Goal: Task Accomplishment & Management: Manage account settings

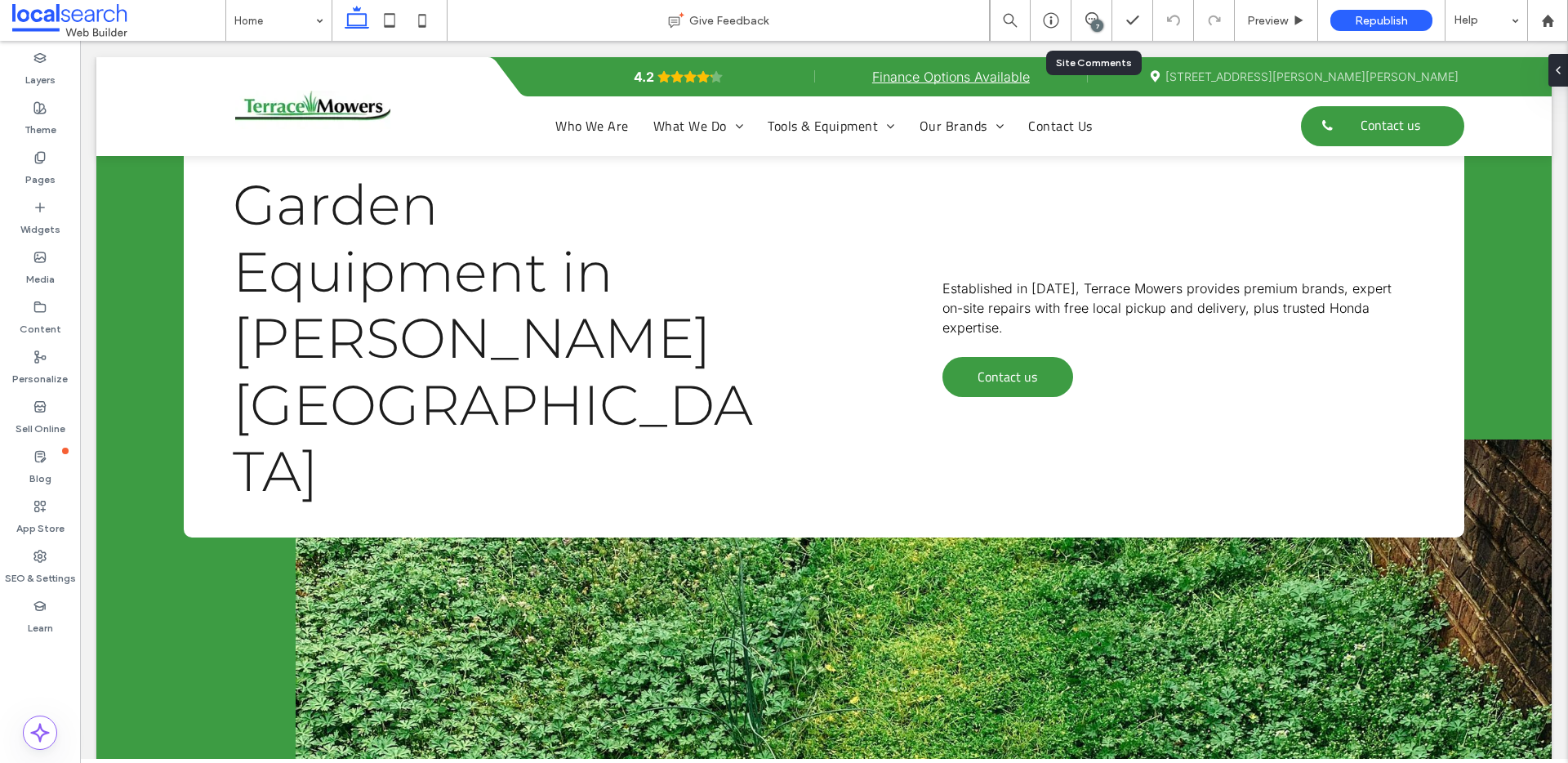
click at [1089, 7] on div "7" at bounding box center [1092, 20] width 41 height 41
click at [1089, 15] on icon at bounding box center [1092, 19] width 13 height 13
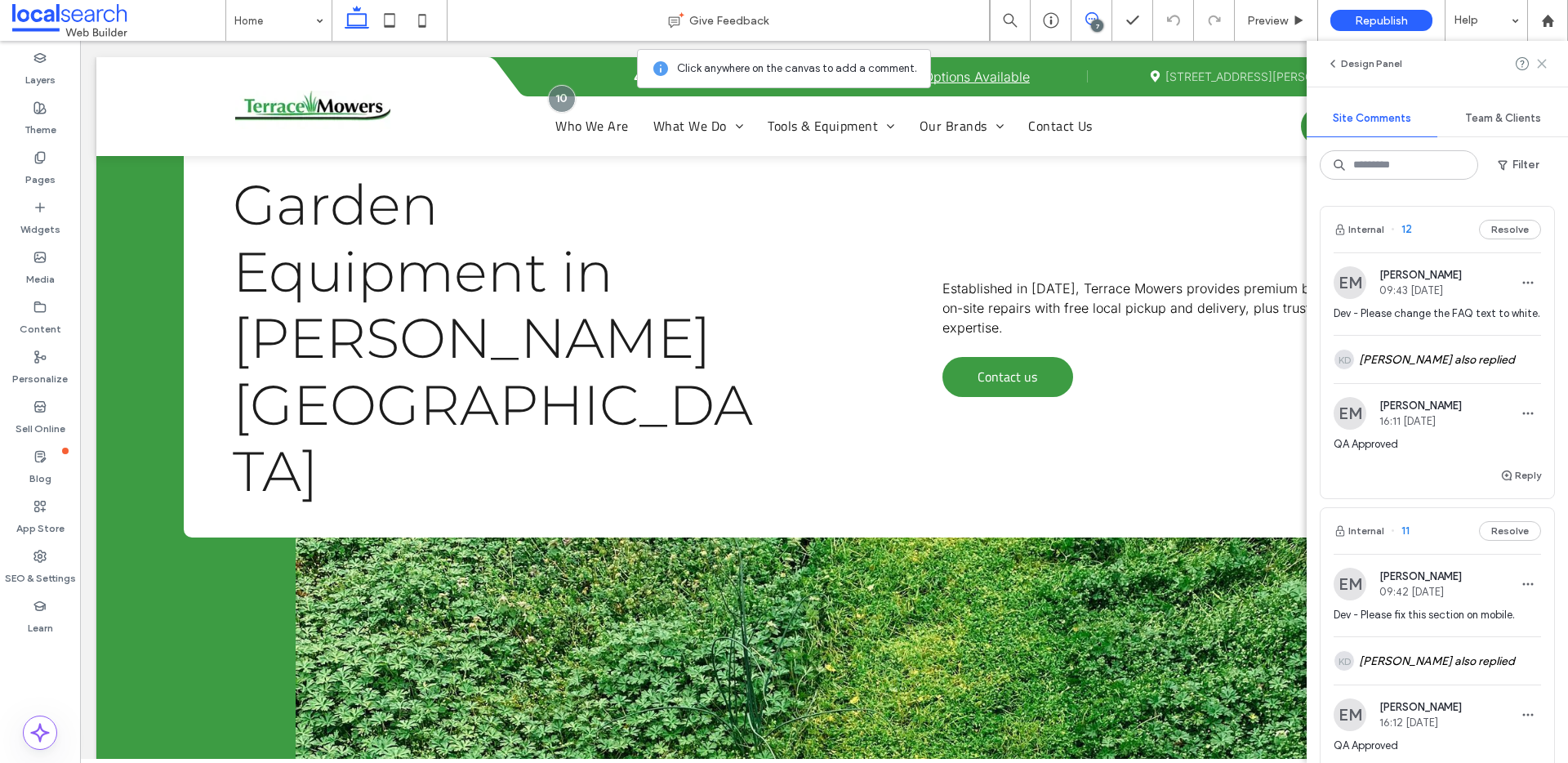
click at [1543, 65] on use at bounding box center [1541, 63] width 7 height 7
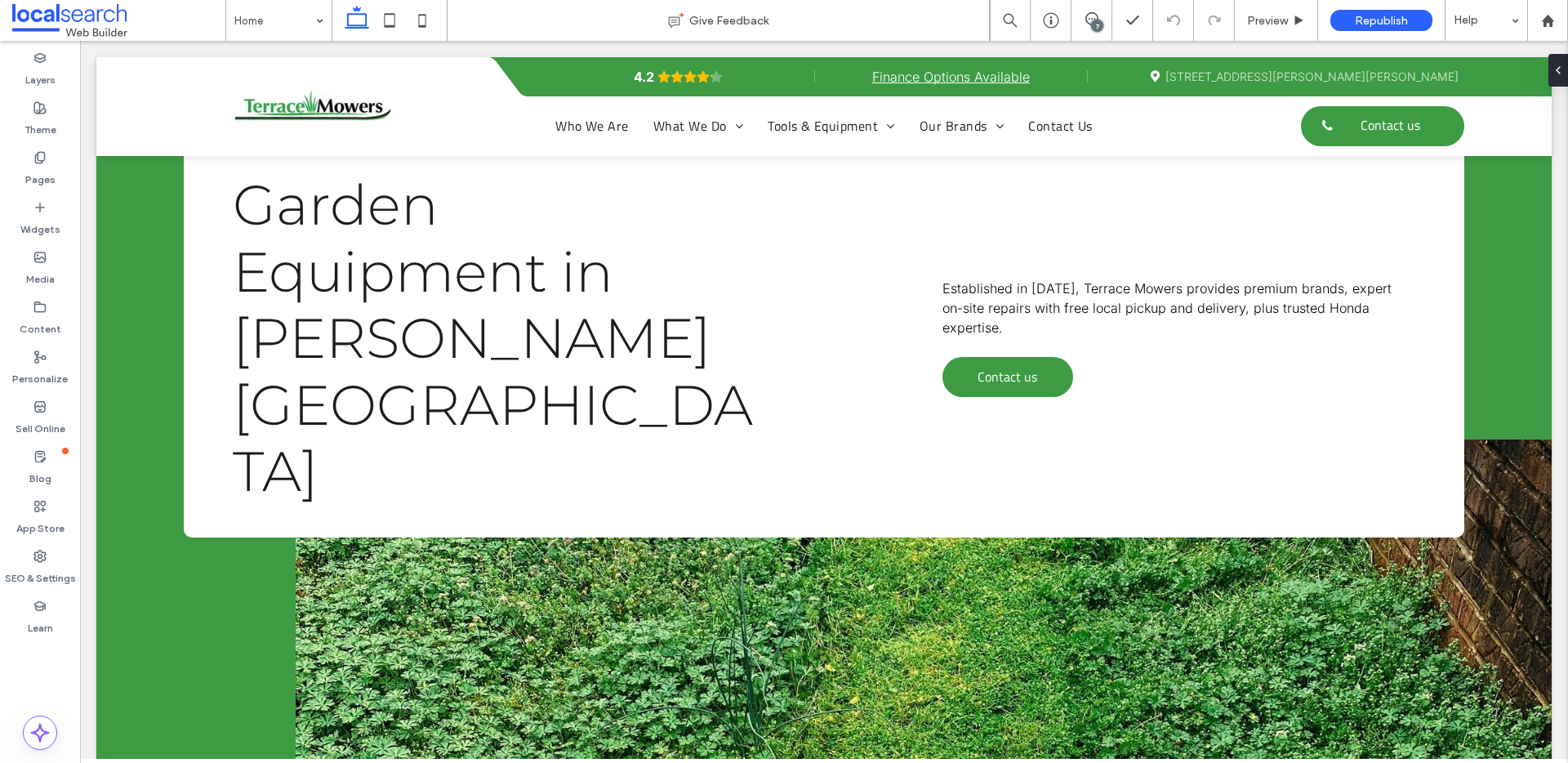
click at [1092, 22] on div "7" at bounding box center [1096, 25] width 12 height 12
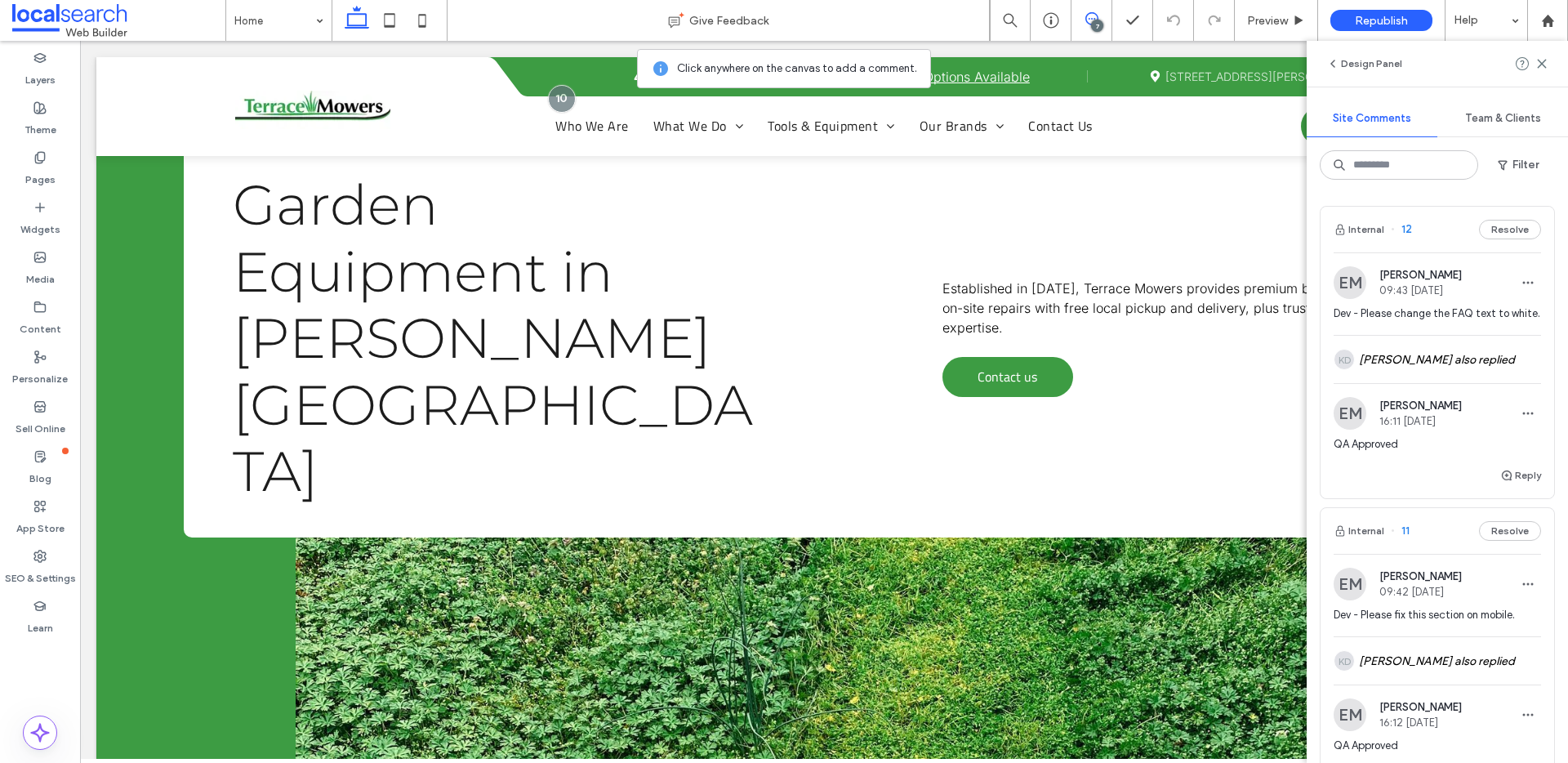
click at [1403, 232] on span "12" at bounding box center [1400, 230] width 21 height 17
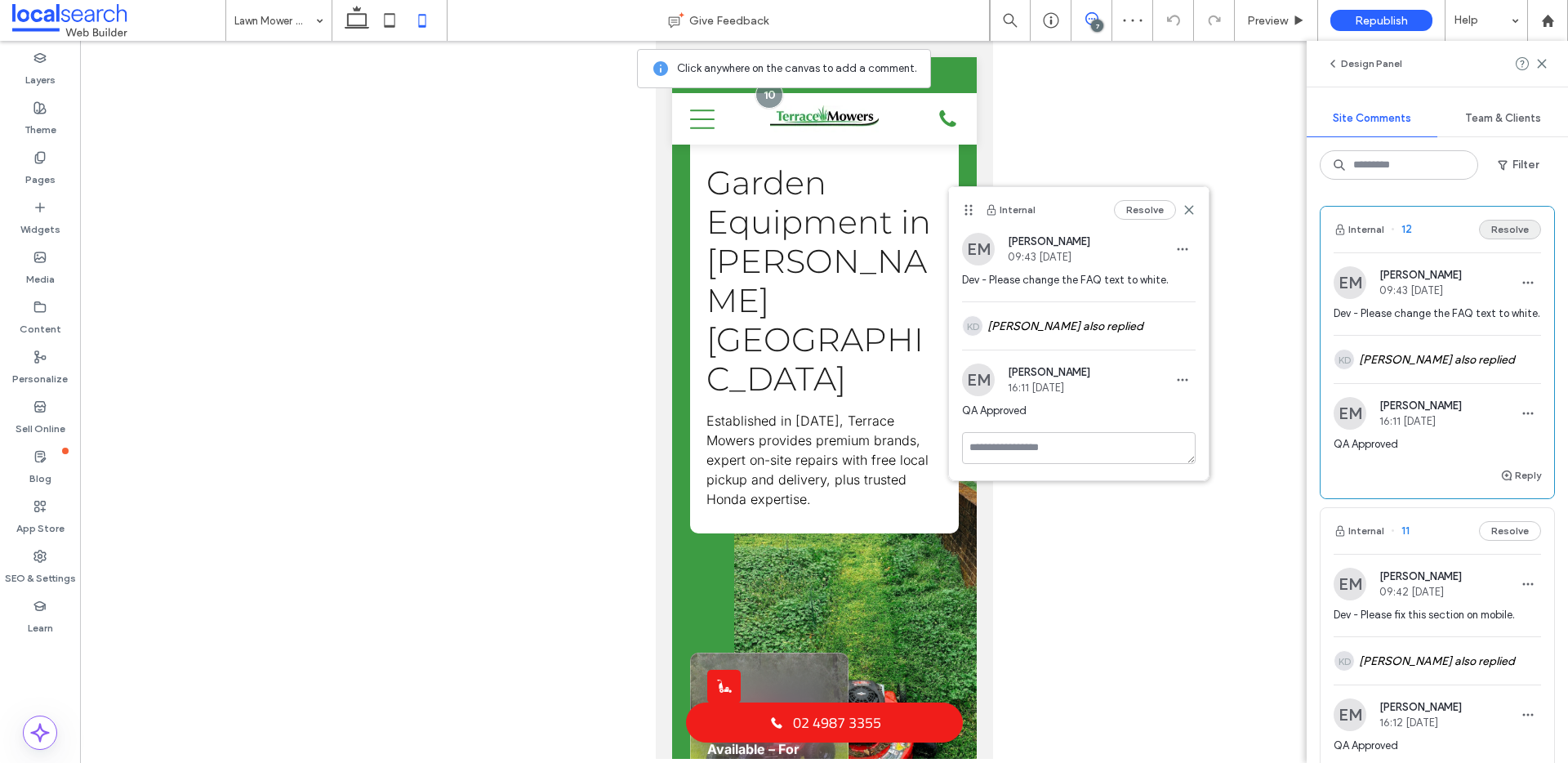
click at [1507, 220] on button "Resolve" at bounding box center [1509, 229] width 62 height 20
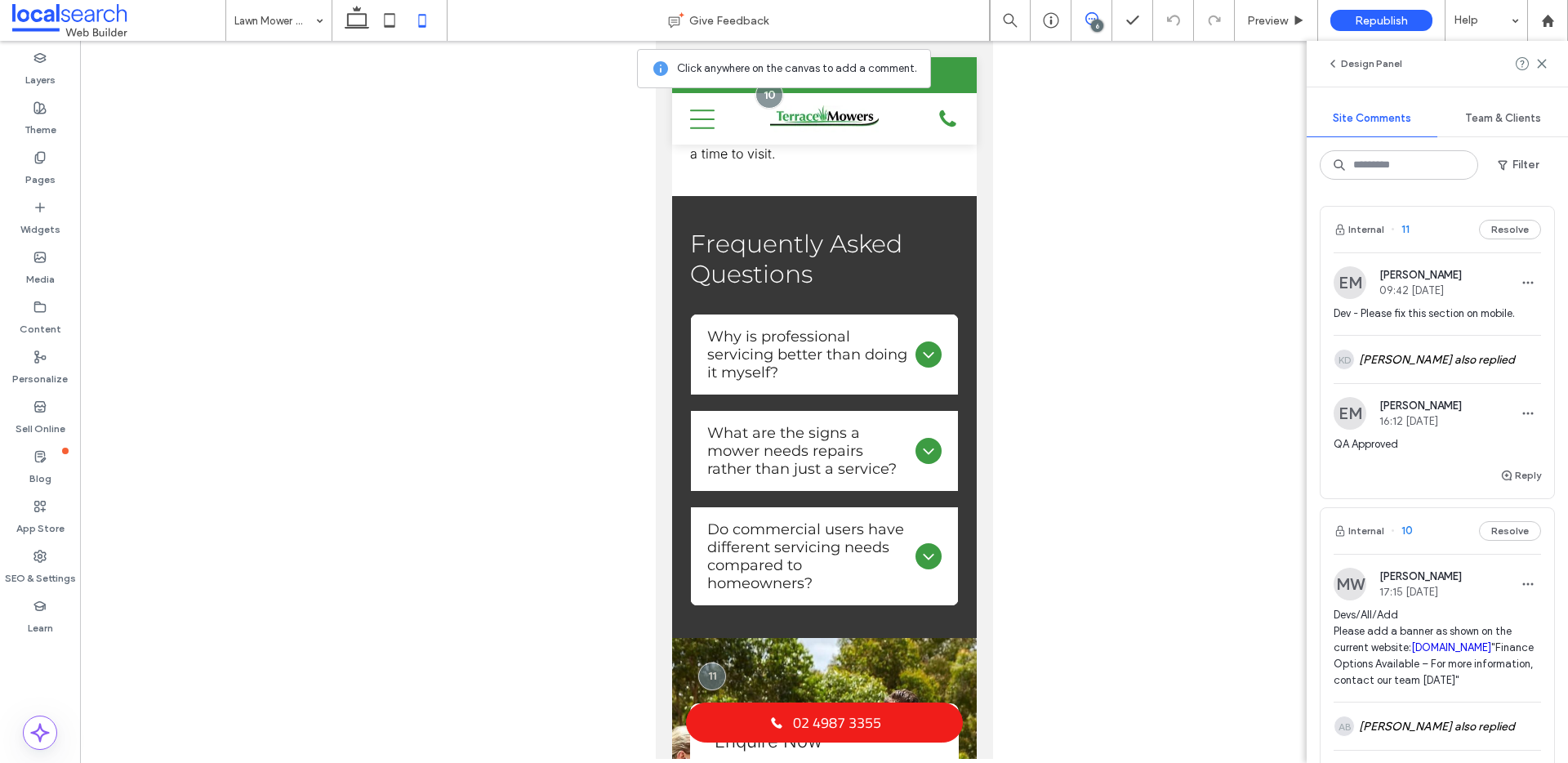
click at [1406, 231] on span "11" at bounding box center [1400, 230] width 19 height 17
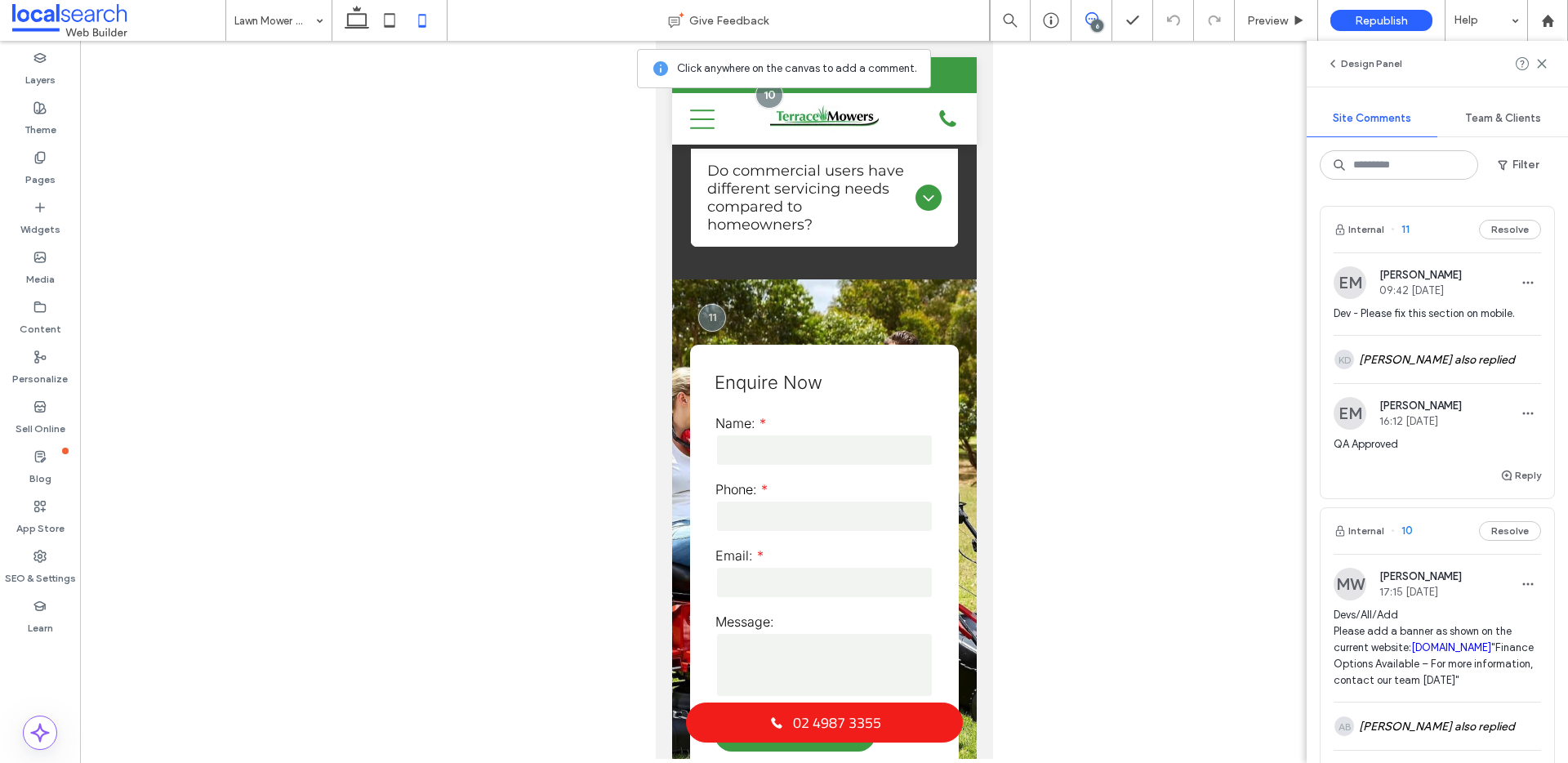
scroll to position [2883, 0]
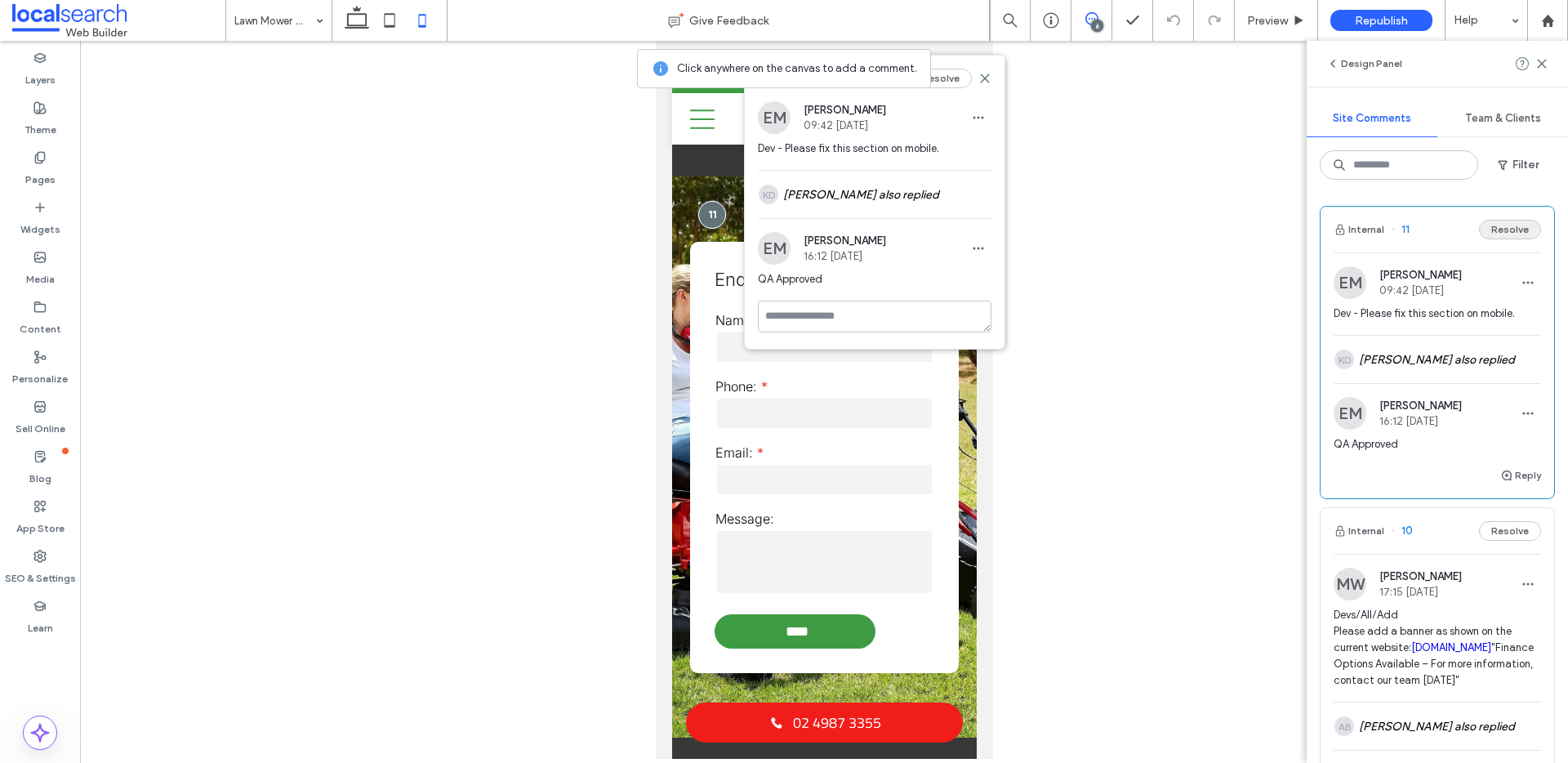
click at [1508, 224] on button "Resolve" at bounding box center [1509, 229] width 62 height 20
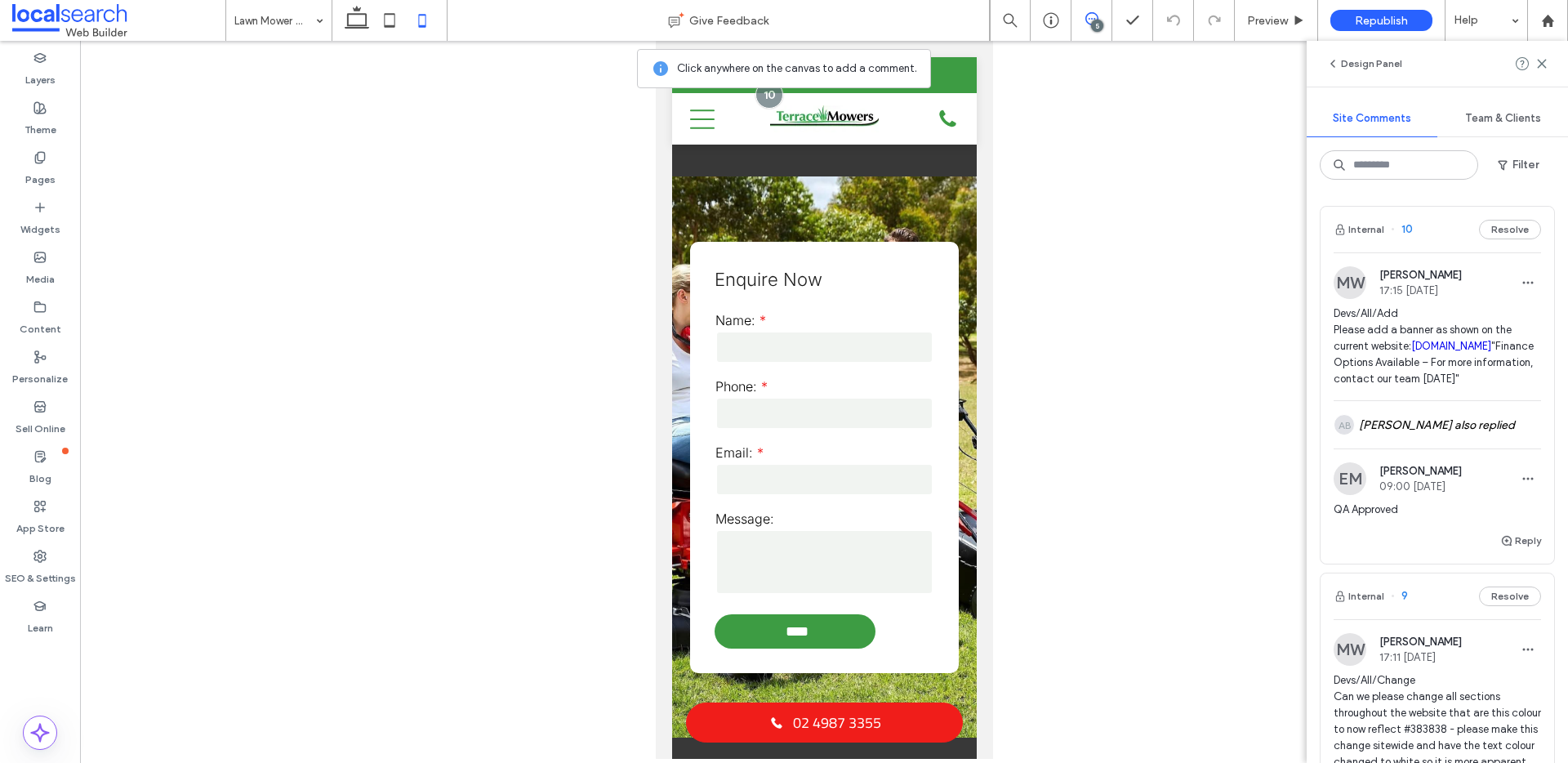
click at [1406, 230] on span "10" at bounding box center [1401, 230] width 22 height 17
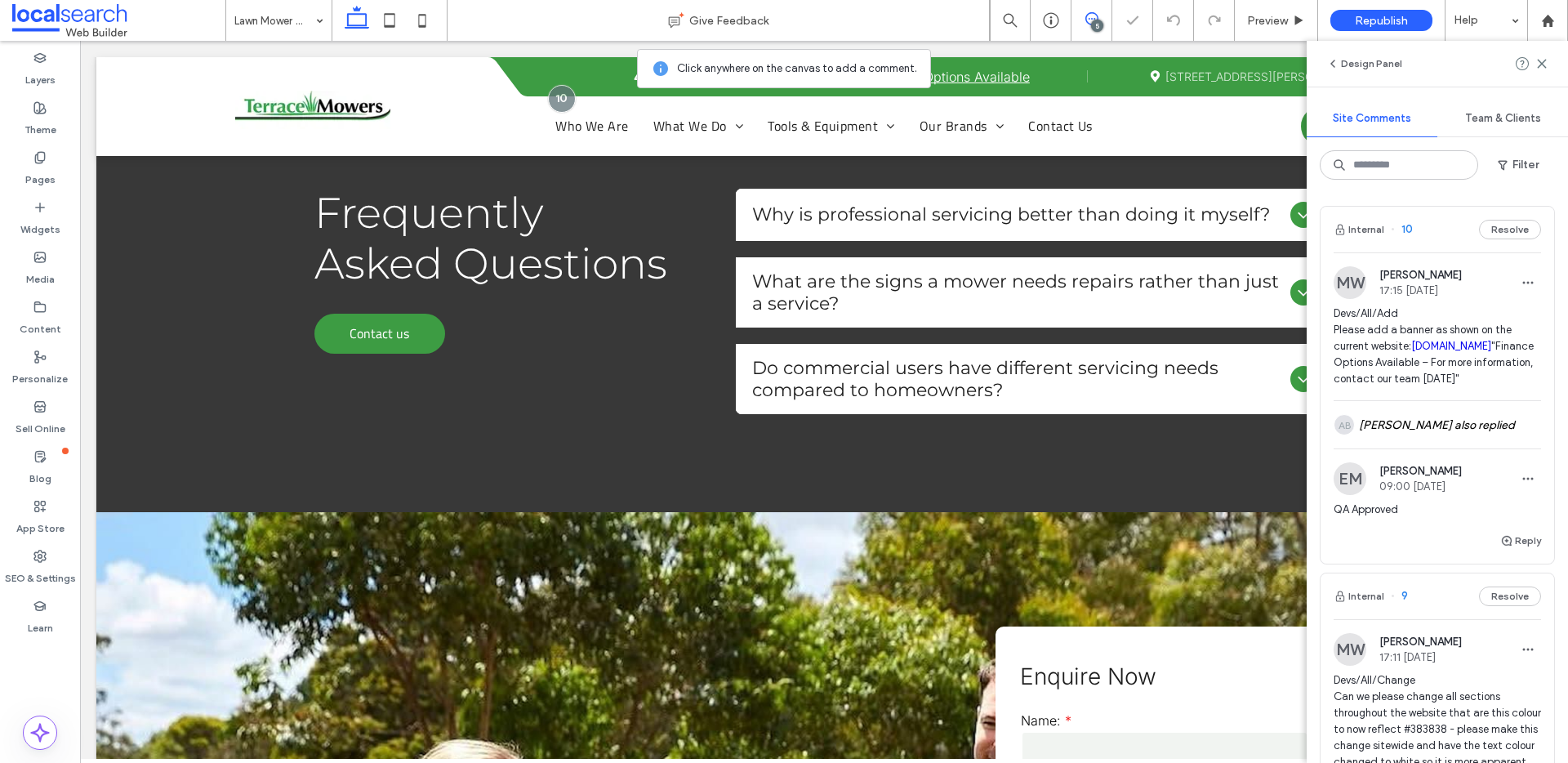
scroll to position [0, 0]
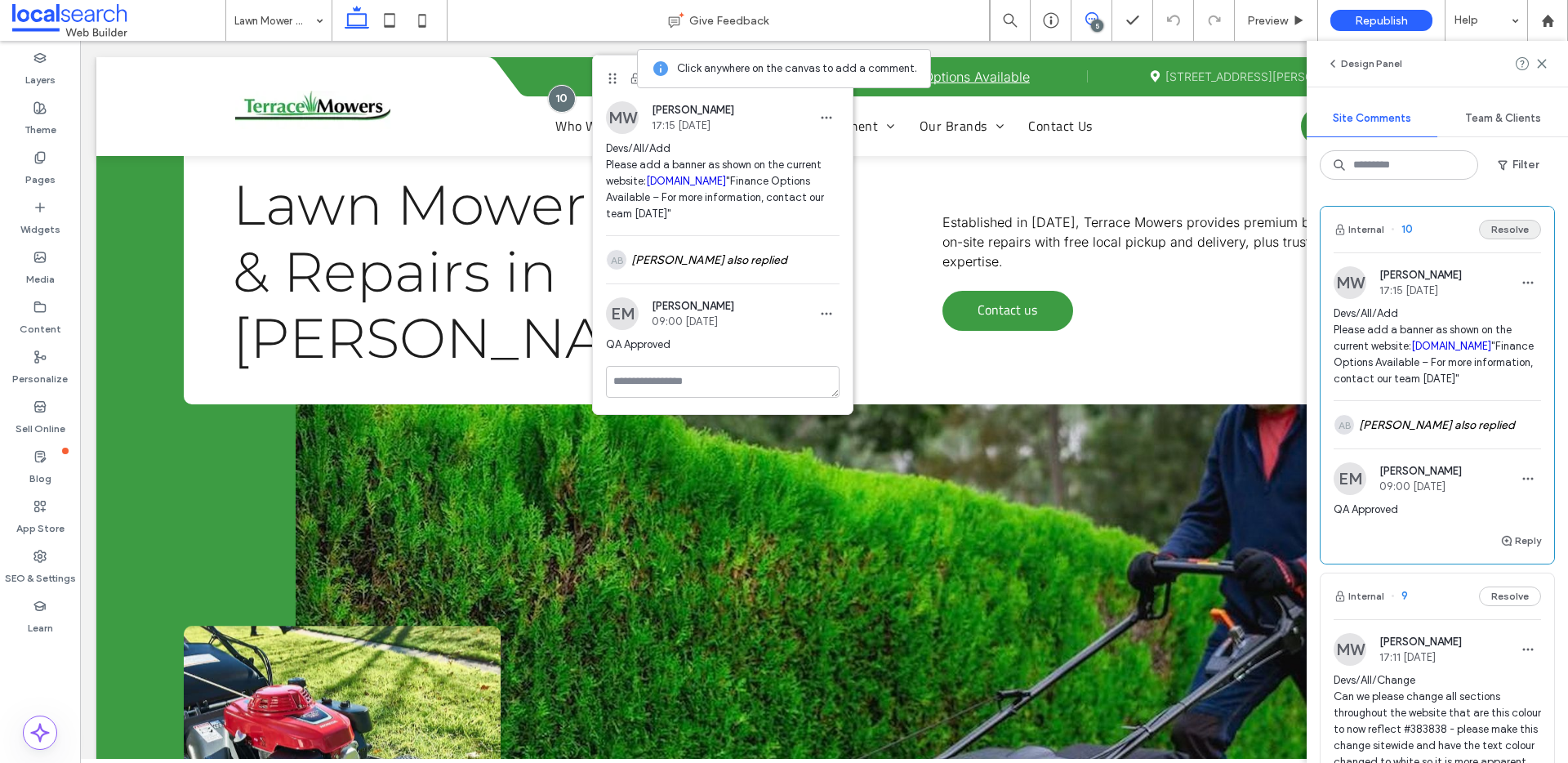
click at [1489, 236] on button "Resolve" at bounding box center [1509, 229] width 62 height 20
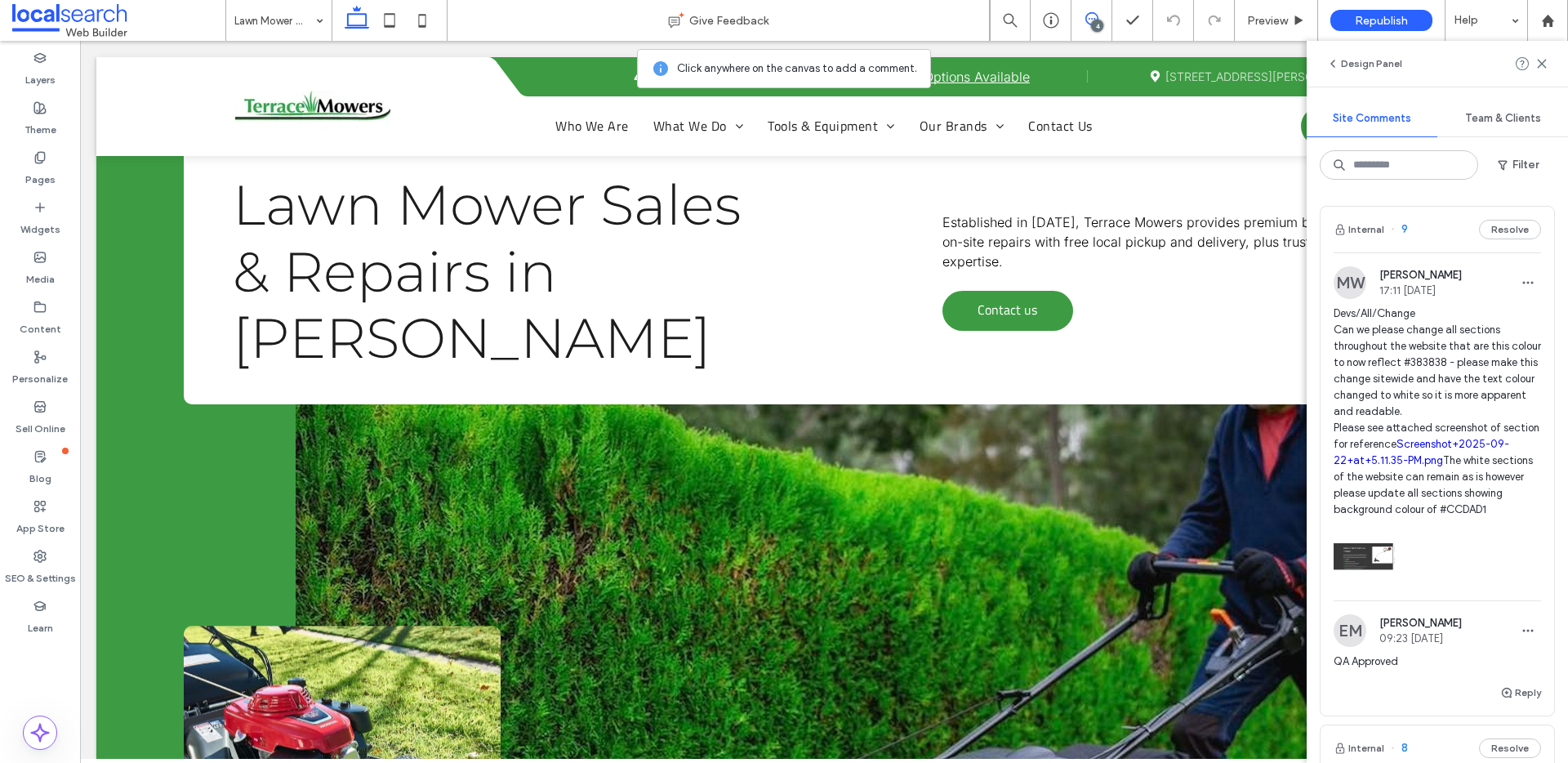
click at [1403, 228] on span "9" at bounding box center [1399, 230] width 17 height 17
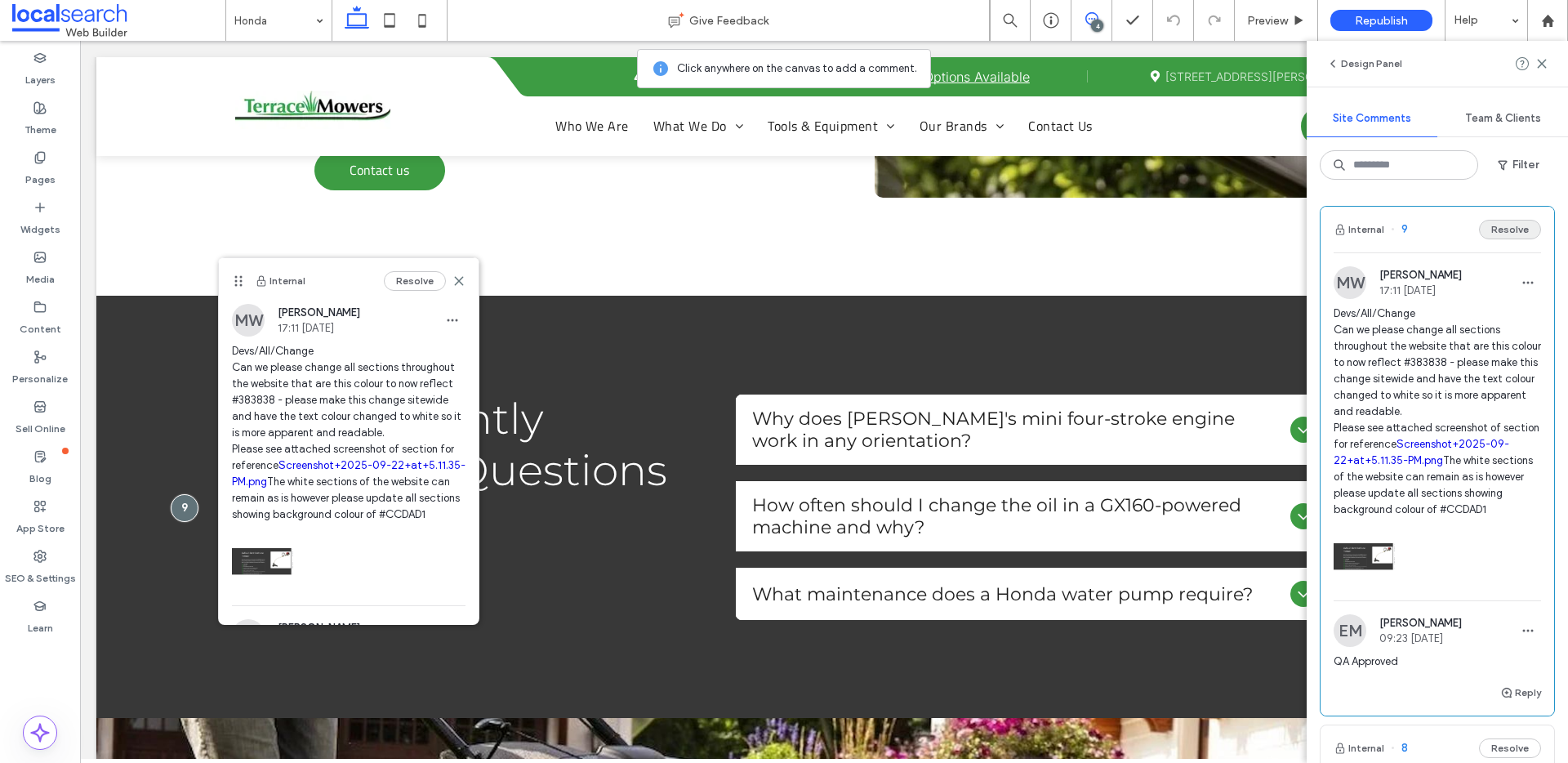
click at [1500, 231] on button "Resolve" at bounding box center [1509, 229] width 62 height 20
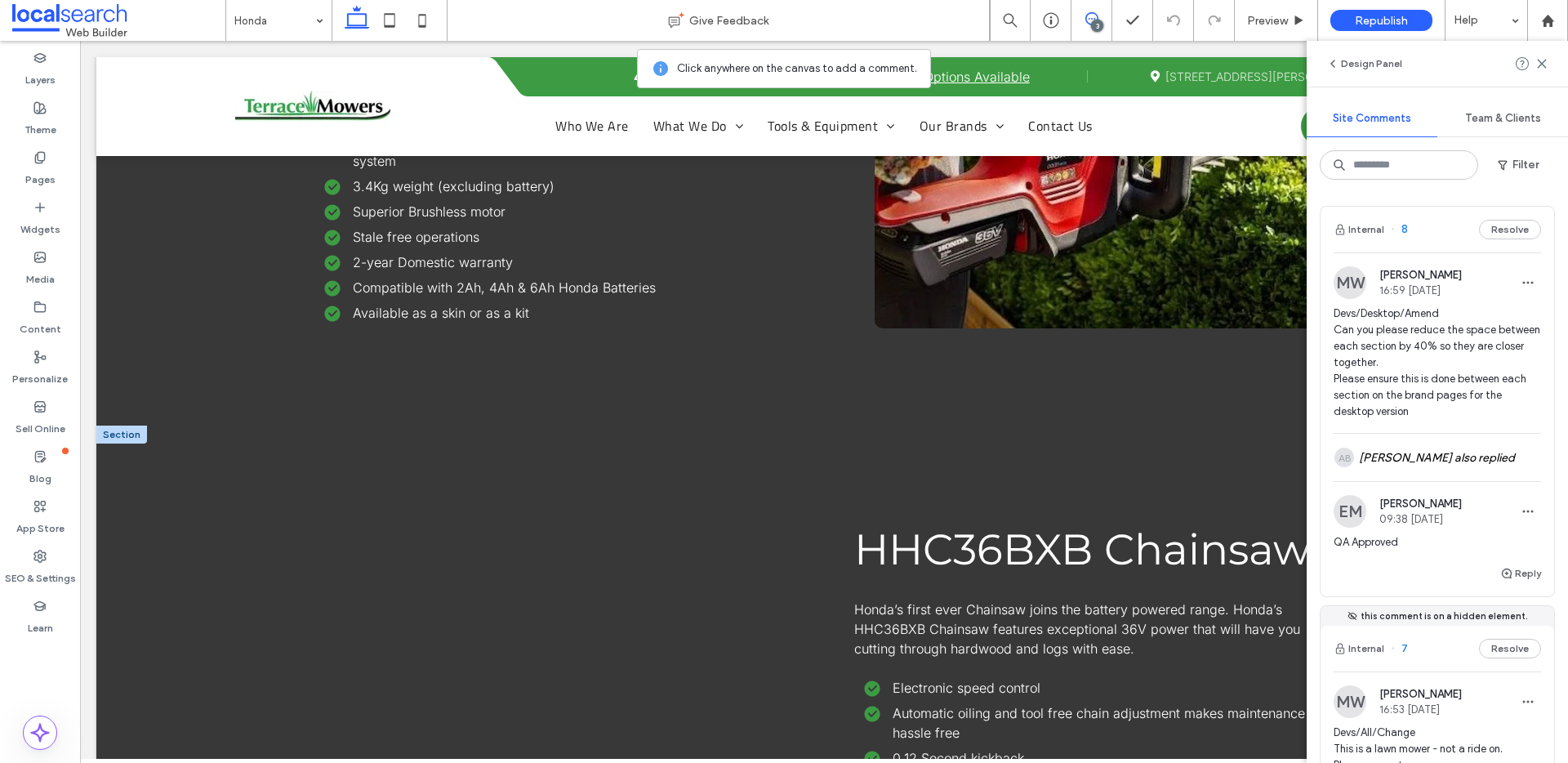
scroll to position [5267, 0]
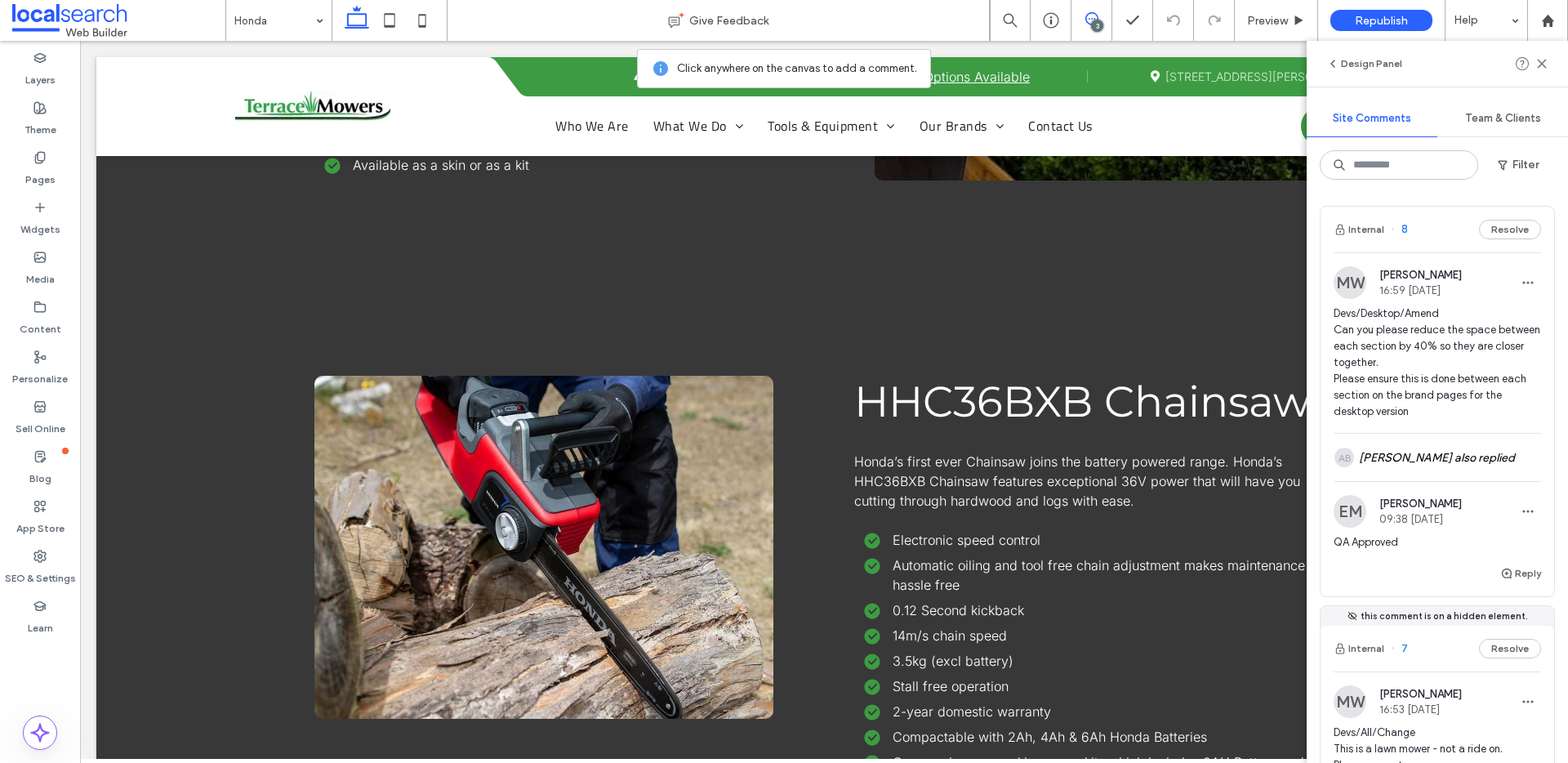
click at [1404, 230] on span "8" at bounding box center [1399, 230] width 17 height 17
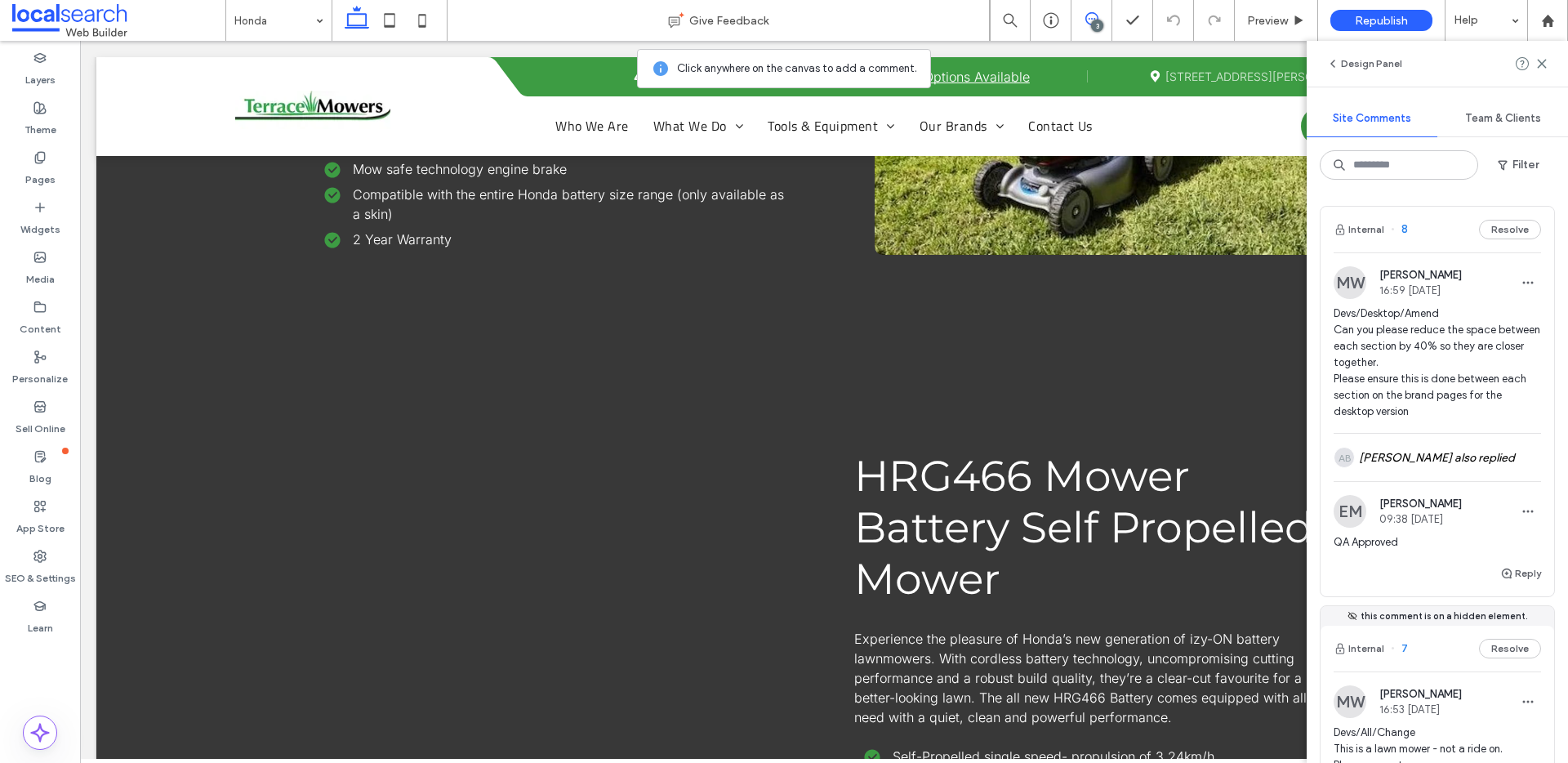
scroll to position [11306, 0]
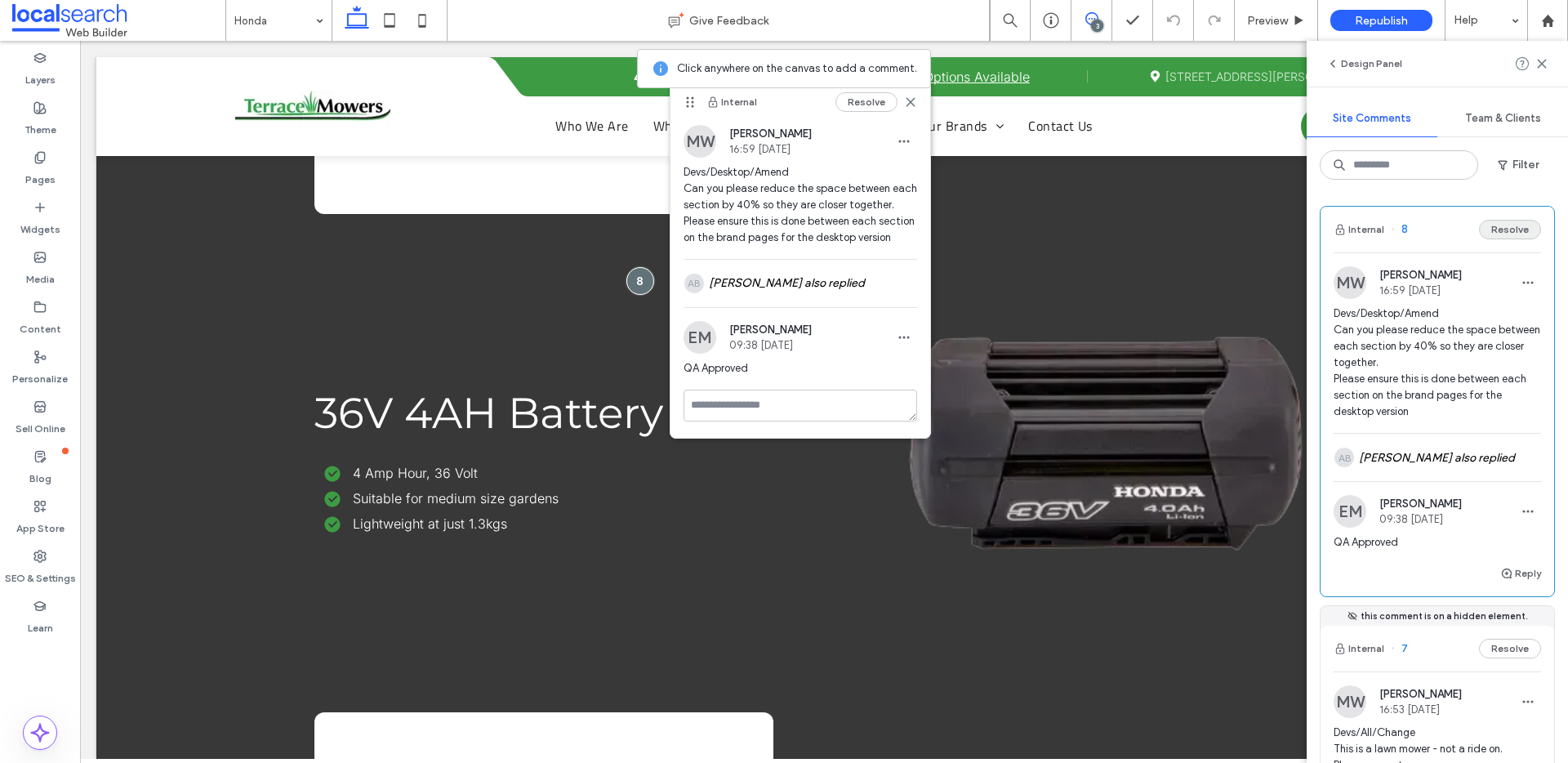
click at [1508, 230] on button "Resolve" at bounding box center [1509, 229] width 62 height 20
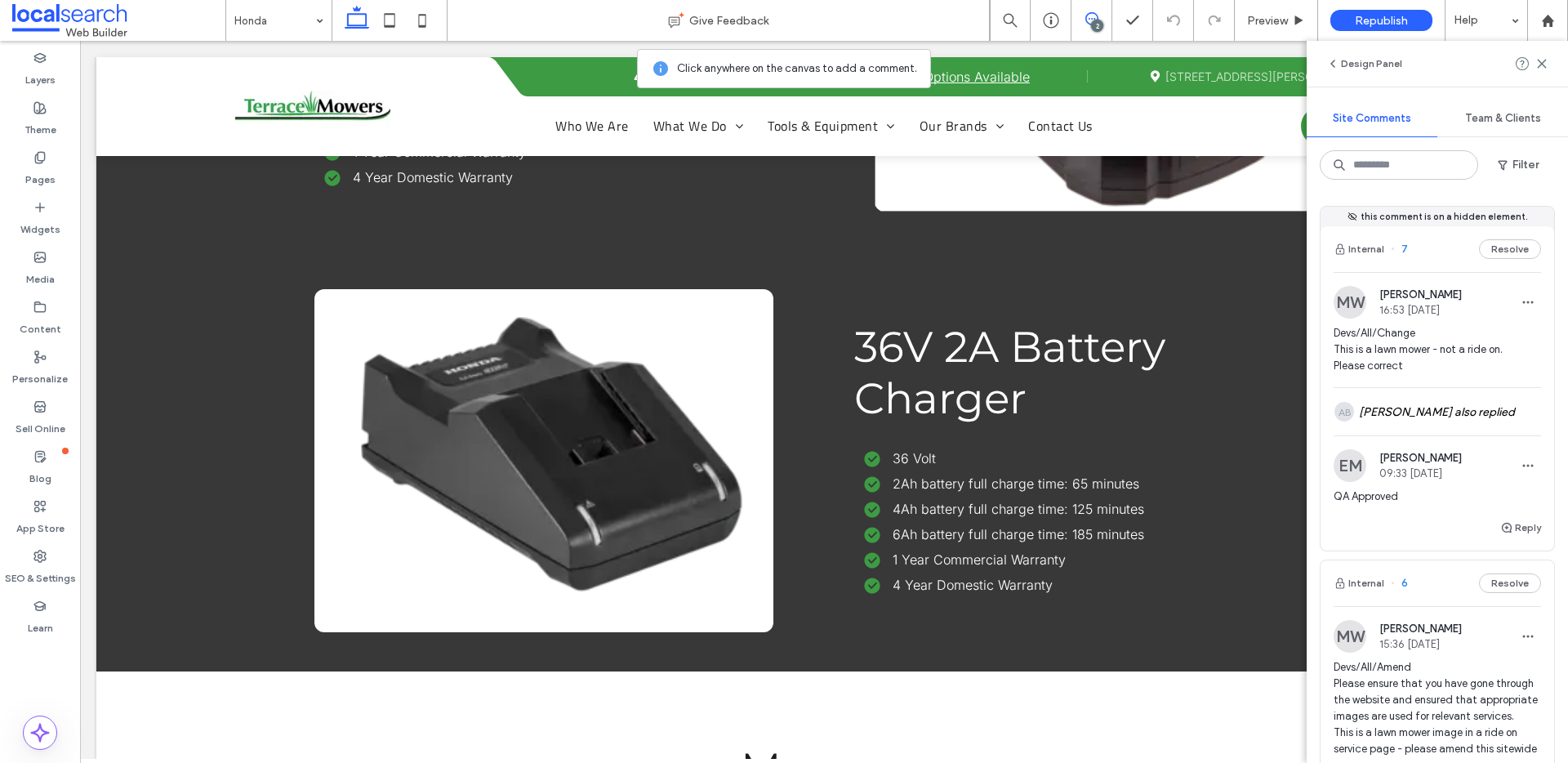
scroll to position [12567, 0]
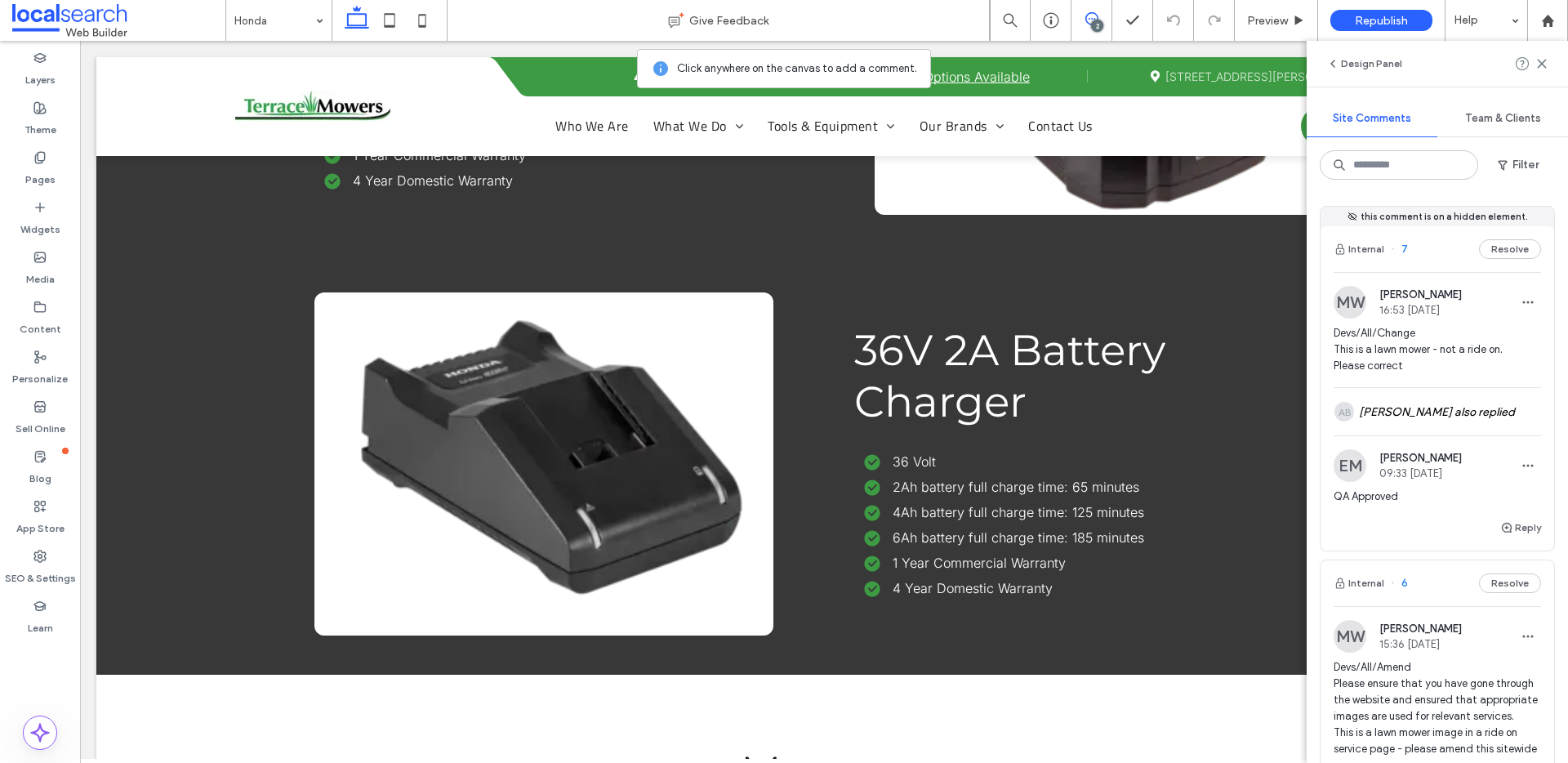
click at [1401, 248] on span "7" at bounding box center [1399, 249] width 17 height 17
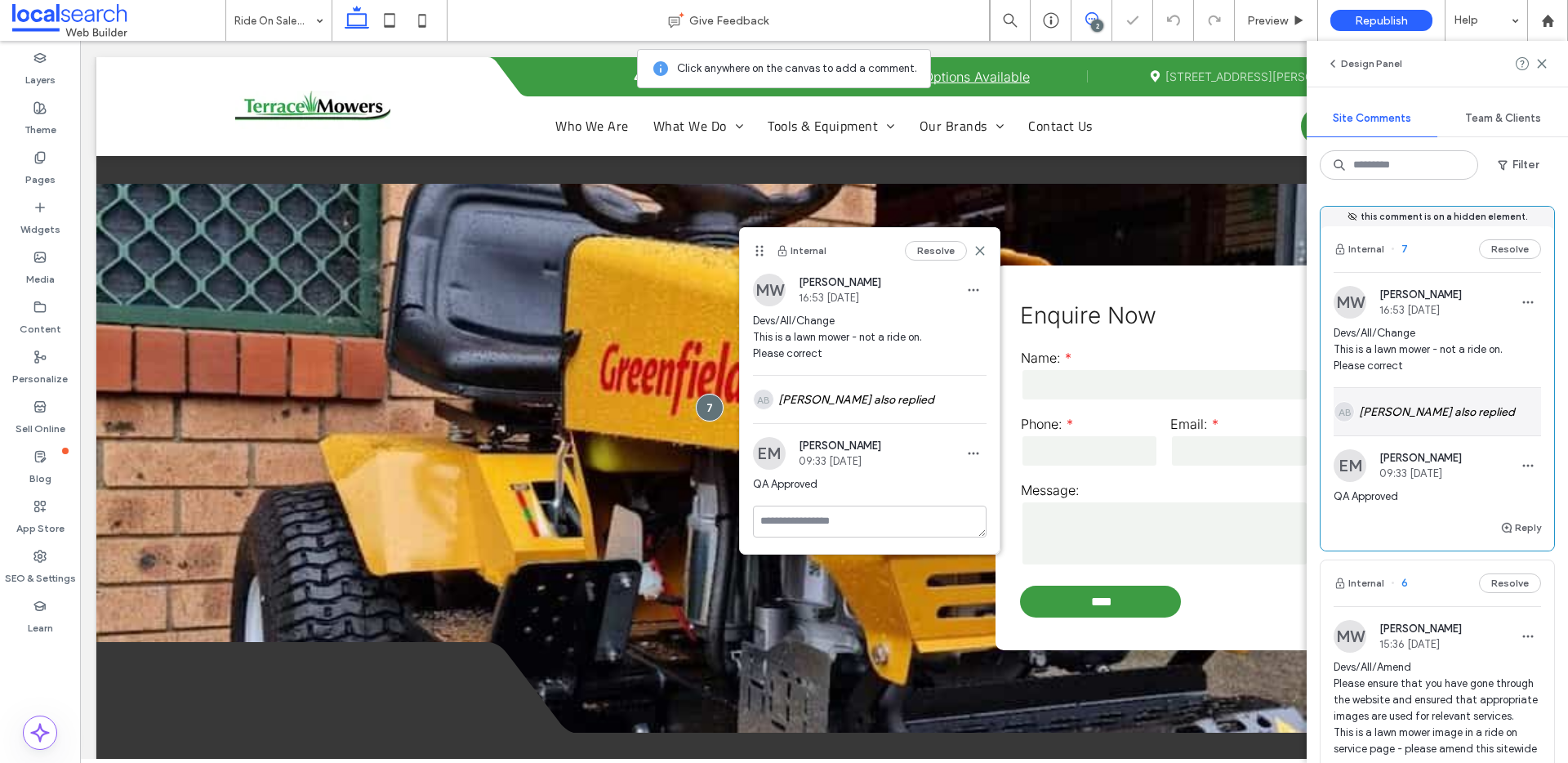
click at [1443, 408] on div "AB Alex Barb also replied" at bounding box center [1437, 411] width 208 height 47
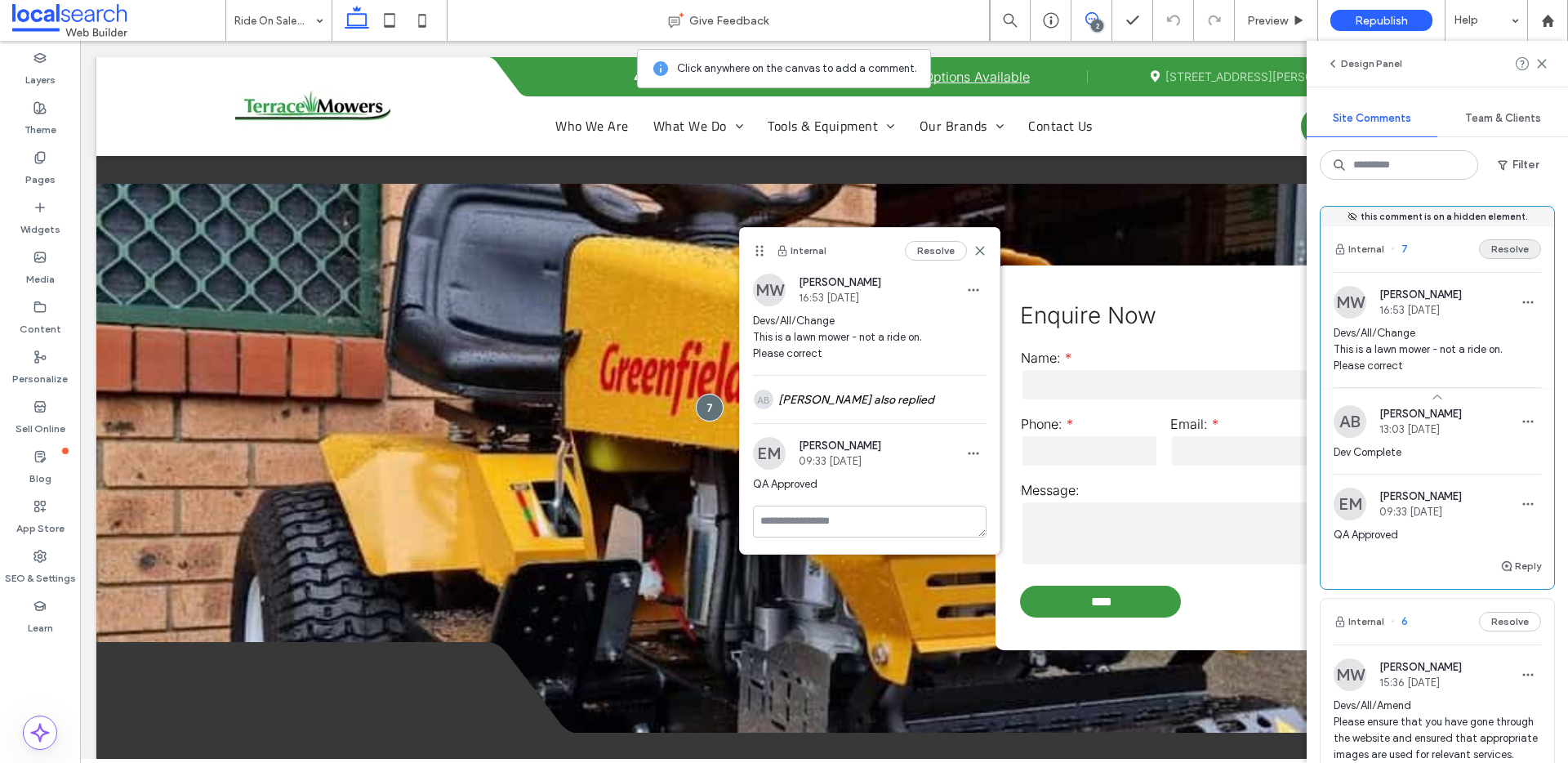
click at [1487, 248] on button "Resolve" at bounding box center [1509, 248] width 62 height 20
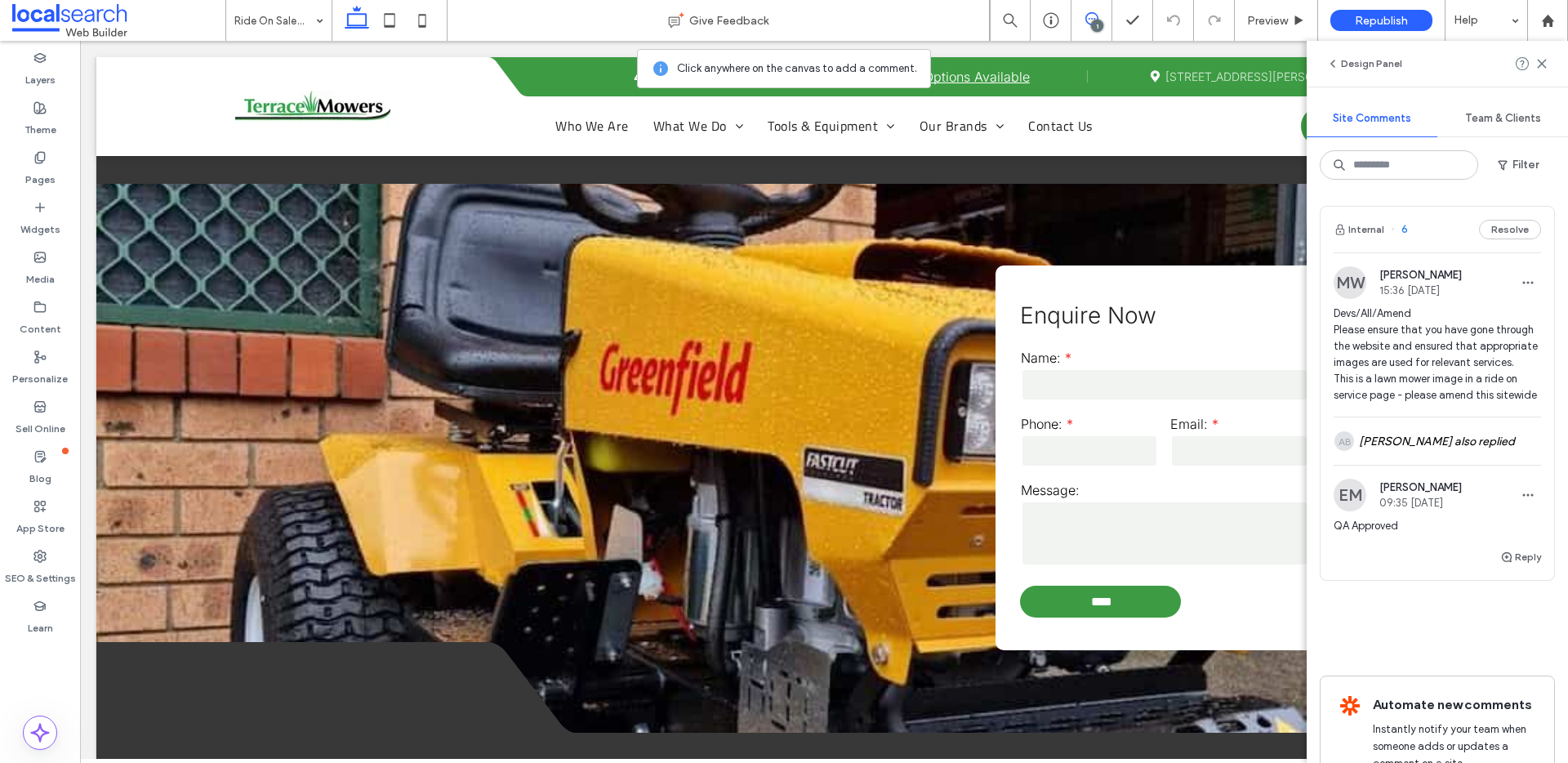
click at [1400, 231] on span "6" at bounding box center [1399, 230] width 17 height 17
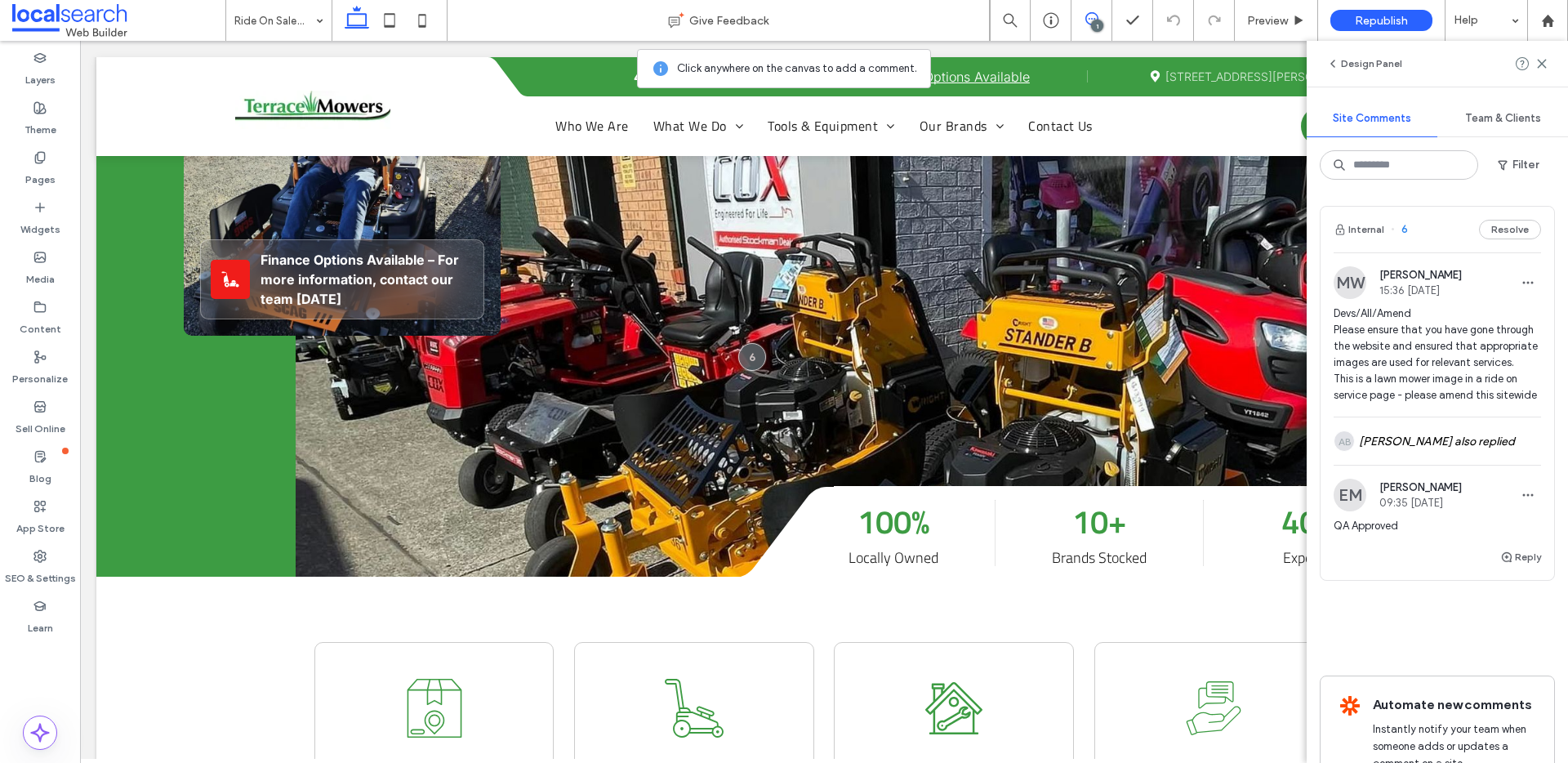
scroll to position [146, 0]
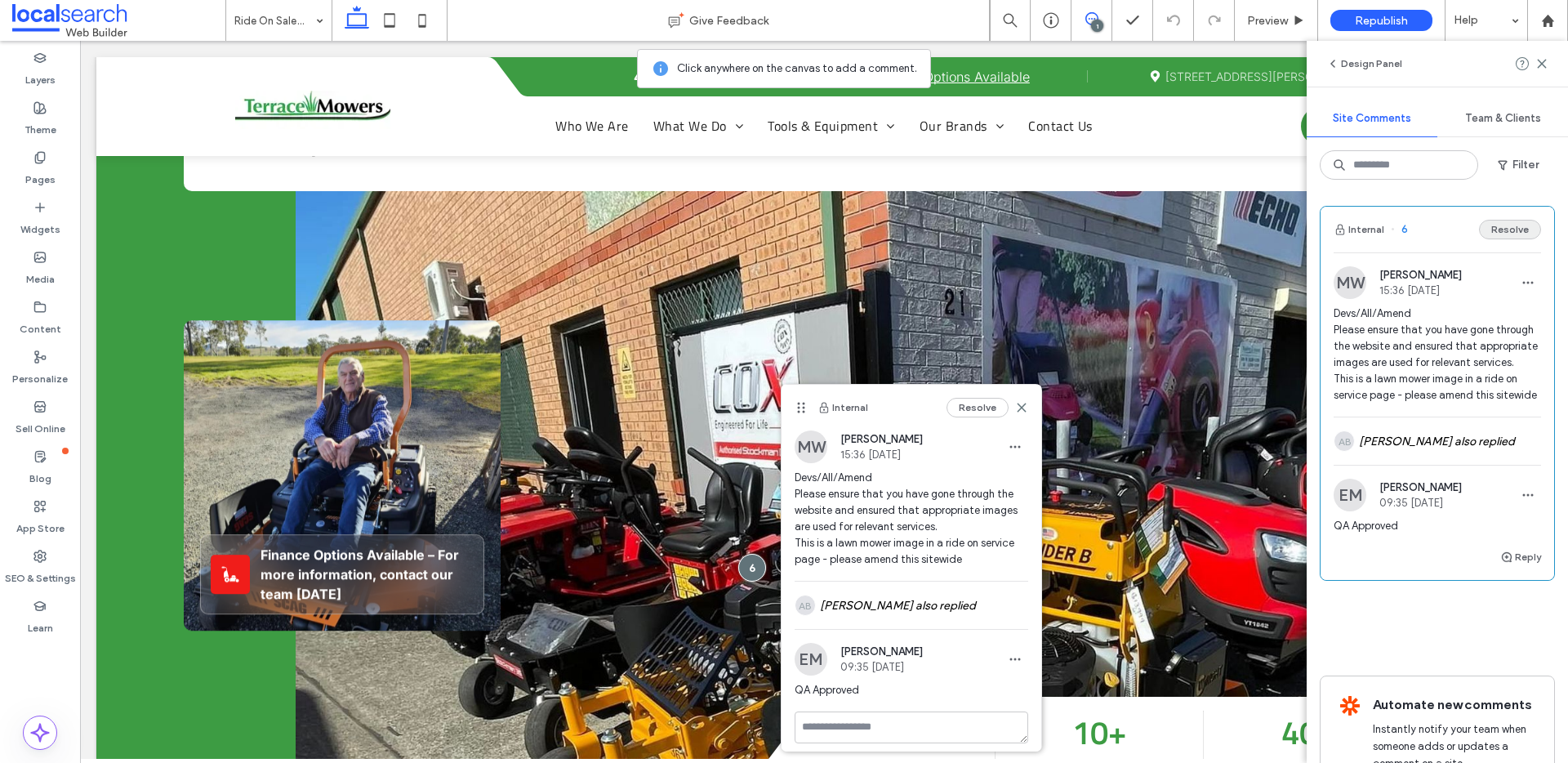
click at [1494, 230] on button "Resolve" at bounding box center [1509, 229] width 62 height 20
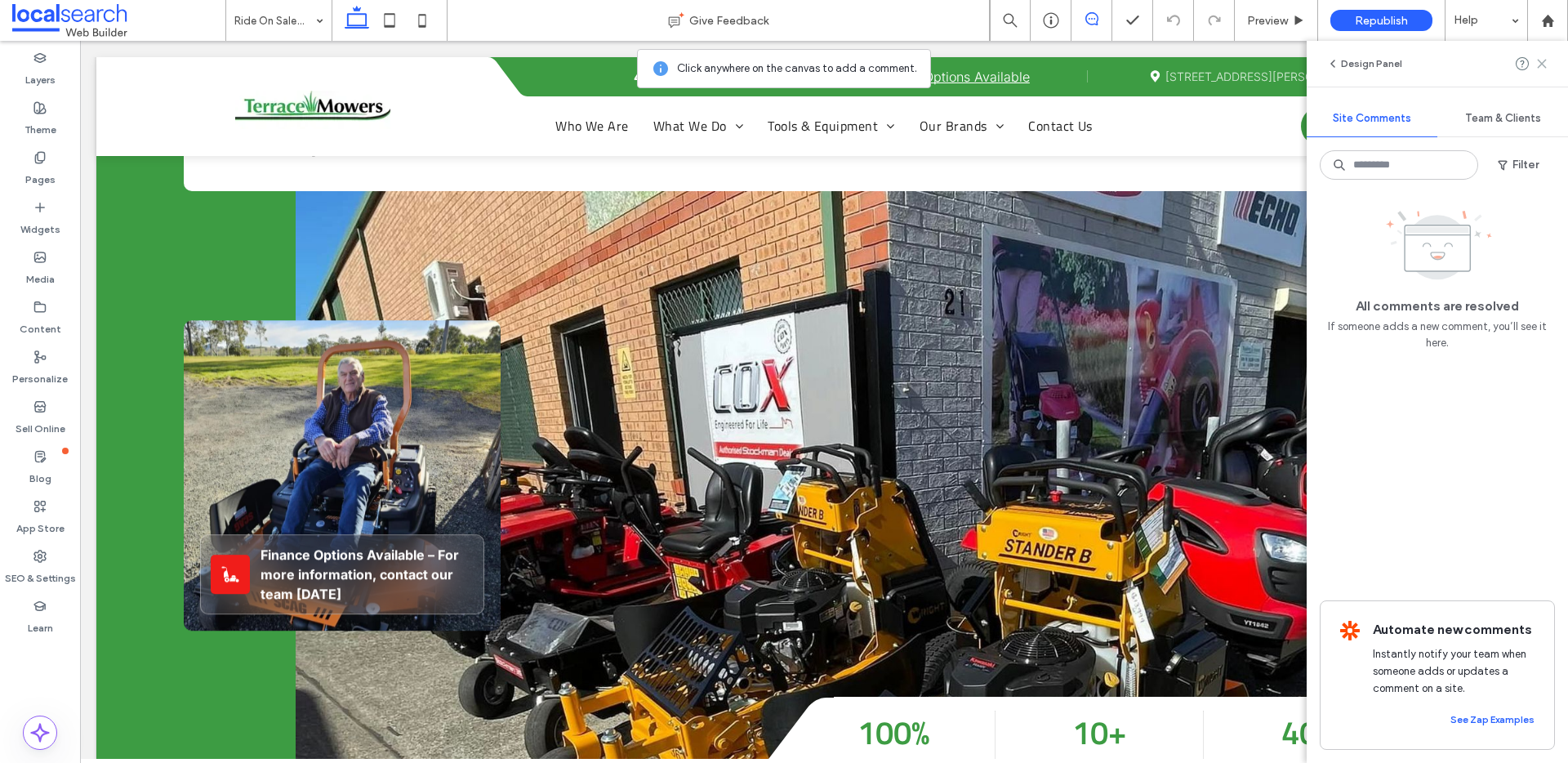
click at [1546, 67] on icon at bounding box center [1542, 63] width 13 height 13
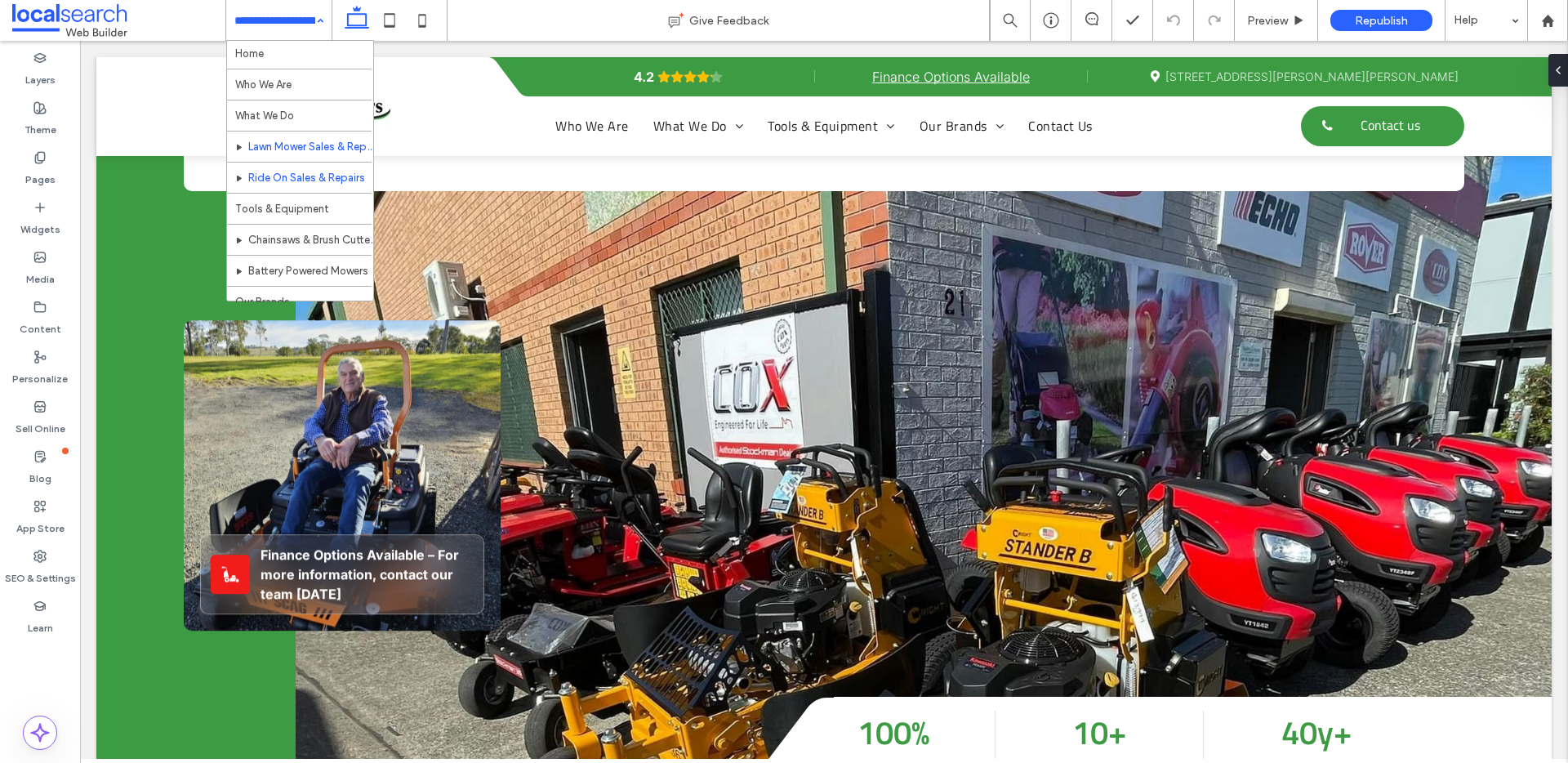
scroll to position [4, 0]
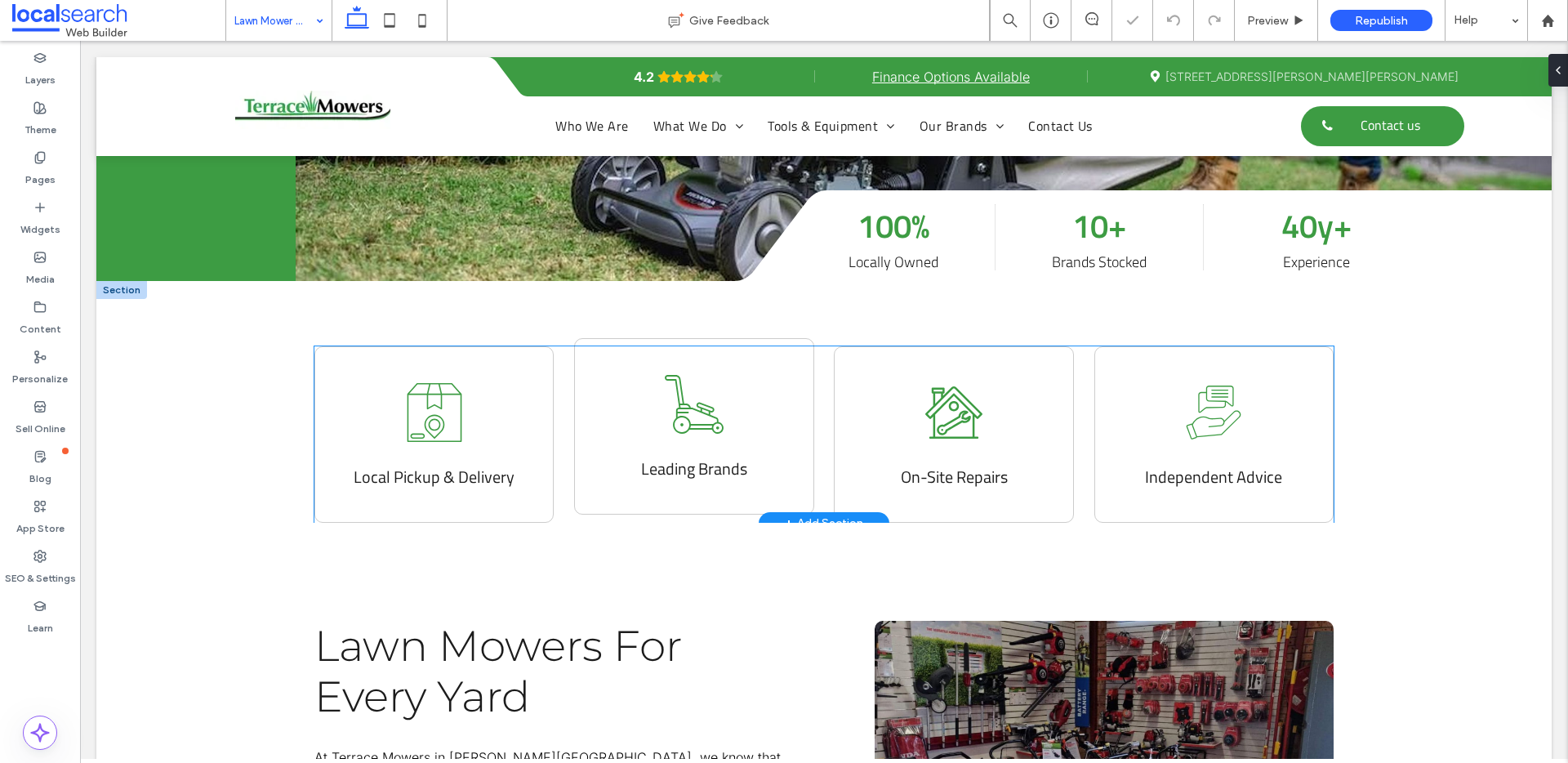
scroll to position [1051, 0]
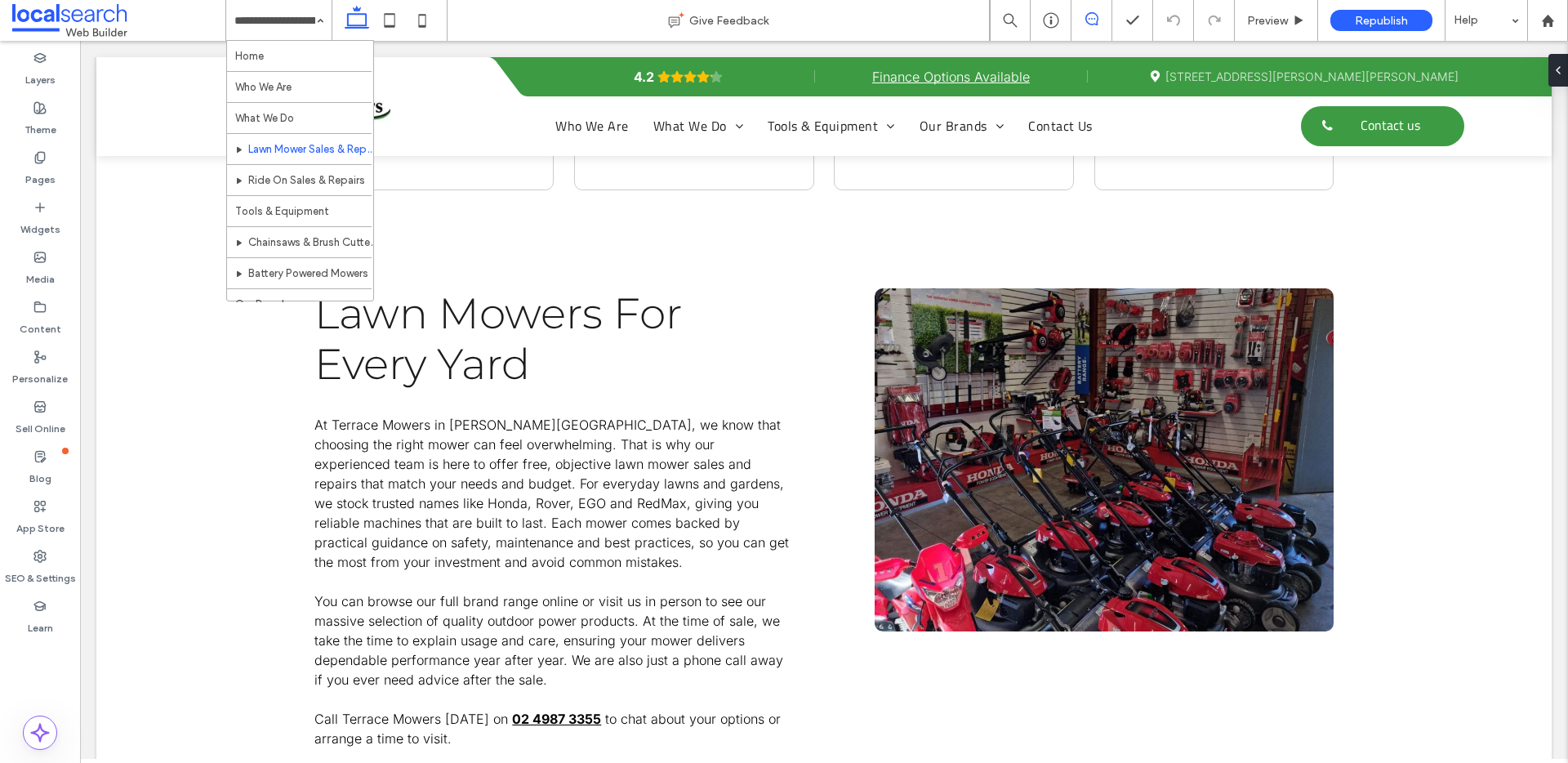
click at [1101, 17] on span at bounding box center [1091, 19] width 40 height 13
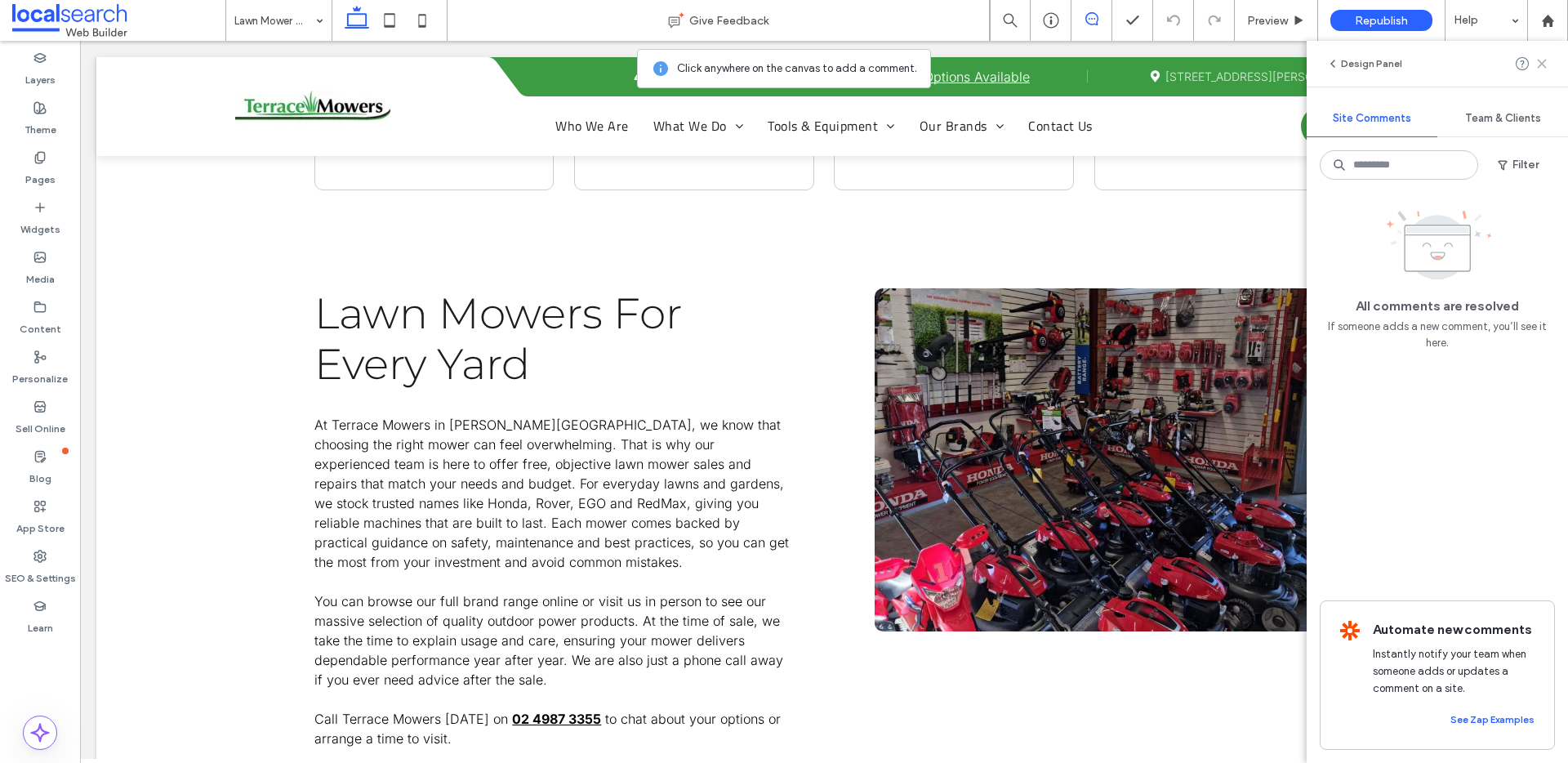
click at [1543, 66] on use at bounding box center [1541, 63] width 7 height 7
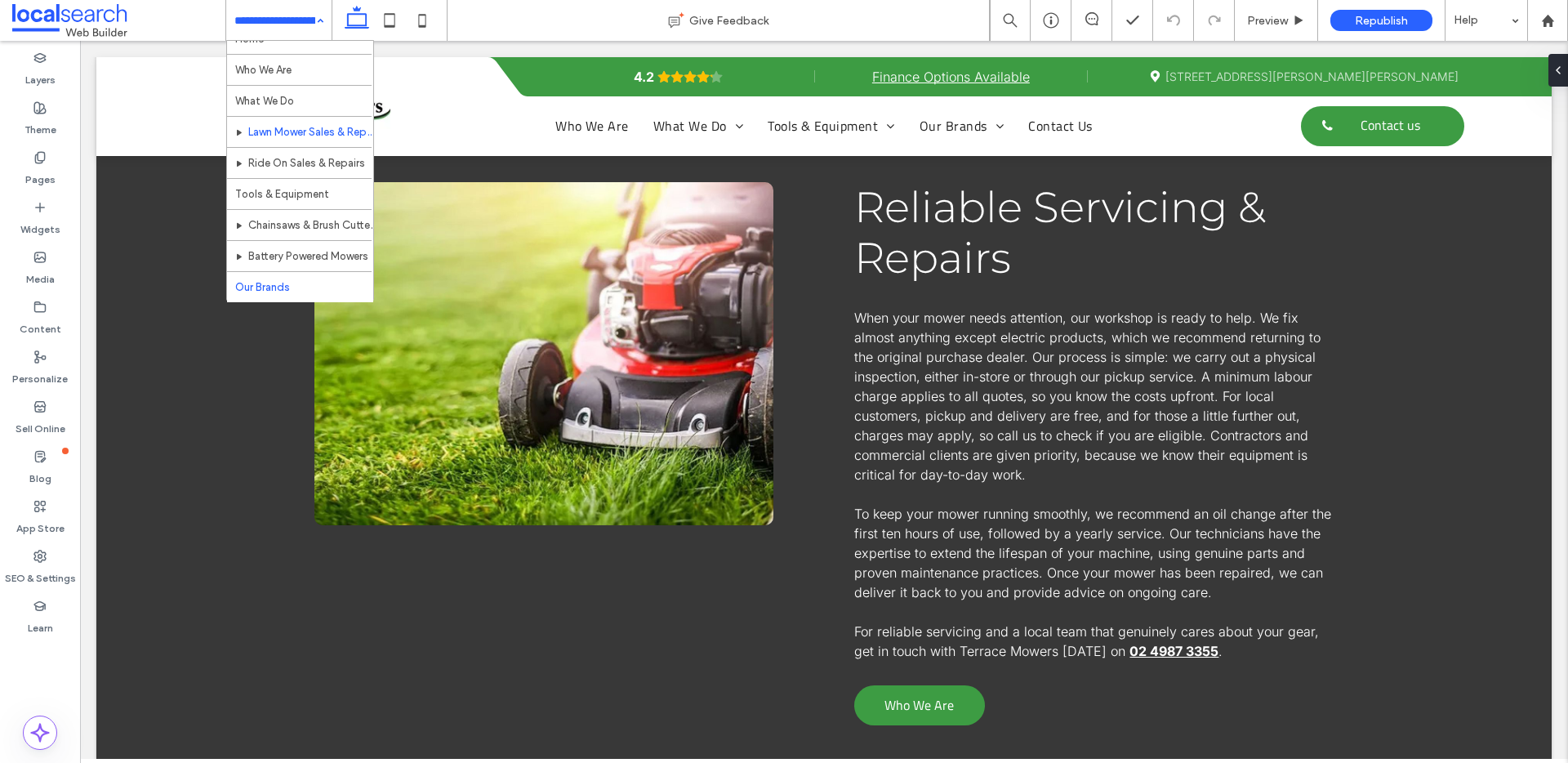
scroll to position [17, 0]
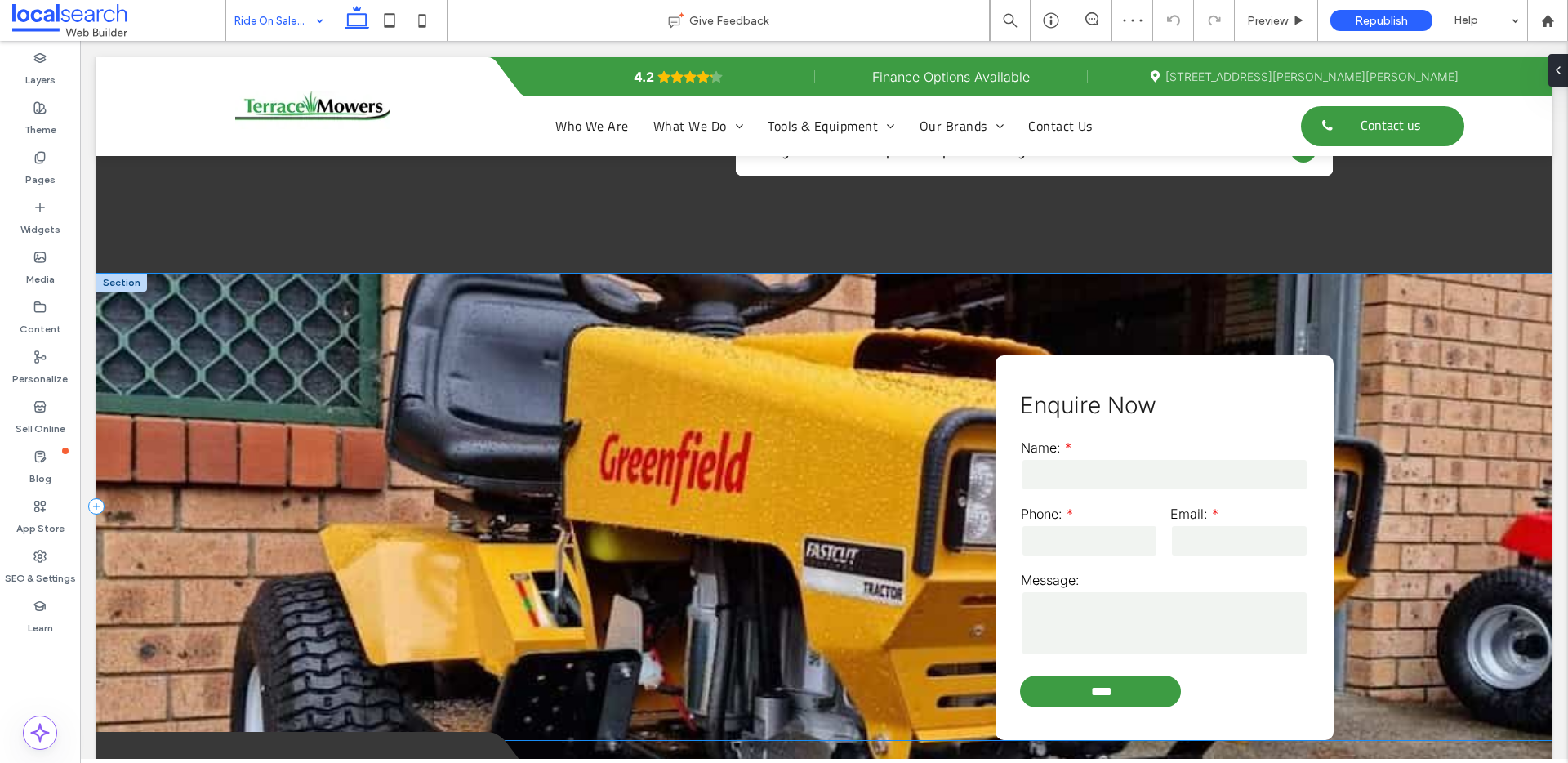
scroll to position [2001, 0]
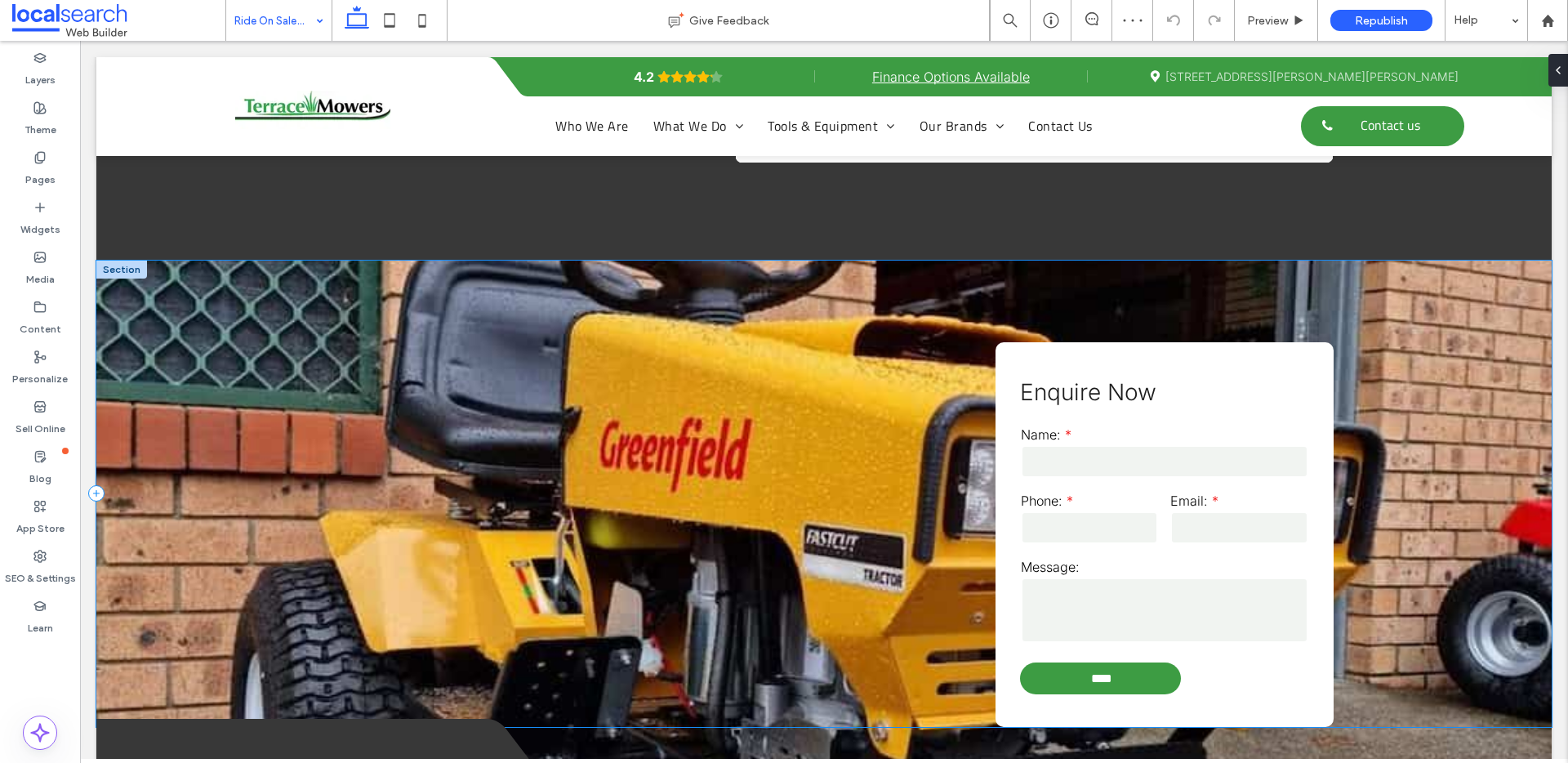
click at [348, 381] on div "Enquire Now Name: Phone: Email: Message: **** Thank you for contacting Terrace …" at bounding box center [824, 493] width 1455 height 466
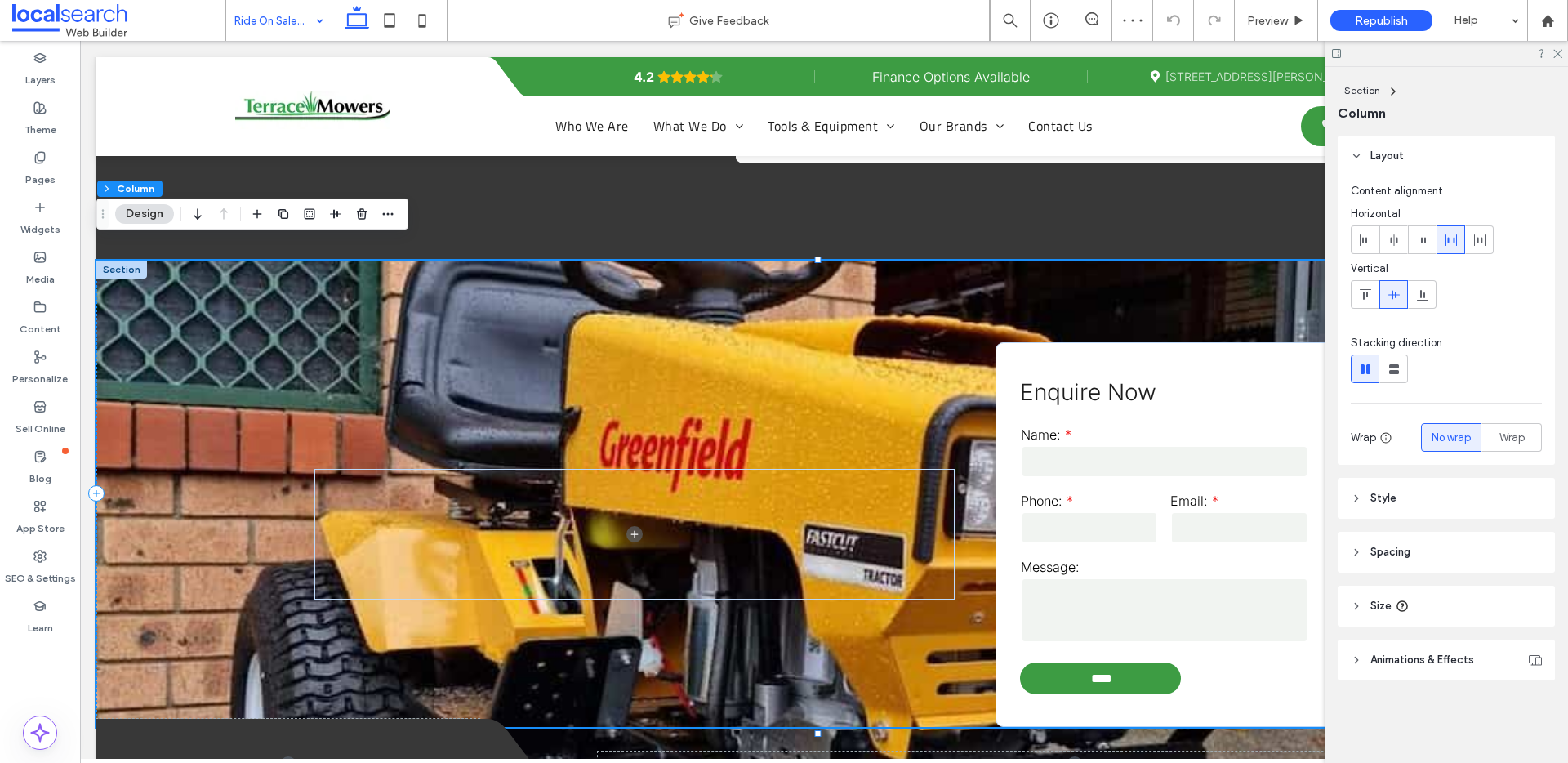
click at [248, 371] on div "Enquire Now Name: Phone: Email: Message: **** Thank you for contacting Terrace …" at bounding box center [824, 493] width 1455 height 466
click at [1364, 483] on header "Style" at bounding box center [1445, 498] width 217 height 41
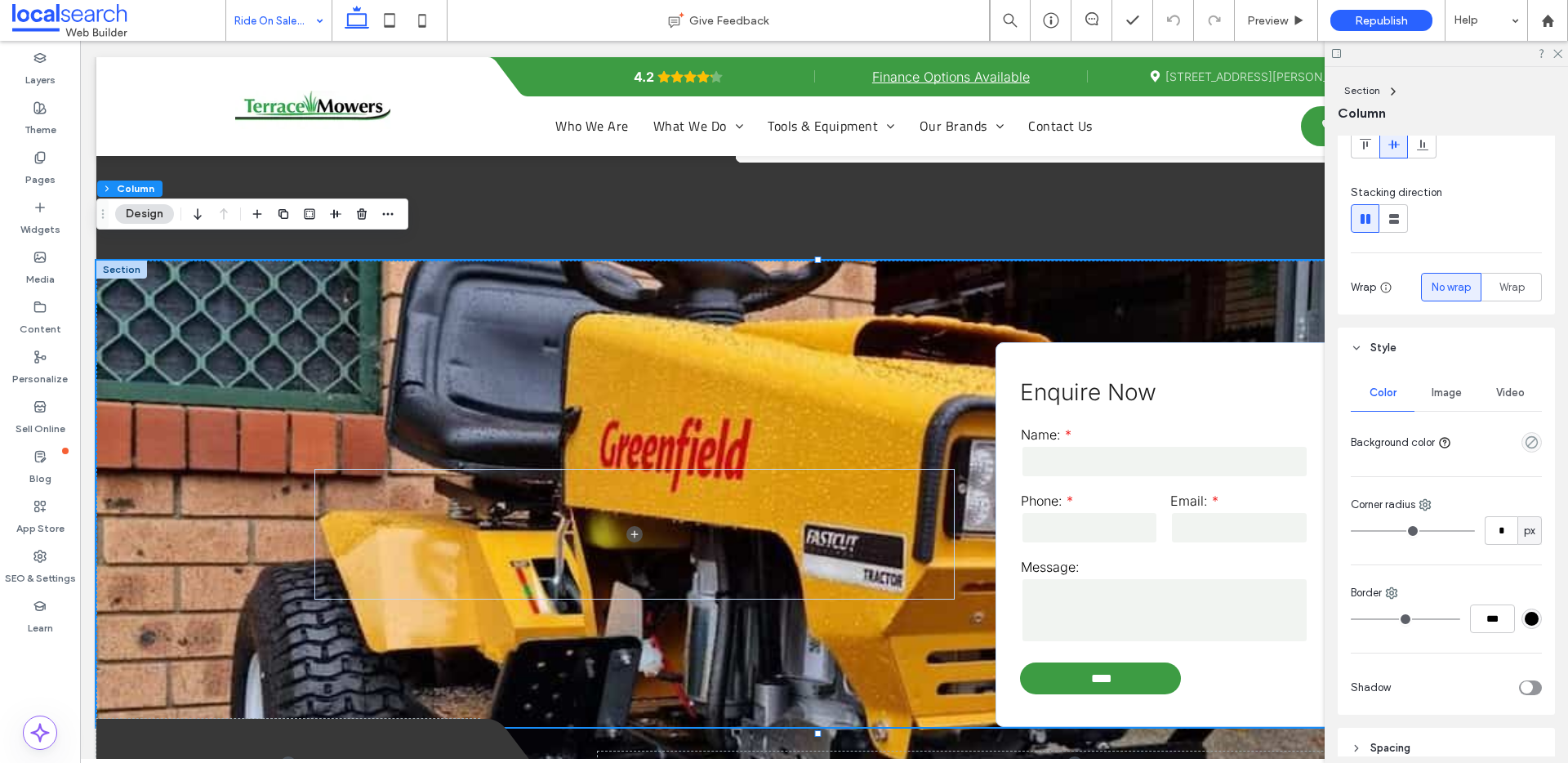
click at [1446, 379] on div "Image" at bounding box center [1446, 393] width 63 height 36
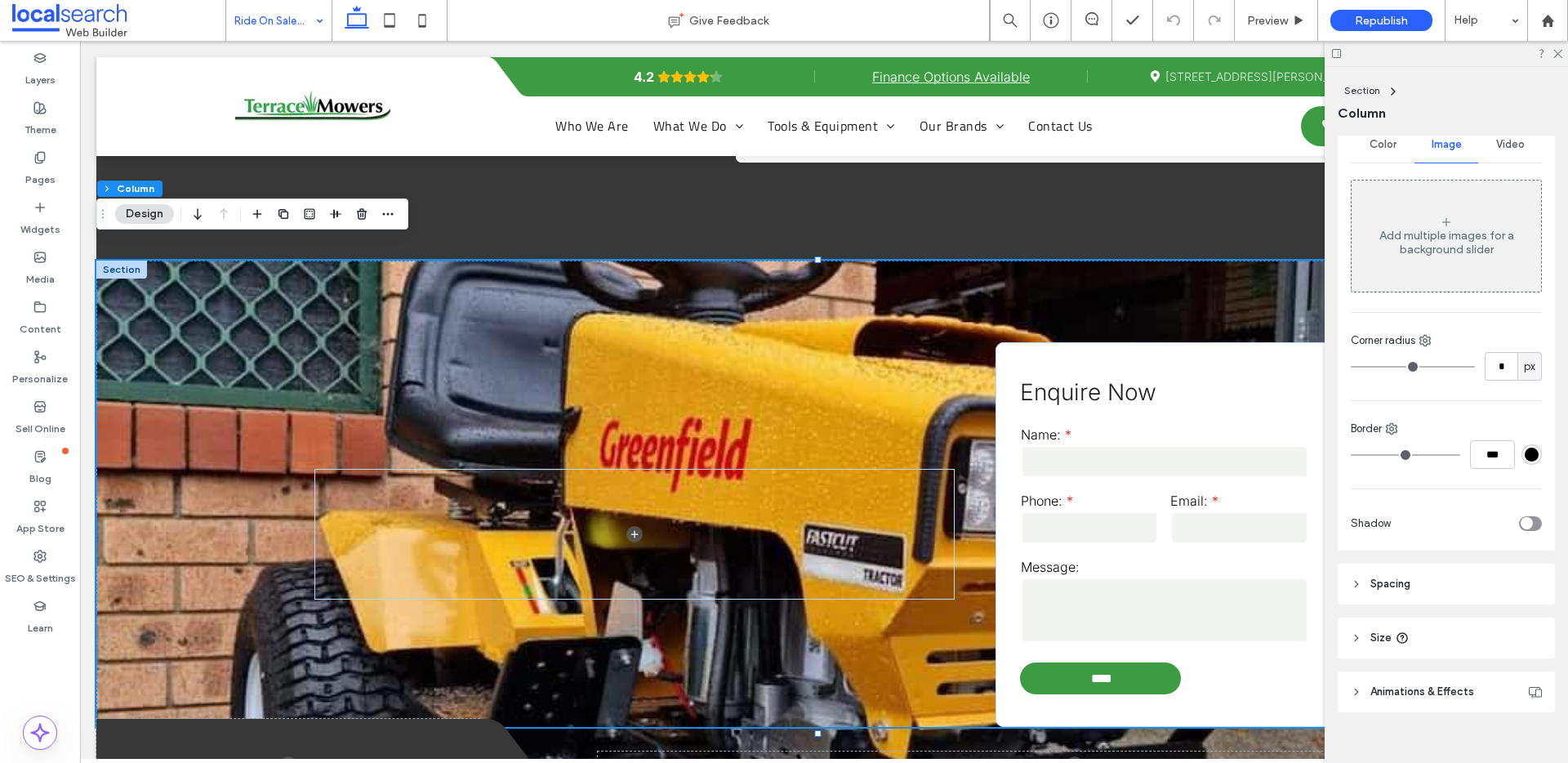
scroll to position [389, 0]
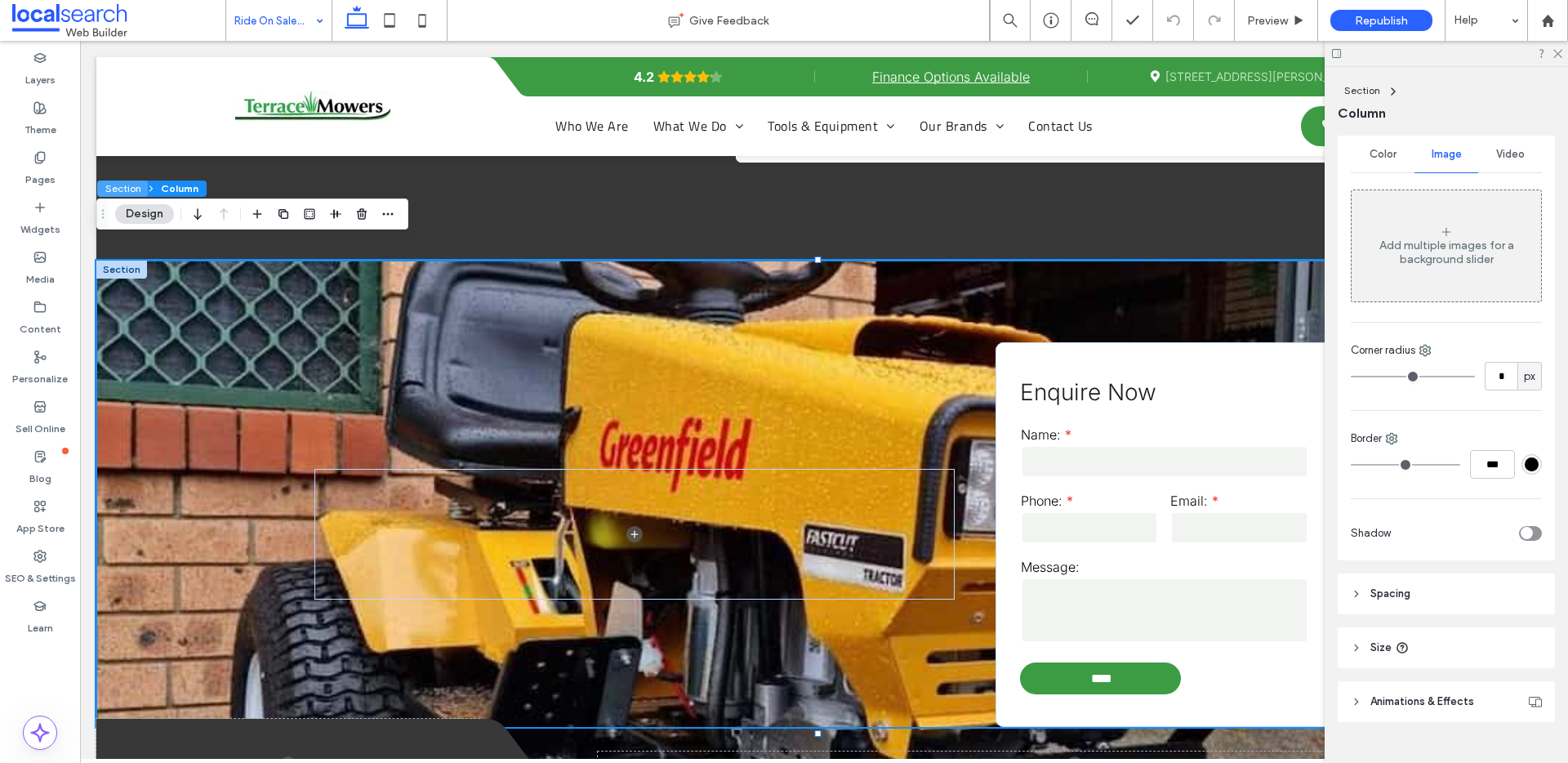
click at [127, 188] on button "Section" at bounding box center [122, 189] width 50 height 17
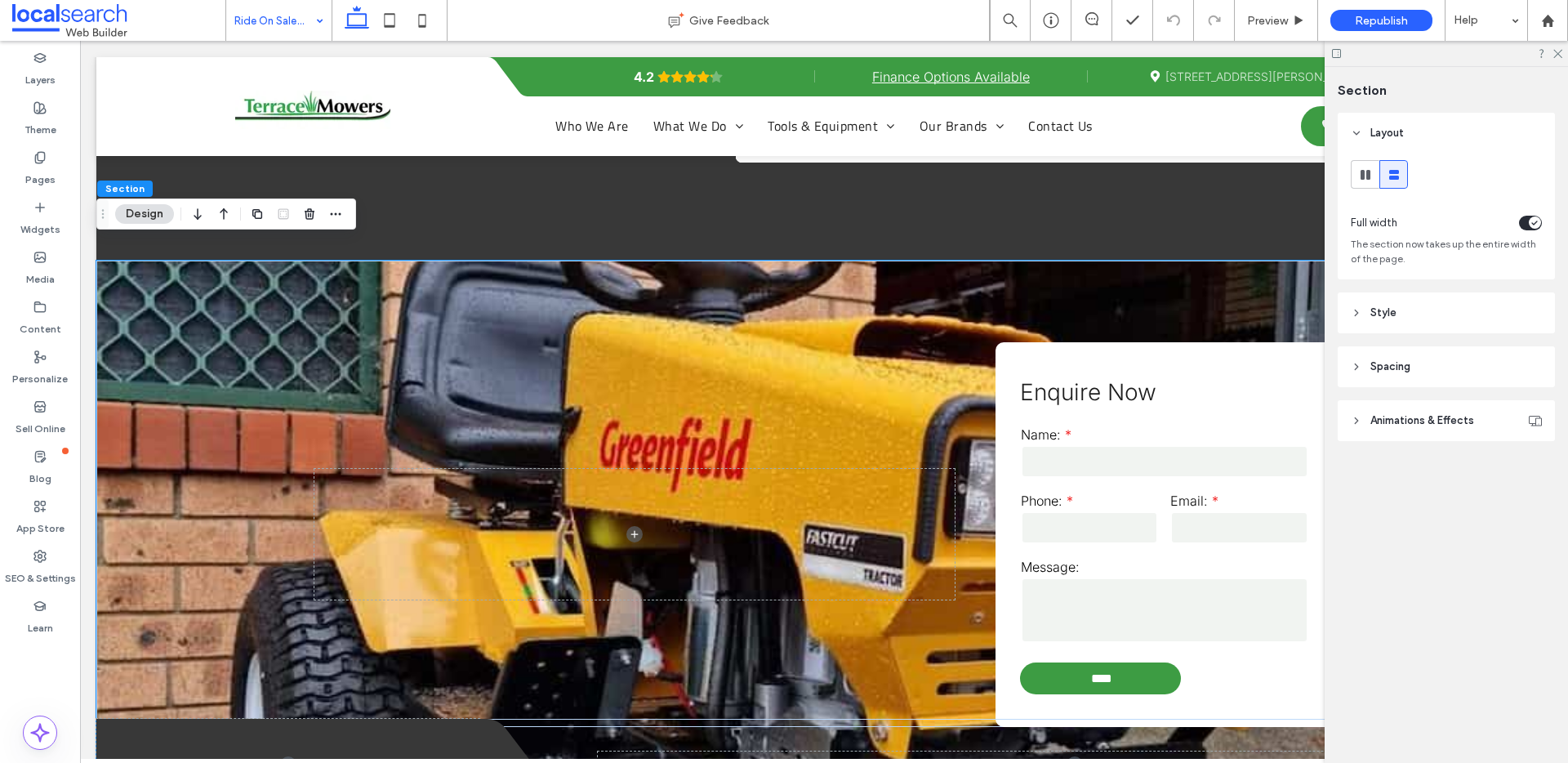
click at [1359, 299] on header "Style" at bounding box center [1445, 313] width 217 height 41
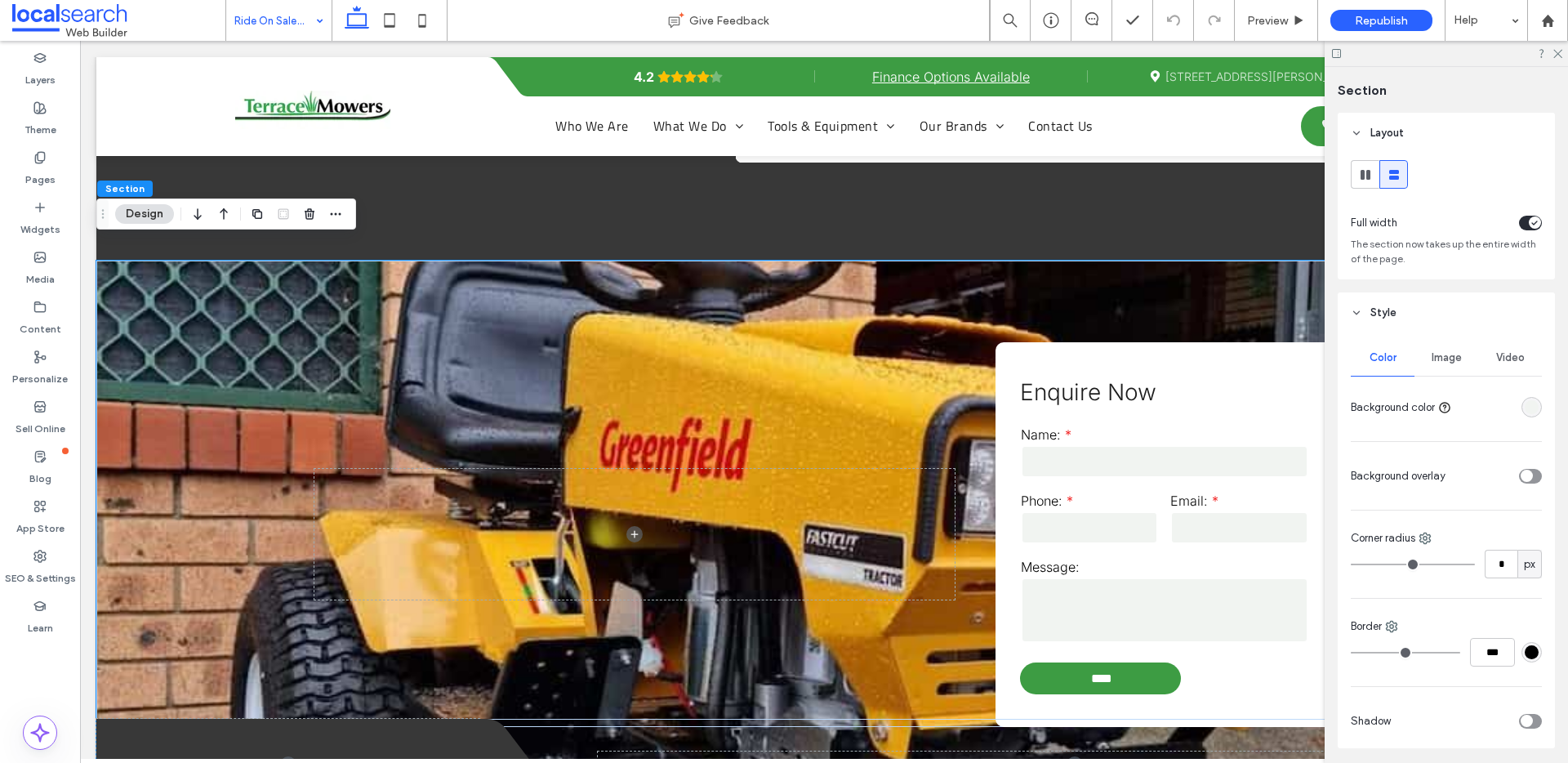
click at [1441, 351] on span "Image" at bounding box center [1446, 357] width 30 height 13
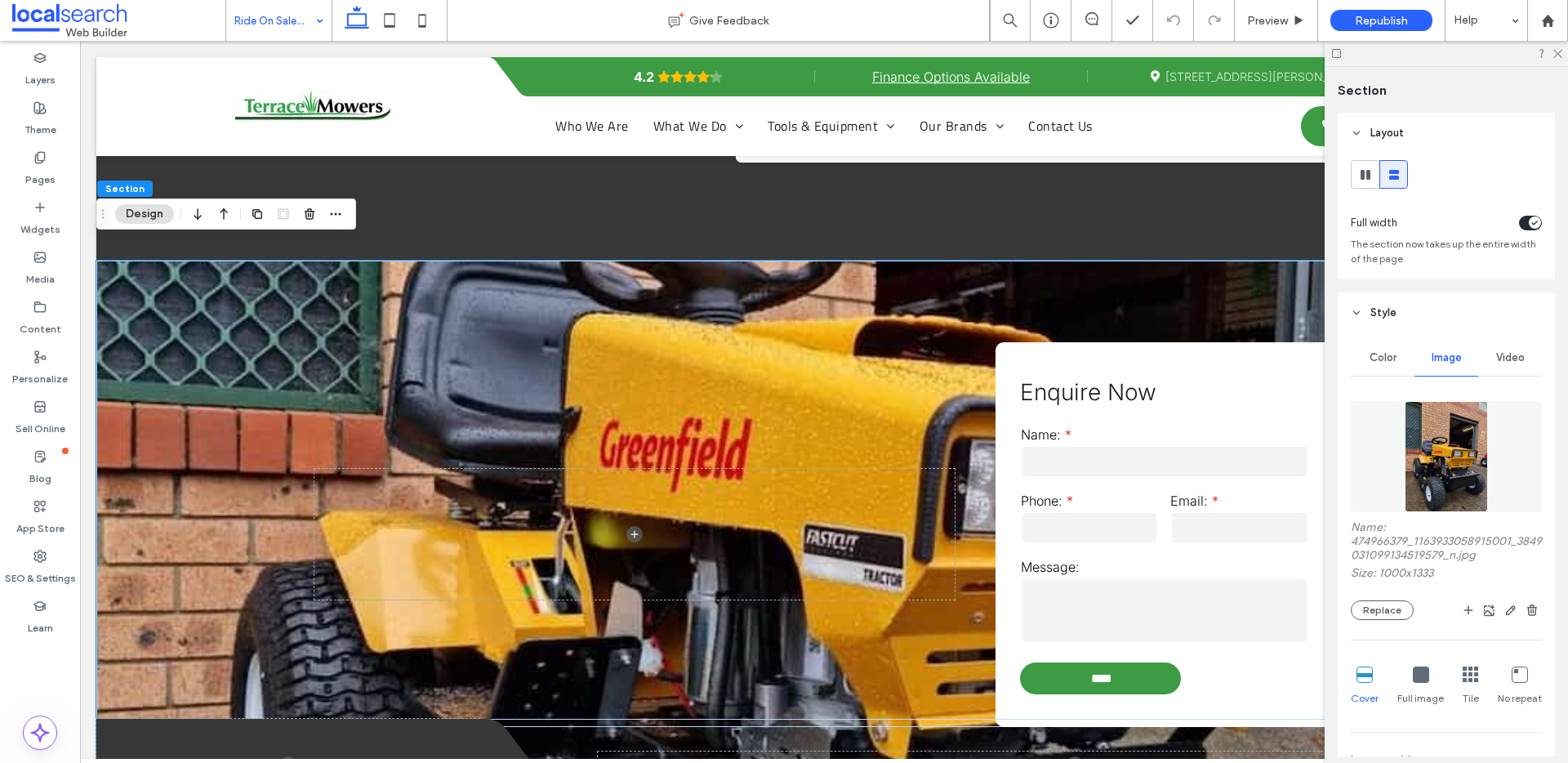
drag, startPoint x: 1396, startPoint y: 605, endPoint x: 1382, endPoint y: 583, distance: 26.1
click at [1396, 605] on button "Replace" at bounding box center [1382, 609] width 63 height 20
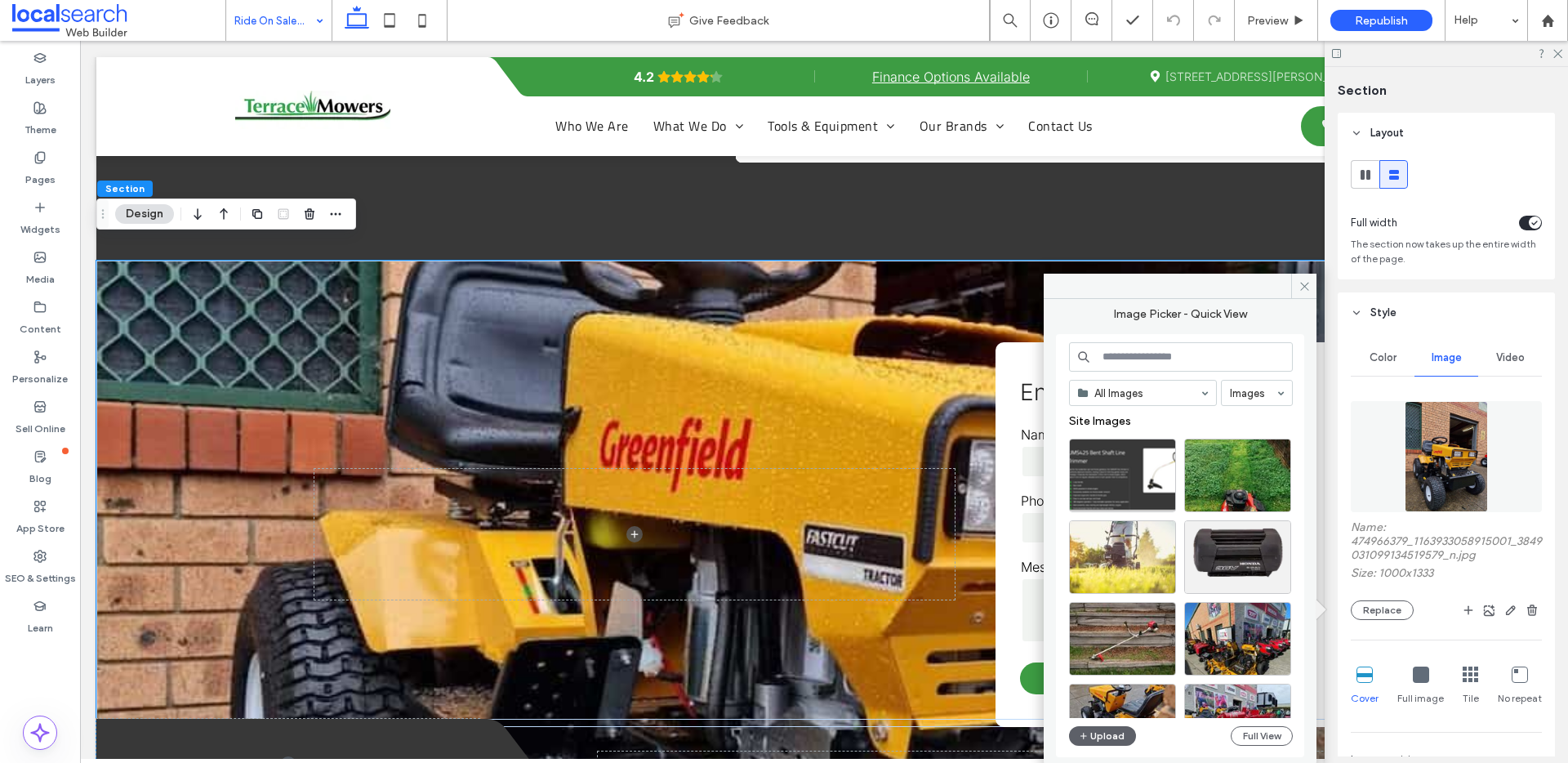
click at [1153, 352] on input at bounding box center [1181, 357] width 223 height 30
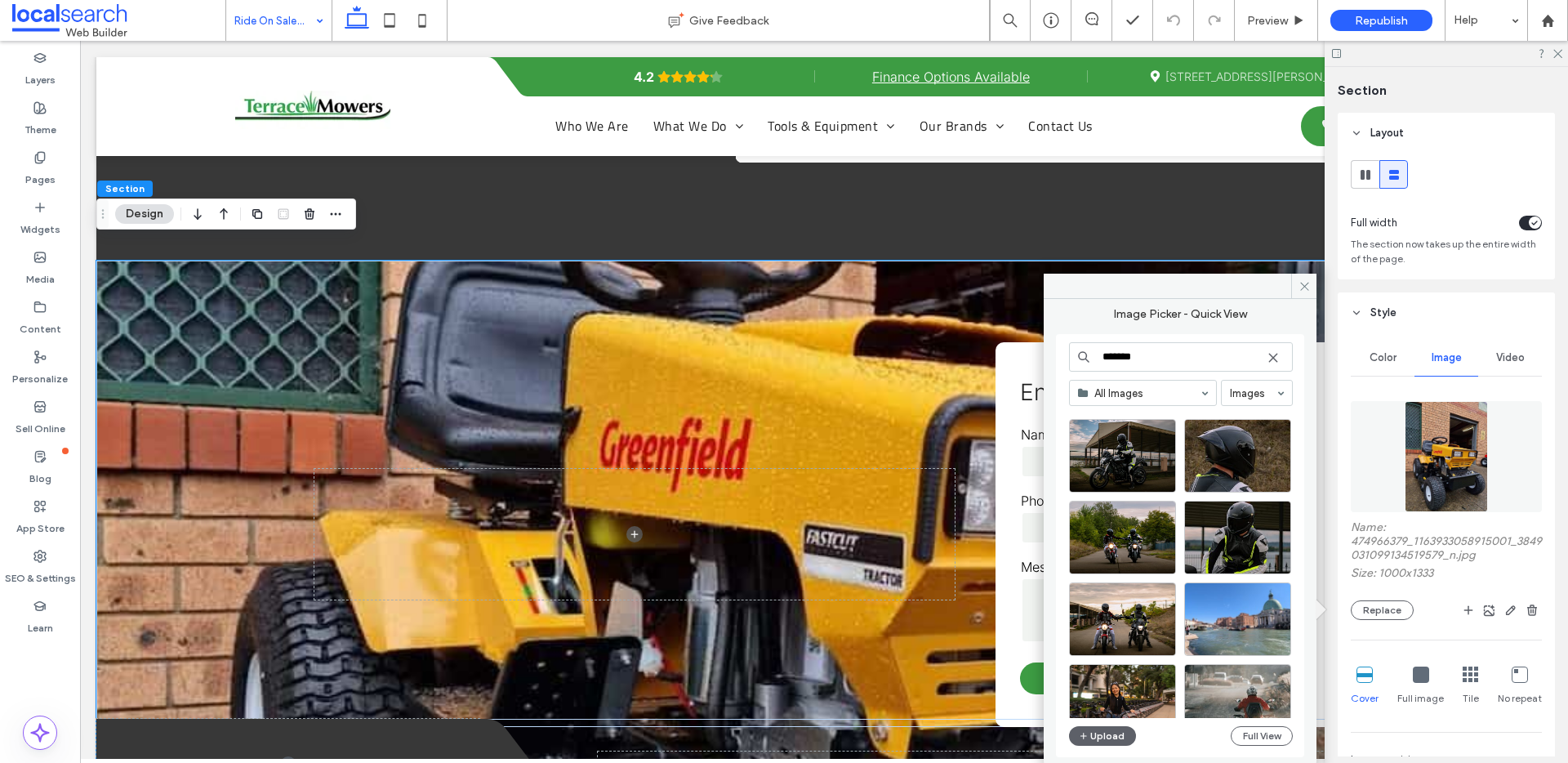
scroll to position [338, 0]
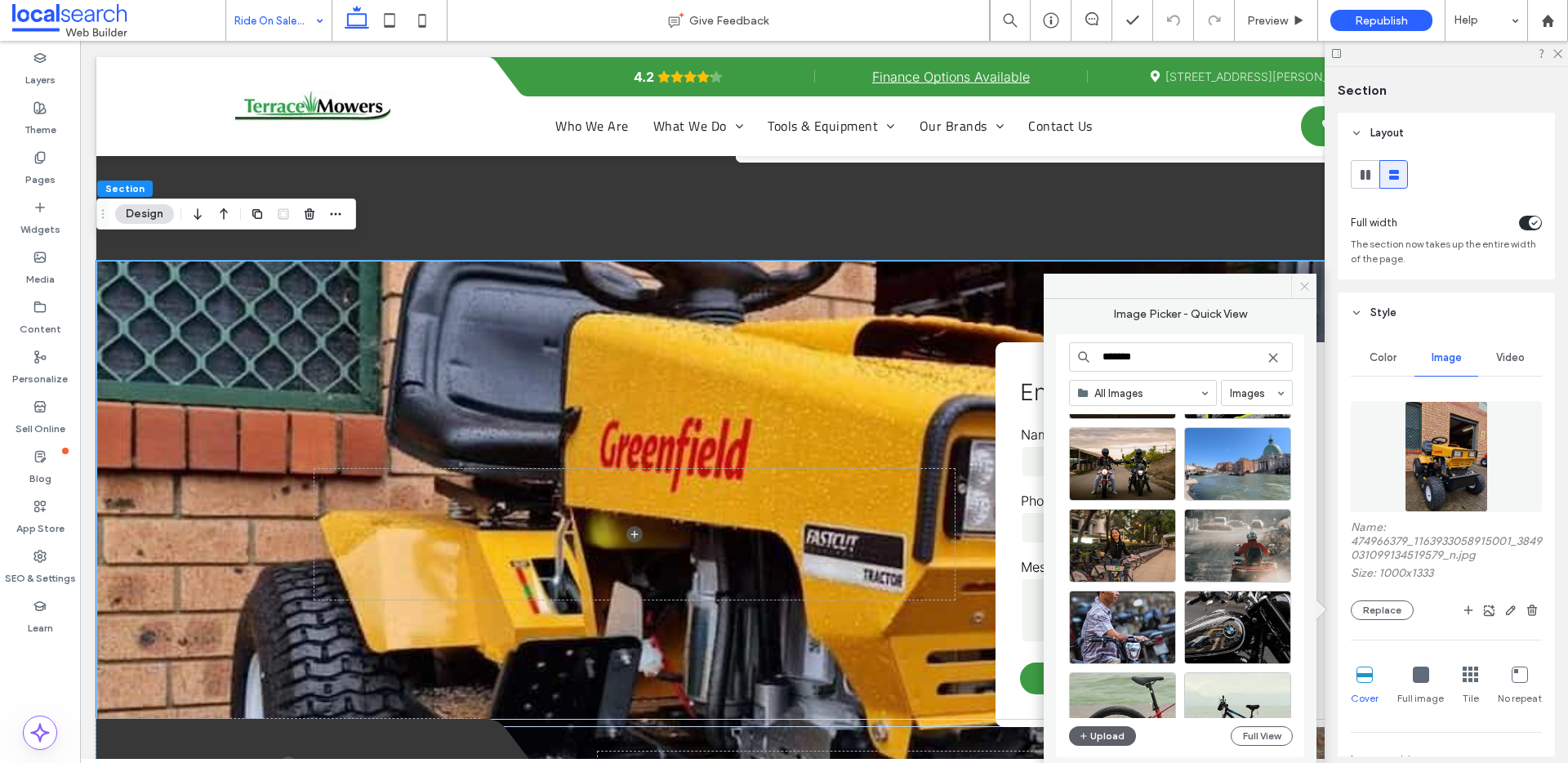
type input "*******"
click at [1303, 285] on use at bounding box center [1304, 286] width 8 height 8
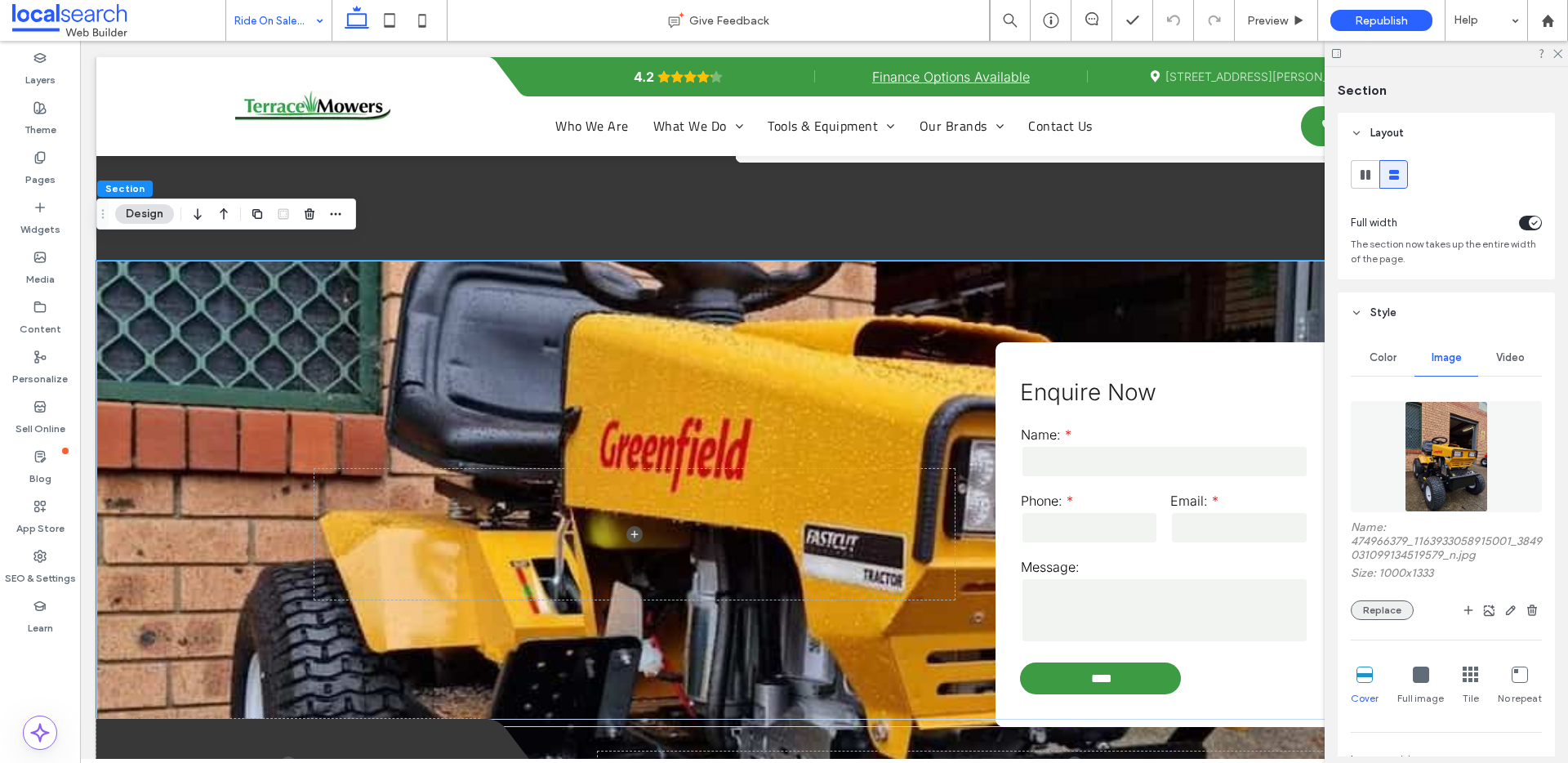
drag, startPoint x: 1390, startPoint y: 608, endPoint x: 1382, endPoint y: 603, distance: 9.4
click at [1389, 608] on button "Replace" at bounding box center [1382, 609] width 63 height 20
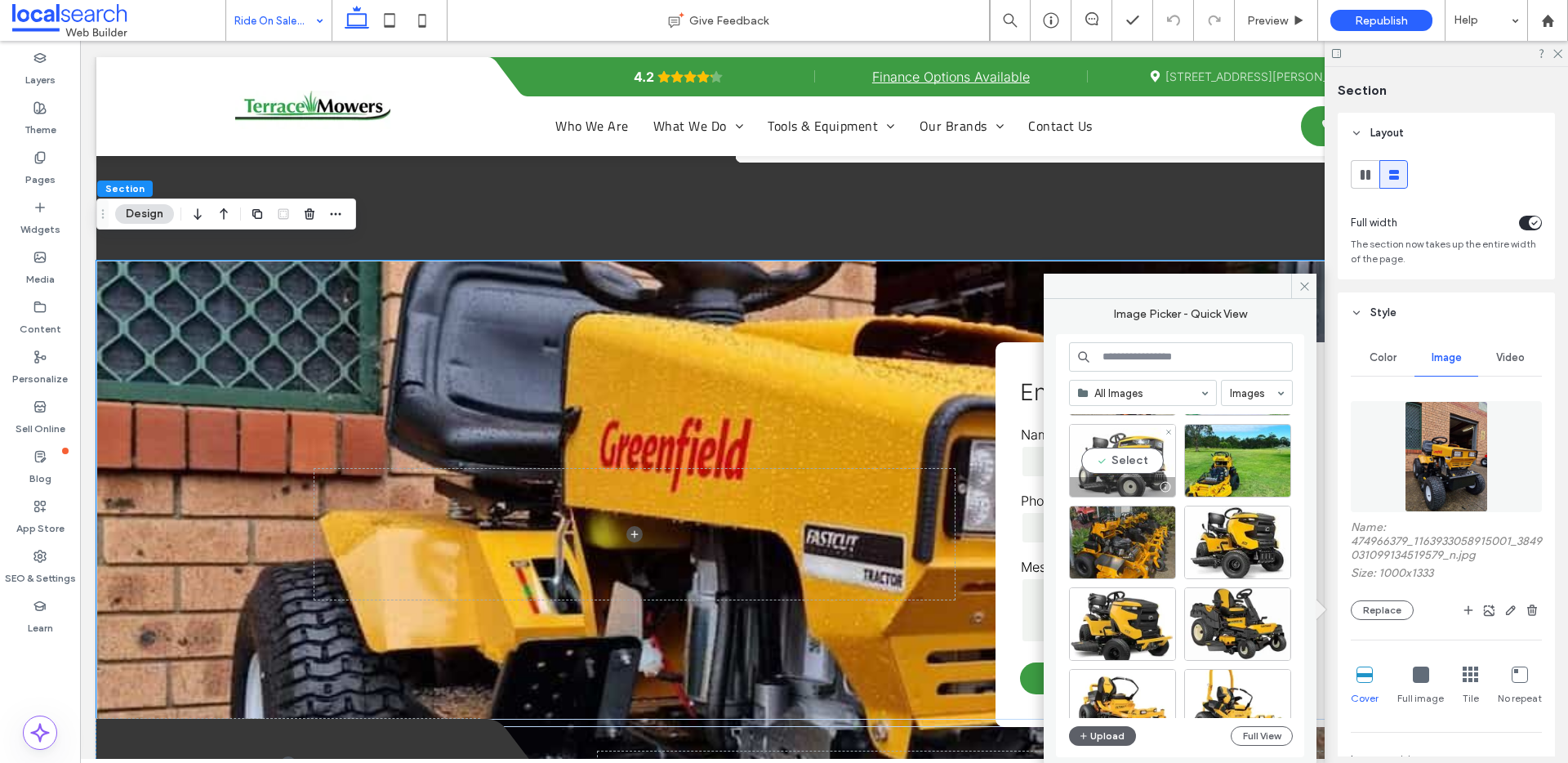
scroll to position [934, 0]
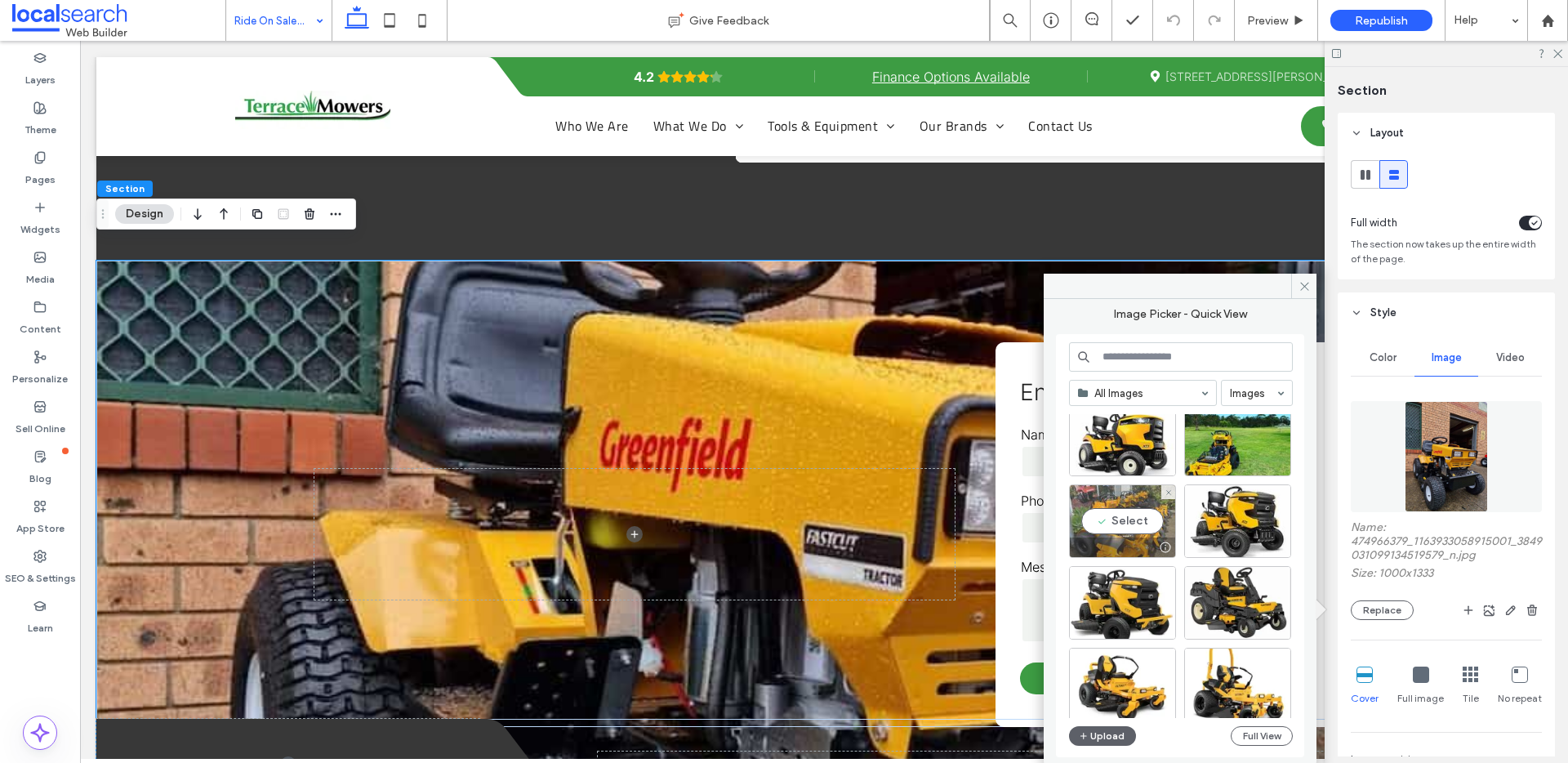
click at [1107, 497] on div "Select" at bounding box center [1122, 520] width 107 height 74
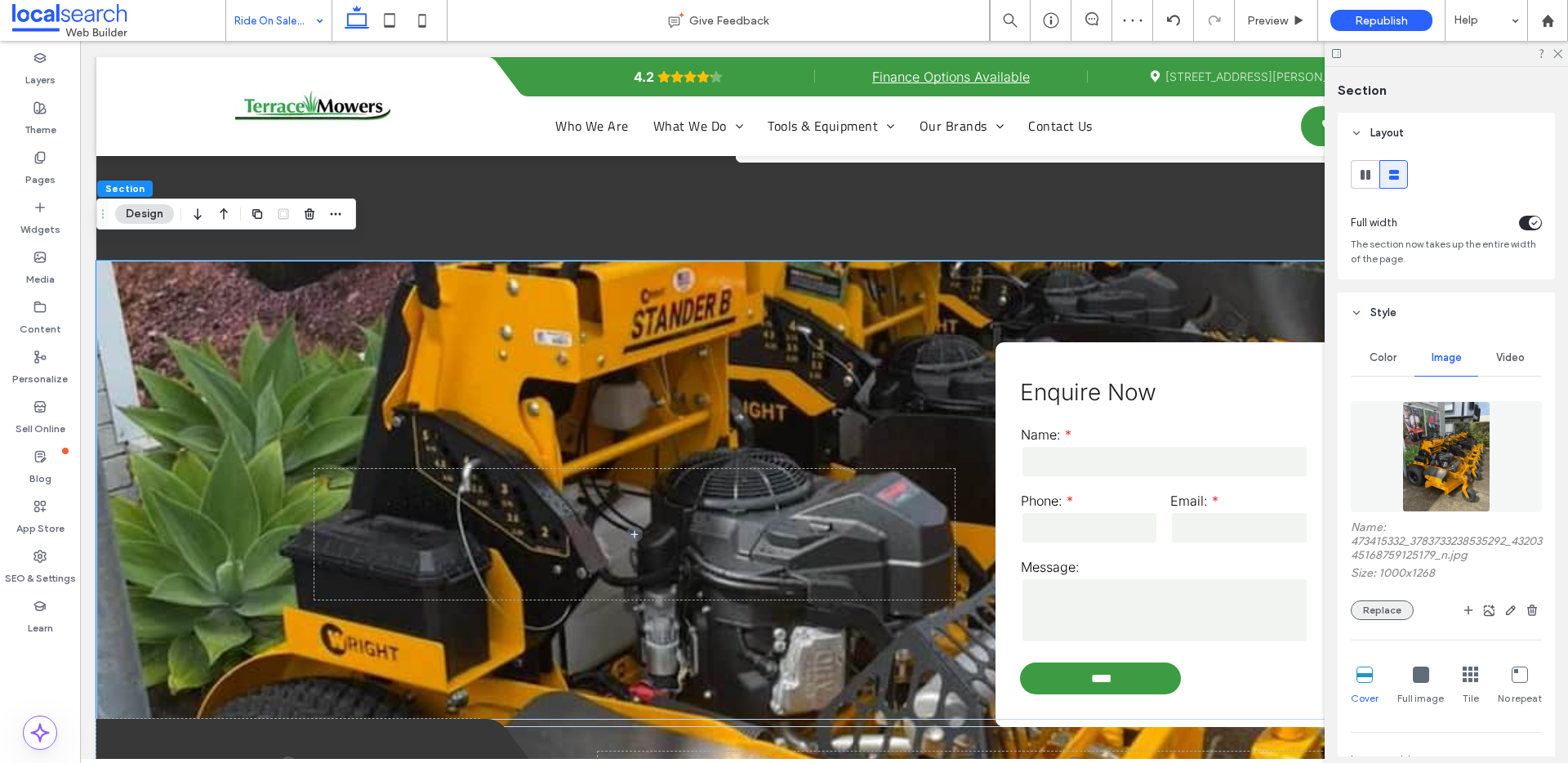
click at [1376, 607] on button "Replace" at bounding box center [1382, 609] width 63 height 20
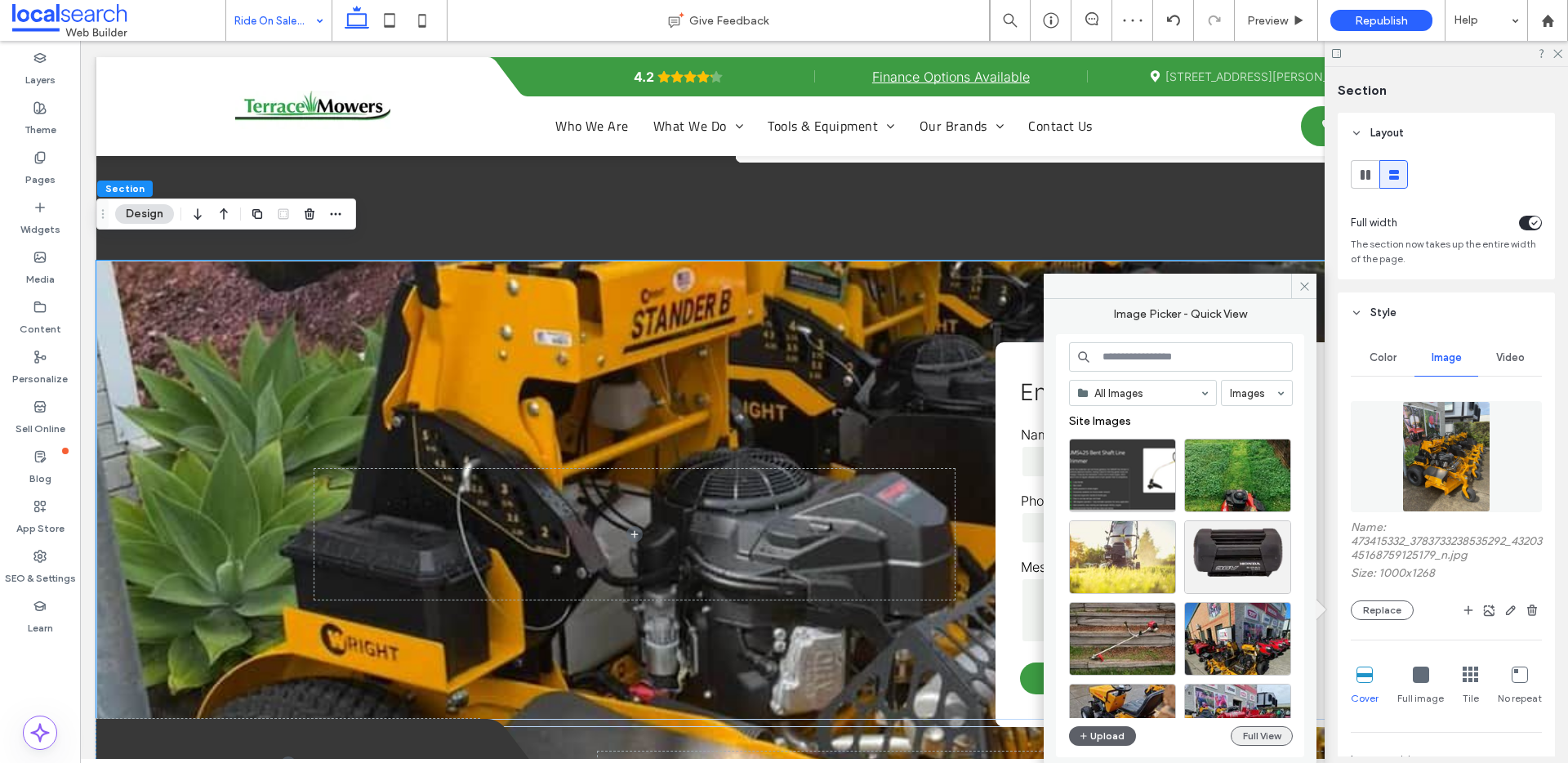
click at [1272, 730] on button "Full View" at bounding box center [1261, 735] width 62 height 20
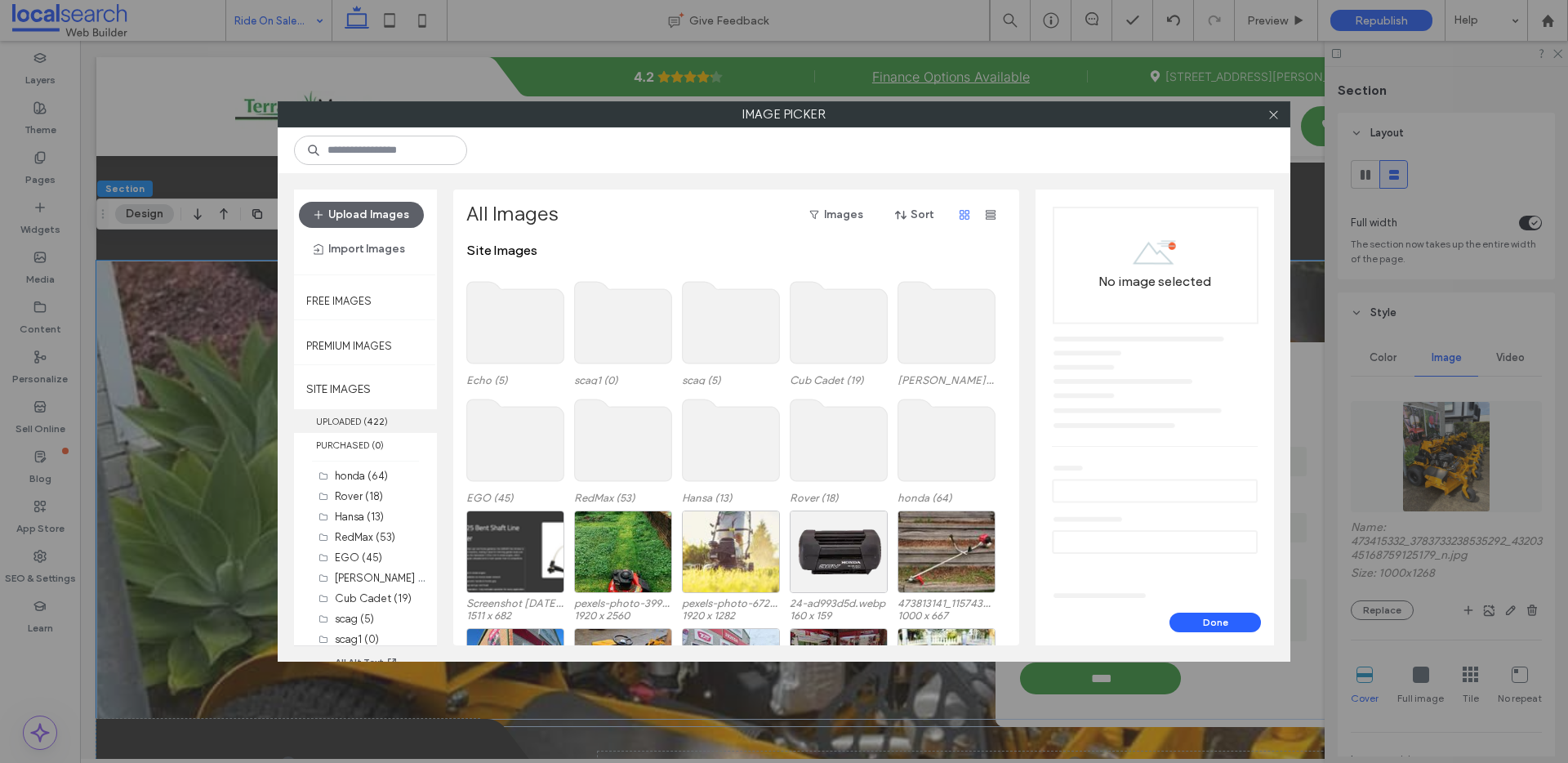
click at [403, 423] on label "UPLOADED ( 422 )" at bounding box center [366, 421] width 143 height 23
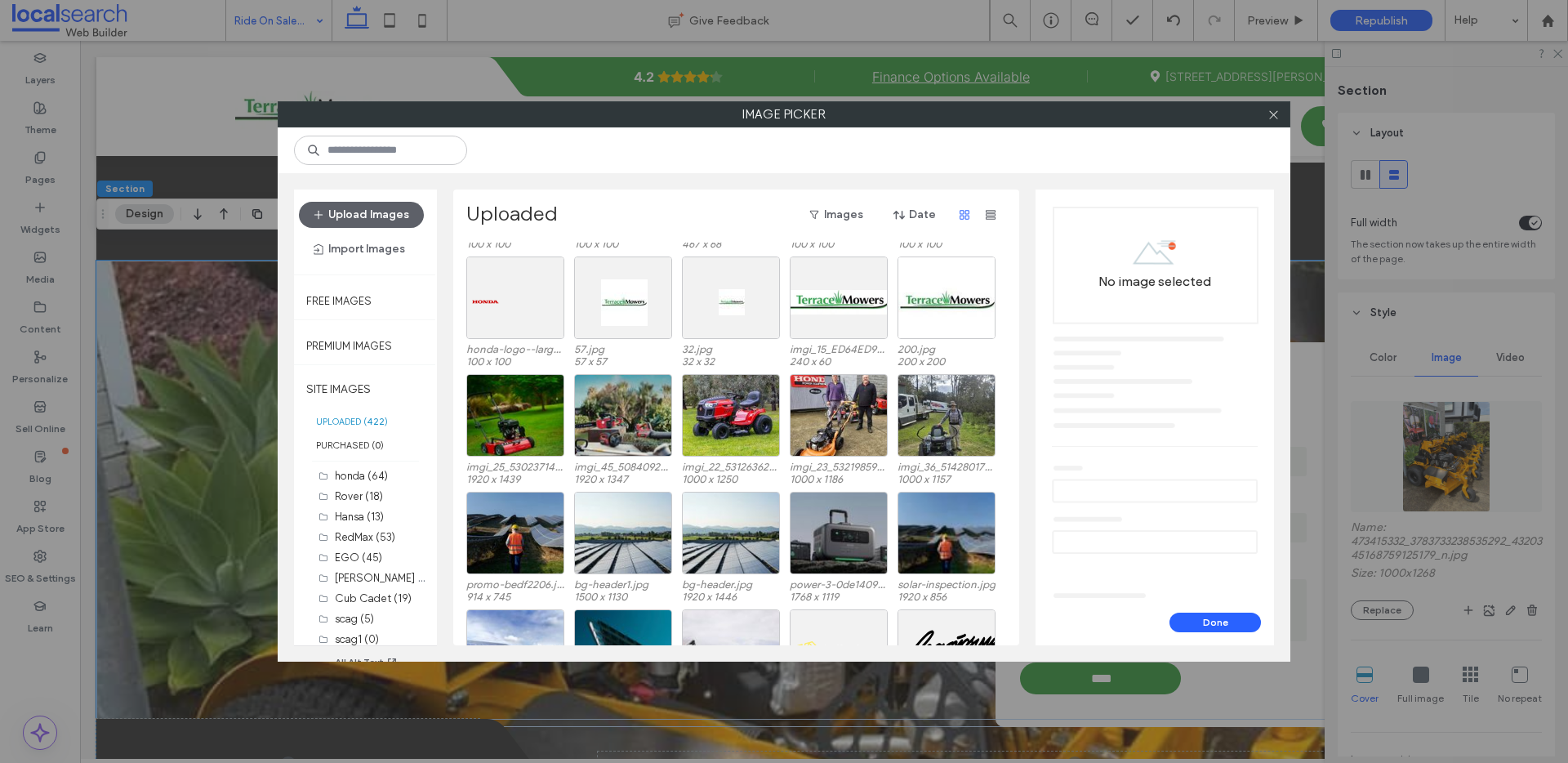
scroll to position [8881, 0]
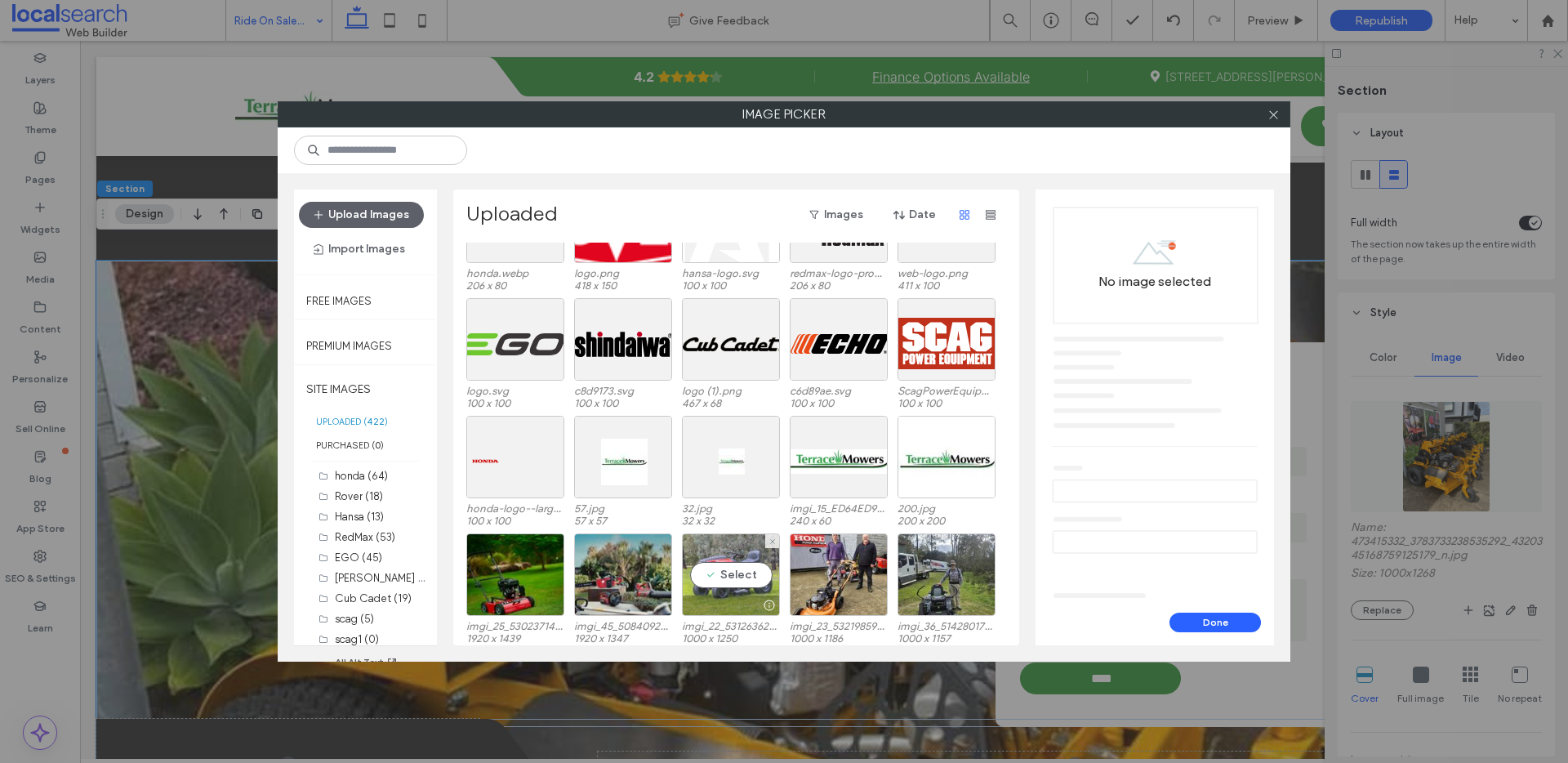
click at [721, 547] on div "Select" at bounding box center [730, 574] width 98 height 83
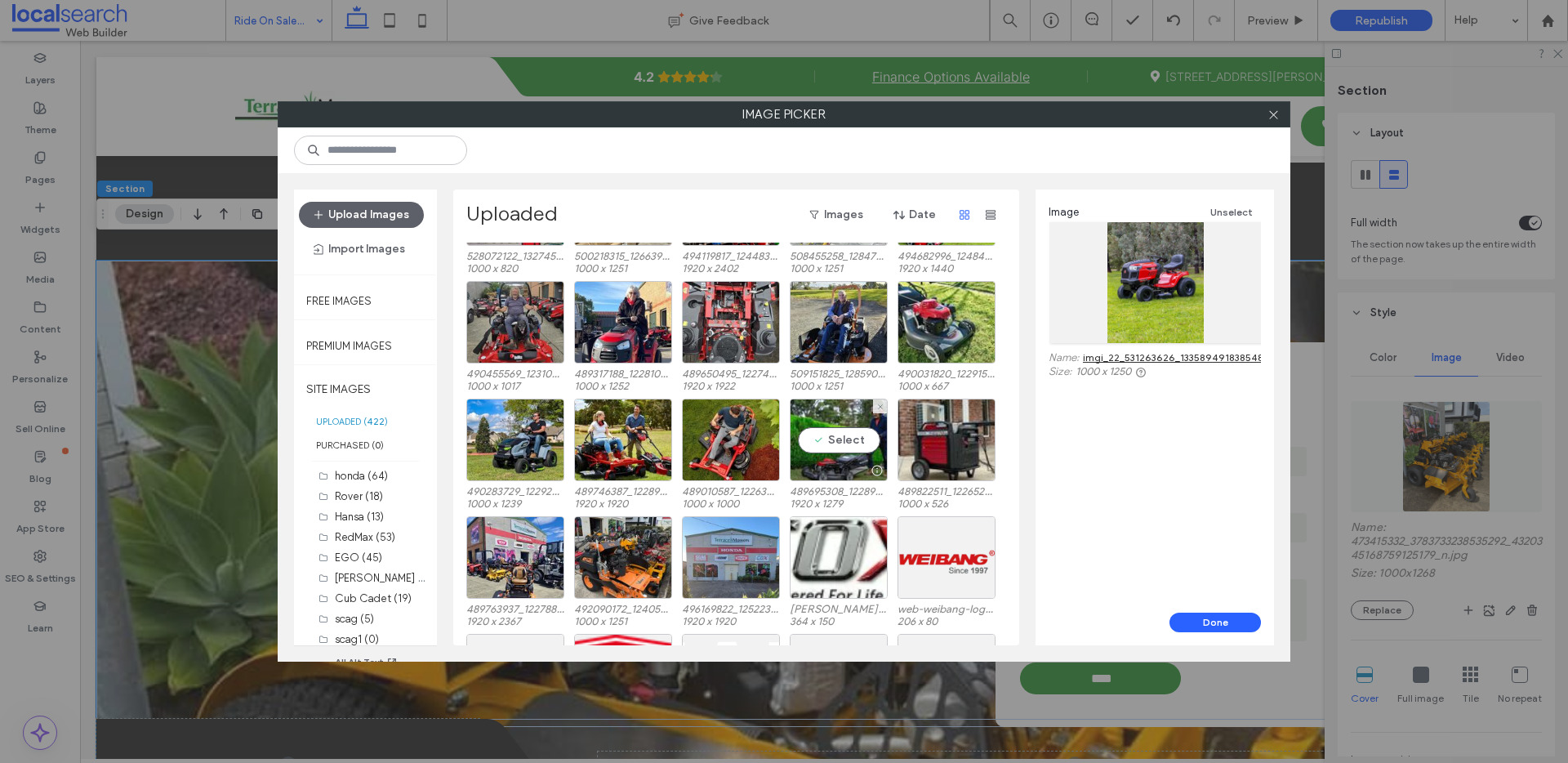
scroll to position [8415, 0]
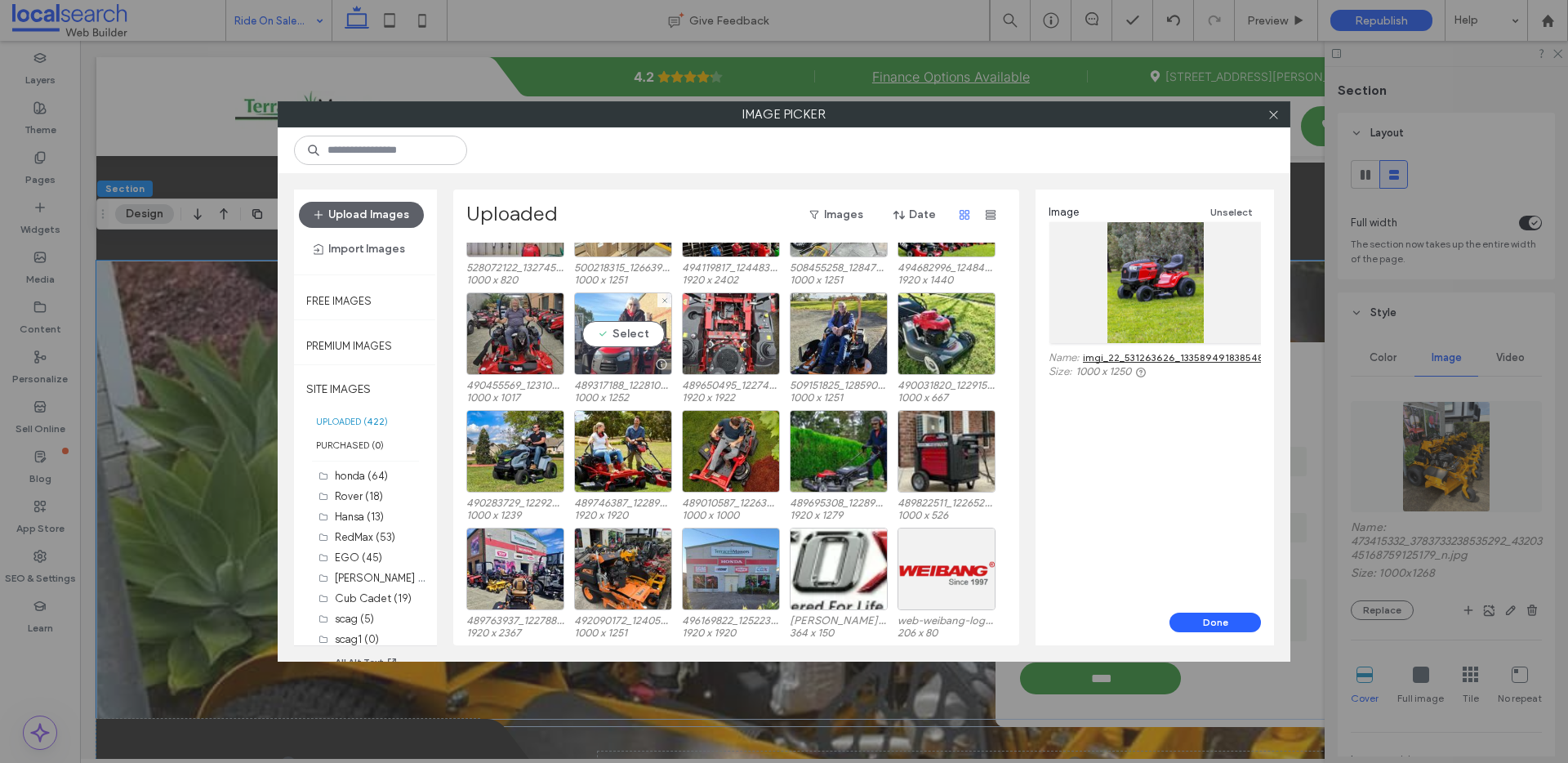
click at [643, 310] on div "Select" at bounding box center [623, 333] width 98 height 83
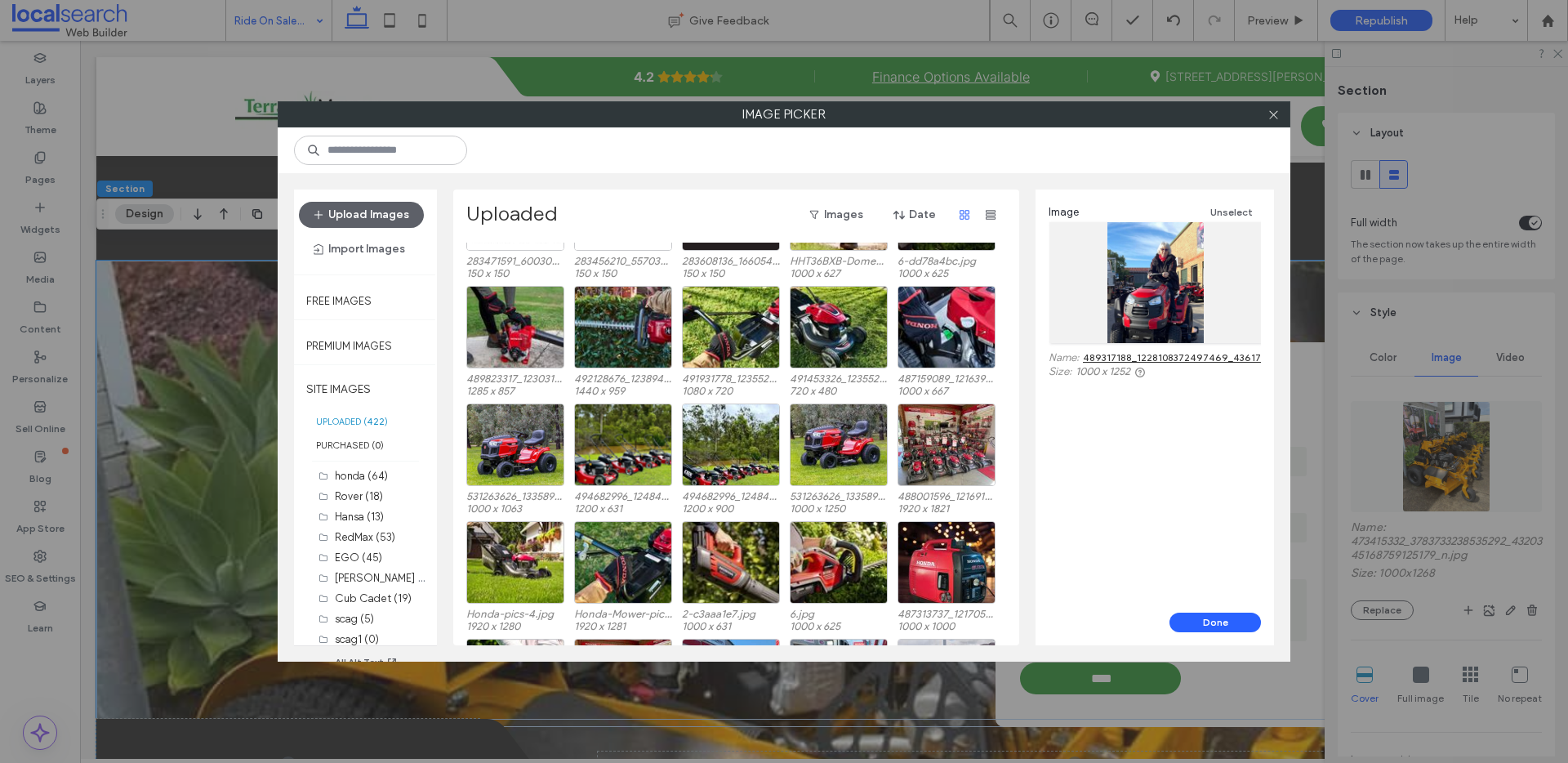
scroll to position [7481, 0]
click at [503, 417] on div "Select" at bounding box center [515, 445] width 98 height 83
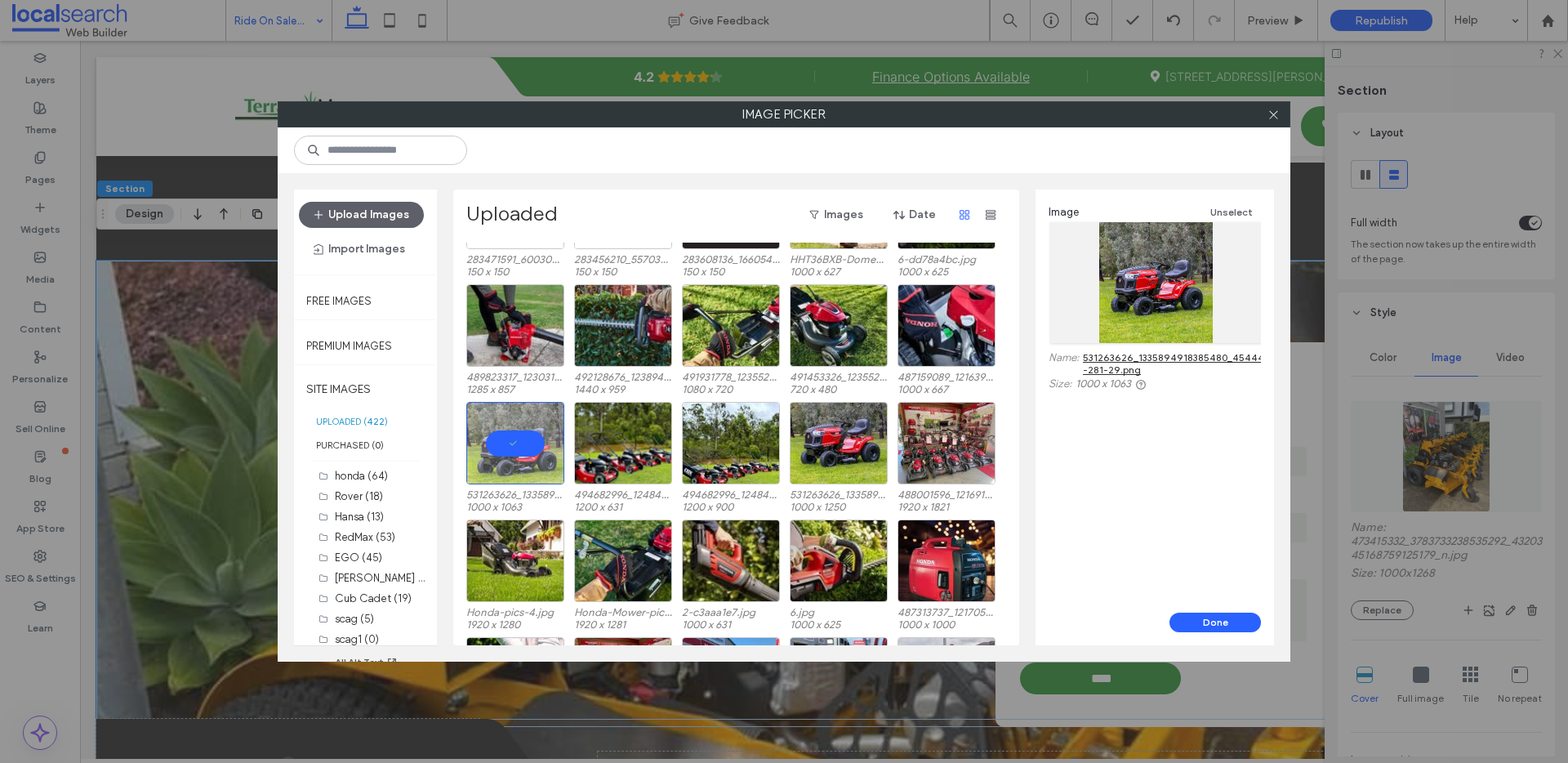
scroll to position [7484, 0]
click at [818, 408] on div "Select" at bounding box center [838, 442] width 98 height 83
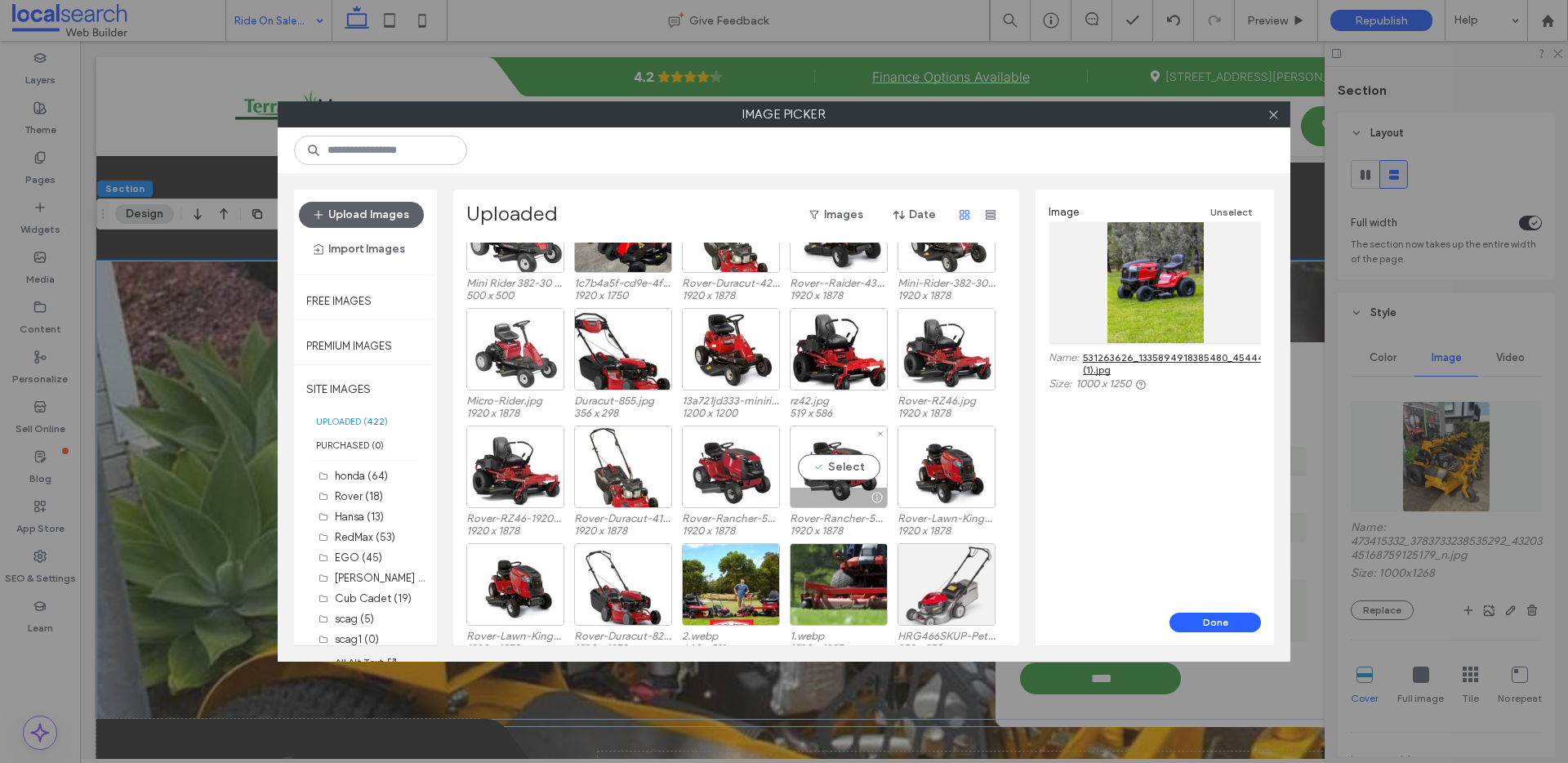
scroll to position [4979, 0]
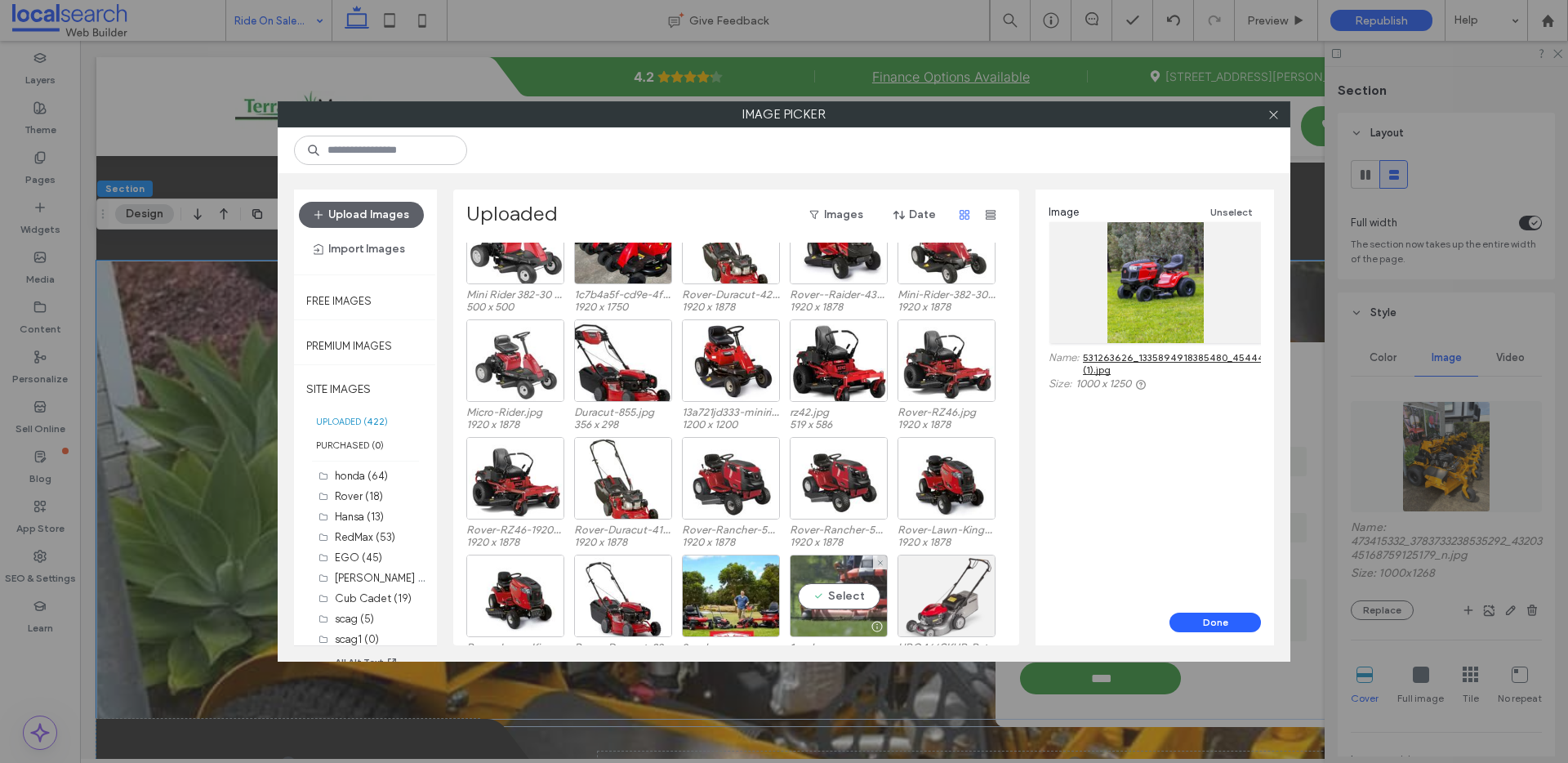
click at [820, 573] on div "Select" at bounding box center [838, 596] width 98 height 83
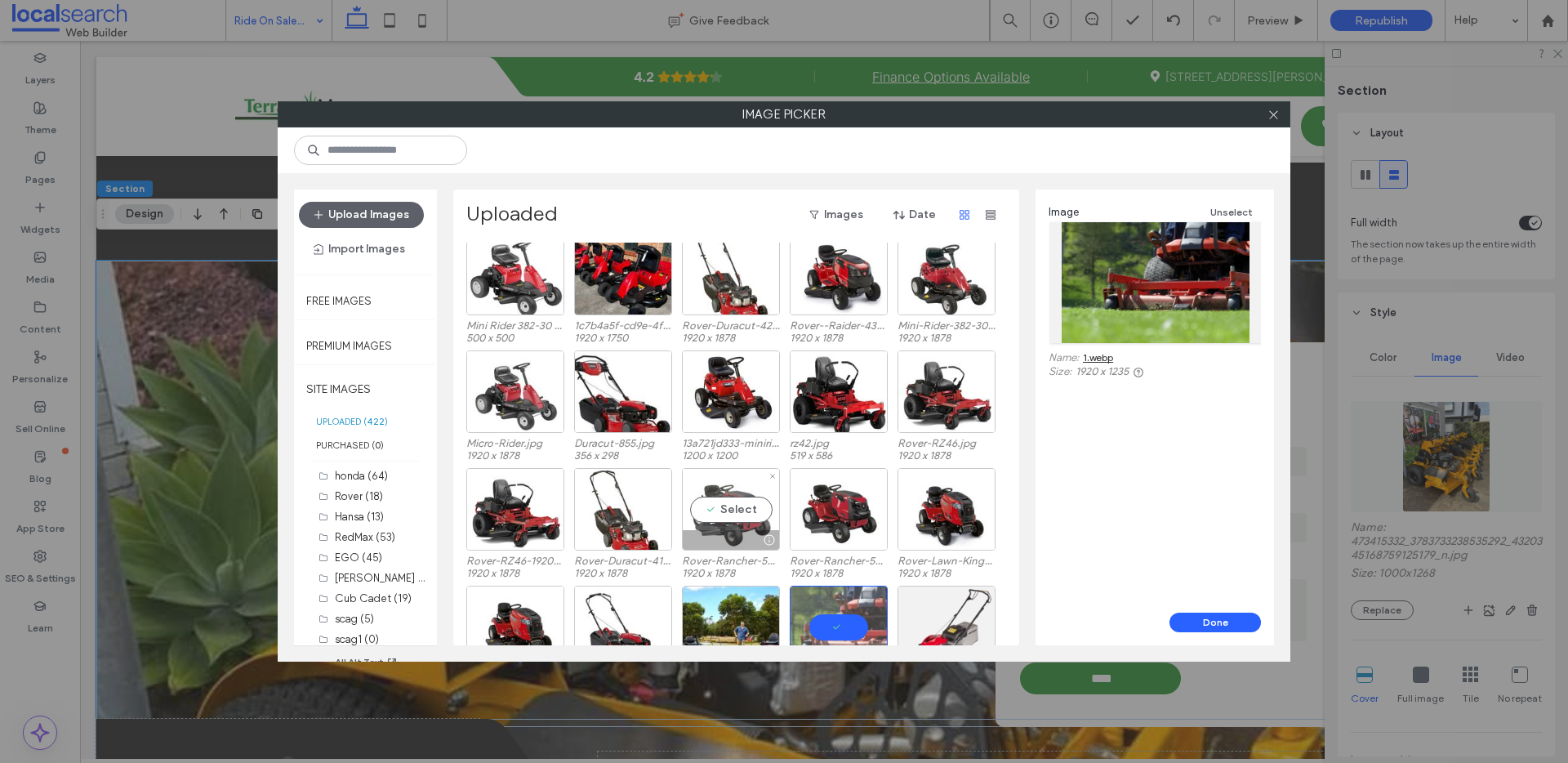
scroll to position [4947, 0]
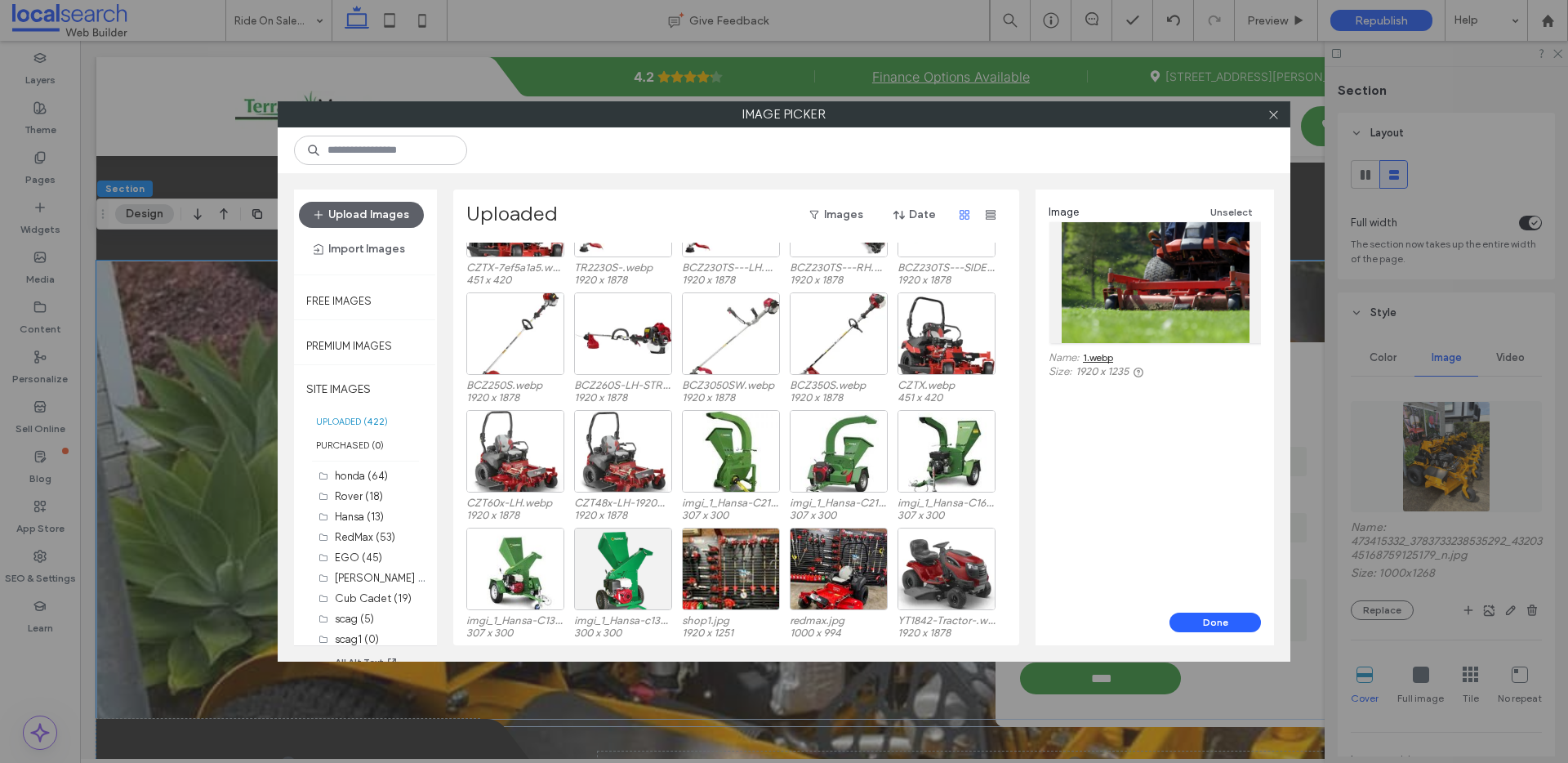
scroll to position [4025, 0]
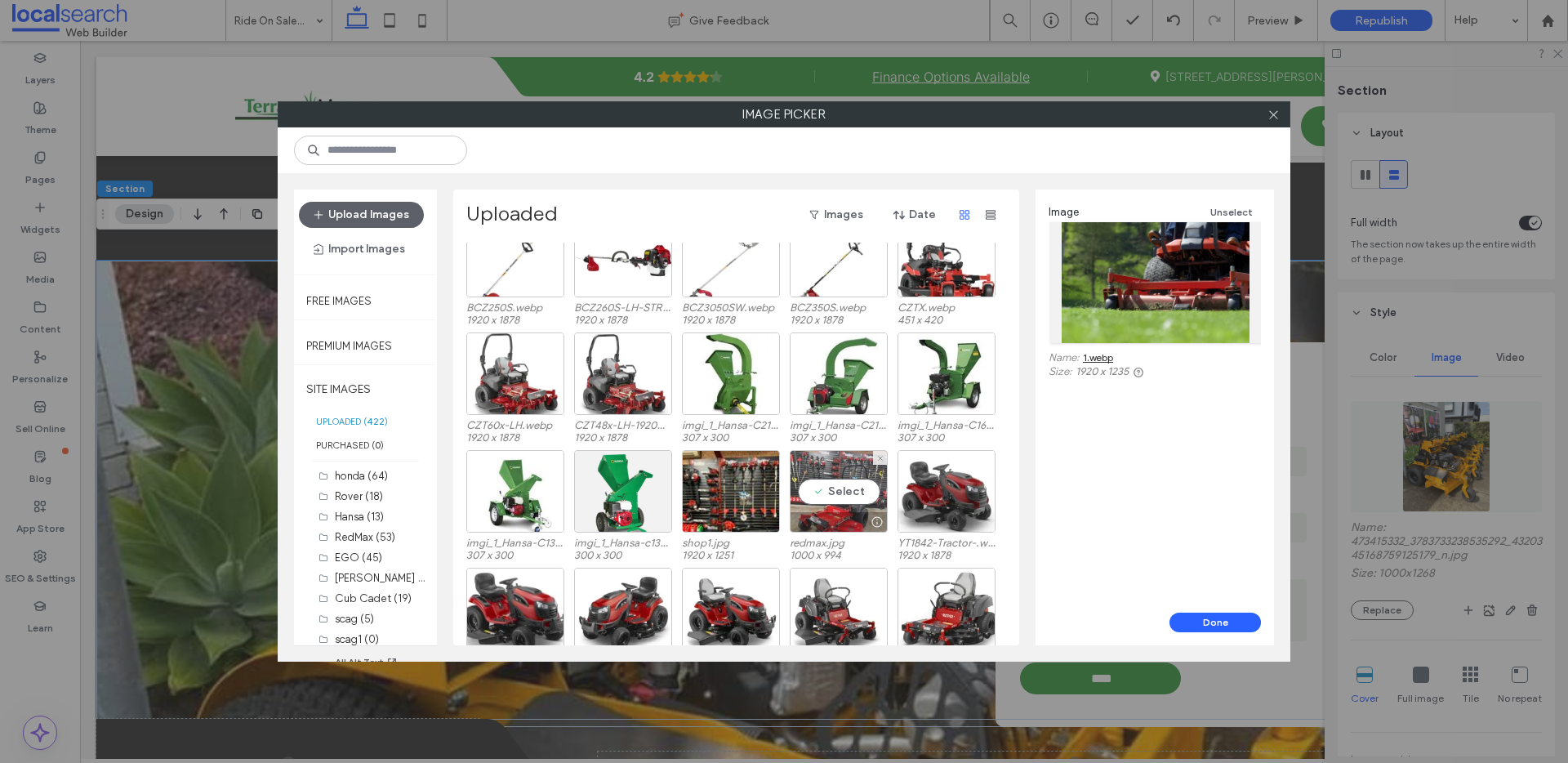
click at [853, 462] on div "Select" at bounding box center [838, 491] width 98 height 83
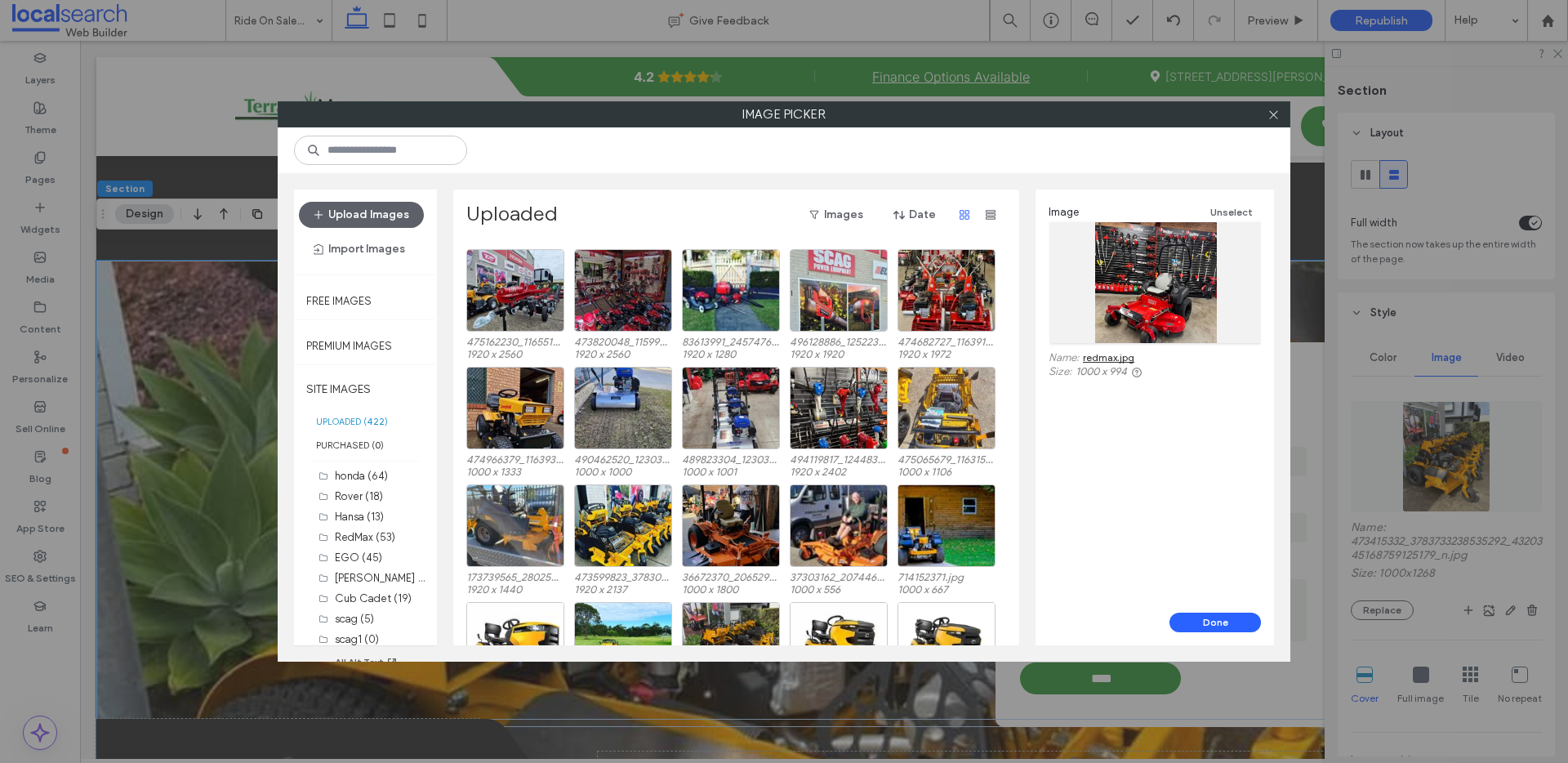
scroll to position [329, 0]
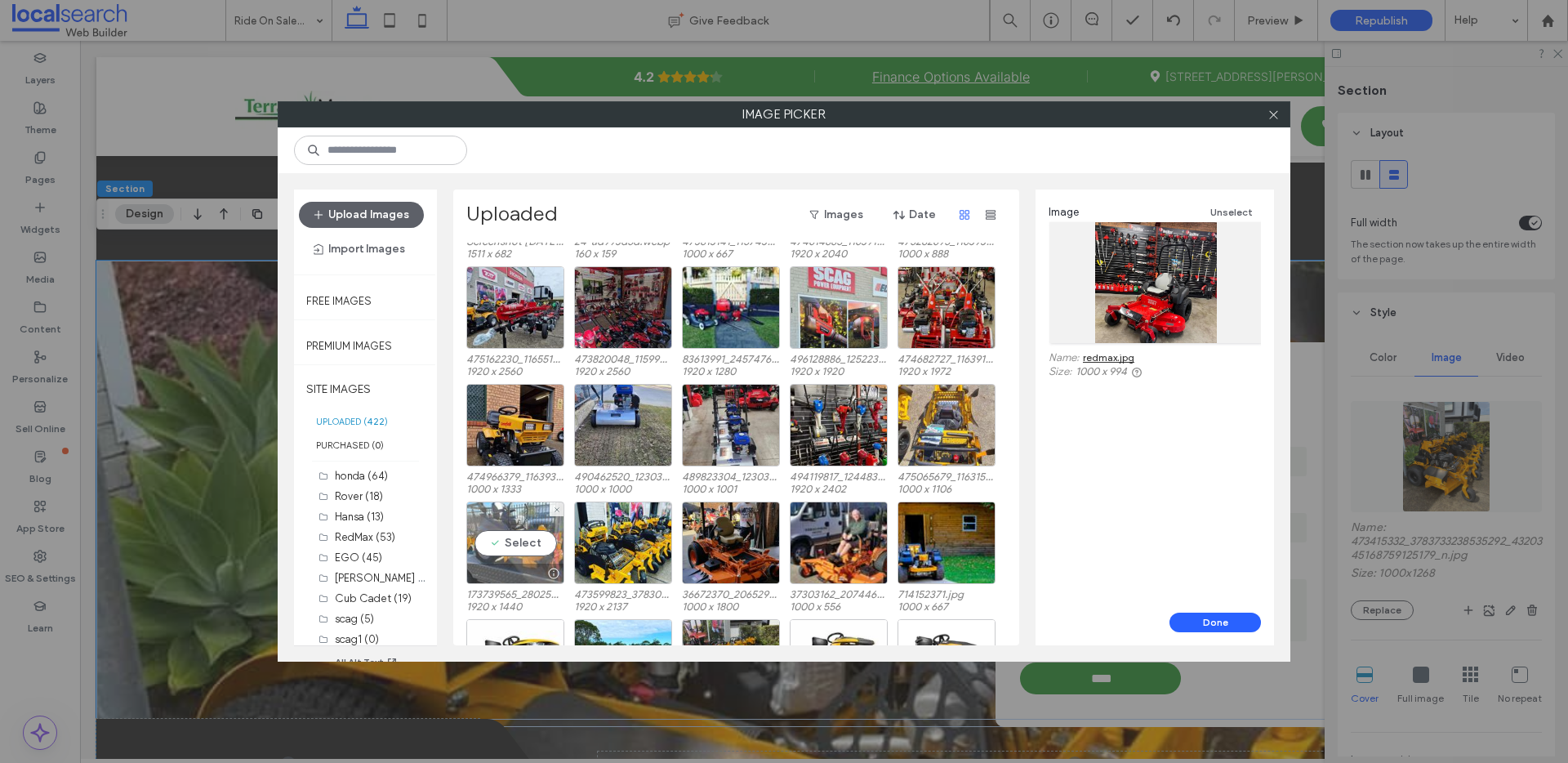
click at [526, 515] on div "Select" at bounding box center [515, 542] width 98 height 83
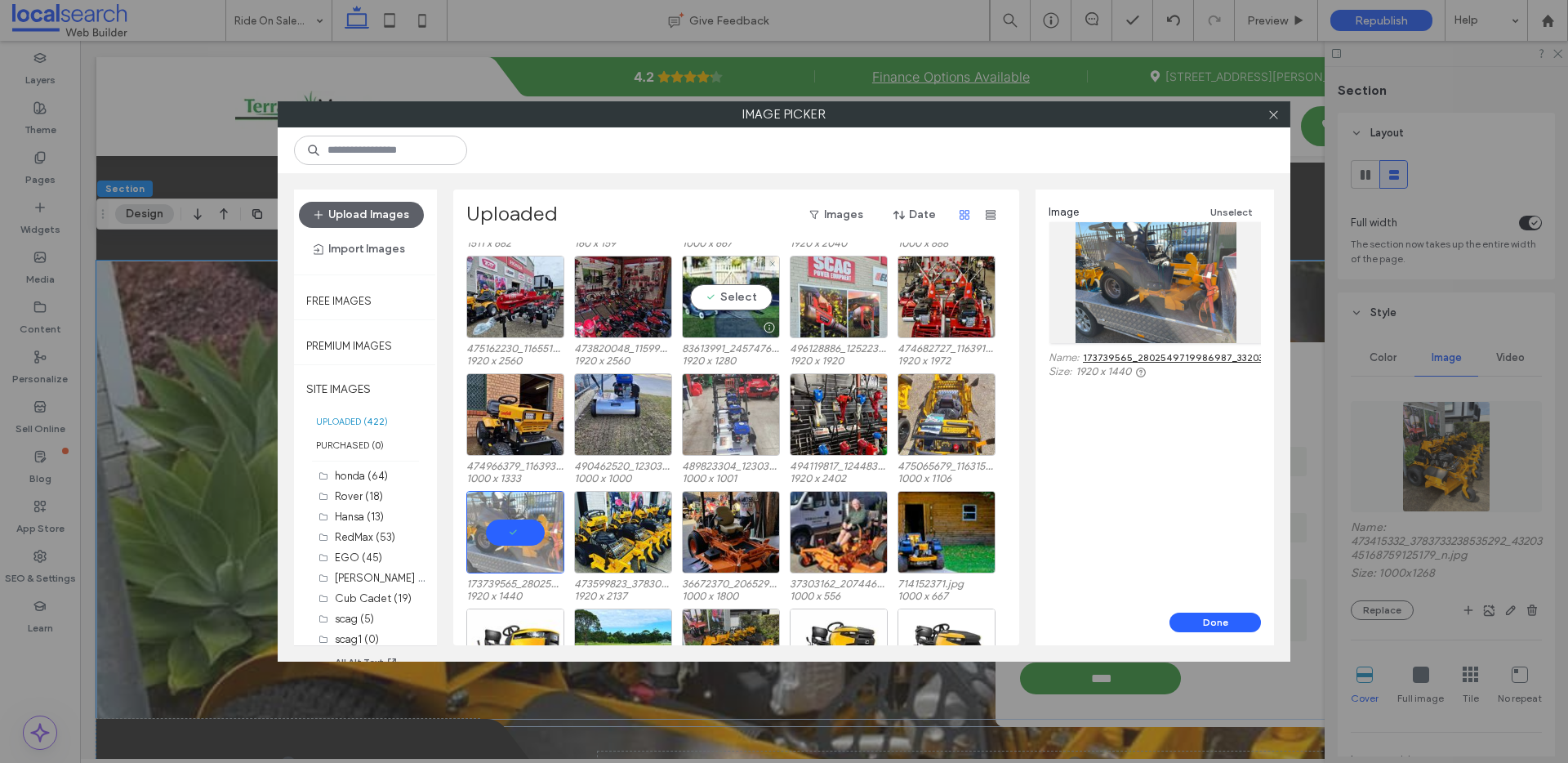
scroll to position [209, 0]
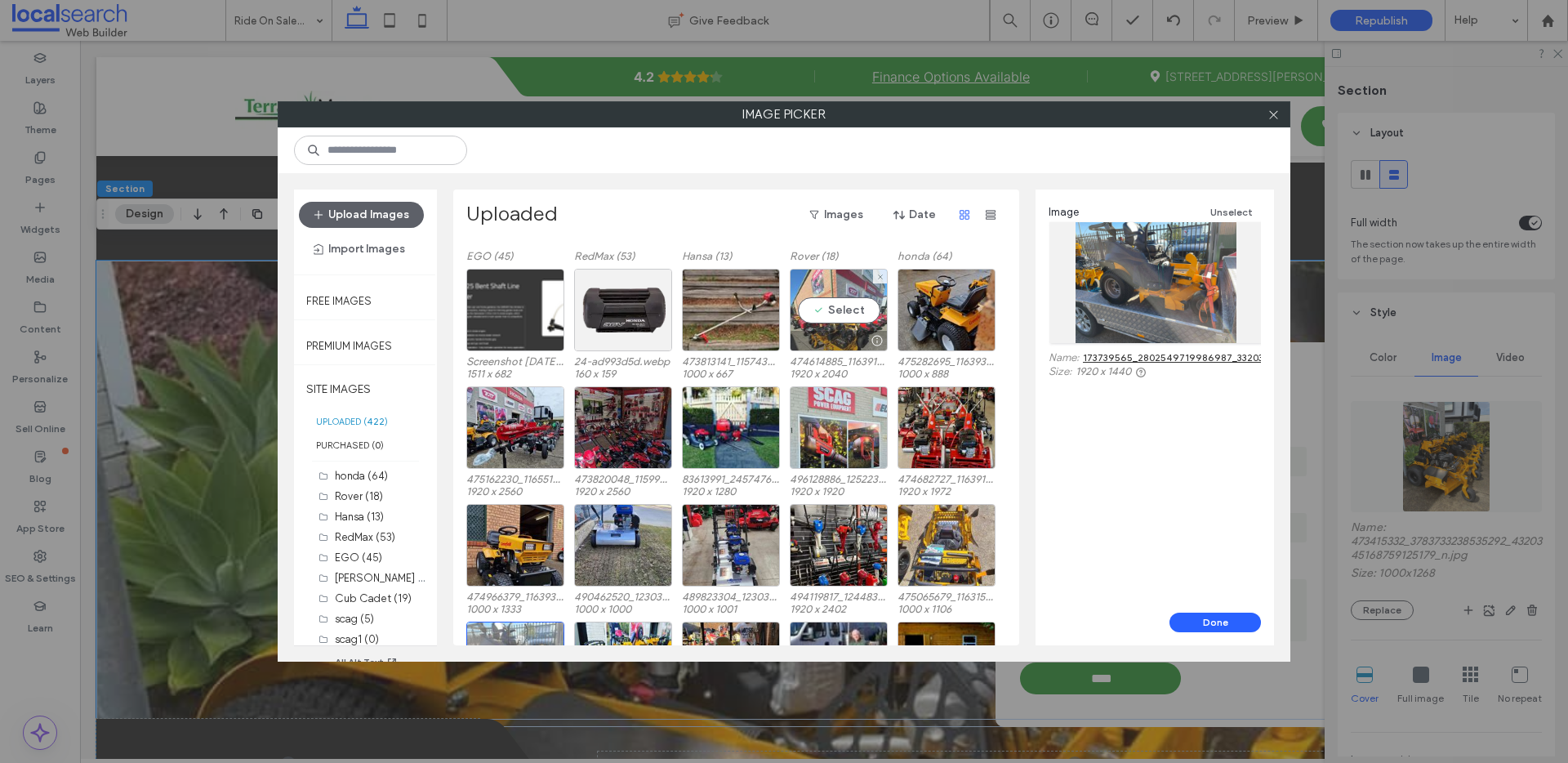
click at [831, 285] on div "Select" at bounding box center [838, 310] width 98 height 83
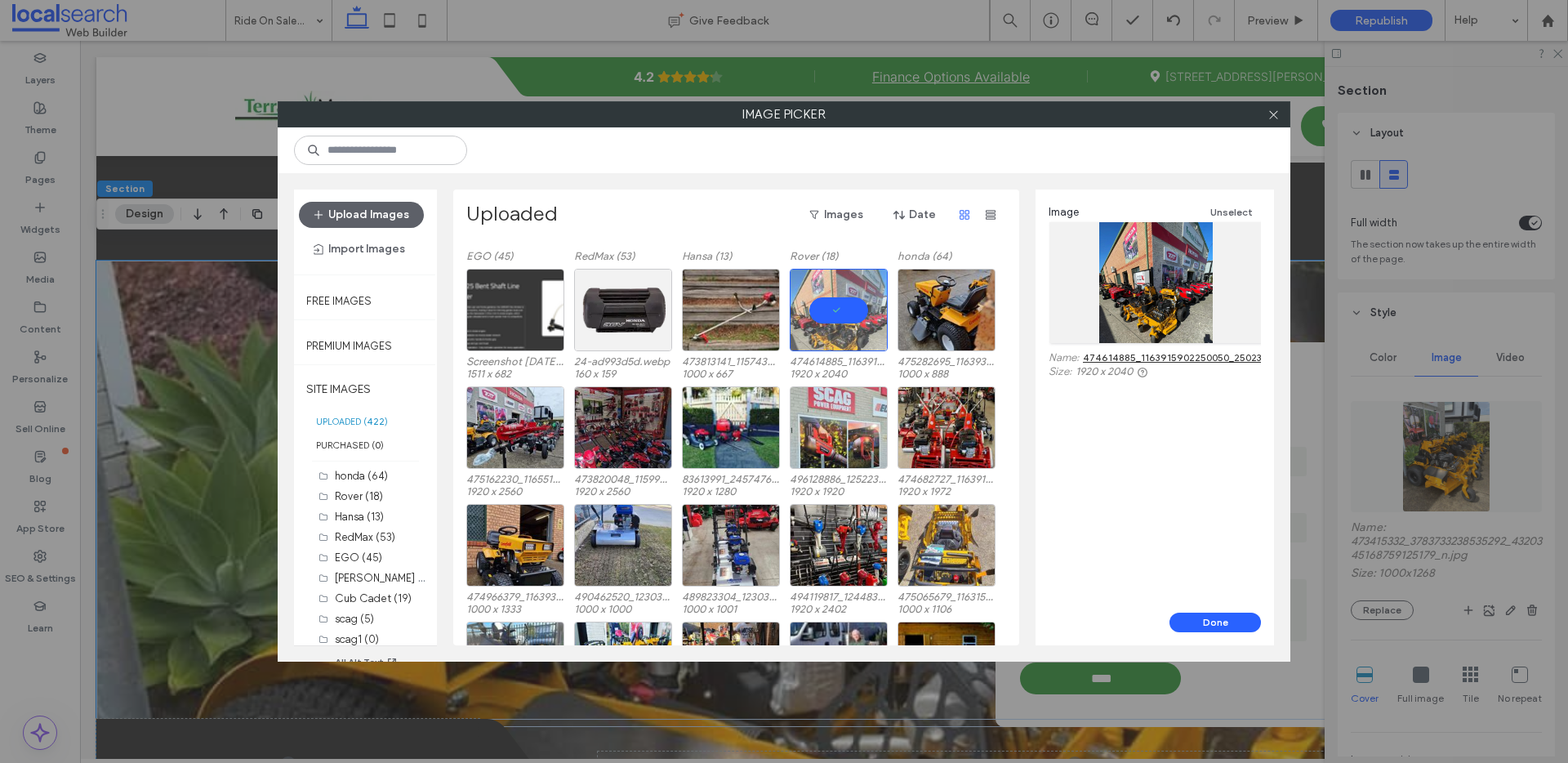
click at [1119, 356] on link "474614885_1163915902250050_2502338223188221988_n.jpg" at bounding box center [1225, 356] width 283 height 12
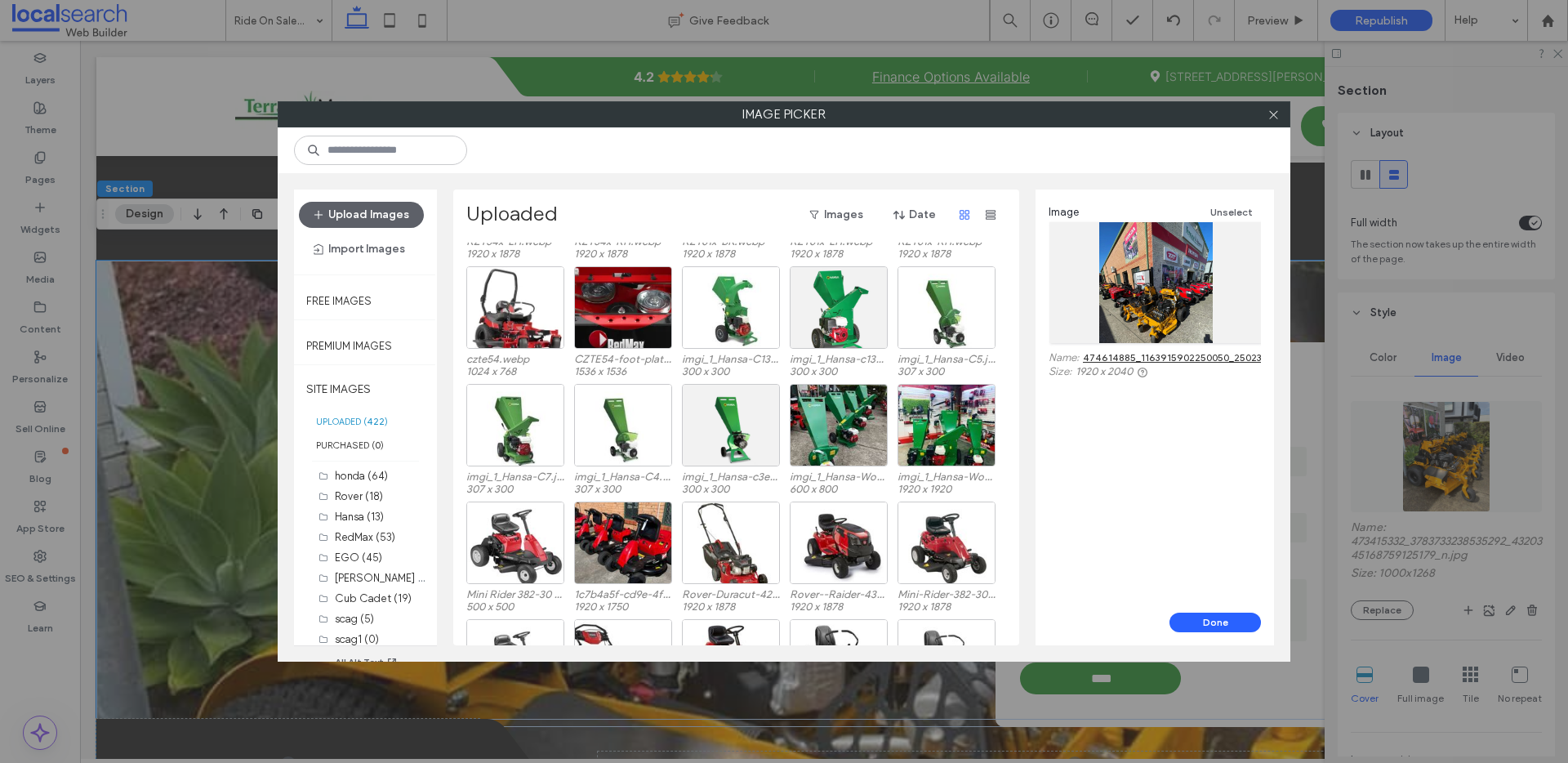
scroll to position [4134, 0]
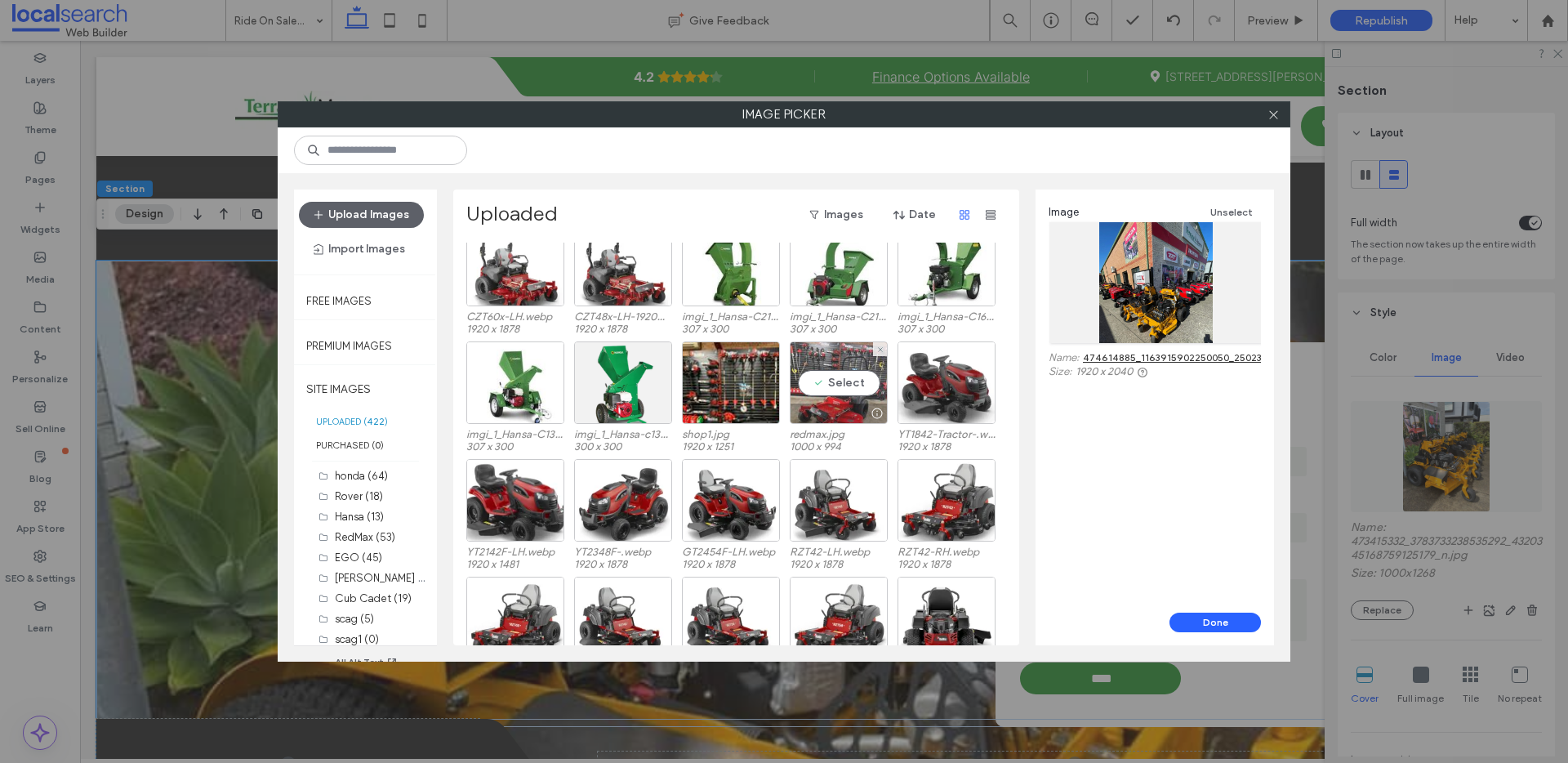
click at [849, 357] on div "Select" at bounding box center [838, 382] width 98 height 83
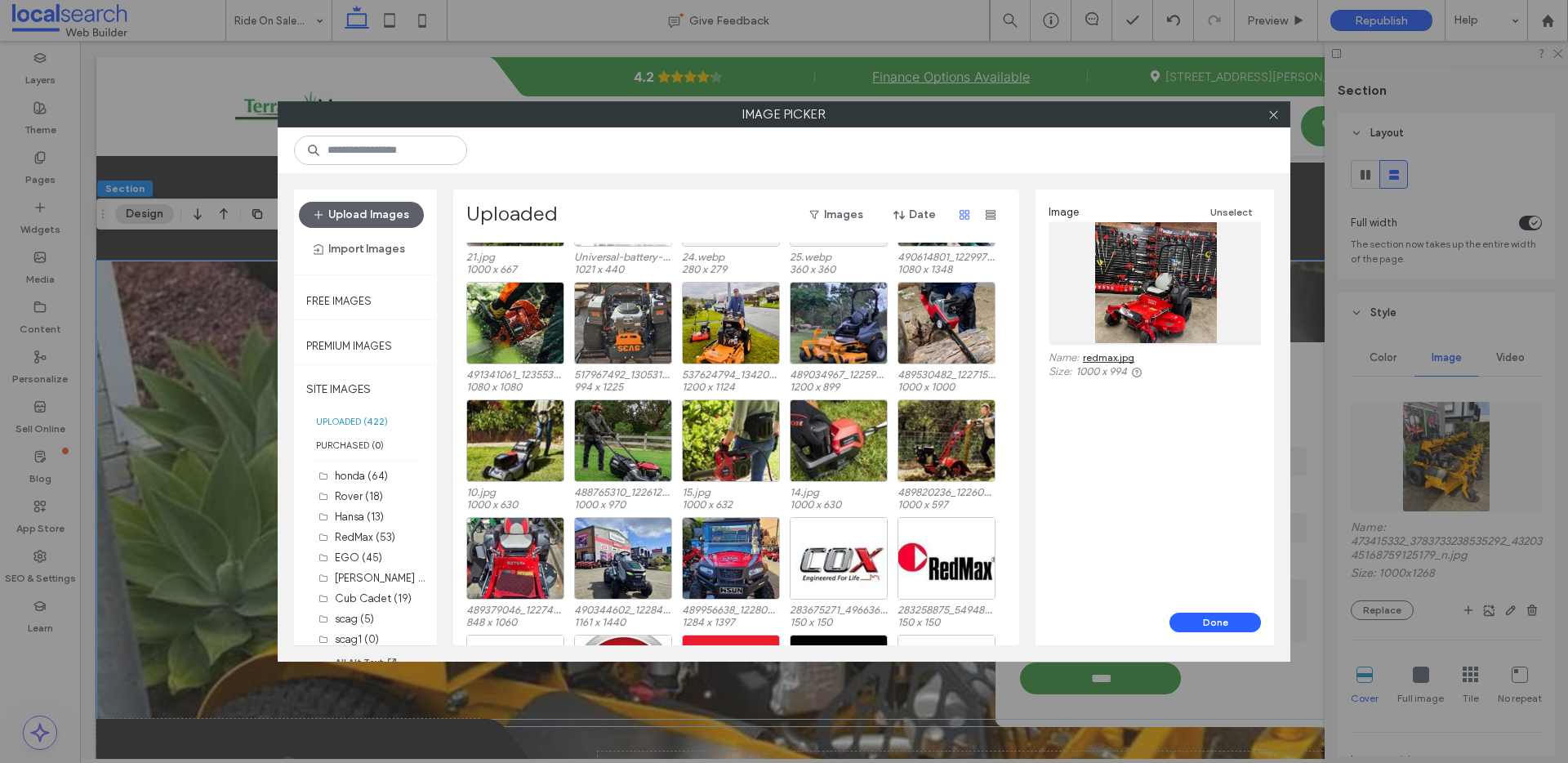
scroll to position [6912, 0]
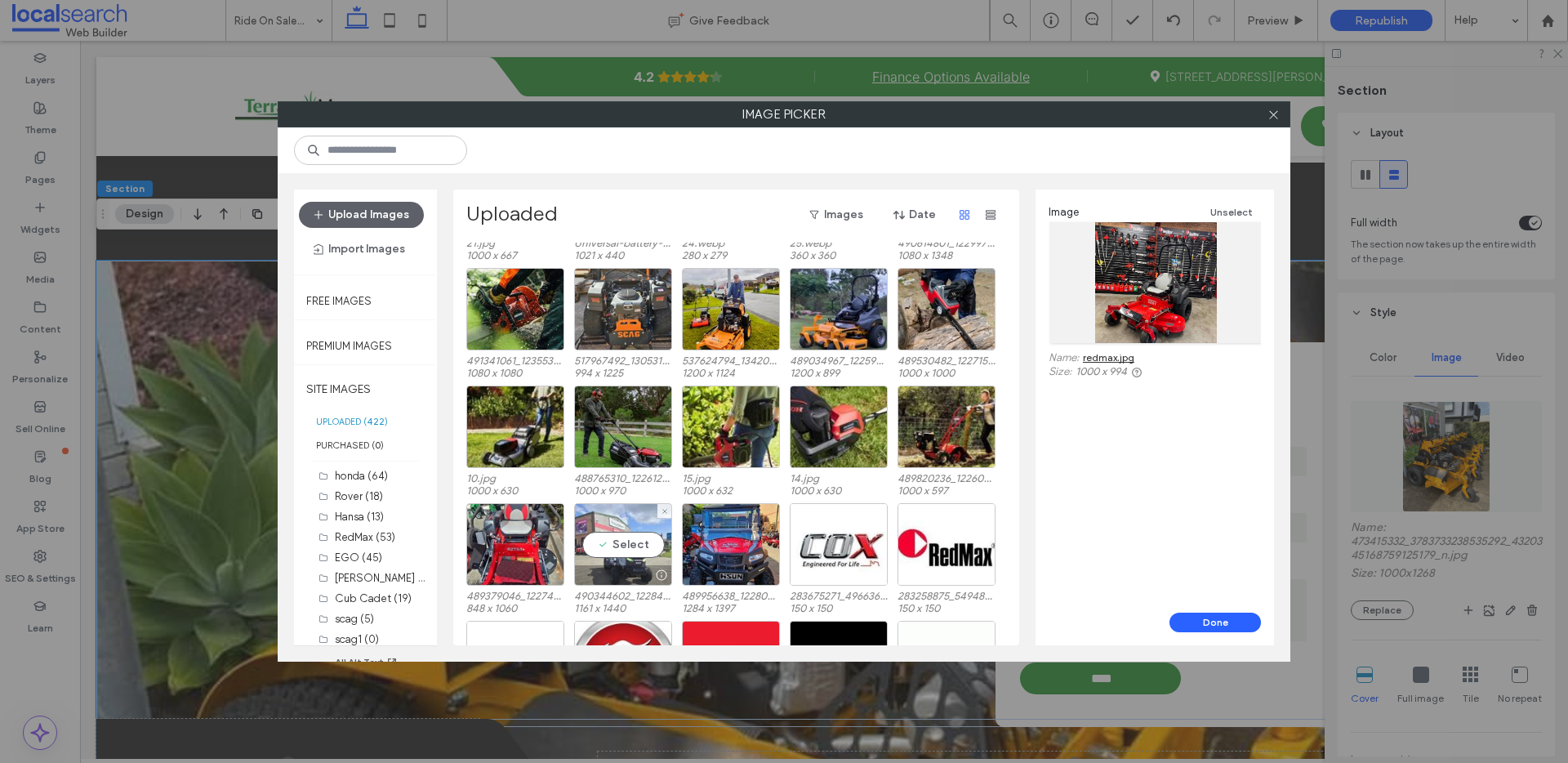
click at [638, 516] on div "Select" at bounding box center [623, 544] width 98 height 83
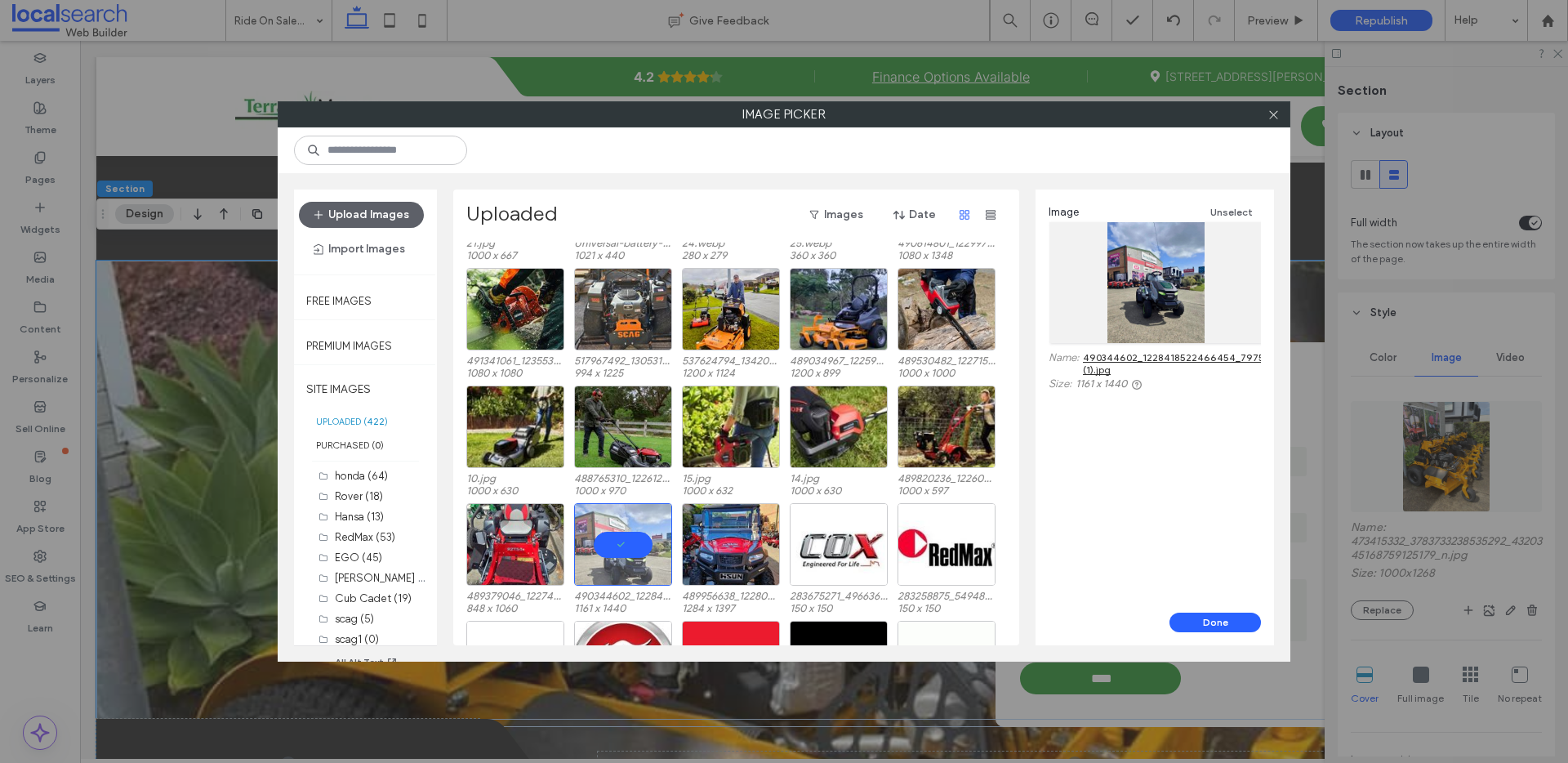
click at [1084, 357] on link "490344602_1228418522466454_7975415081648188951_n (1).jpg" at bounding box center [1220, 363] width 275 height 24
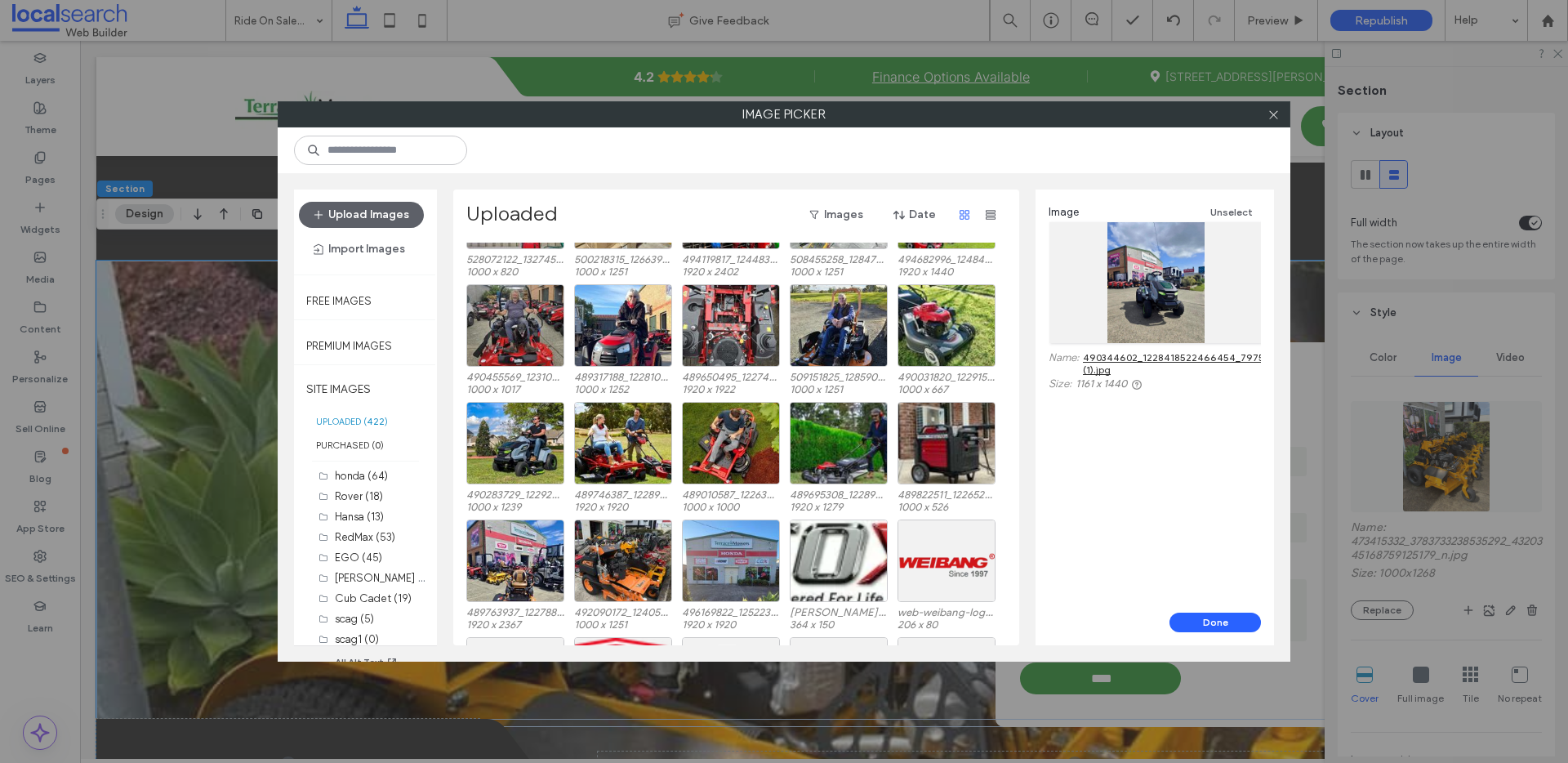
scroll to position [8413, 0]
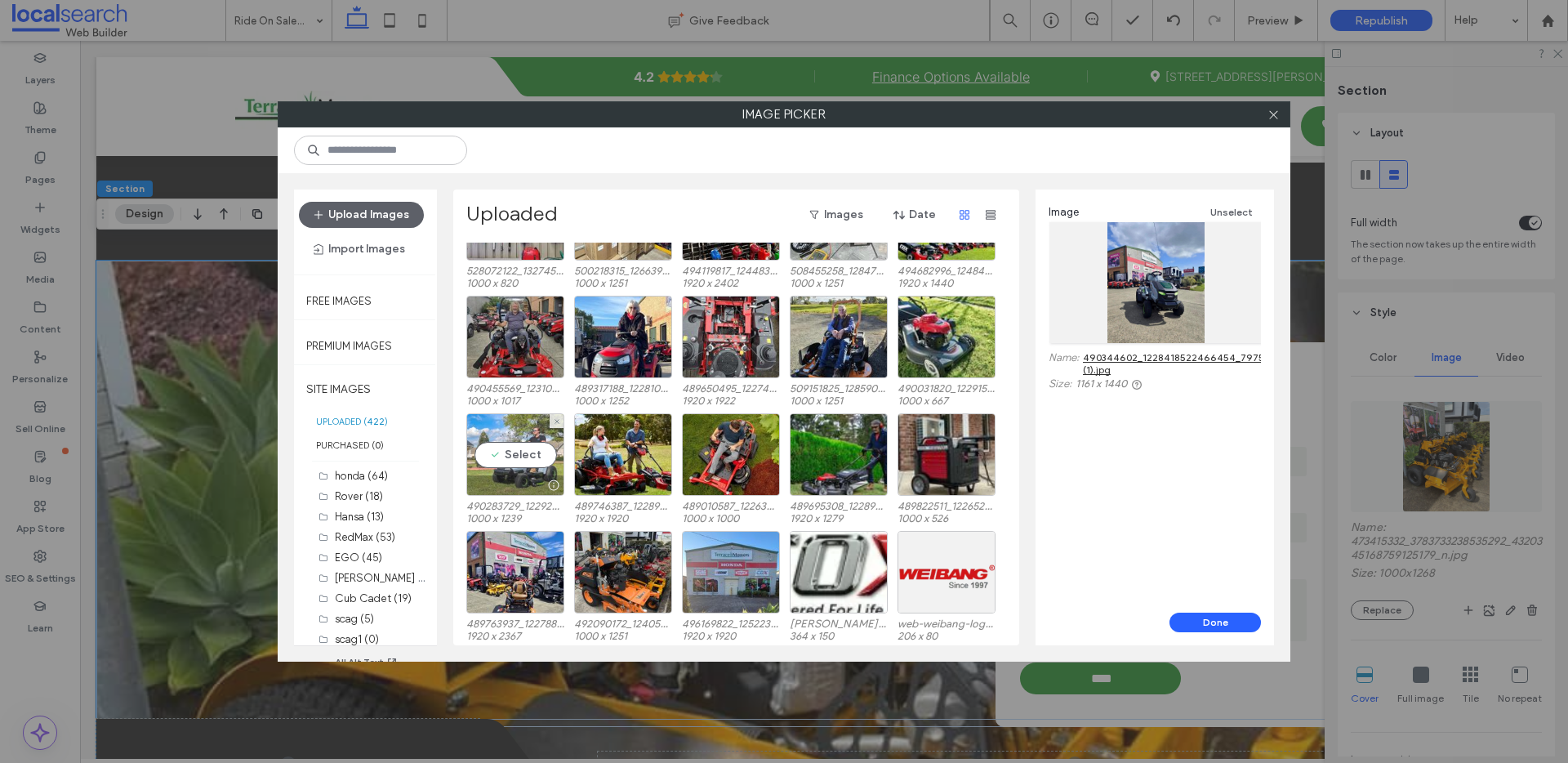
click at [504, 414] on div "Select" at bounding box center [515, 454] width 98 height 83
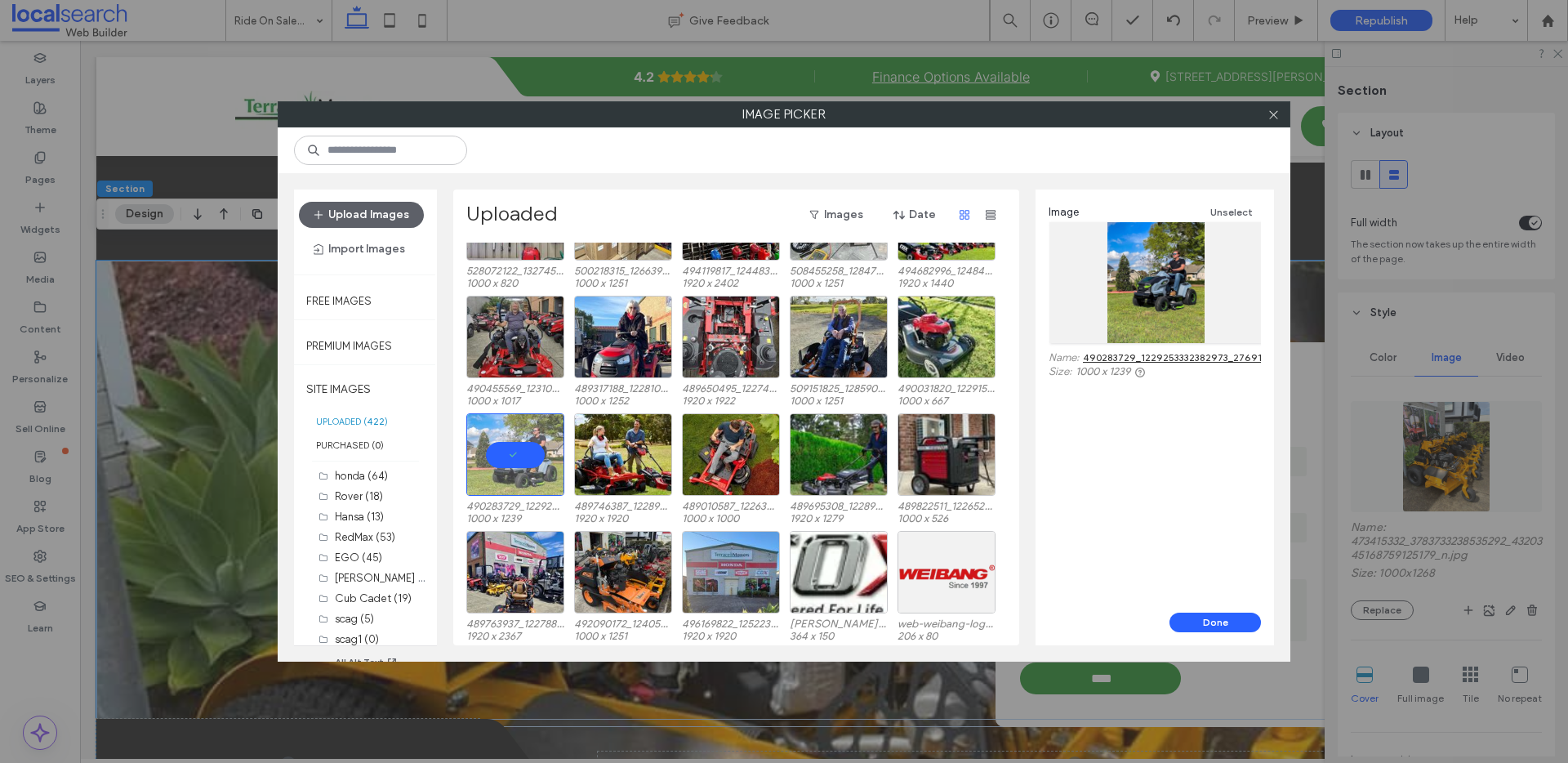
click at [1160, 354] on link "490283729_1229253332382973_2769190545097864553_n.jpg" at bounding box center [1228, 356] width 290 height 12
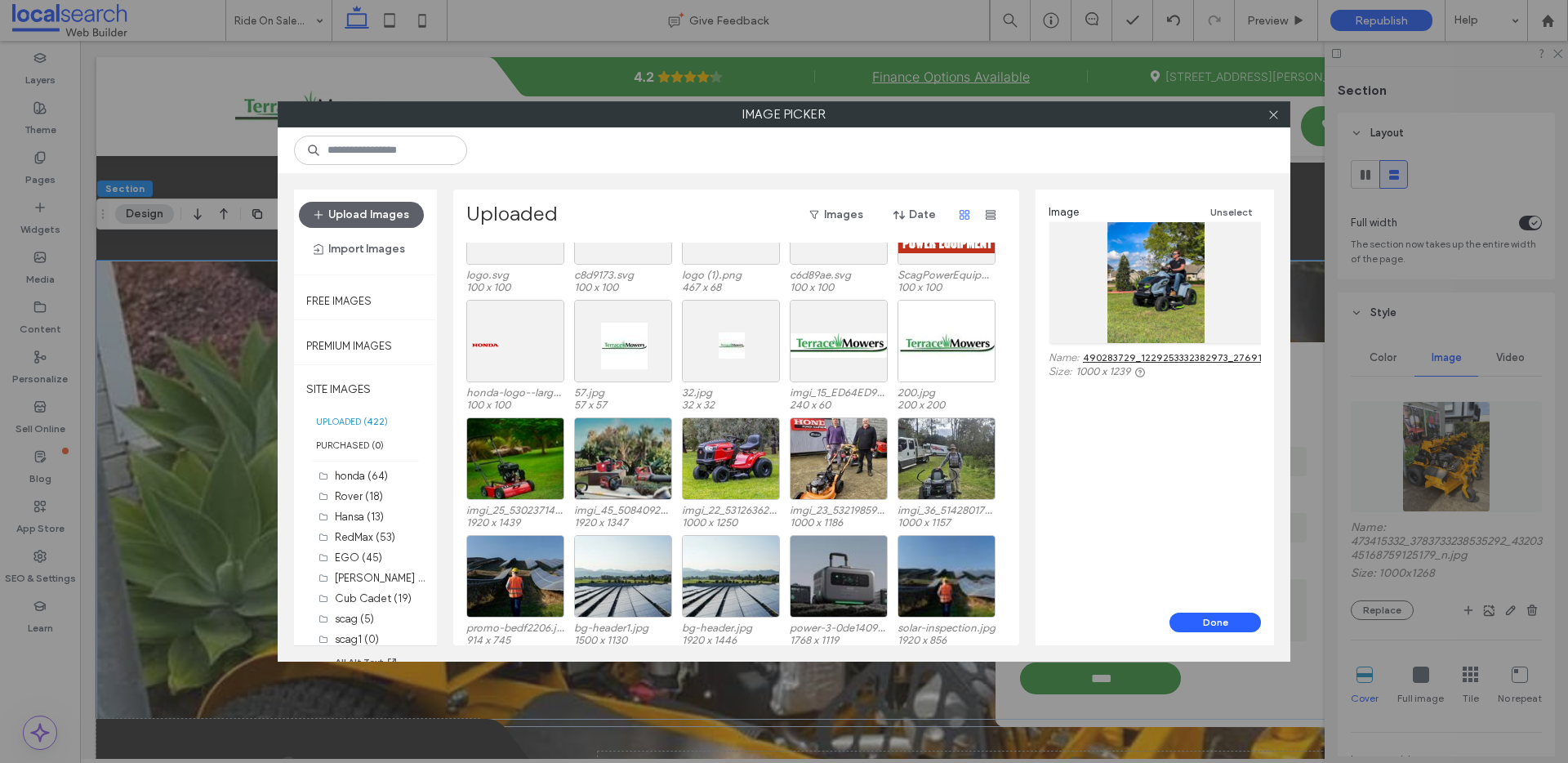
scroll to position [9033, 0]
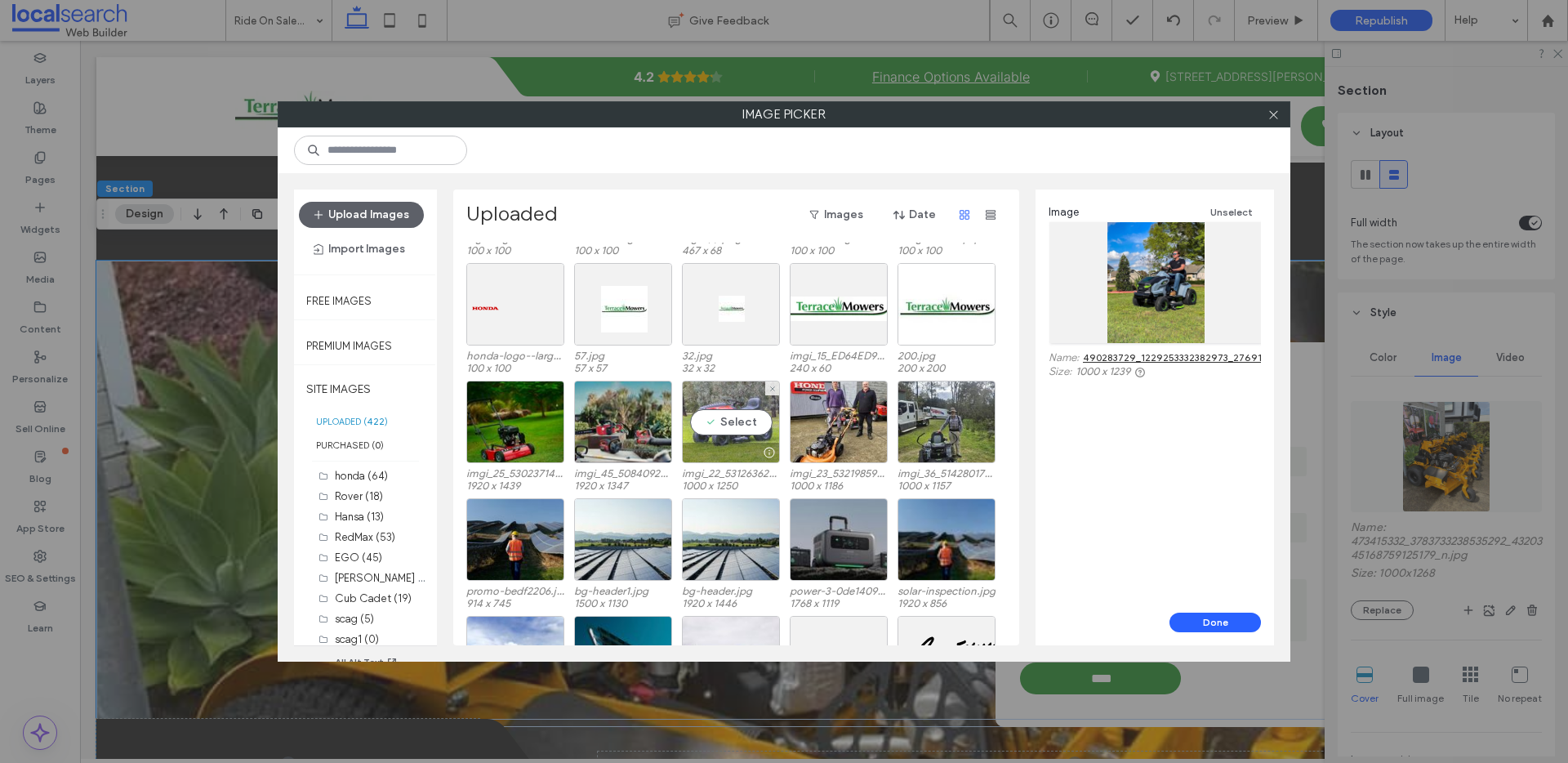
click at [722, 401] on div "Select" at bounding box center [730, 422] width 98 height 83
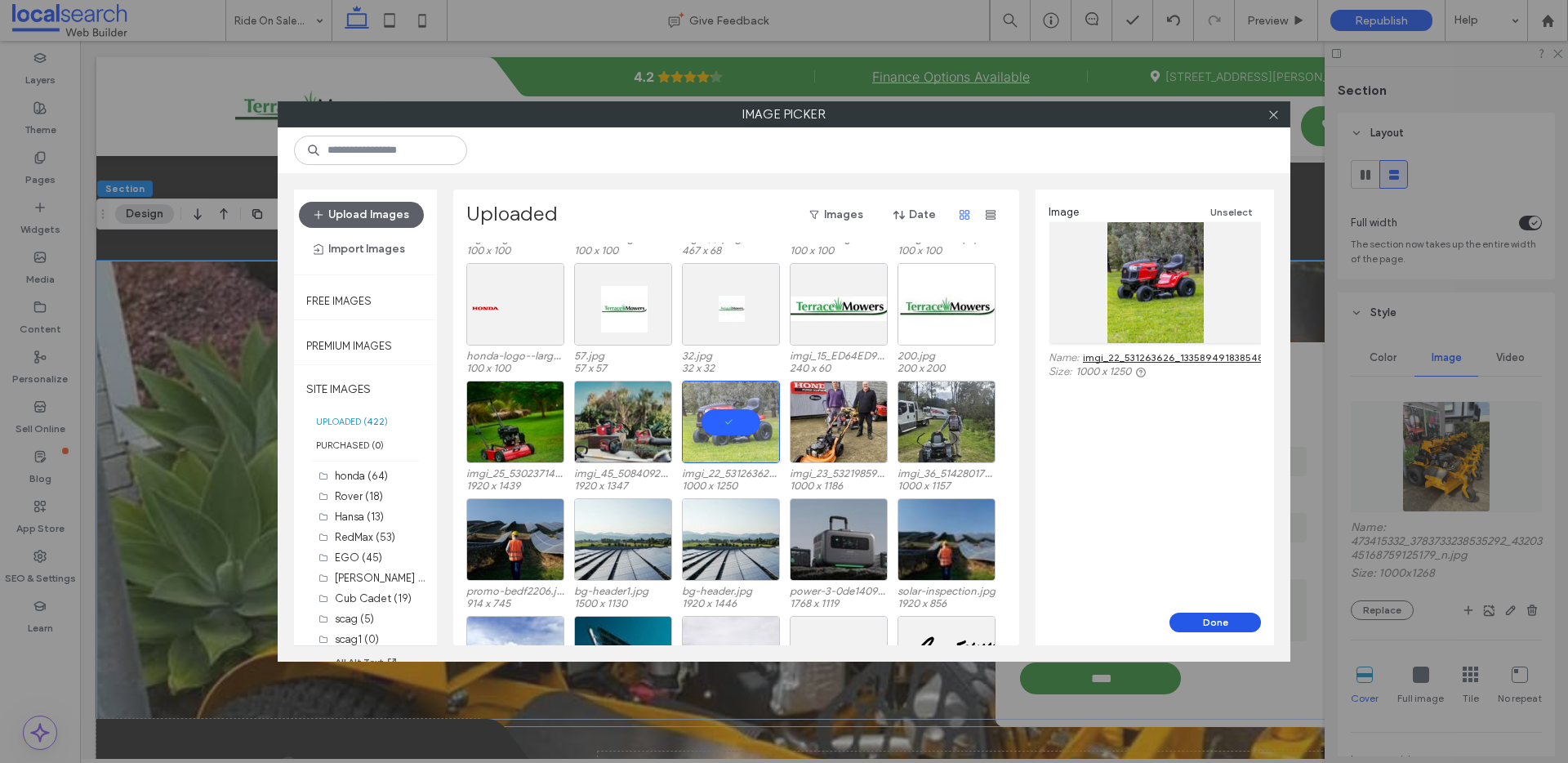
click at [1213, 622] on button "Done" at bounding box center [1215, 622] width 91 height 20
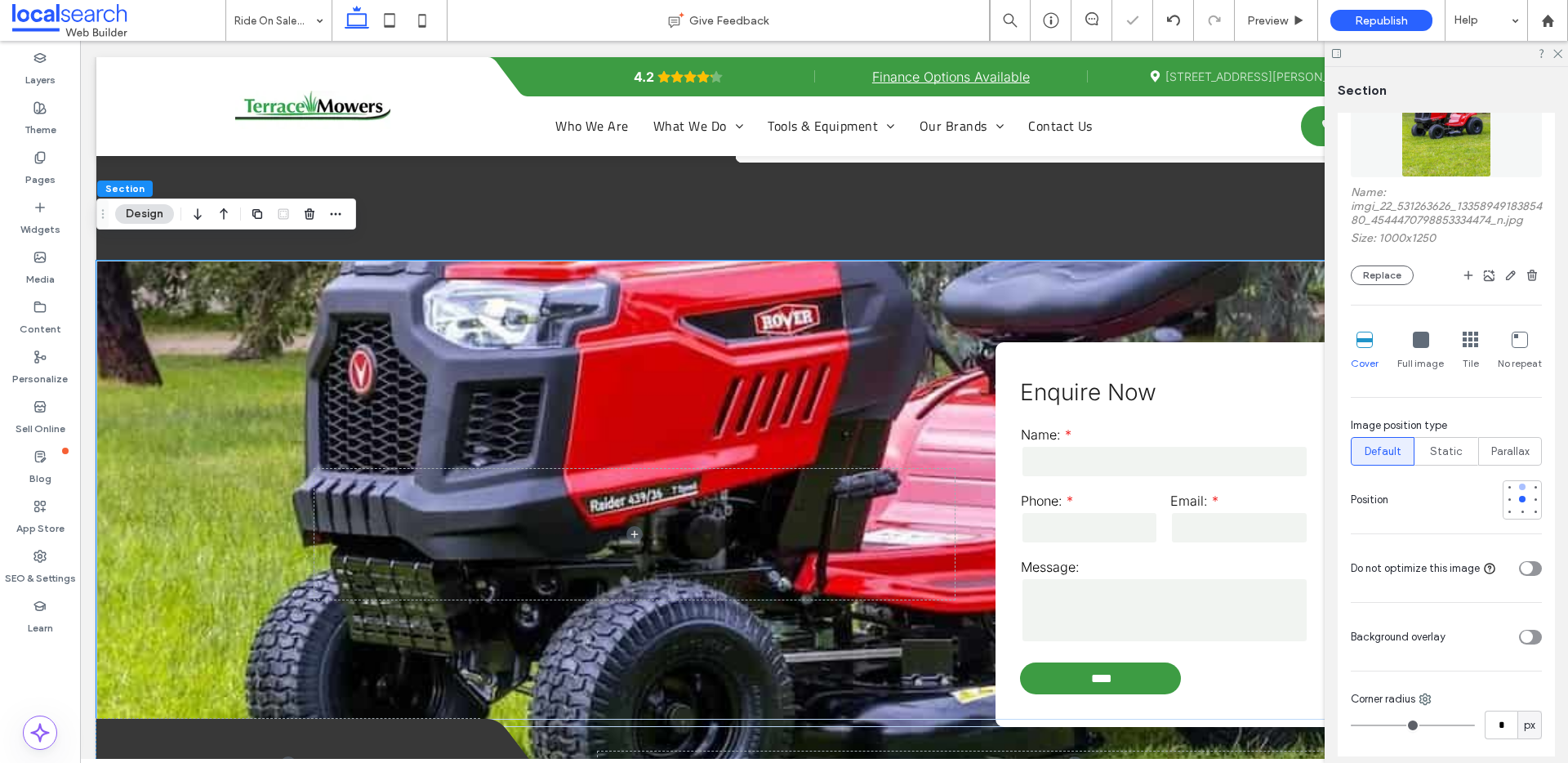
scroll to position [331, 0]
click at [1519, 493] on div at bounding box center [1521, 489] width 7 height 7
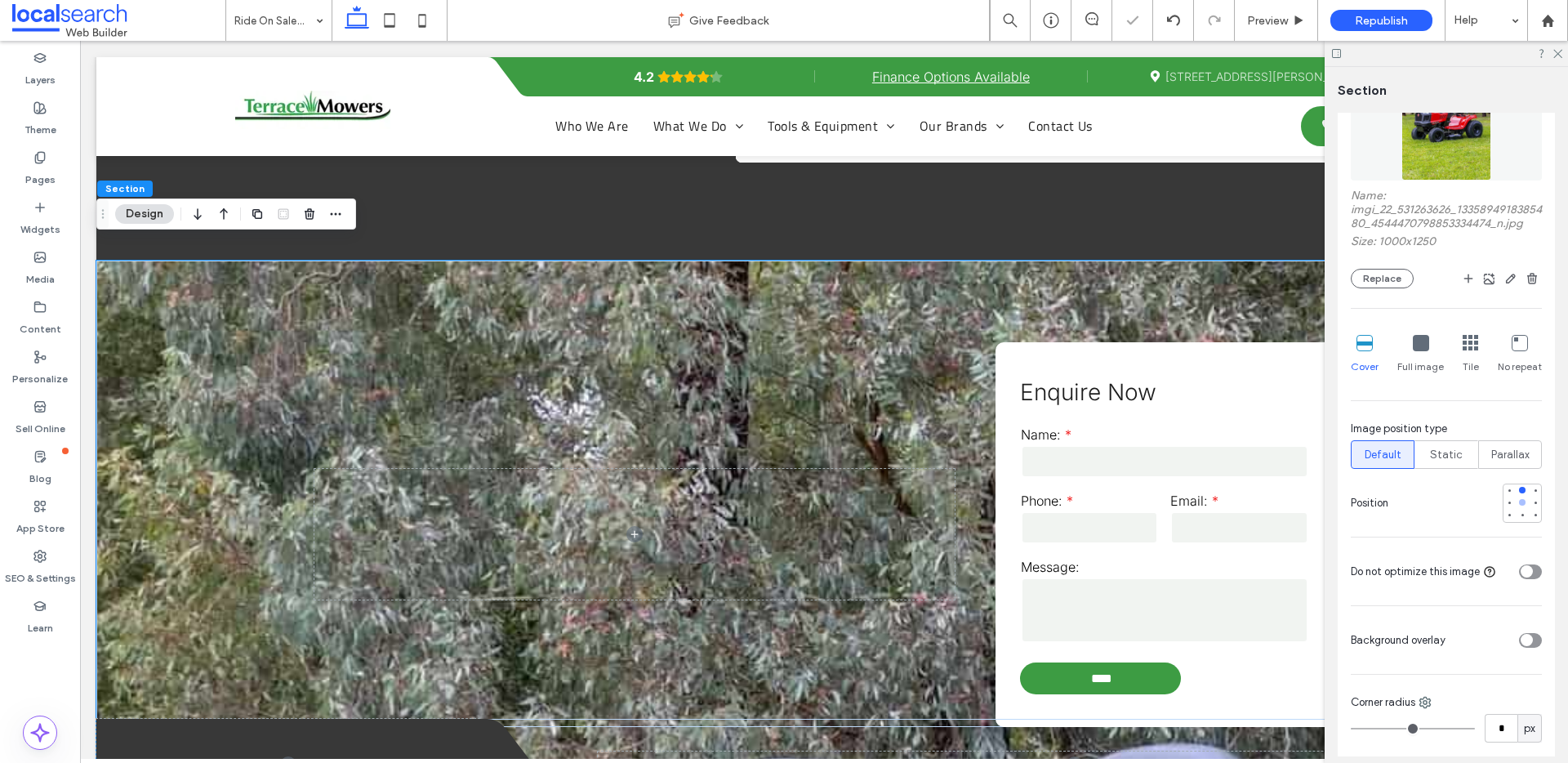
click at [1519, 505] on div at bounding box center [1521, 502] width 7 height 7
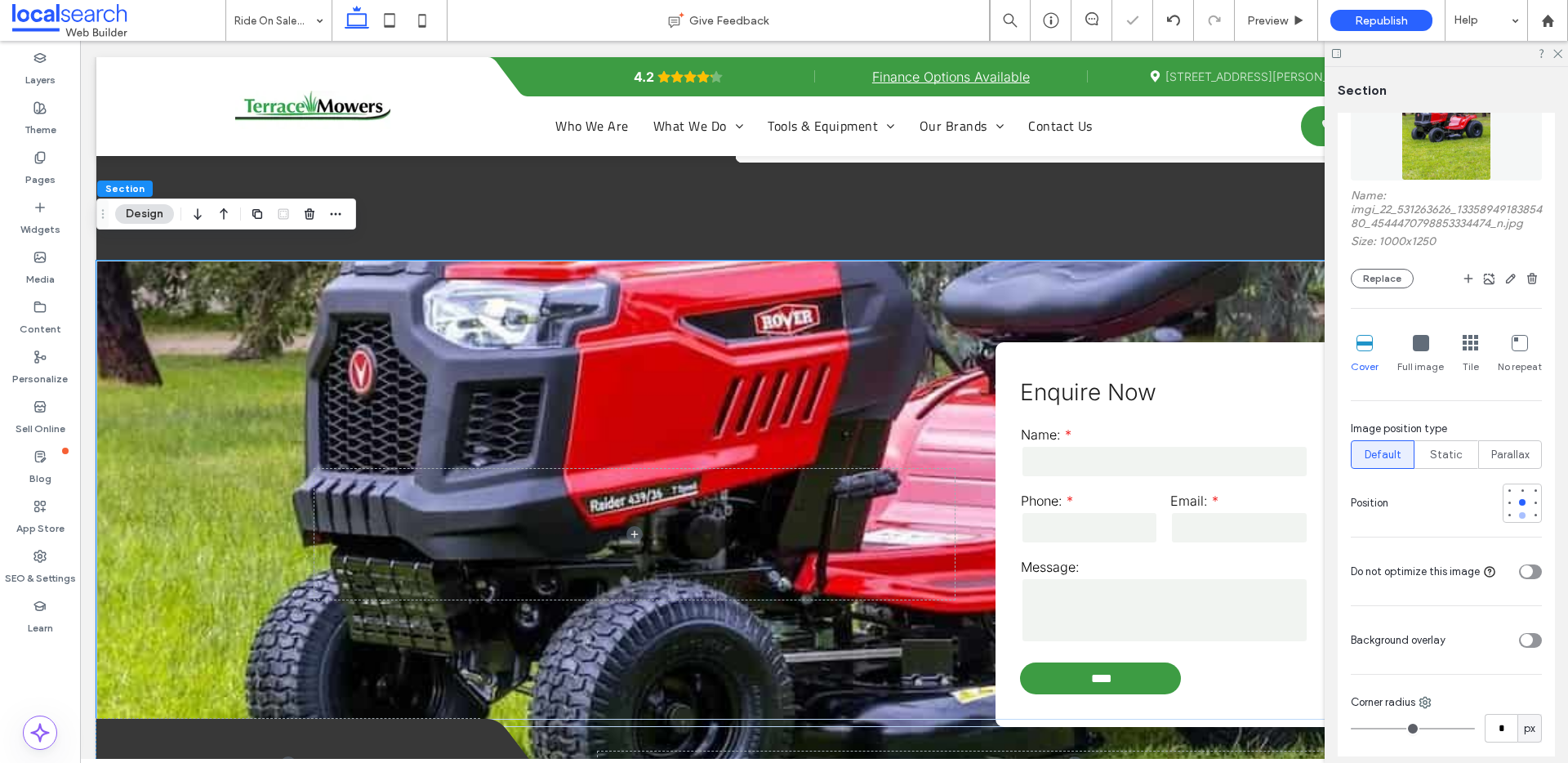
click at [1519, 518] on div at bounding box center [1521, 515] width 7 height 7
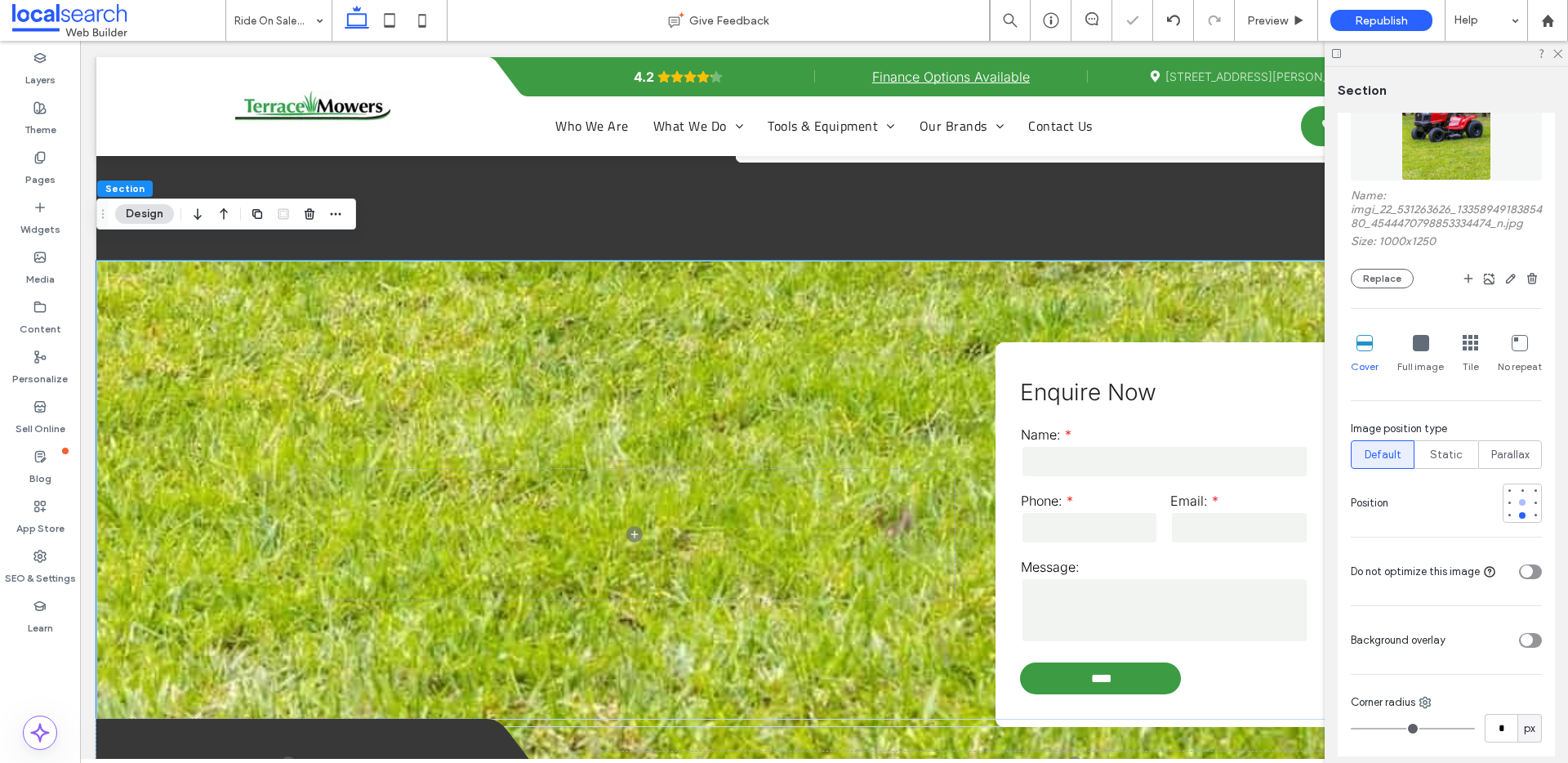
click at [1519, 505] on div at bounding box center [1521, 502] width 7 height 7
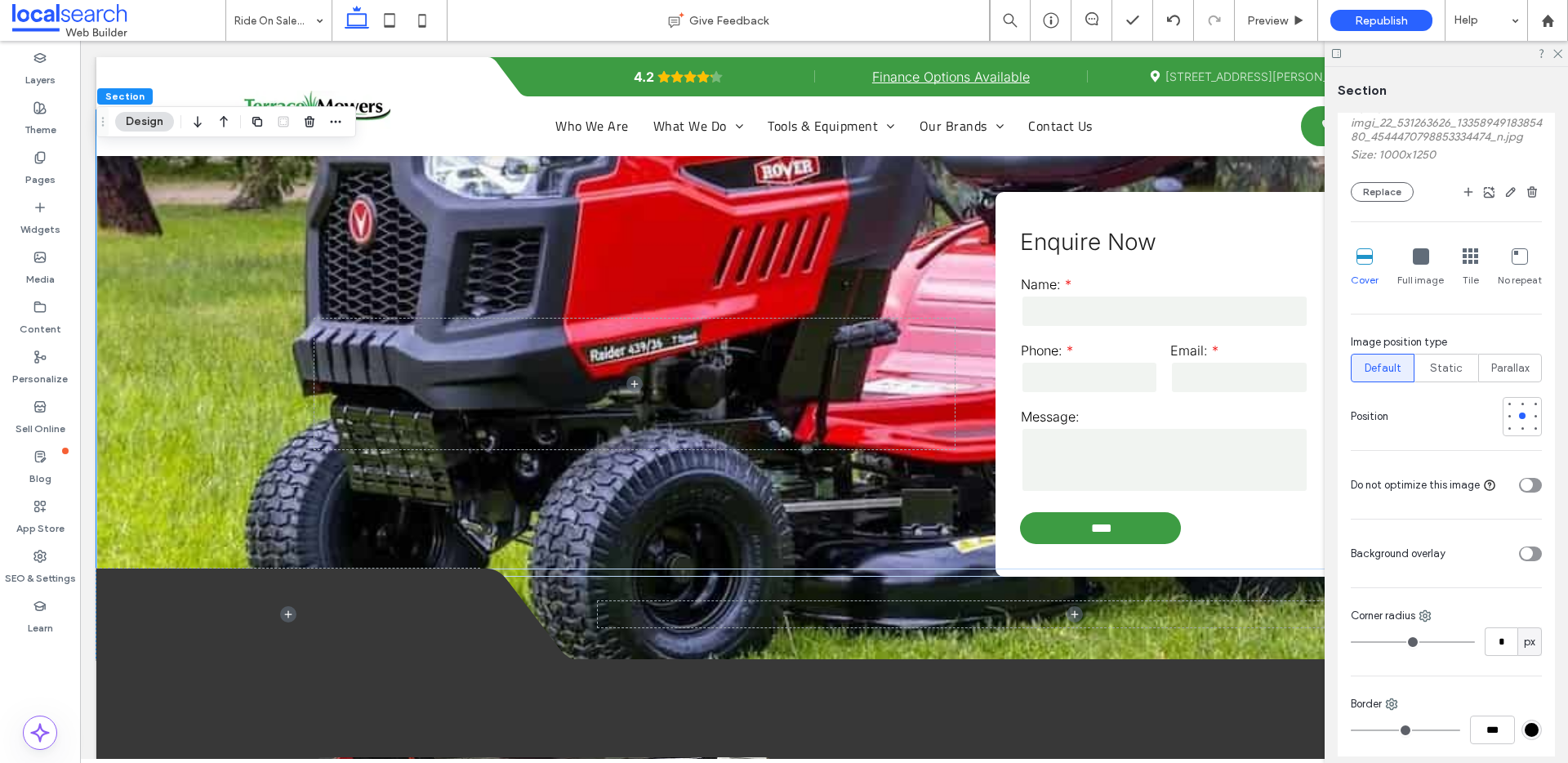
scroll to position [473, 0]
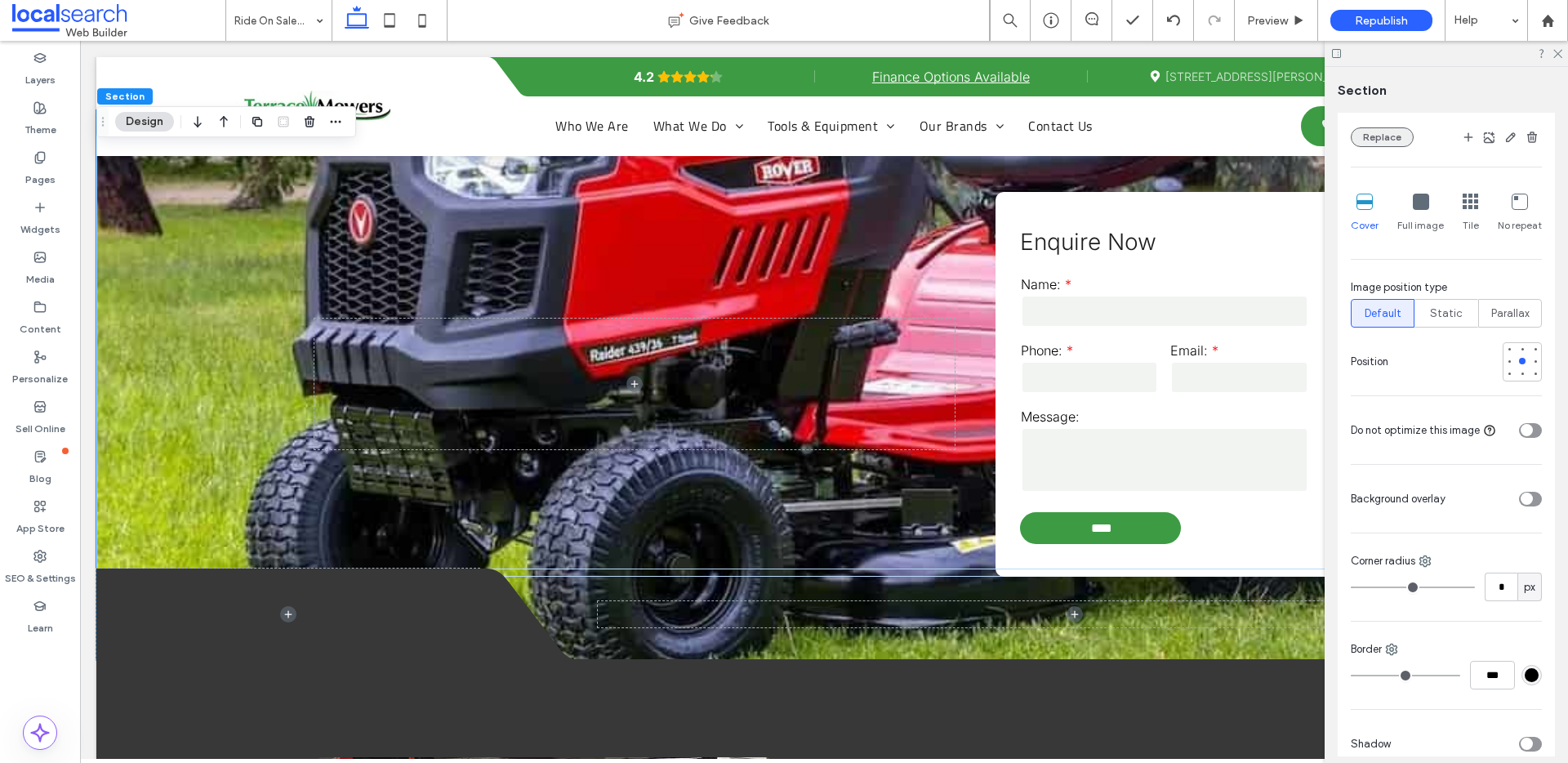
click at [1375, 147] on button "Replace" at bounding box center [1382, 137] width 63 height 20
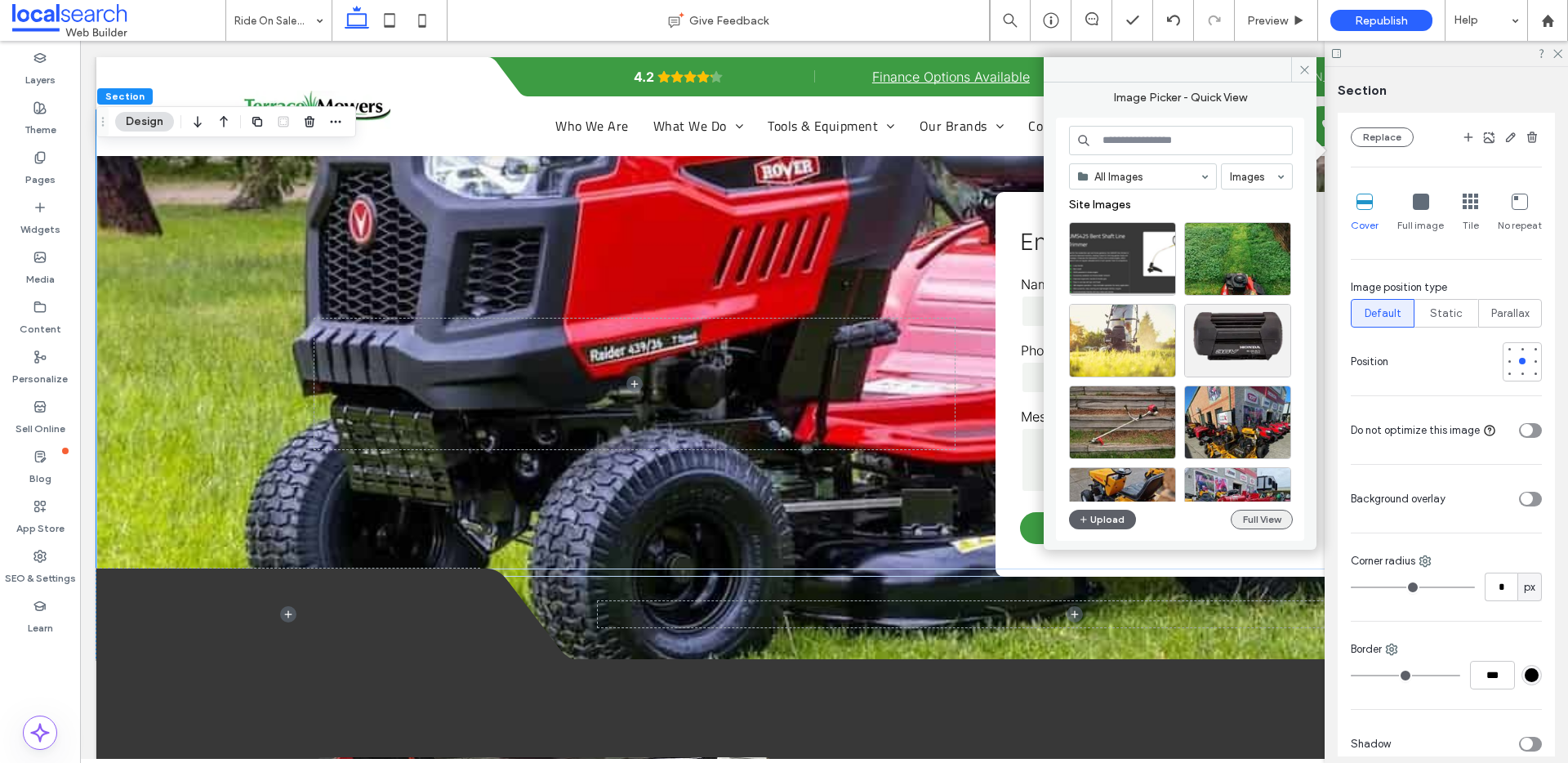
click at [1266, 528] on button "Full View" at bounding box center [1261, 519] width 62 height 20
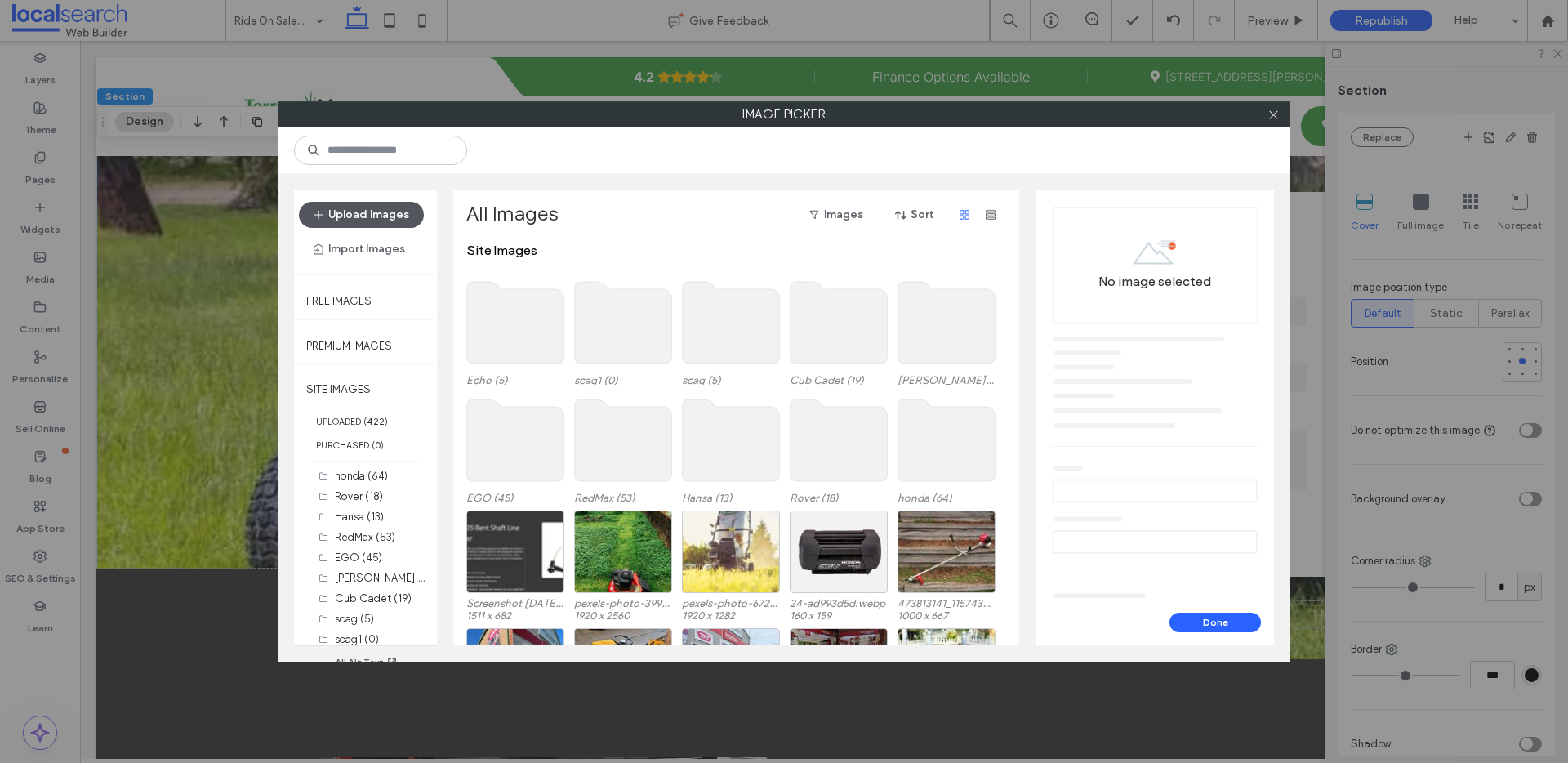
click at [377, 217] on button "Upload Images" at bounding box center [361, 215] width 125 height 26
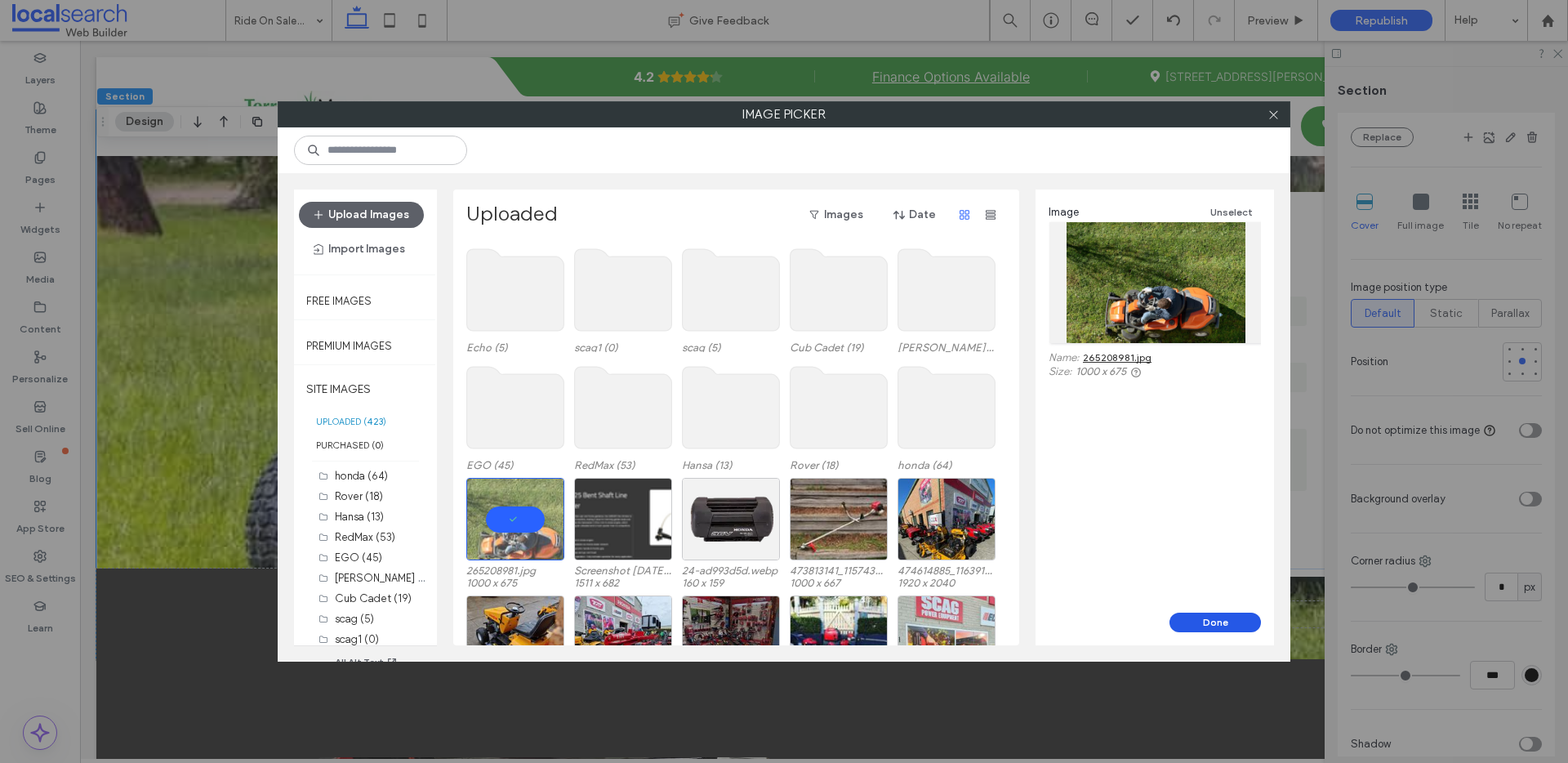
click at [1227, 615] on button "Done" at bounding box center [1215, 622] width 91 height 20
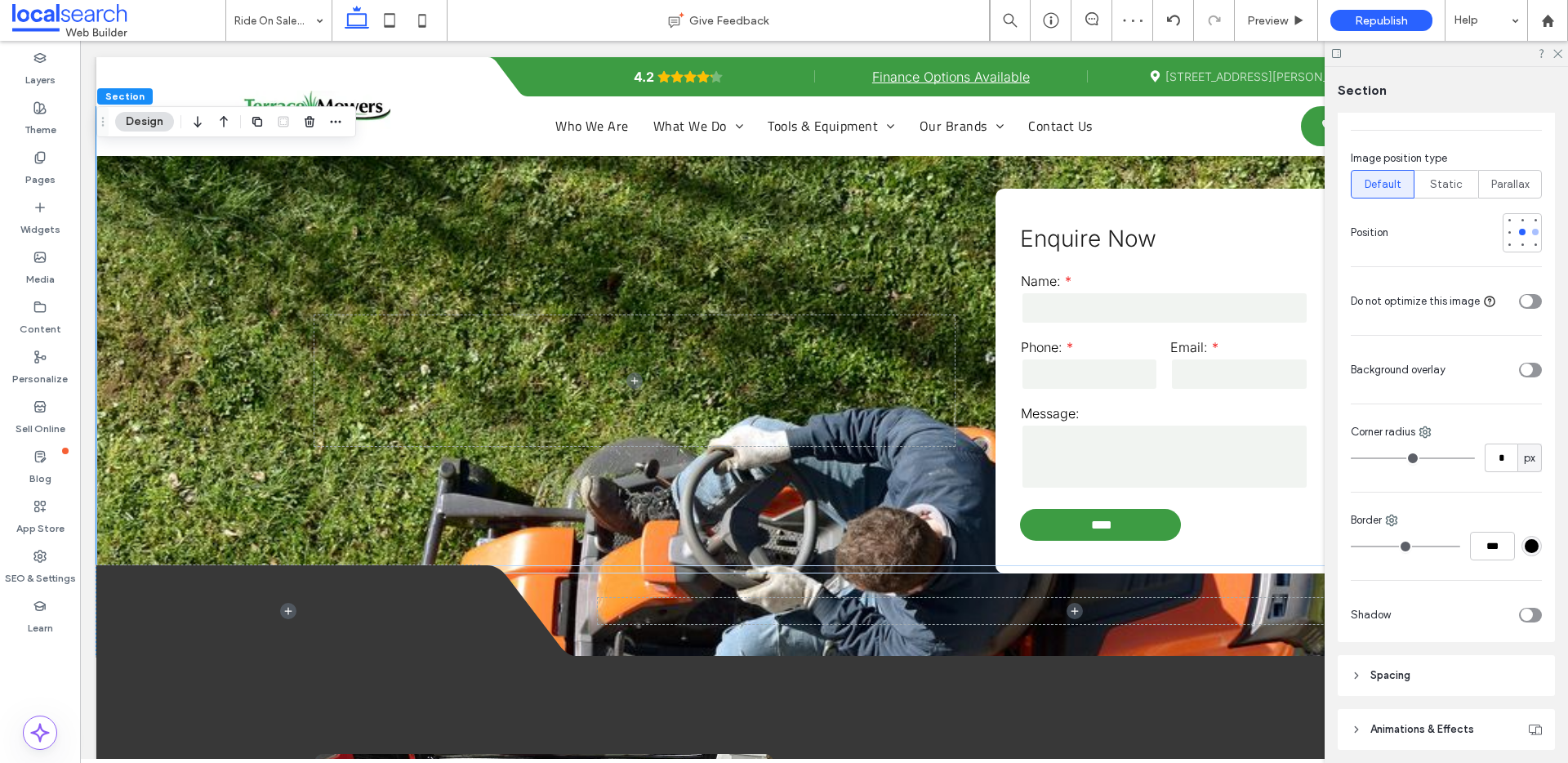
scroll to position [547, 0]
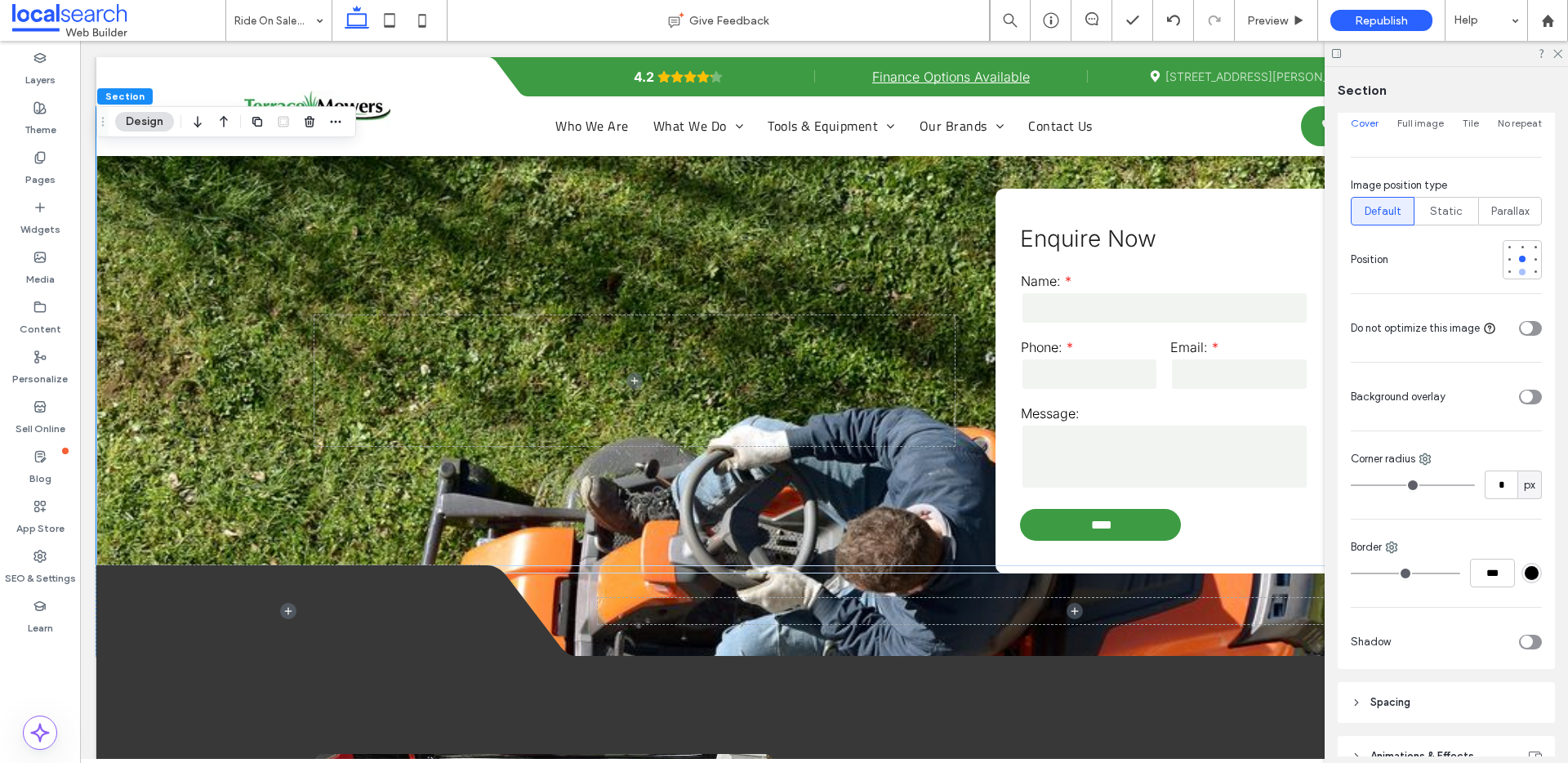
click at [1519, 270] on div at bounding box center [1521, 272] width 7 height 7
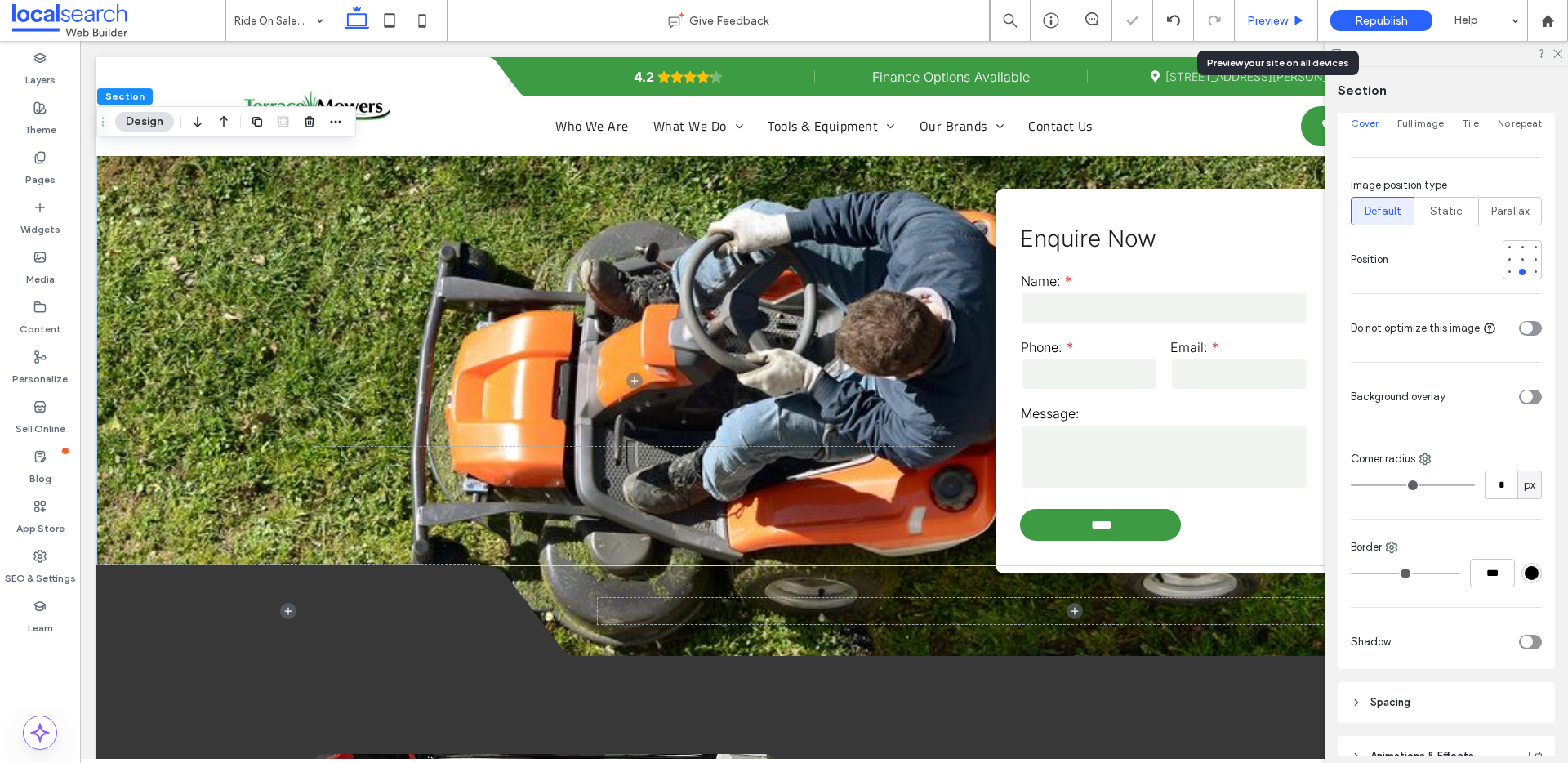
click at [1282, 14] on span "Preview" at bounding box center [1267, 20] width 41 height 14
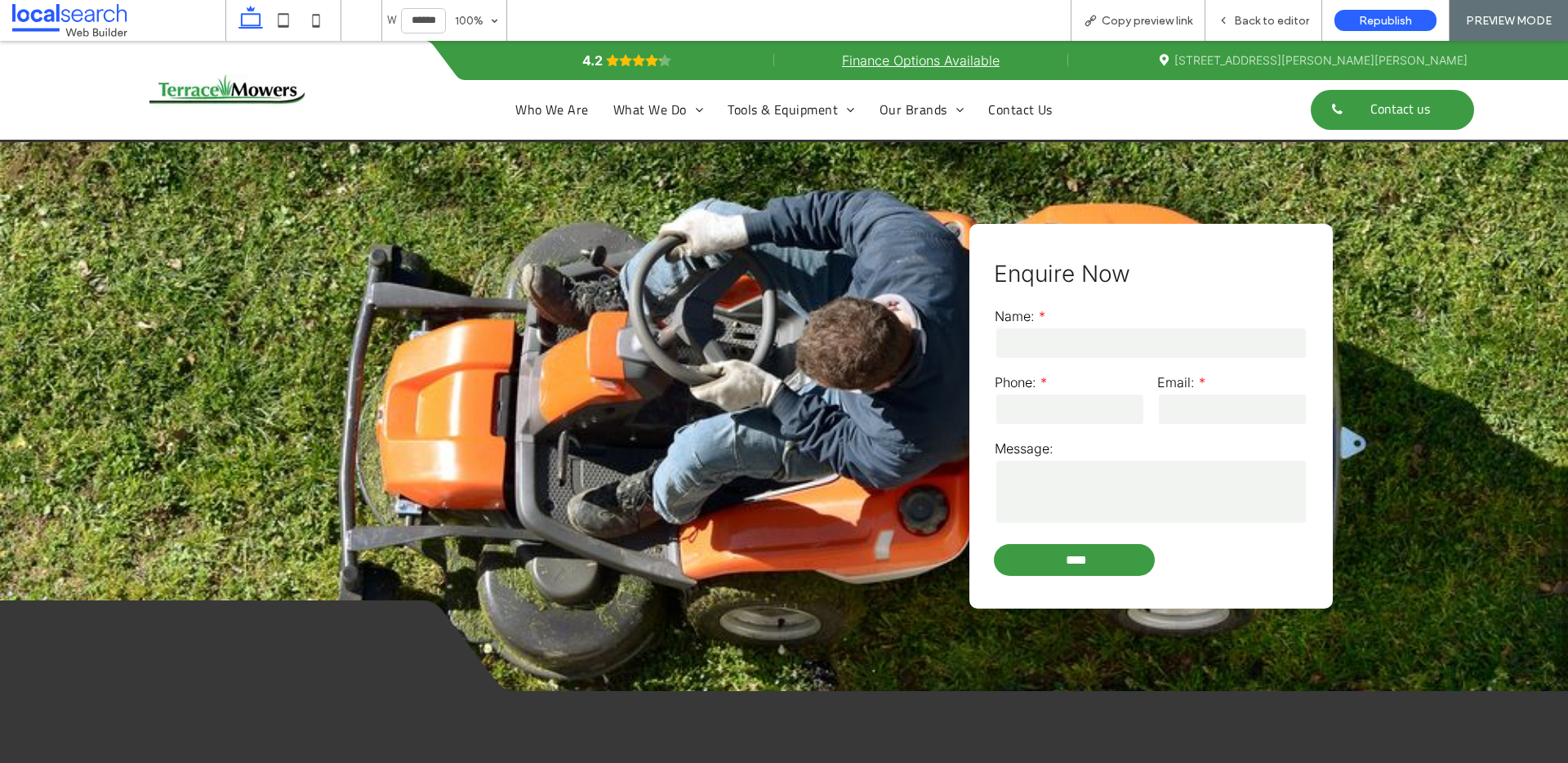
scroll to position [2065, 0]
click at [1265, 14] on span "Back to editor" at bounding box center [1271, 20] width 75 height 14
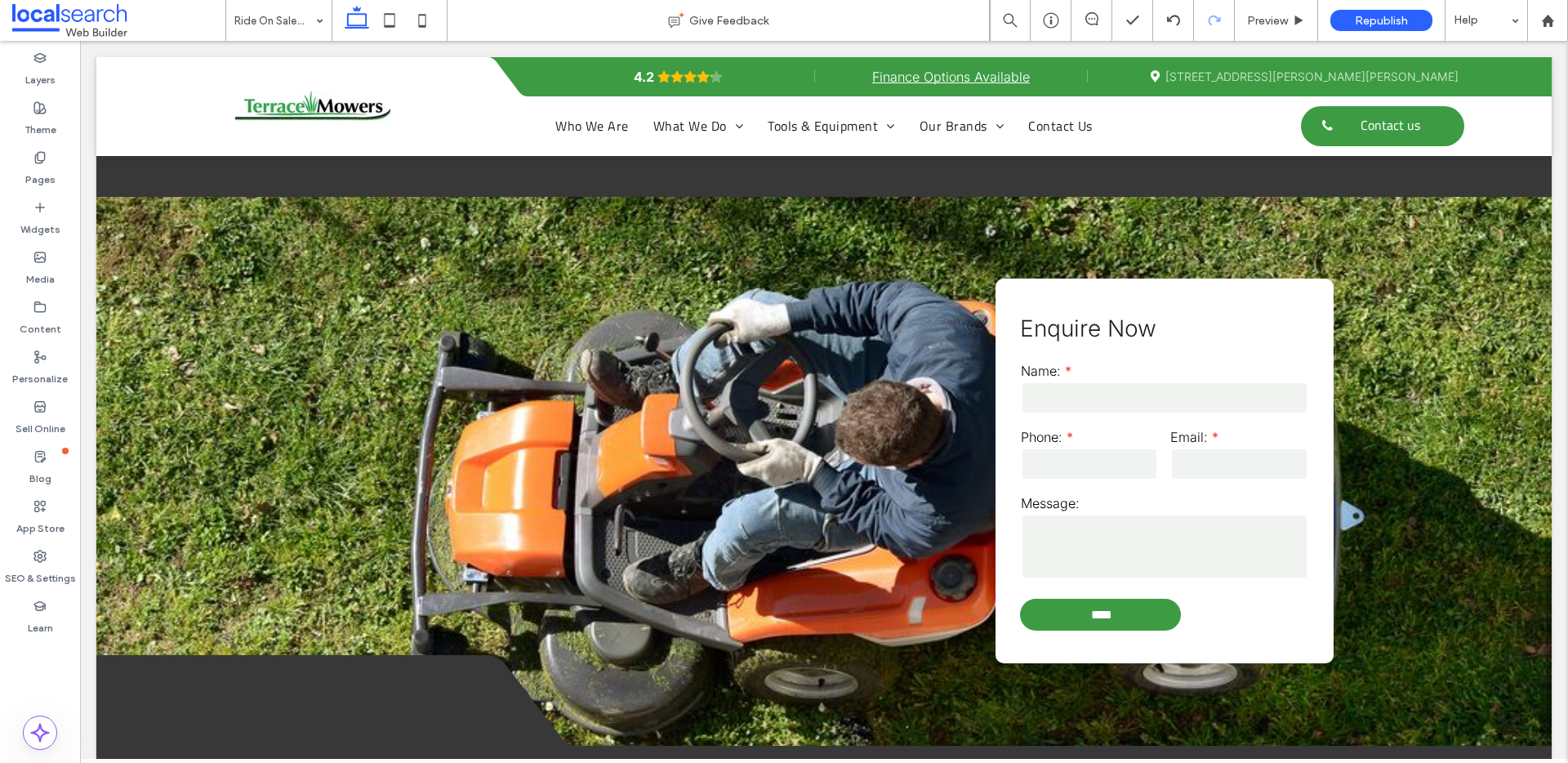
scroll to position [2121, 0]
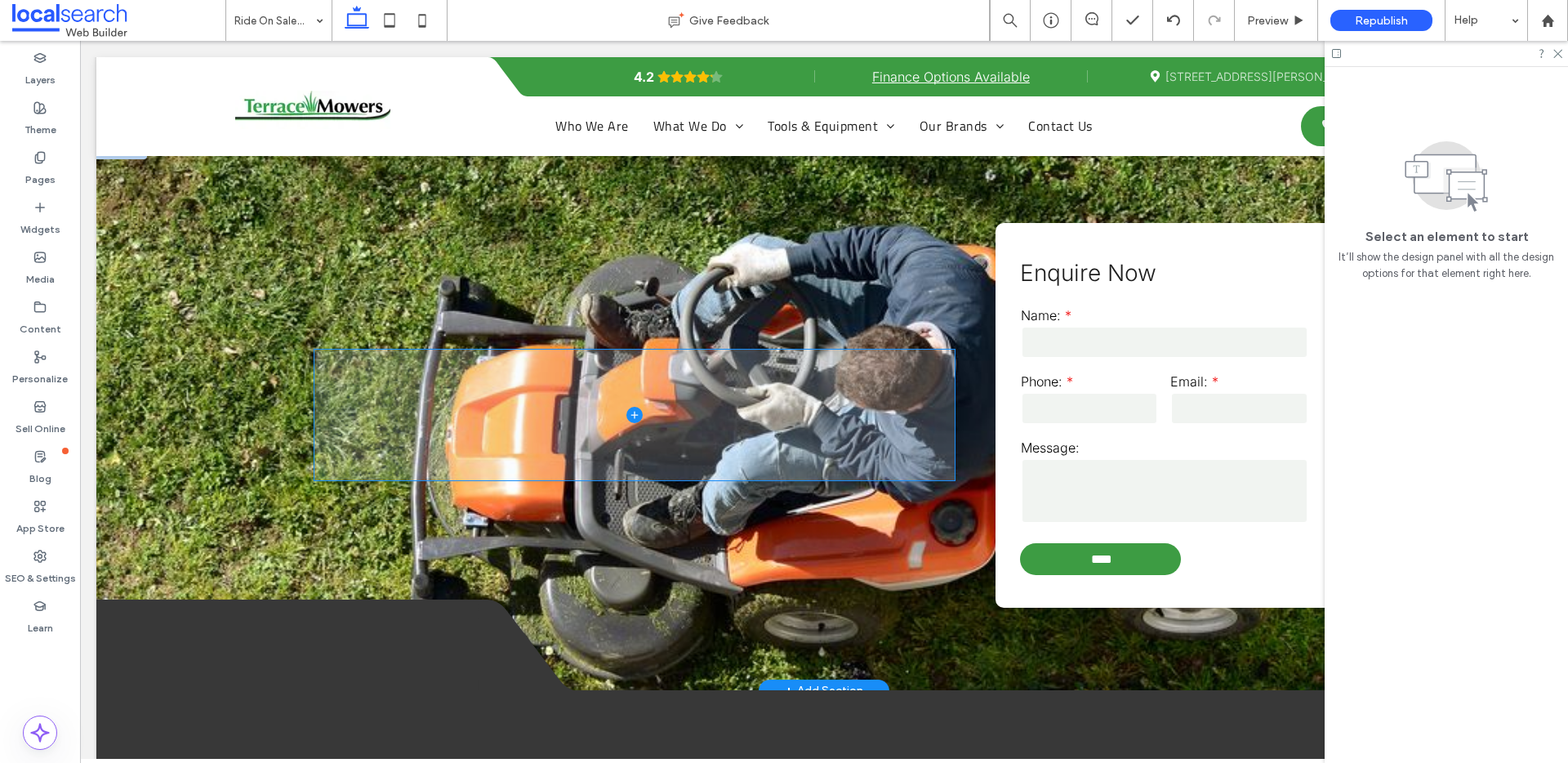
click at [779, 392] on span at bounding box center [634, 415] width 639 height 130
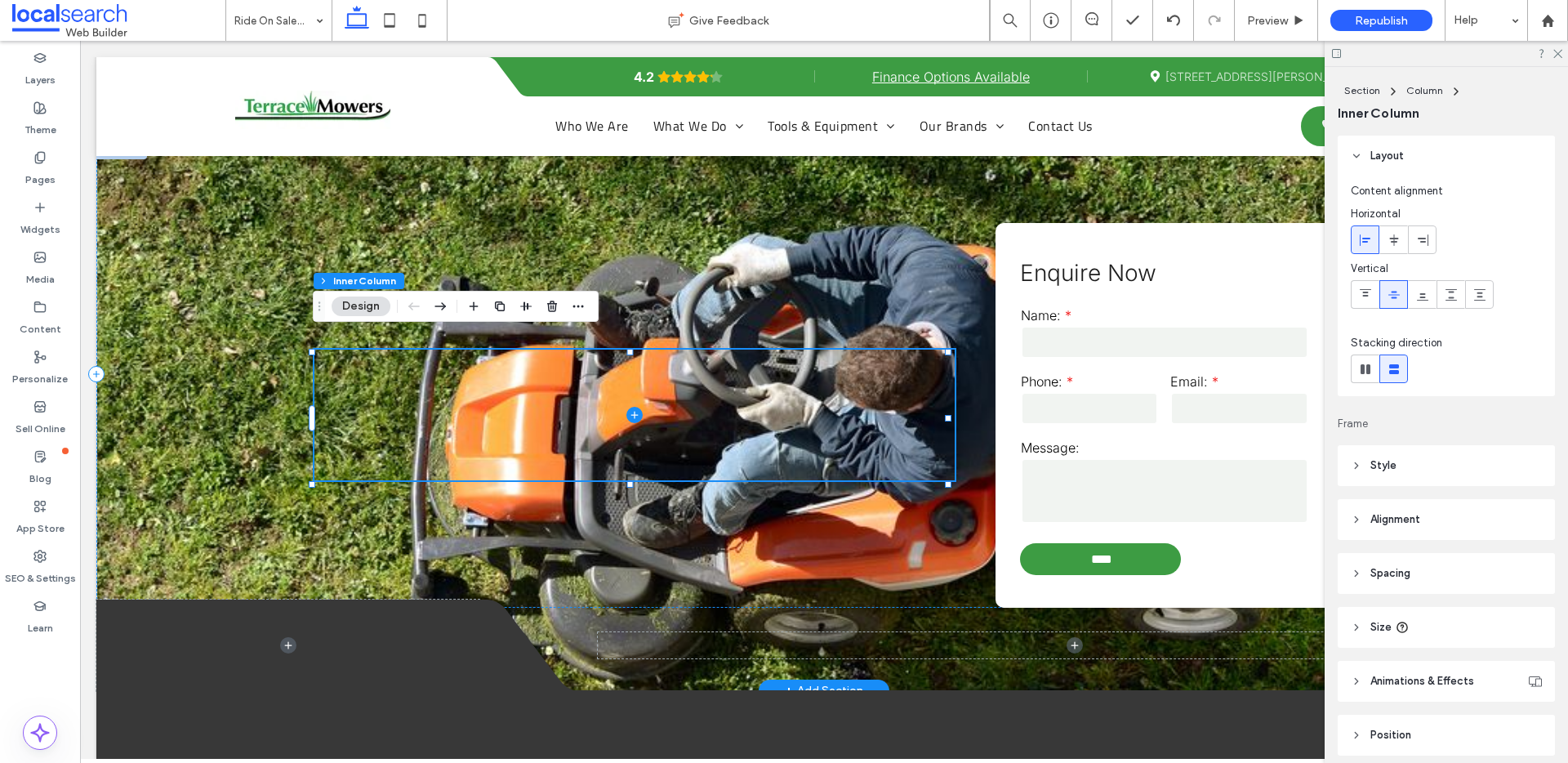
click at [301, 301] on div "Enquire Now Name: Phone: Email: Message: **** Thank you for contacting Terrace …" at bounding box center [824, 374] width 1455 height 466
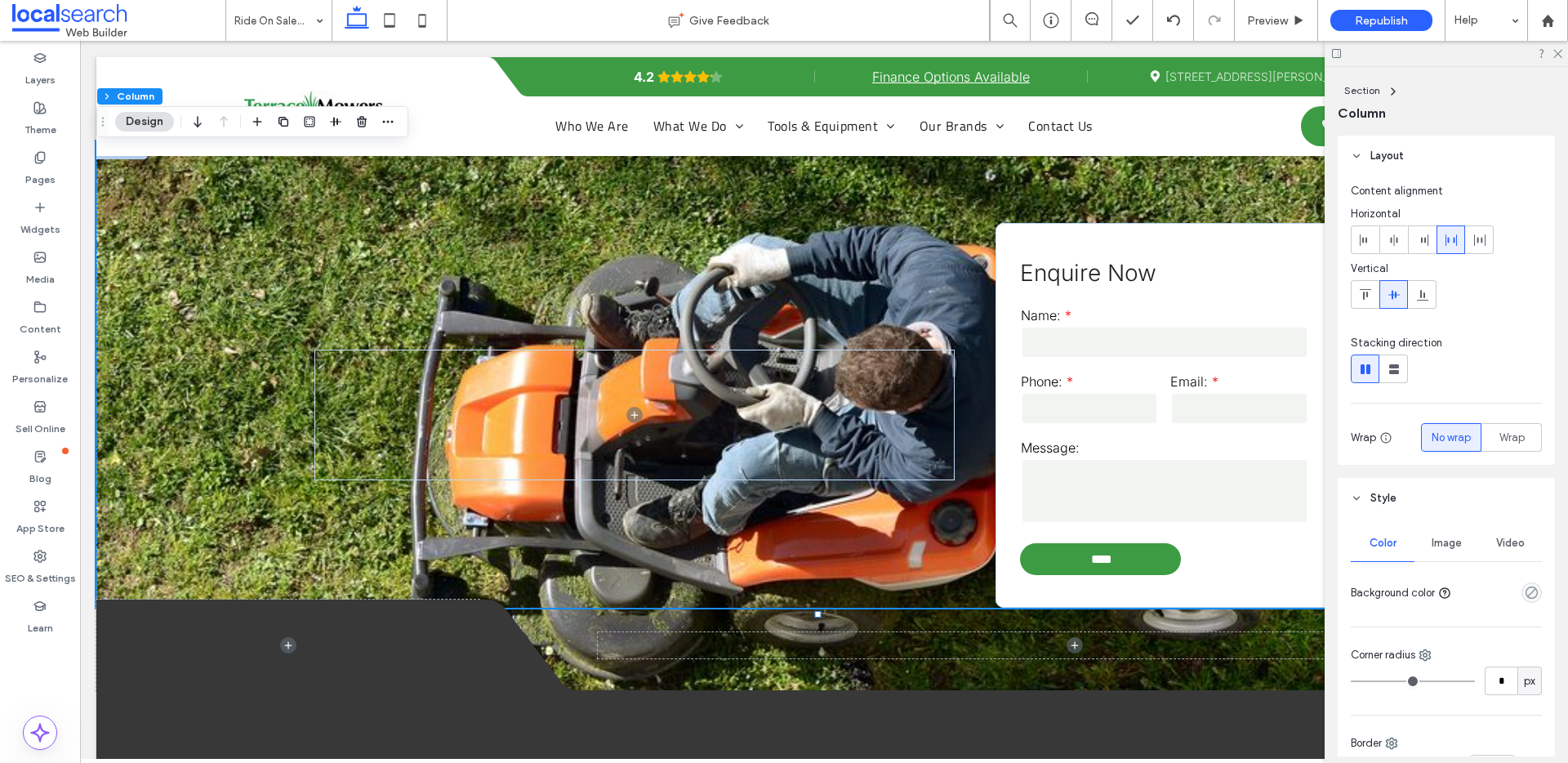
click at [1456, 557] on div "Image" at bounding box center [1446, 542] width 63 height 36
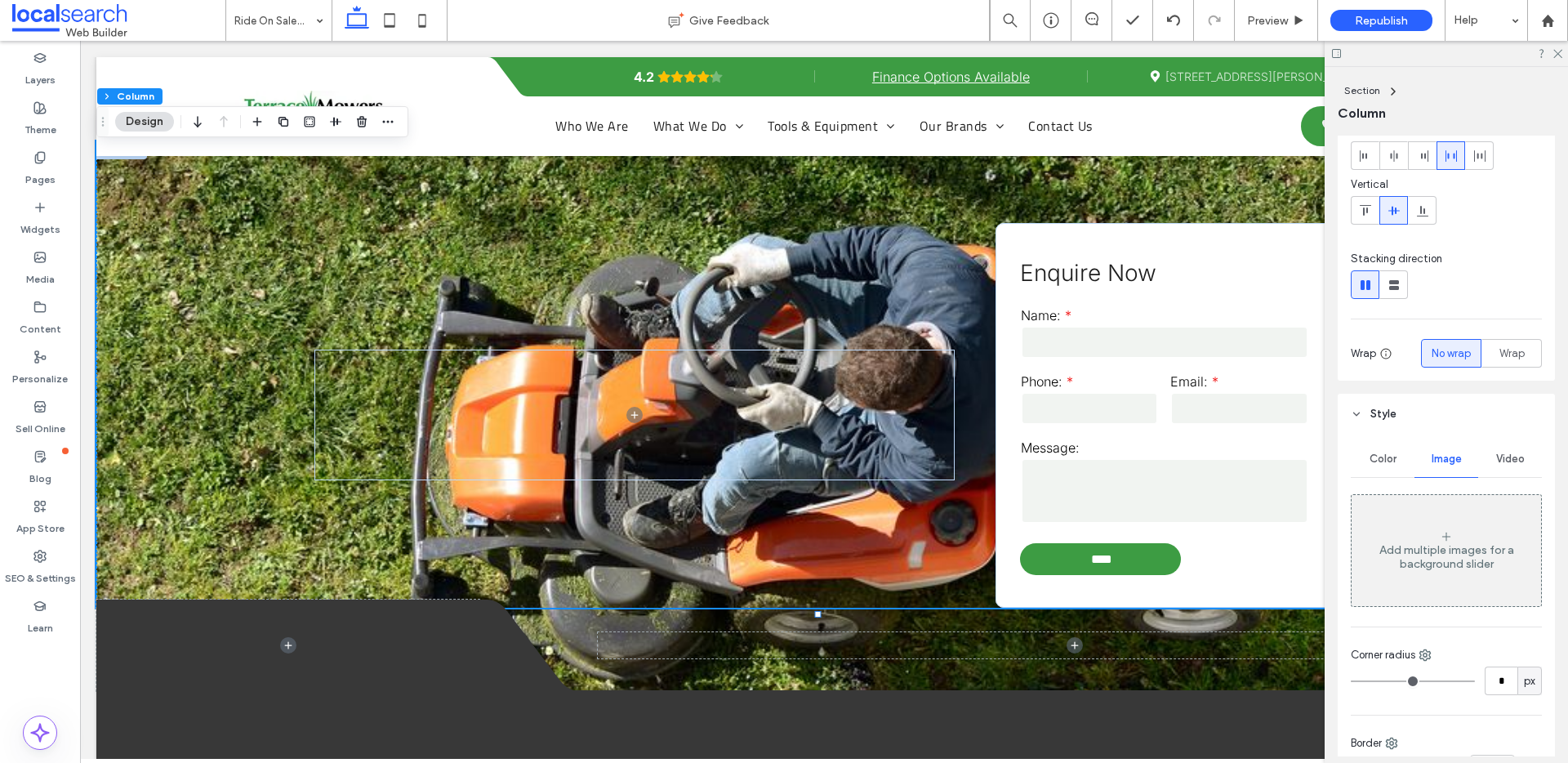
scroll to position [68, 0]
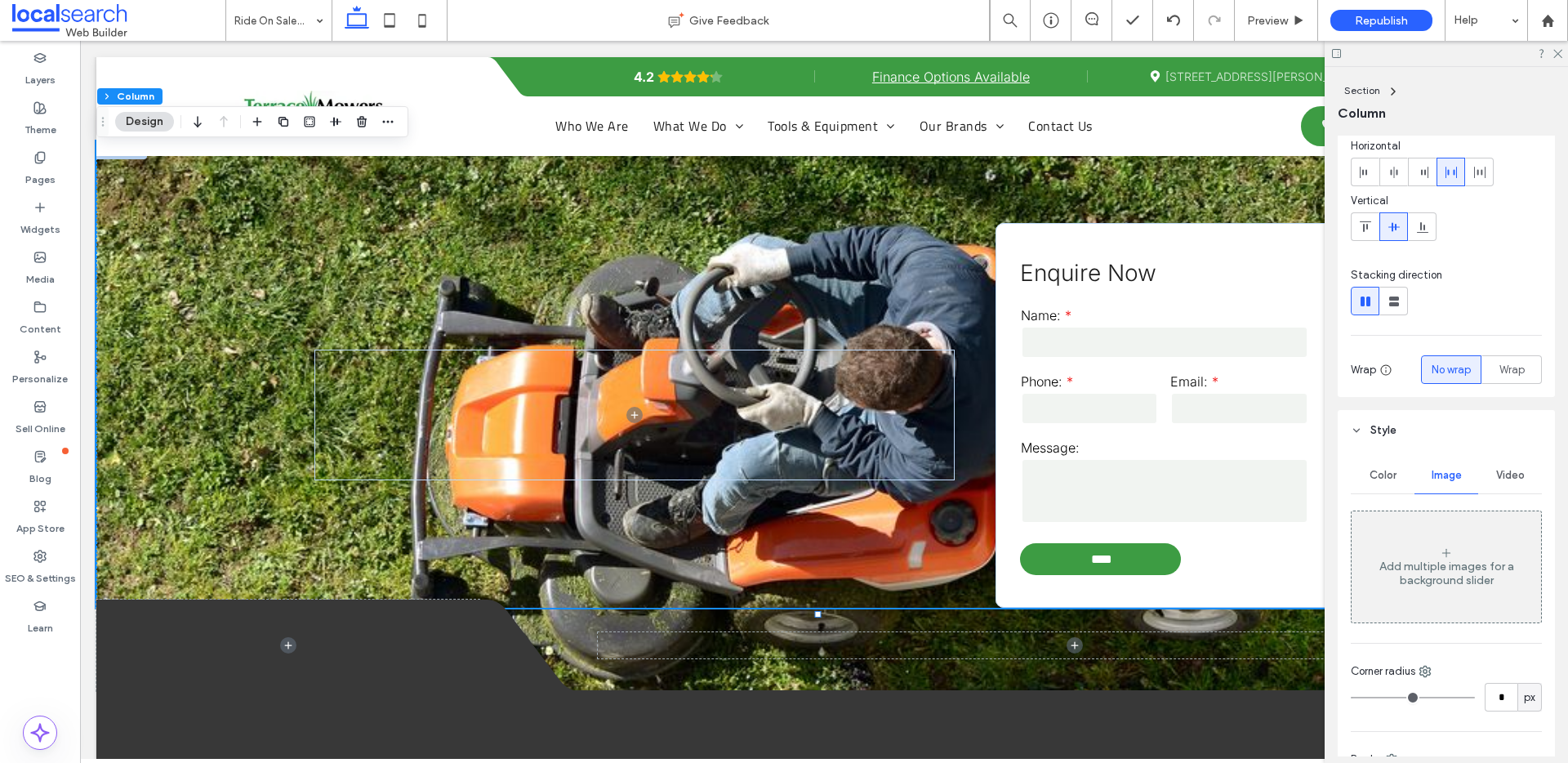
click at [1367, 488] on div "Color" at bounding box center [1382, 475] width 63 height 36
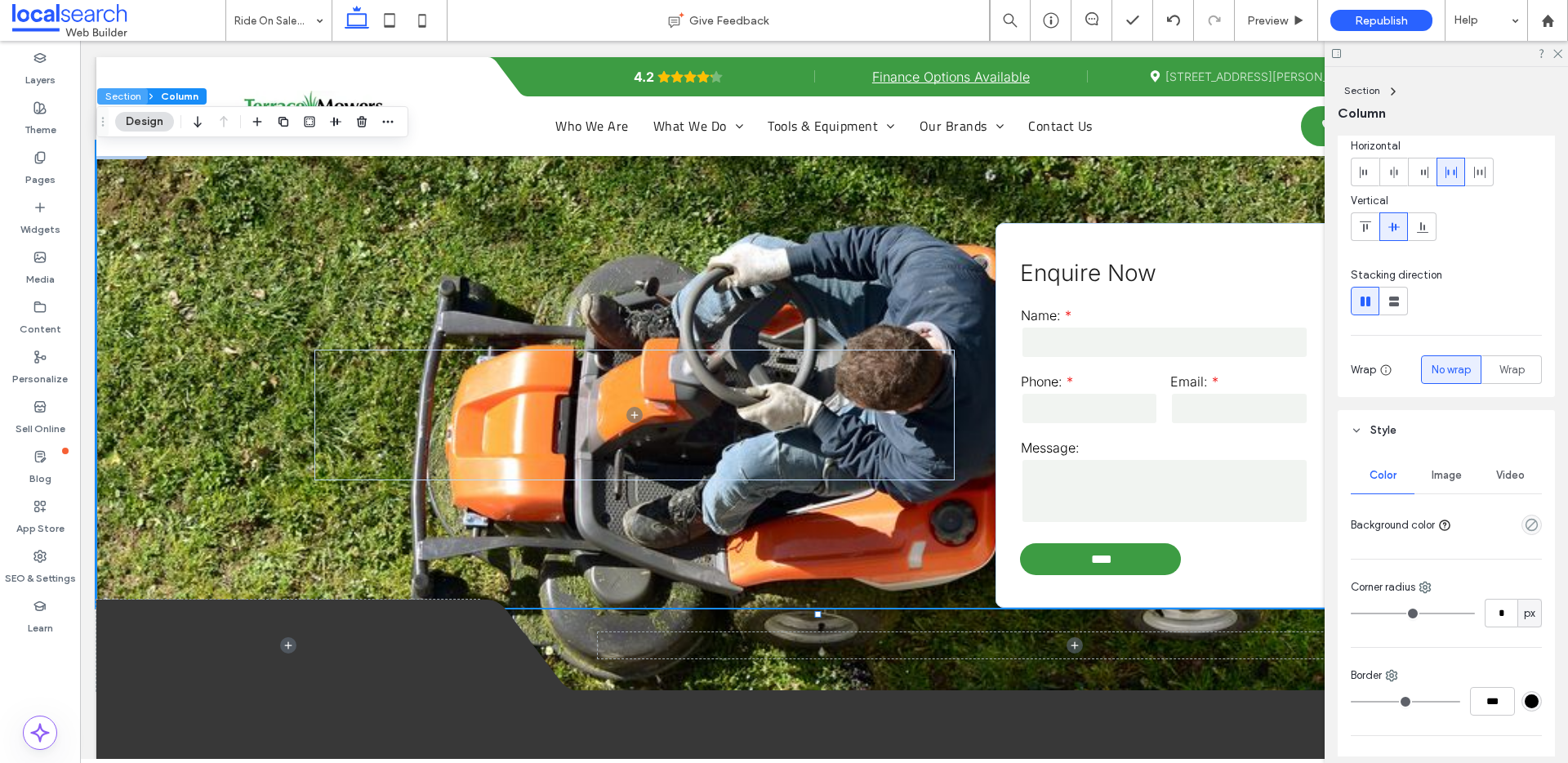
click at [130, 97] on button "Section" at bounding box center [122, 97] width 50 height 17
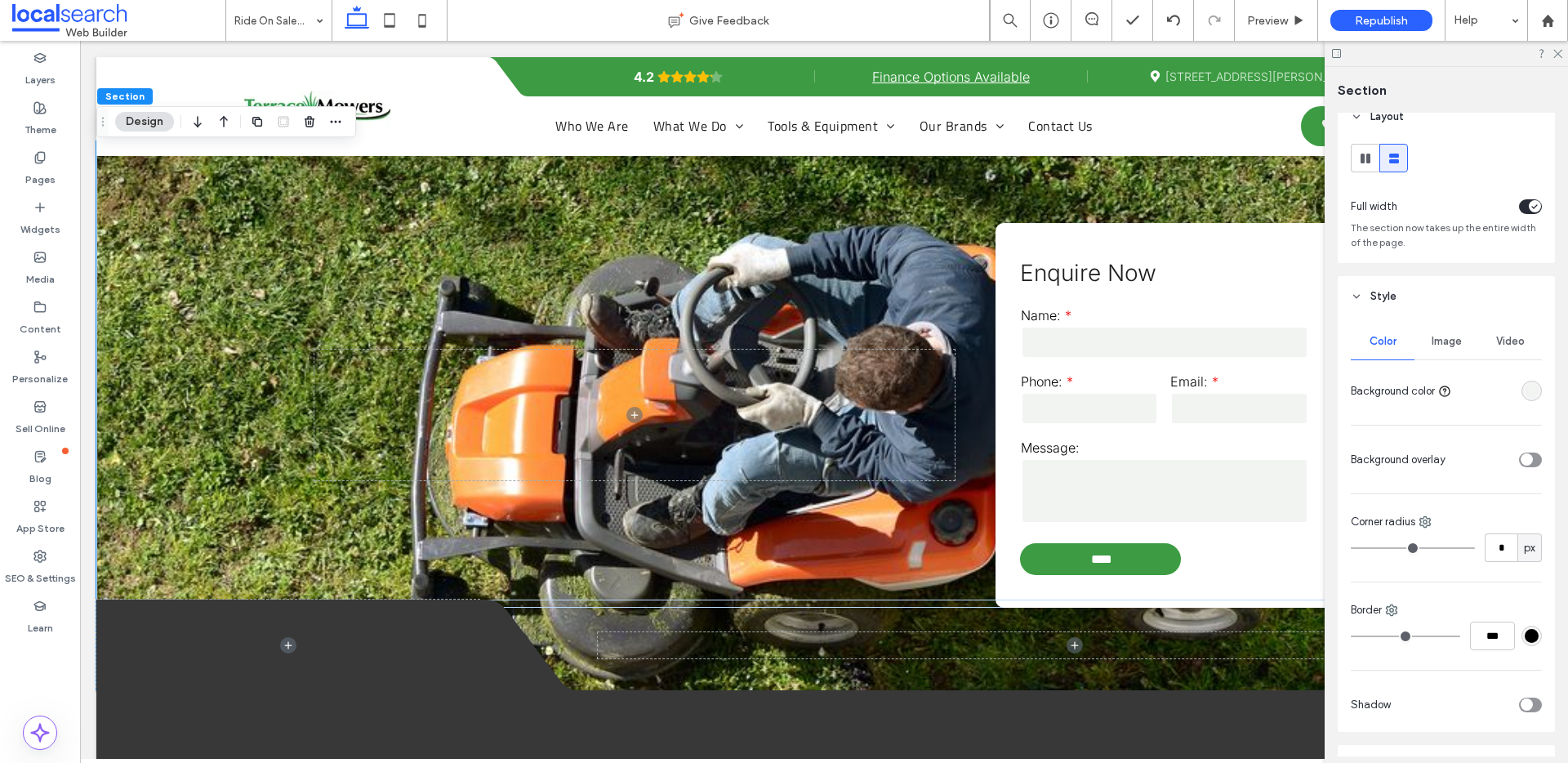
click at [1442, 337] on span "Image" at bounding box center [1446, 341] width 30 height 13
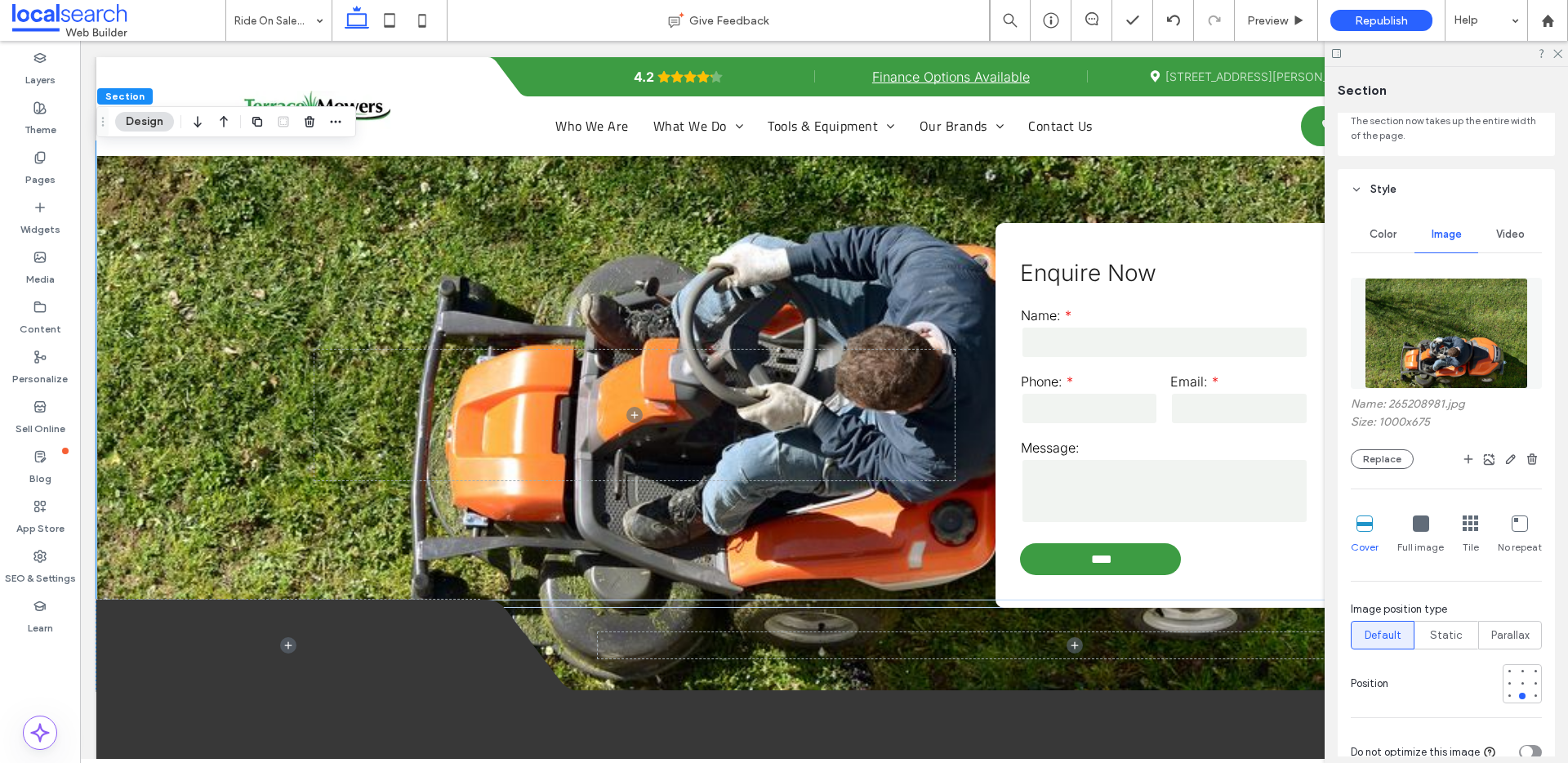
scroll to position [157, 0]
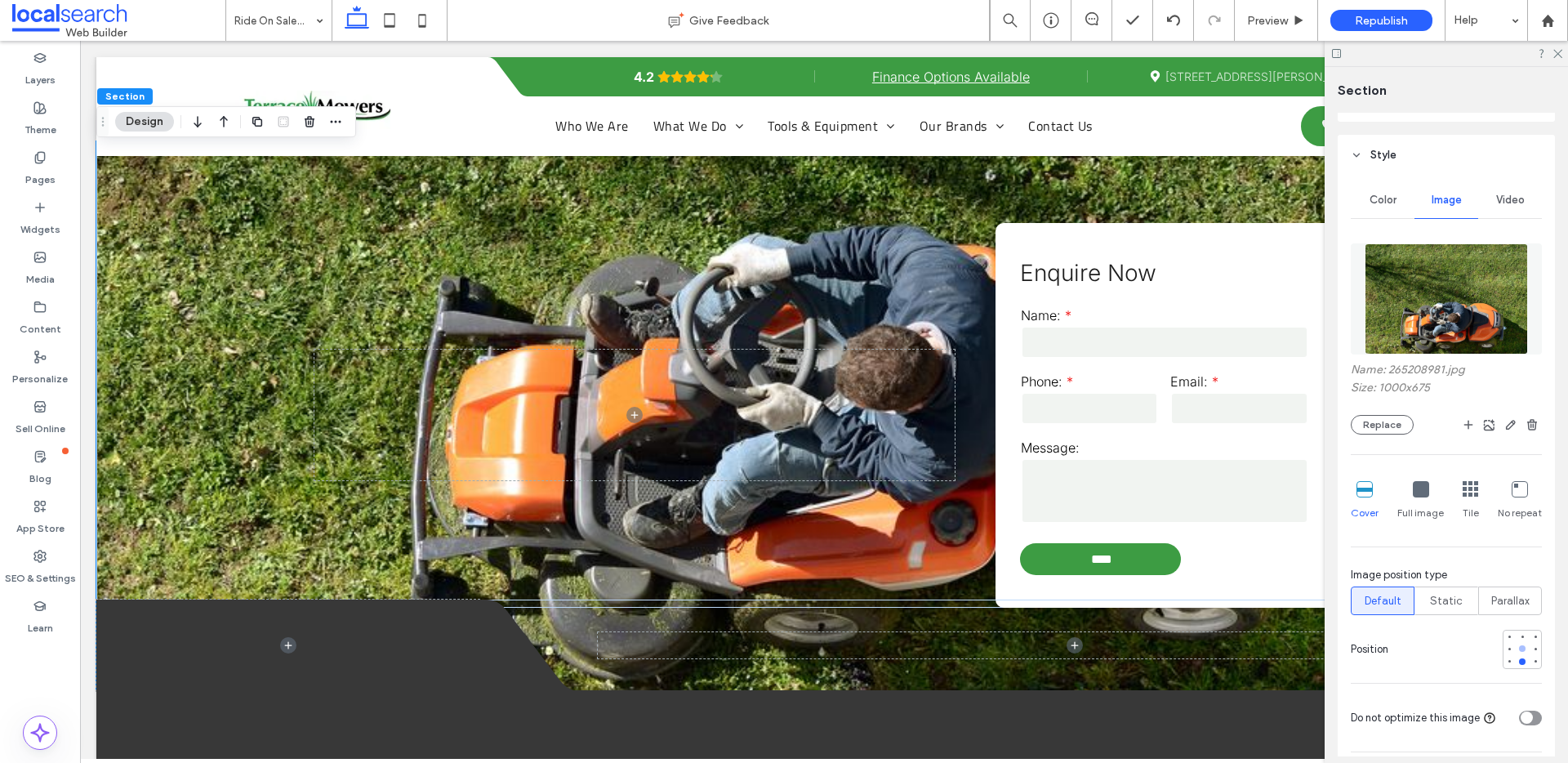
click at [1517, 649] on div at bounding box center [1522, 649] width 11 height 11
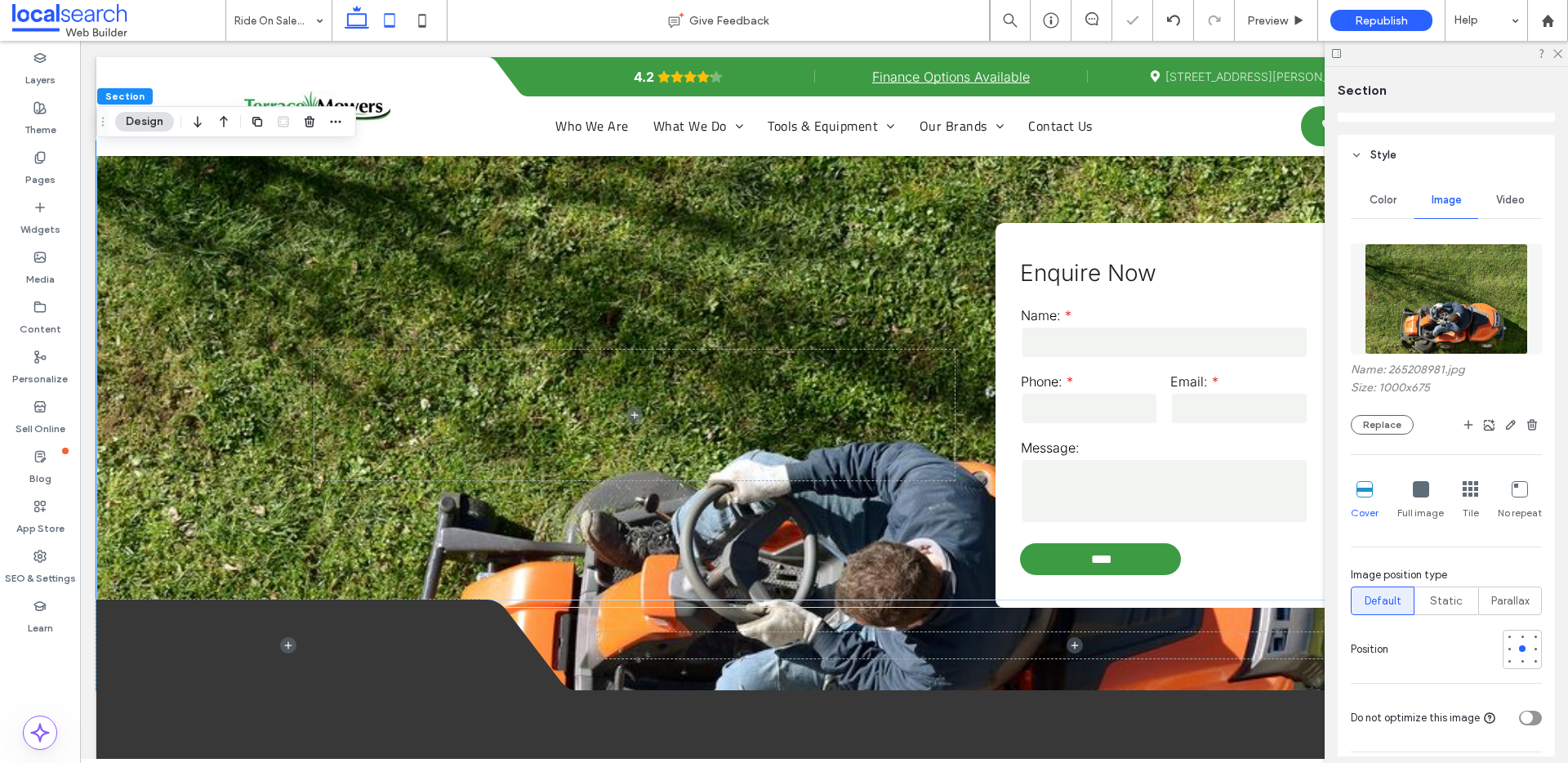
click at [387, 20] on icon at bounding box center [389, 20] width 33 height 33
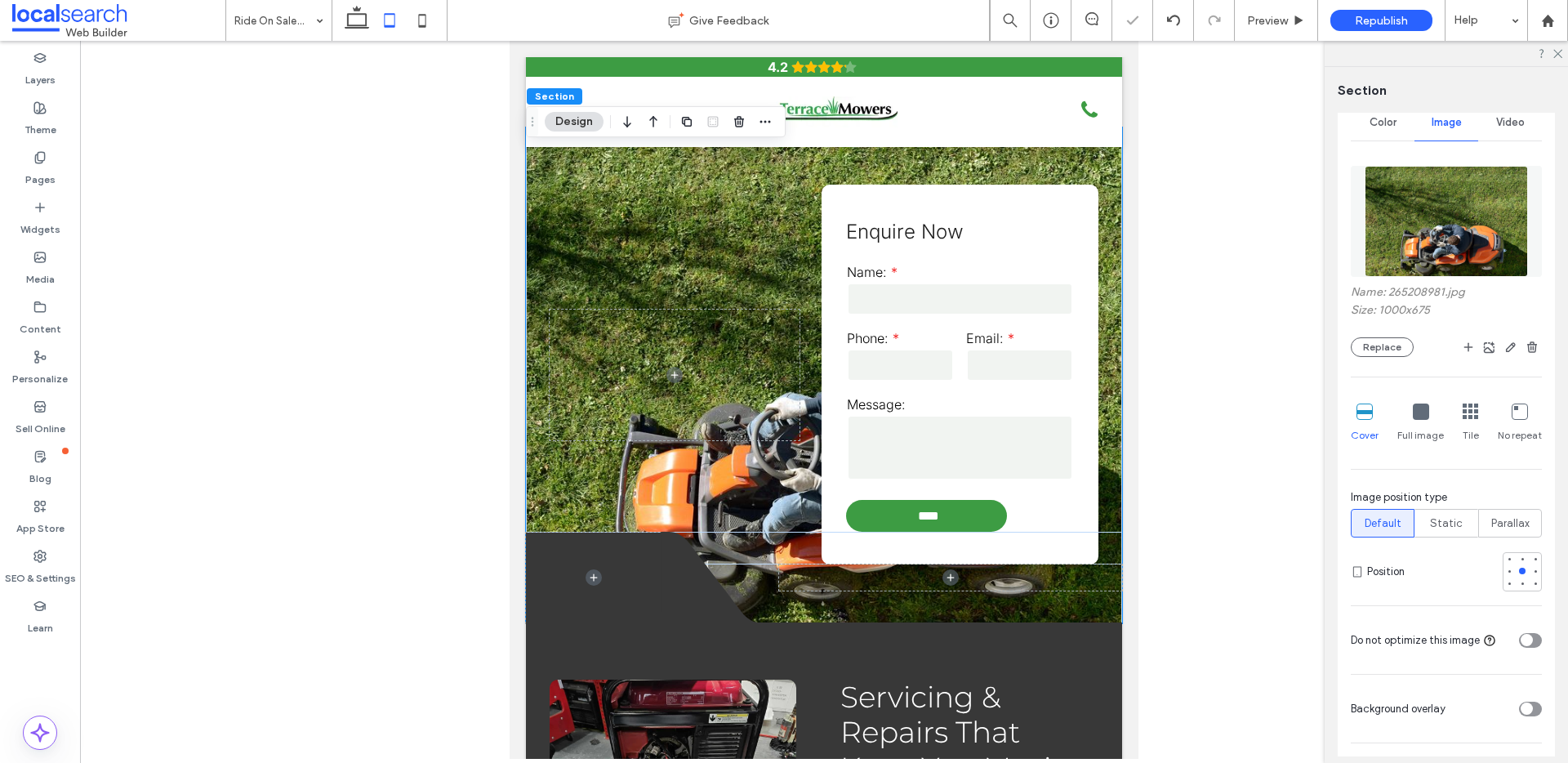
click at [425, 17] on use at bounding box center [422, 20] width 7 height 13
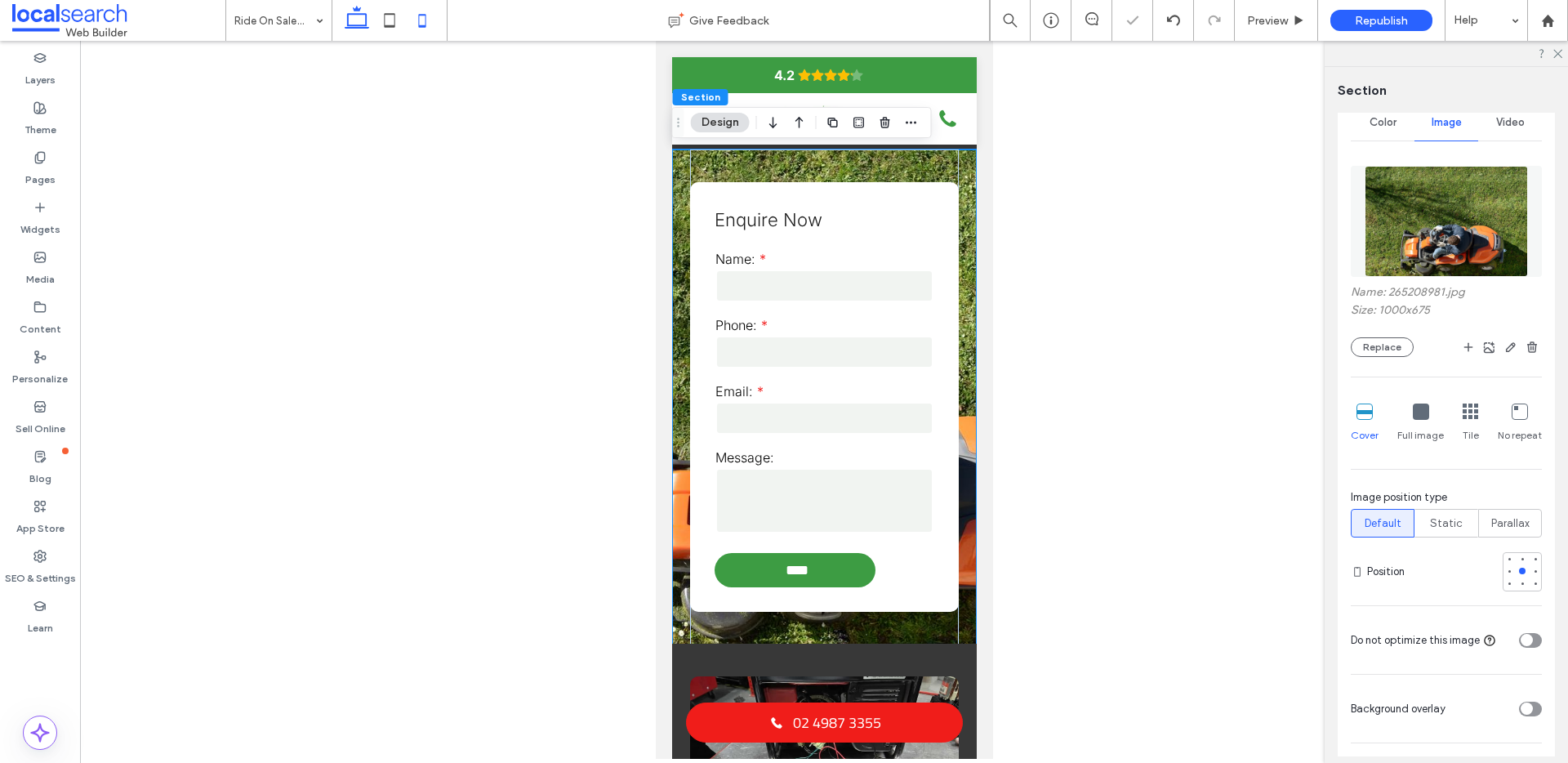
click at [356, 18] on icon at bounding box center [356, 20] width 33 height 33
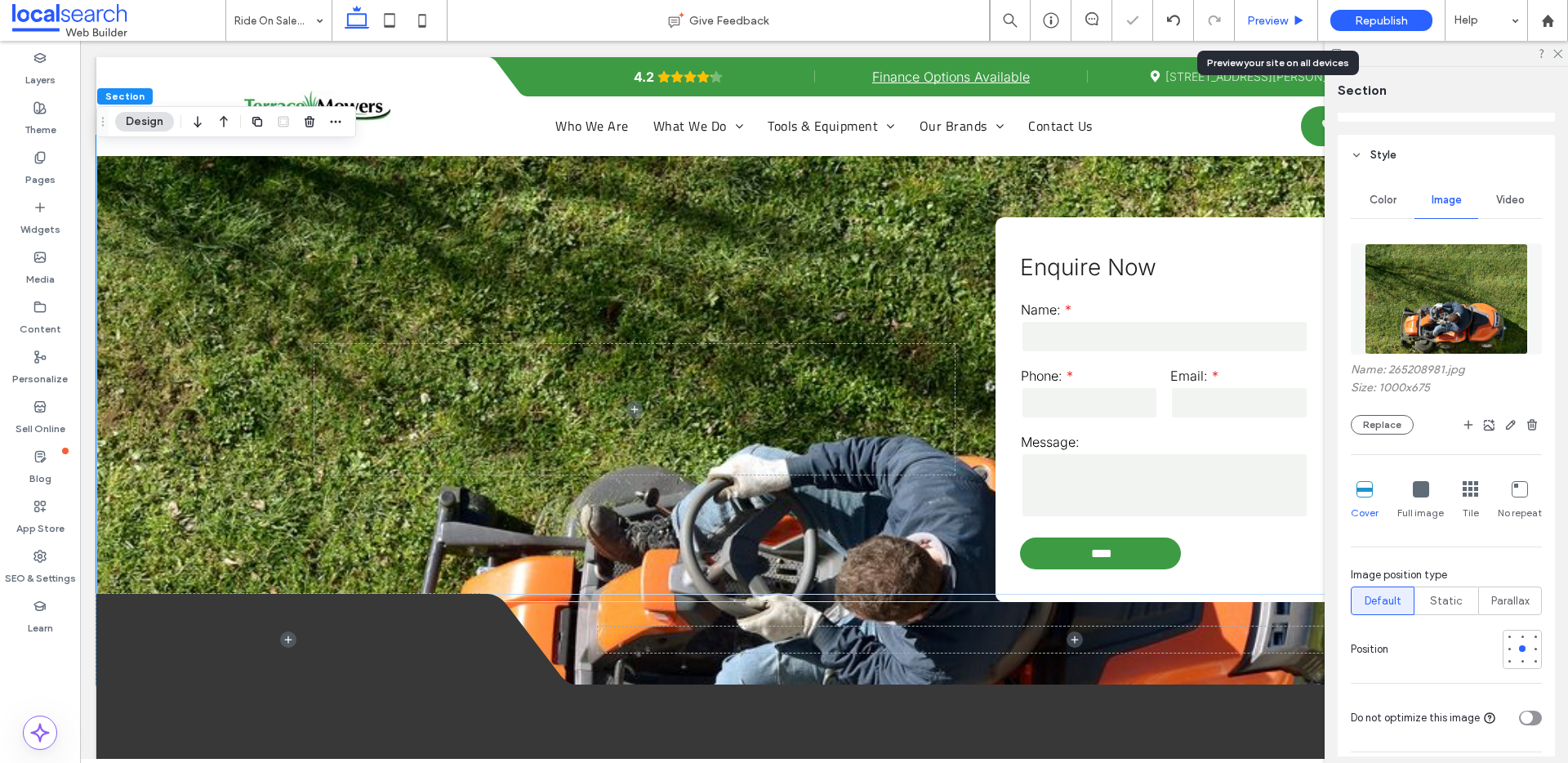
click at [1269, 14] on span "Preview" at bounding box center [1267, 20] width 41 height 14
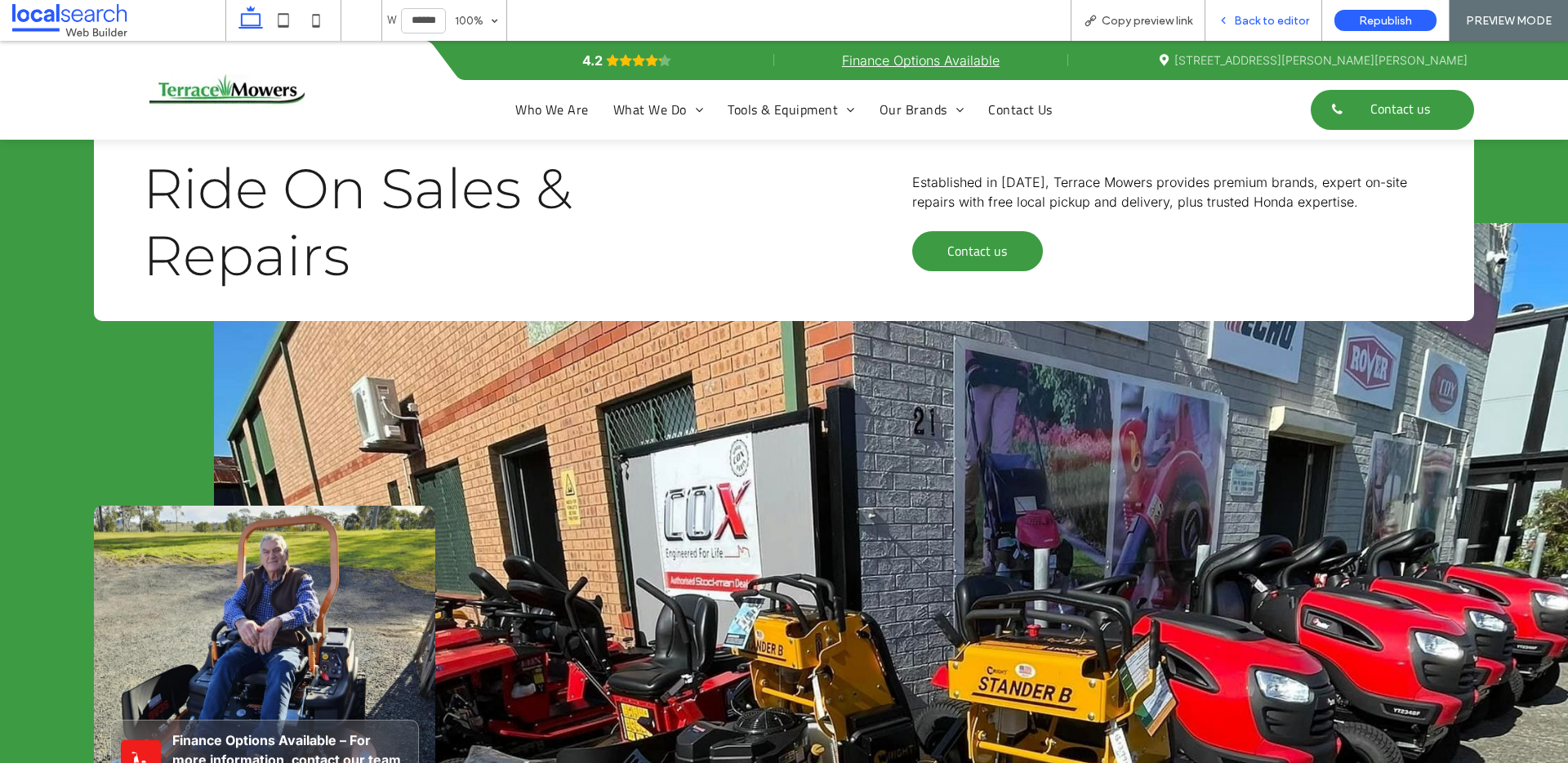
click at [1268, 26] on span "Back to editor" at bounding box center [1271, 20] width 75 height 14
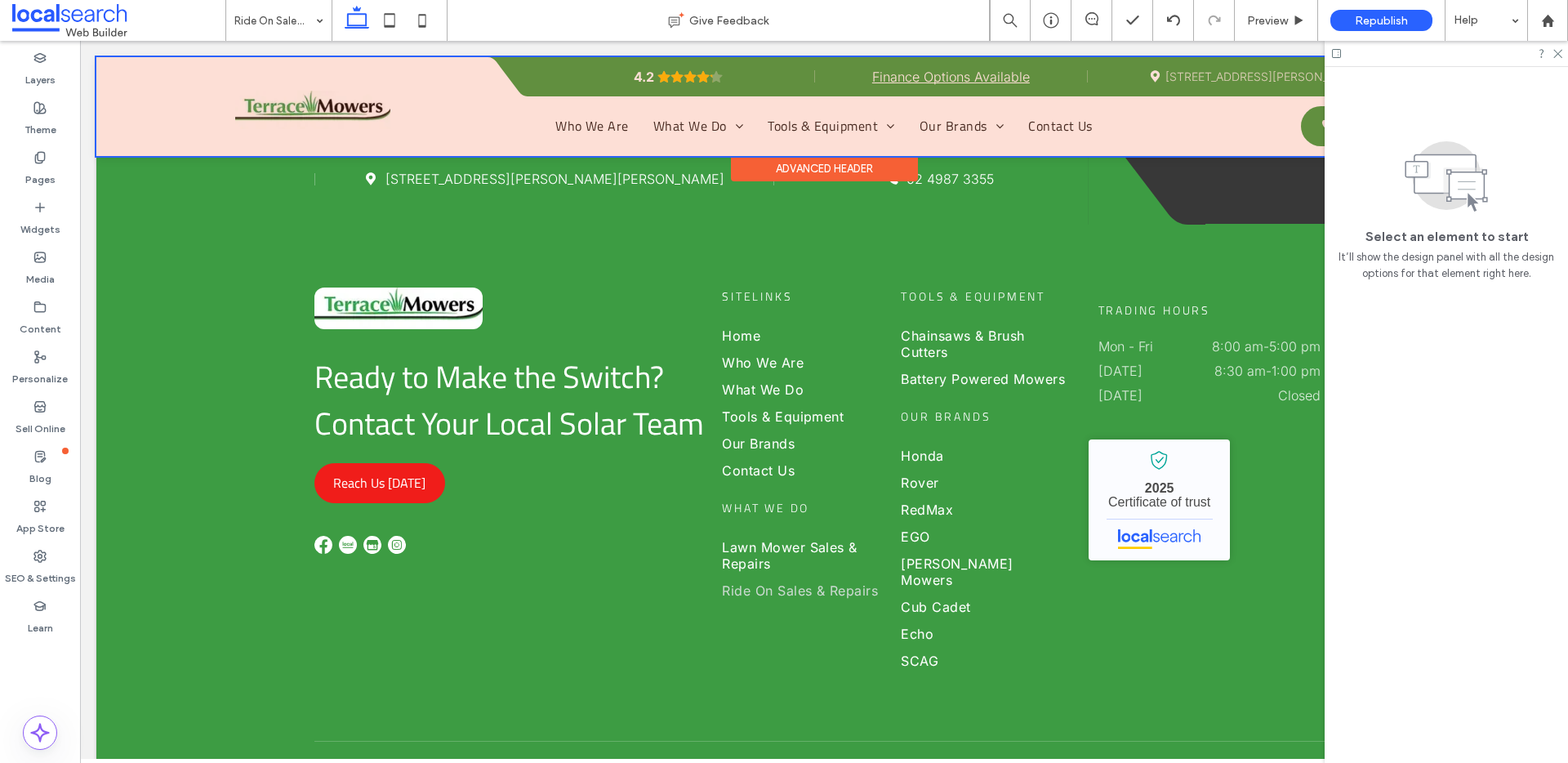
scroll to position [3529, 0]
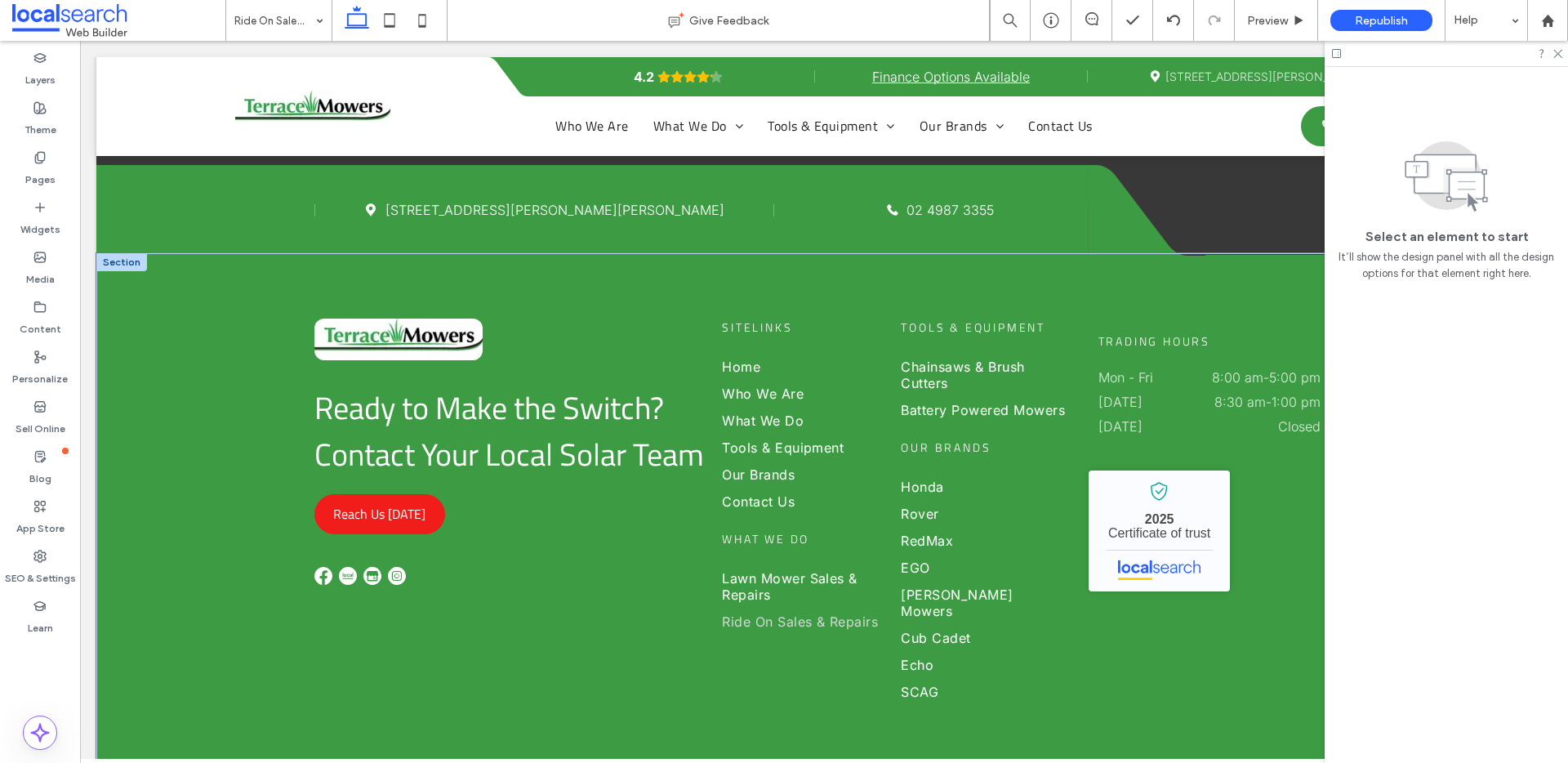
click at [160, 279] on div "Ready to Make the Switch? Contact Your Local Solar Team Reach Us Today Sitelink…" at bounding box center [824, 511] width 1455 height 516
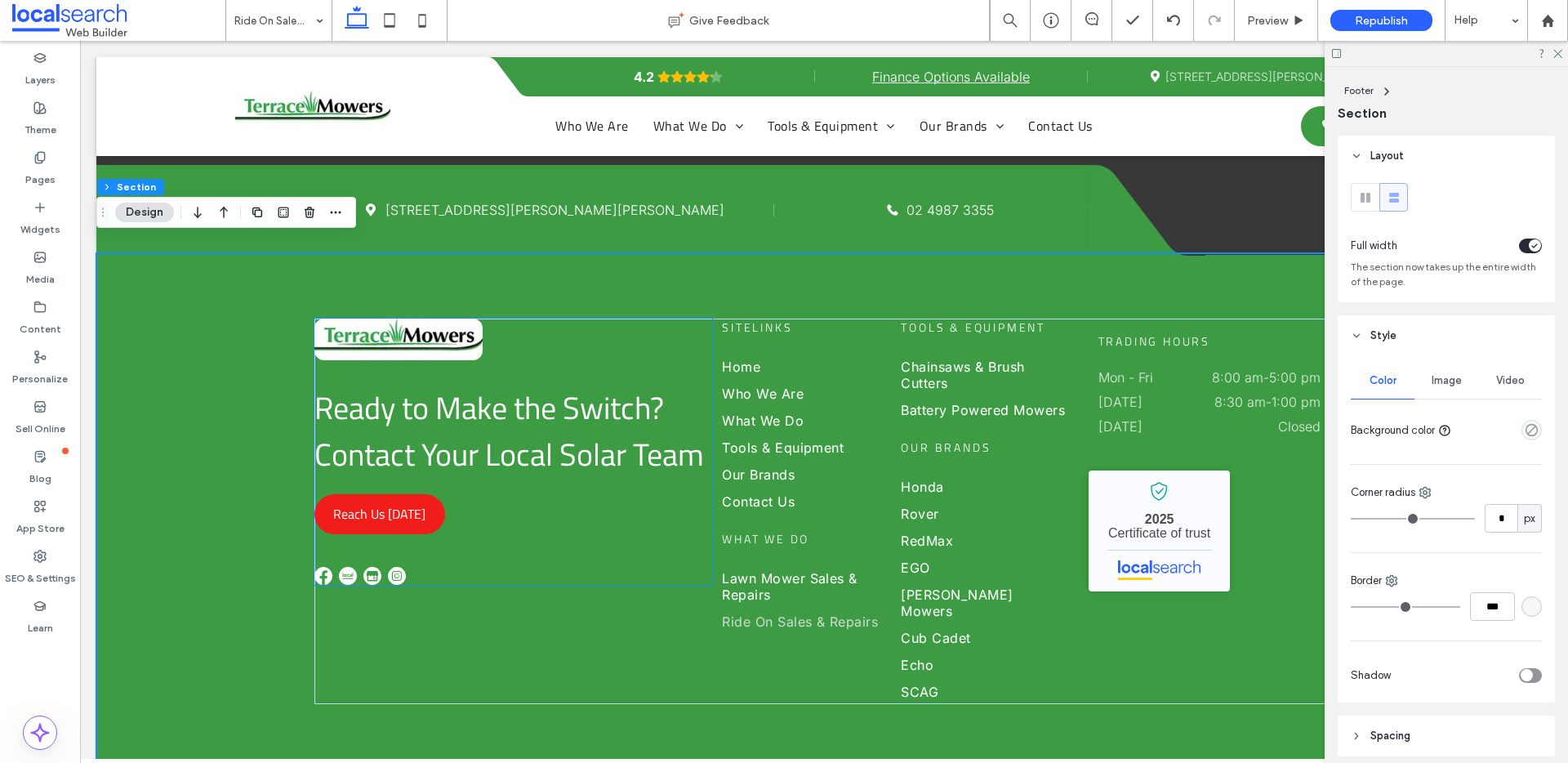
click at [408, 385] on span "Ready to Make the Switch? Contact Your Local Solar Team" at bounding box center [509, 430] width 390 height 94
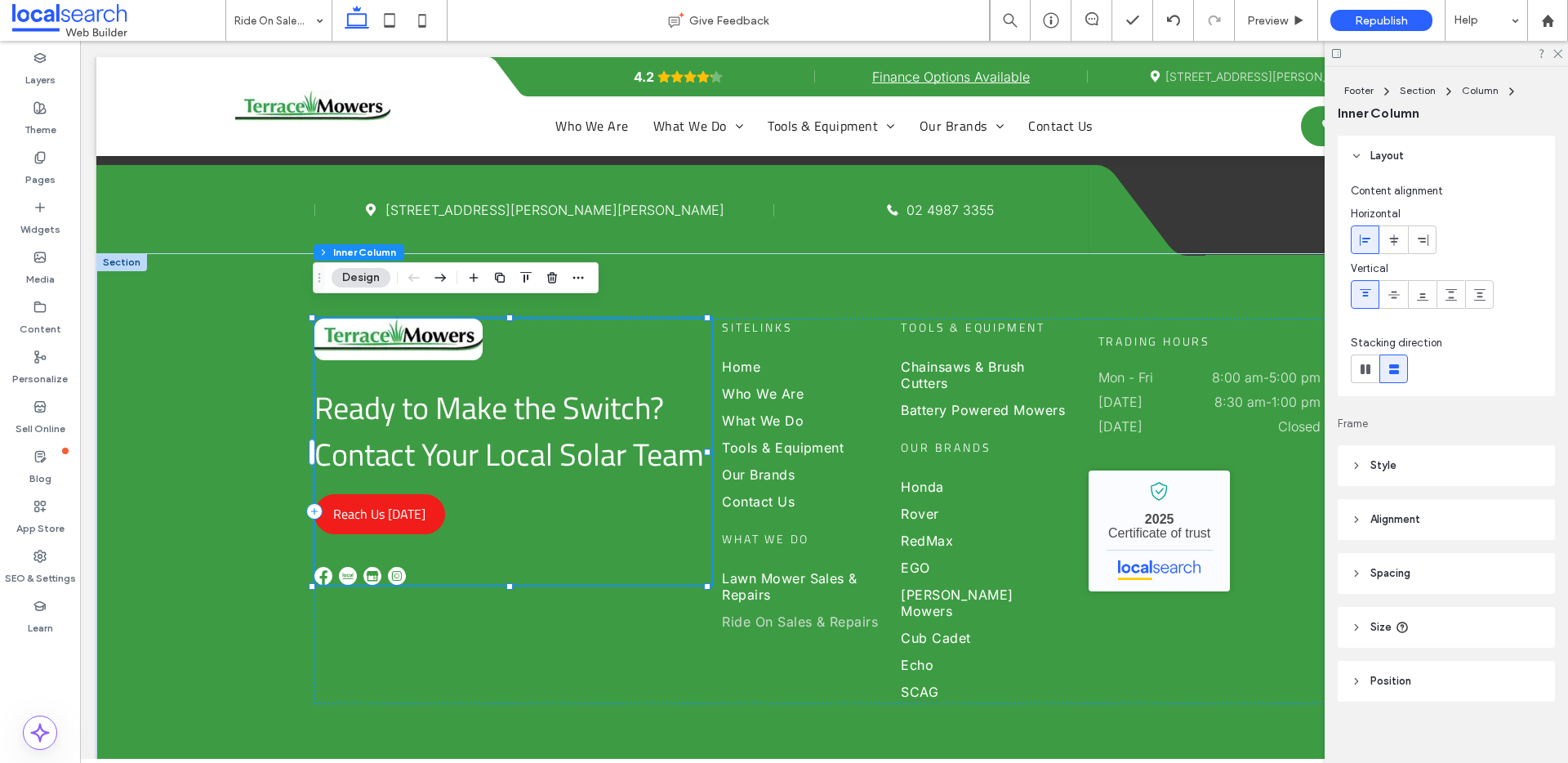
click at [468, 400] on span "Ready to Make the Switch? Contact Your Local Solar Team" at bounding box center [509, 430] width 390 height 94
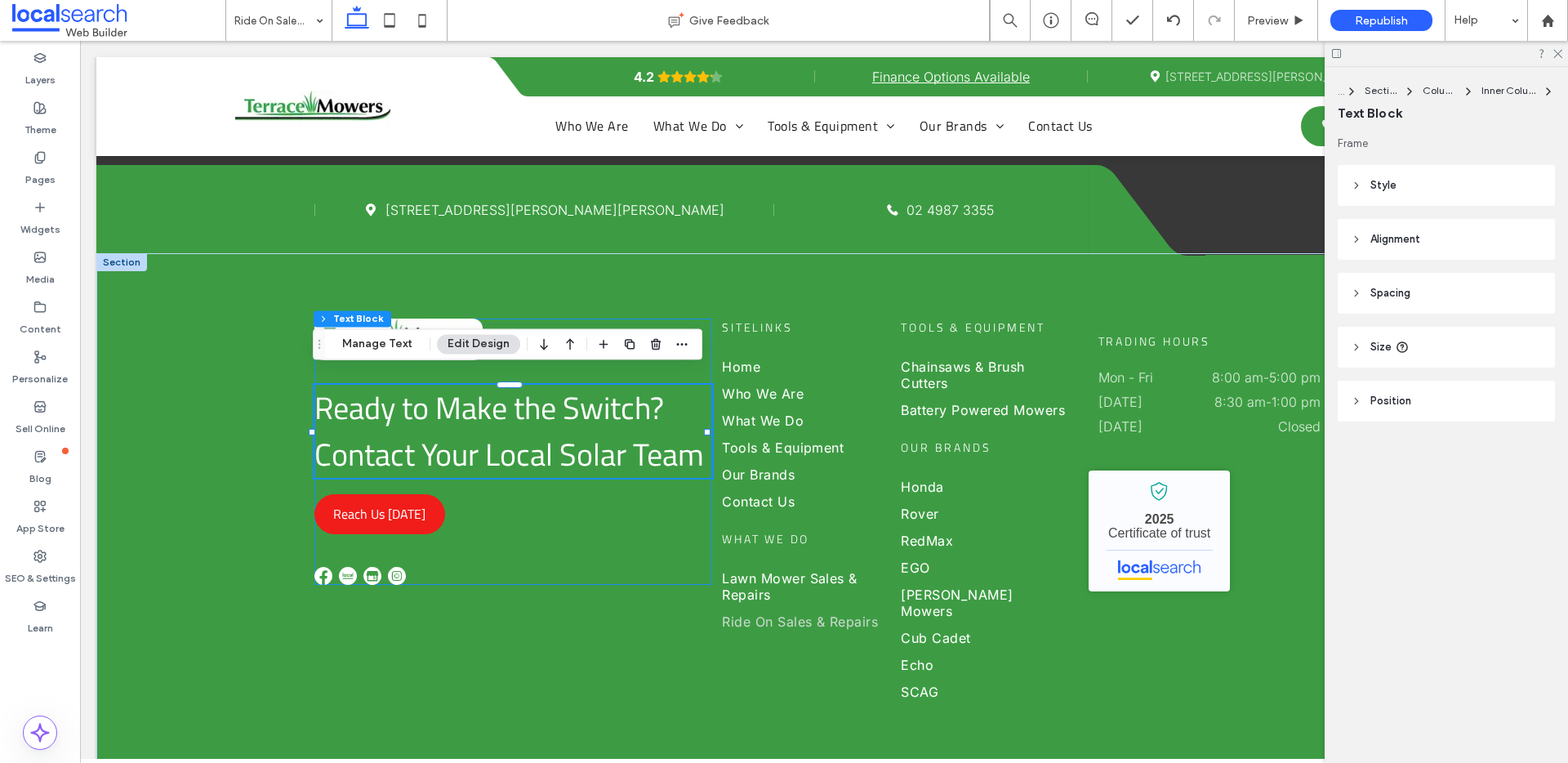
click at [468, 400] on span "Ready to Make the Switch? Contact Your Local Solar Team" at bounding box center [509, 430] width 390 height 94
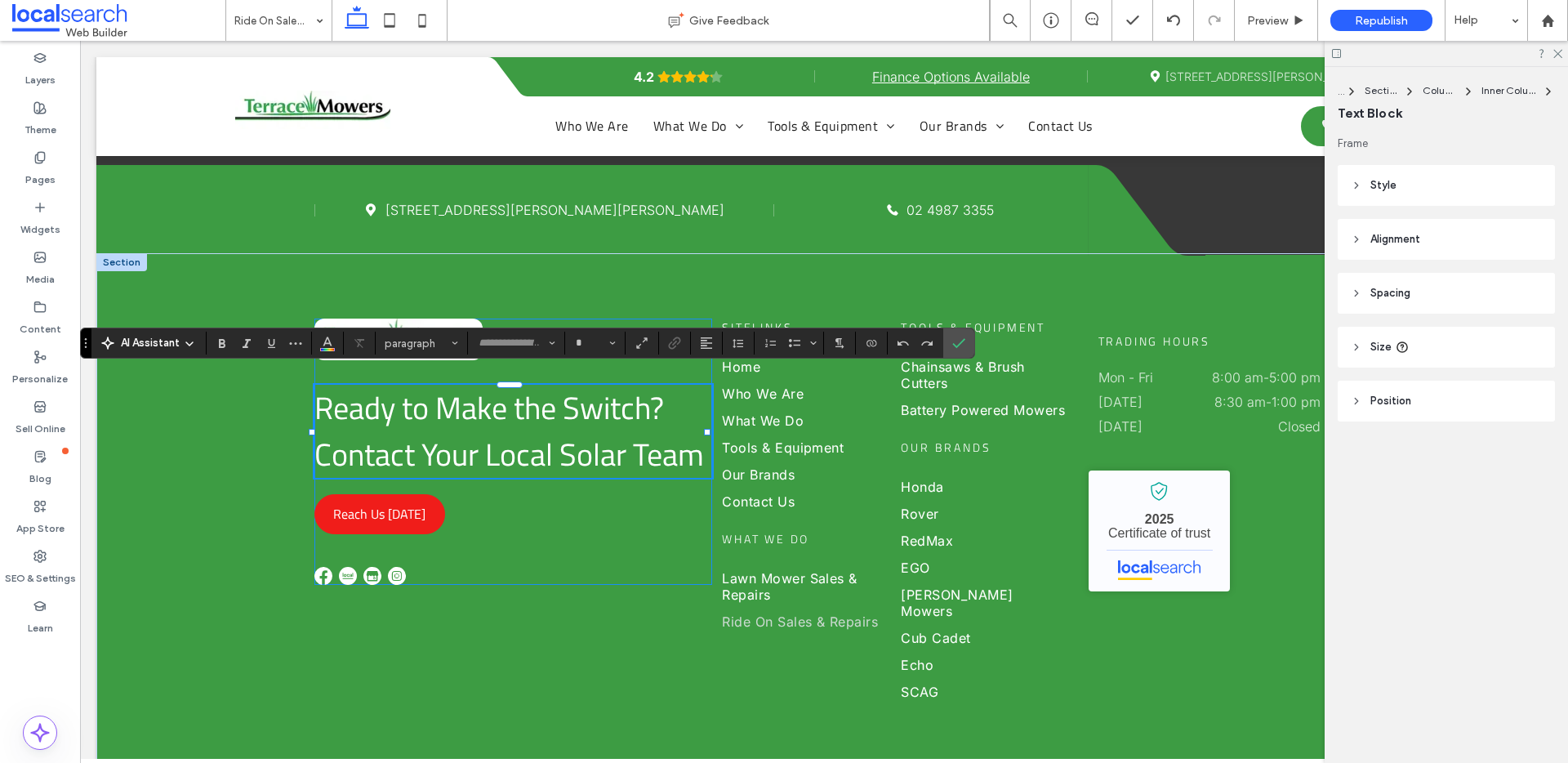
type input "**********"
type input "**"
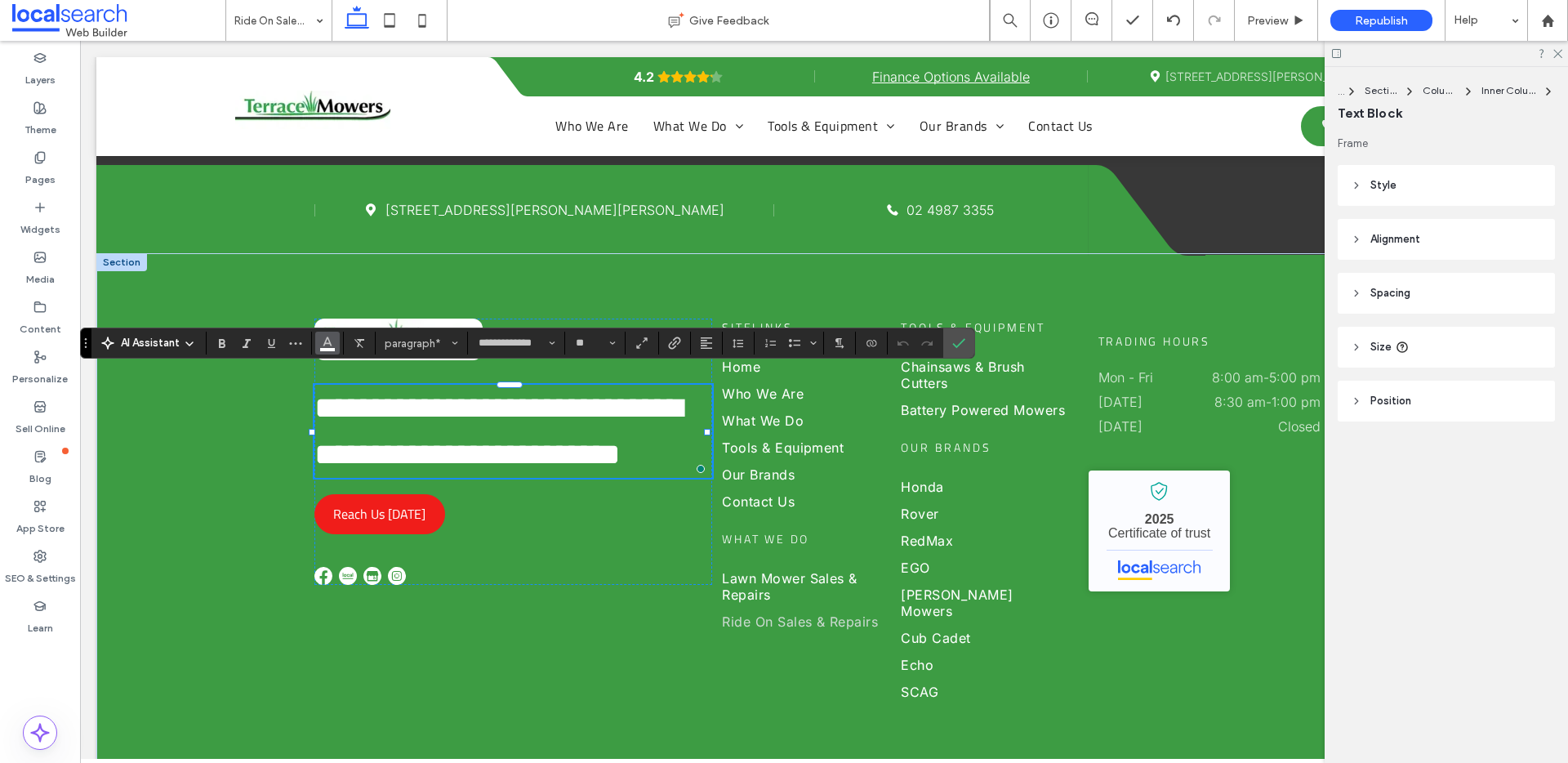
drag, startPoint x: 323, startPoint y: 339, endPoint x: 361, endPoint y: 342, distance: 38.1
click at [324, 339] on icon "Color" at bounding box center [328, 341] width 13 height 13
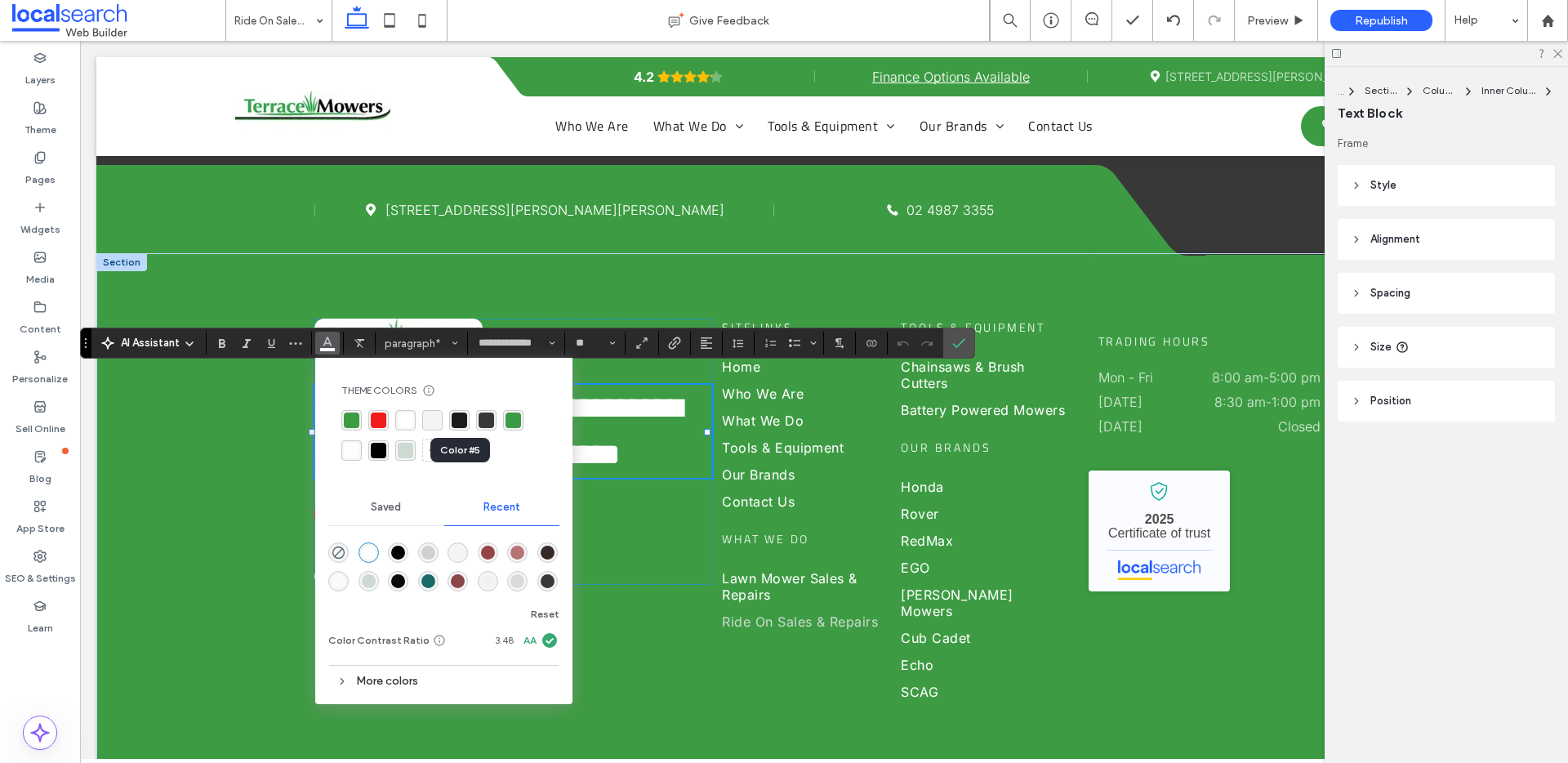
click at [457, 417] on div "rgba(28, 28, 28, 1)" at bounding box center [459, 420] width 16 height 16
click at [734, 406] on link "What We Do" at bounding box center [802, 419] width 161 height 27
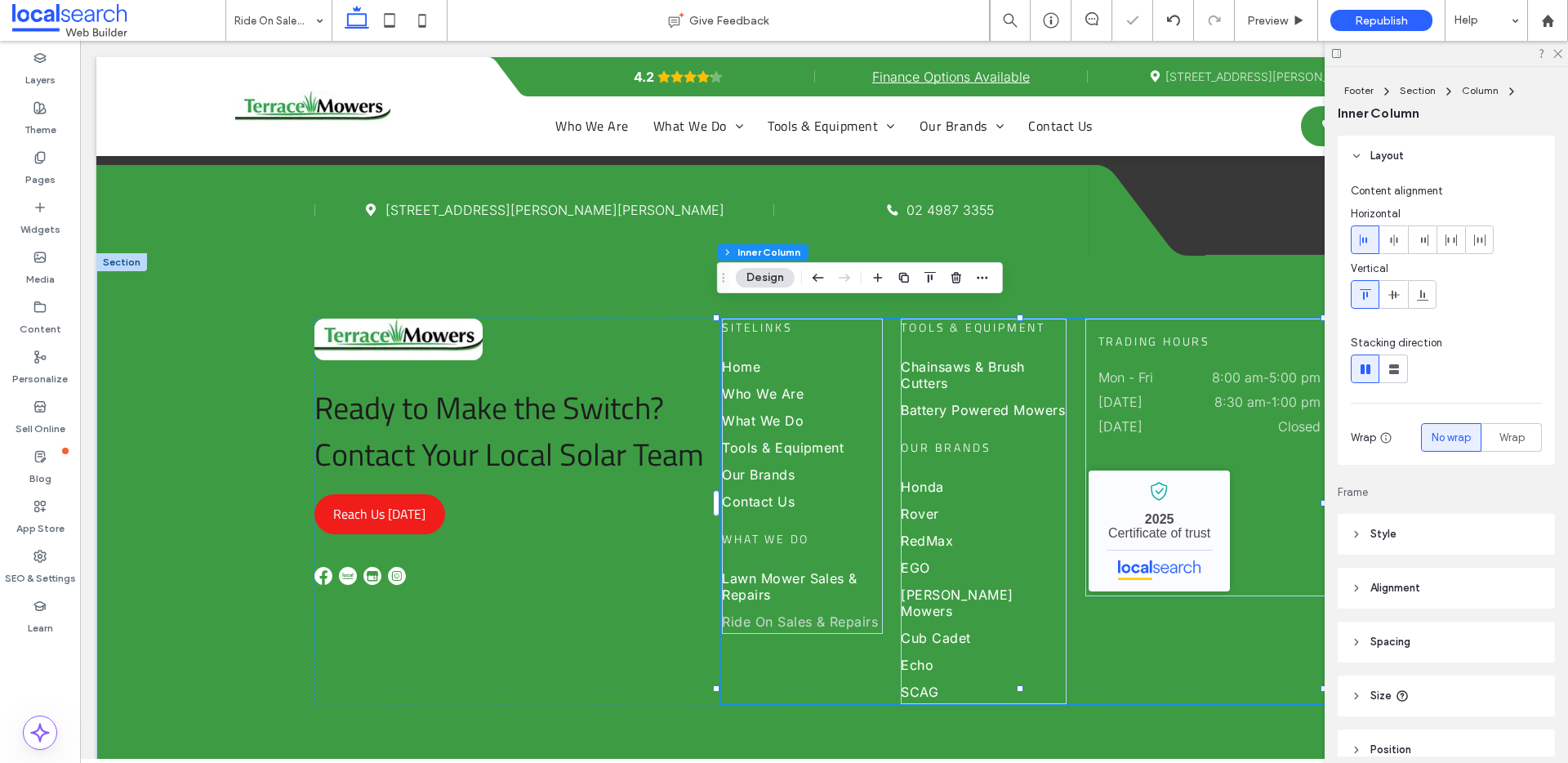
click at [751, 279] on button "Design" at bounding box center [765, 277] width 59 height 20
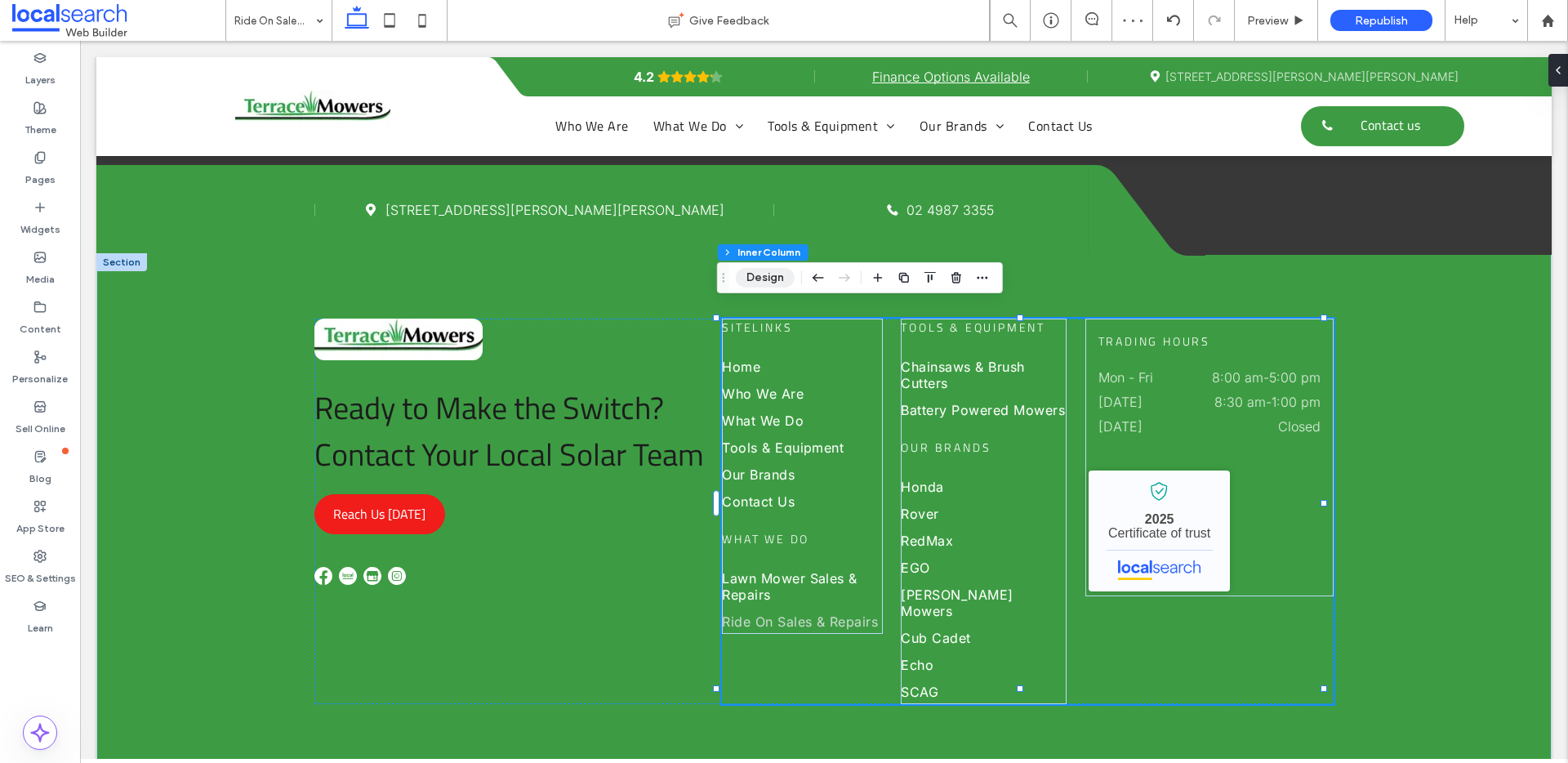
click at [751, 279] on button "Design" at bounding box center [765, 277] width 59 height 20
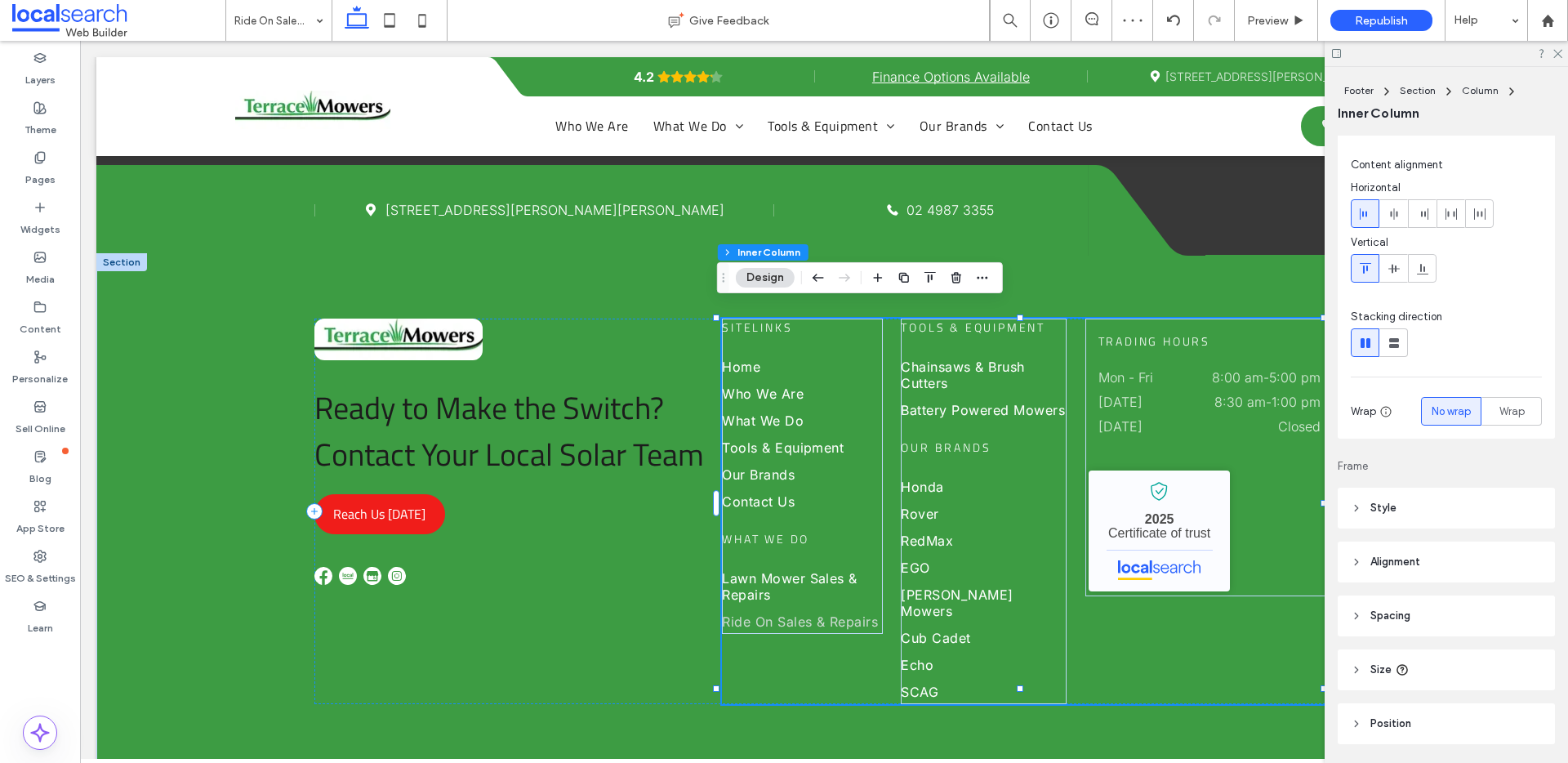
click at [1369, 506] on header "Style" at bounding box center [1445, 508] width 217 height 41
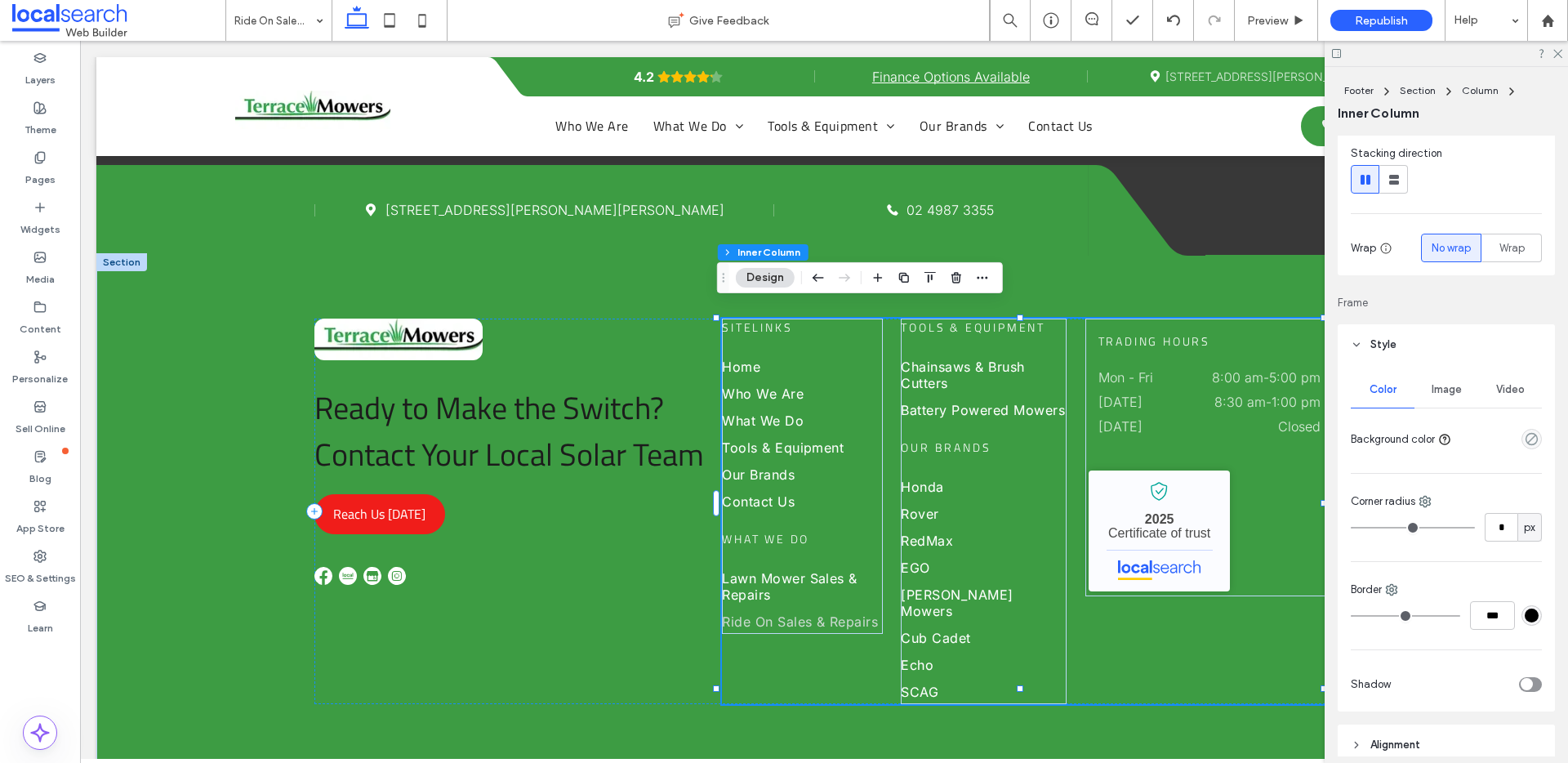
scroll to position [205, 0]
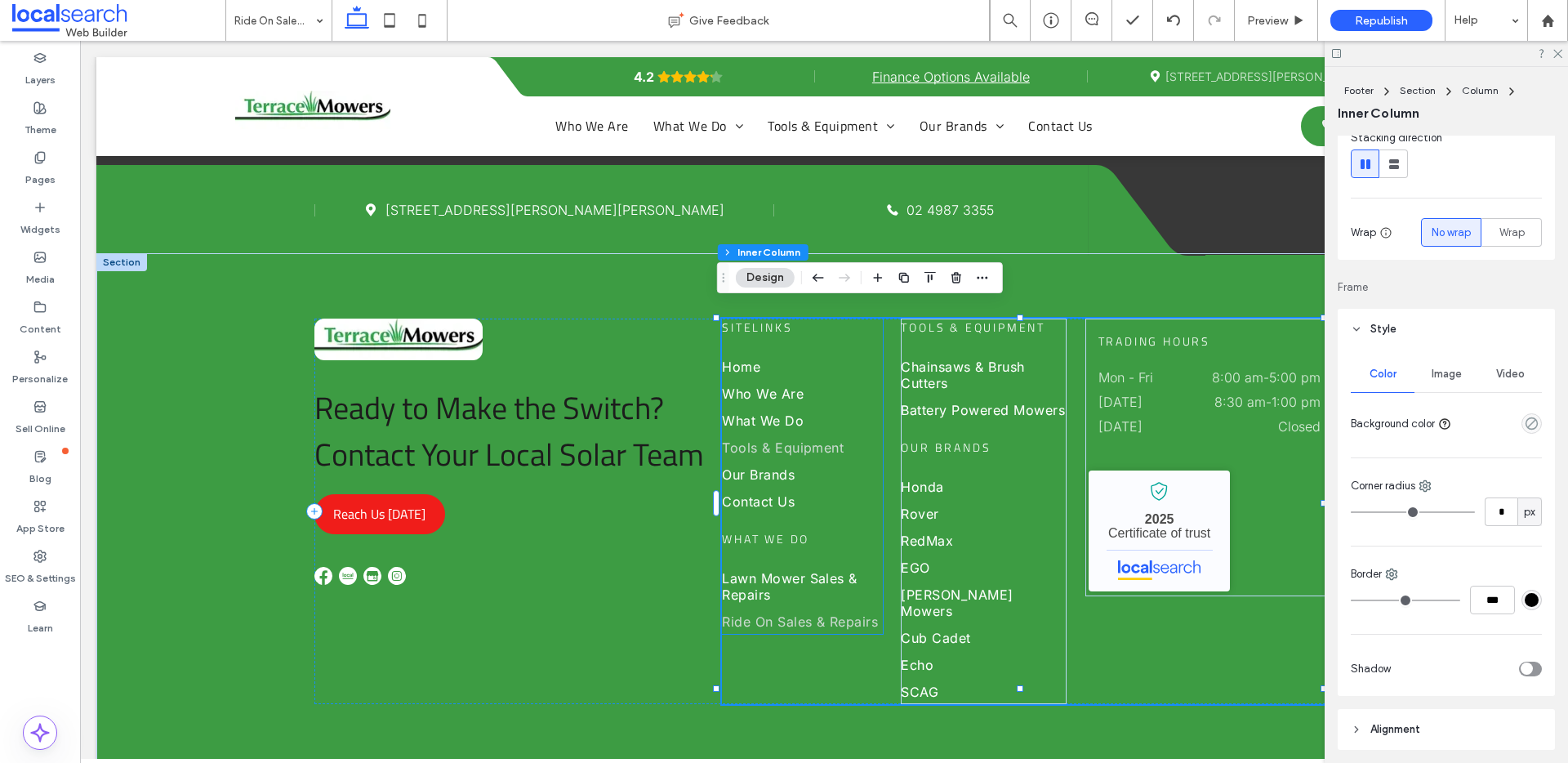
click at [779, 433] on link "Tools & Equipment" at bounding box center [802, 446] width 161 height 27
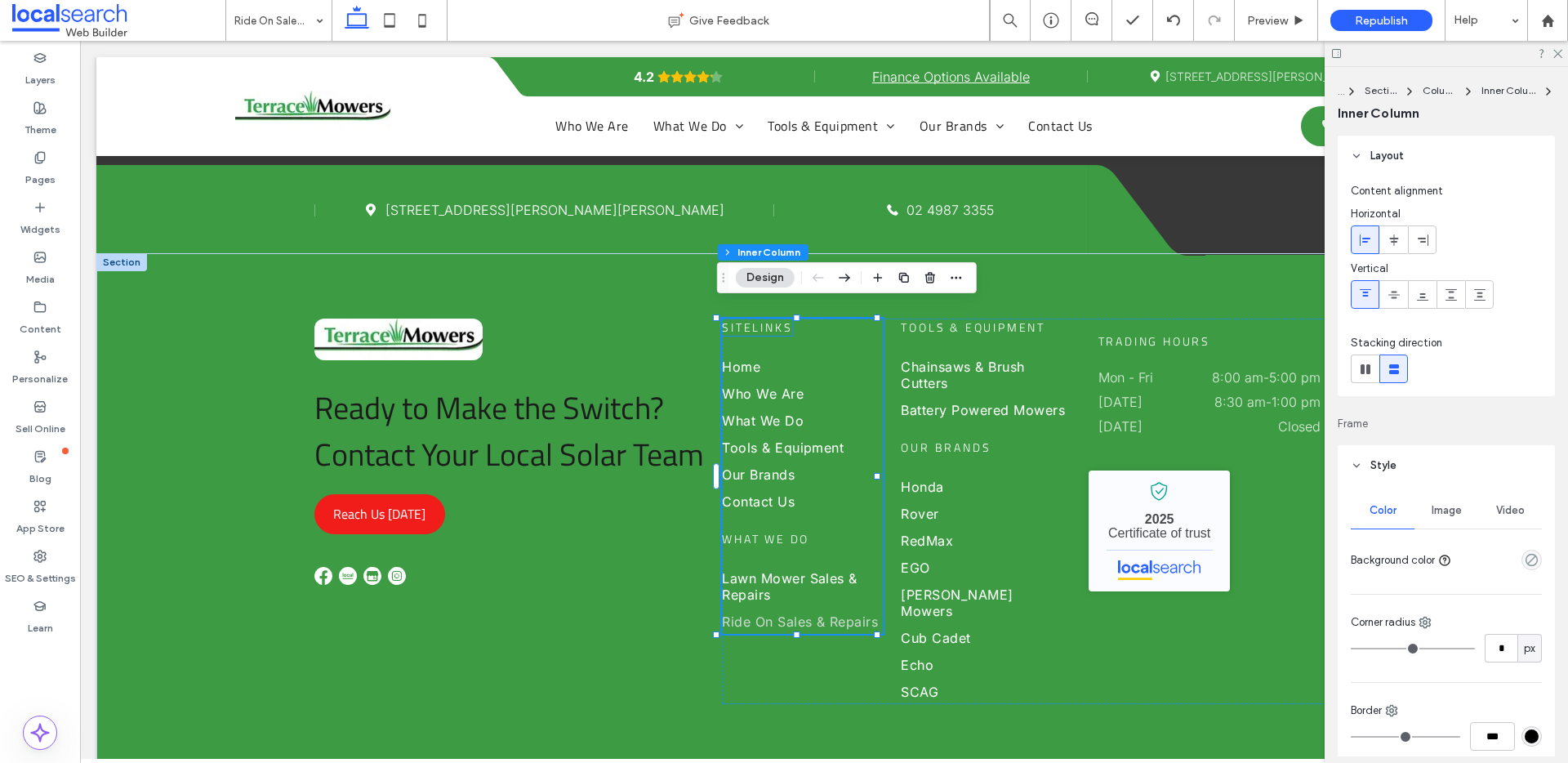
click at [735, 318] on span "Sitelinks" at bounding box center [757, 327] width 70 height 17
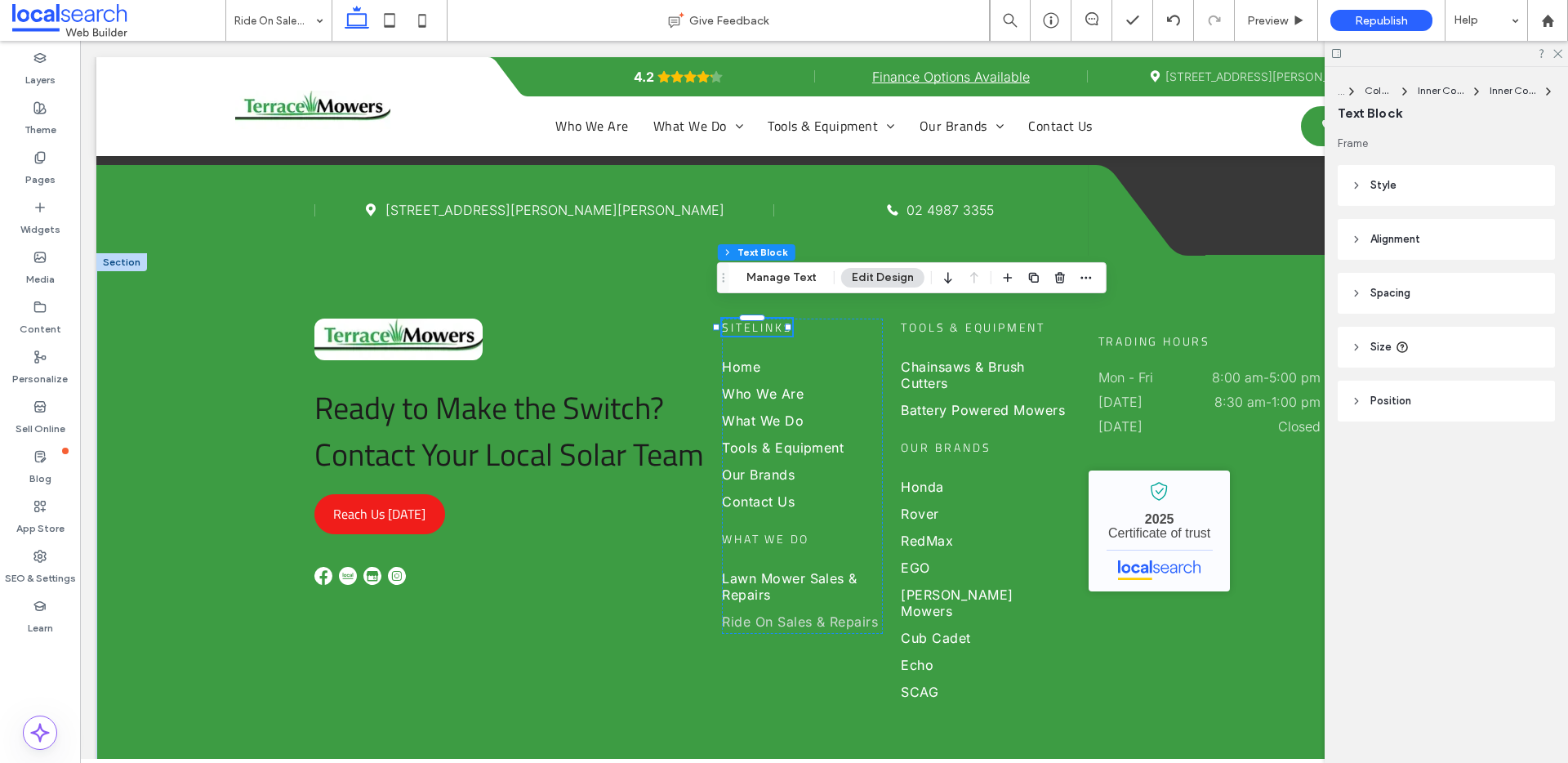
click at [1357, 184] on use at bounding box center [1357, 186] width 4 height 6
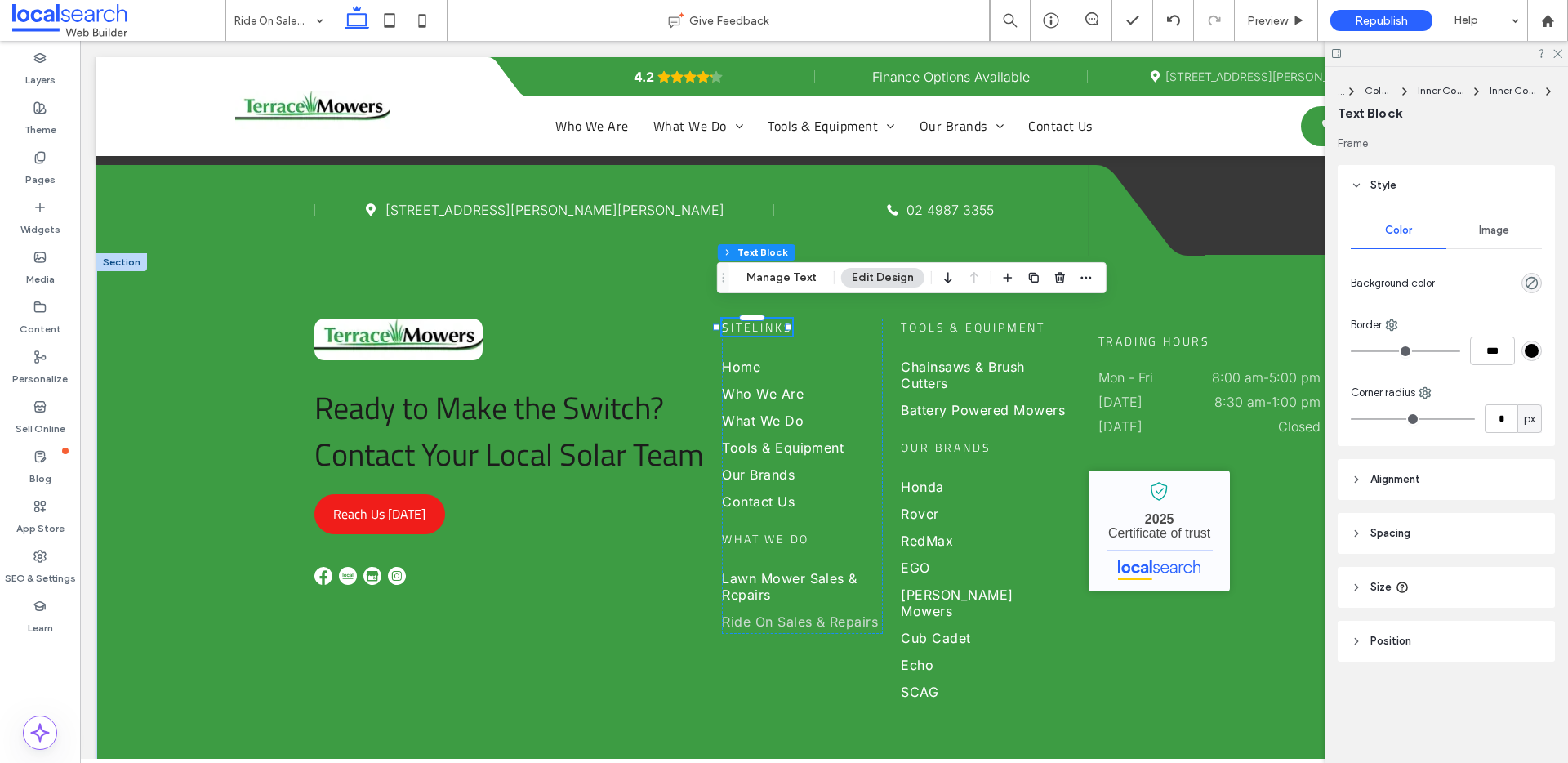
click at [1494, 241] on div "Image" at bounding box center [1494, 230] width 96 height 36
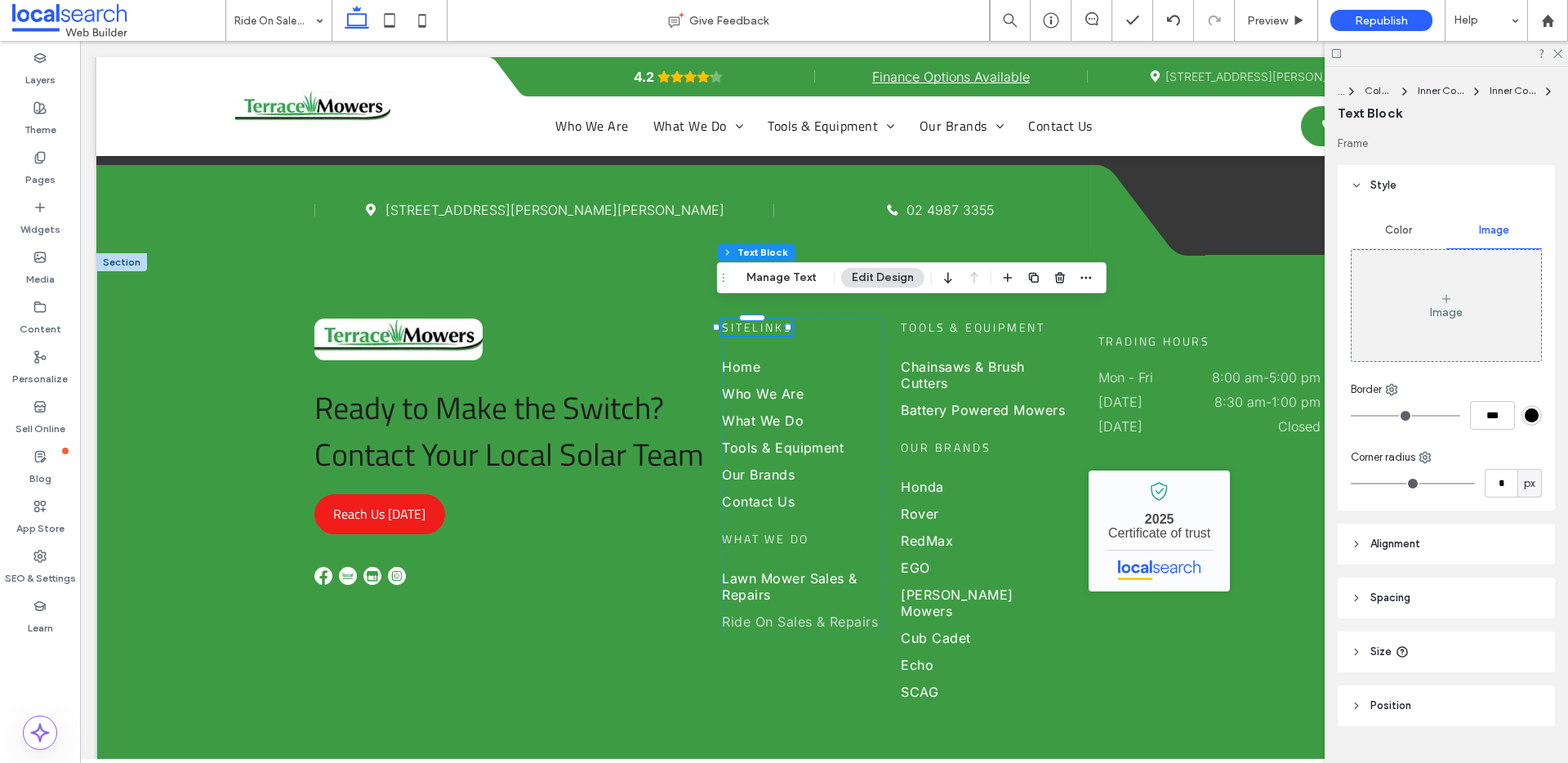
click at [1364, 242] on div "Color" at bounding box center [1398, 230] width 96 height 36
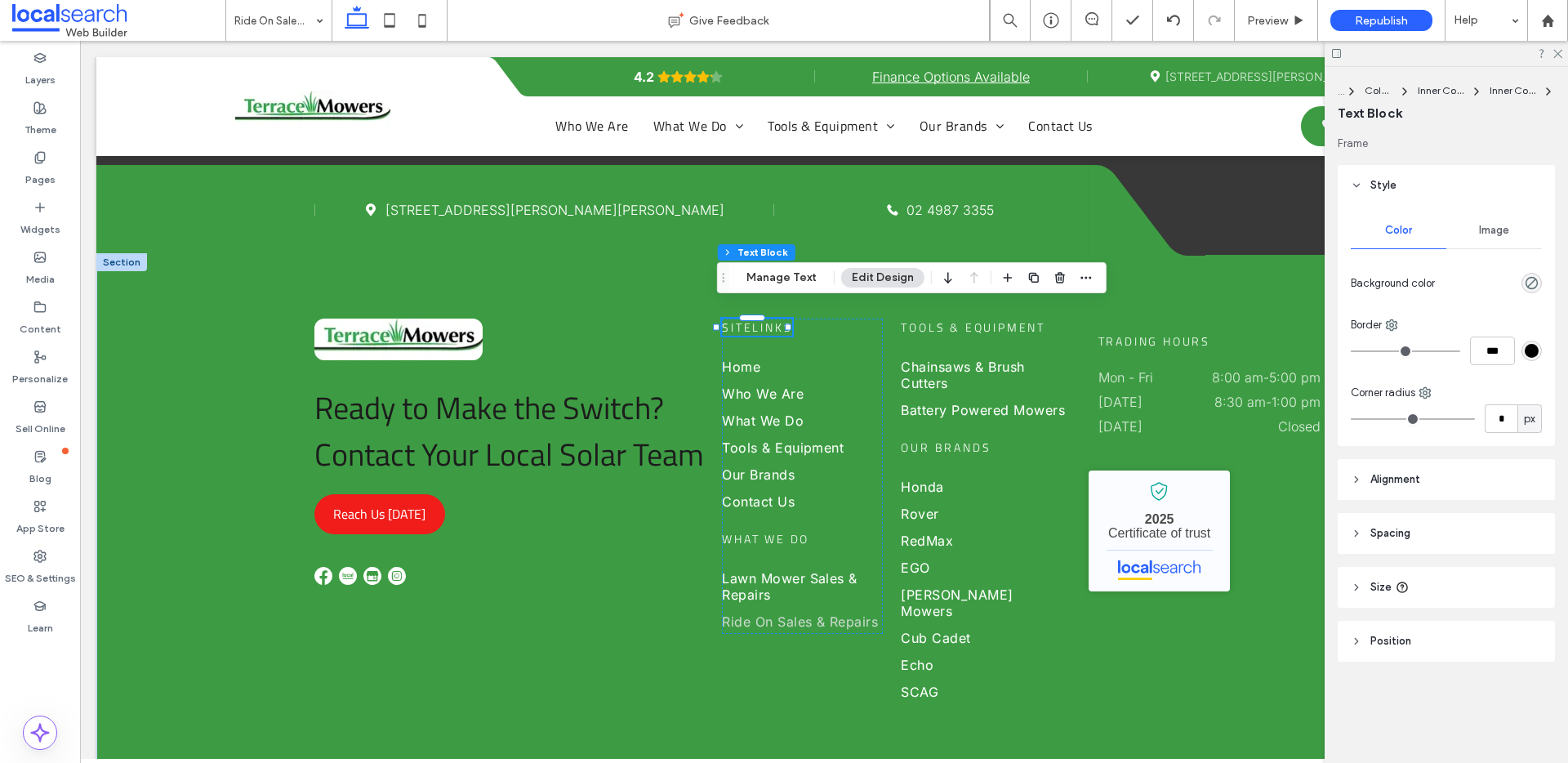
click at [1358, 177] on header "Style" at bounding box center [1445, 185] width 217 height 41
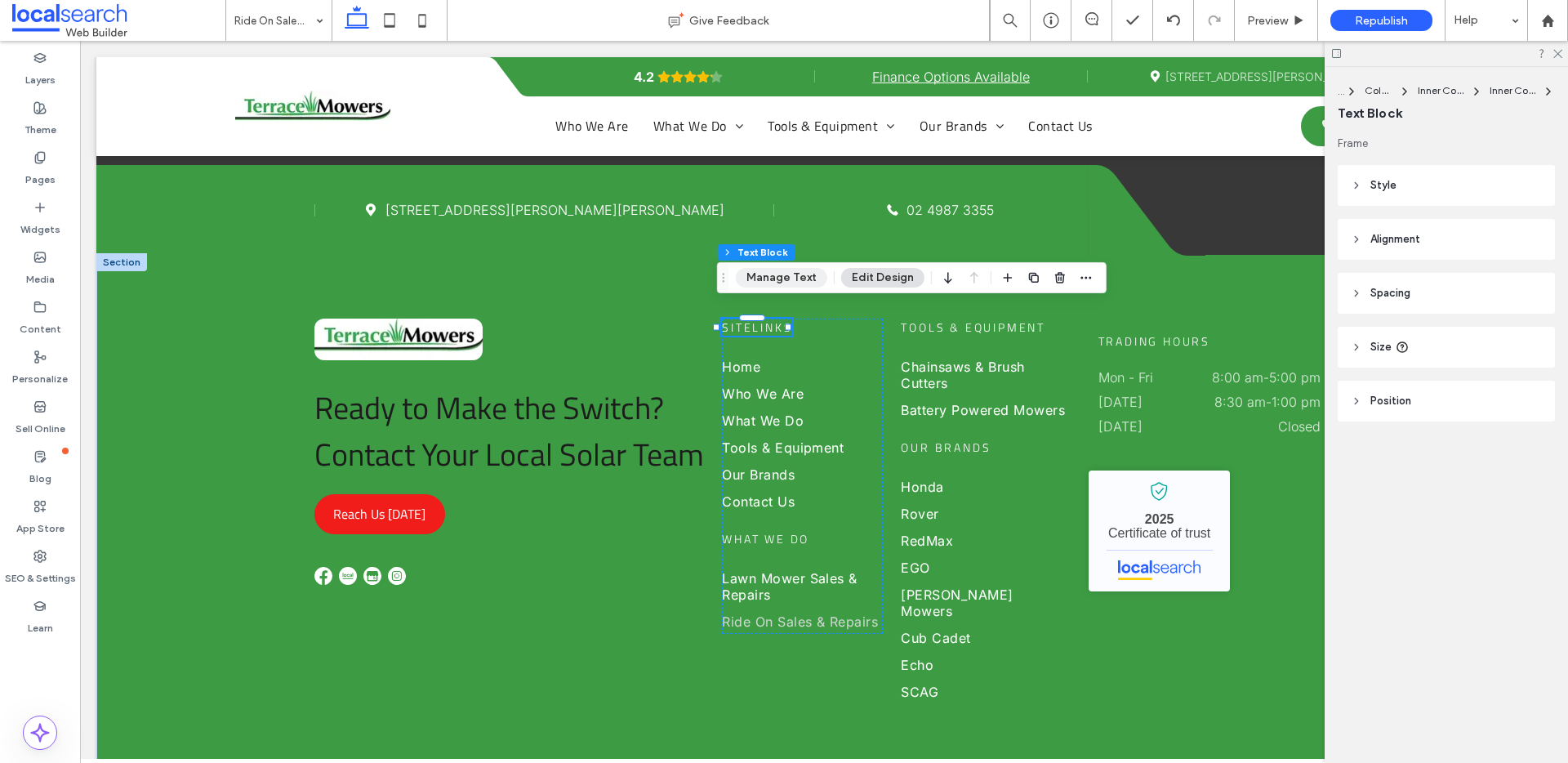
click at [781, 277] on button "Manage Text" at bounding box center [782, 277] width 91 height 20
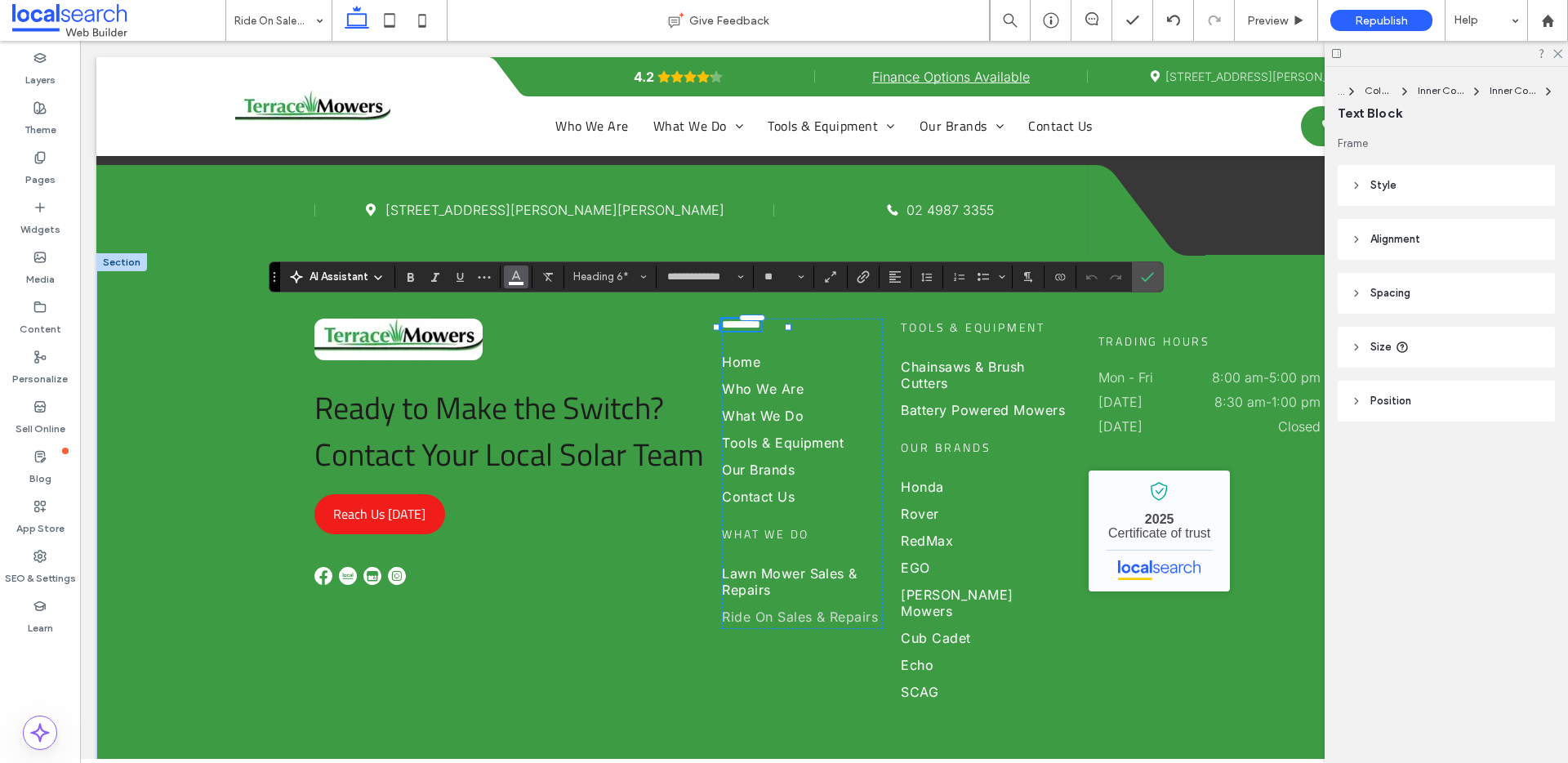
click at [513, 279] on icon "Color" at bounding box center [516, 275] width 13 height 13
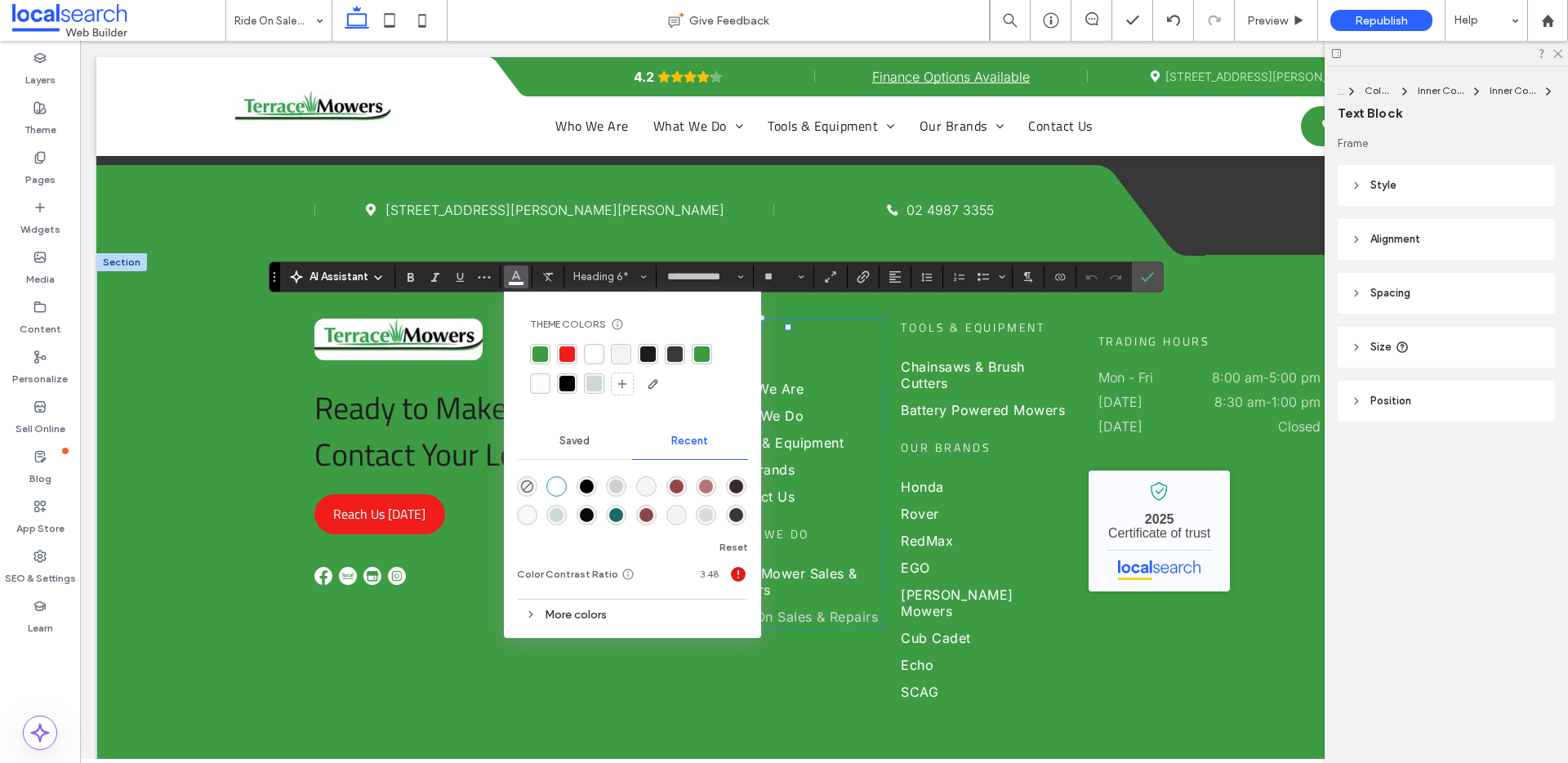
click at [650, 352] on div "rgba(28, 28, 28, 1)" at bounding box center [648, 354] width 16 height 16
click at [799, 347] on link "Home" at bounding box center [802, 360] width 161 height 27
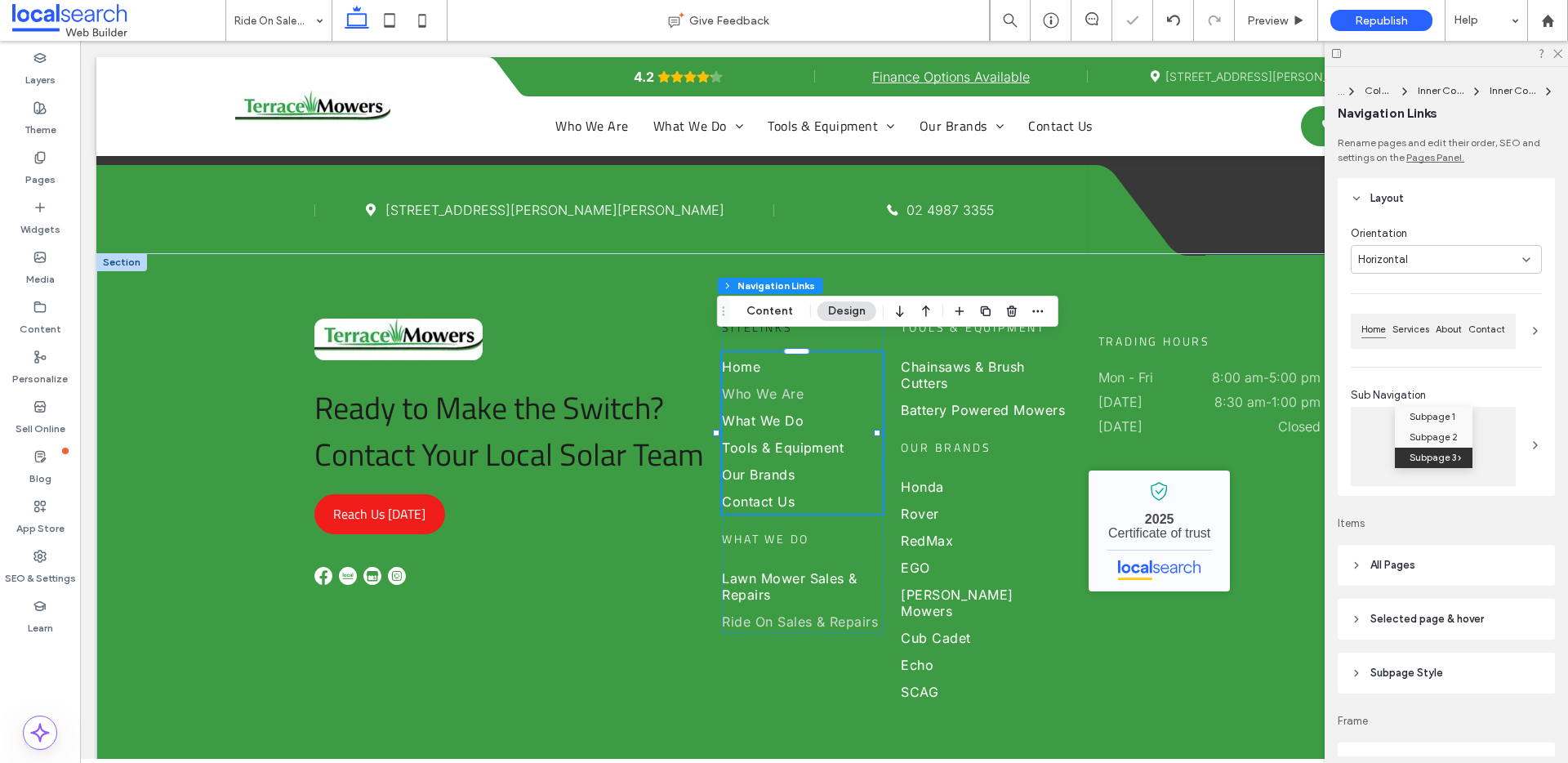
type input "***"
type input "****"
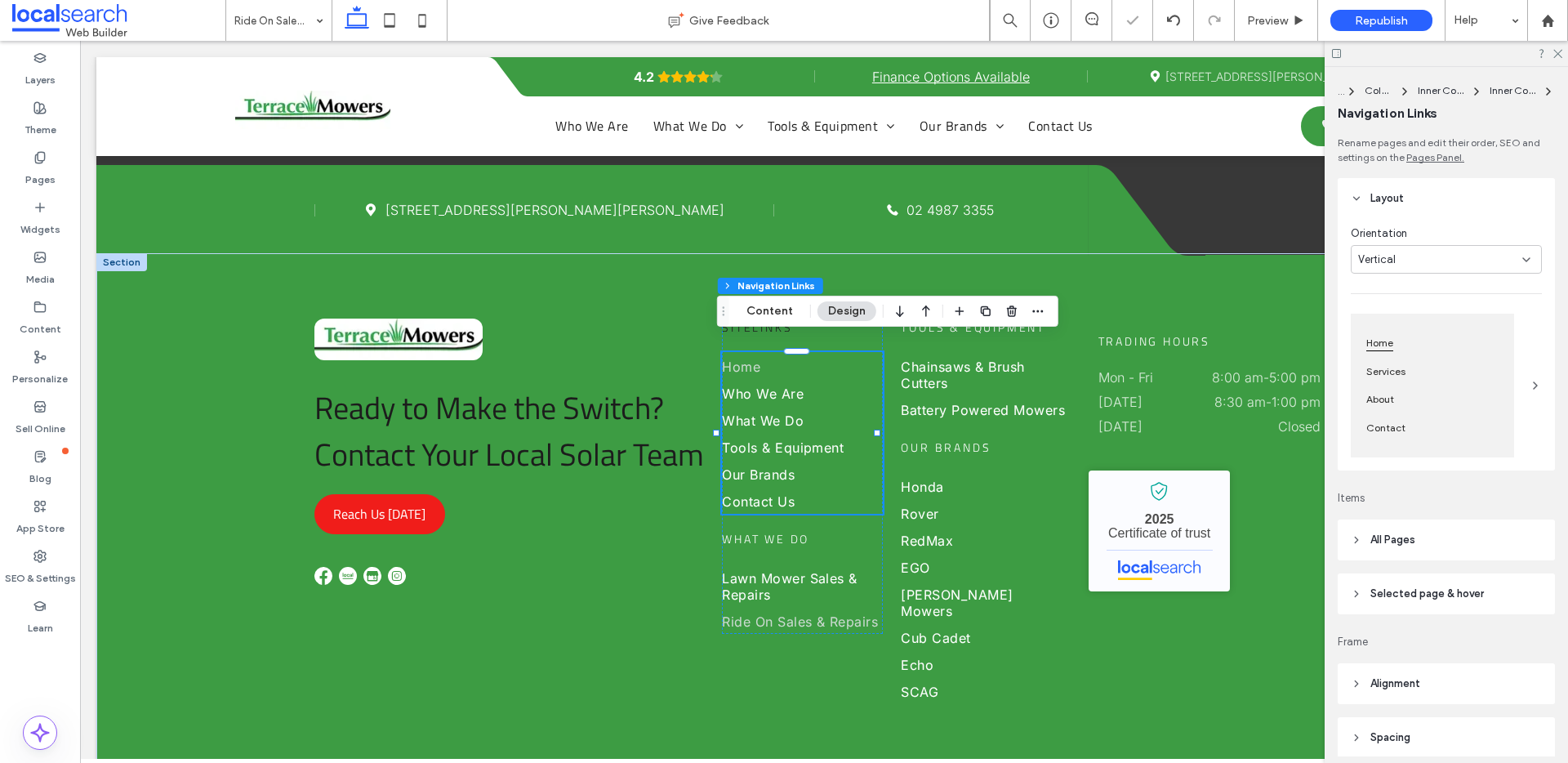
click at [737, 358] on span "Home" at bounding box center [741, 367] width 38 height 17
click at [1388, 535] on span "All Pages" at bounding box center [1392, 540] width 45 height 17
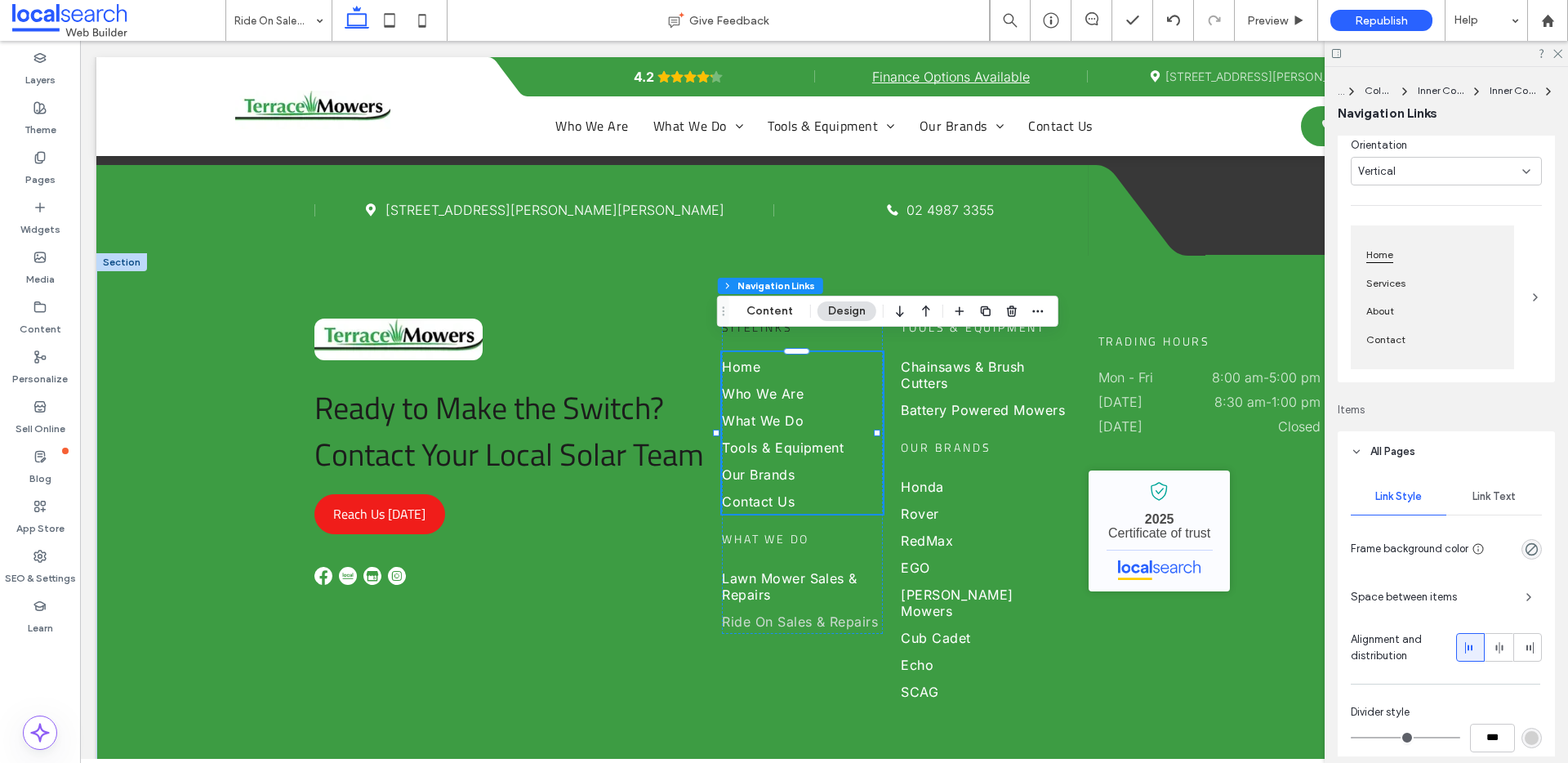
scroll to position [301, 0]
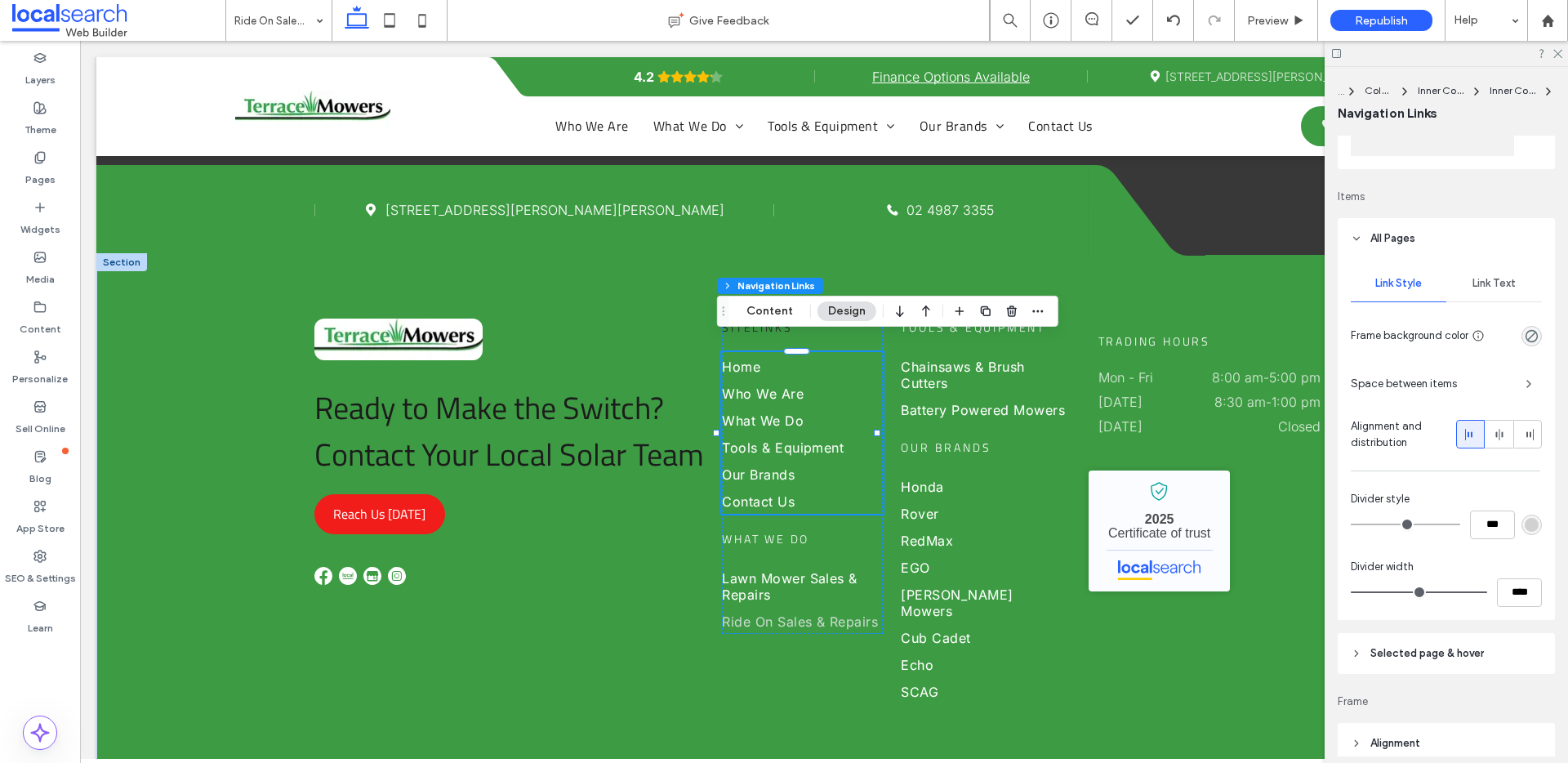
click at [1490, 265] on div "Link Text" at bounding box center [1494, 283] width 96 height 36
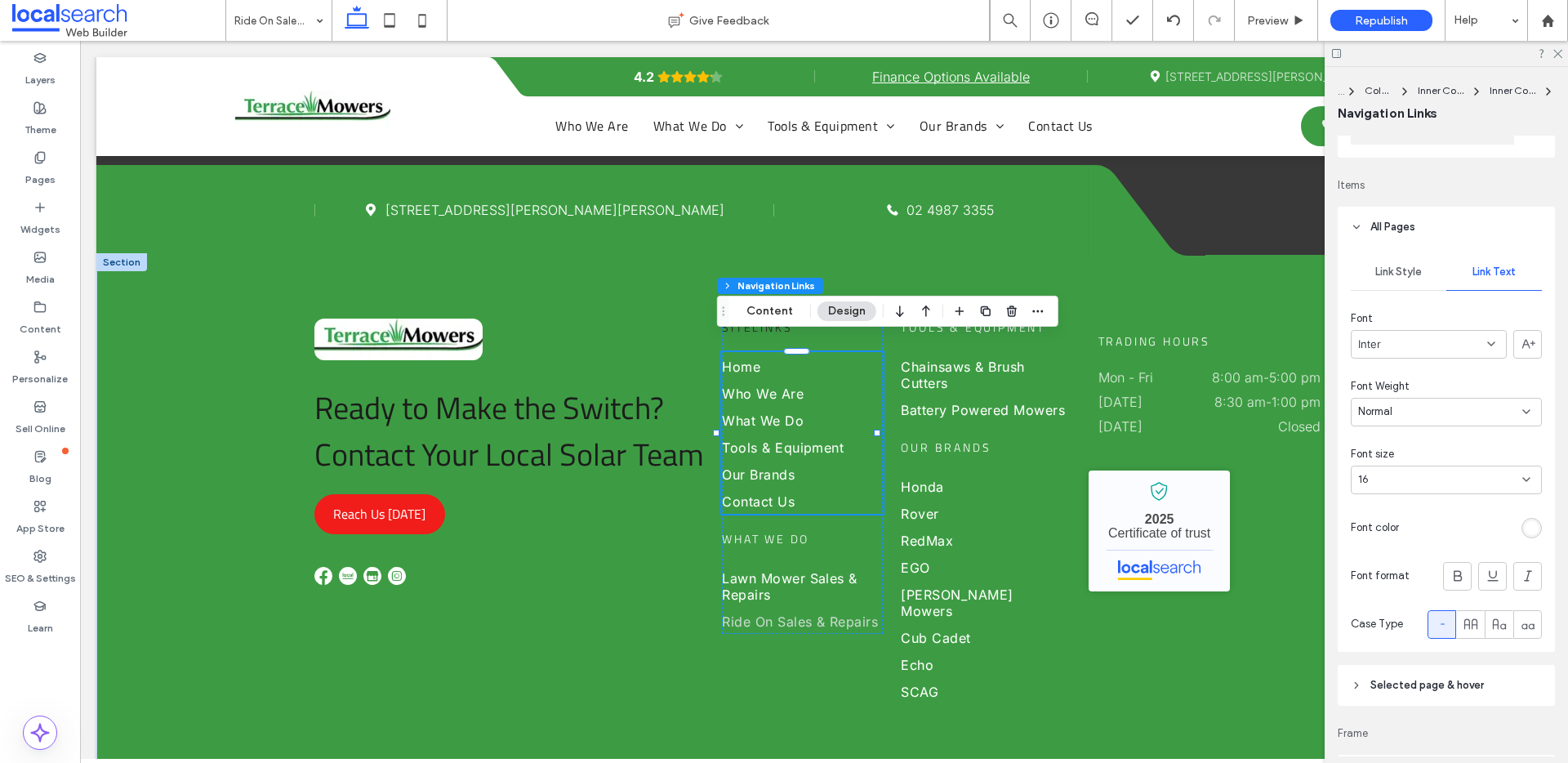
scroll to position [328, 0]
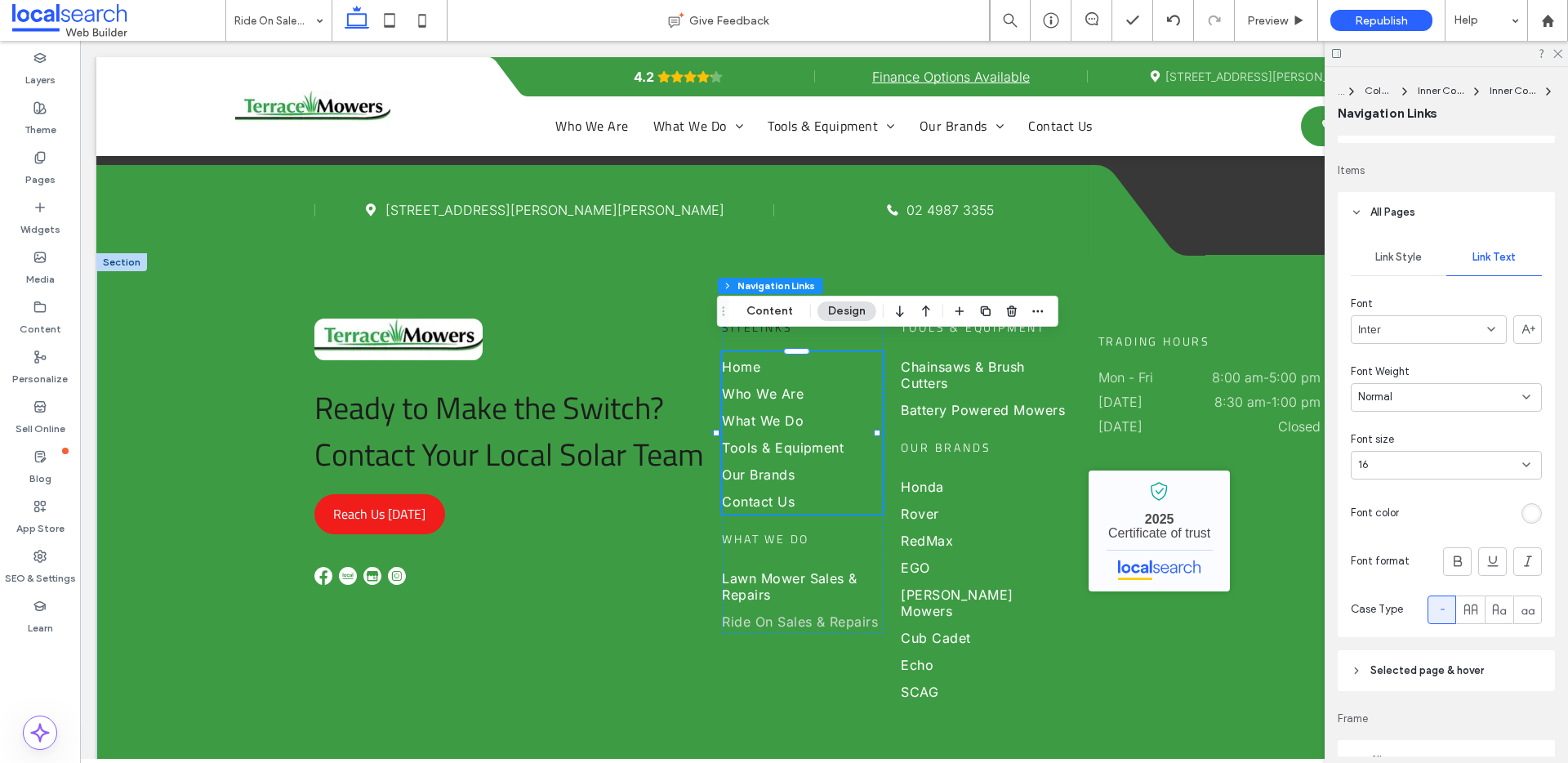
click at [1524, 516] on div "rgb(255, 255, 255)" at bounding box center [1531, 513] width 14 height 14
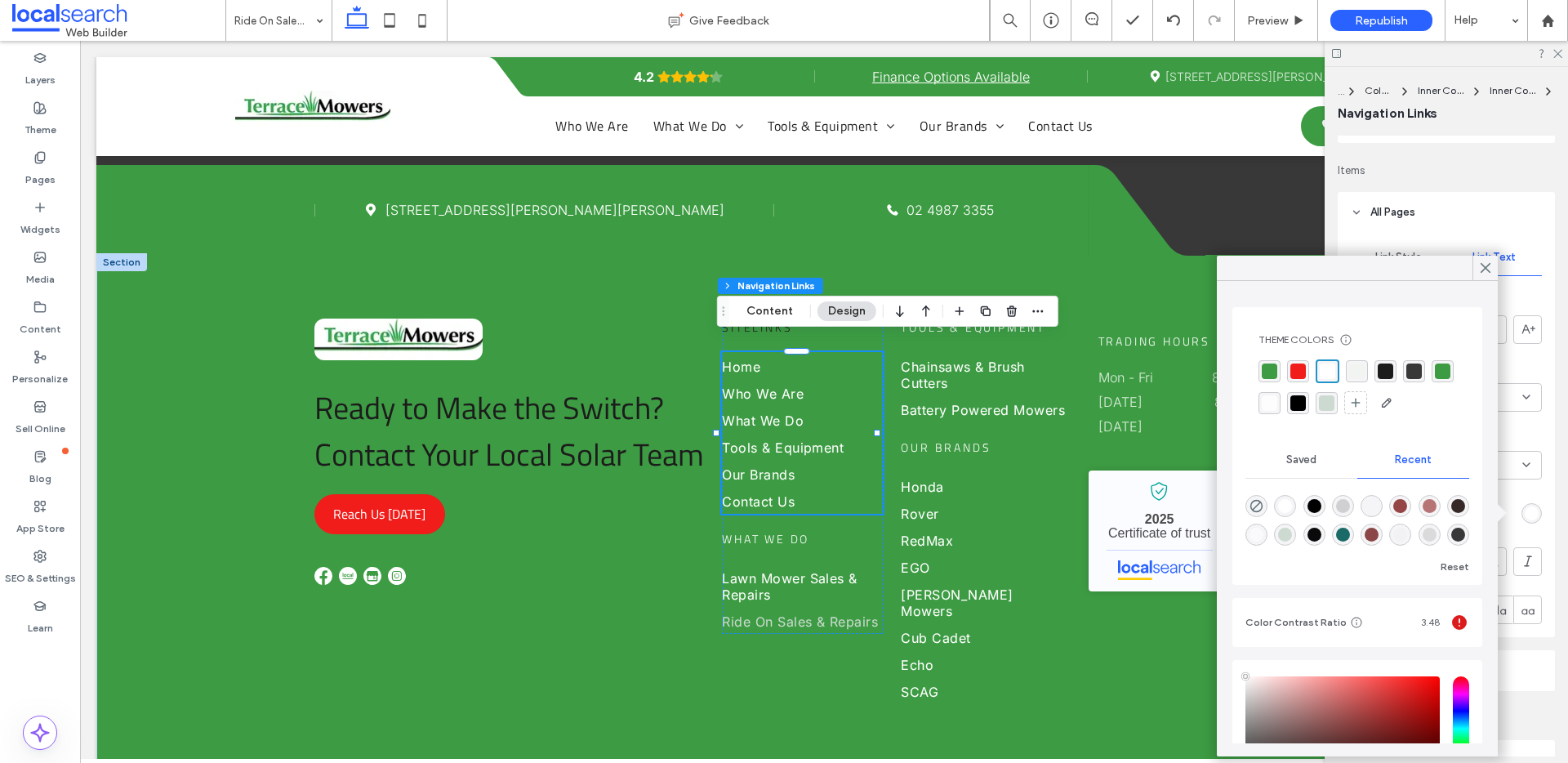
click at [1389, 371] on div "rgba(28, 28, 28, 1)" at bounding box center [1385, 370] width 16 height 16
click at [807, 523] on div "Sitelinks Home Who We Are What We Do Tools & Equipment Our Brands Contact Us wh…" at bounding box center [802, 475] width 161 height 315
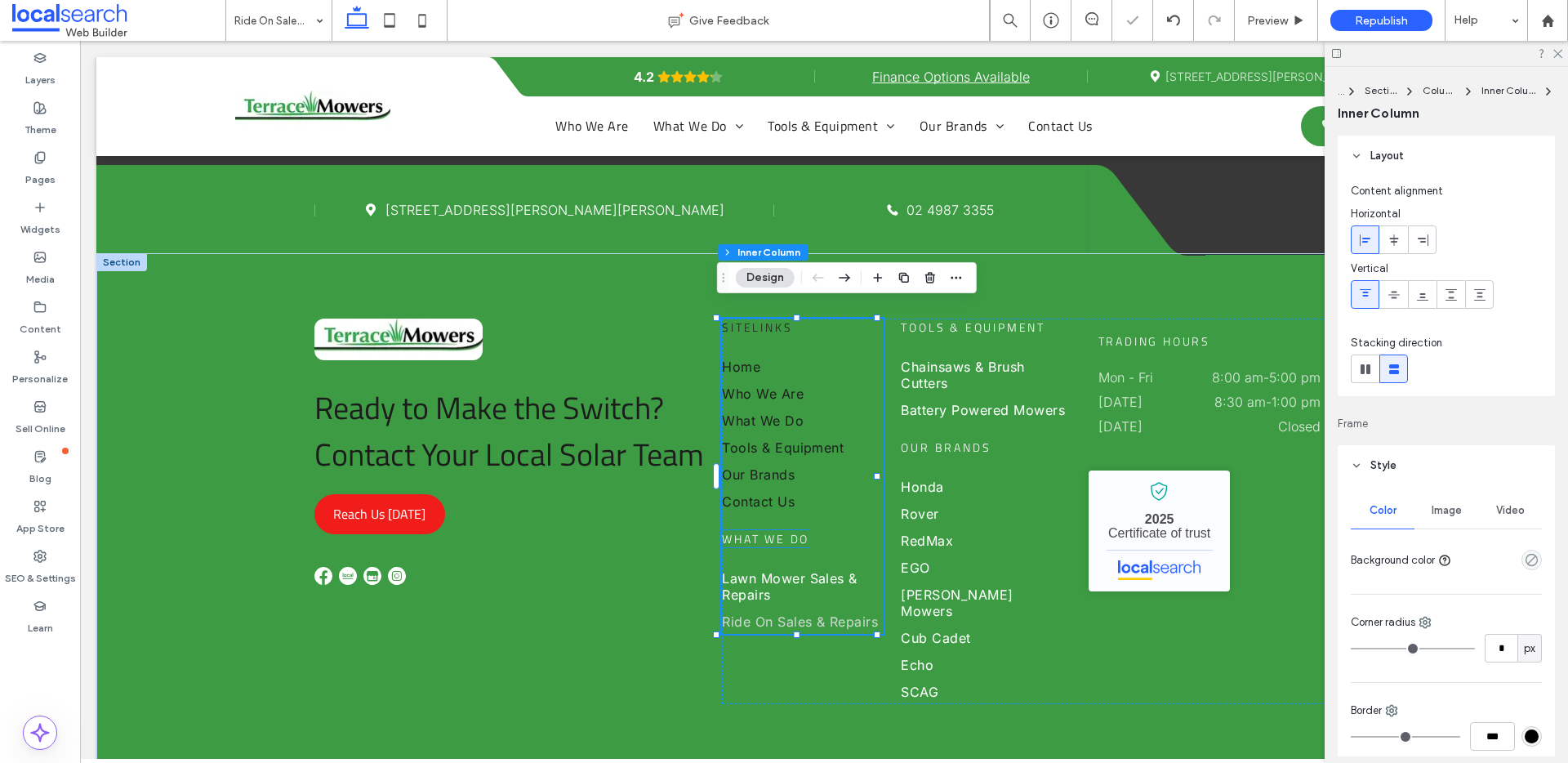
click at [796, 529] on span "what we do" at bounding box center [766, 538] width 87 height 17
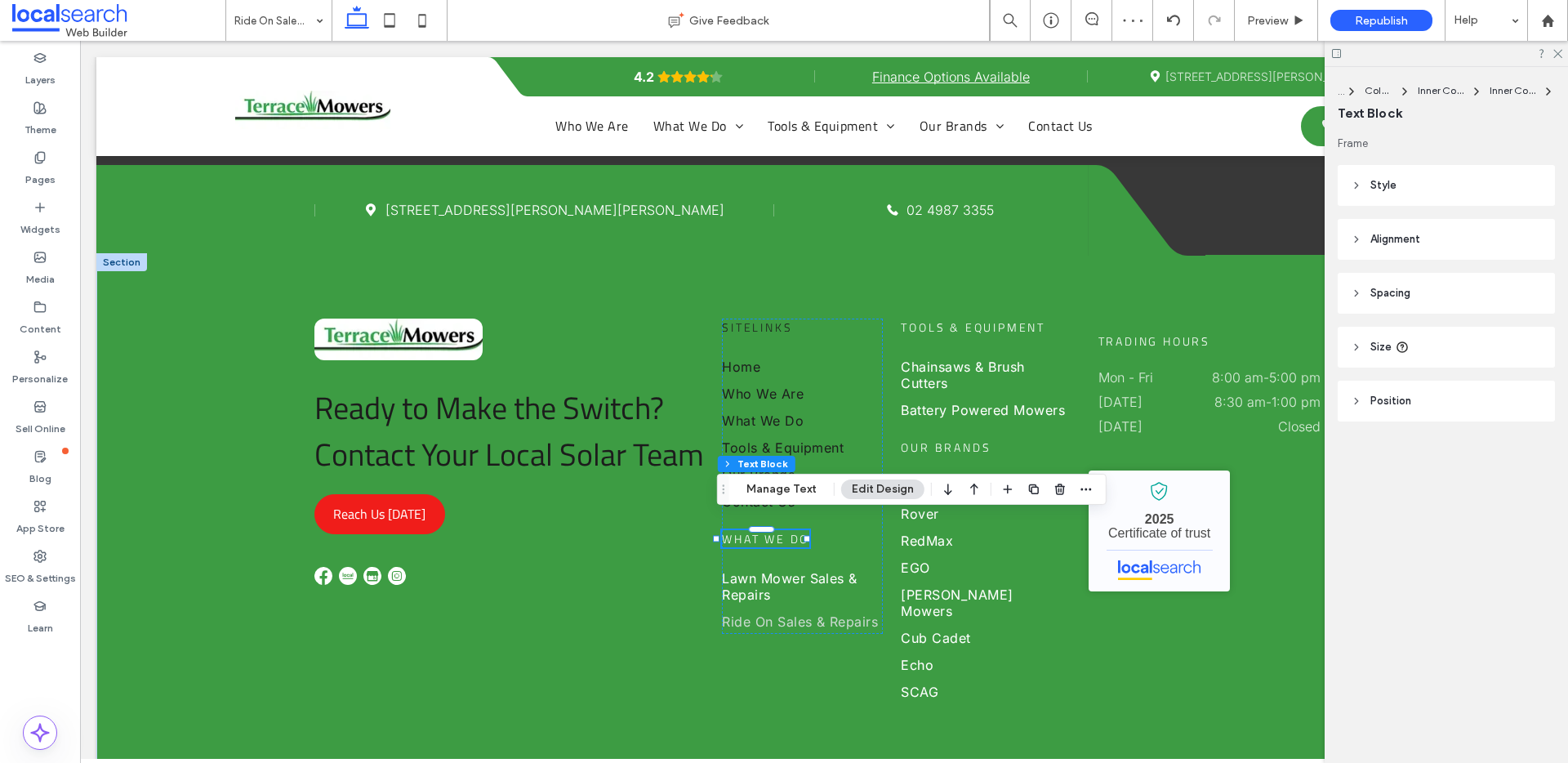
click at [1370, 190] on span "Style" at bounding box center [1383, 185] width 26 height 17
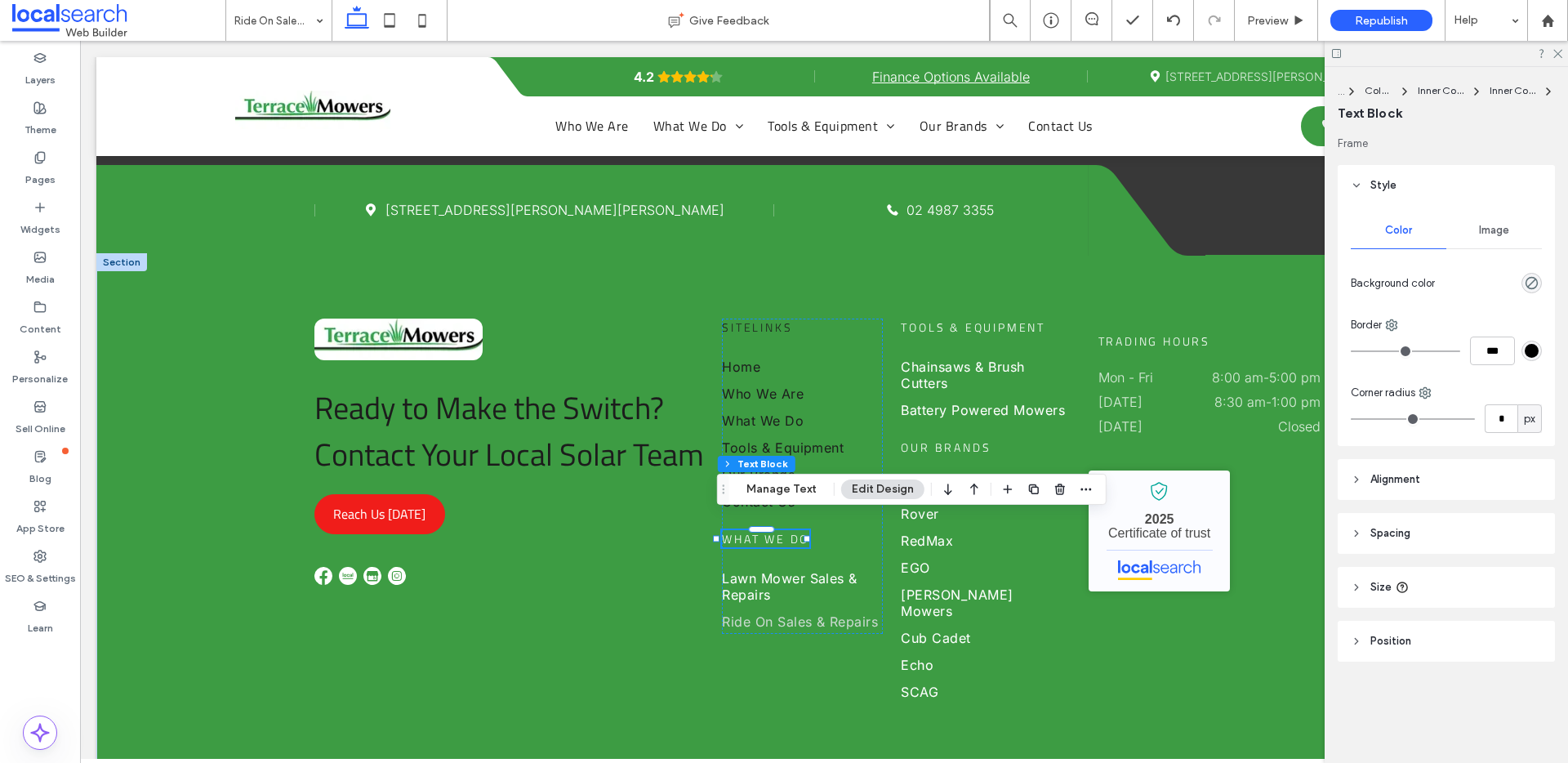
click at [1363, 187] on header "Style" at bounding box center [1445, 185] width 217 height 41
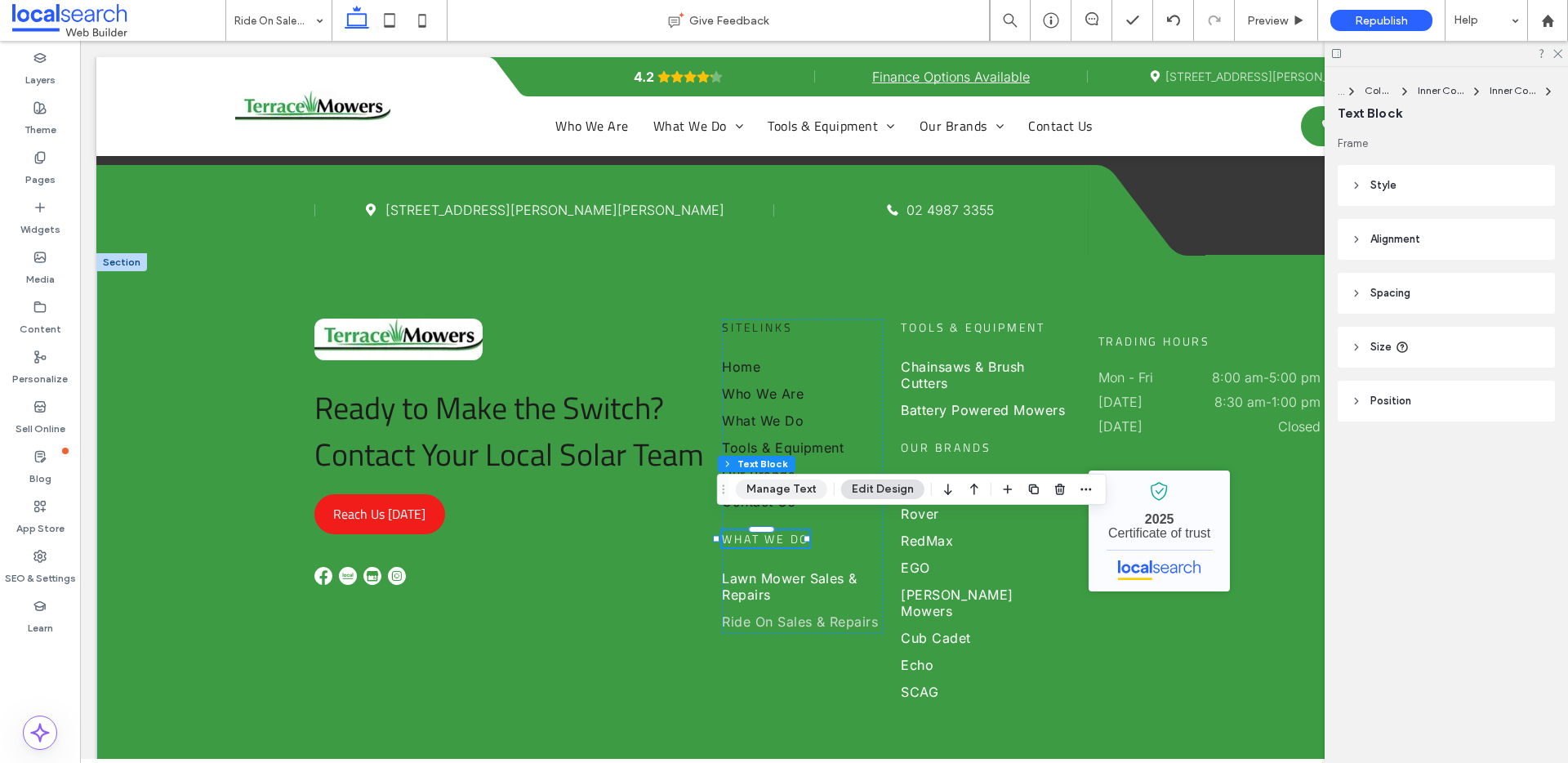
click at [779, 489] on button "Manage Text" at bounding box center [782, 489] width 91 height 20
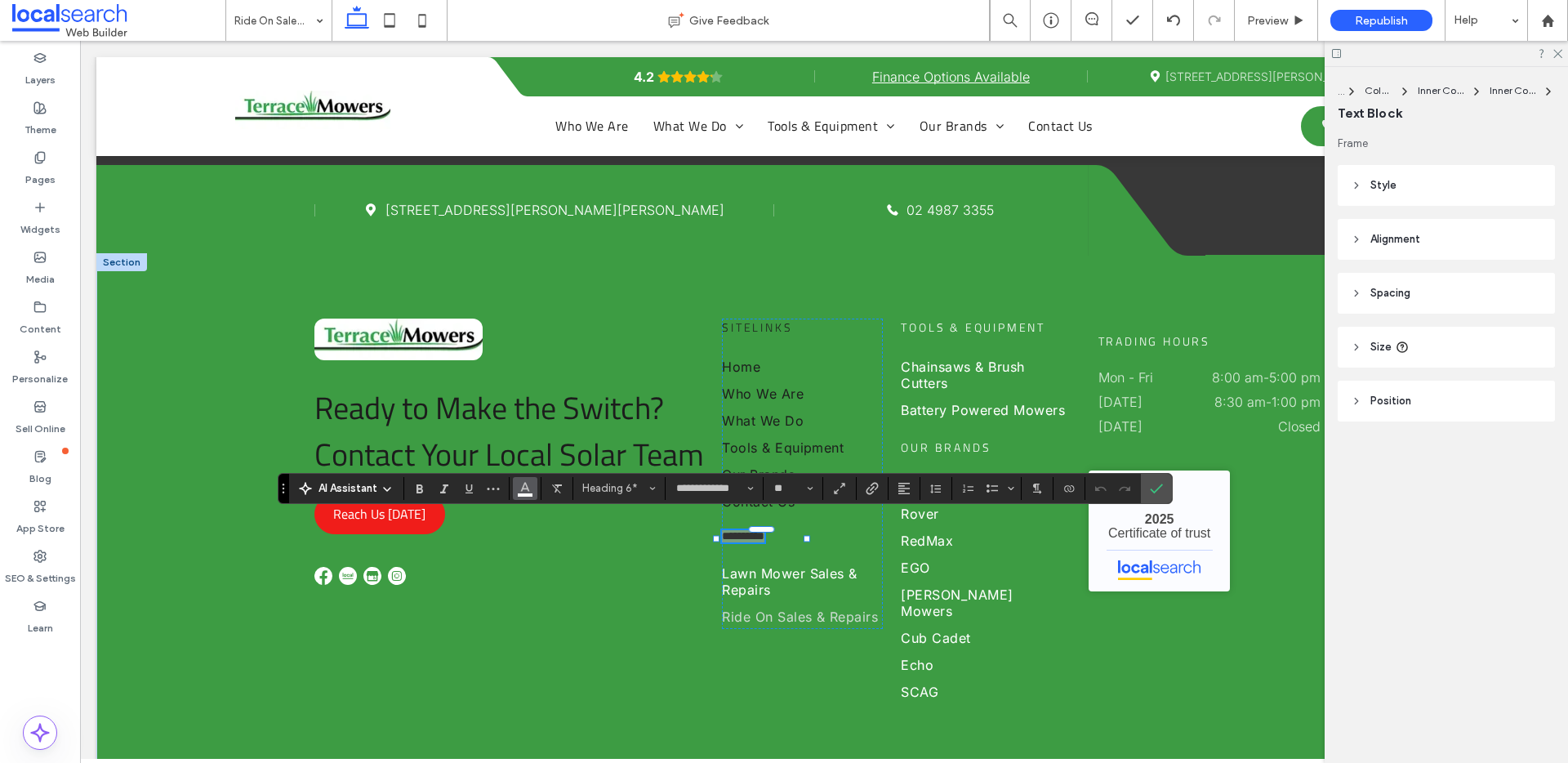
click at [533, 492] on button "Color" at bounding box center [525, 488] width 24 height 23
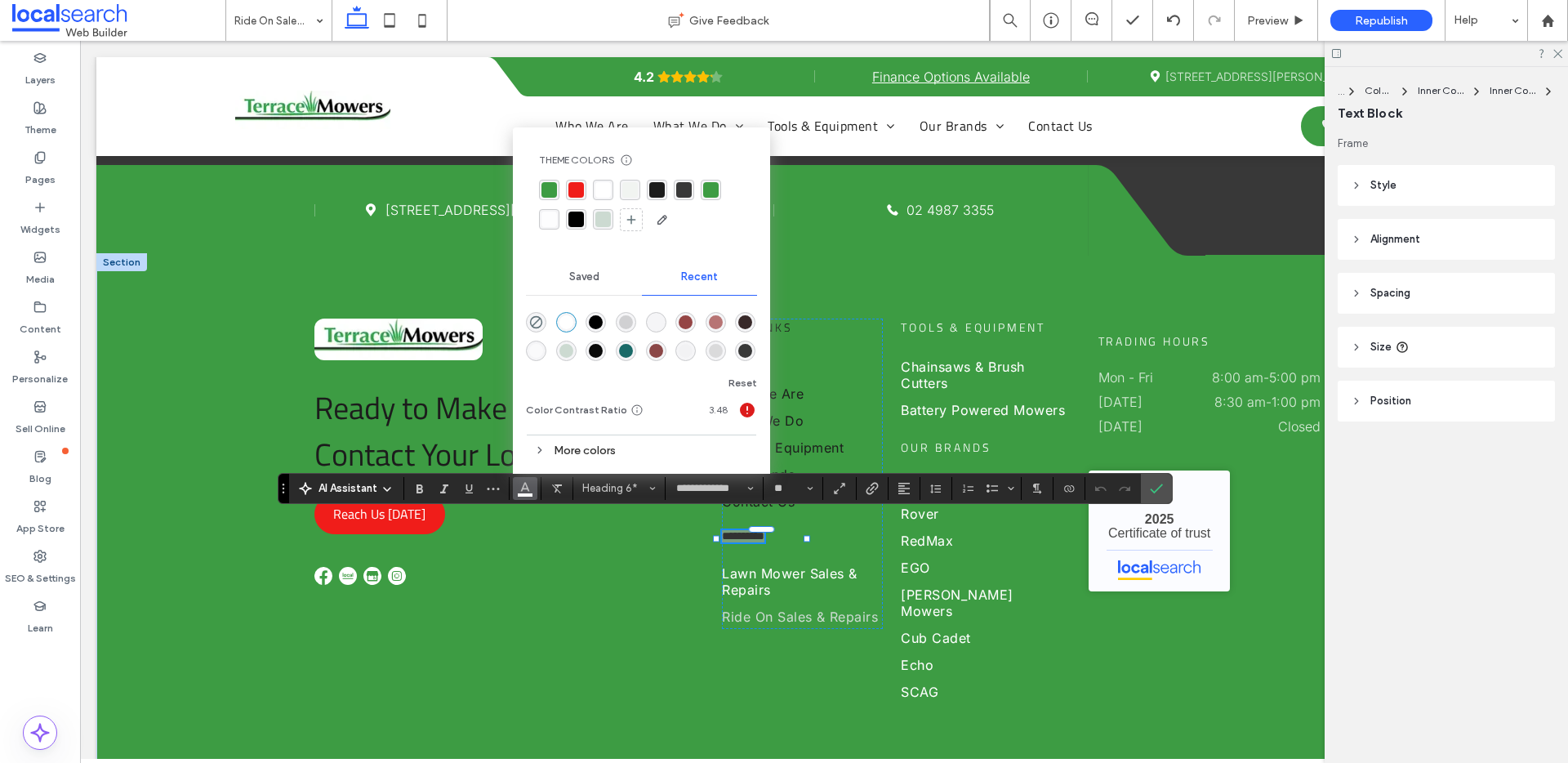
click at [595, 323] on div "rgba(0, 0, 0, 1)" at bounding box center [596, 322] width 14 height 14
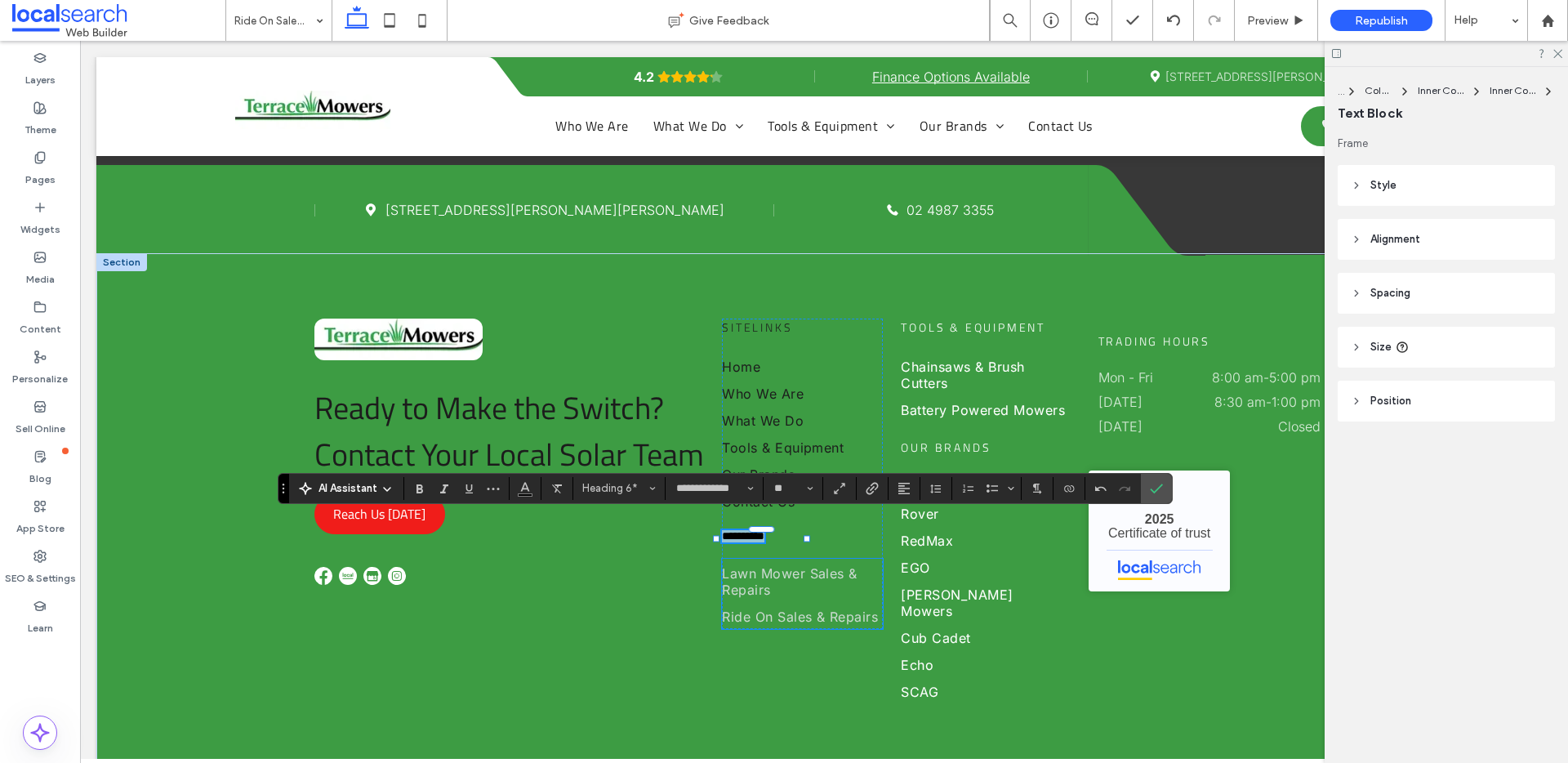
click at [796, 567] on span "Lawn Mower Sales & Repairs" at bounding box center [802, 581] width 161 height 33
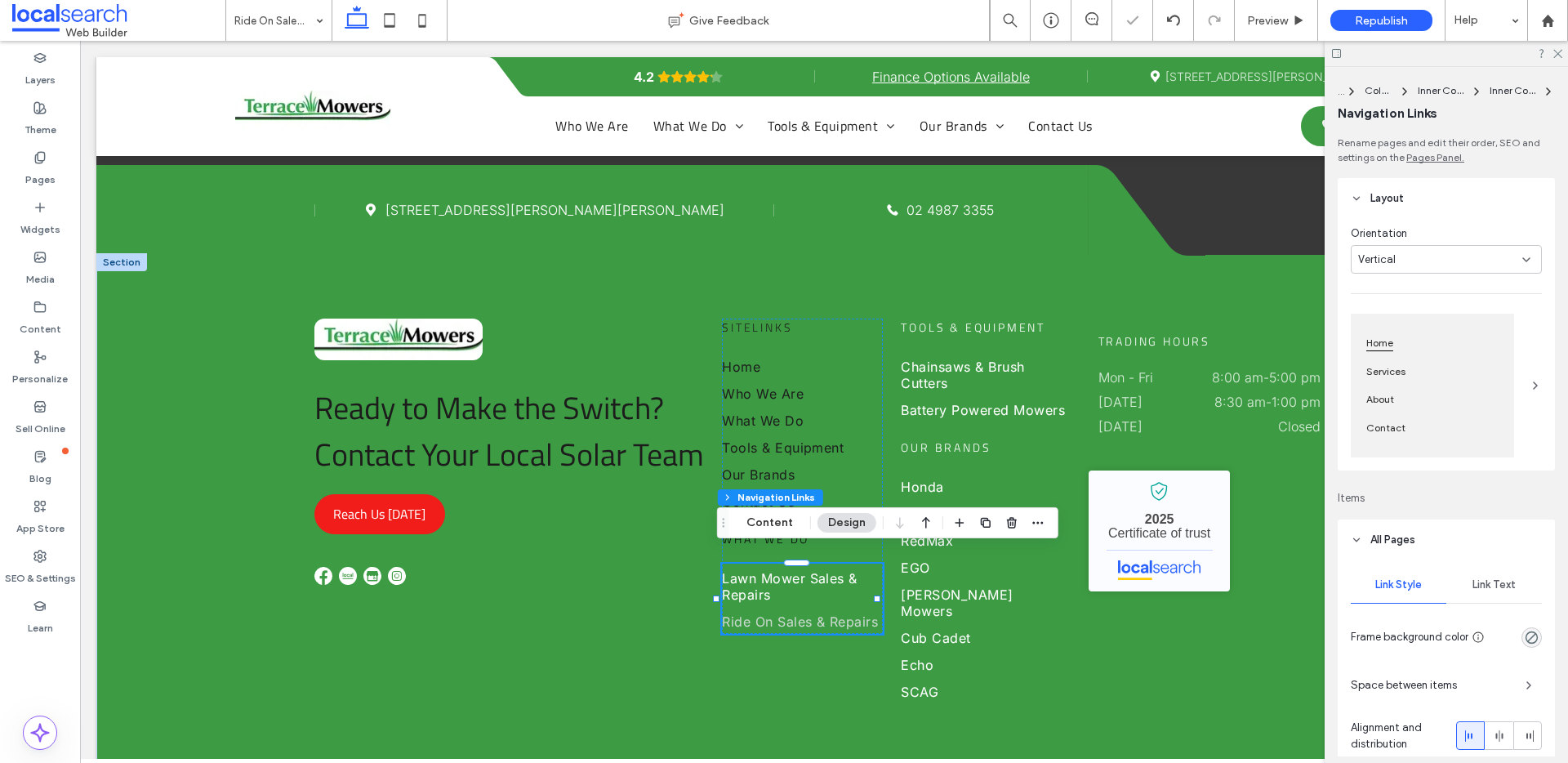
click at [1481, 589] on span "Link Text" at bounding box center [1494, 584] width 44 height 13
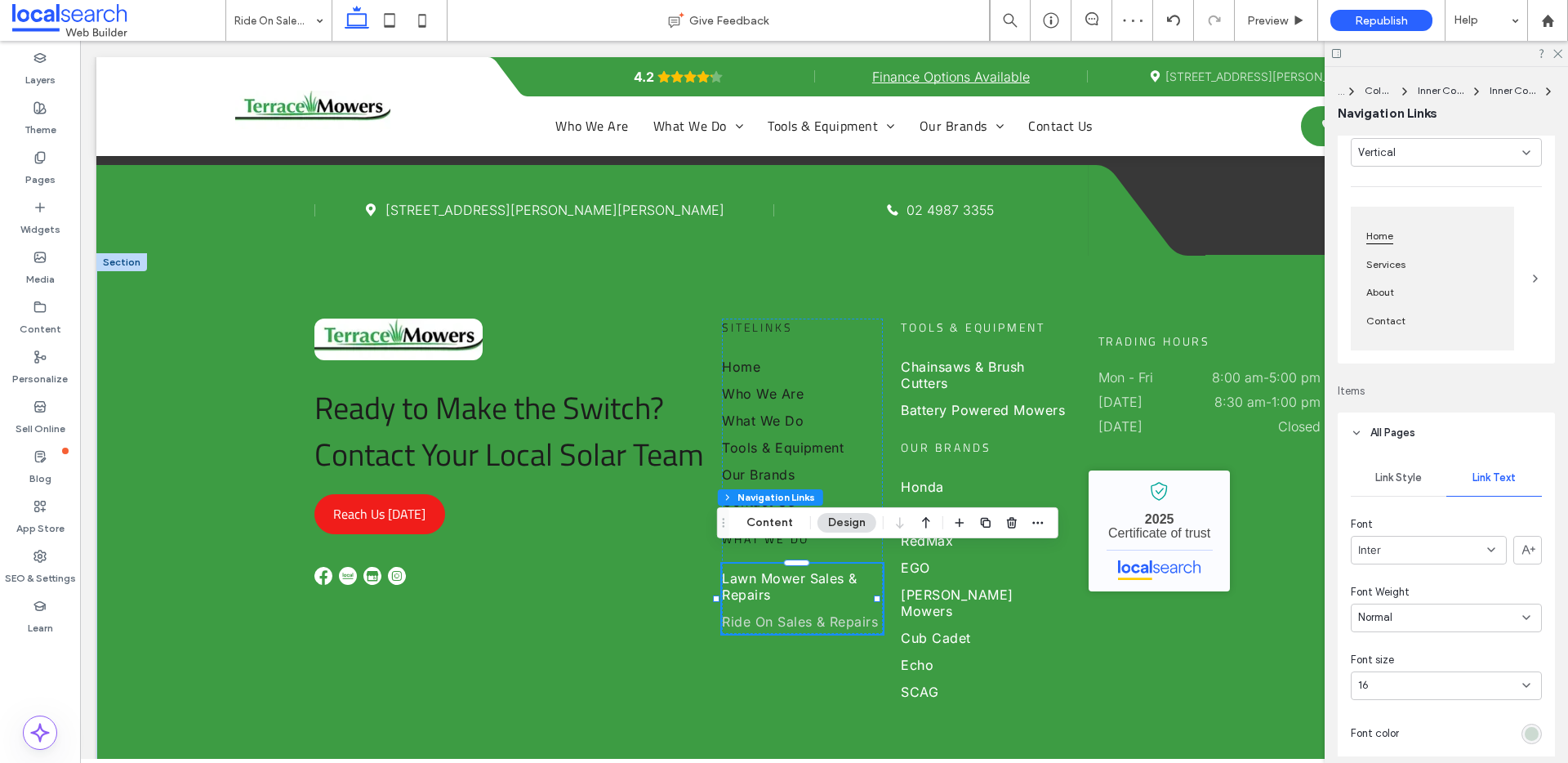
scroll to position [289, 0]
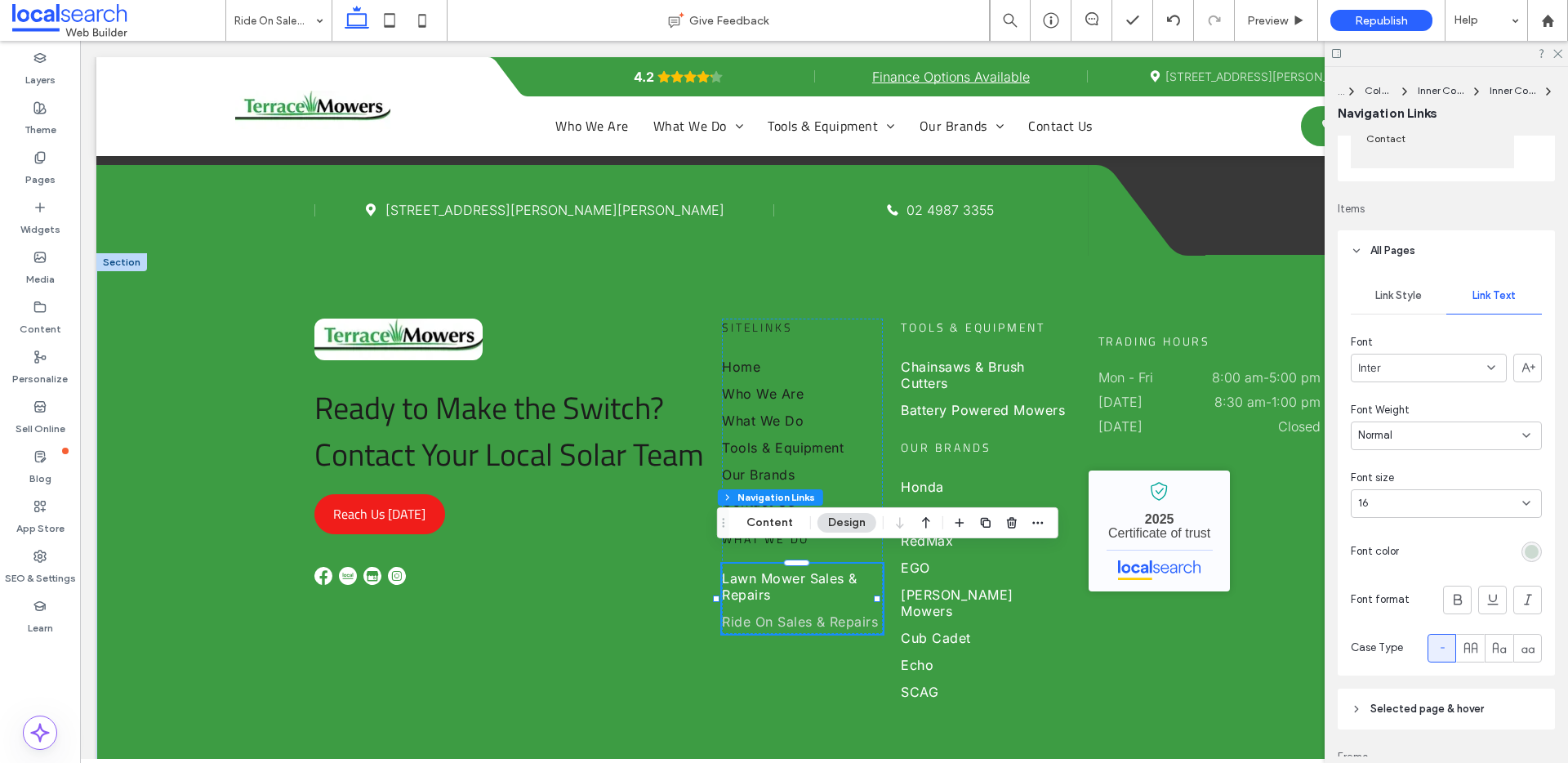
click at [1401, 295] on span "Link Style" at bounding box center [1399, 296] width 47 height 13
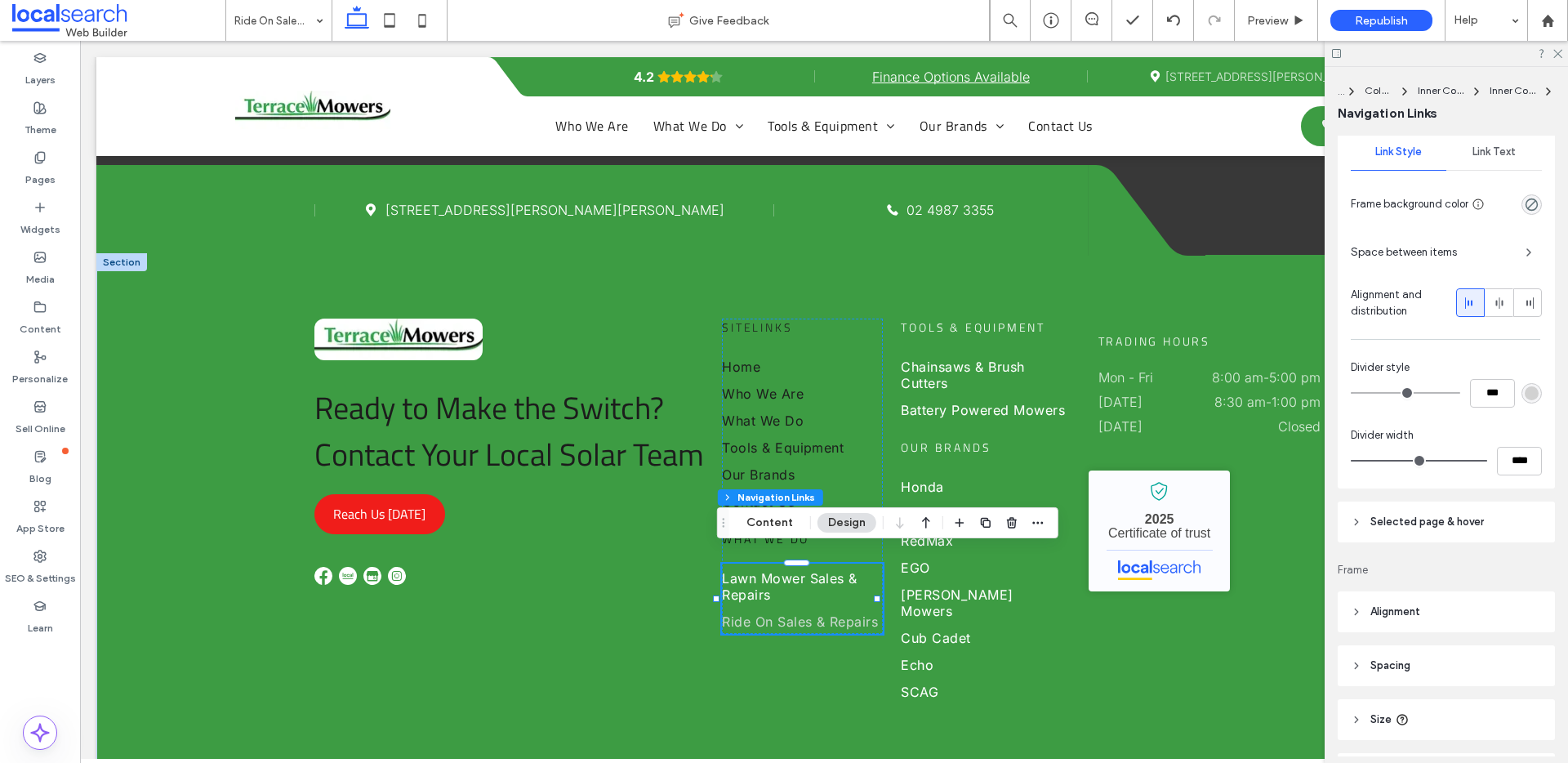
scroll to position [311, 0]
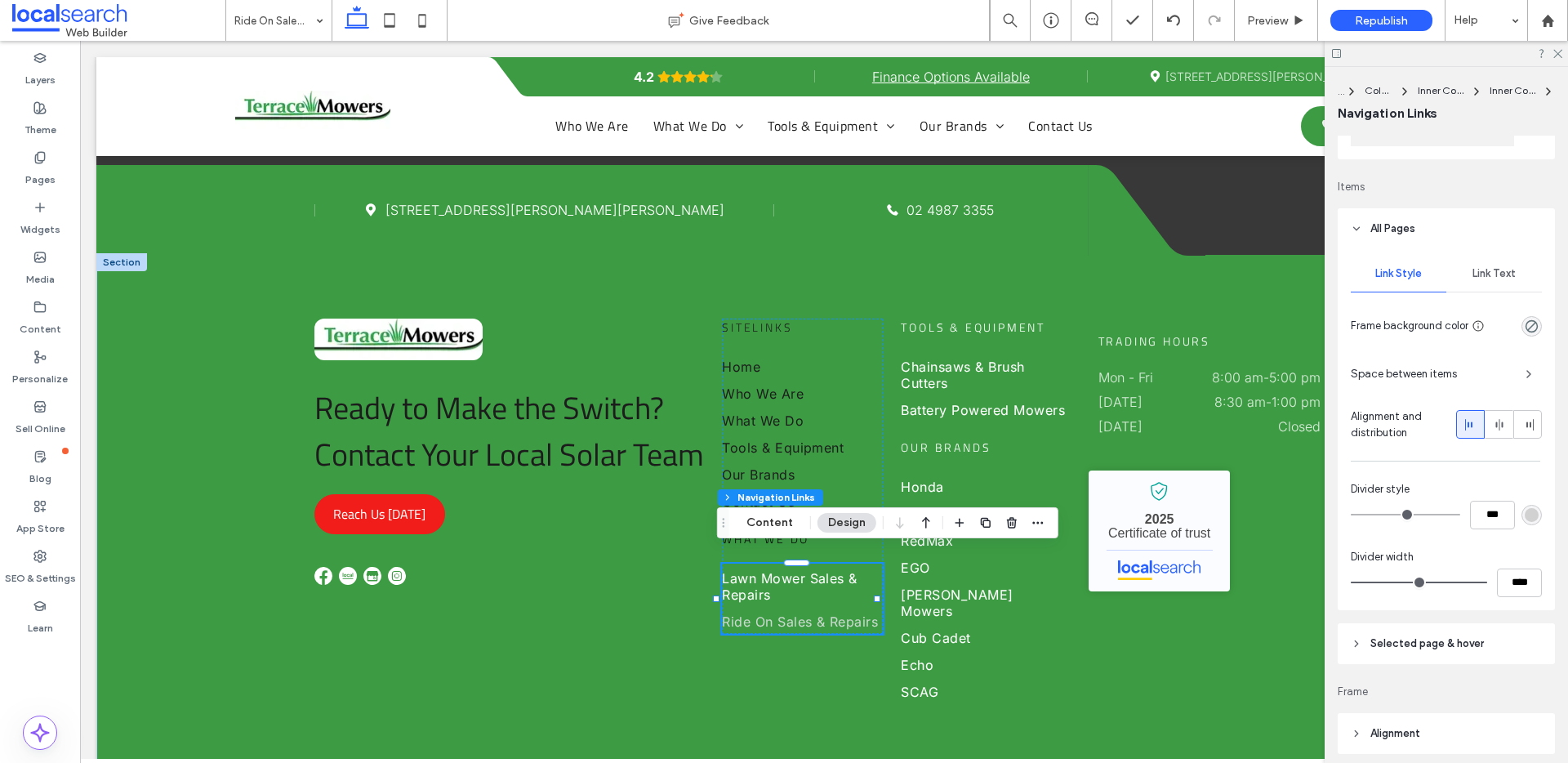
click at [1486, 278] on span "Link Text" at bounding box center [1494, 274] width 44 height 13
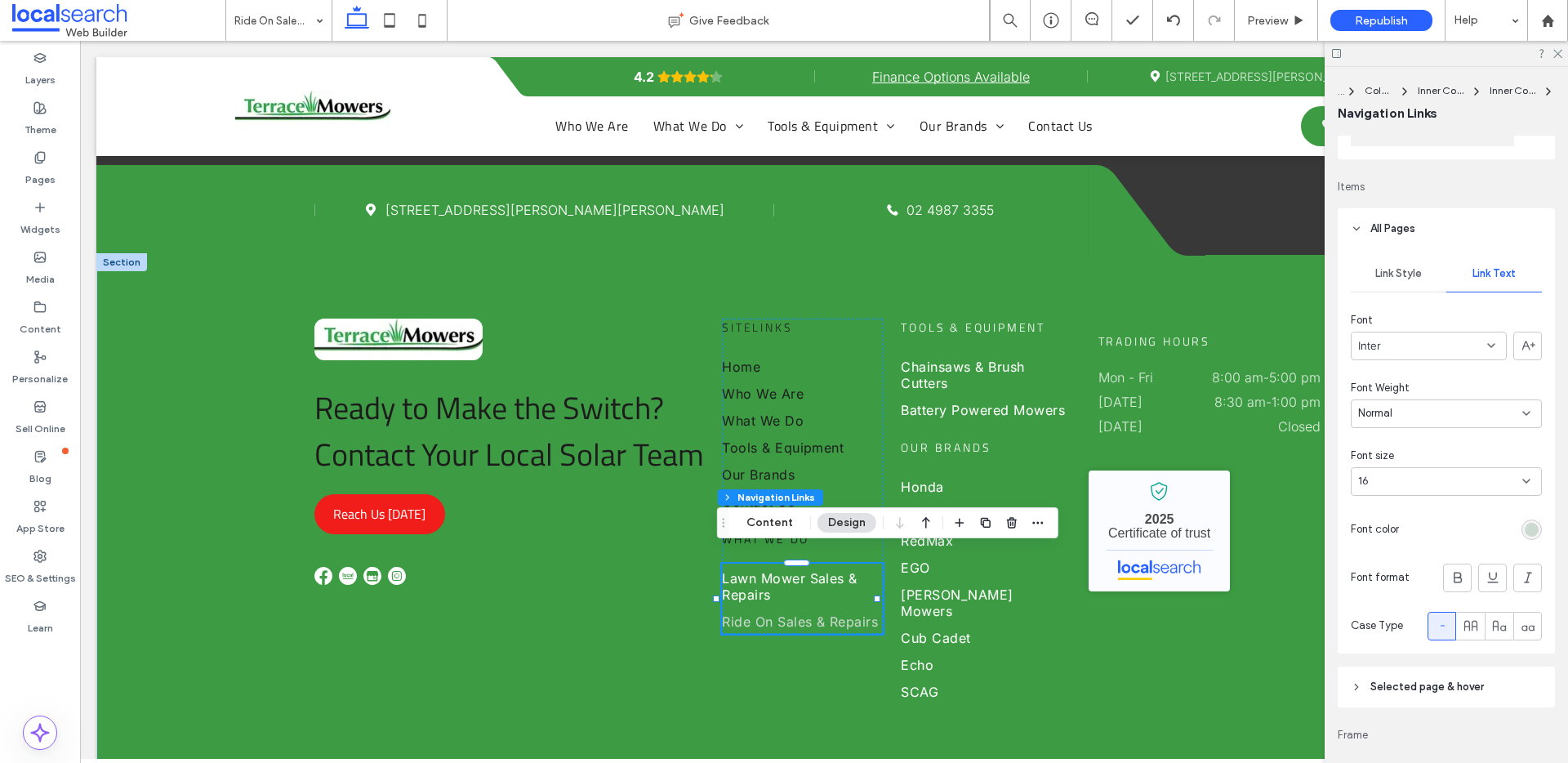
click at [1524, 535] on div "rgb(204, 218, 209)" at bounding box center [1531, 529] width 14 height 14
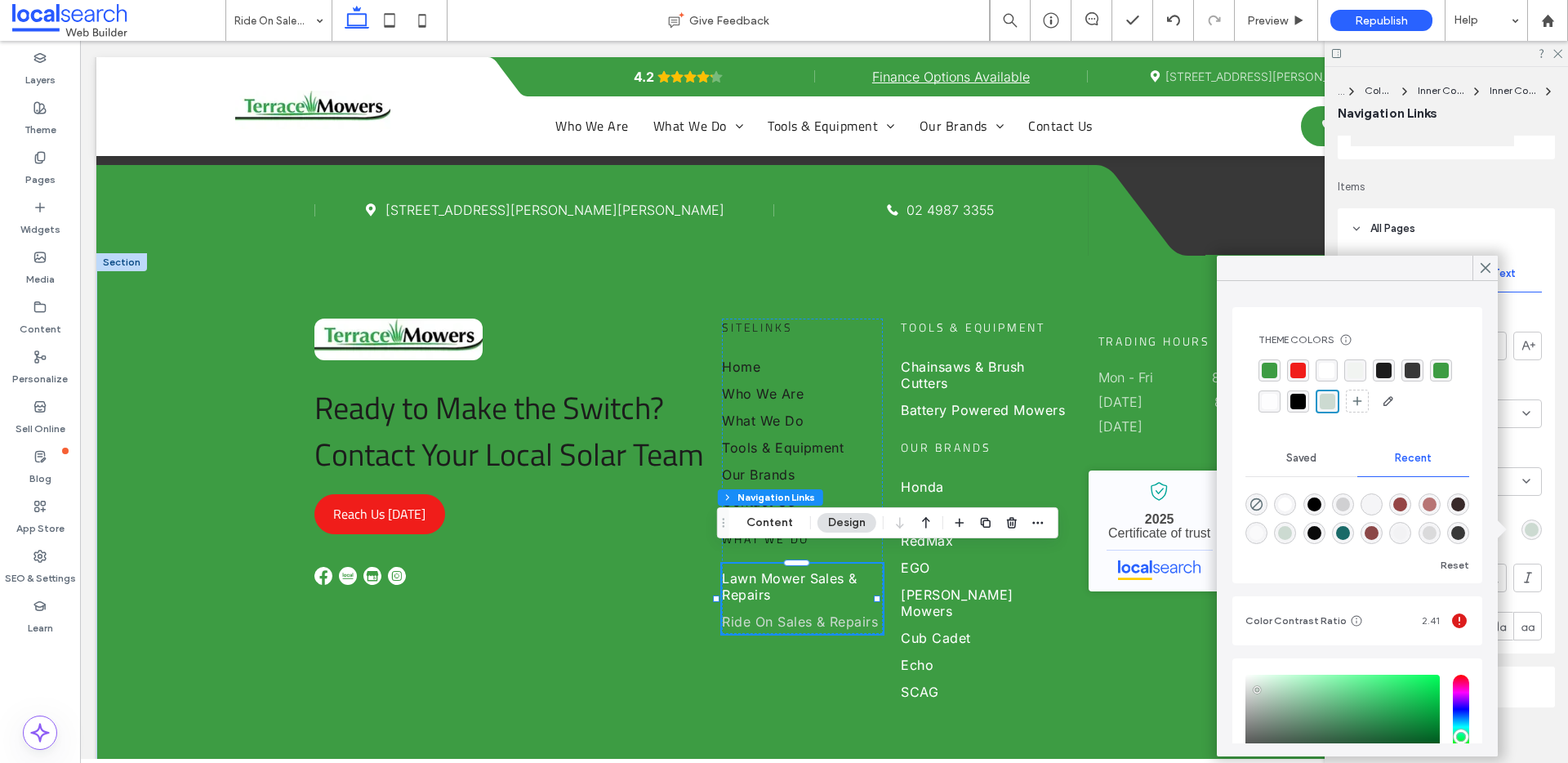
click at [1383, 374] on div "rgba(28, 28, 28, 1)" at bounding box center [1384, 370] width 16 height 16
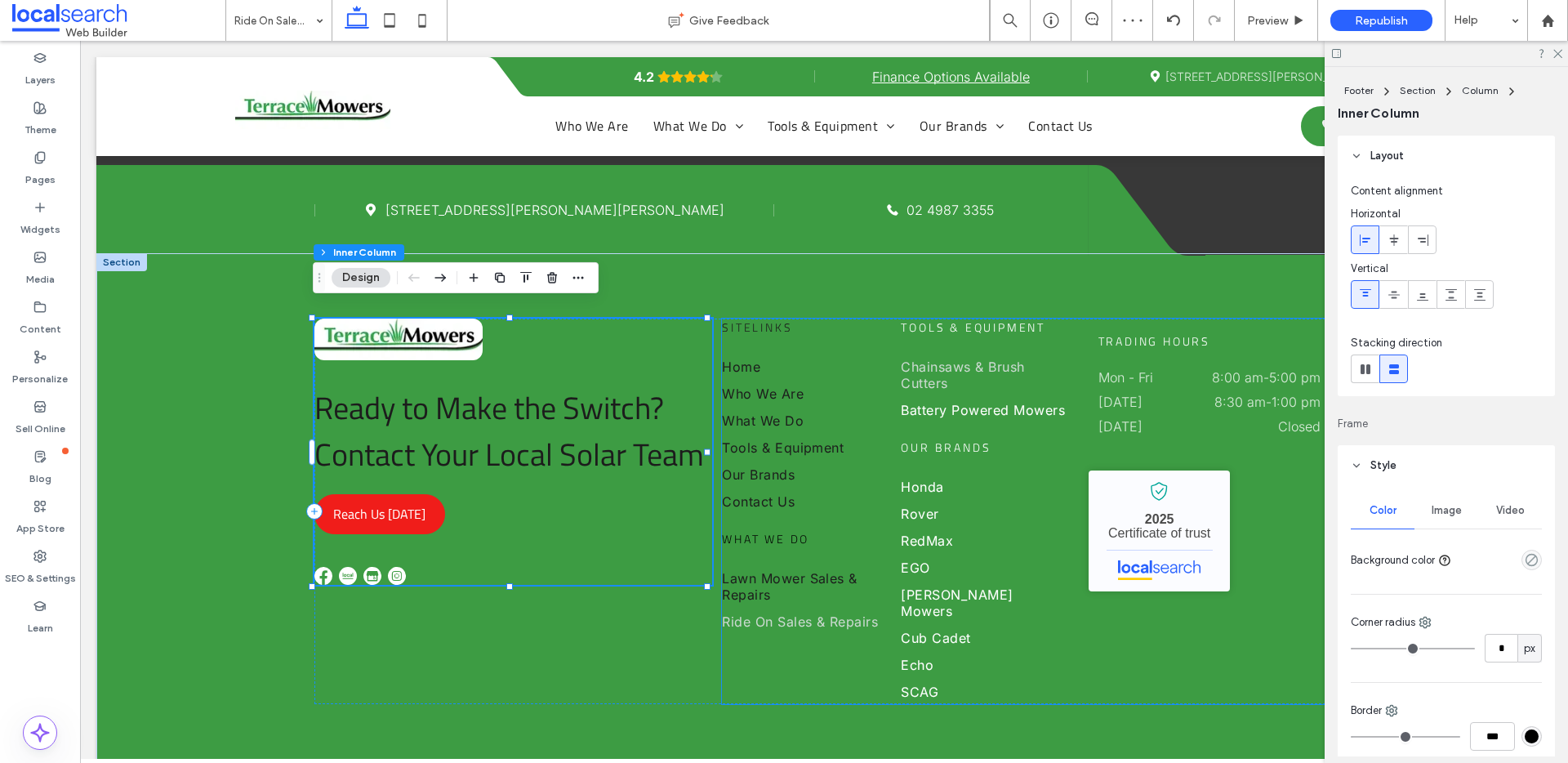
click at [943, 368] on span "Chainsaws & Brush Cutters" at bounding box center [984, 374] width 166 height 33
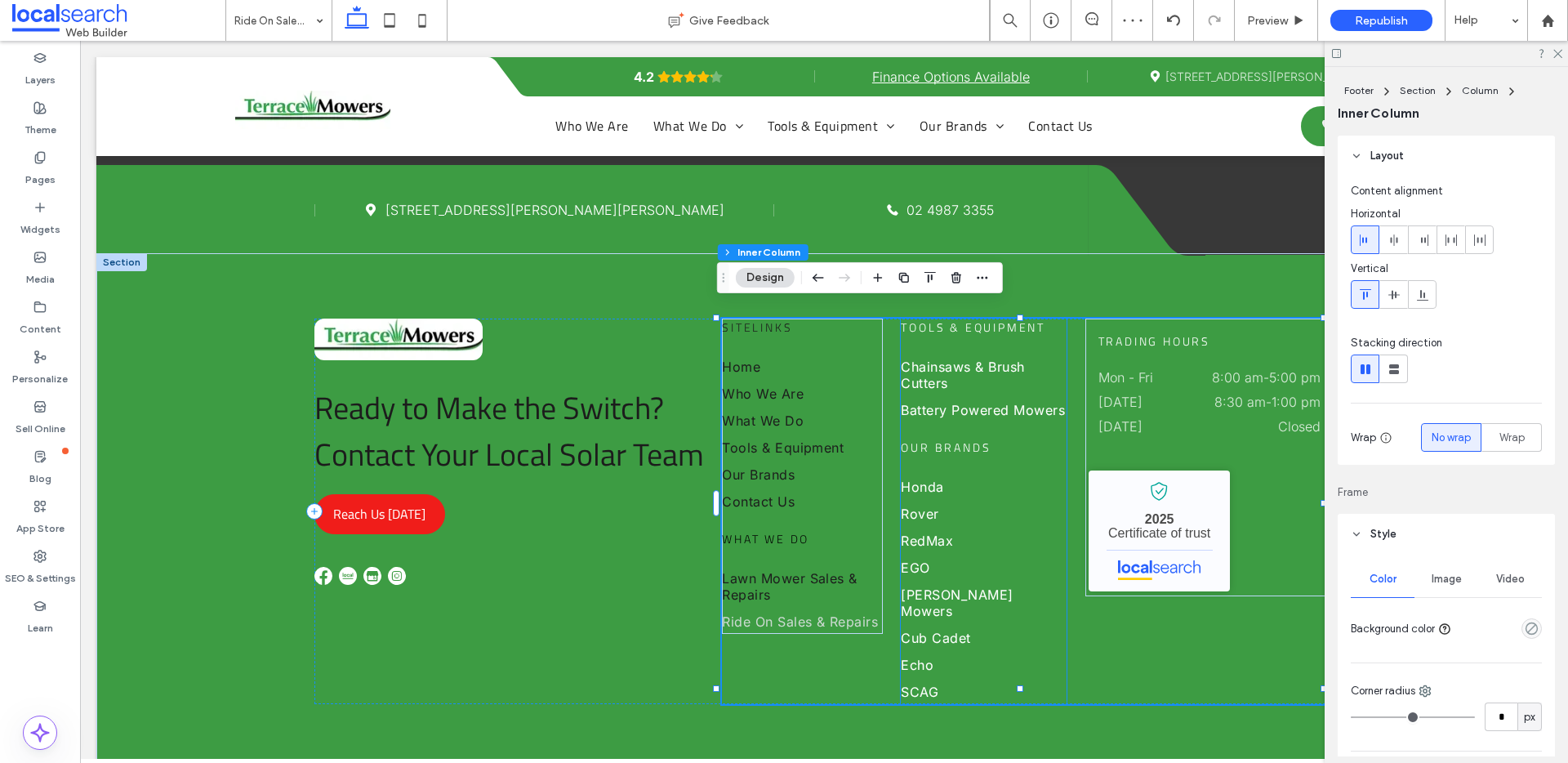
click at [950, 318] on span "Tools & Equipment" at bounding box center [972, 327] width 144 height 17
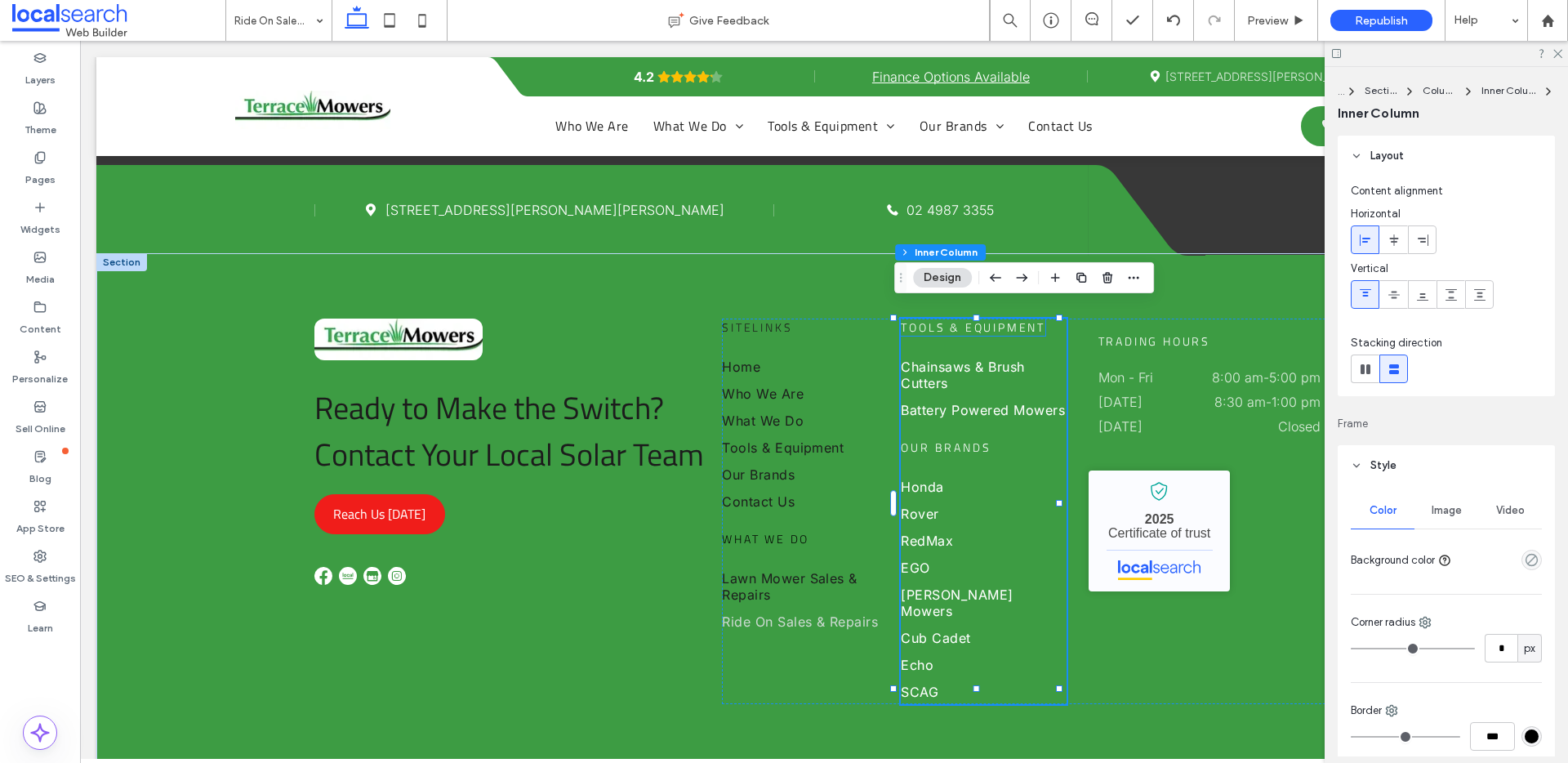
click at [968, 318] on span "Tools & Equipment" at bounding box center [972, 327] width 144 height 17
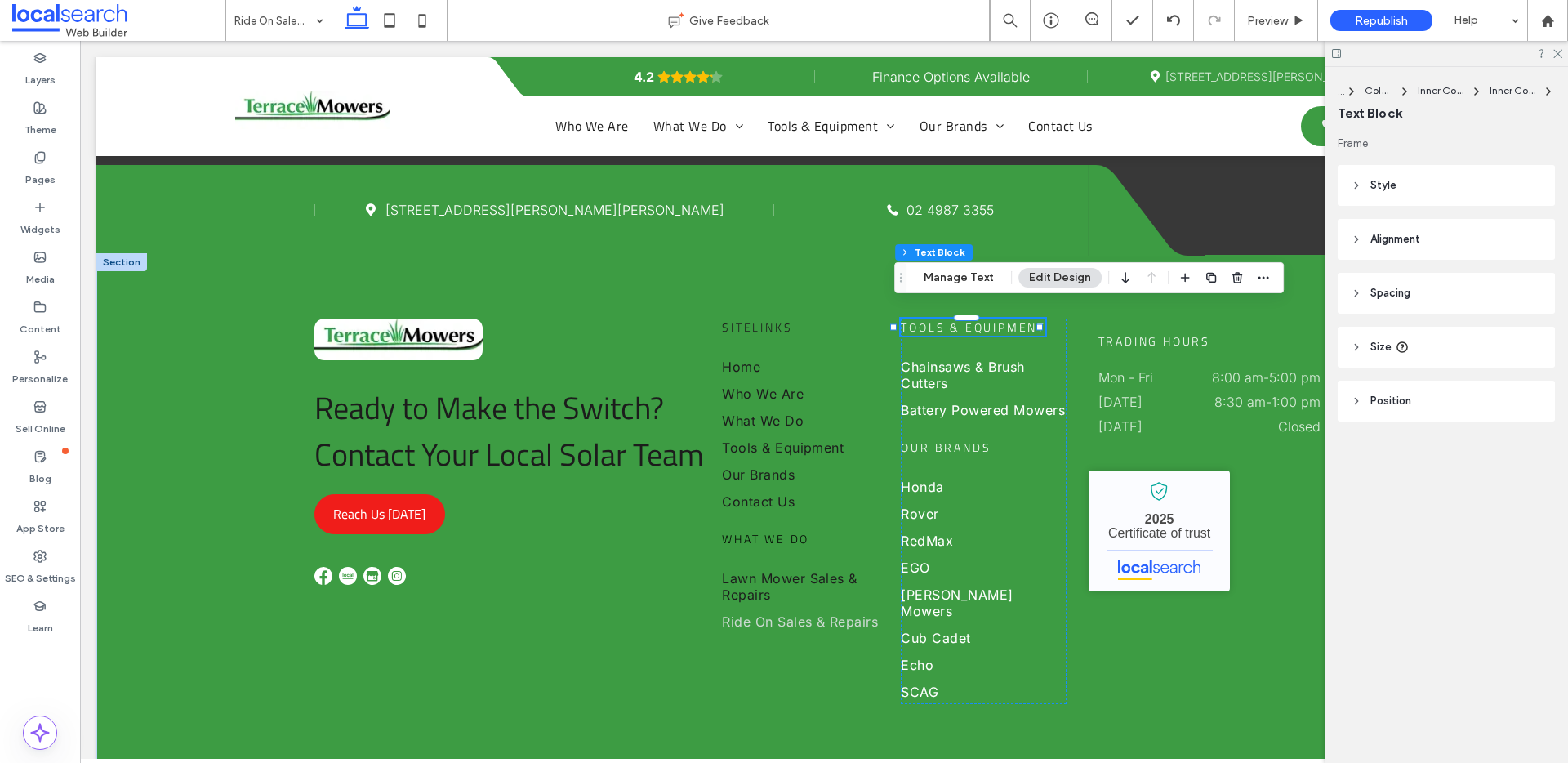
click at [1348, 183] on header "Style" at bounding box center [1445, 185] width 217 height 41
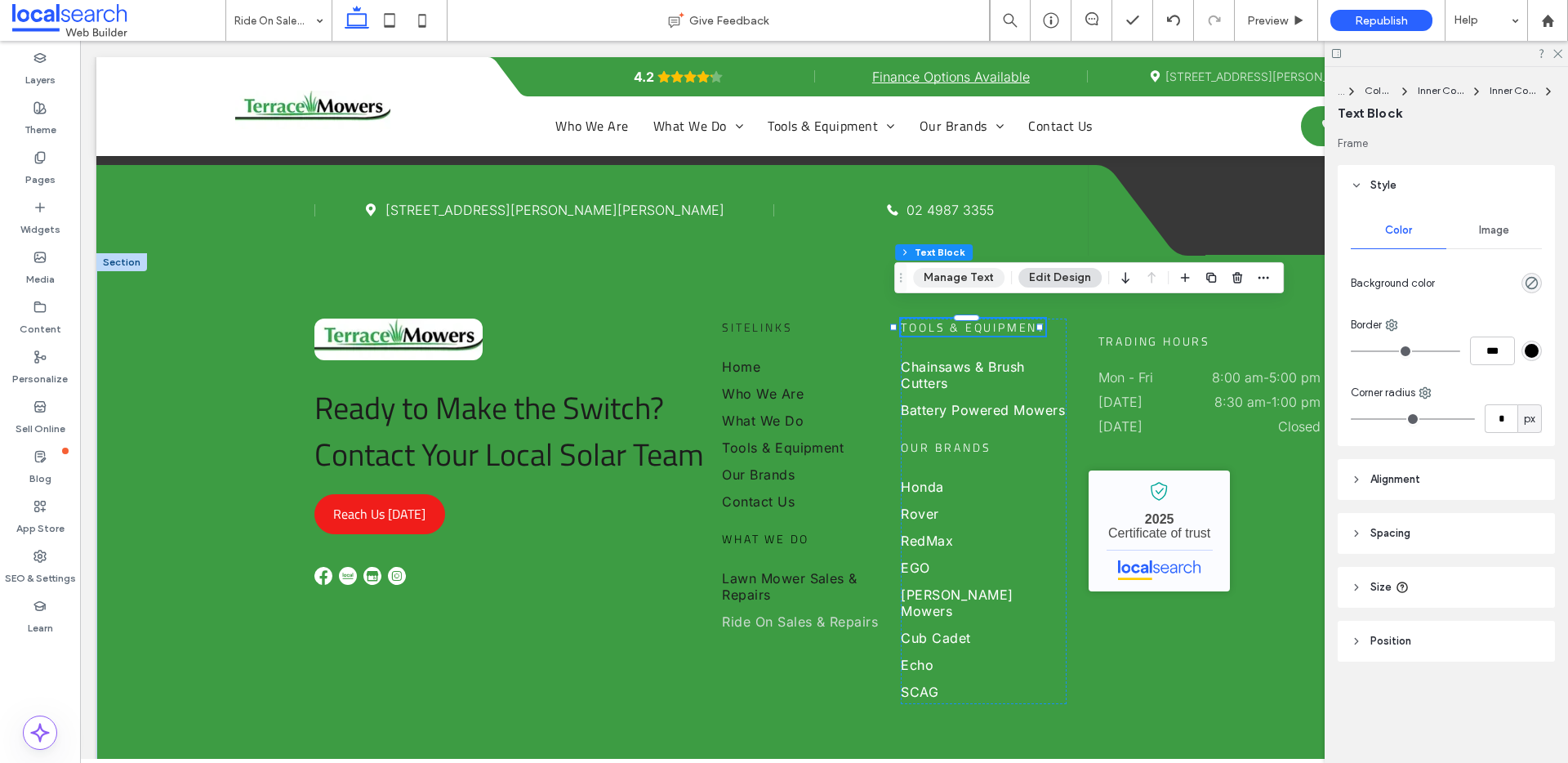
drag, startPoint x: 944, startPoint y: 270, endPoint x: 929, endPoint y: 230, distance: 42.7
click at [944, 270] on button "Manage Text" at bounding box center [958, 277] width 91 height 20
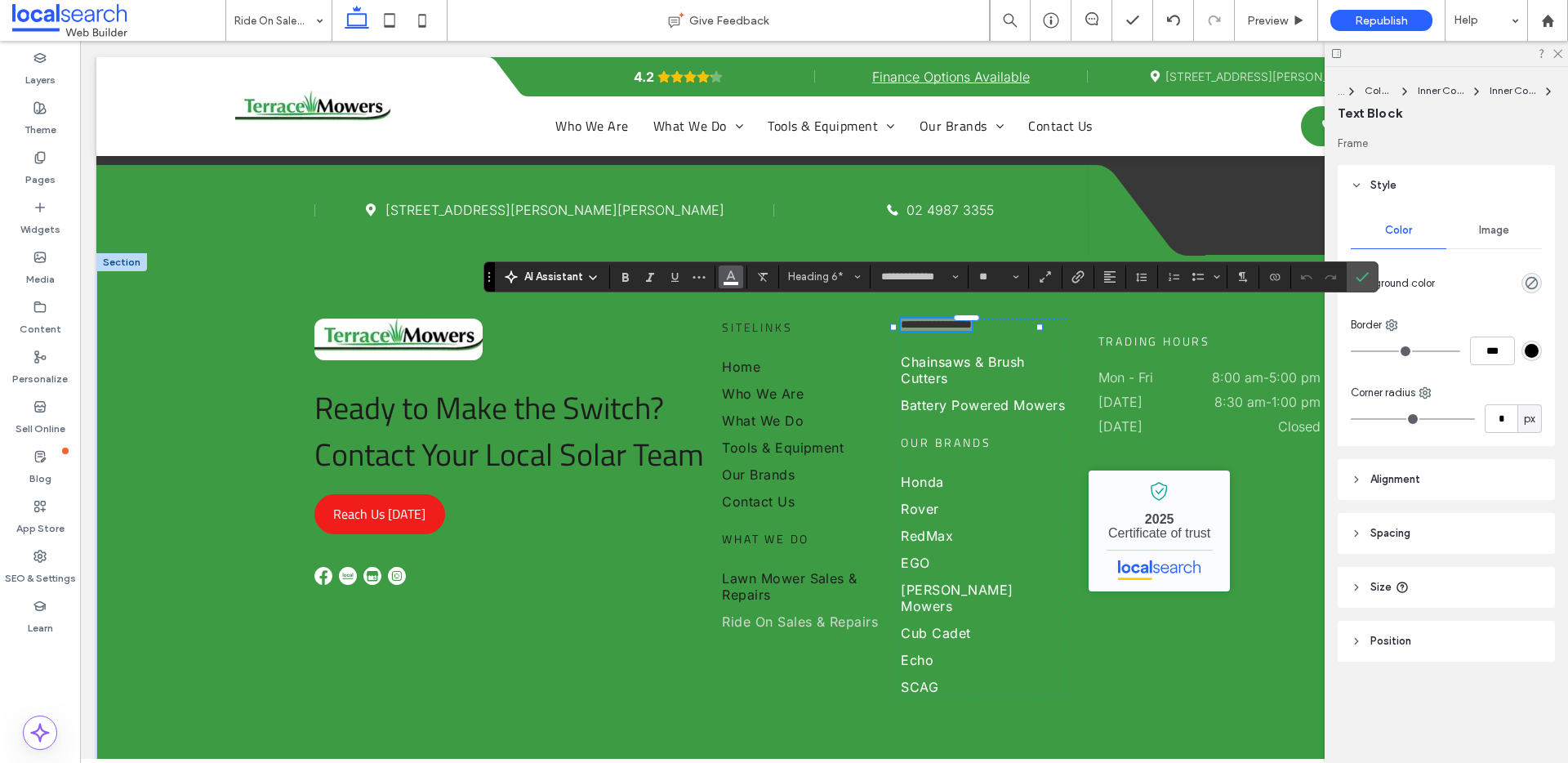
click at [724, 278] on icon "Color" at bounding box center [730, 275] width 13 height 13
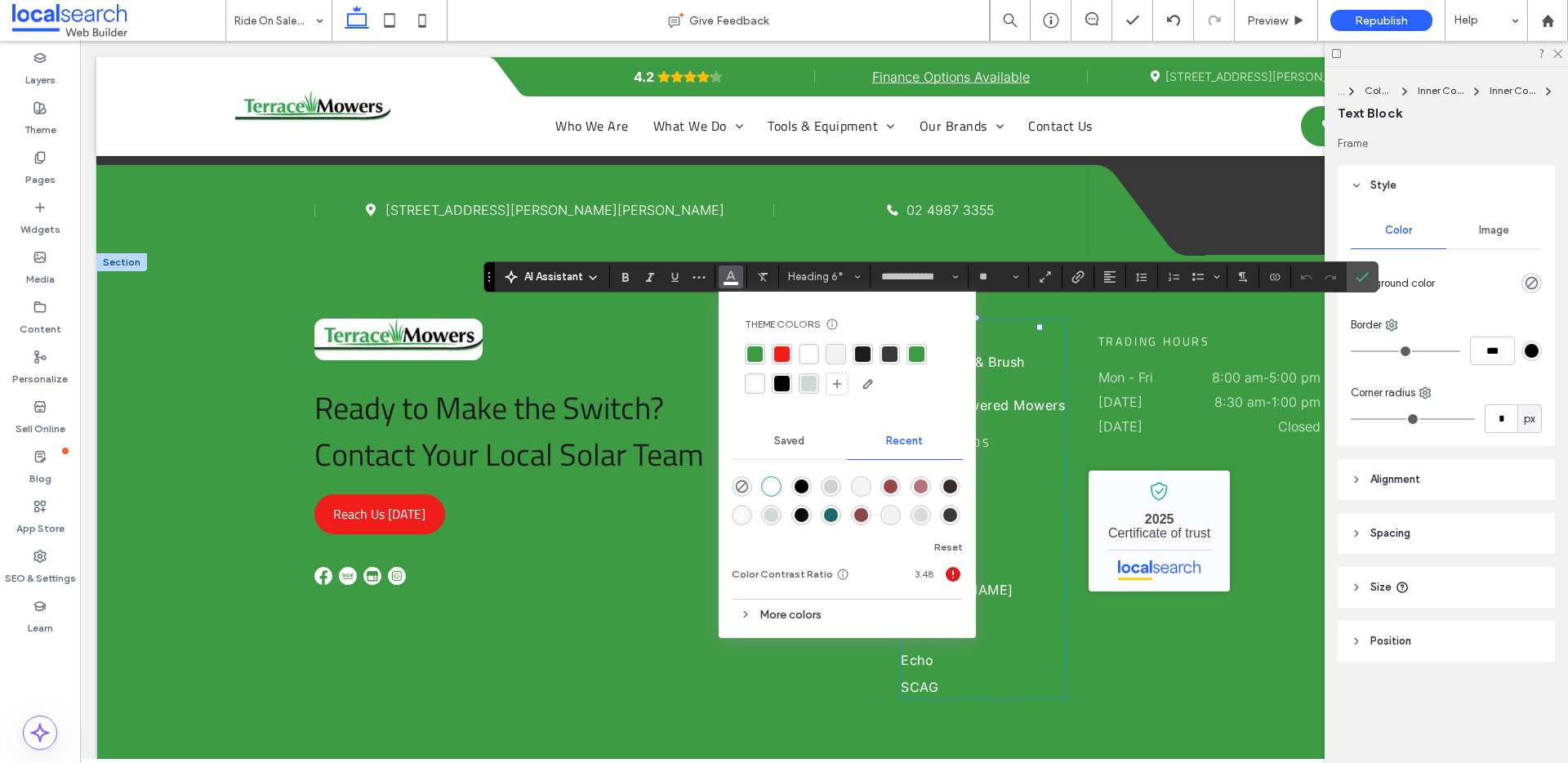
click at [858, 351] on div "rgba(28, 28, 28, 1)" at bounding box center [863, 354] width 16 height 16
click at [1012, 360] on span "Chainsaws & Brush Cutters" at bounding box center [984, 369] width 166 height 33
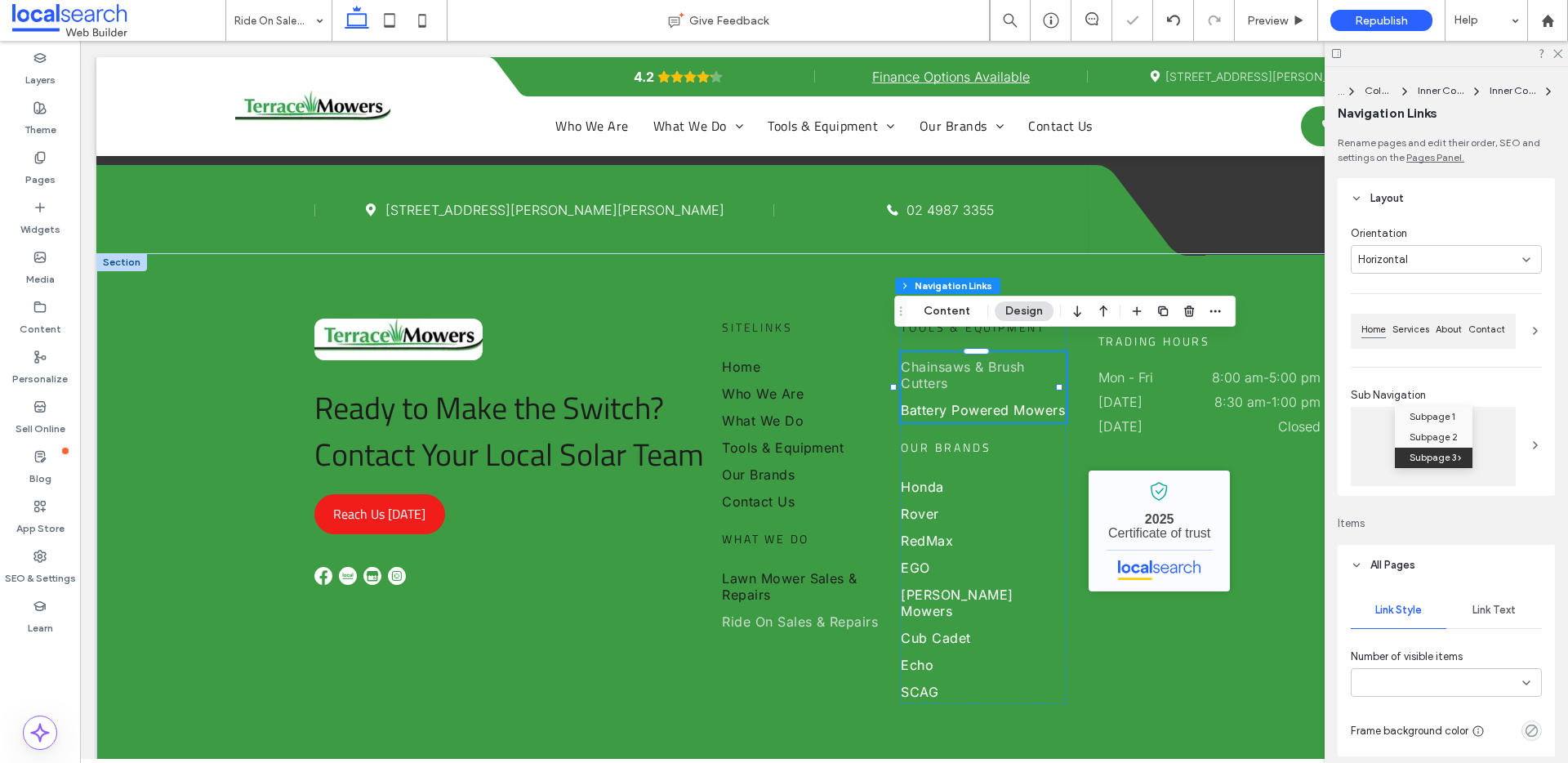
type input "***"
type input "****"
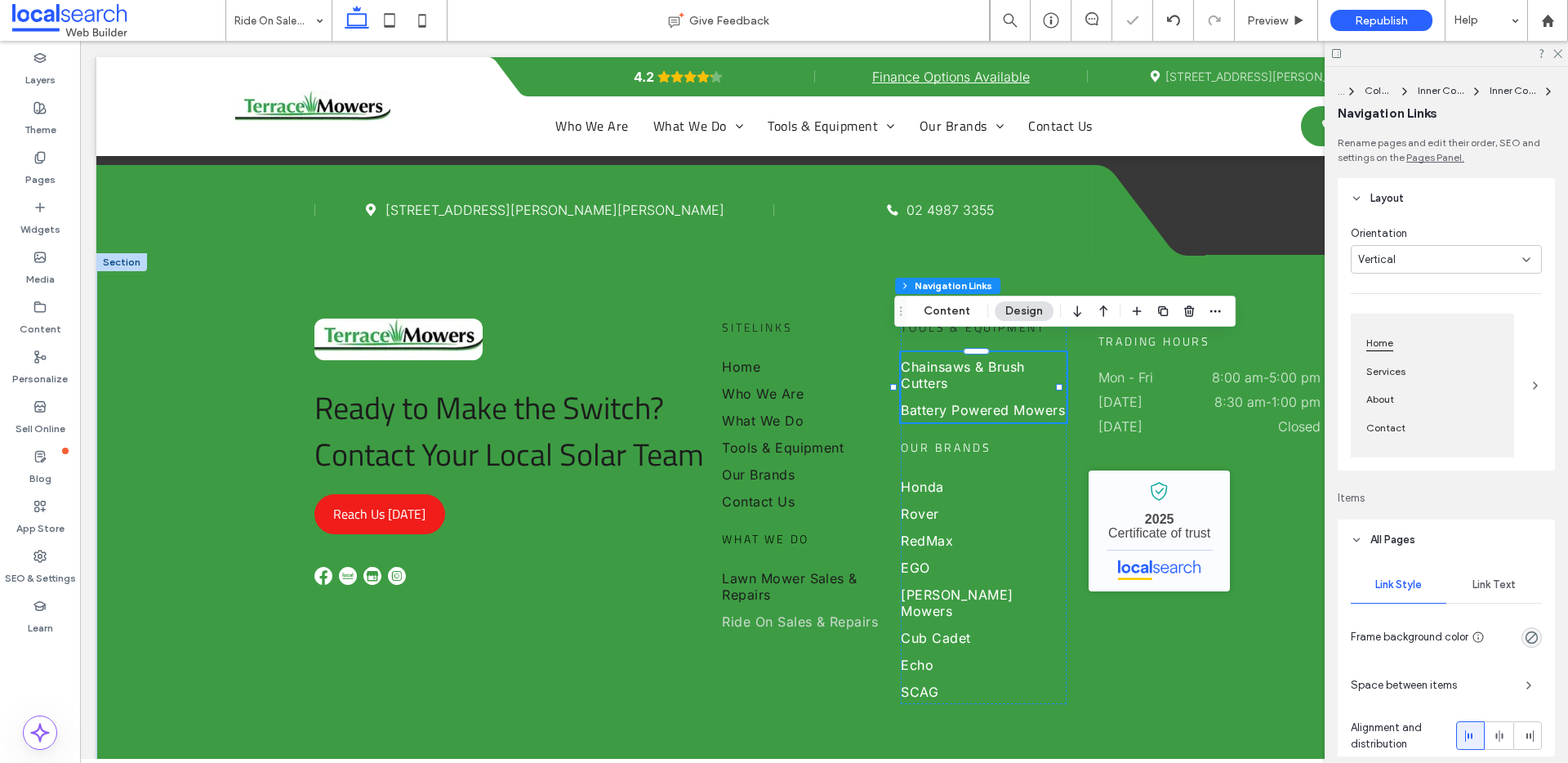
click at [1474, 590] on span "Link Text" at bounding box center [1494, 584] width 44 height 13
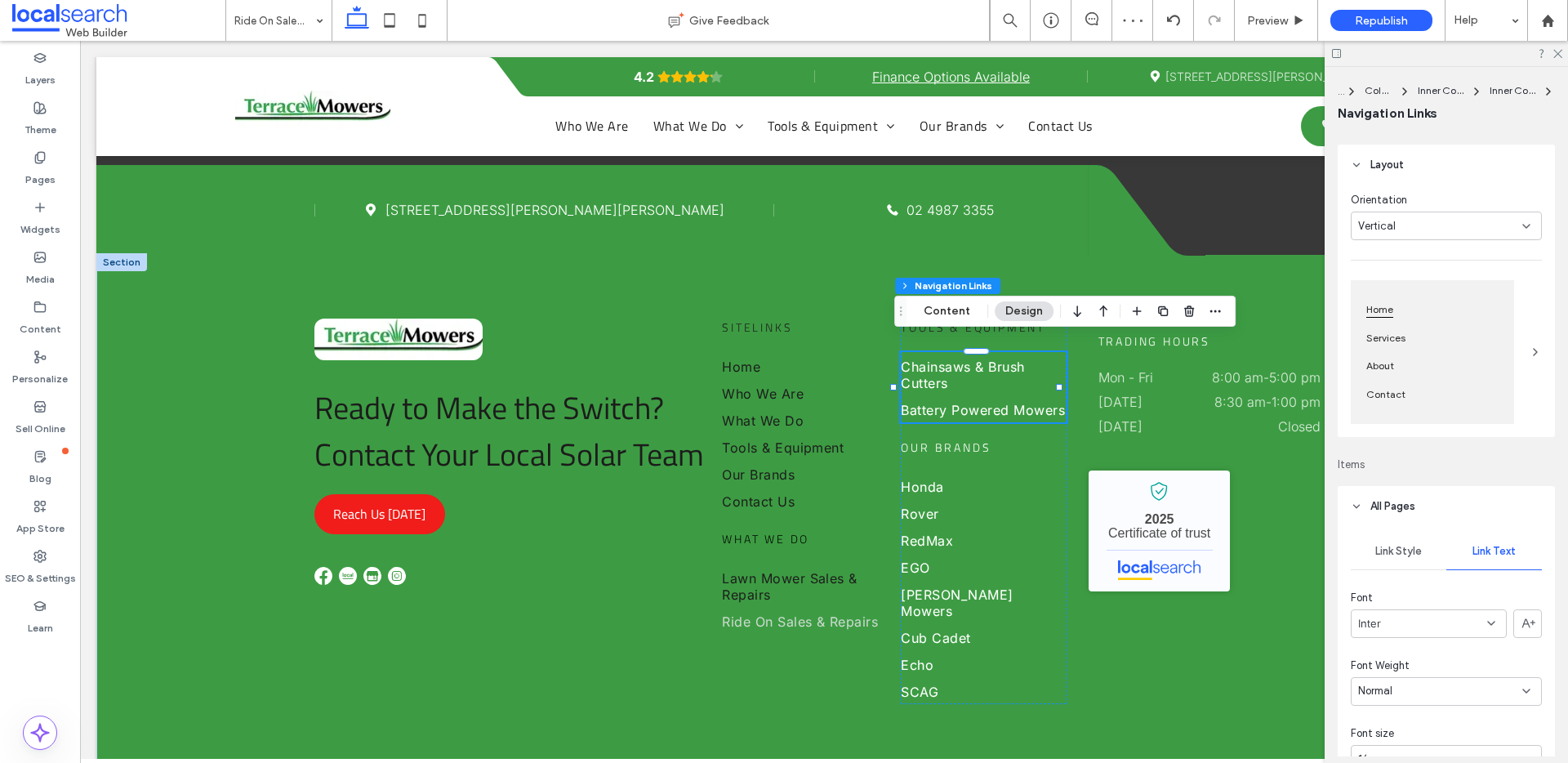
click at [1401, 546] on span "Link Style" at bounding box center [1399, 551] width 47 height 13
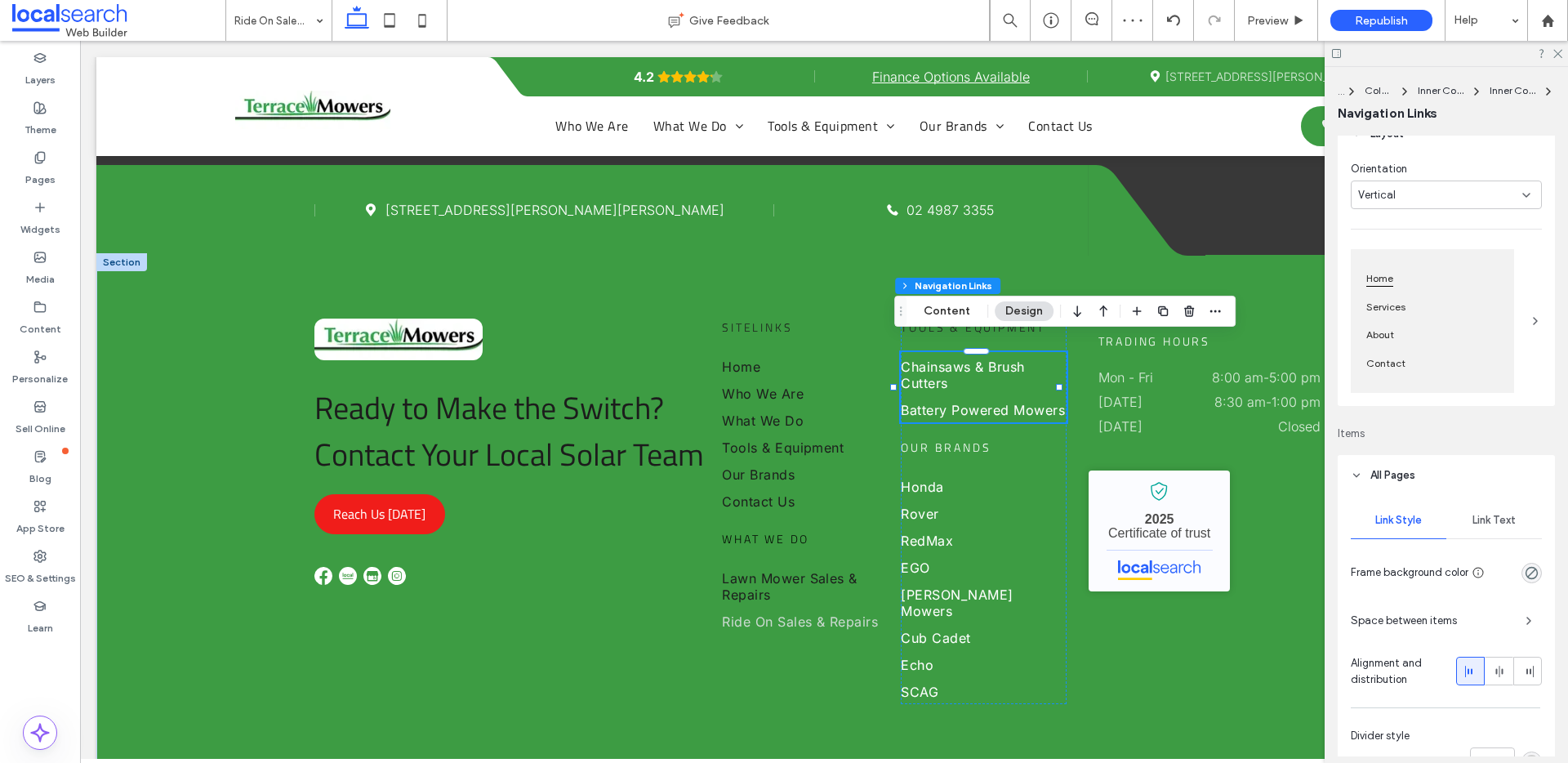
drag, startPoint x: 1466, startPoint y: 498, endPoint x: 1474, endPoint y: 499, distance: 8.1
click at [1466, 498] on div "Link Style Link Text Frame background color Space between items Alignment and d…" at bounding box center [1445, 676] width 217 height 361
click at [1490, 520] on span "Link Text" at bounding box center [1494, 520] width 44 height 13
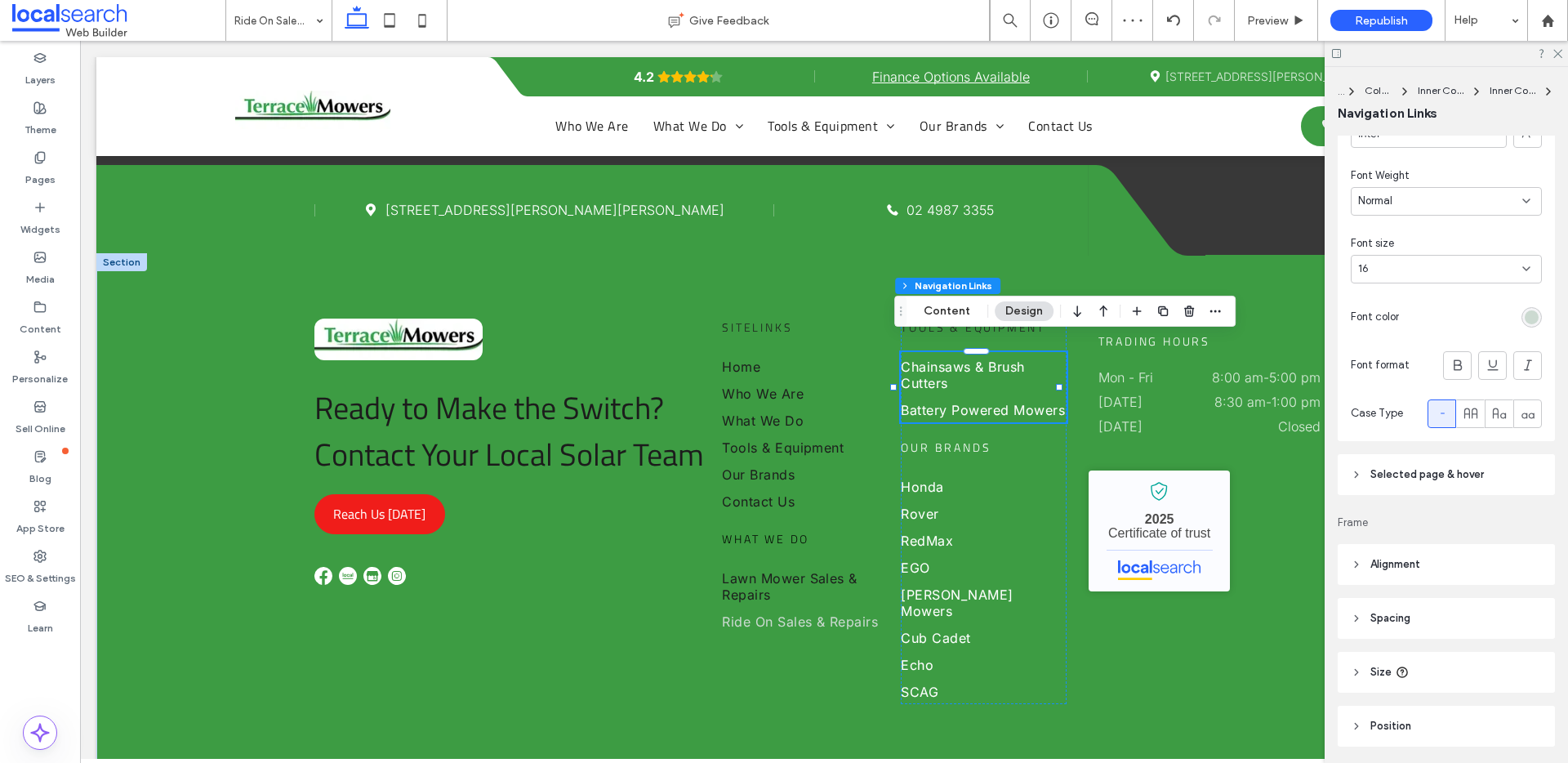
scroll to position [579, 0]
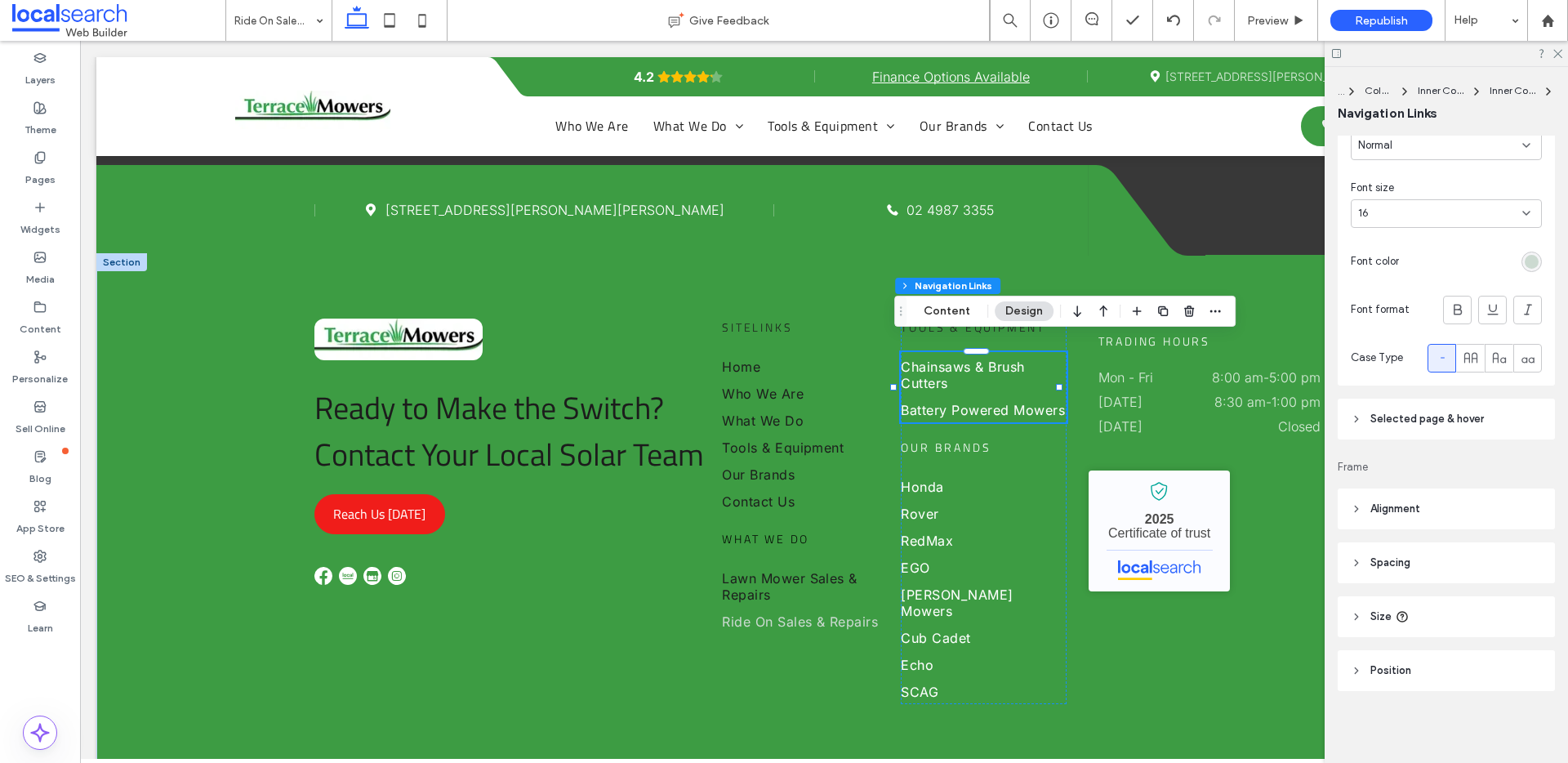
click at [1524, 258] on div "rgb(204, 218, 209)" at bounding box center [1531, 261] width 14 height 14
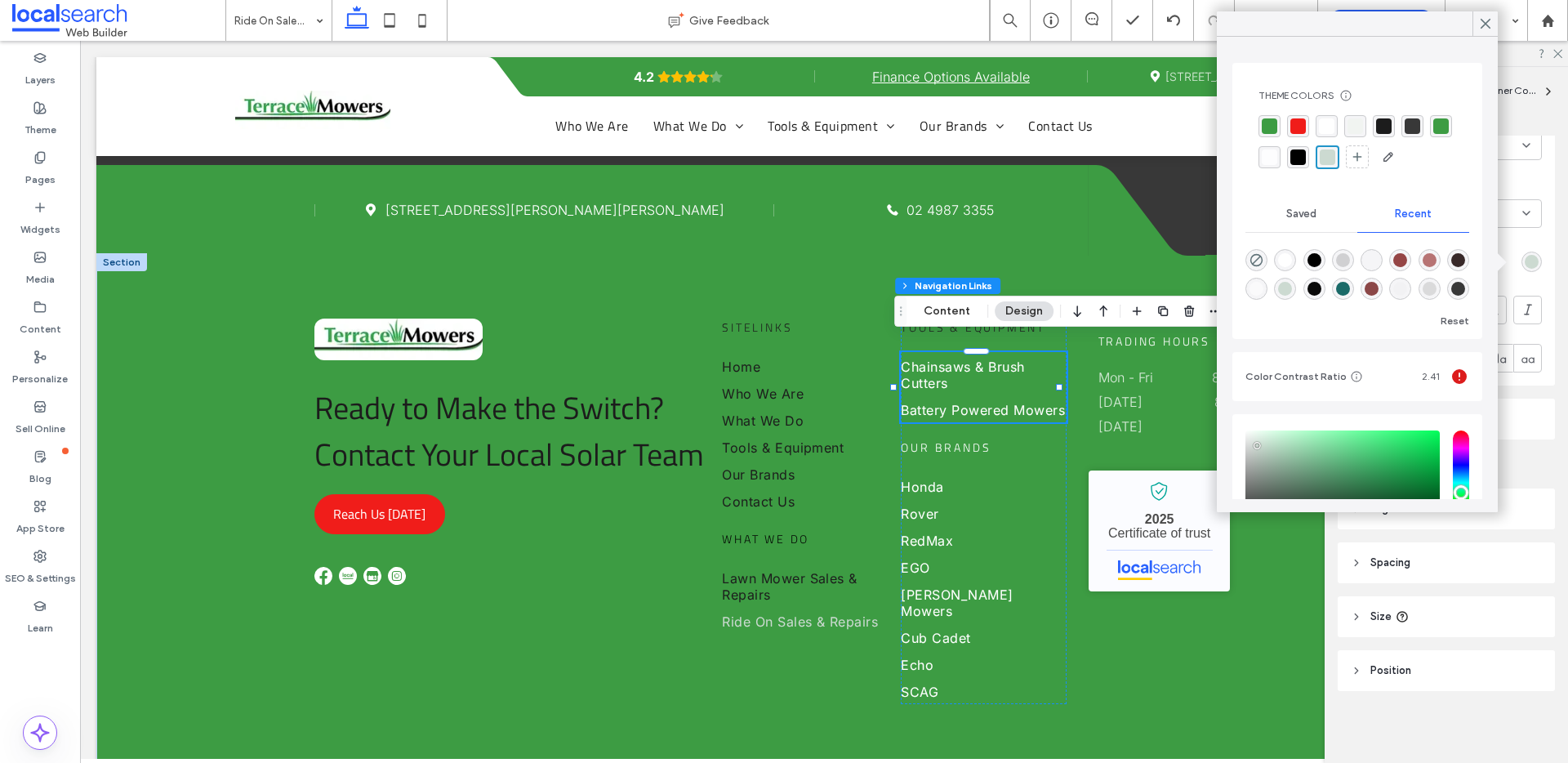
drag, startPoint x: 1382, startPoint y: 127, endPoint x: 1363, endPoint y: 146, distance: 26.9
click at [1383, 127] on div "rgba(28, 28, 28, 1)" at bounding box center [1384, 126] width 16 height 16
drag, startPoint x: 1171, startPoint y: 737, endPoint x: 1043, endPoint y: 638, distance: 161.8
click at [1170, 737] on div "Ready to Make the Switch? Contact Your Local Solar Team Reach Us Today Sitelink…" at bounding box center [824, 511] width 1455 height 516
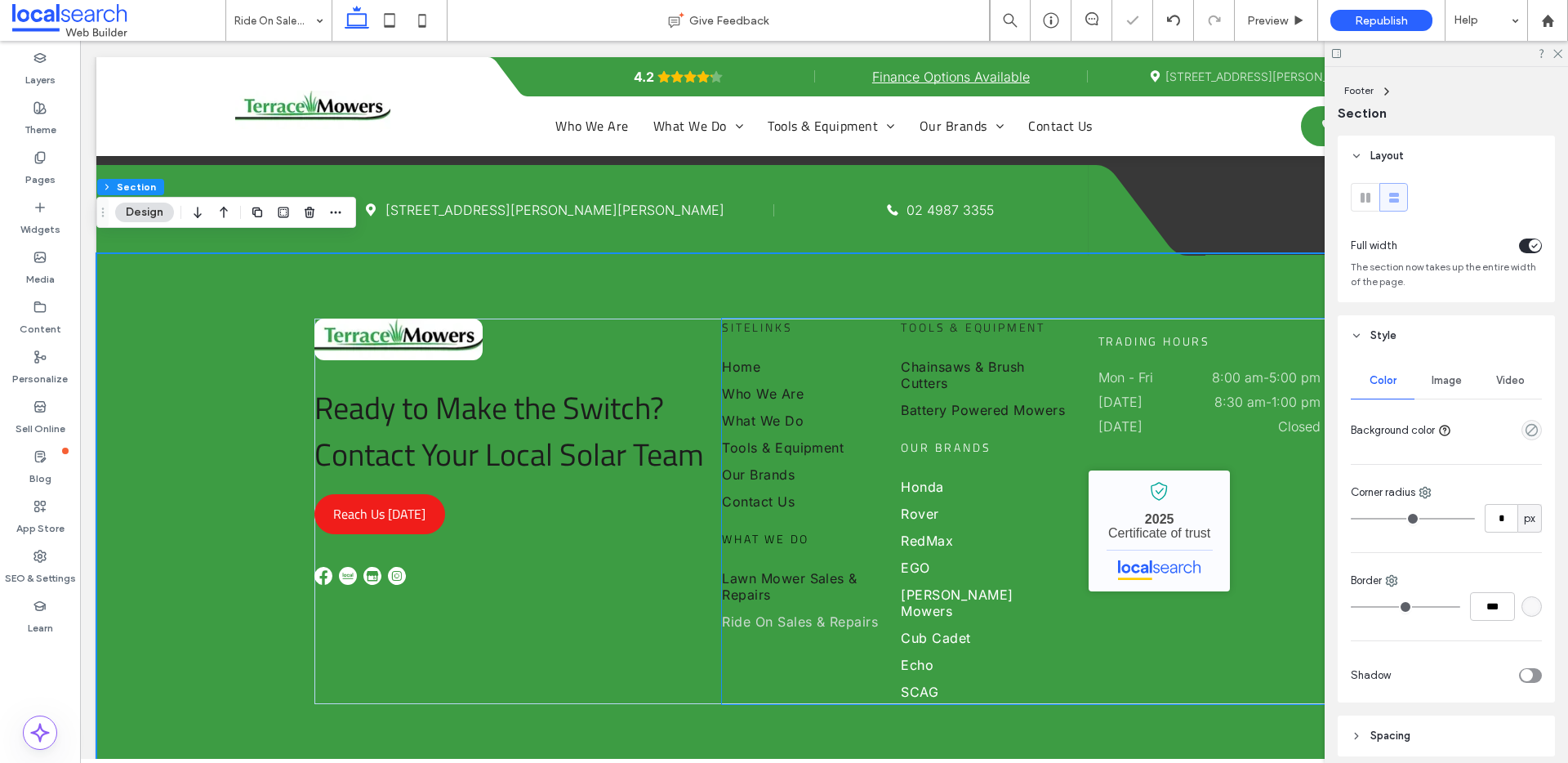
click at [934, 422] on div "Tools & Equipment Chainsaws & Brush Cutters Battery Powered Mowers Our Brands H…" at bounding box center [984, 511] width 166 height 385
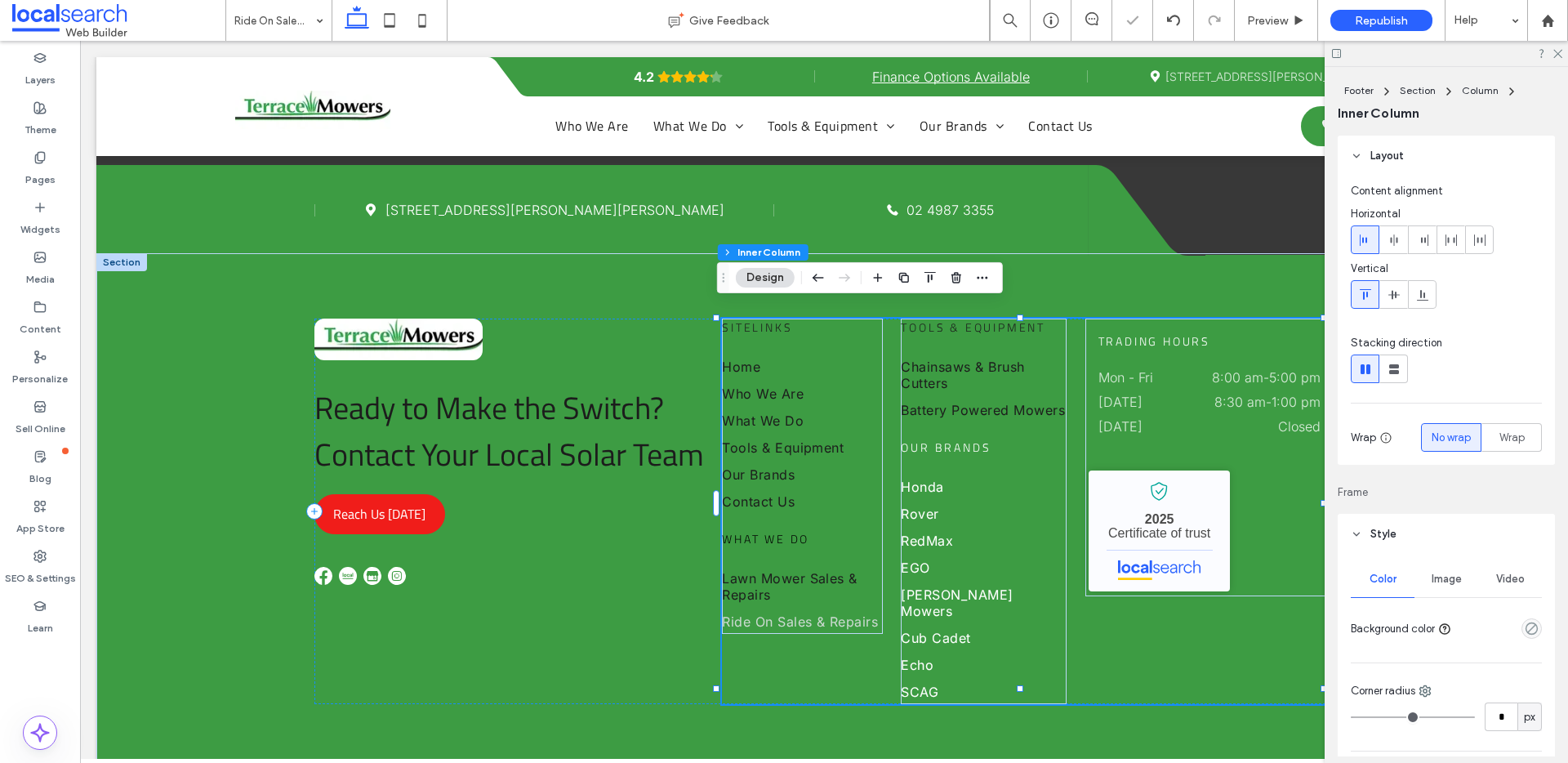
click at [950, 438] on span "Our Brands" at bounding box center [945, 447] width 90 height 17
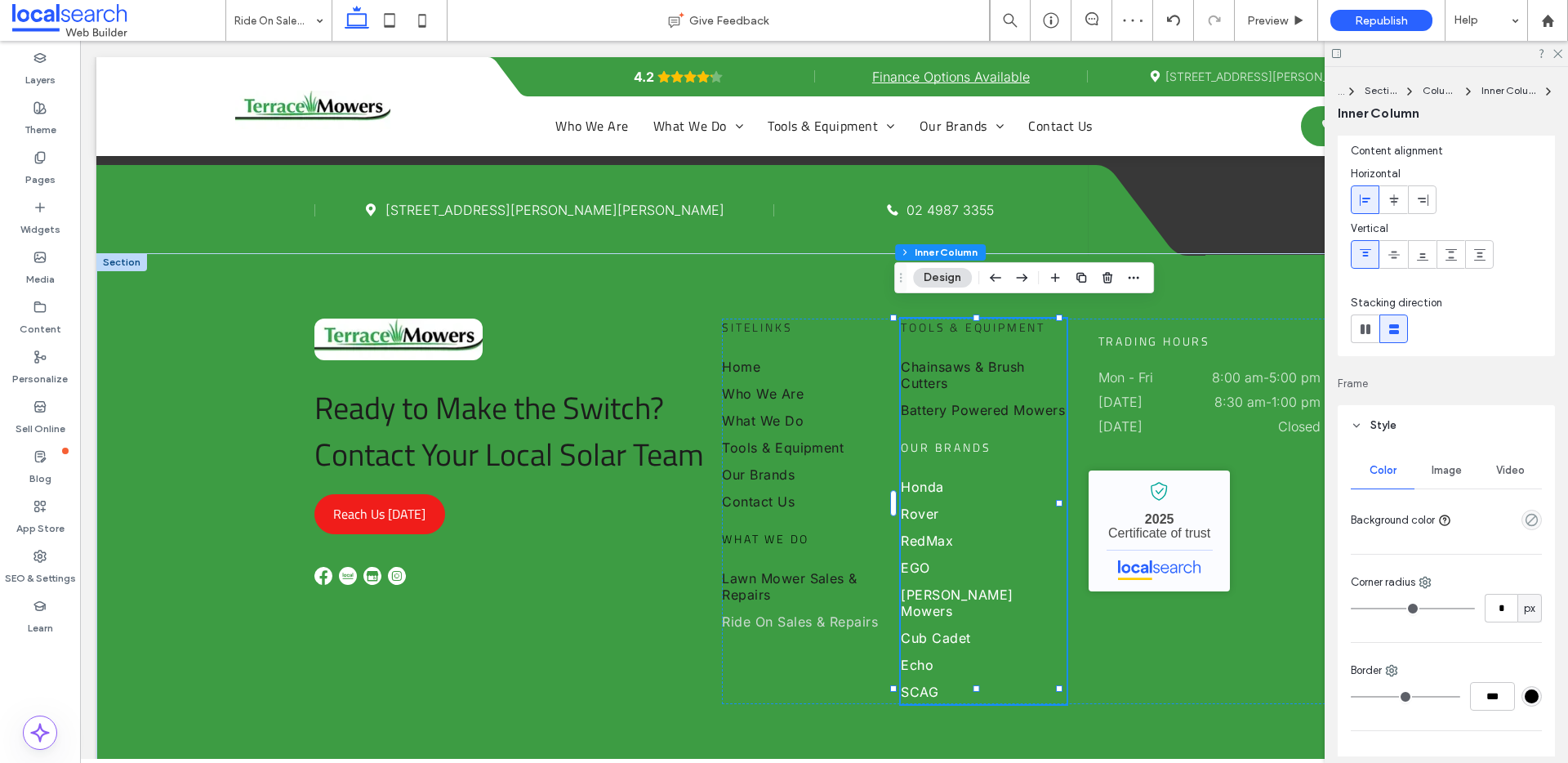
scroll to position [116, 0]
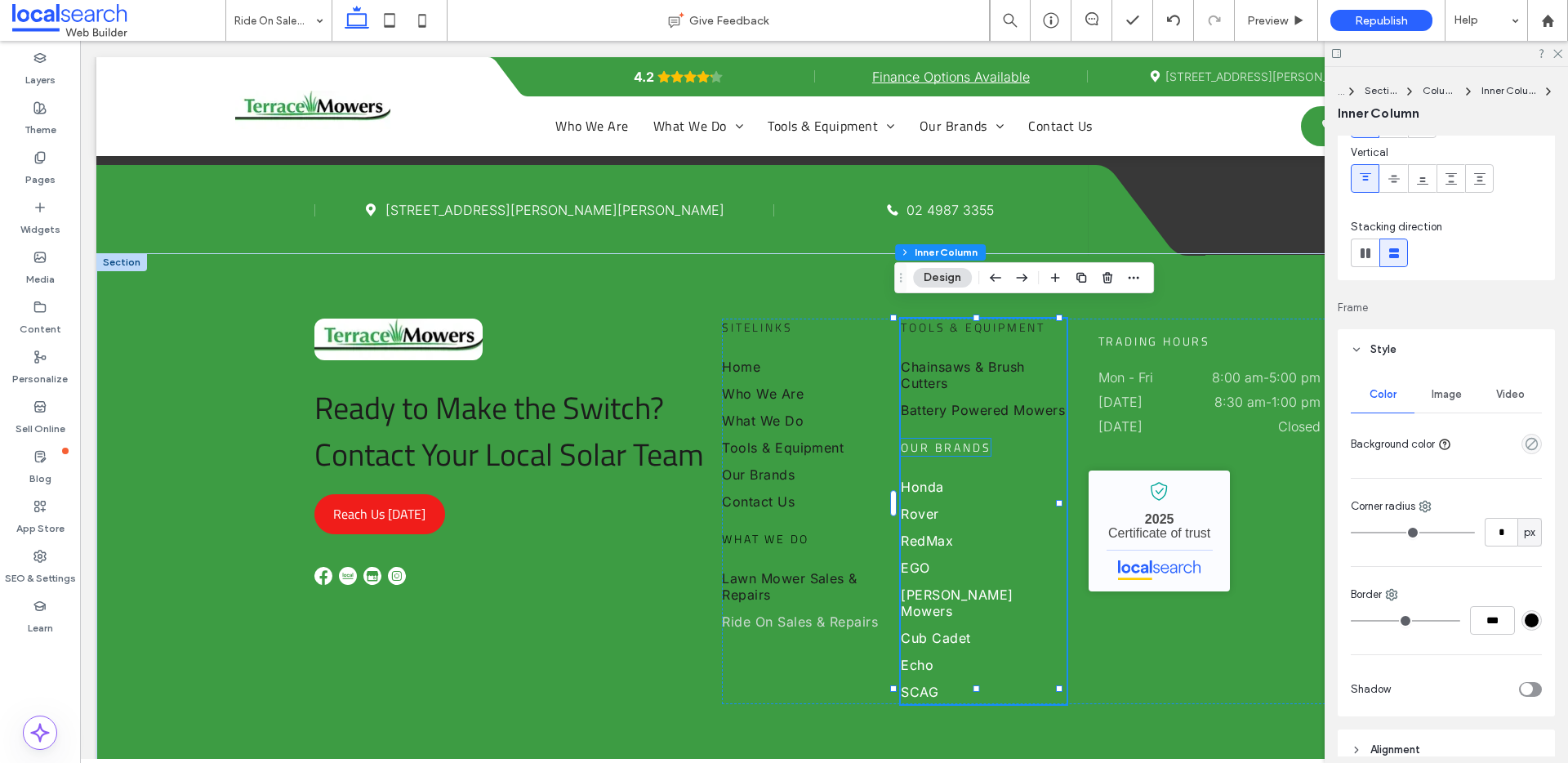
click at [943, 438] on span "Our Brands" at bounding box center [945, 447] width 90 height 17
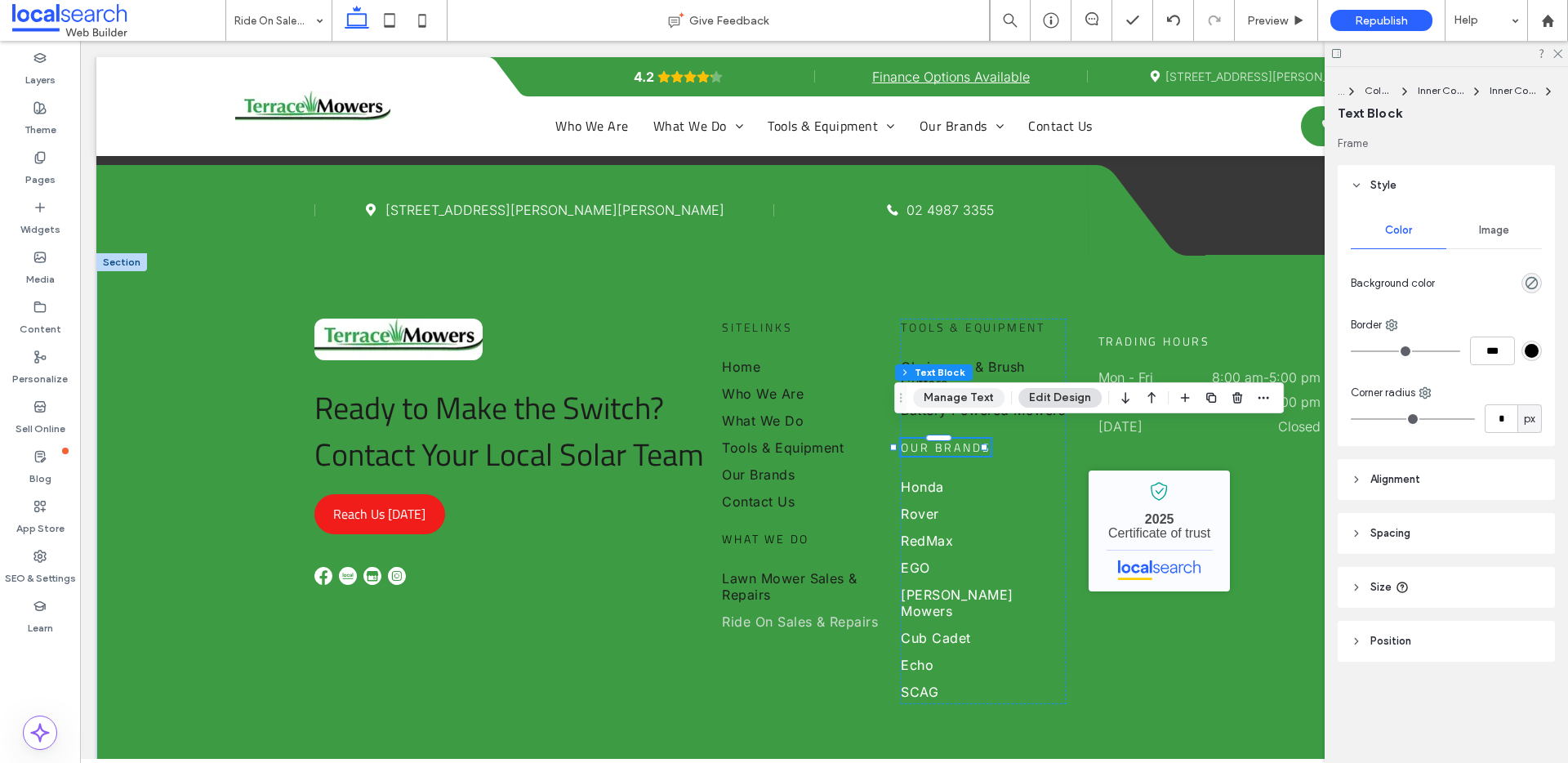
click at [959, 395] on button "Manage Text" at bounding box center [958, 397] width 91 height 20
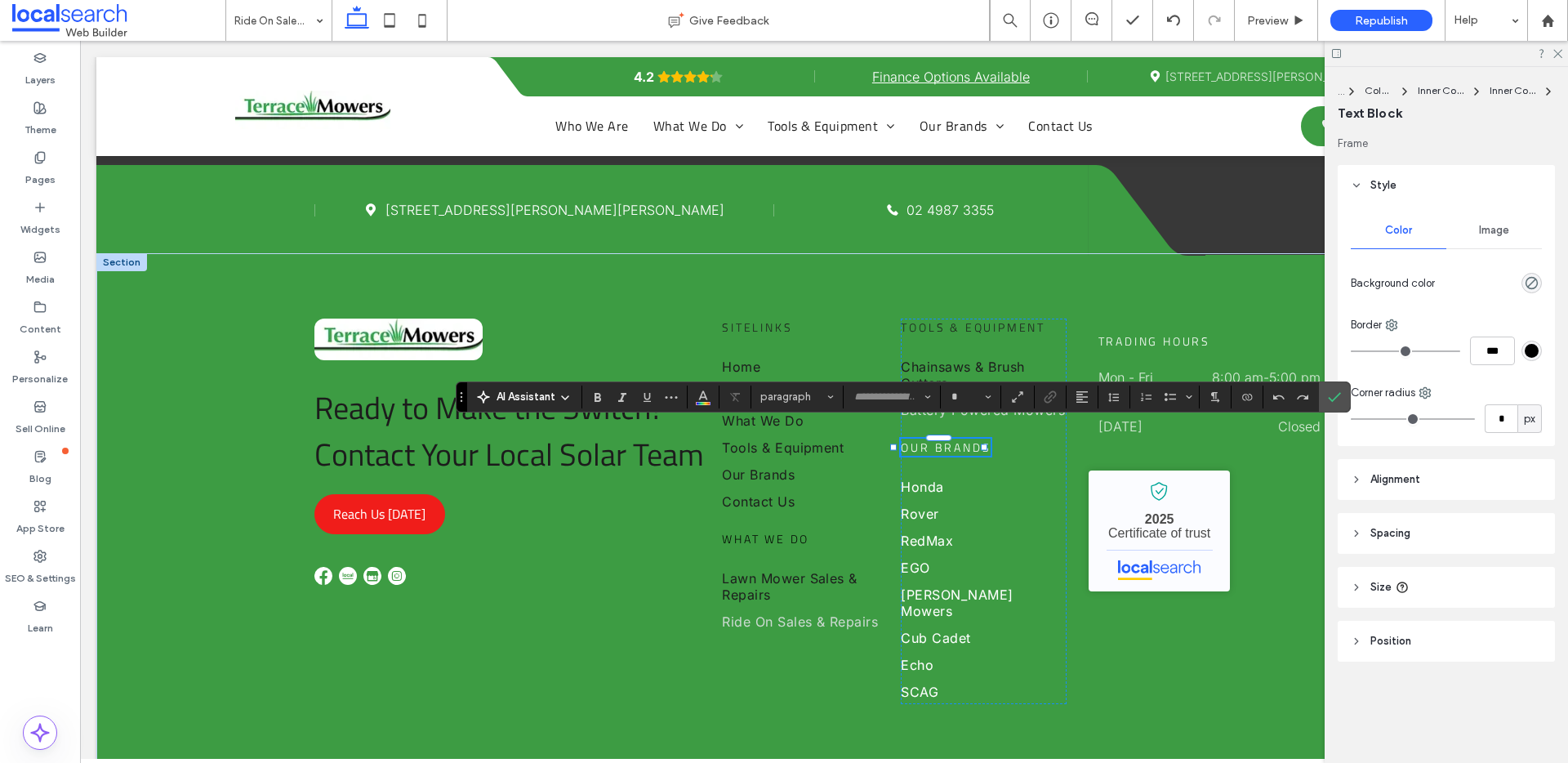
type input "**********"
type input "**"
click at [707, 396] on icon "Color" at bounding box center [704, 395] width 13 height 13
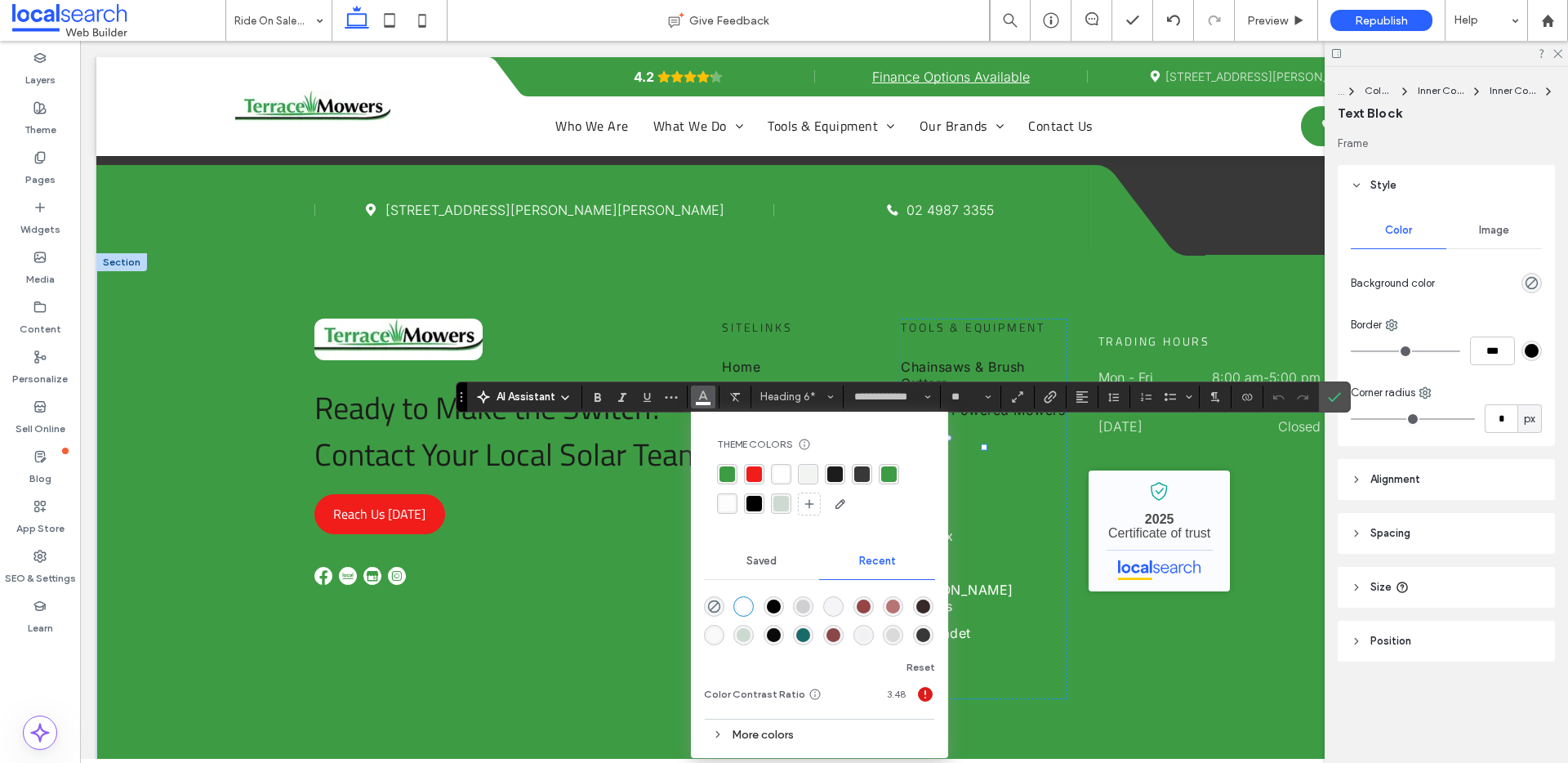
click at [776, 469] on div "rgba(255, 255, 255, 1)" at bounding box center [781, 474] width 16 height 16
drag, startPoint x: 619, startPoint y: 529, endPoint x: 632, endPoint y: 542, distance: 18.4
click at [619, 529] on div "Ready to Make the Switch? Contact Your Local Solar Team Reach Us Today" at bounding box center [513, 451] width 396 height 267
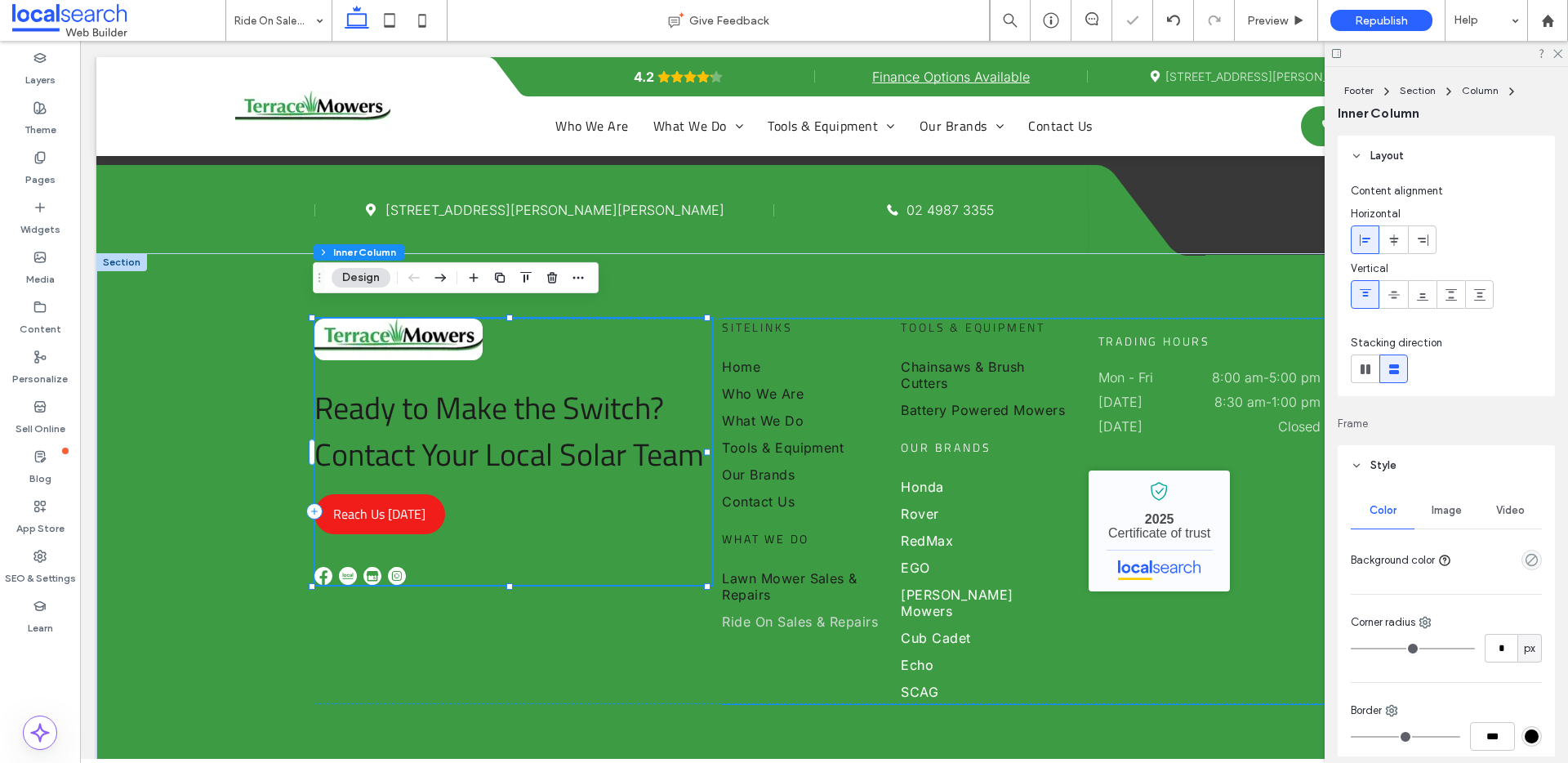
click at [804, 613] on span "Ride On Sales & Repairs" at bounding box center [800, 622] width 156 height 17
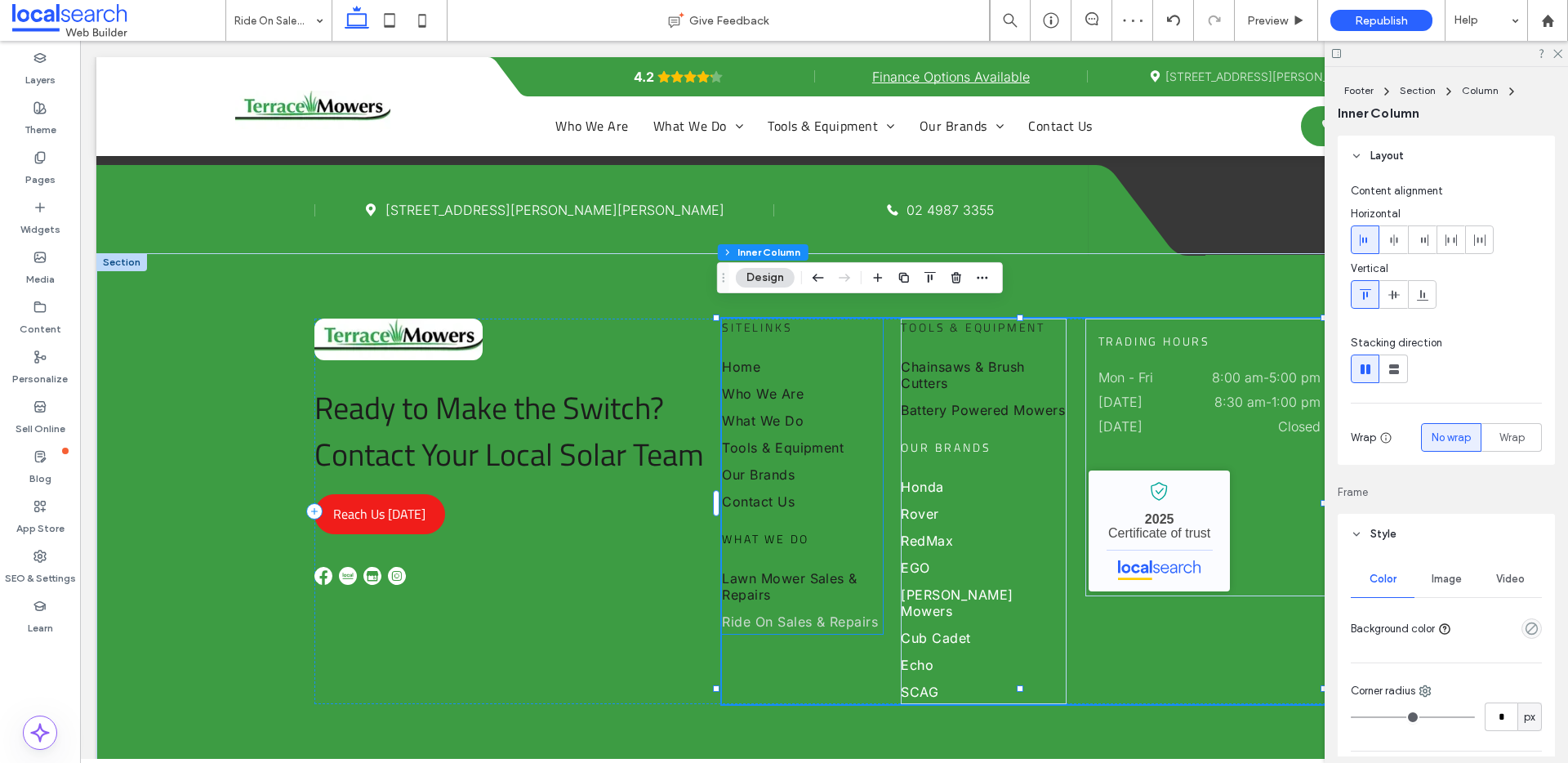
click at [816, 613] on span "Ride On Sales & Repairs" at bounding box center [800, 622] width 156 height 17
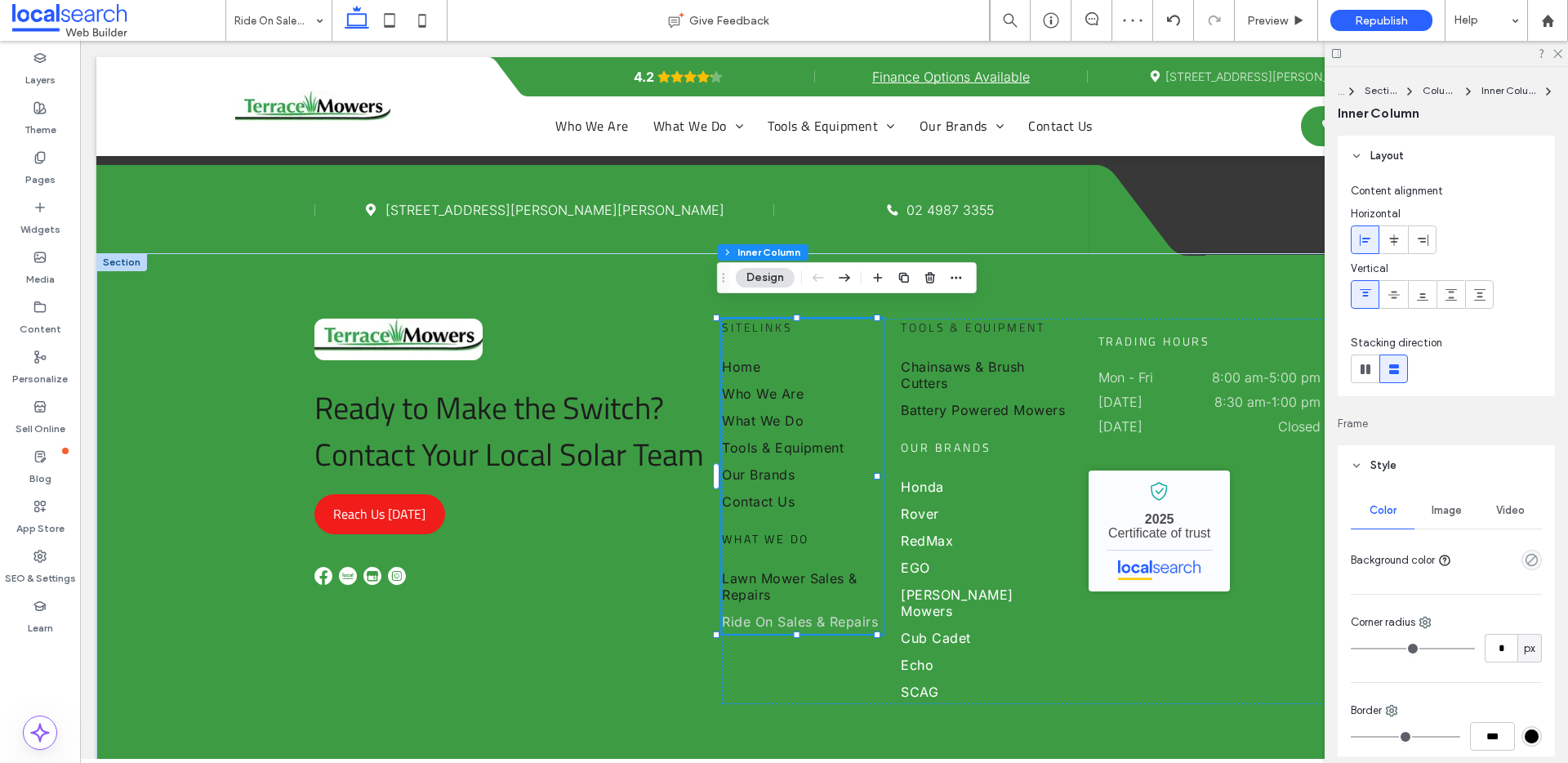
click at [815, 613] on span "Ride On Sales & Repairs" at bounding box center [800, 622] width 156 height 17
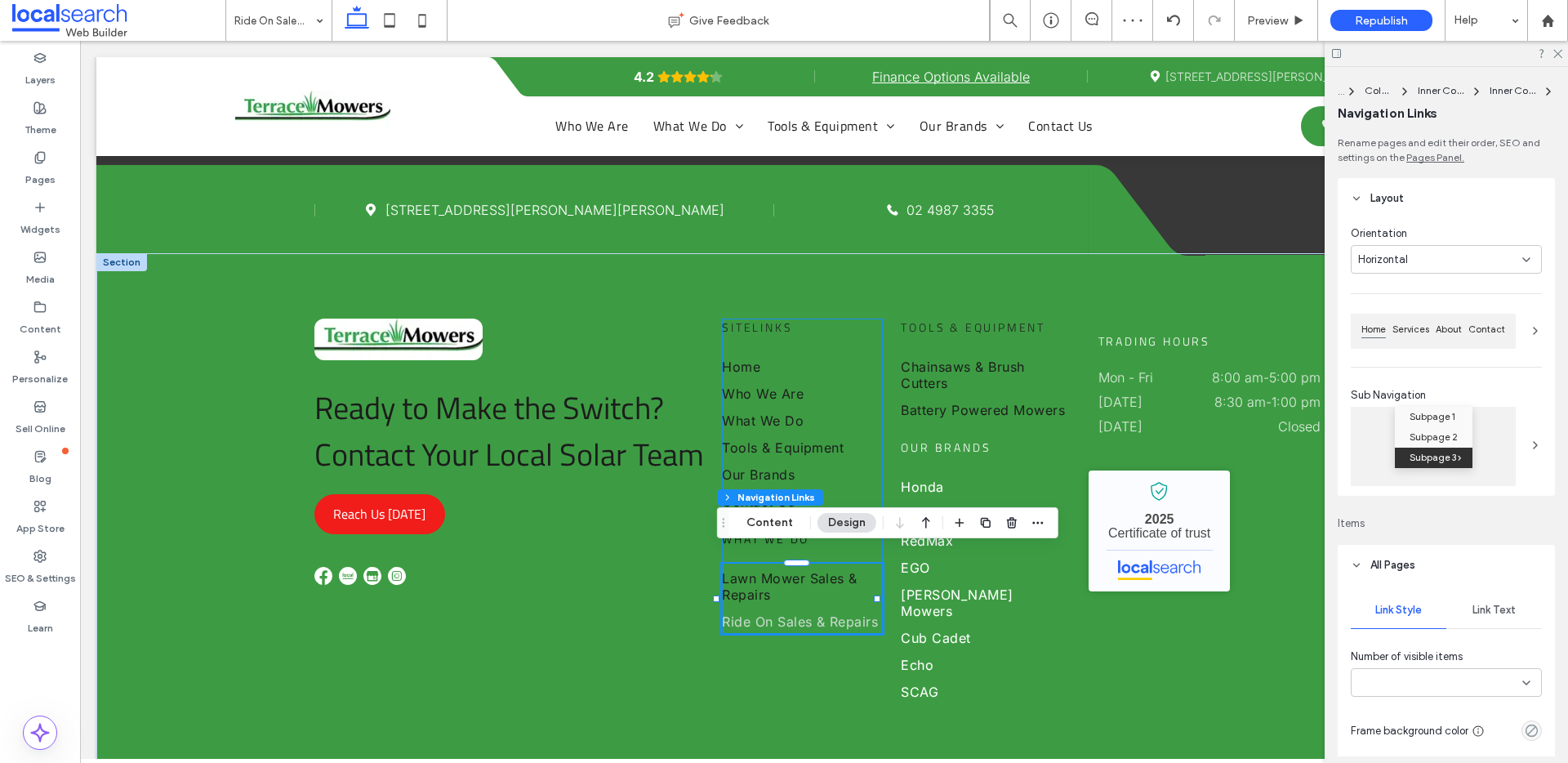
type input "***"
type input "****"
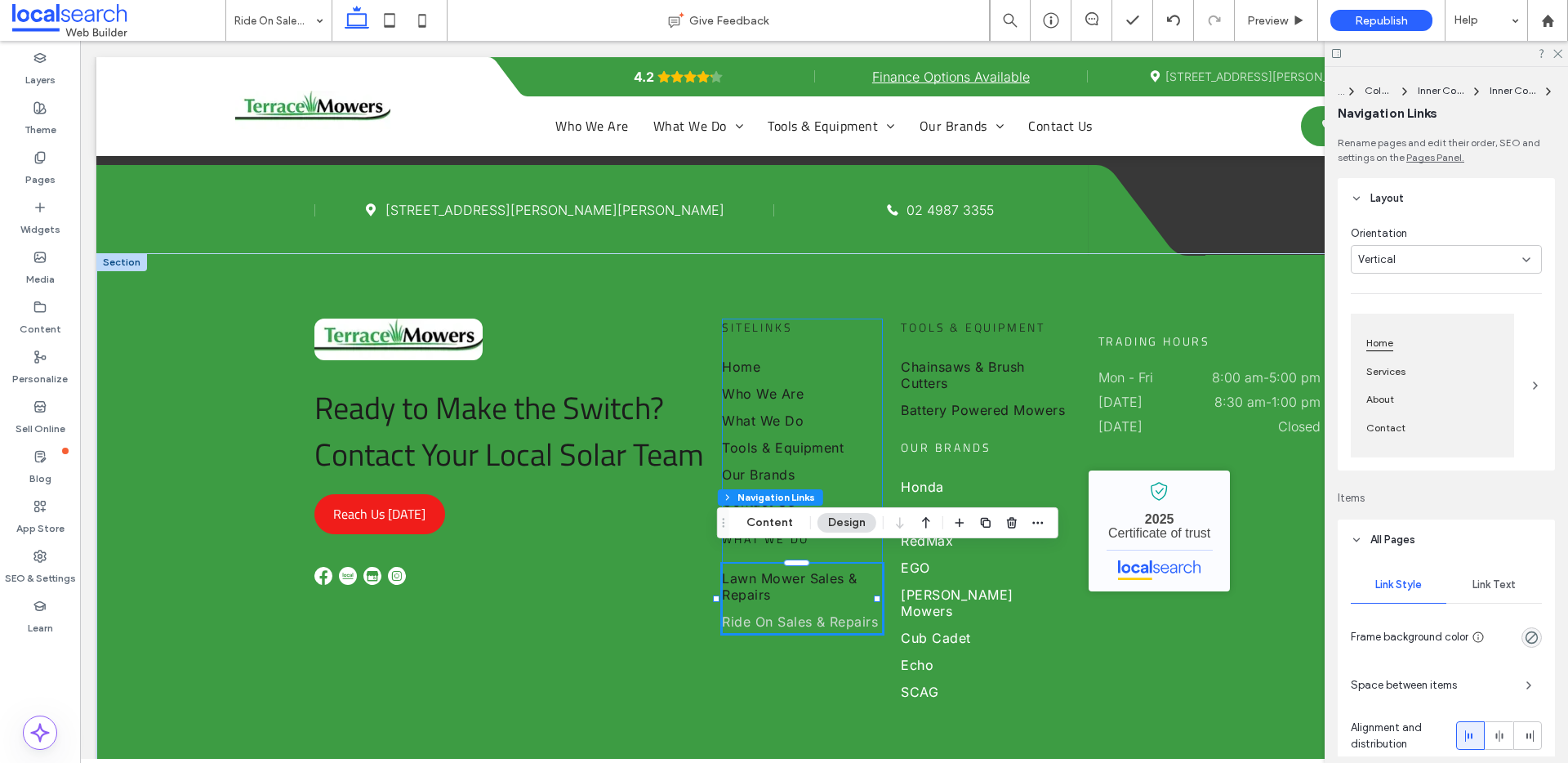
click at [819, 613] on span "Ride On Sales & Repairs" at bounding box center [800, 622] width 156 height 17
click at [816, 613] on span "Ride On Sales & Repairs" at bounding box center [800, 622] width 156 height 17
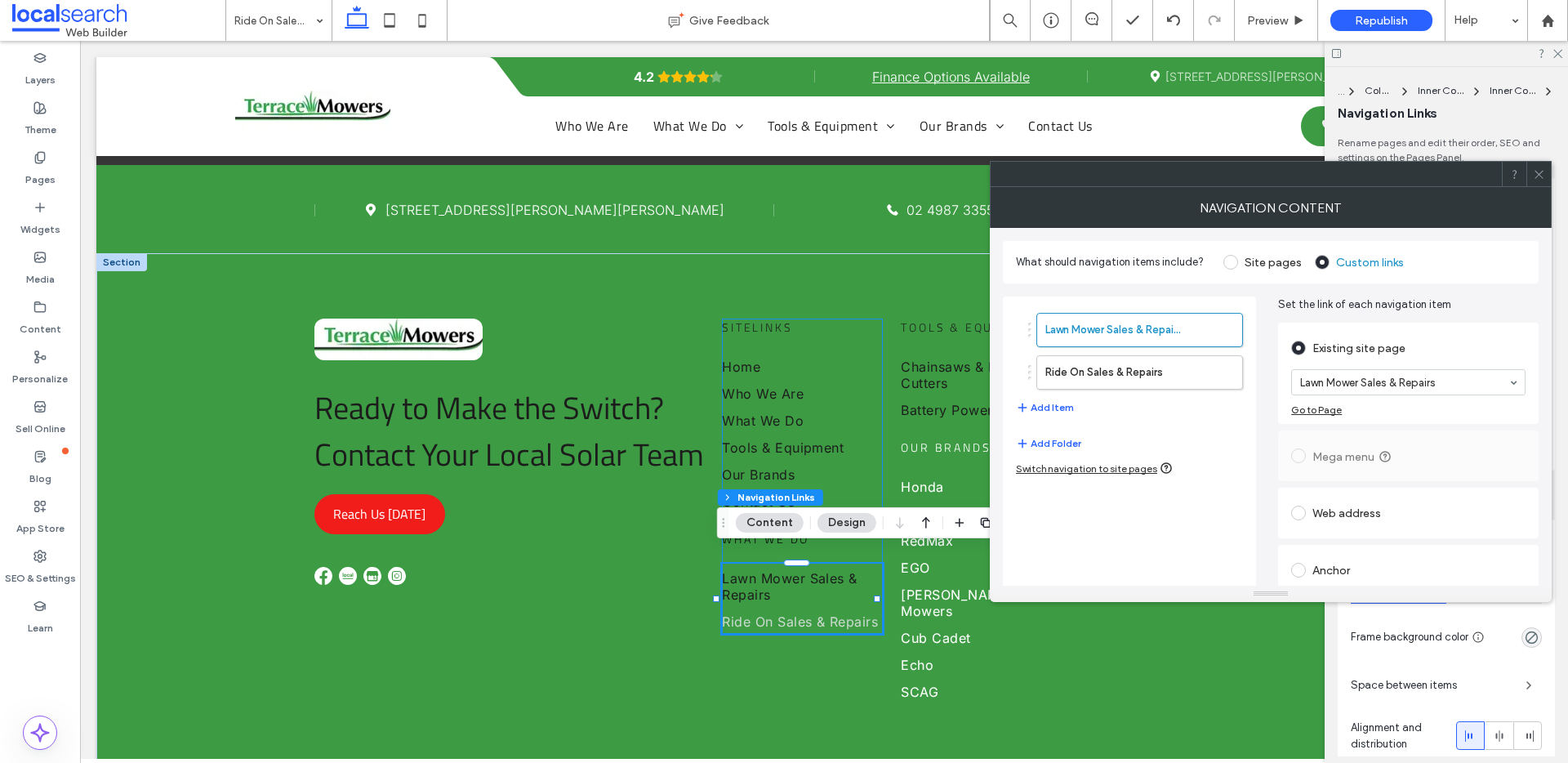
click at [803, 613] on span "Ride On Sales & Repairs" at bounding box center [800, 622] width 156 height 17
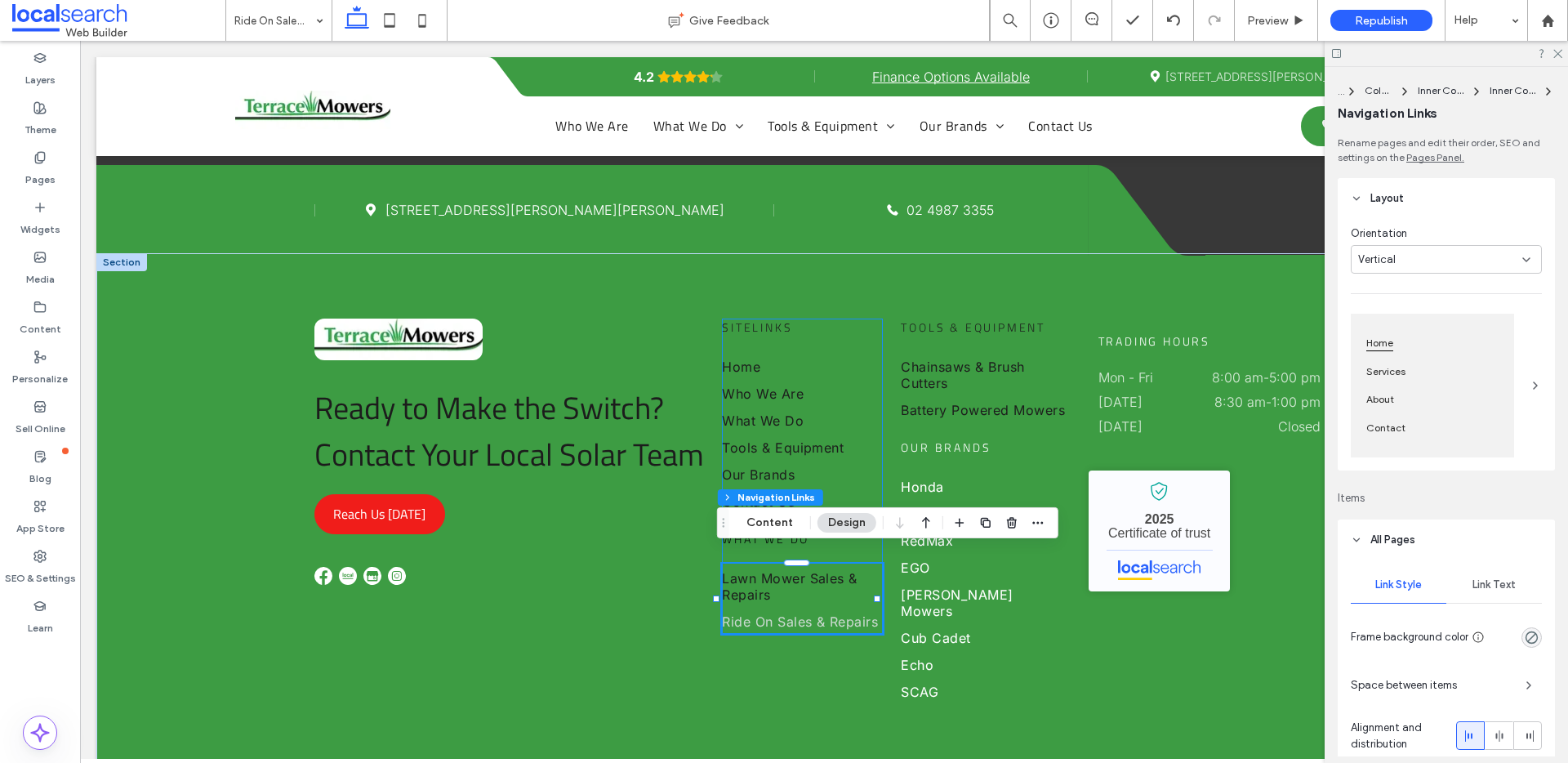
click at [803, 613] on span "Ride On Sales & Repairs" at bounding box center [800, 622] width 156 height 17
click at [1472, 585] on span "Link Text" at bounding box center [1494, 584] width 44 height 13
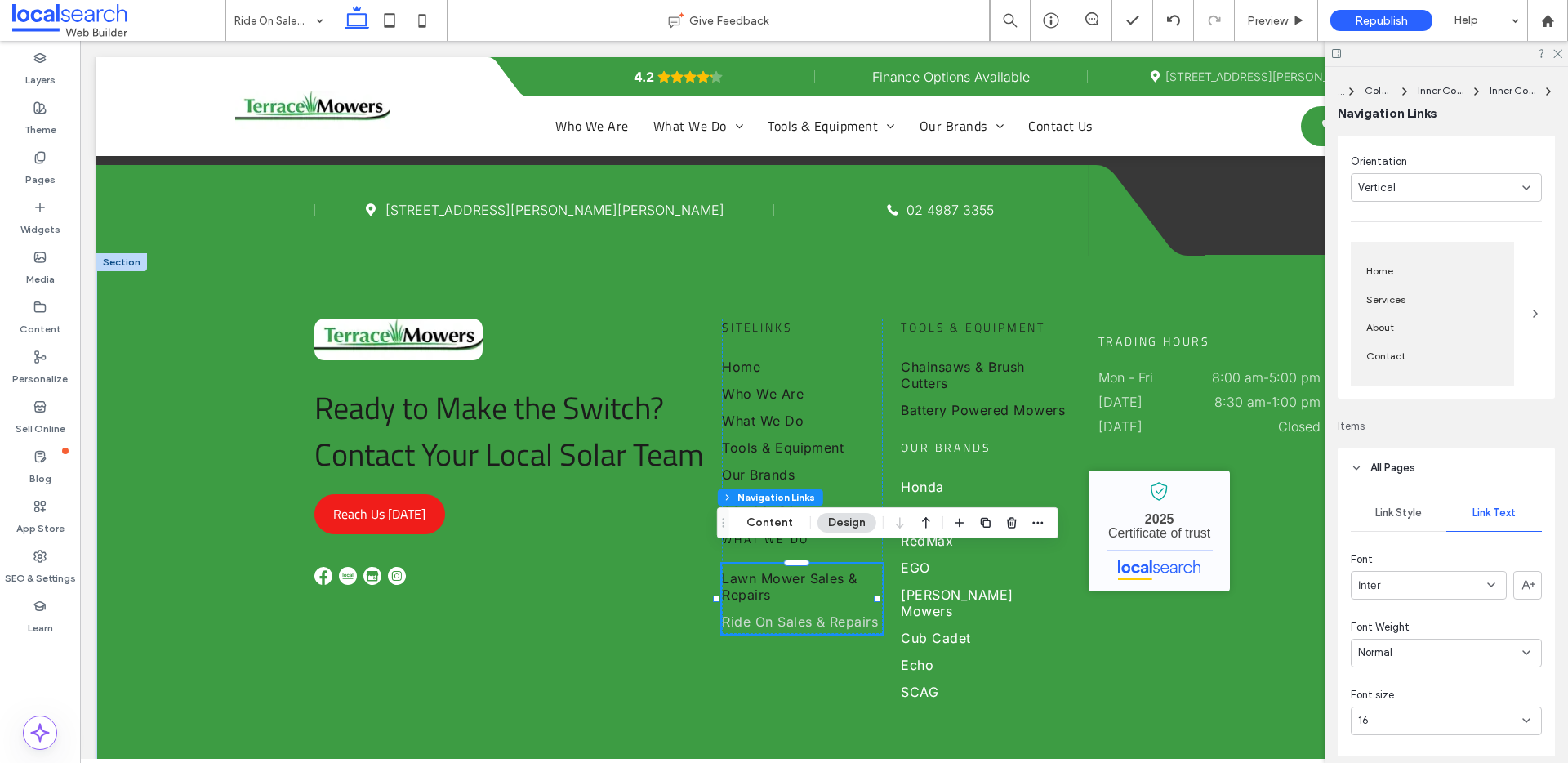
scroll to position [141, 0]
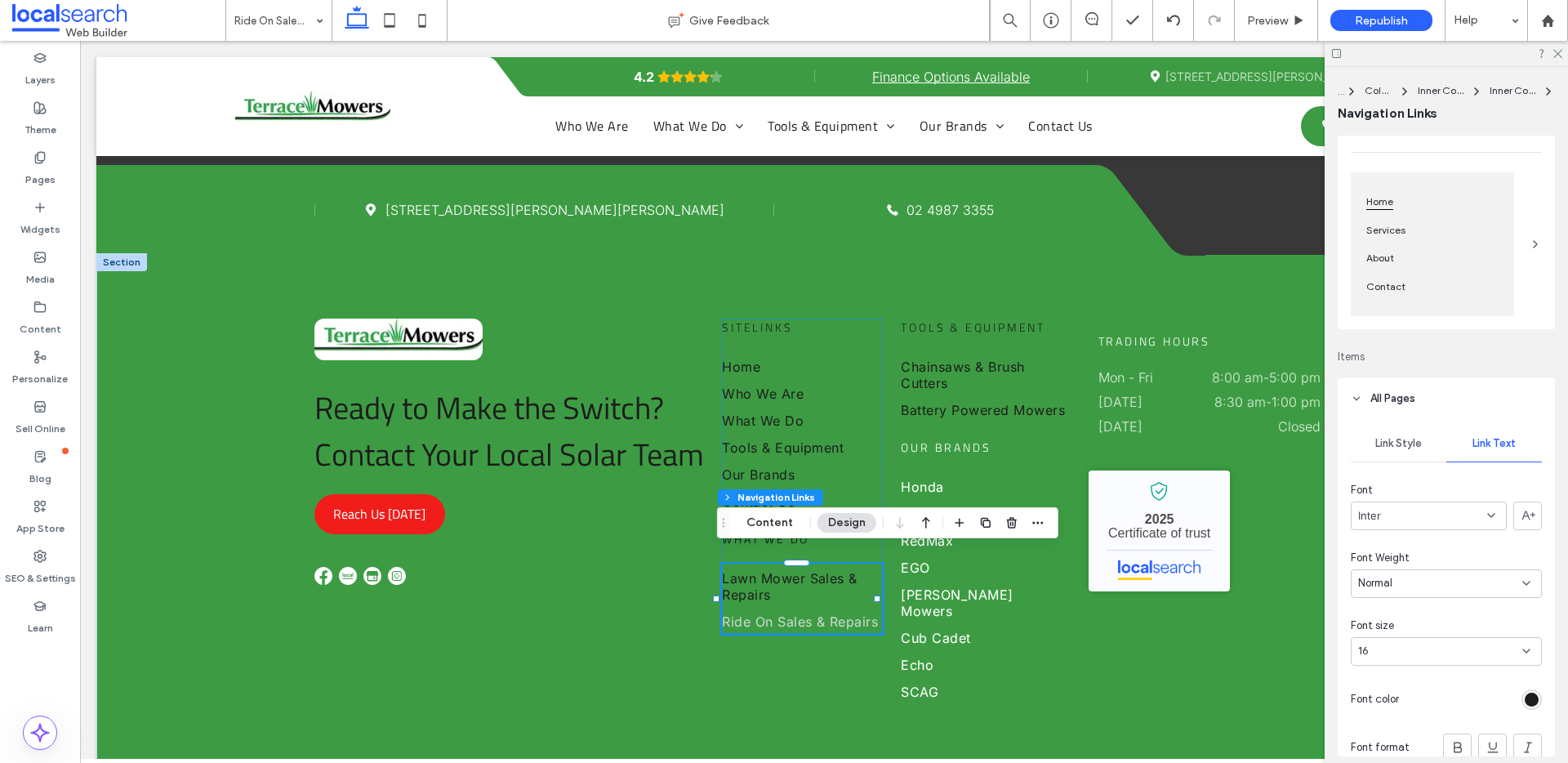
click at [1524, 692] on div "rgb(28, 28, 28)" at bounding box center [1531, 699] width 14 height 14
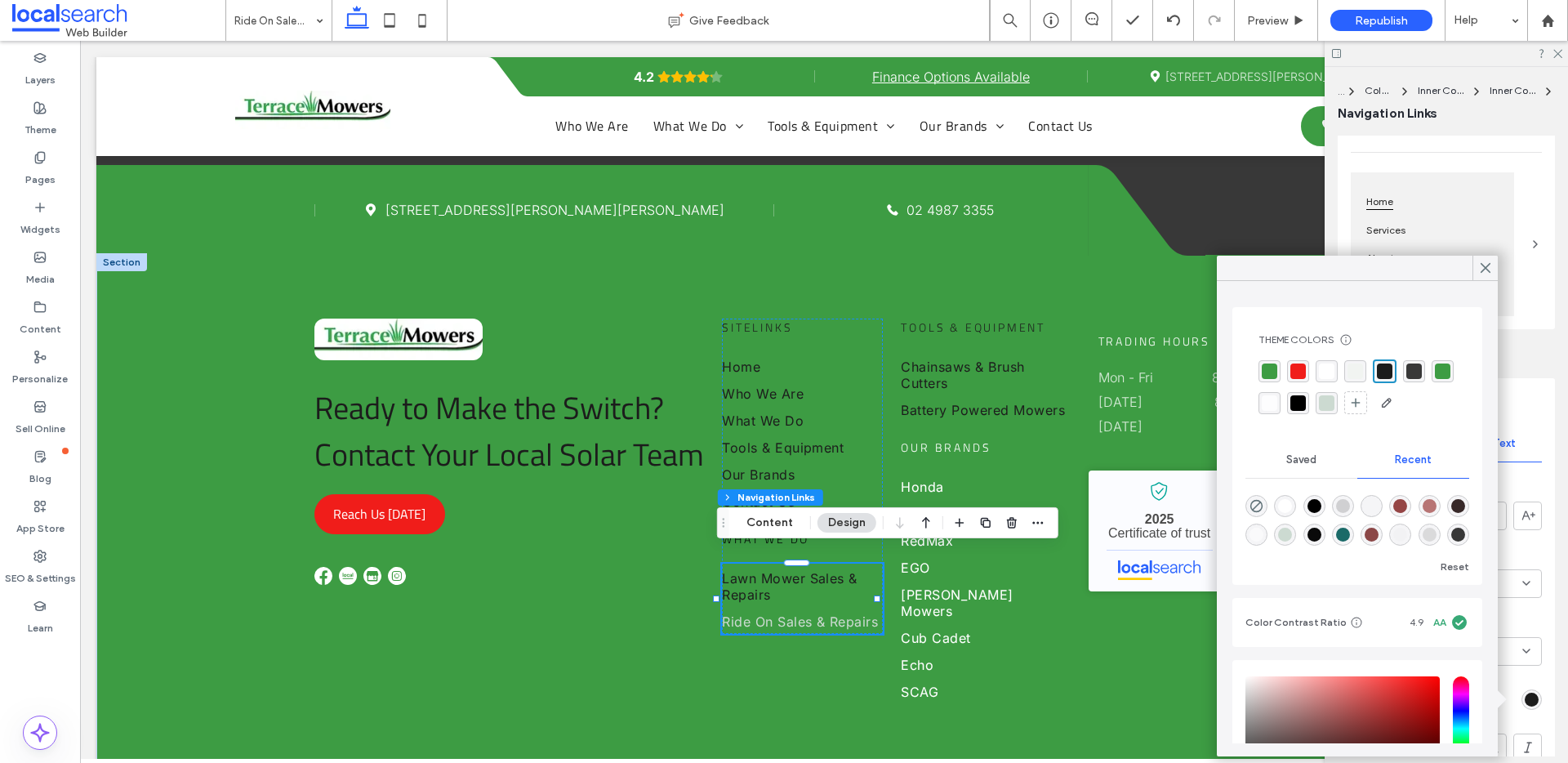
click at [1380, 376] on div "rgba(28, 28, 28, 1)" at bounding box center [1384, 370] width 16 height 16
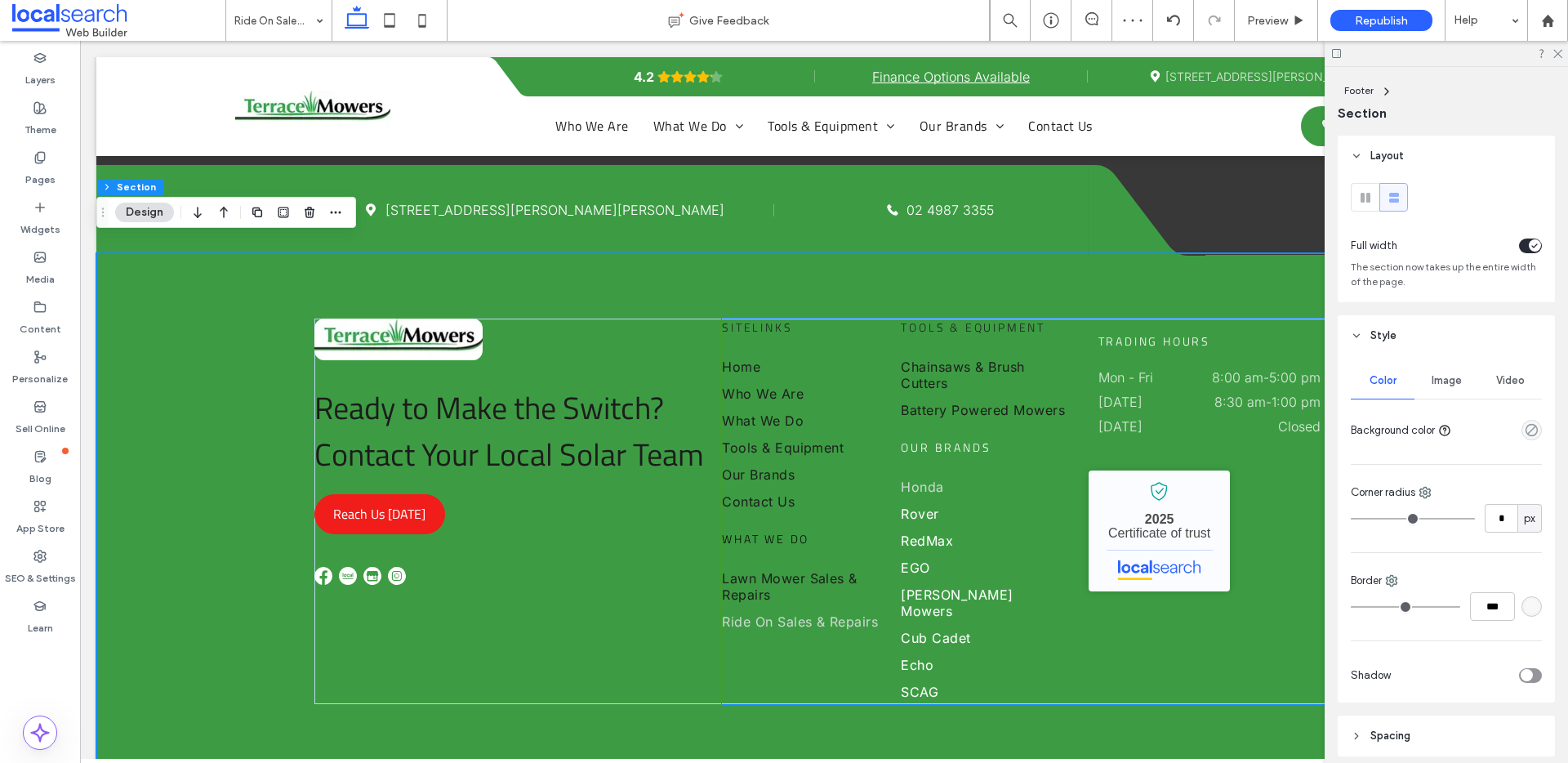
click at [938, 472] on link "Honda" at bounding box center [984, 485] width 166 height 27
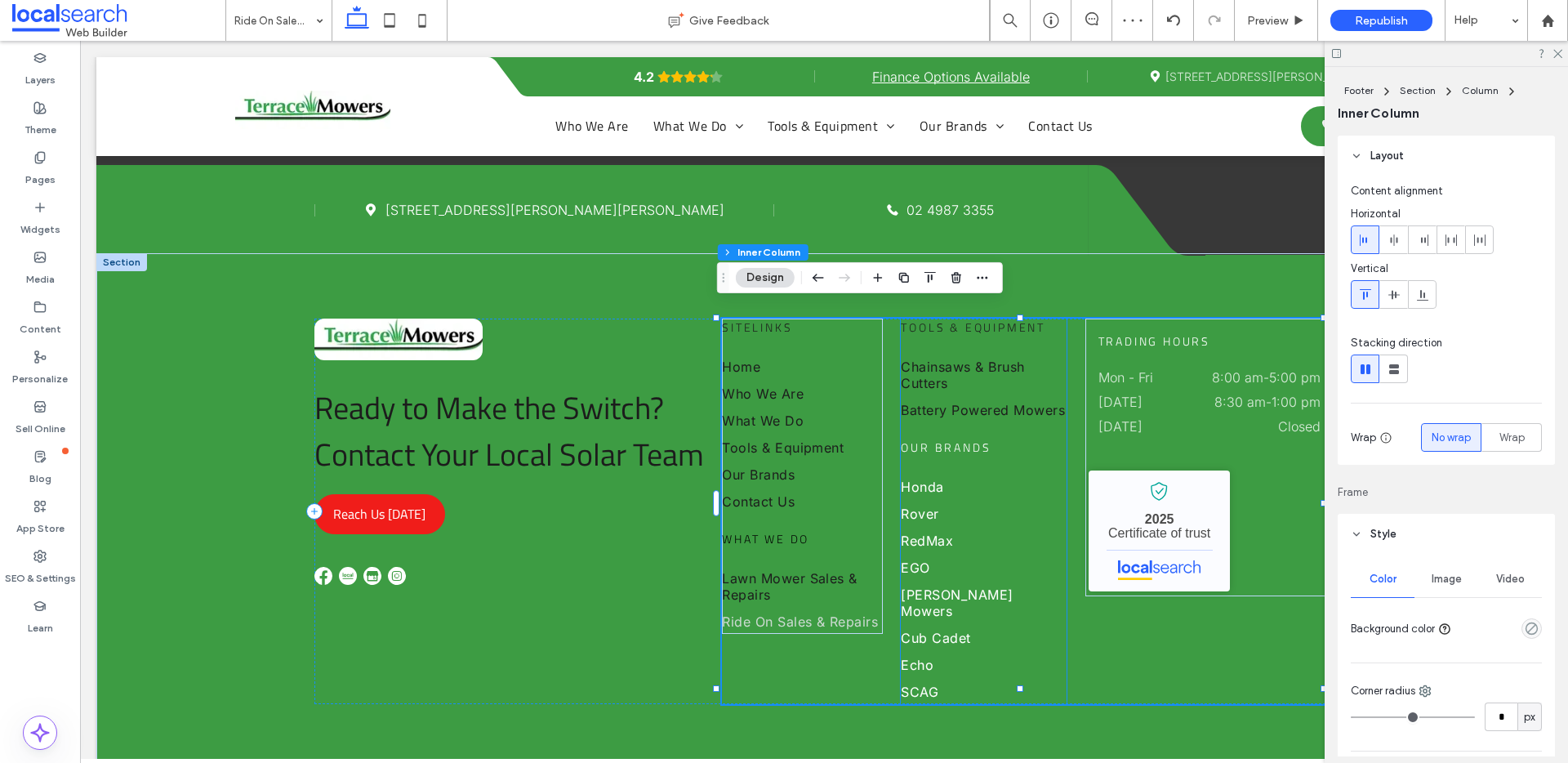
click at [951, 438] on span "Our Brands" at bounding box center [945, 447] width 90 height 17
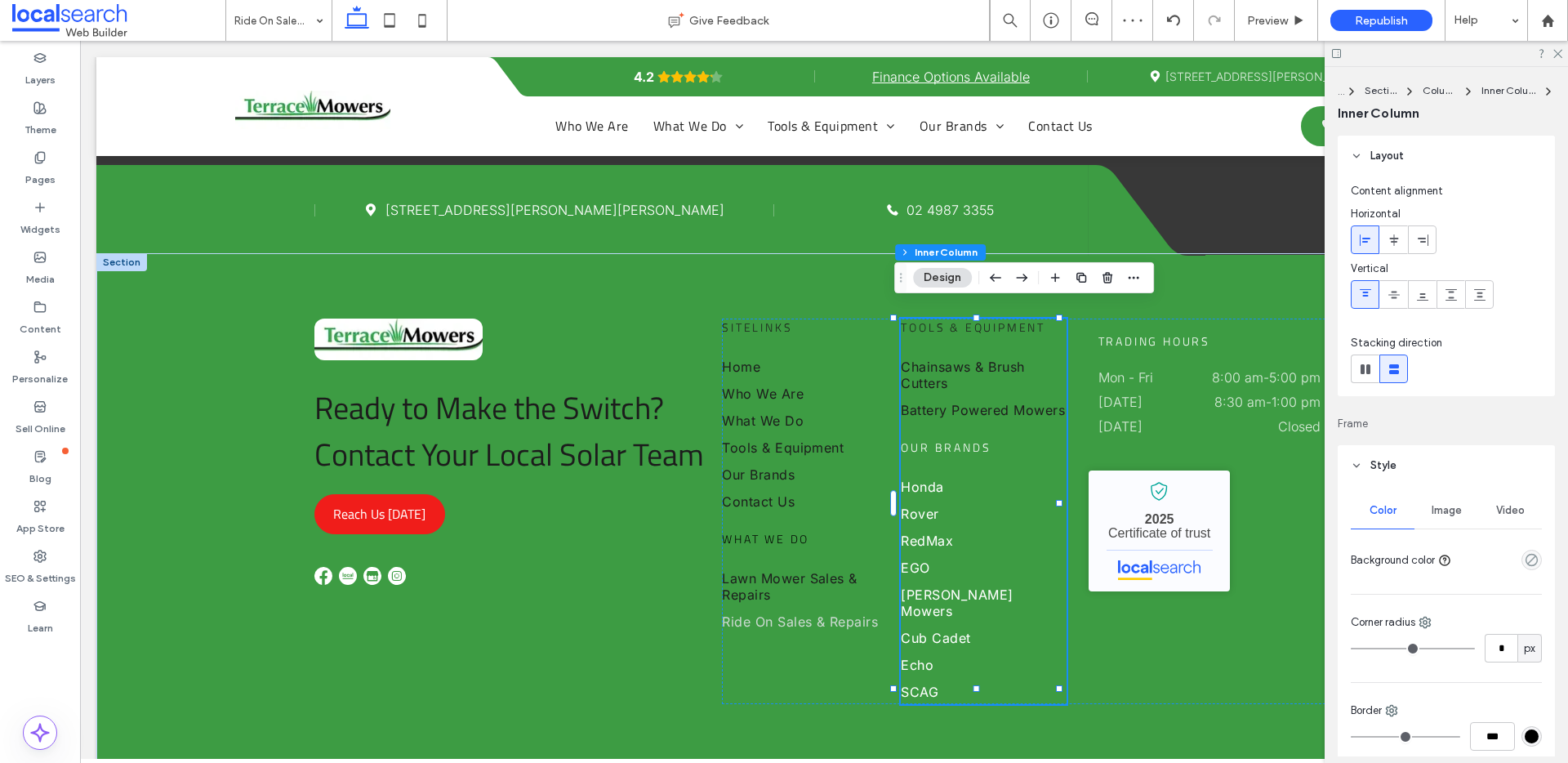
click at [958, 438] on span "Our Brands" at bounding box center [945, 447] width 90 height 17
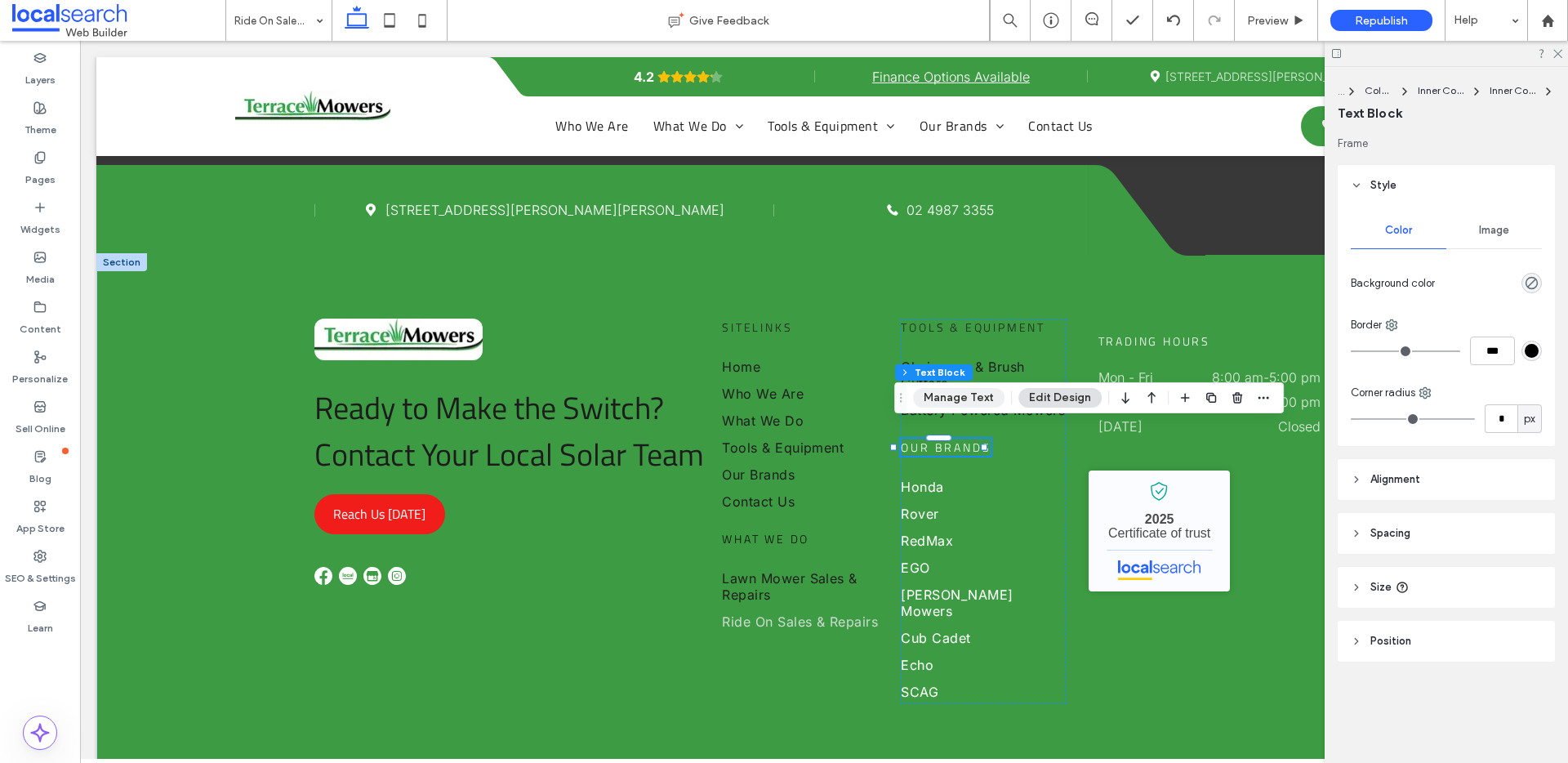
click at [959, 399] on button "Manage Text" at bounding box center [958, 397] width 91 height 20
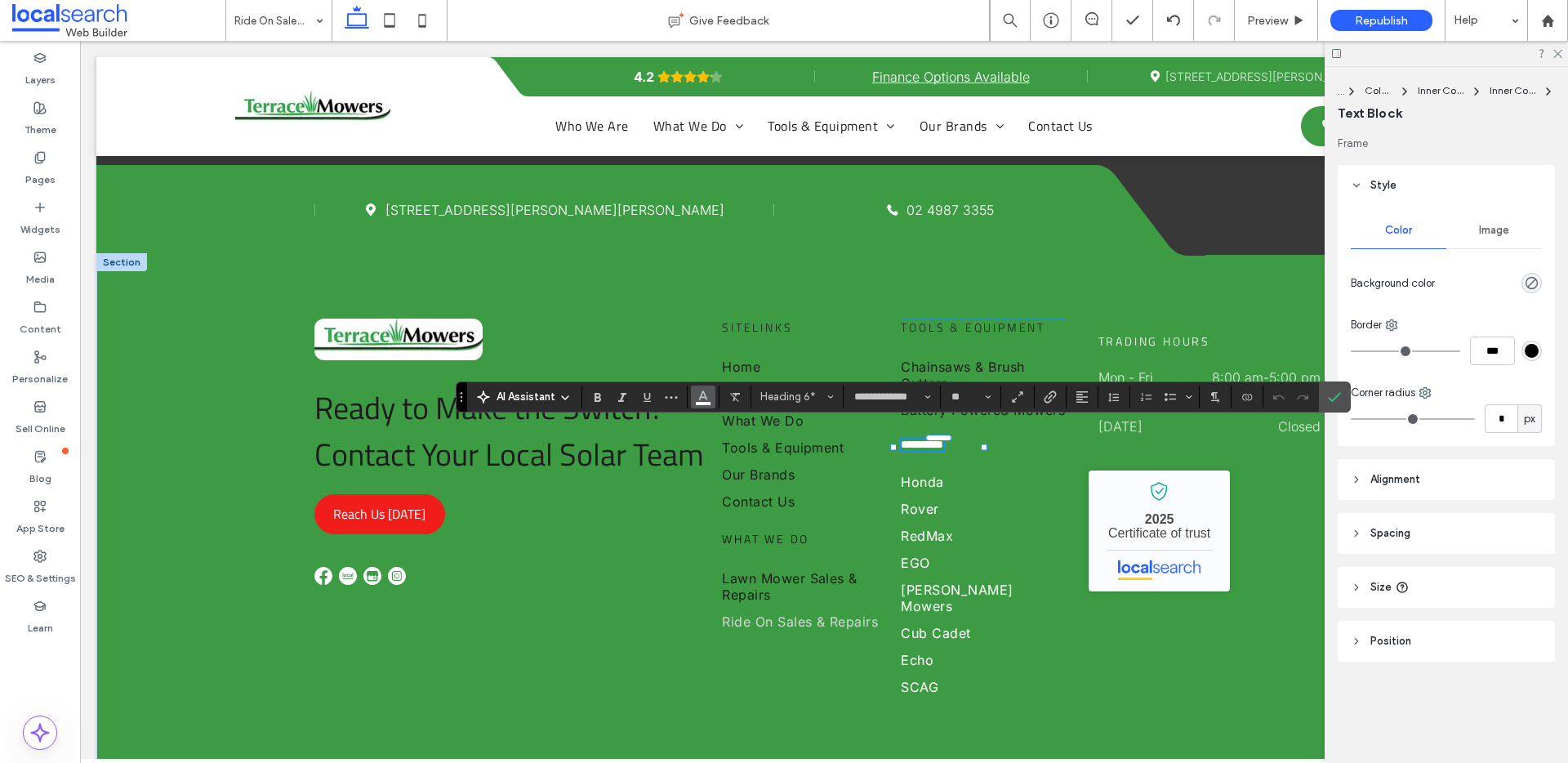
click at [704, 401] on icon "Color" at bounding box center [704, 395] width 13 height 13
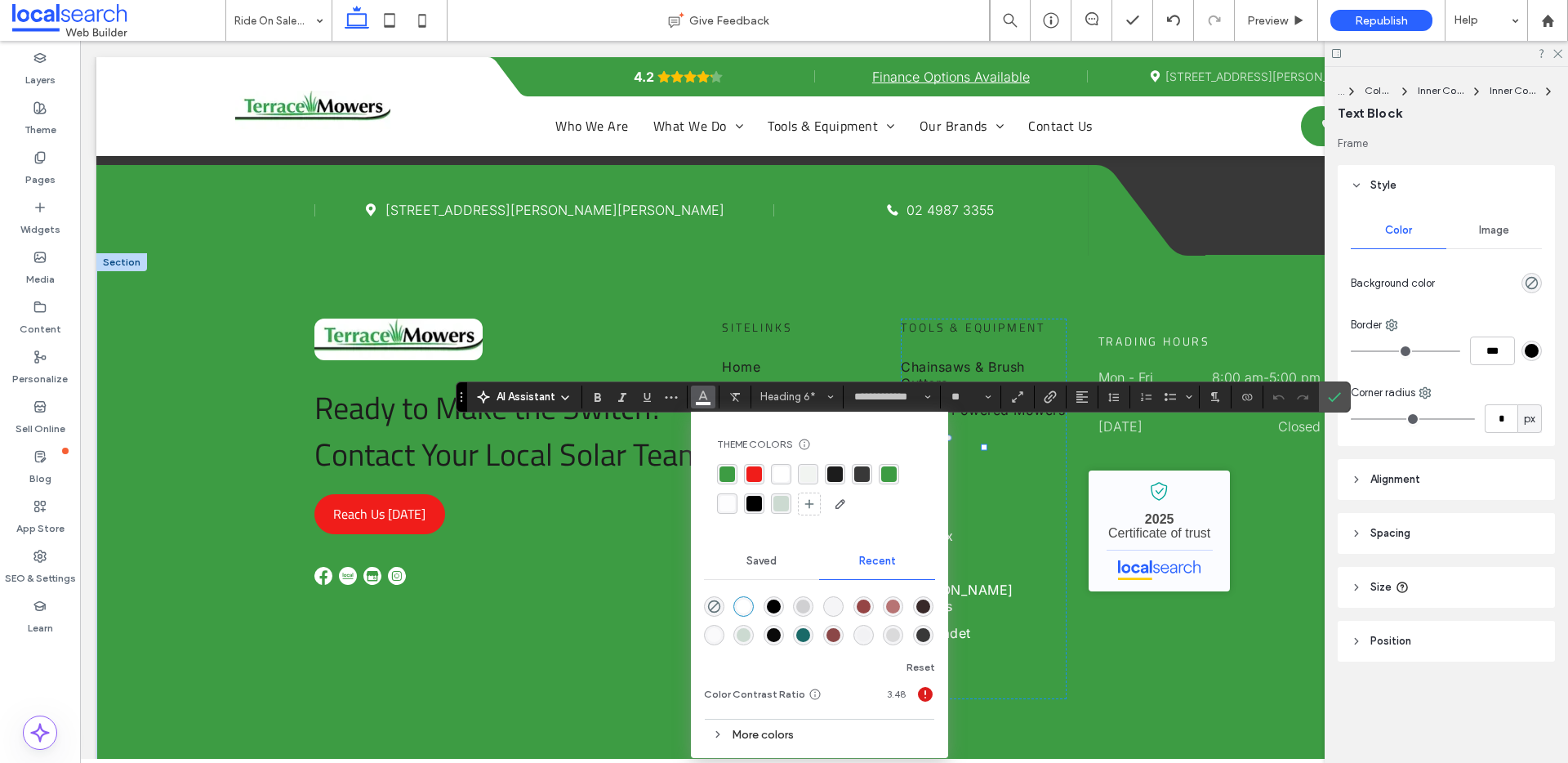
click at [837, 470] on div "rgba(28, 28, 28, 1)" at bounding box center [835, 474] width 16 height 16
click at [1016, 521] on link "RedMax" at bounding box center [984, 534] width 166 height 27
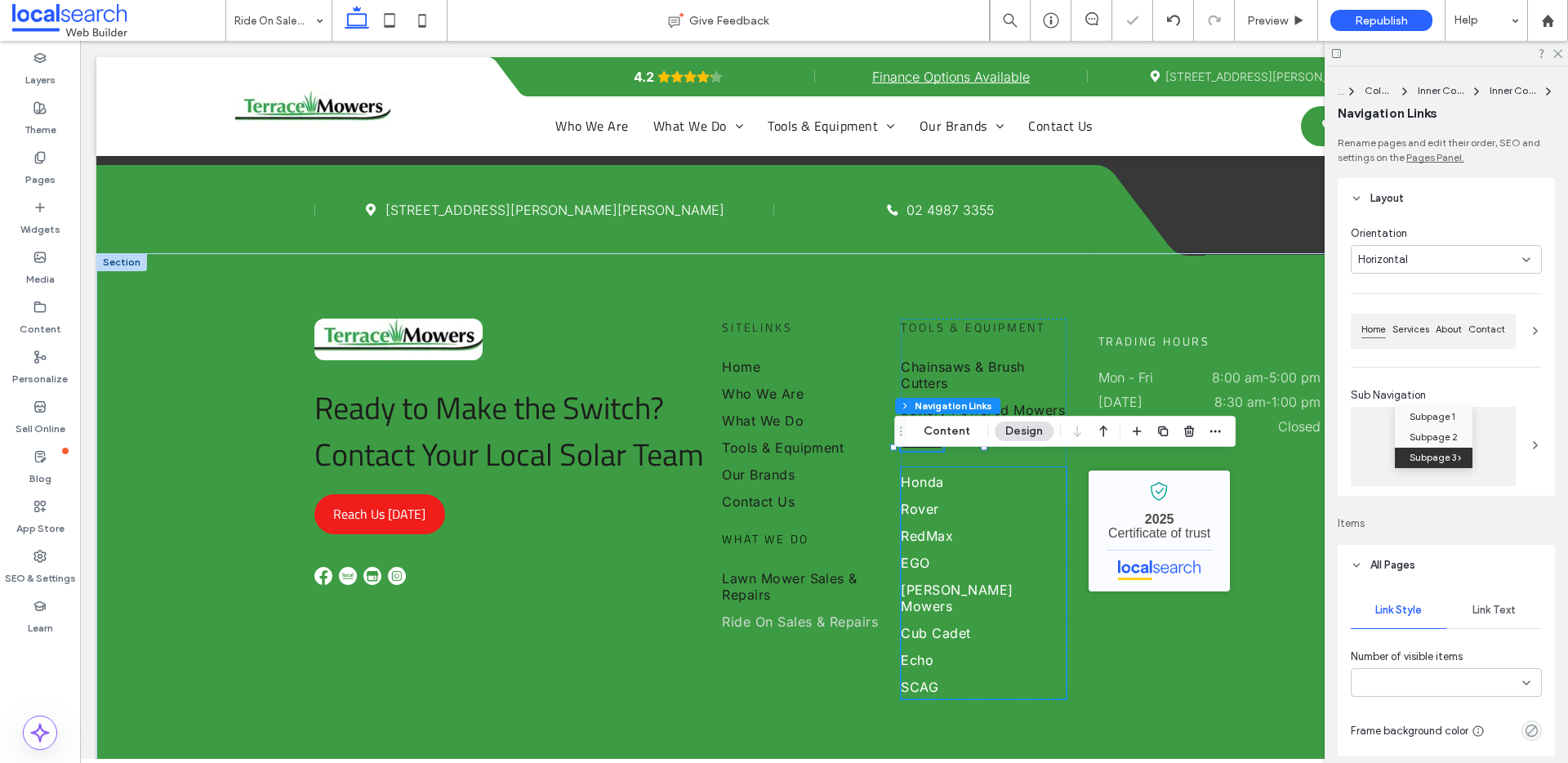
type input "***"
type input "****"
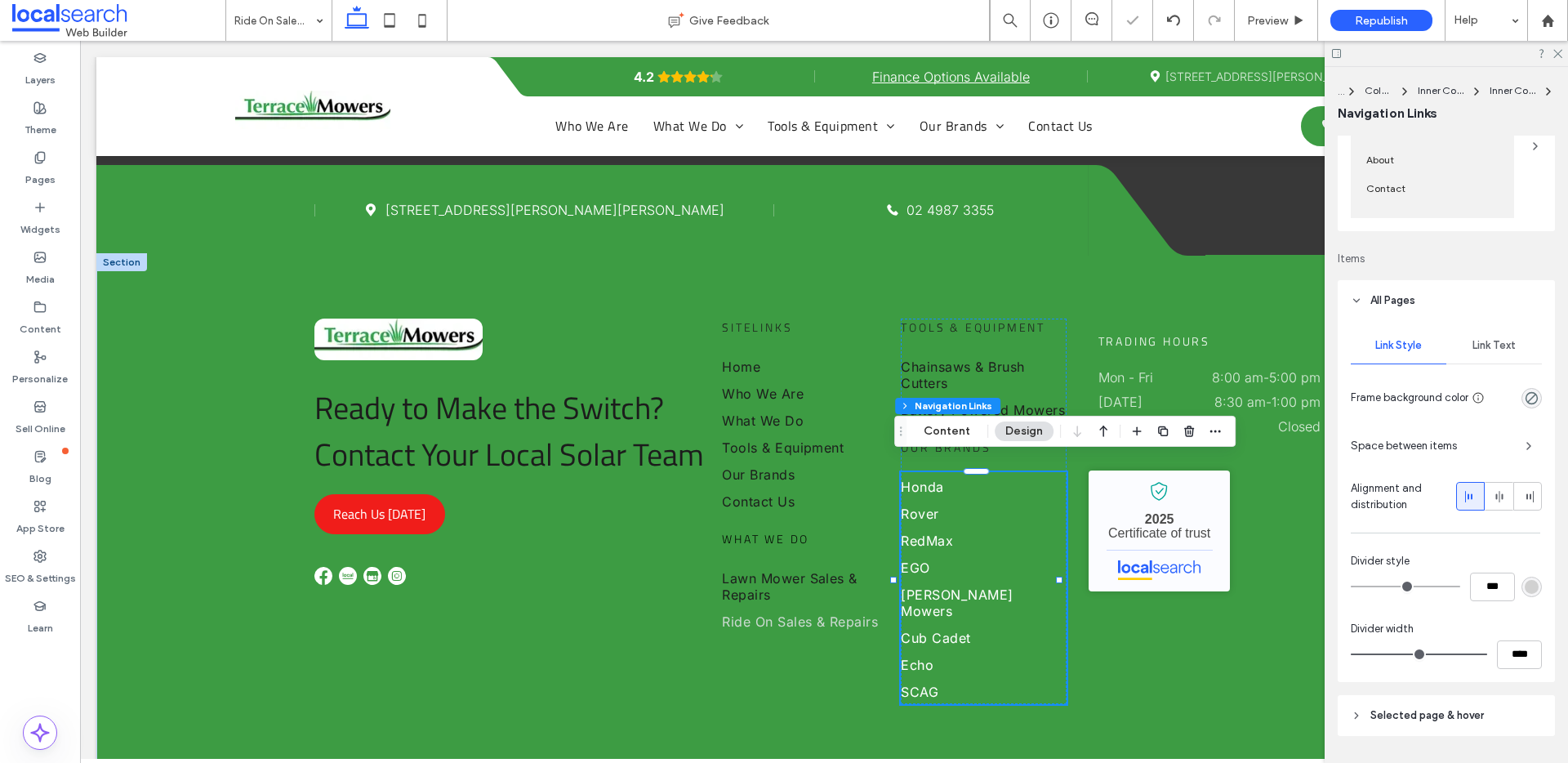
scroll to position [241, 0]
click at [947, 501] on link "Rover" at bounding box center [984, 512] width 166 height 27
click at [1472, 347] on span "Link Text" at bounding box center [1494, 343] width 44 height 13
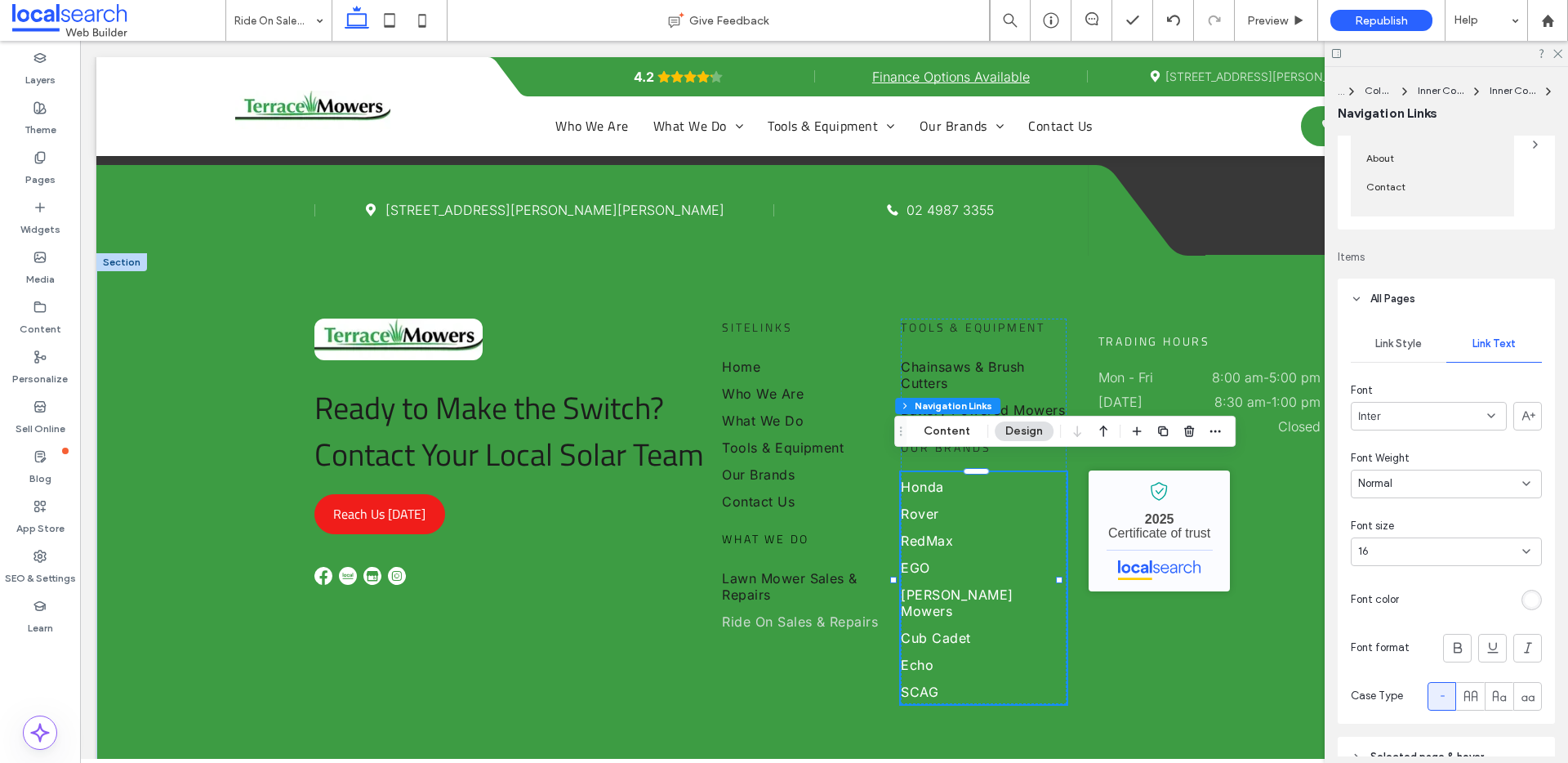
click at [1524, 593] on div "rgb(255, 255, 255)" at bounding box center [1531, 599] width 14 height 14
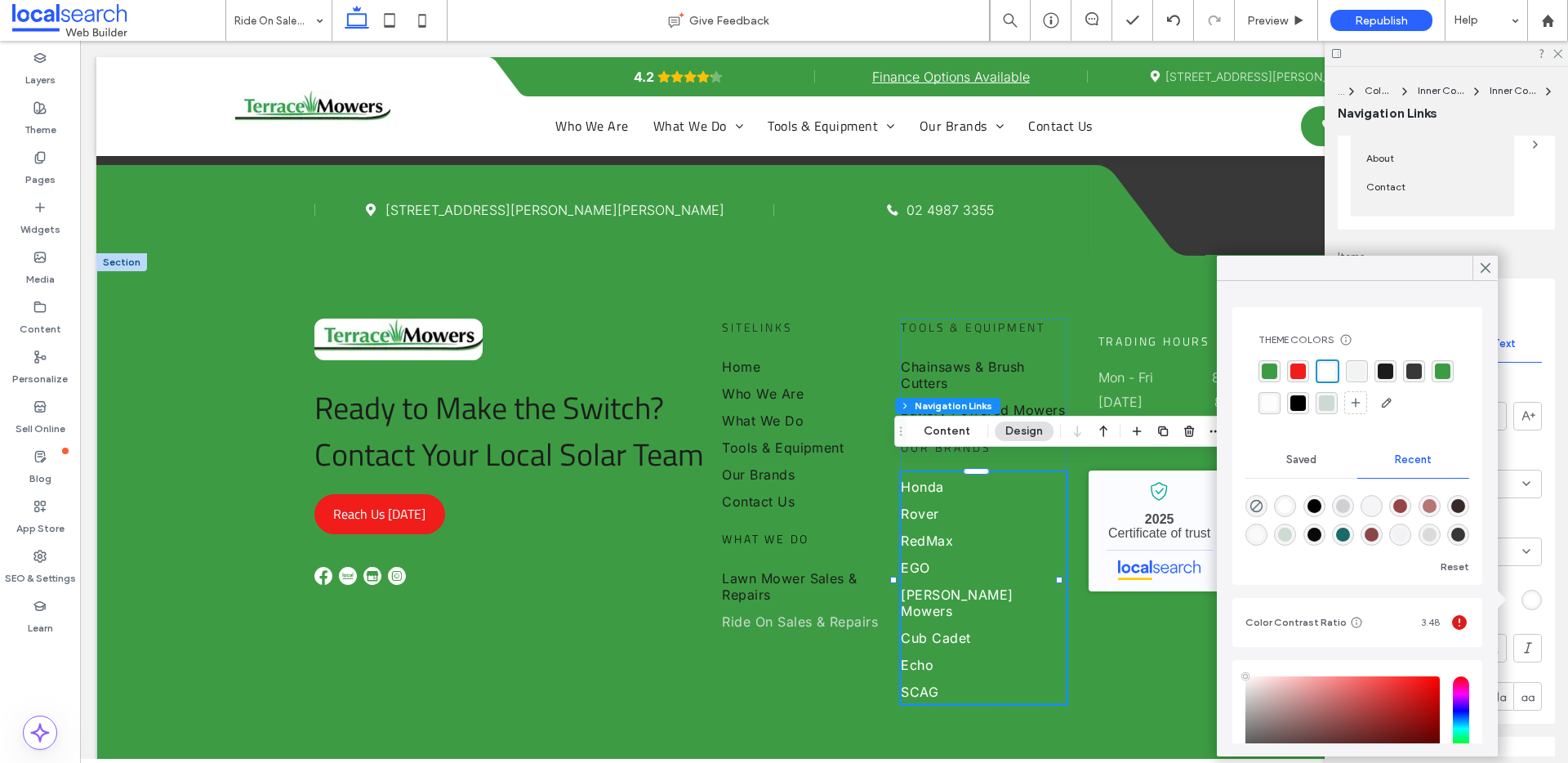
click at [1386, 374] on div "rgba(28, 28, 28, 1)" at bounding box center [1385, 370] width 16 height 16
click at [1164, 609] on div "Sitelinks Home Who We Are What We Do Tools & Equipment Our Brands Contact Us wh…" at bounding box center [1027, 511] width 610 height 385
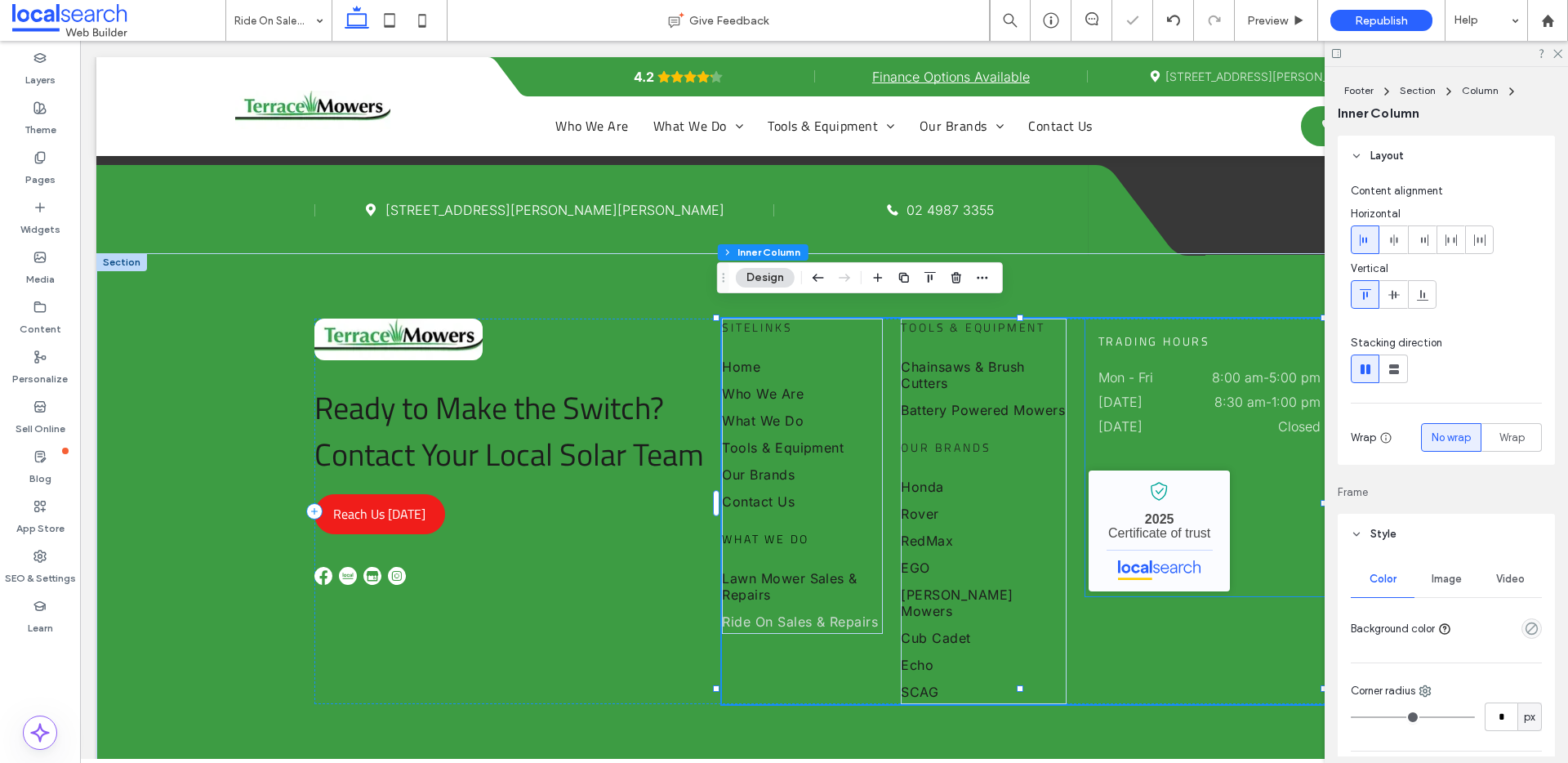
click at [1167, 332] on span "Trading Hours" at bounding box center [1154, 341] width 112 height 17
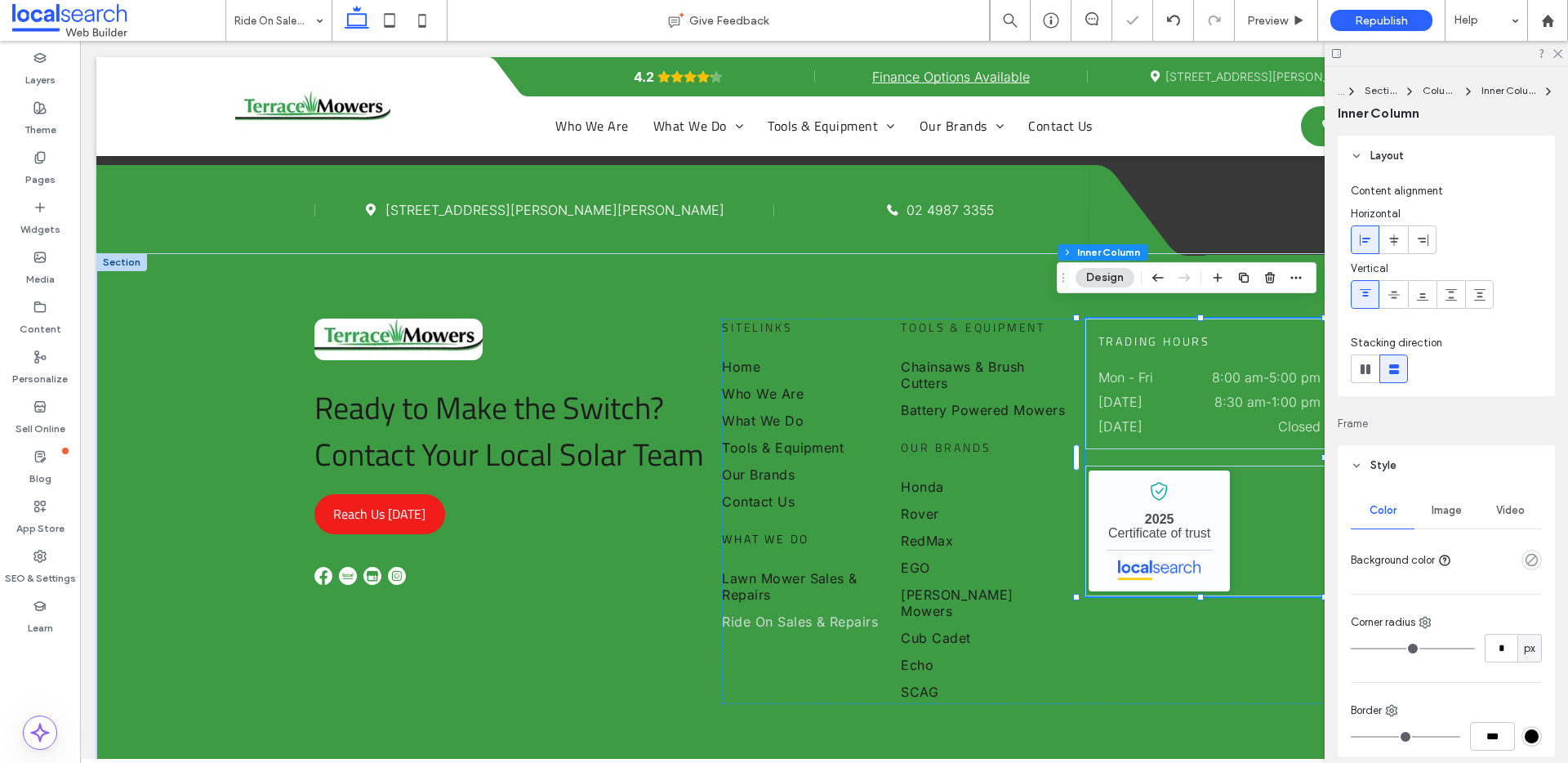
click at [1160, 332] on span "Trading Hours" at bounding box center [1154, 341] width 112 height 17
click at [1157, 332] on span "Trading Hours" at bounding box center [1154, 341] width 112 height 17
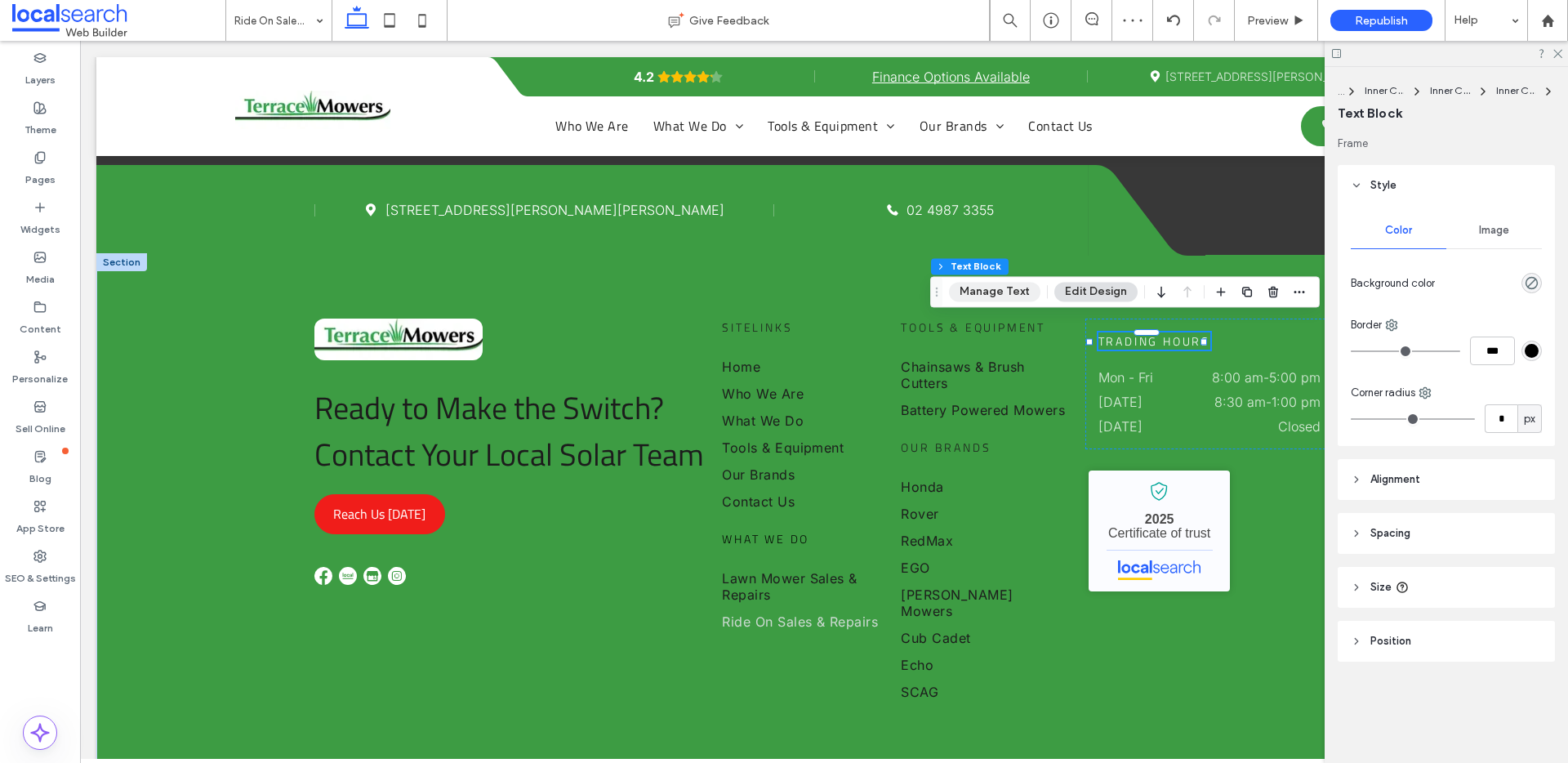
click at [999, 290] on button "Manage Text" at bounding box center [995, 291] width 91 height 20
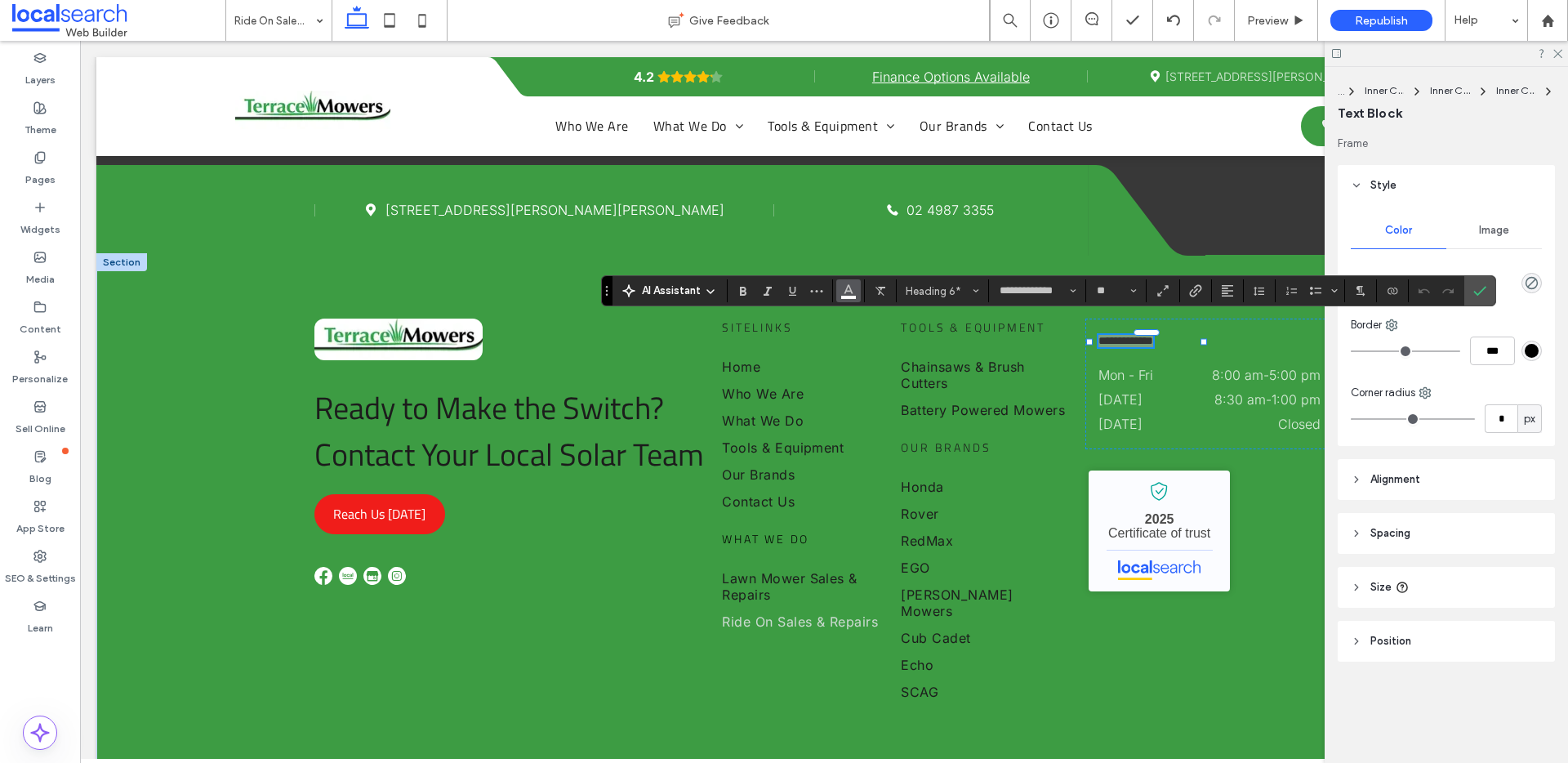
click at [851, 285] on icon "Color" at bounding box center [849, 289] width 13 height 13
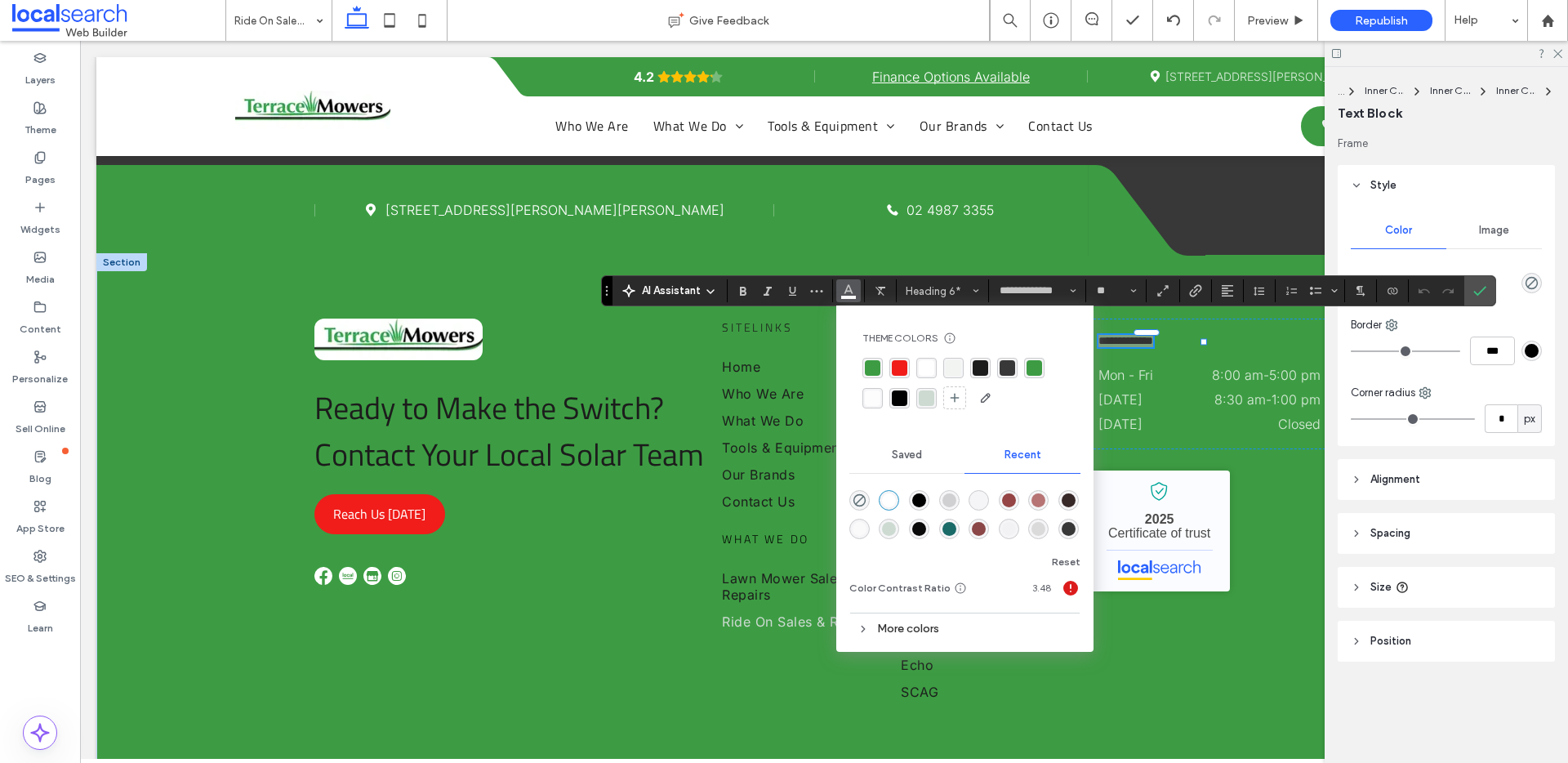
drag, startPoint x: 898, startPoint y: 398, endPoint x: 927, endPoint y: 400, distance: 29.1
click at [898, 398] on div "rgba(0, 0, 0, 1)" at bounding box center [899, 397] width 16 height 16
click at [1183, 352] on div "**********" at bounding box center [1209, 383] width 248 height 130
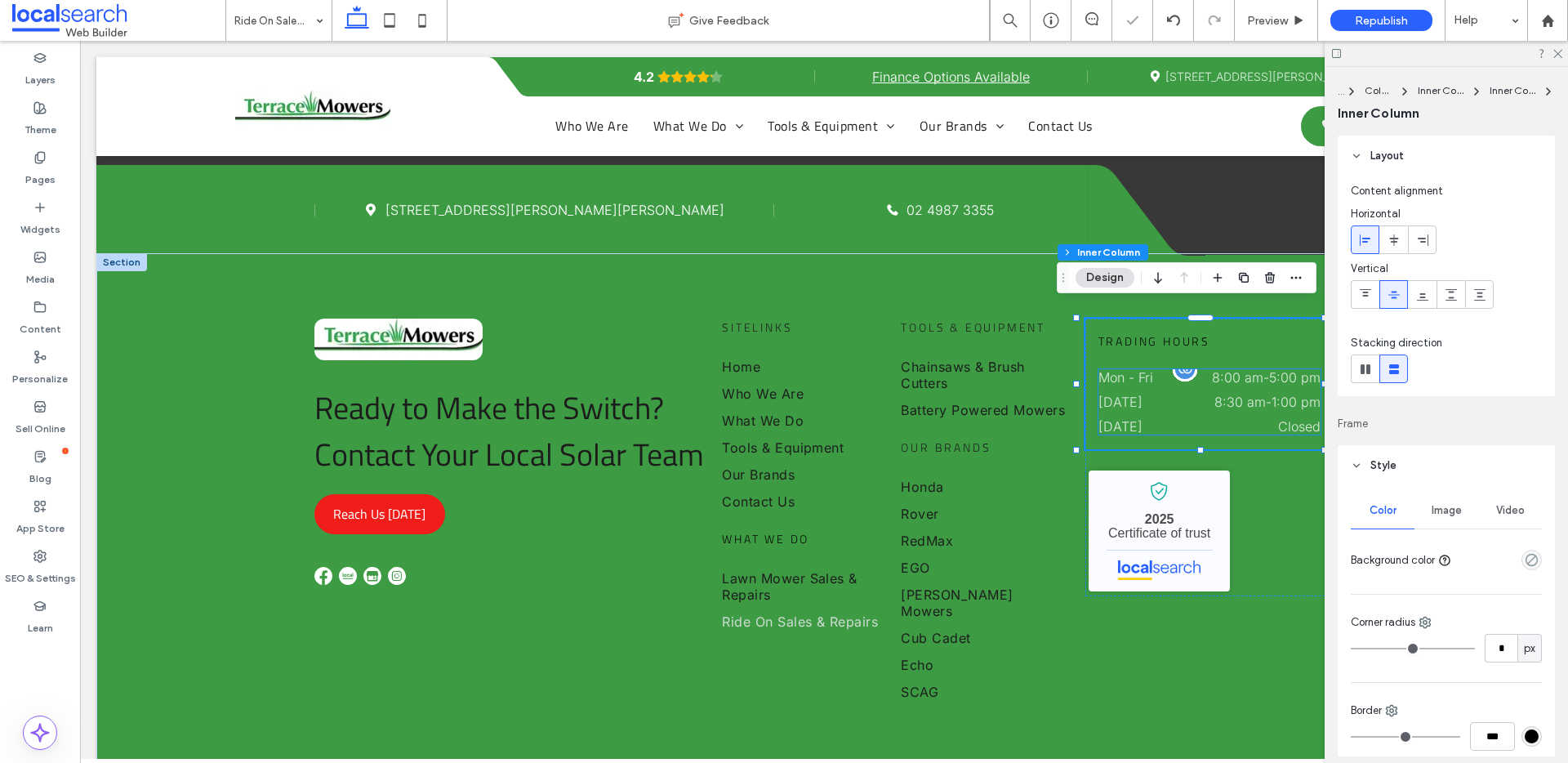
click at [1189, 369] on dd "8:00 am - 5:00 pm" at bounding box center [1254, 378] width 131 height 17
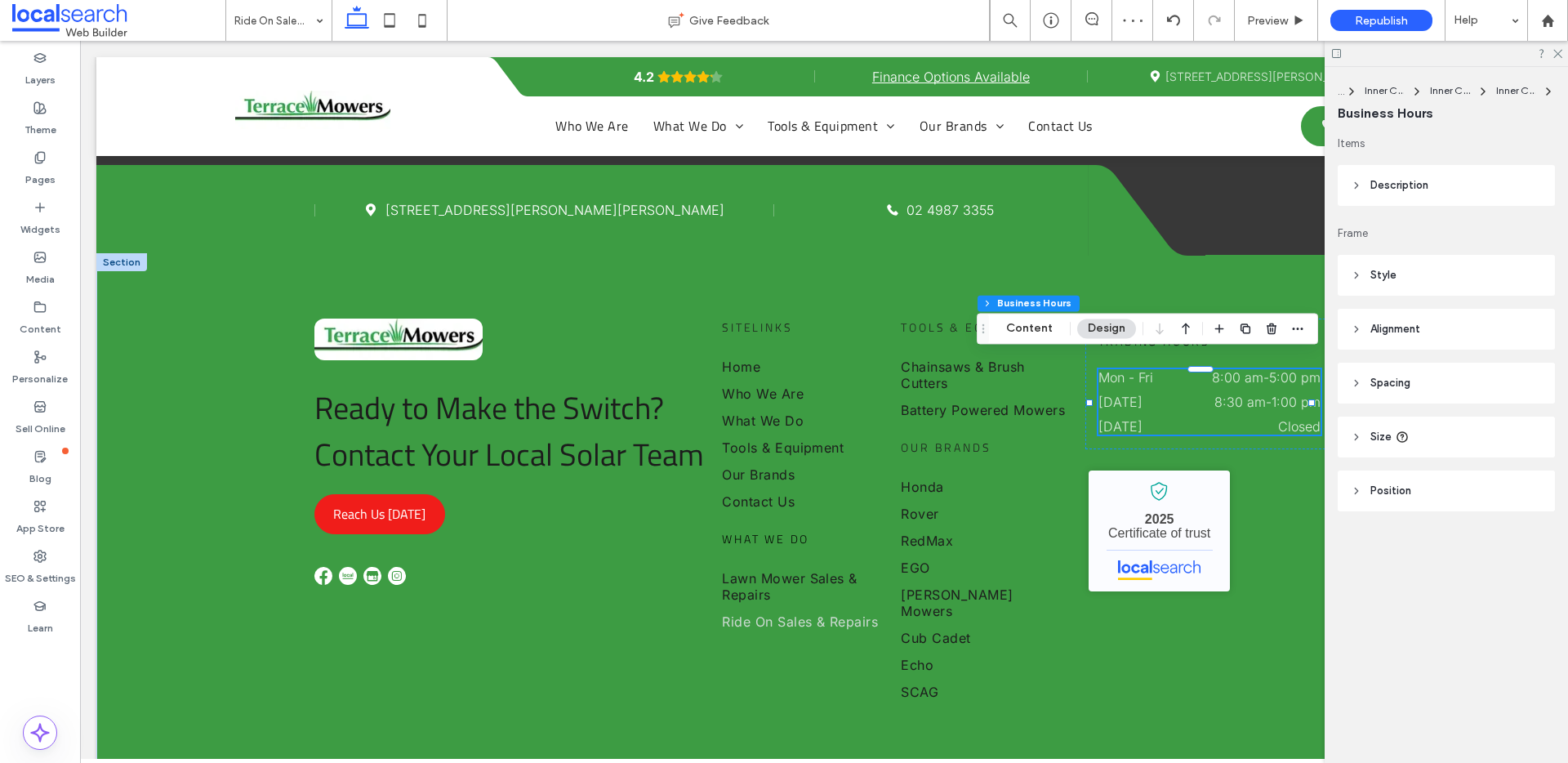
click at [1339, 270] on header "Style" at bounding box center [1445, 275] width 217 height 41
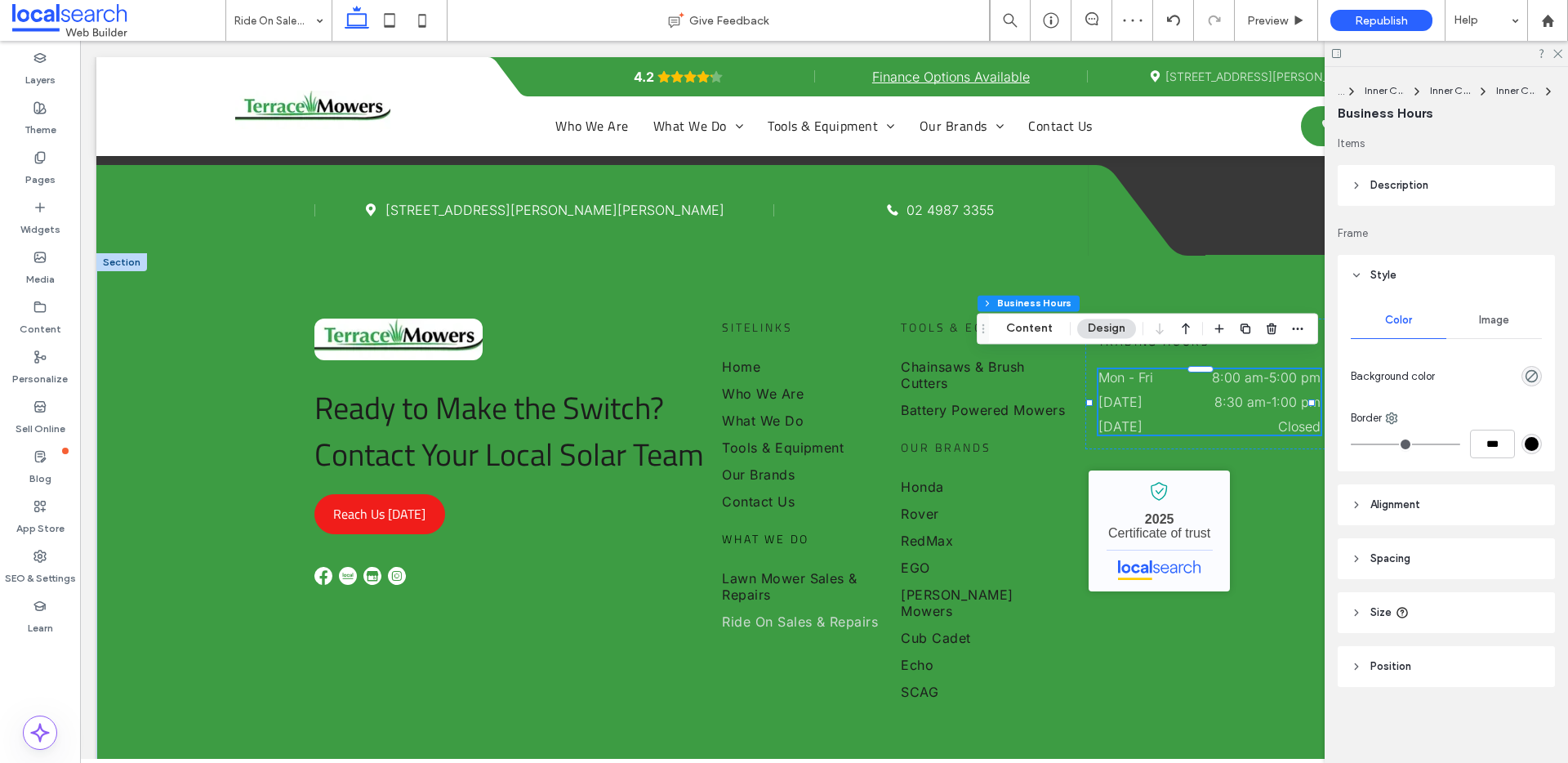
click at [1362, 267] on header "Style" at bounding box center [1445, 275] width 217 height 41
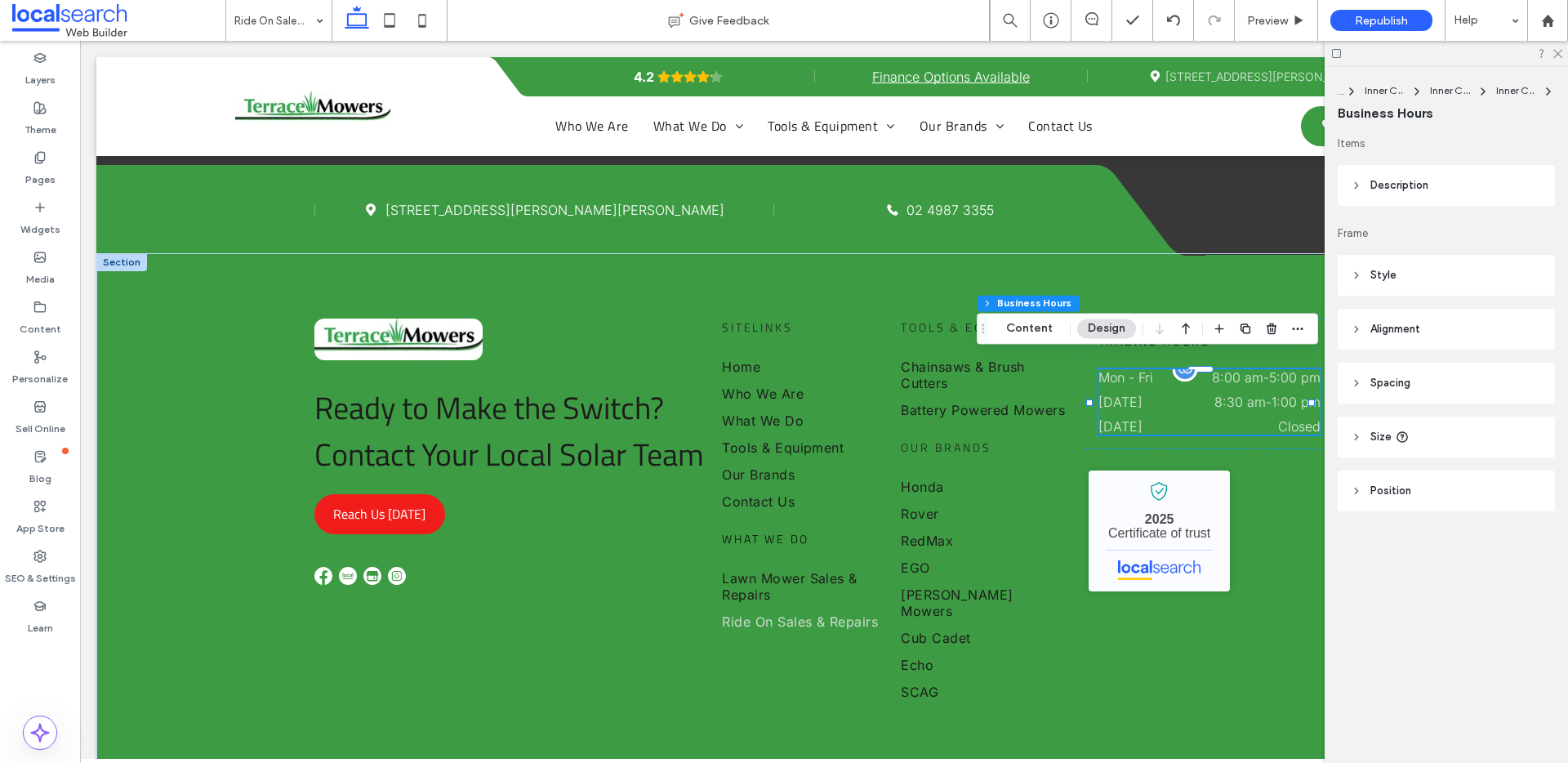
click at [1158, 394] on dt "Saturday" at bounding box center [1143, 402] width 89 height 17
click at [1361, 274] on icon at bounding box center [1356, 275] width 11 height 11
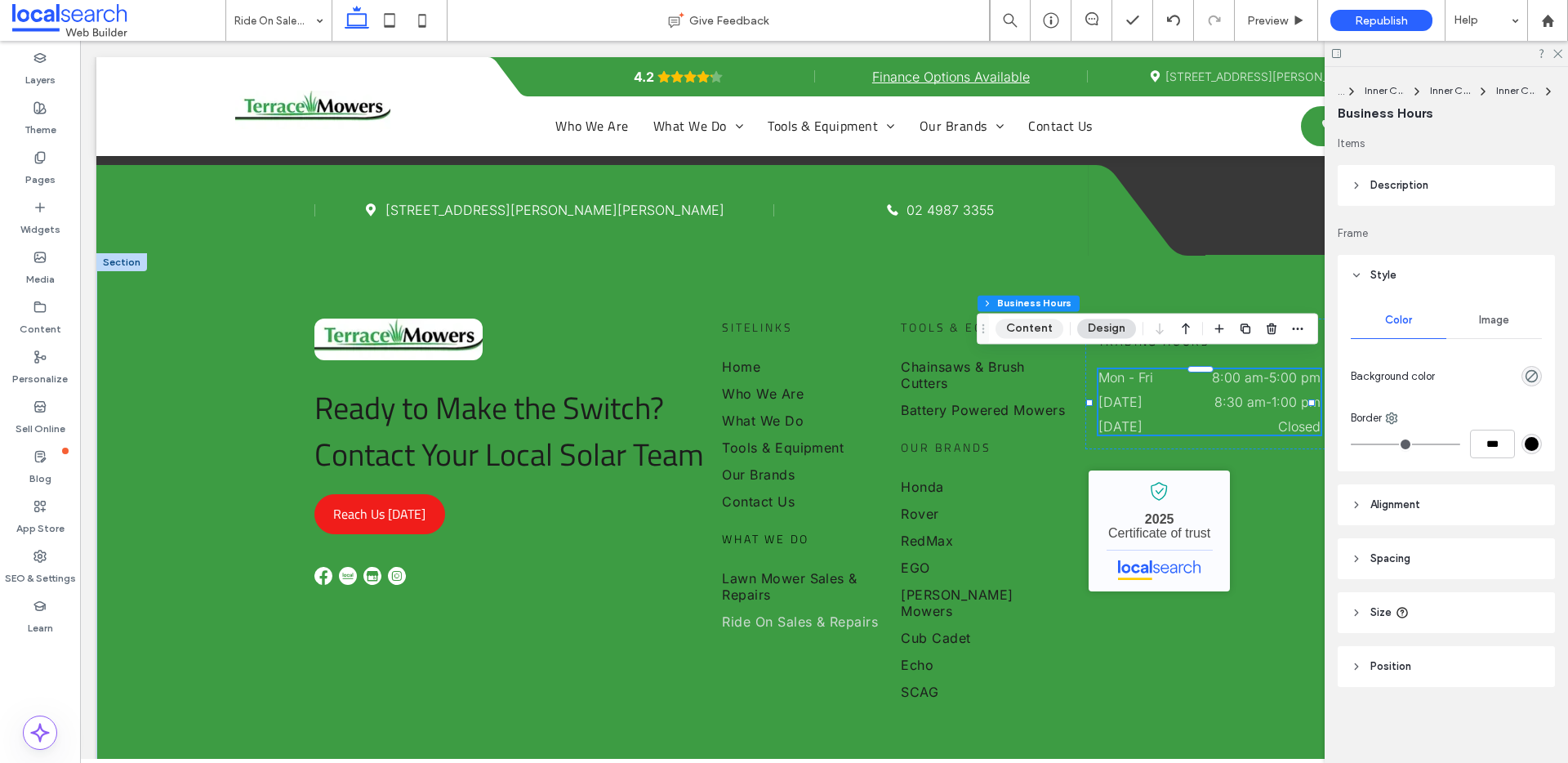
click at [1022, 332] on button "Content" at bounding box center [1029, 328] width 68 height 20
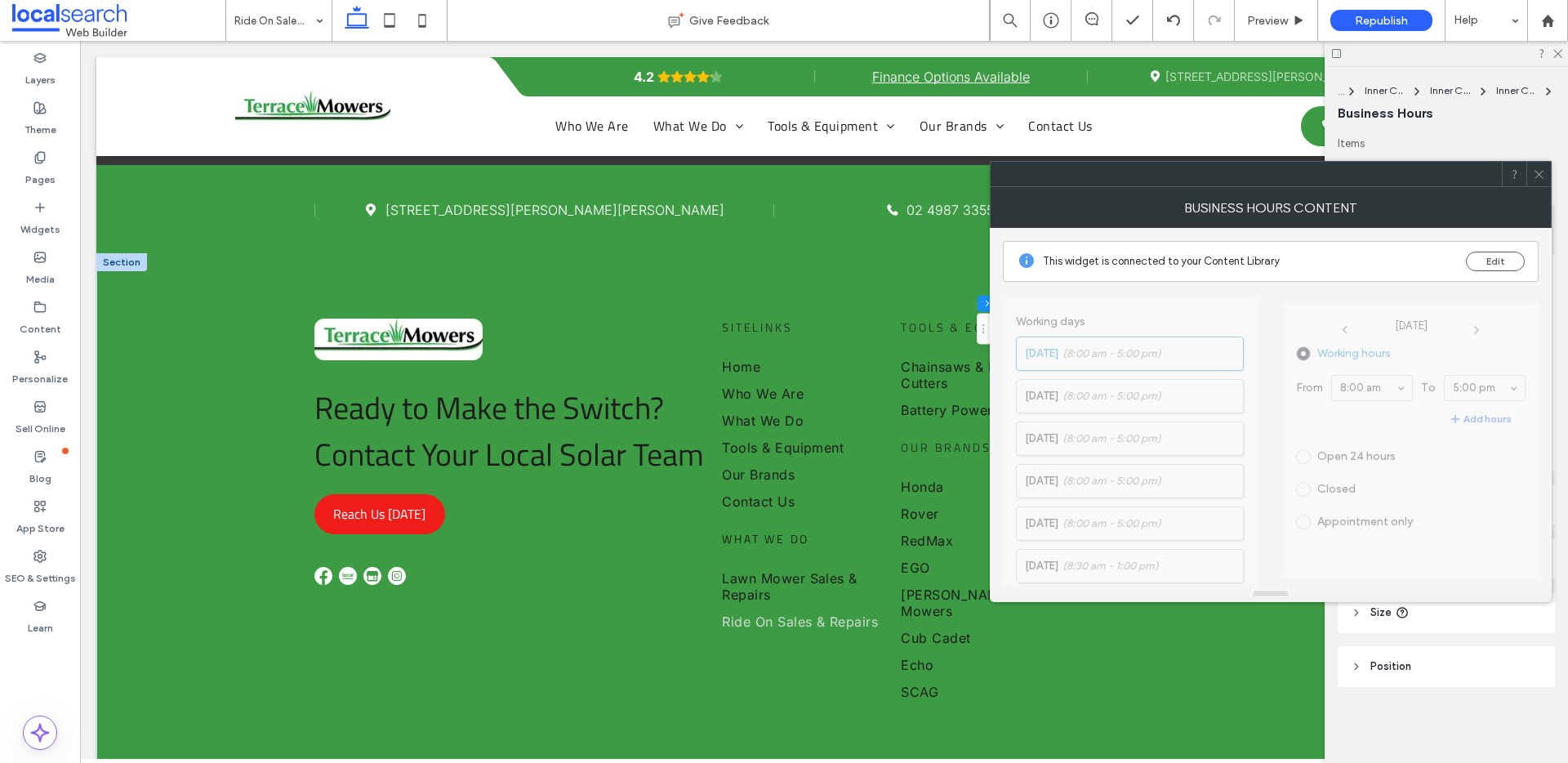
click at [1530, 187] on div "BUSINESS HOURS CONTENT" at bounding box center [1271, 207] width 562 height 41
click at [1541, 175] on icon at bounding box center [1538, 174] width 12 height 12
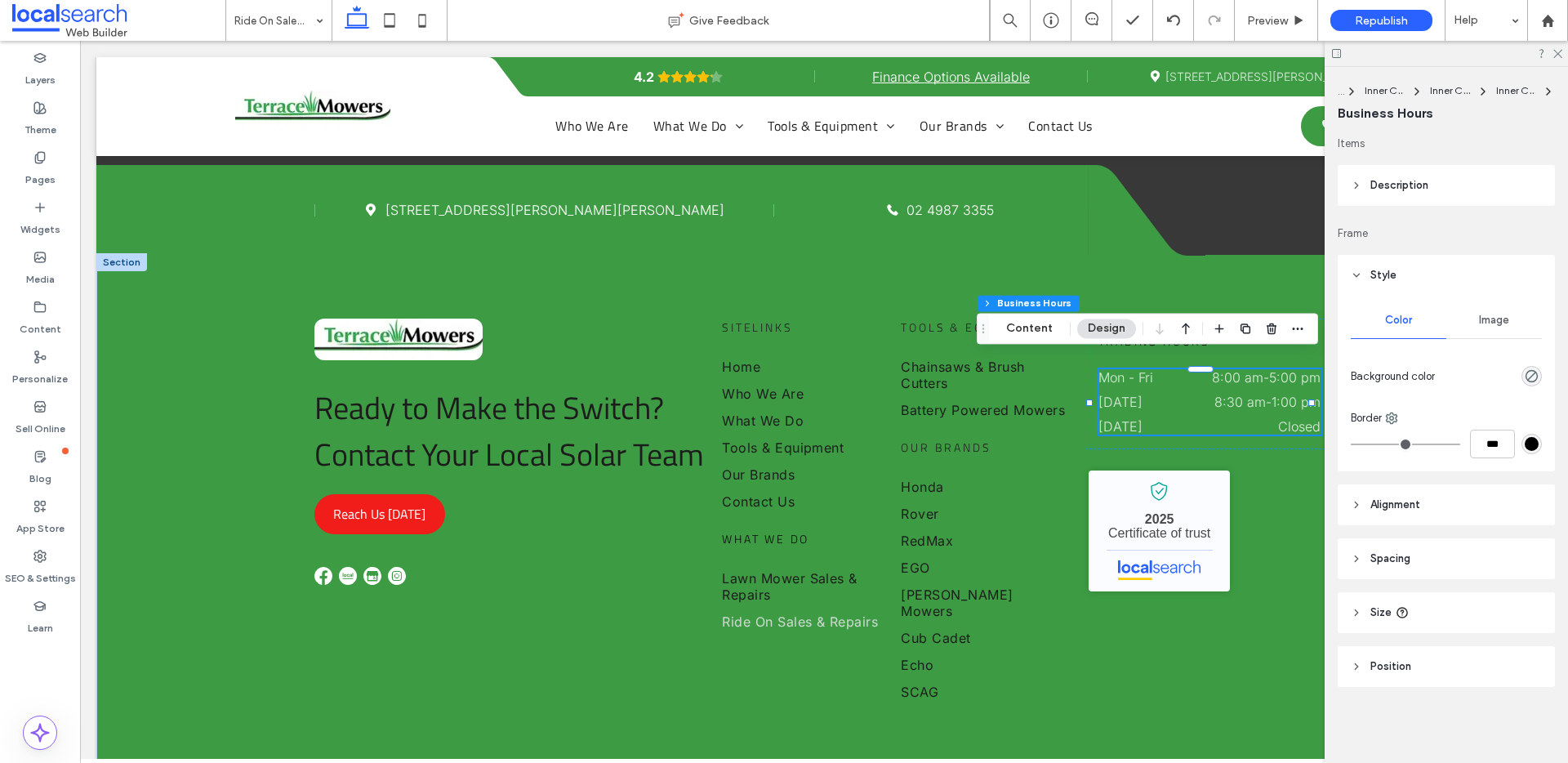
click at [1358, 274] on use at bounding box center [1357, 275] width 6 height 4
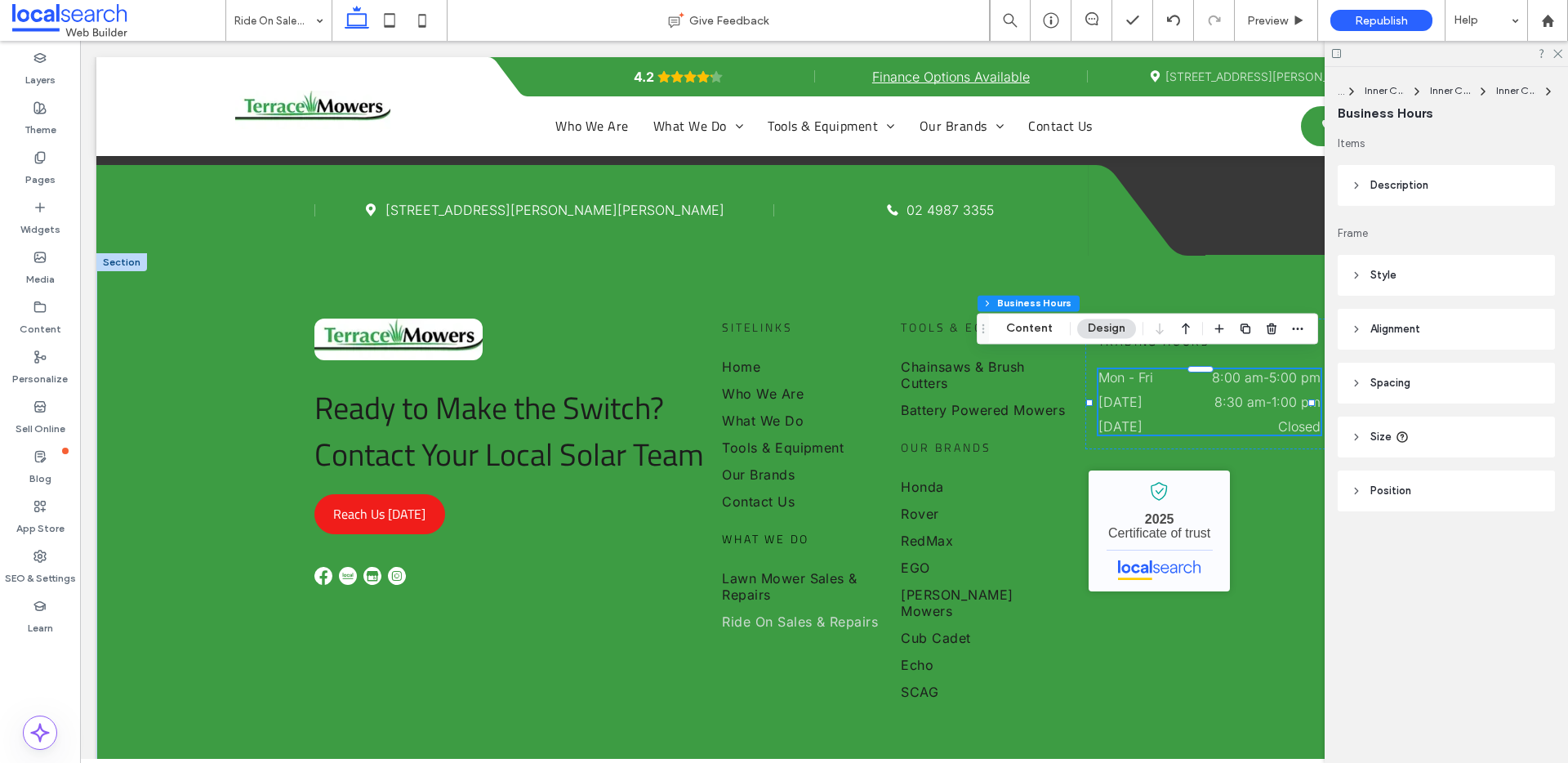
click at [1356, 189] on icon at bounding box center [1356, 185] width 11 height 11
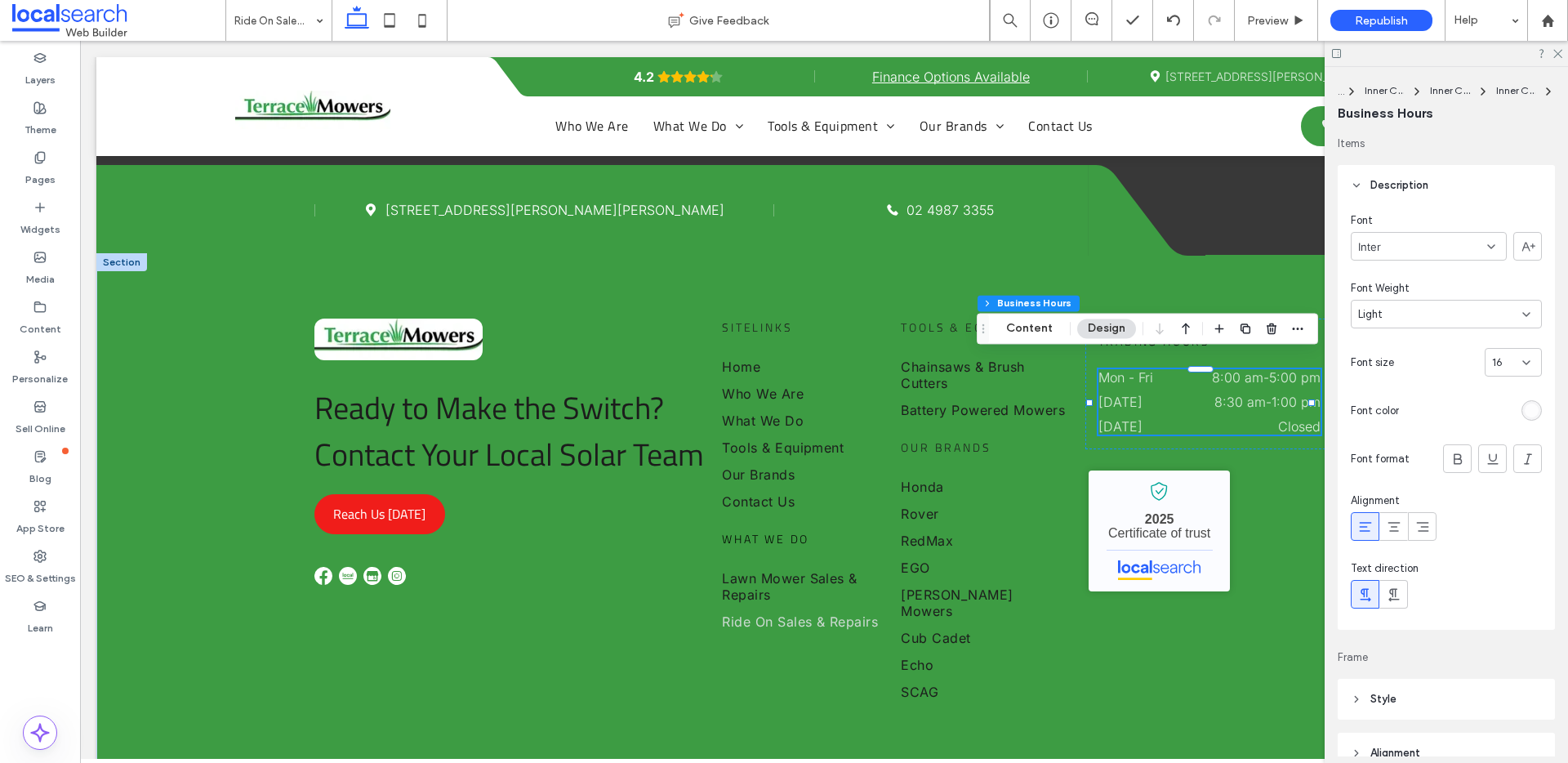
click at [1524, 408] on div "rgba(255, 255, 255, 0.8)" at bounding box center [1531, 409] width 14 height 14
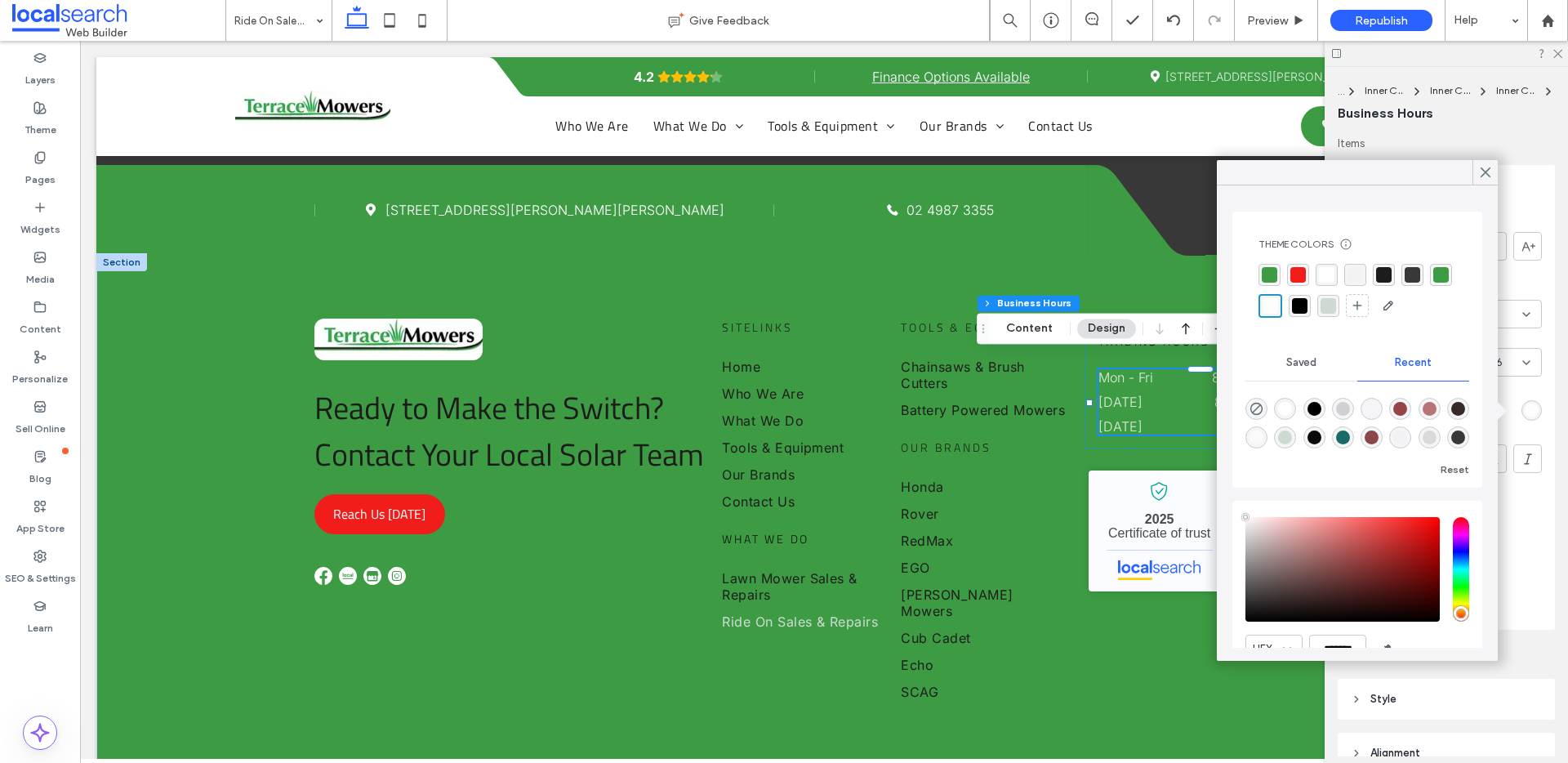
click at [1389, 271] on div "rgba(28, 28, 28, 1)" at bounding box center [1384, 274] width 16 height 16
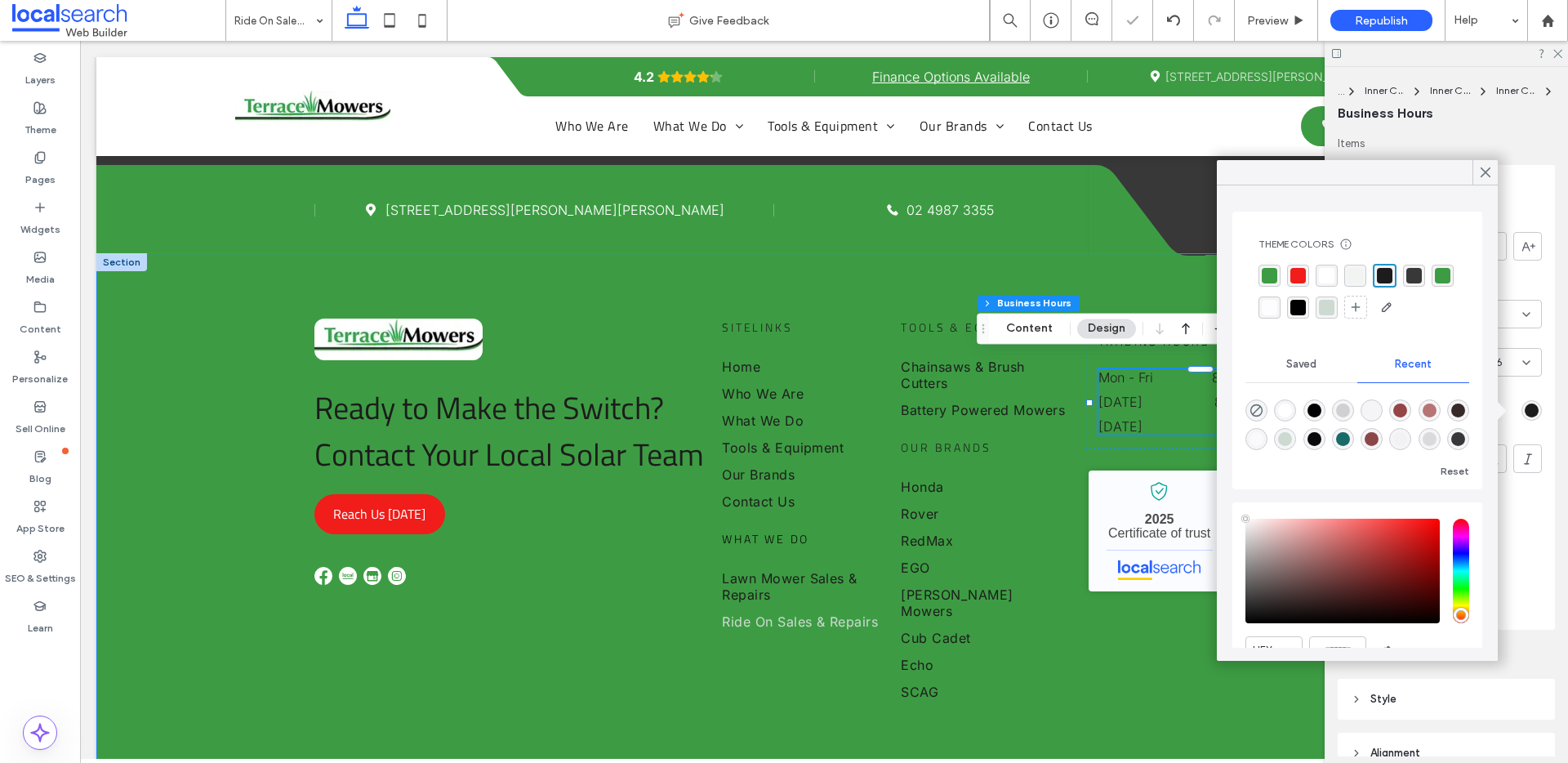
click at [151, 546] on div "Ready to Make the Switch? Contact Your Local Solar Team Reach Us Today Sitelink…" at bounding box center [824, 511] width 1455 height 516
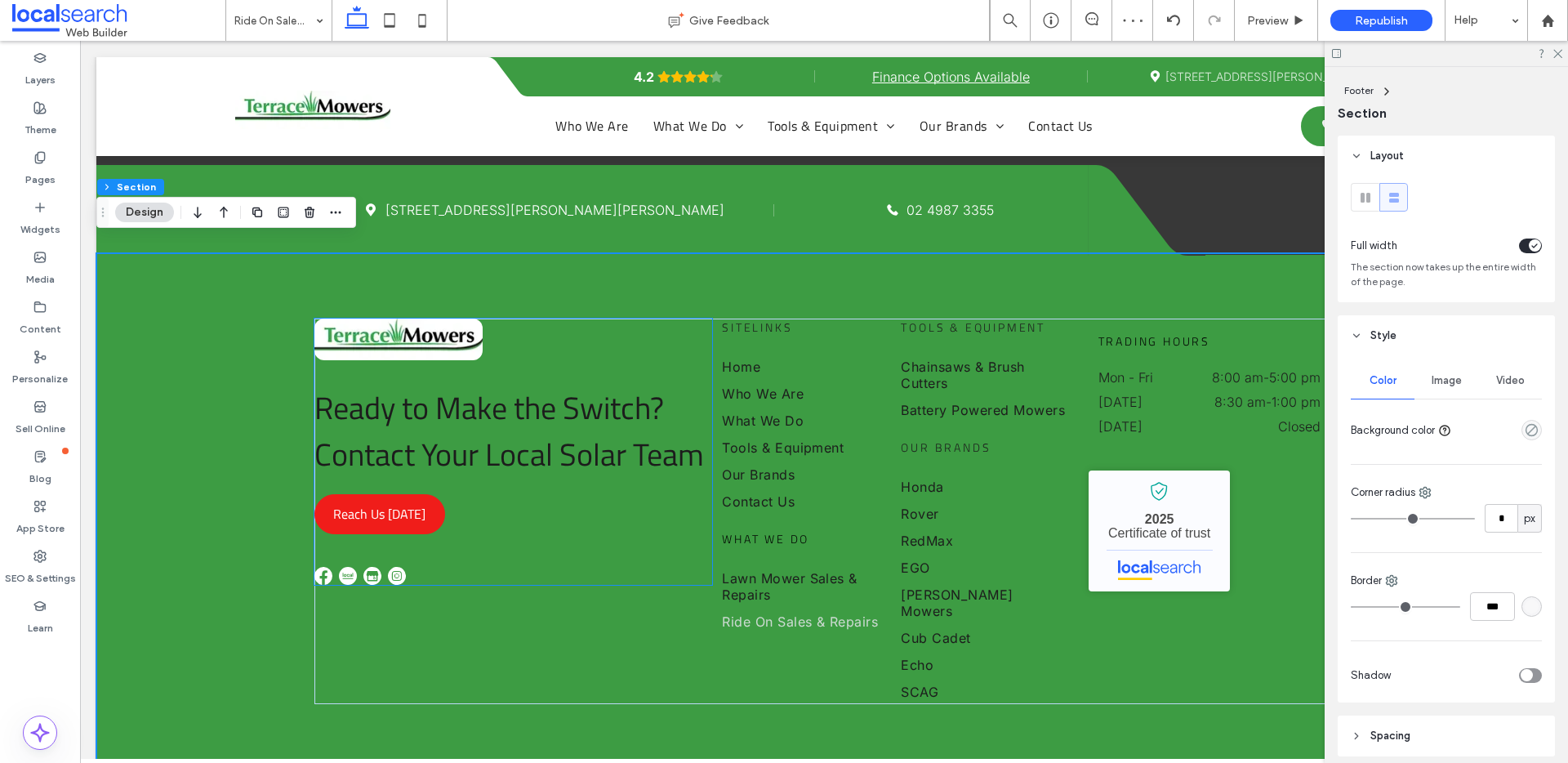
click at [421, 567] on div at bounding box center [513, 575] width 396 height 18
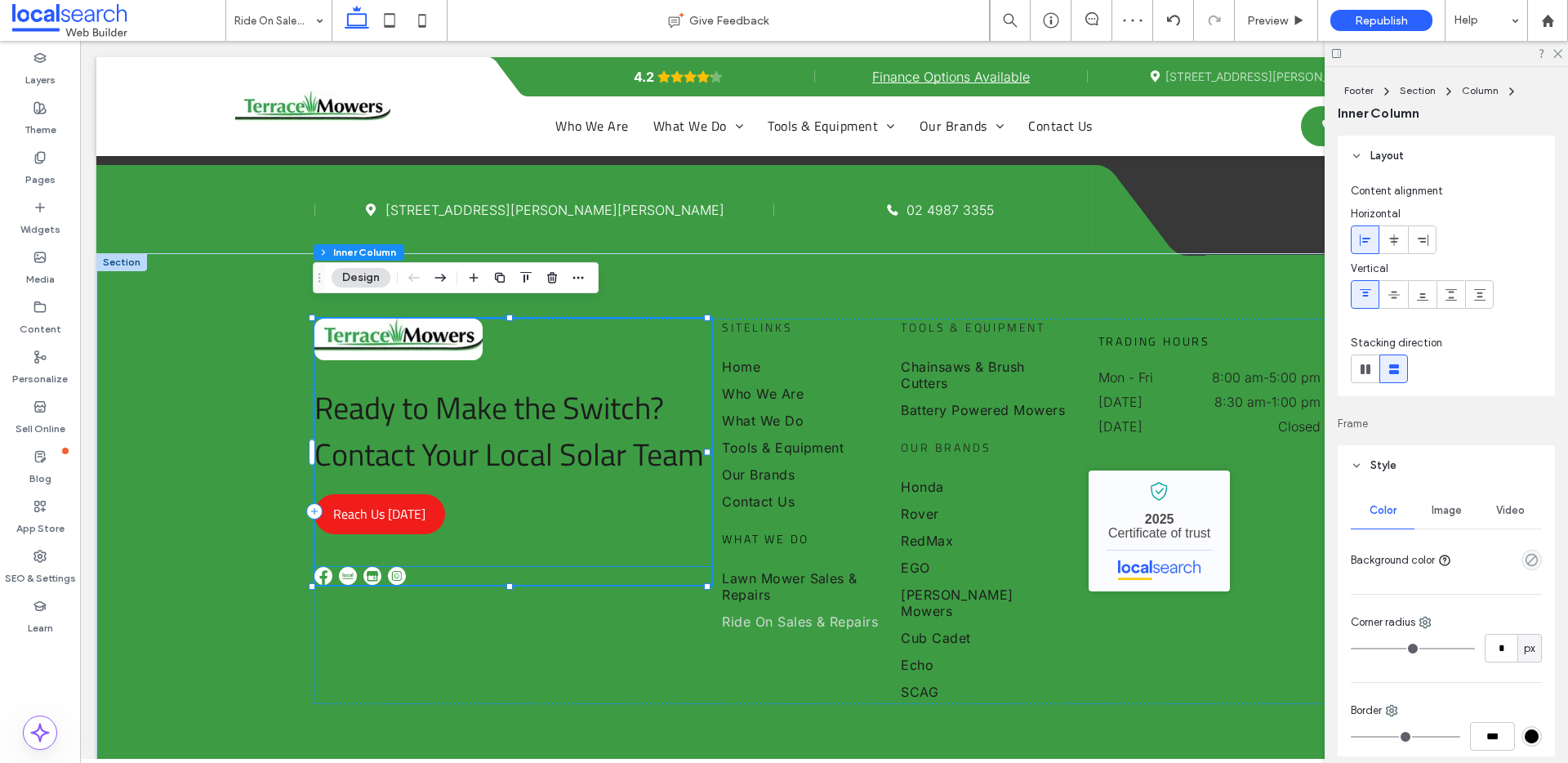
click at [398, 569] on img at bounding box center [396, 575] width 18 height 18
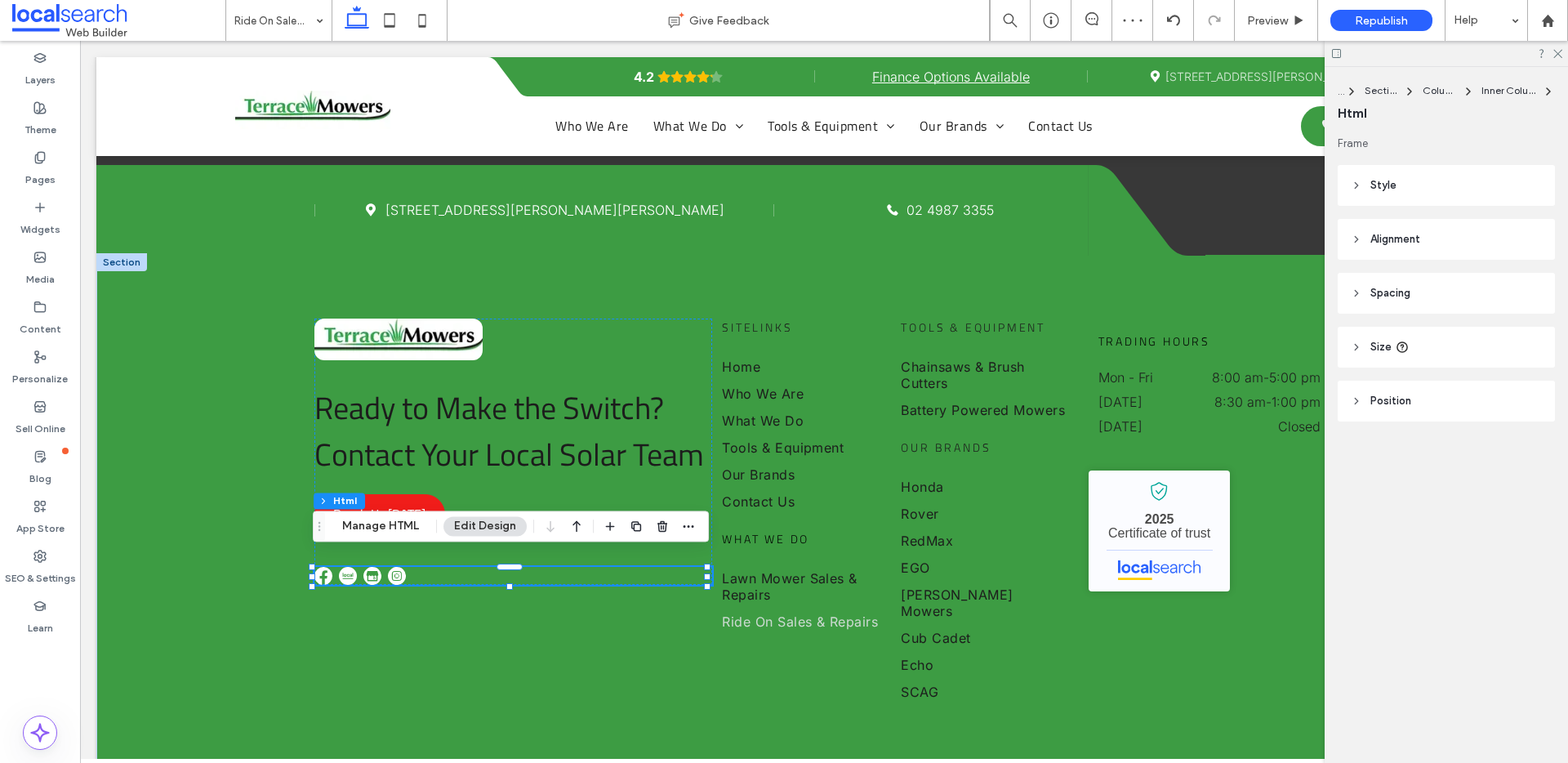
click at [470, 532] on button "Edit Design" at bounding box center [485, 526] width 84 height 20
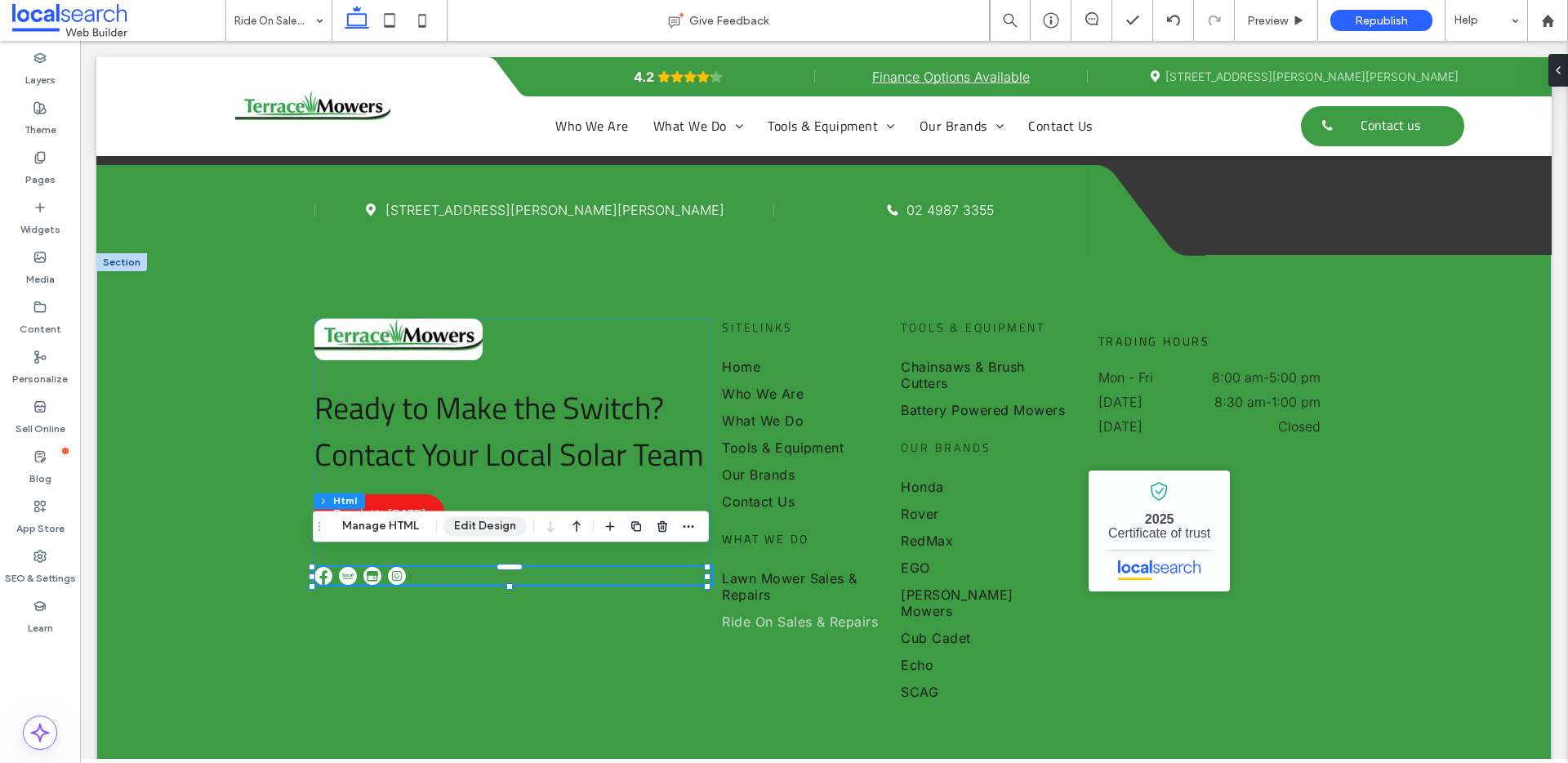
click at [473, 529] on button "Edit Design" at bounding box center [485, 526] width 84 height 20
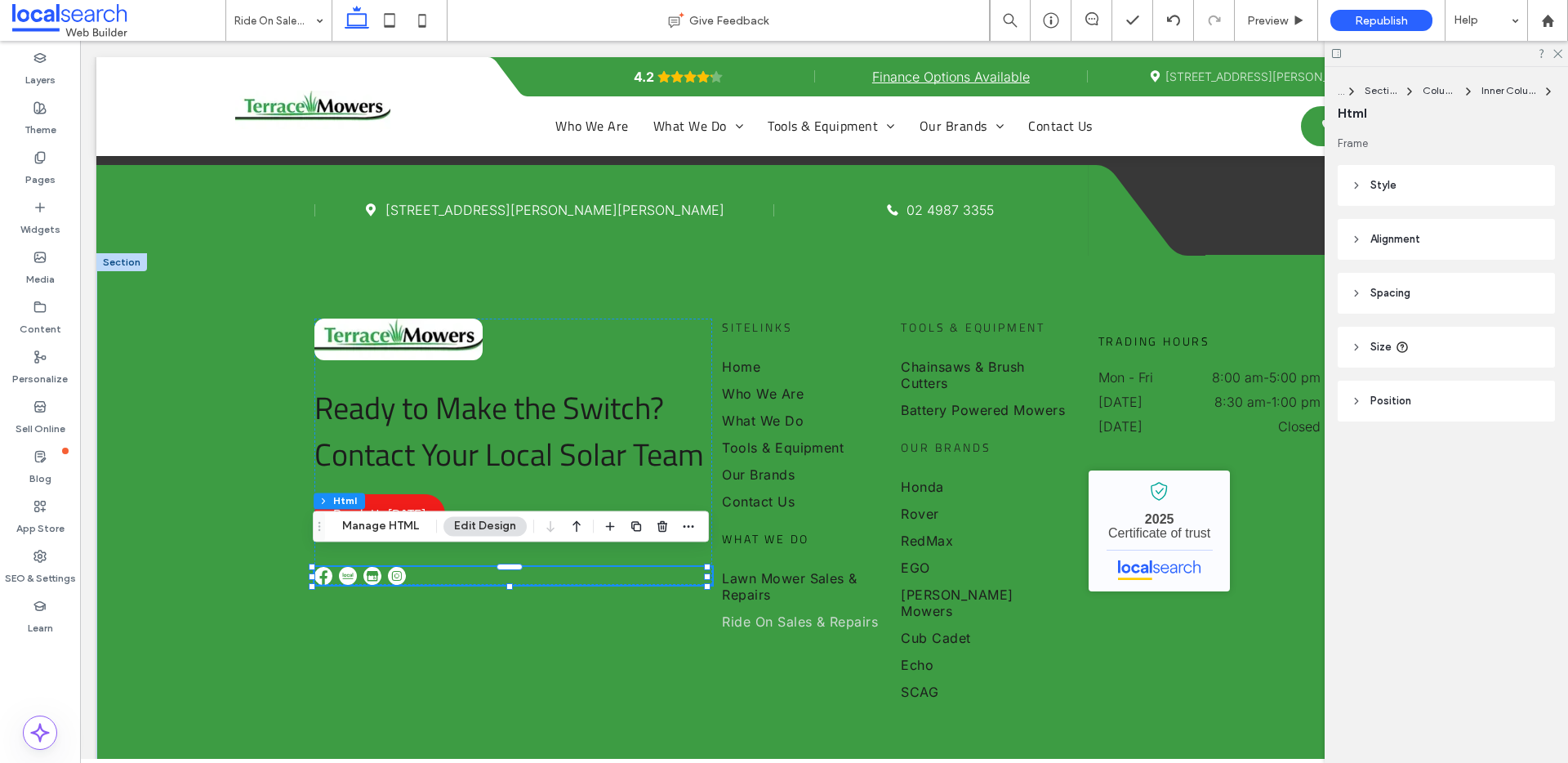
click at [1362, 184] on header "Style" at bounding box center [1445, 185] width 217 height 41
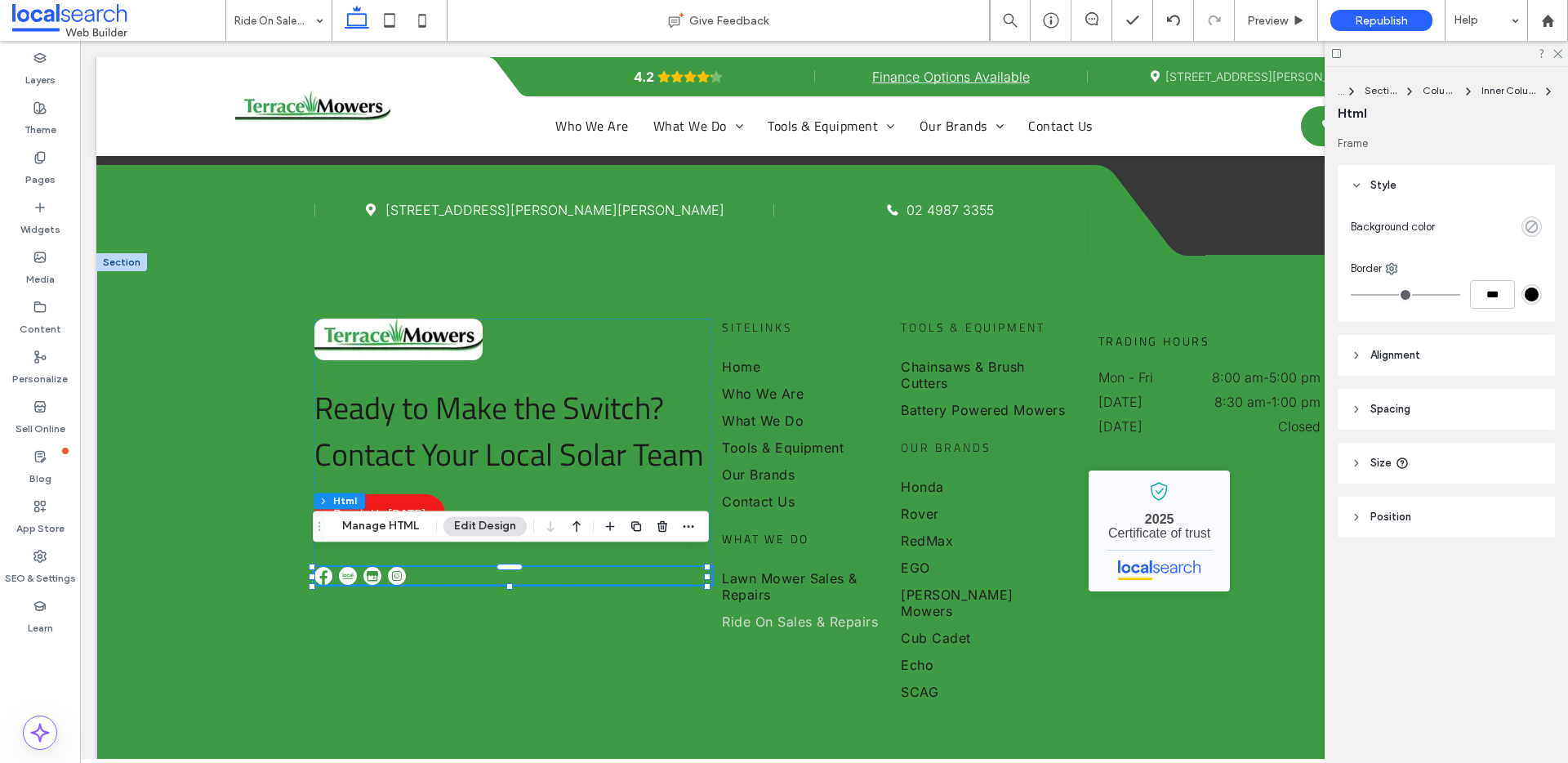
click at [1533, 231] on icon "rgba(0, 0, 0, 0)" at bounding box center [1531, 226] width 14 height 14
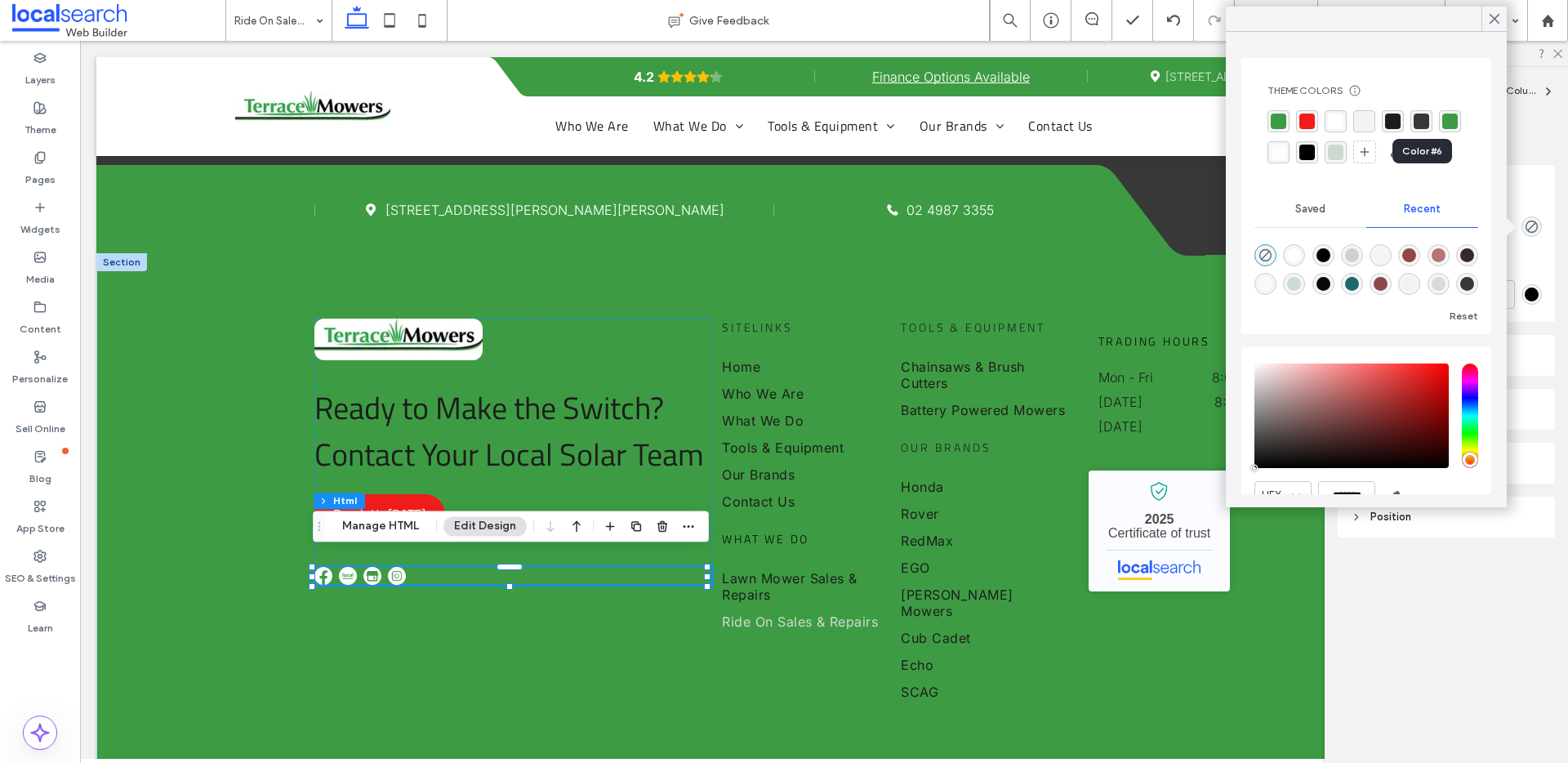
click at [1426, 118] on div "rgba(56, 56, 56, 1)" at bounding box center [1421, 121] width 16 height 16
click at [376, 567] on img at bounding box center [371, 575] width 18 height 18
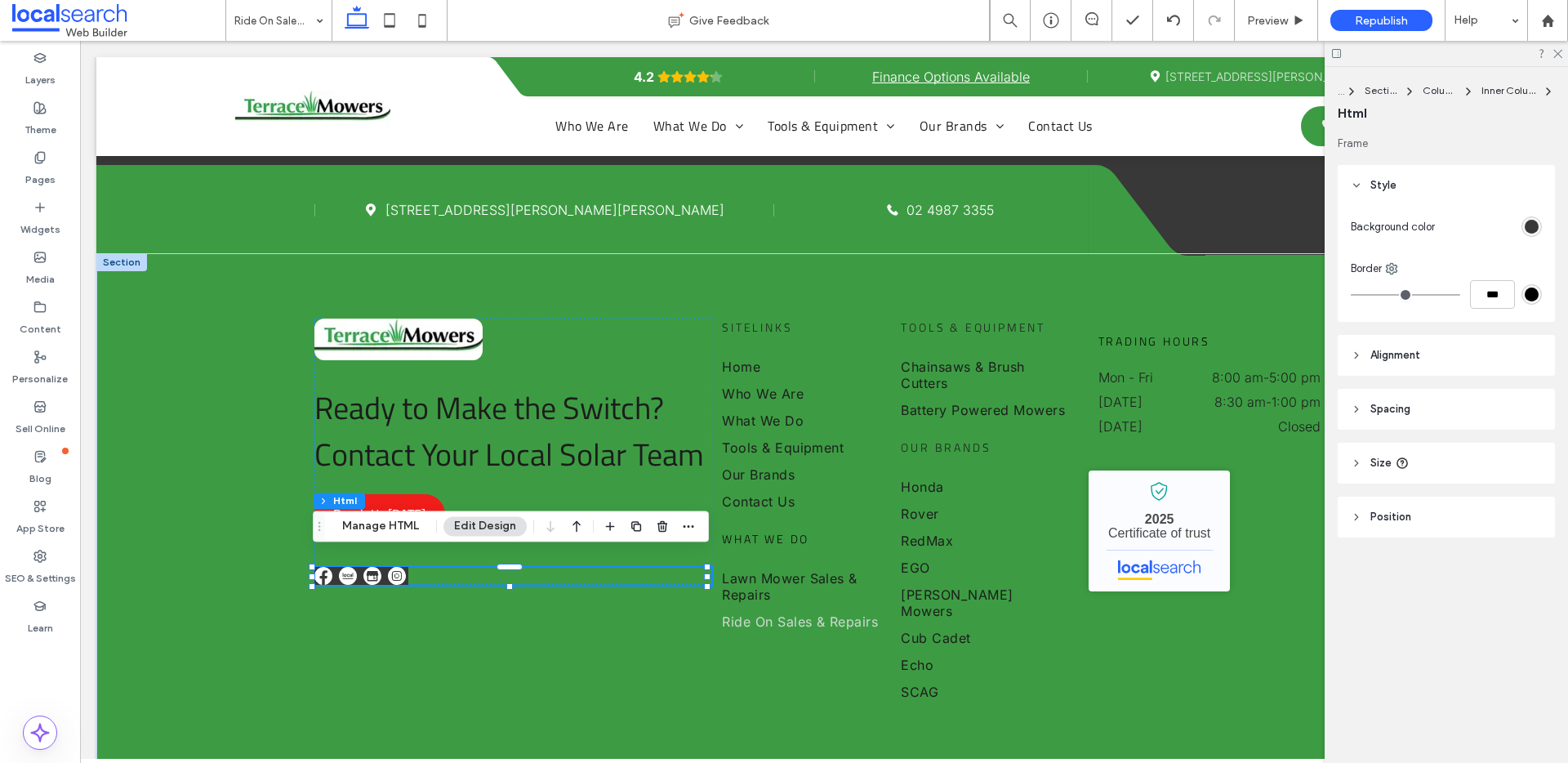
click at [369, 567] on img at bounding box center [371, 575] width 18 height 18
click at [370, 567] on img at bounding box center [371, 575] width 18 height 18
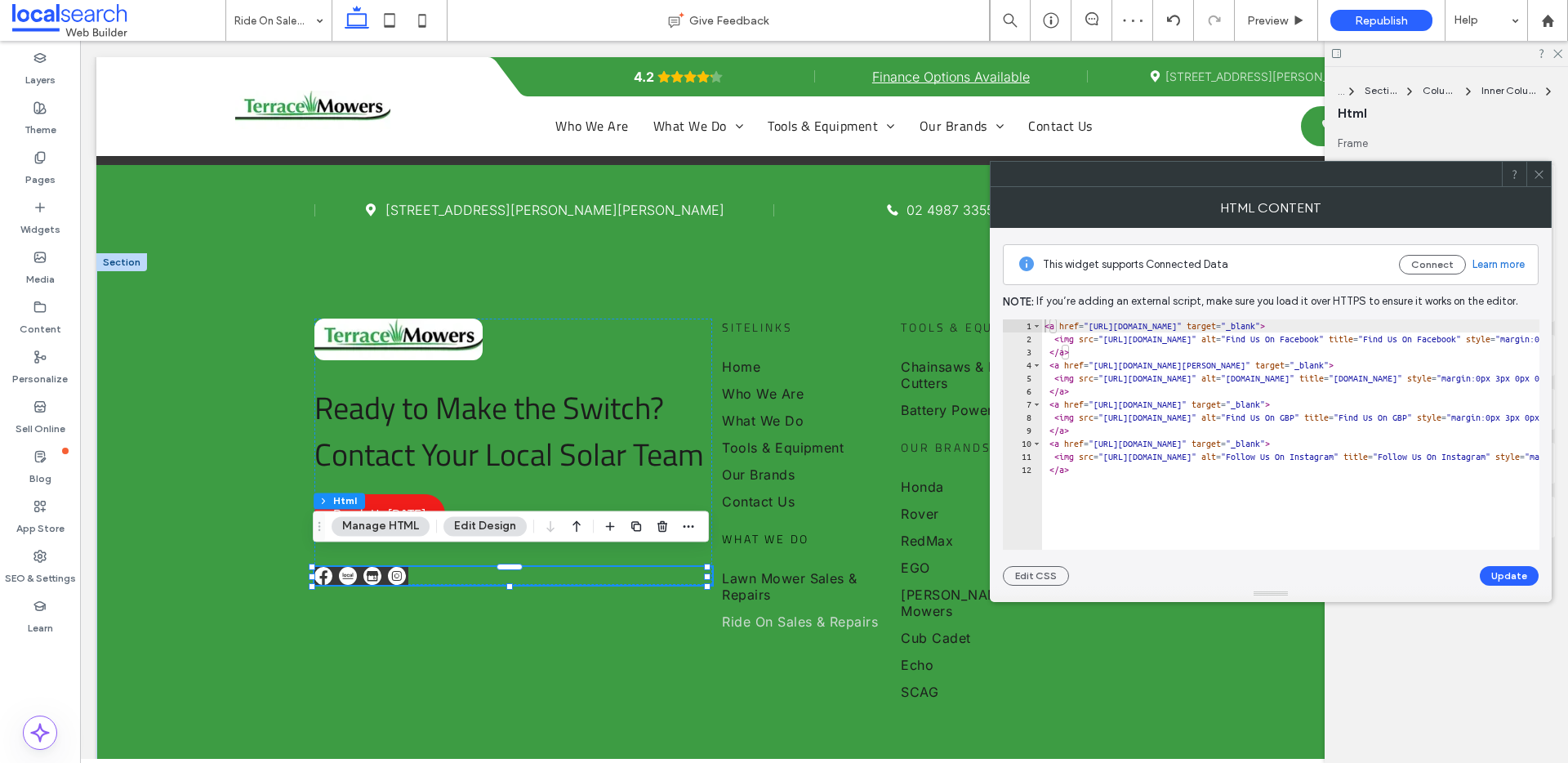
click at [1539, 173] on use at bounding box center [1538, 174] width 8 height 8
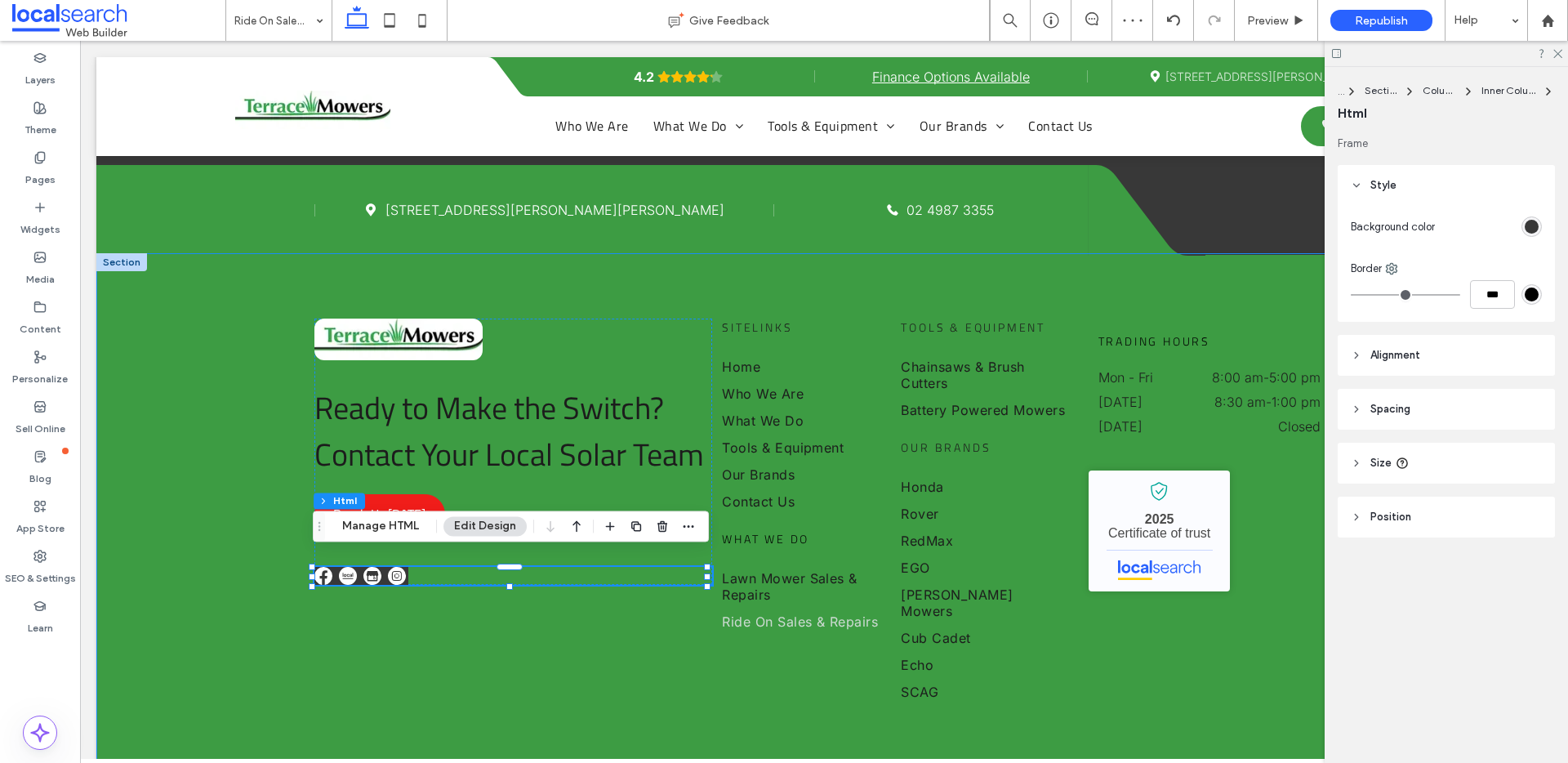
click at [245, 407] on div "Ready to Make the Switch? Contact Your Local Solar Team Reach Us Today Sitelink…" at bounding box center [824, 511] width 1455 height 516
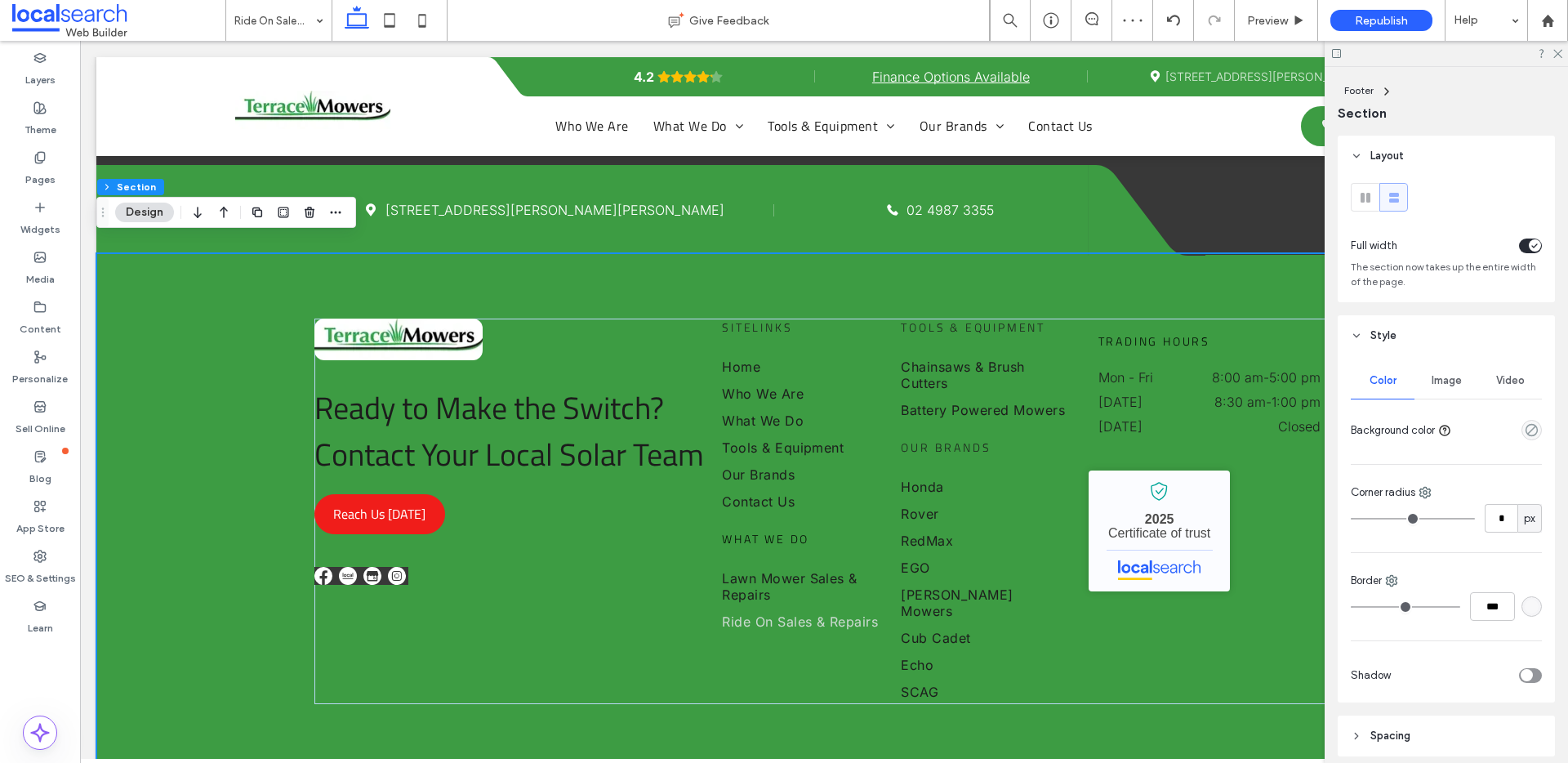
click at [168, 398] on div "Ready to Make the Switch? Contact Your Local Solar Team Reach Us Today Sitelink…" at bounding box center [824, 511] width 1455 height 516
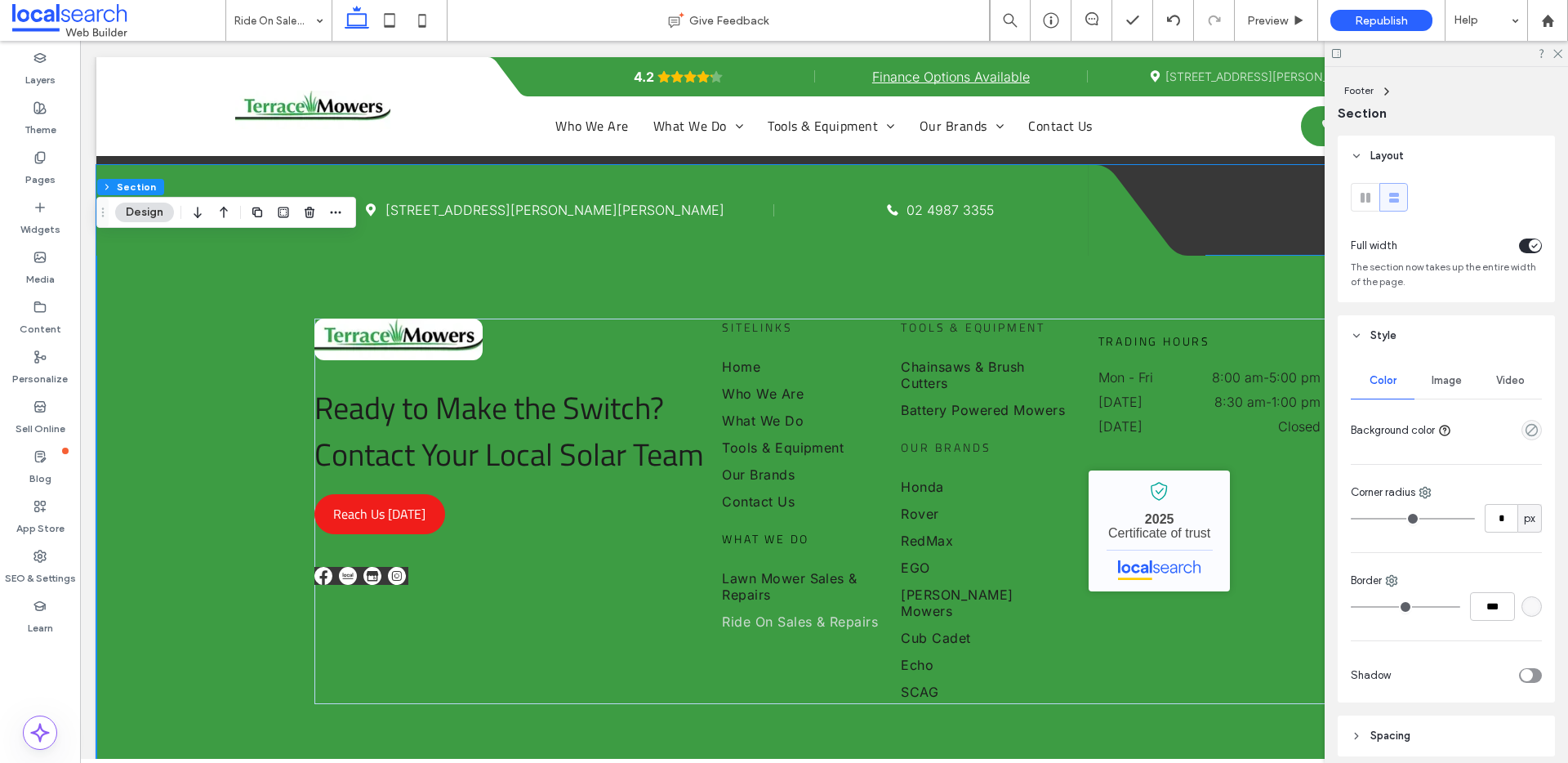
click at [581, 202] on link "21 Port Stephens St, Raymond Terrace NSW 2324" at bounding box center [555, 210] width 339 height 17
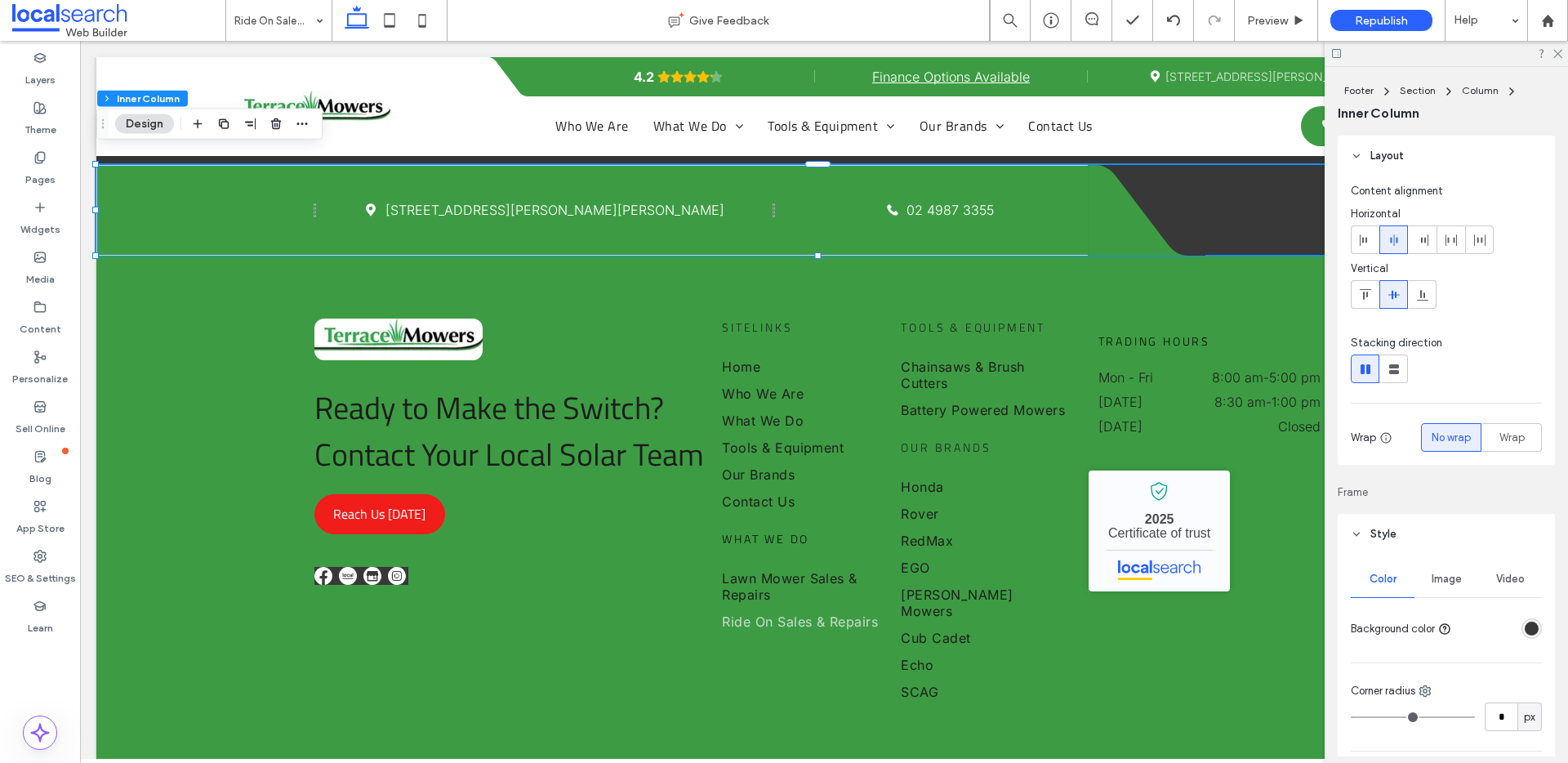
click at [530, 202] on link "21 Port Stephens St, Raymond Terrace NSW 2324" at bounding box center [555, 210] width 339 height 17
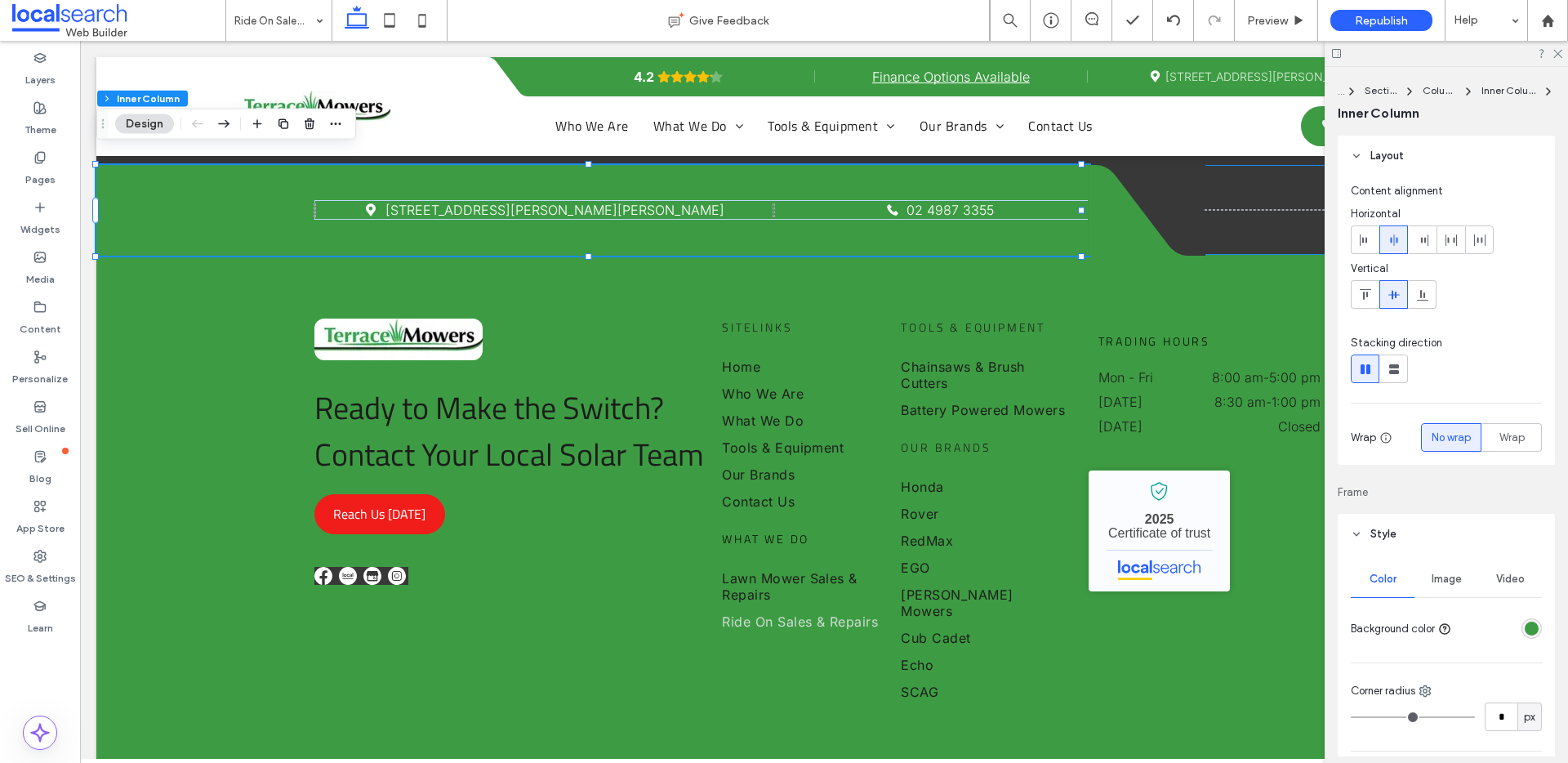
click at [516, 202] on link "21 Port Stephens St, Raymond Terrace NSW 2324" at bounding box center [555, 210] width 339 height 17
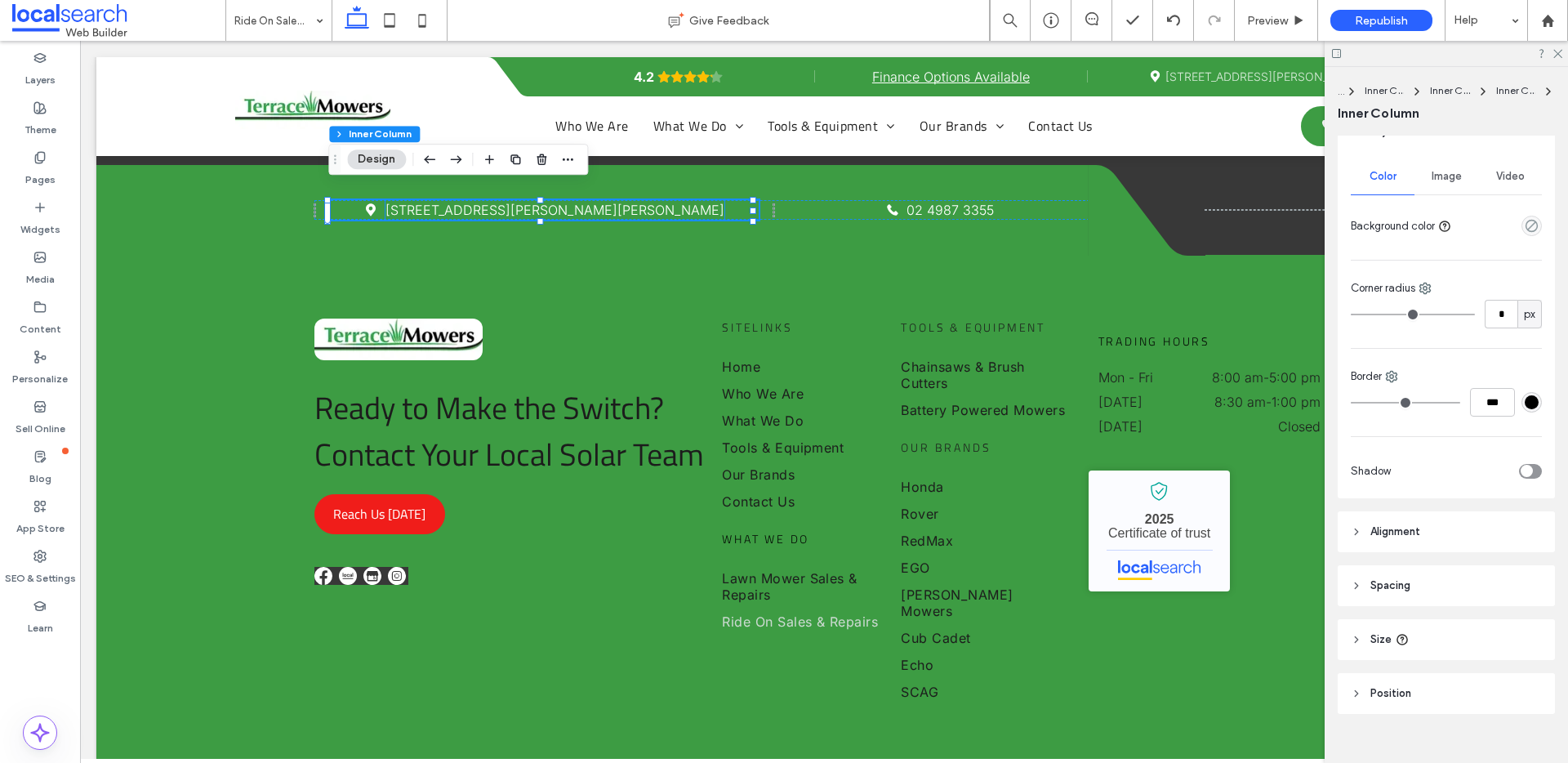
scroll to position [425, 0]
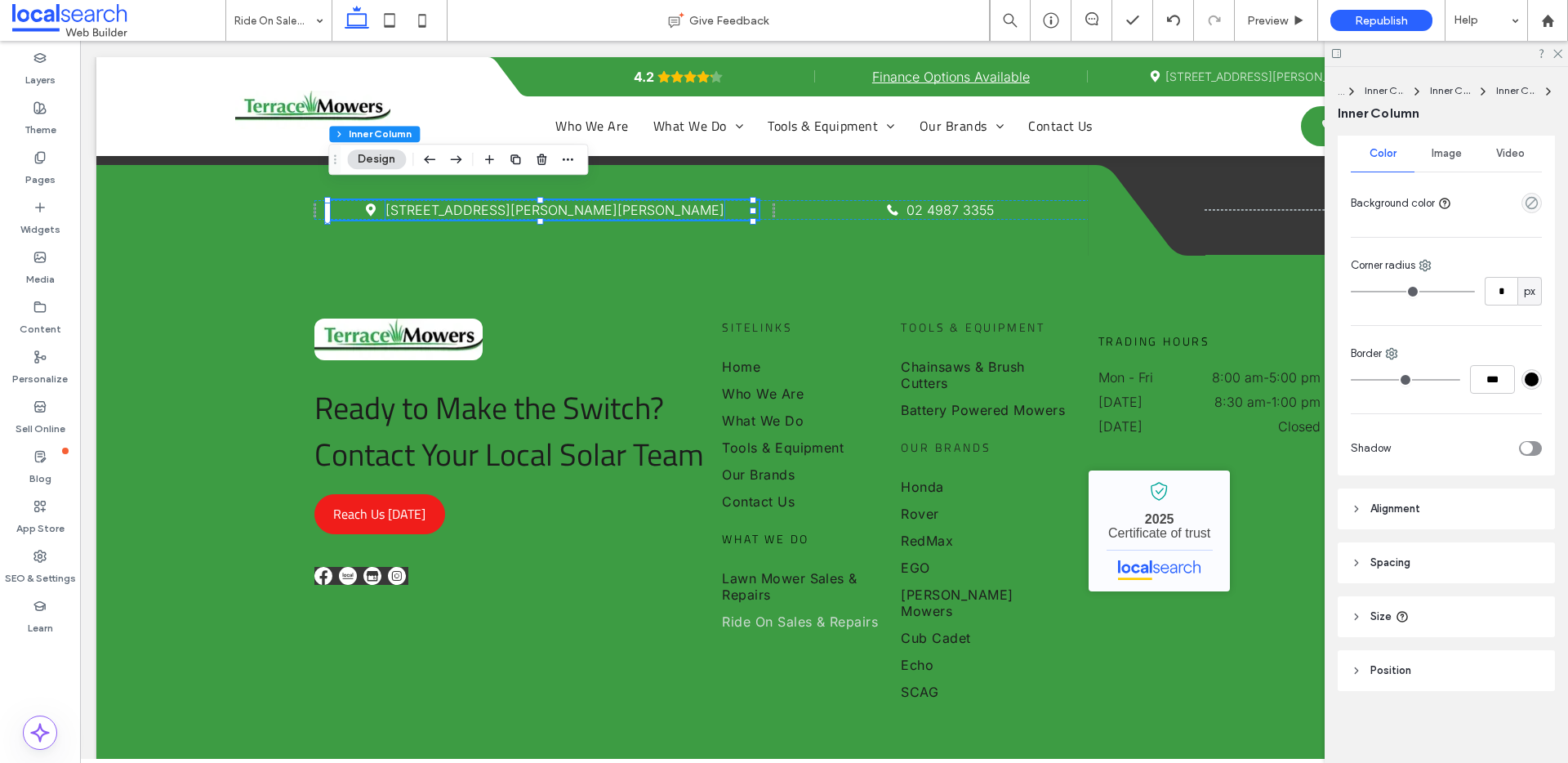
click at [487, 202] on link "21 Port Stephens St, Raymond Terrace NSW 2324" at bounding box center [555, 210] width 339 height 17
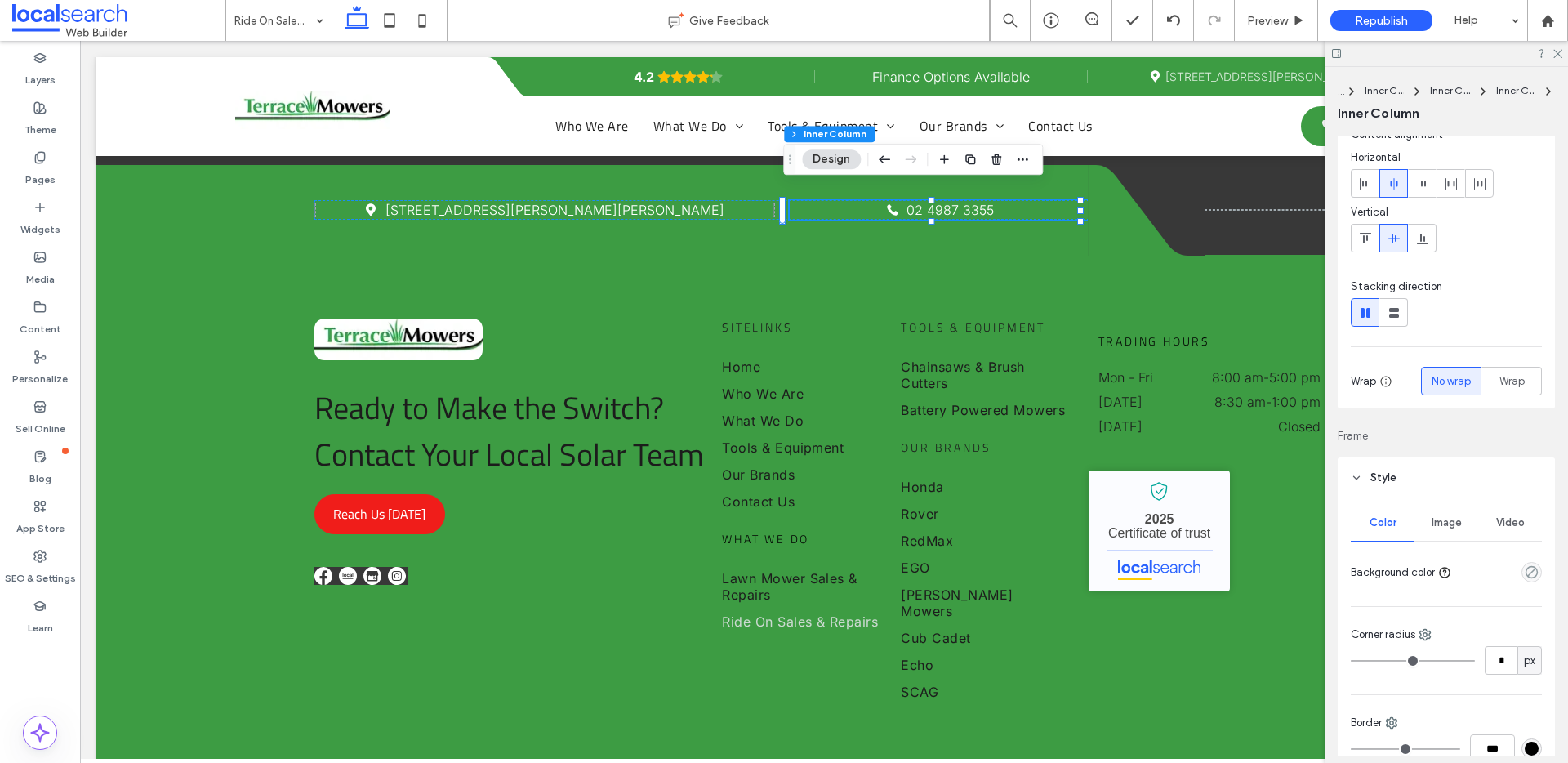
scroll to position [0, 0]
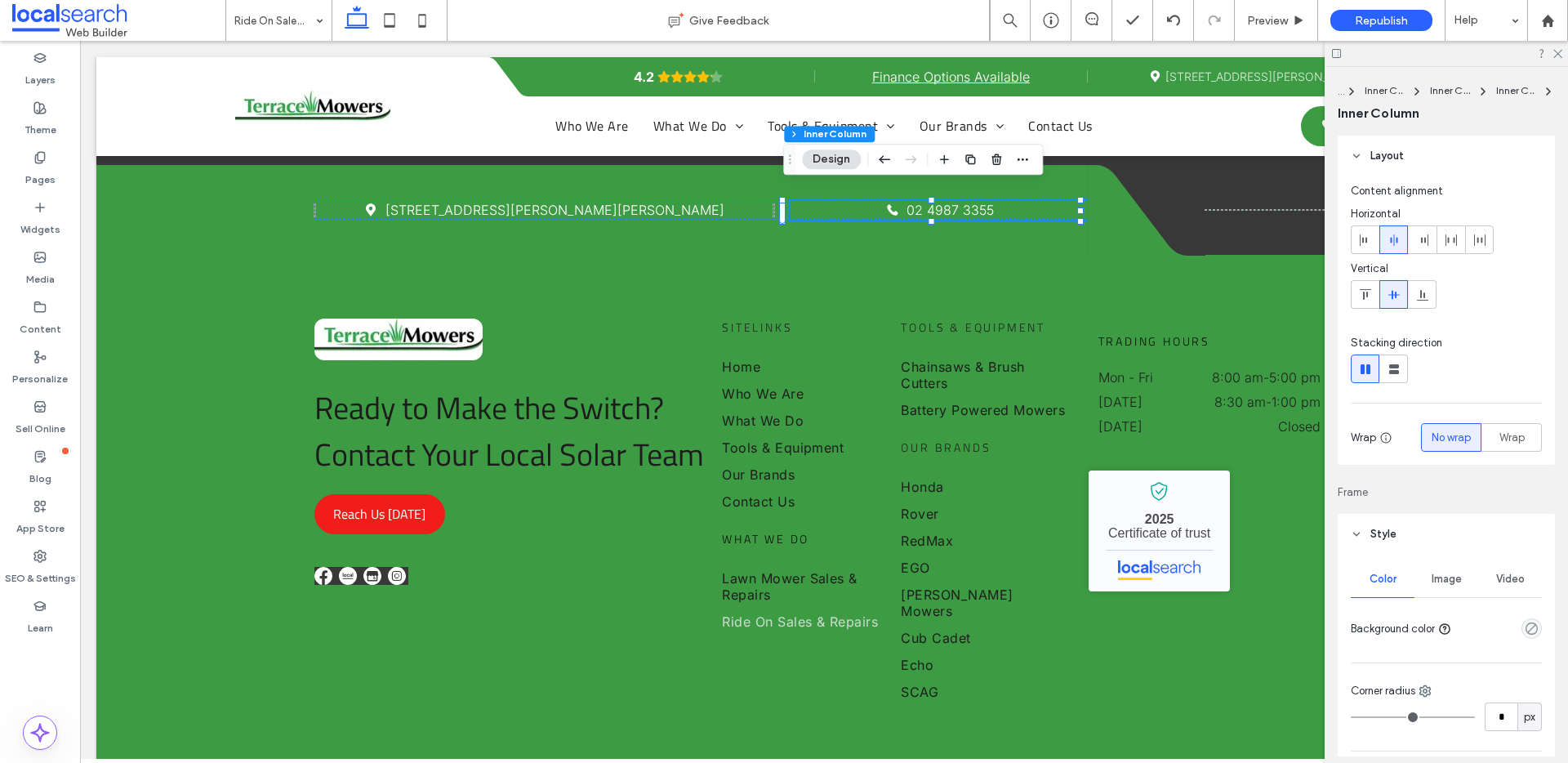
click at [818, 156] on button "Design" at bounding box center [831, 159] width 59 height 20
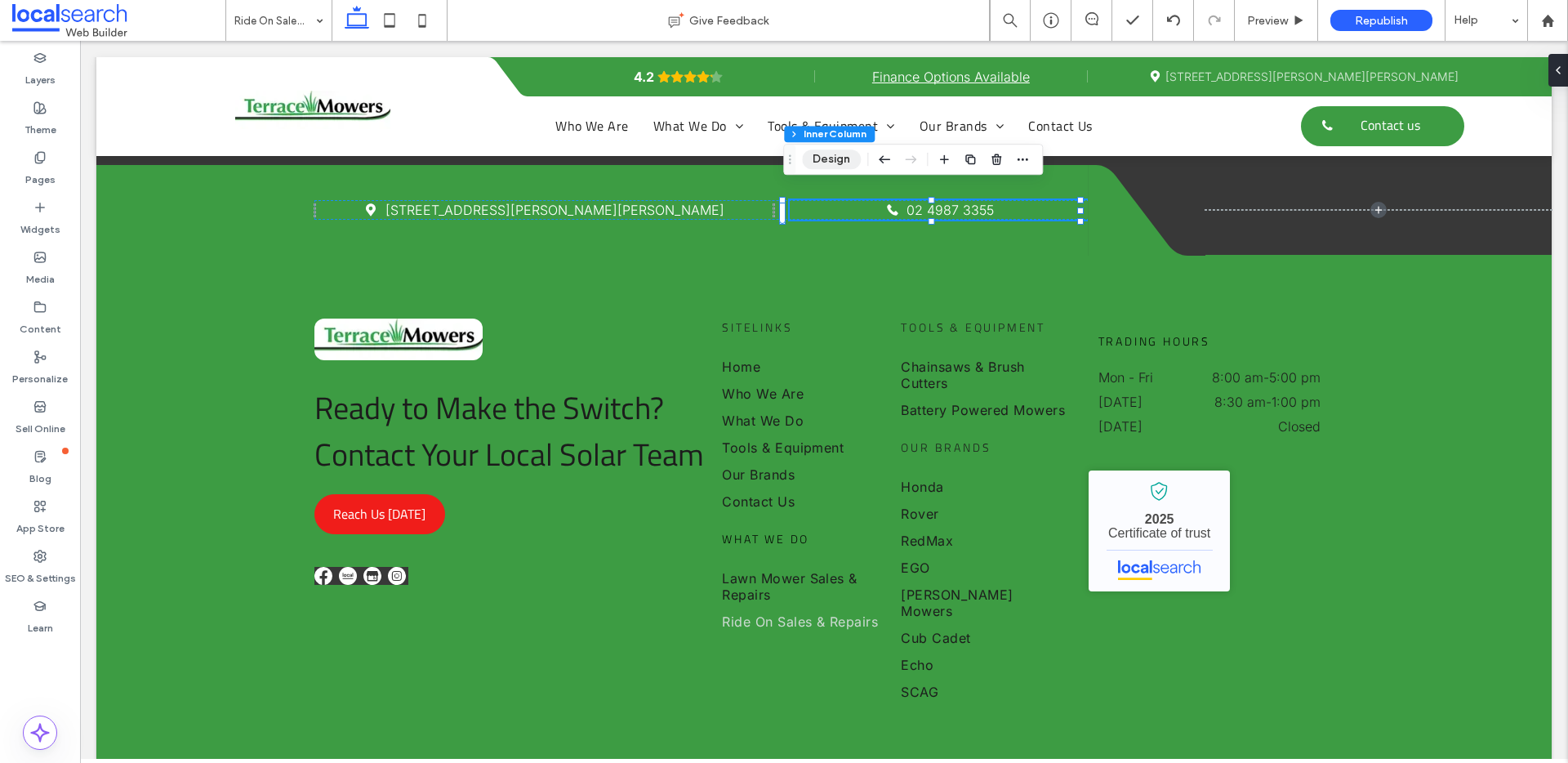
click at [818, 156] on button "Design" at bounding box center [831, 159] width 59 height 20
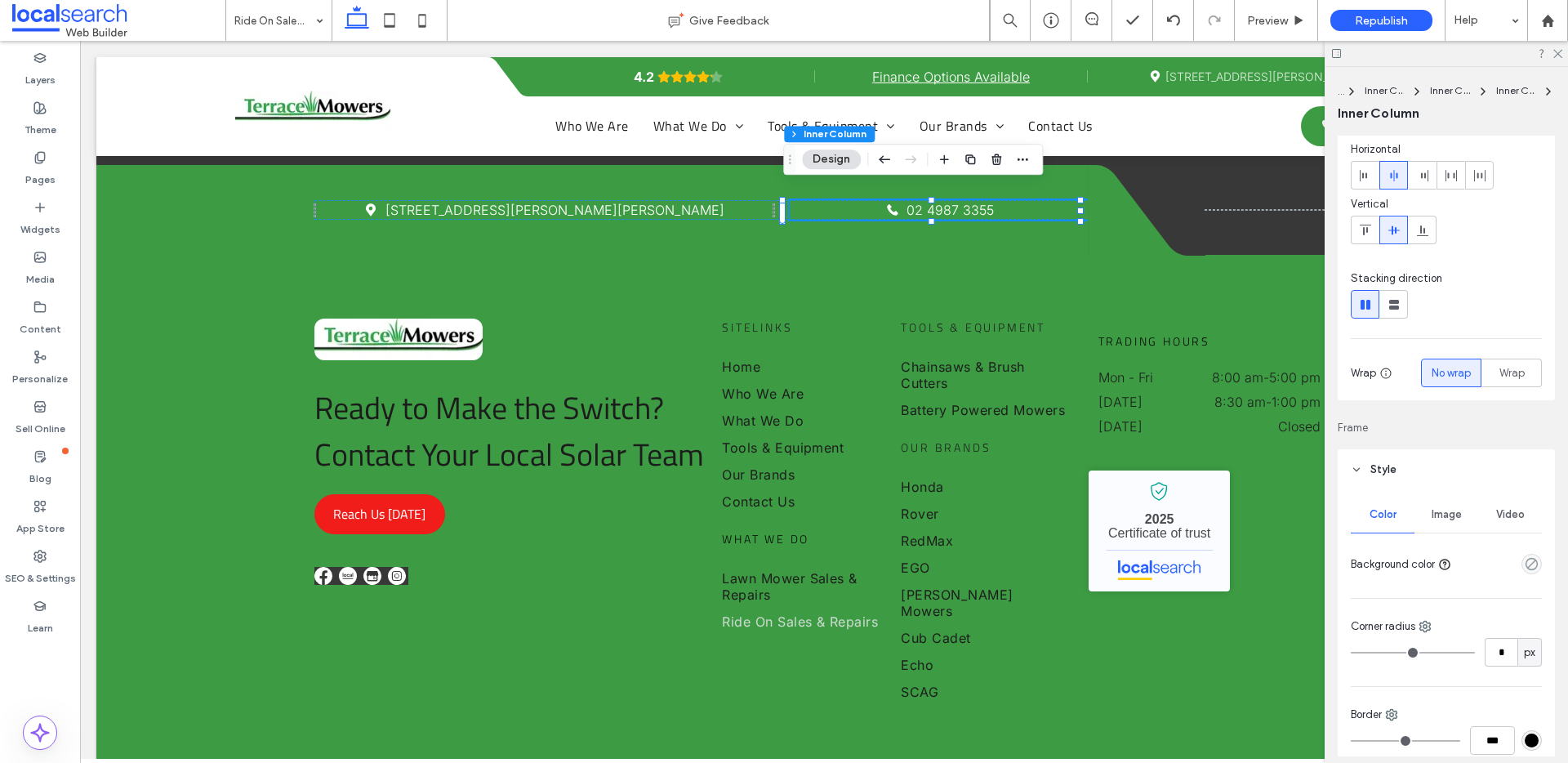
scroll to position [310, 0]
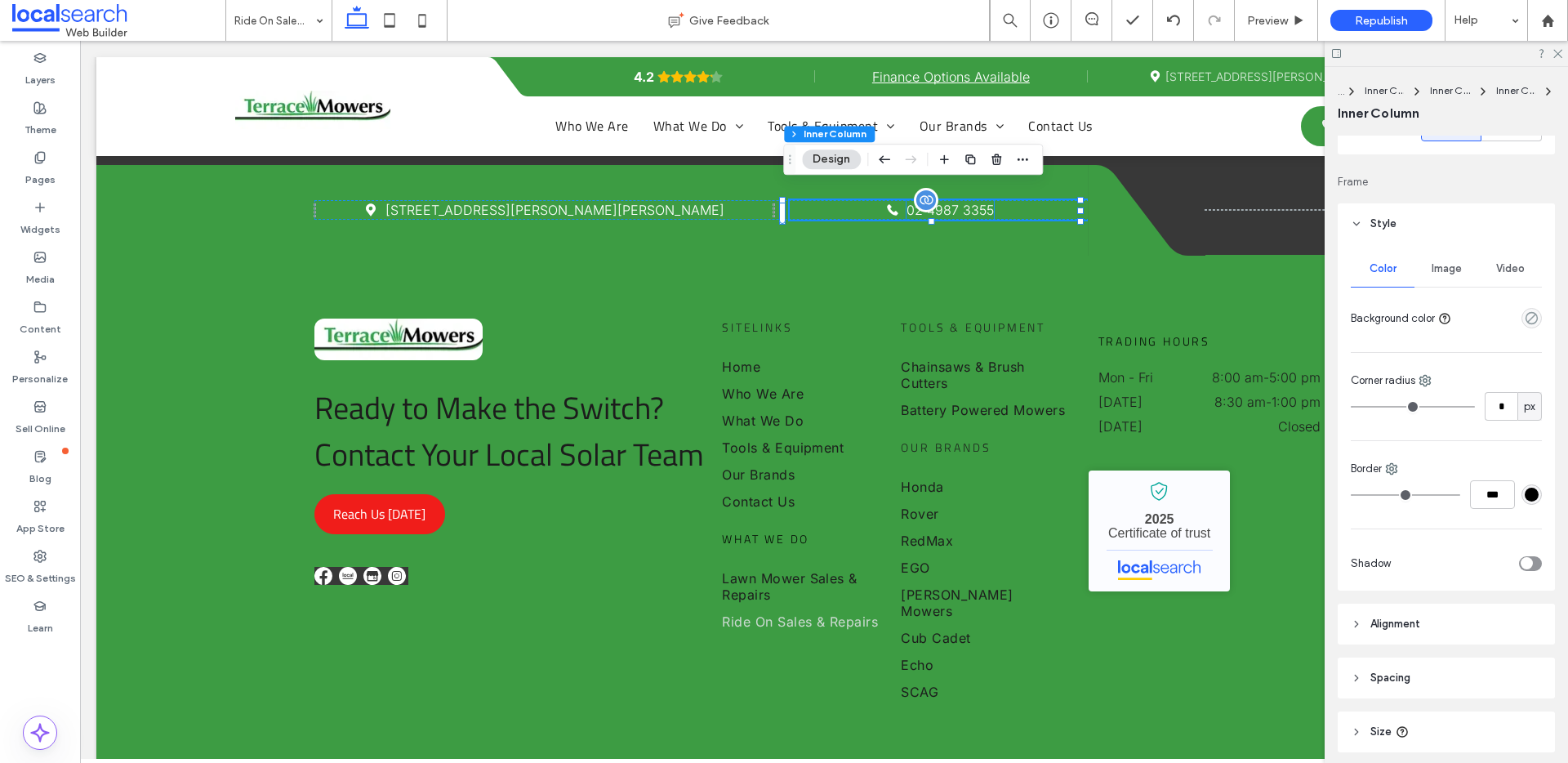
click at [968, 202] on span "02 4987 3355" at bounding box center [950, 210] width 87 height 17
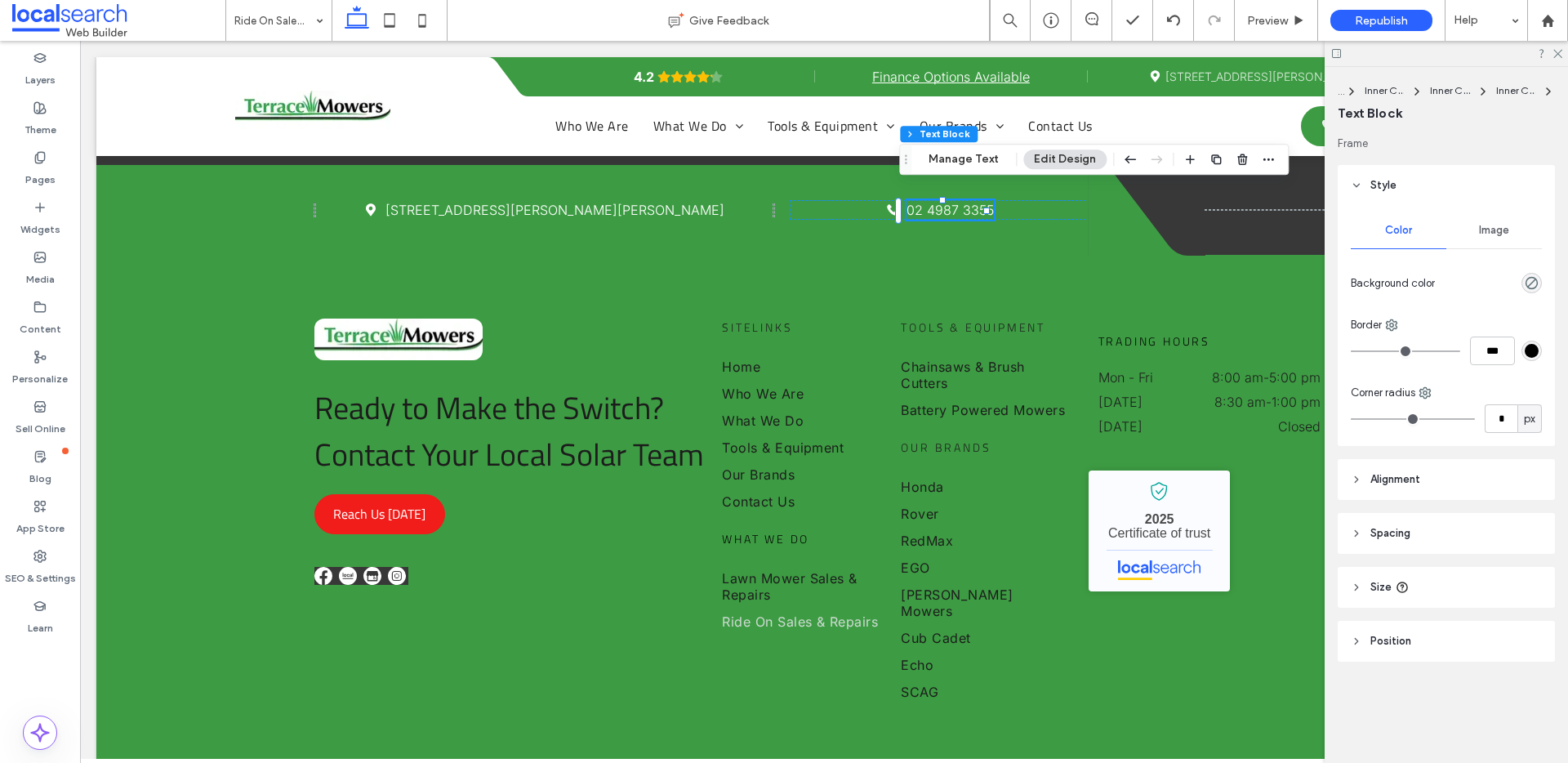
click at [1361, 477] on icon at bounding box center [1356, 479] width 11 height 11
click at [1363, 475] on header "Alignment" at bounding box center [1445, 479] width 217 height 41
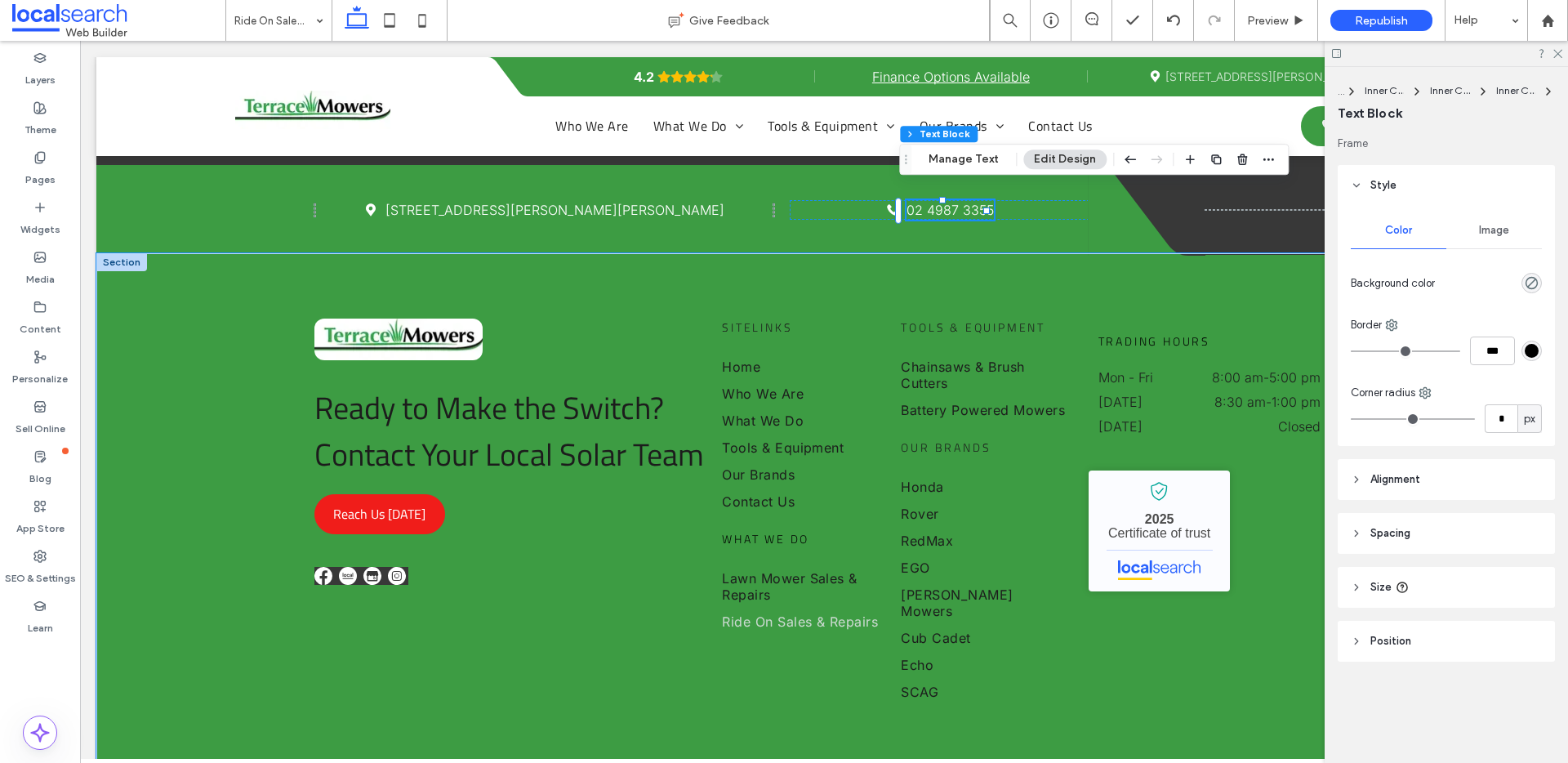
click at [202, 291] on div "Ready to Make the Switch? Contact Your Local Solar Team Reach Us Today Sitelink…" at bounding box center [824, 511] width 1455 height 516
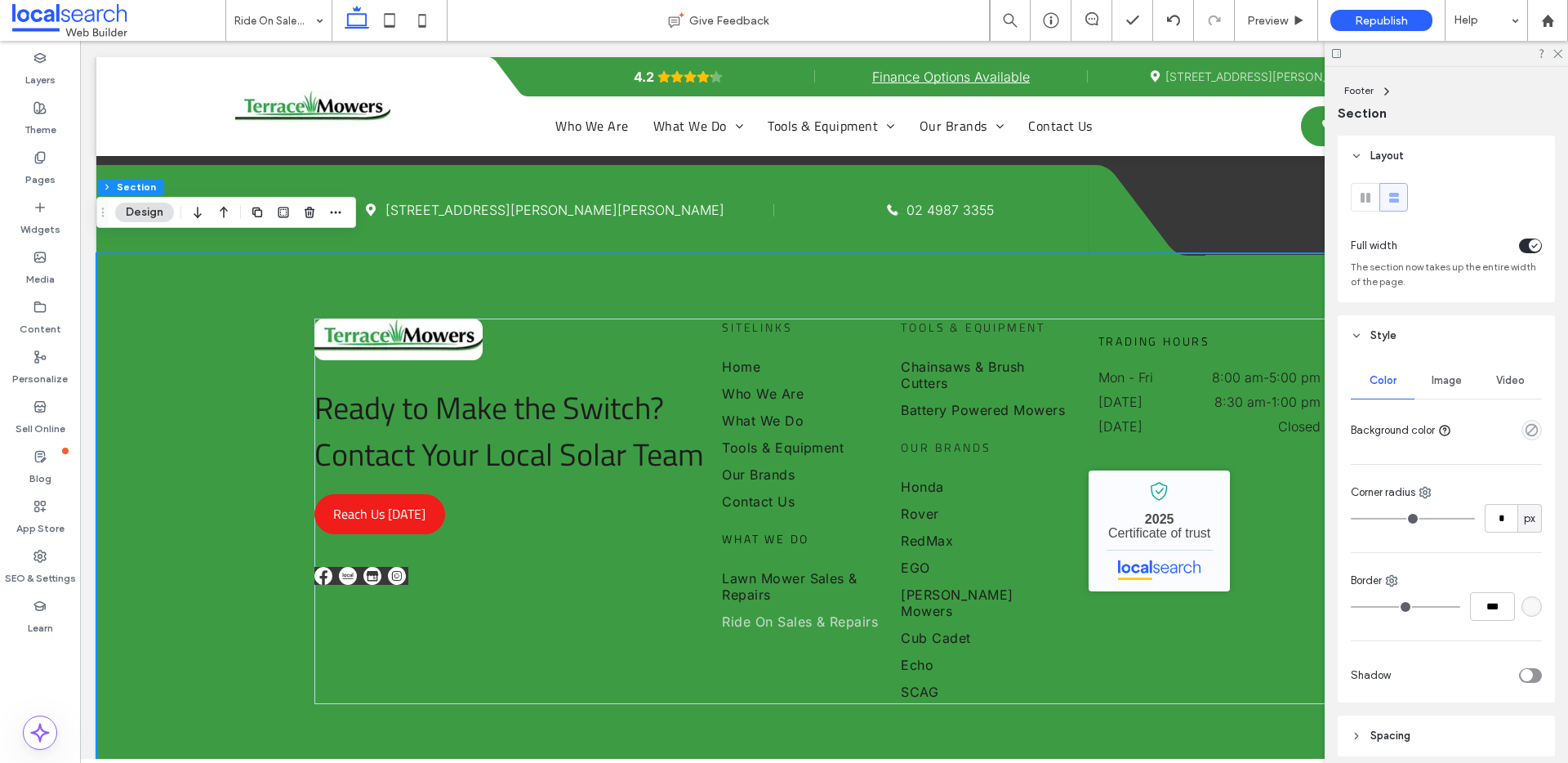
click at [164, 341] on div "Ready to Make the Switch? Contact Your Local Solar Team Reach Us Today Sitelink…" at bounding box center [824, 511] width 1455 height 516
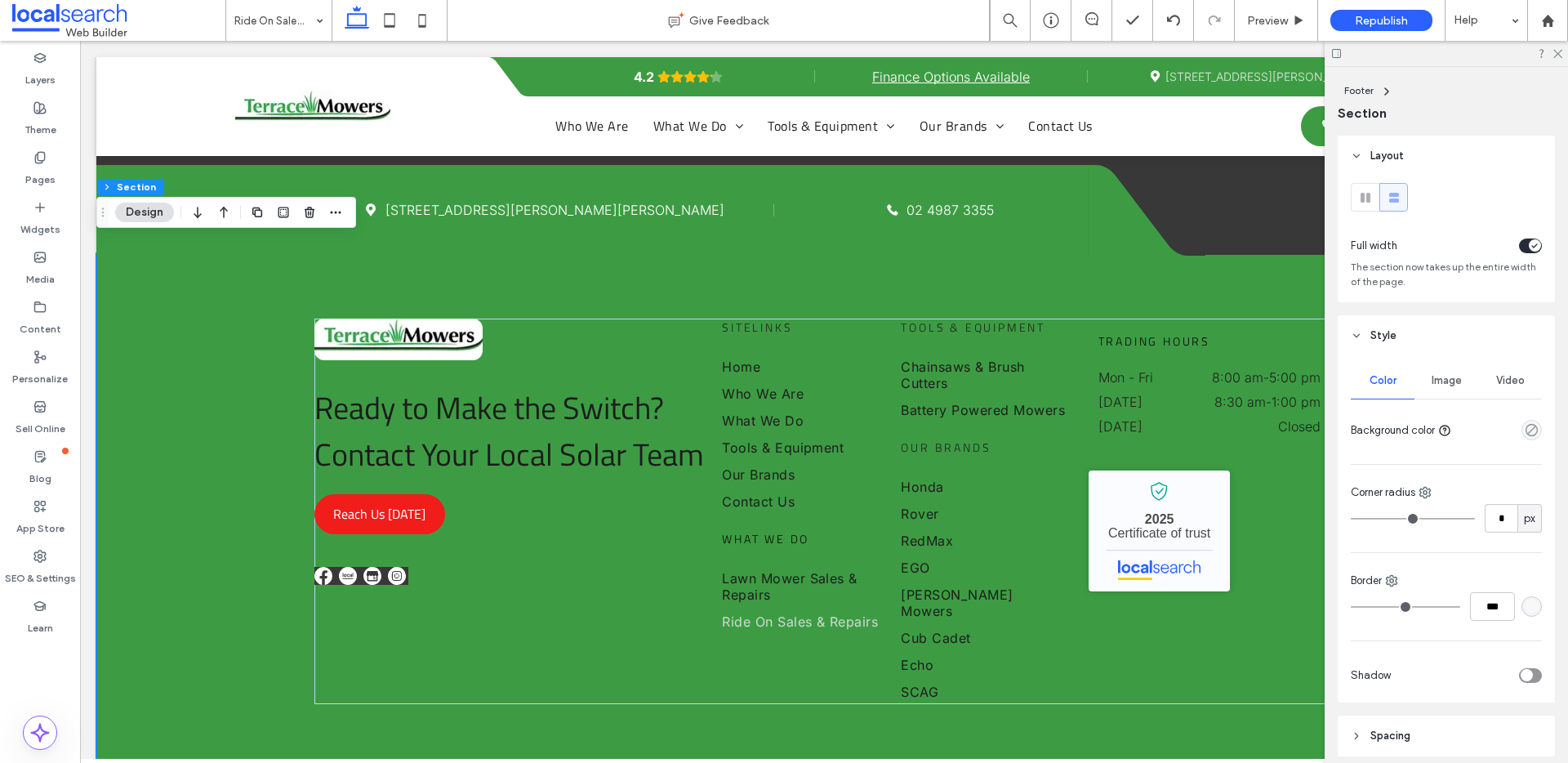
click at [1523, 421] on div "empty color" at bounding box center [1532, 430] width 20 height 20
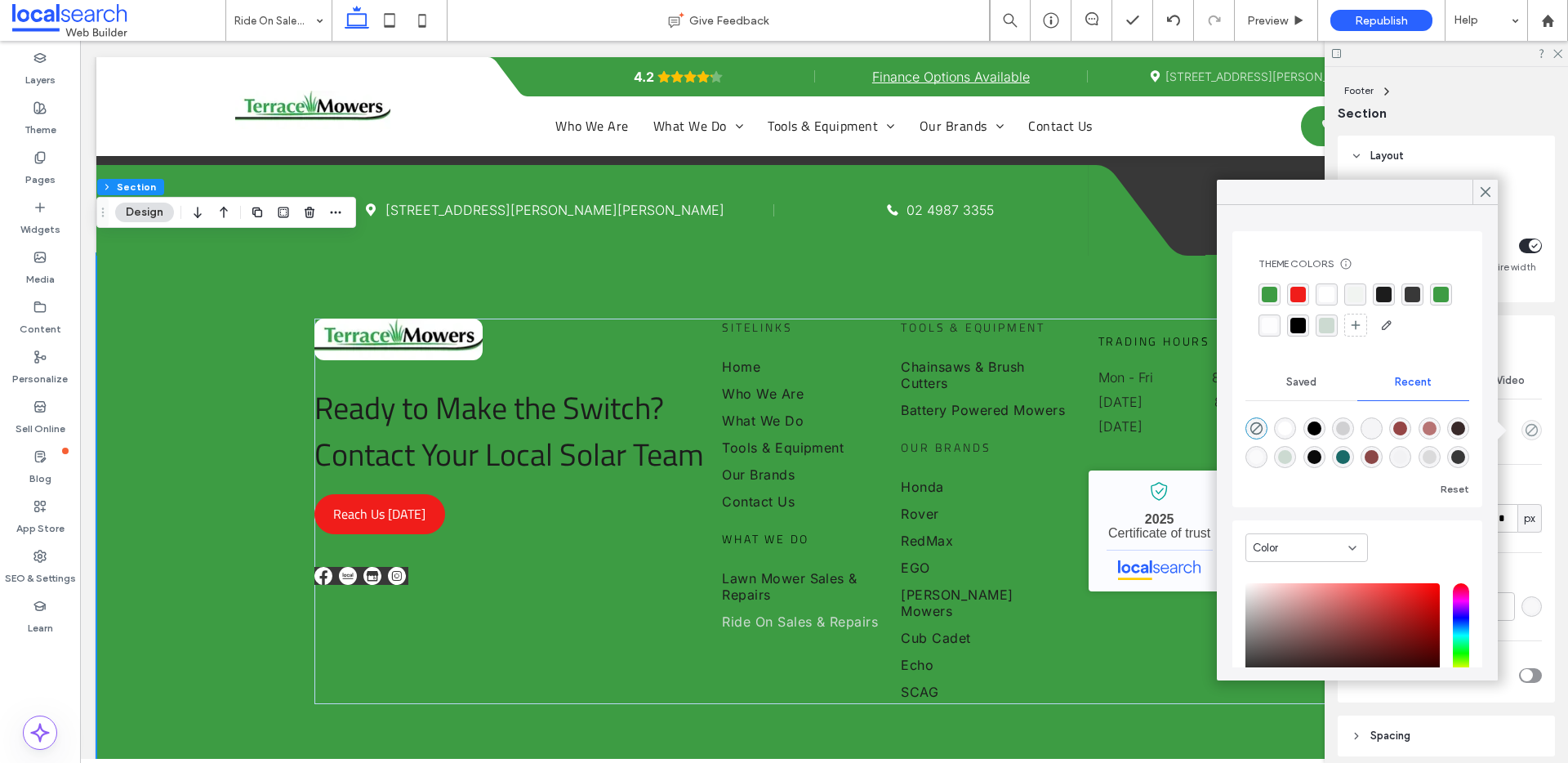
click at [1277, 325] on div "rgba(255, 255, 255, 0.8)" at bounding box center [1269, 325] width 16 height 16
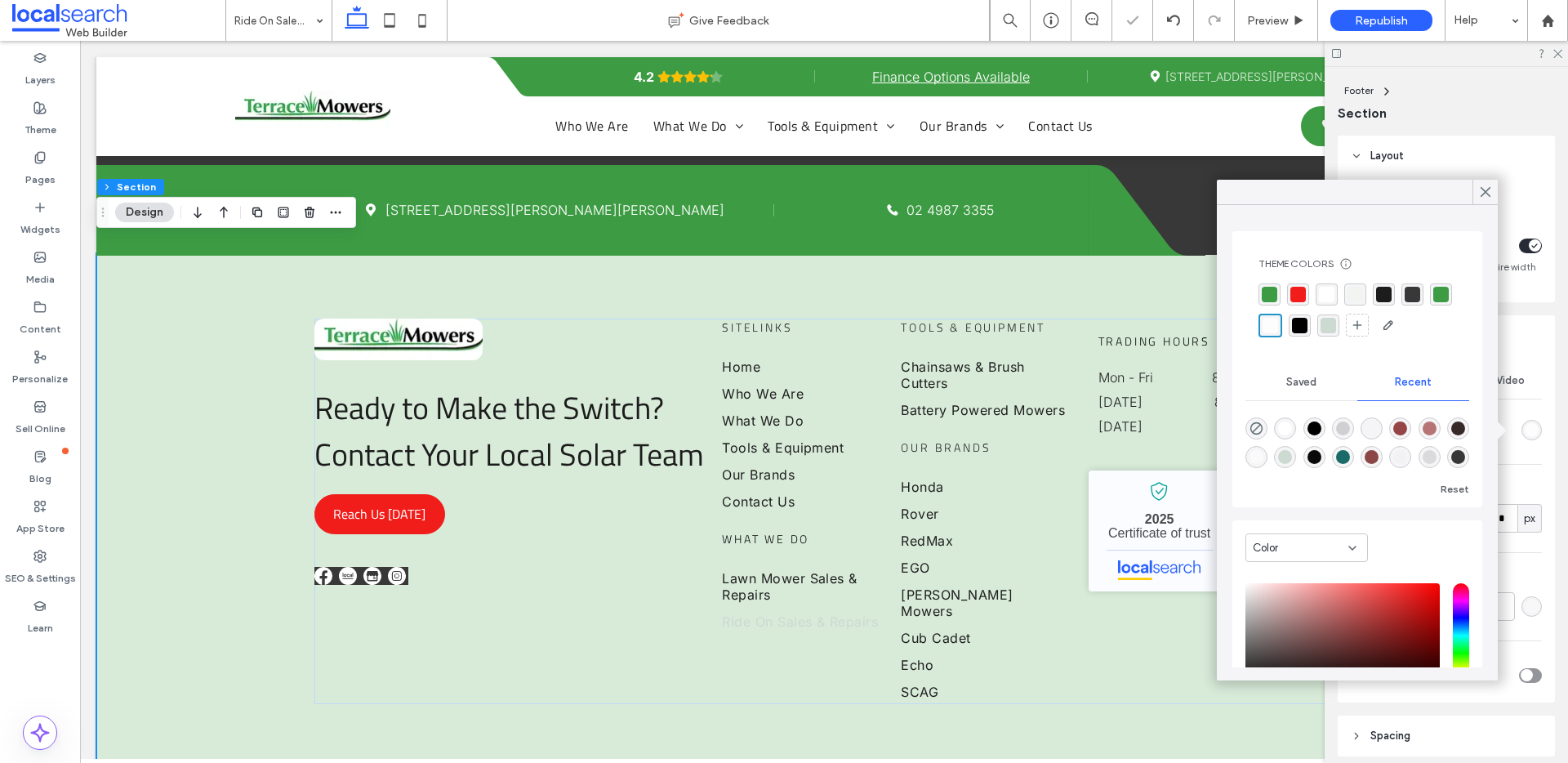
click at [1331, 293] on div "rgba(255, 255, 255, 1)" at bounding box center [1326, 294] width 16 height 16
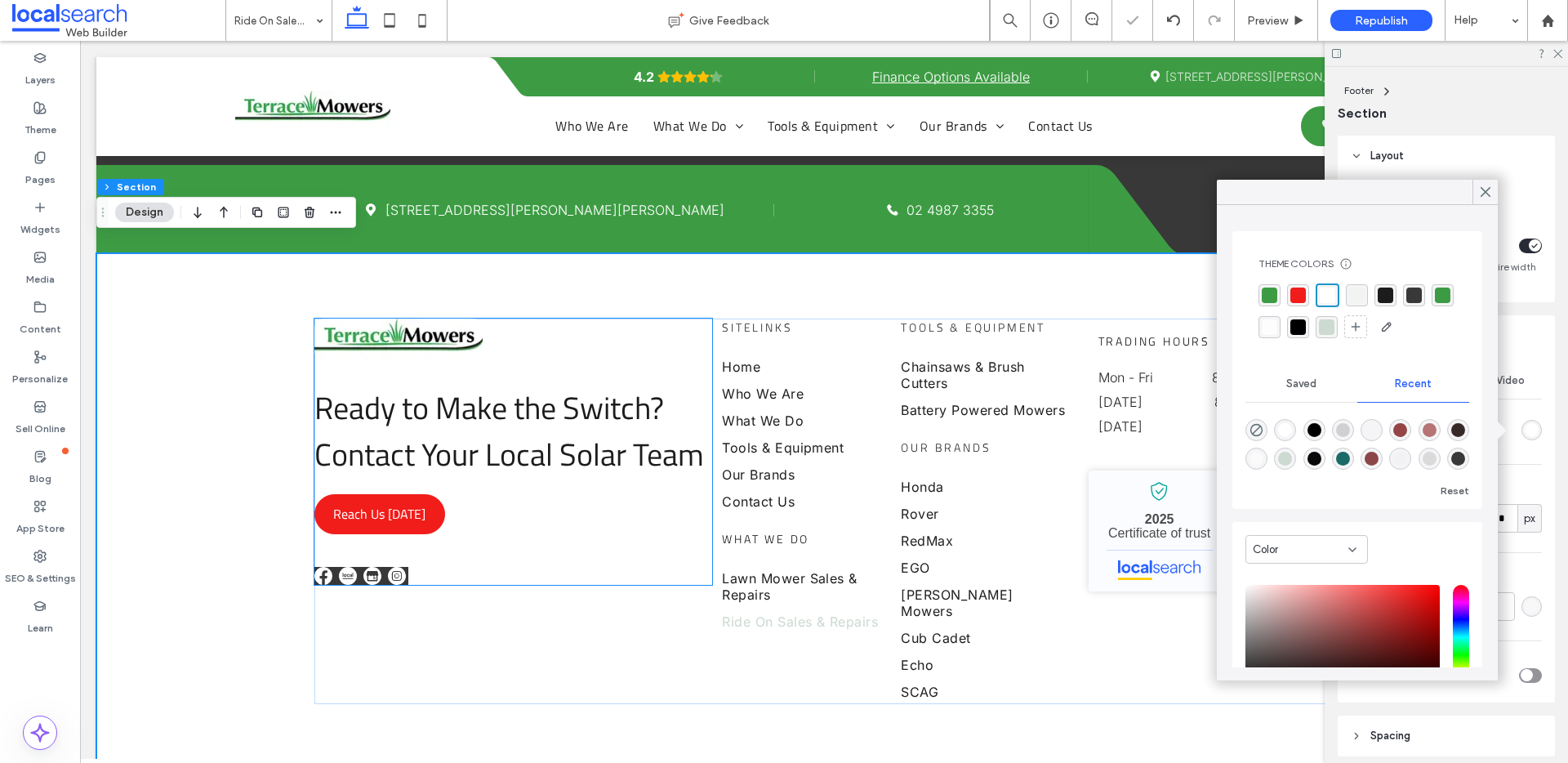
click at [371, 318] on img at bounding box center [398, 340] width 168 height 43
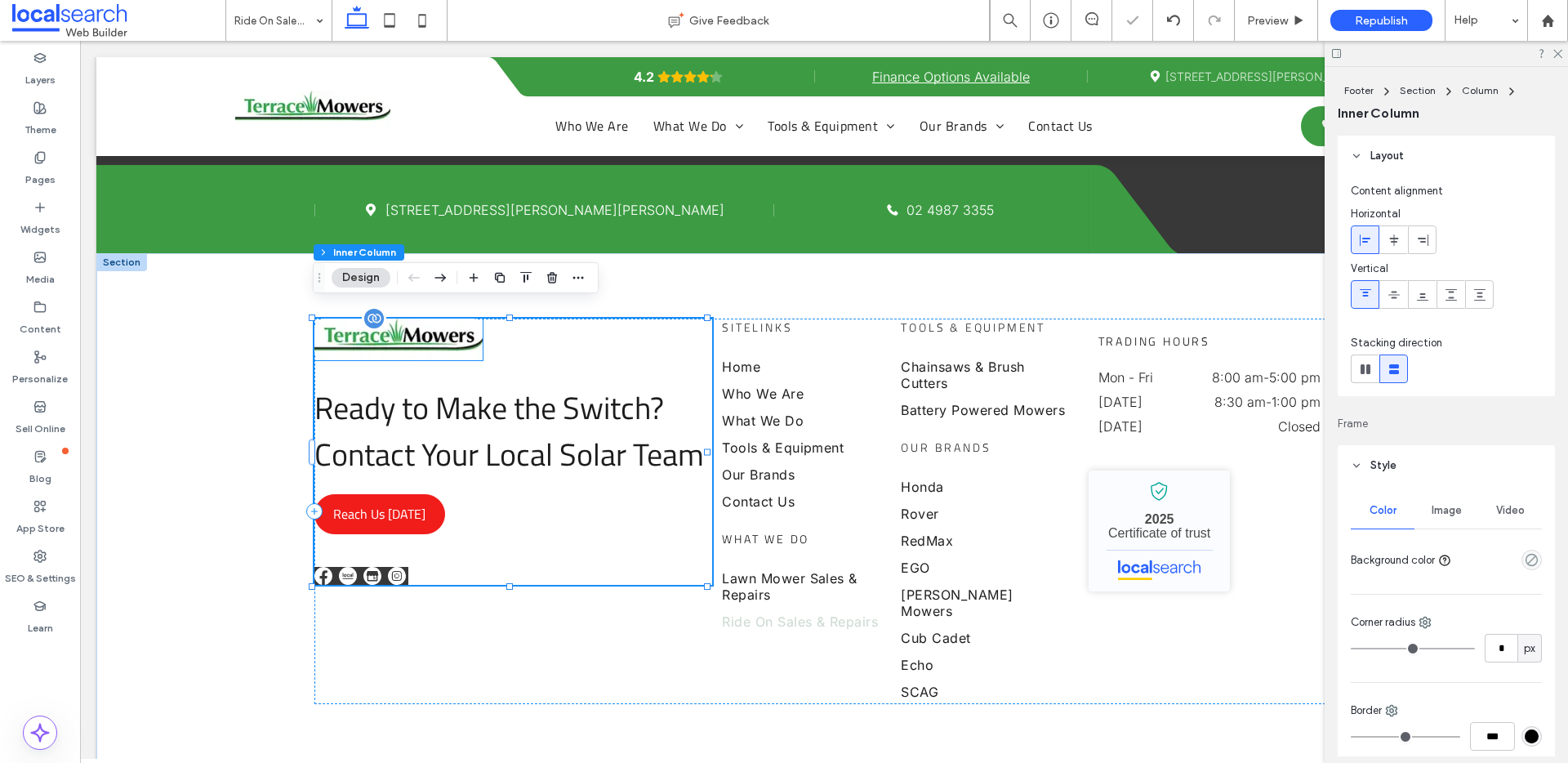
click at [427, 320] on img at bounding box center [398, 340] width 168 height 43
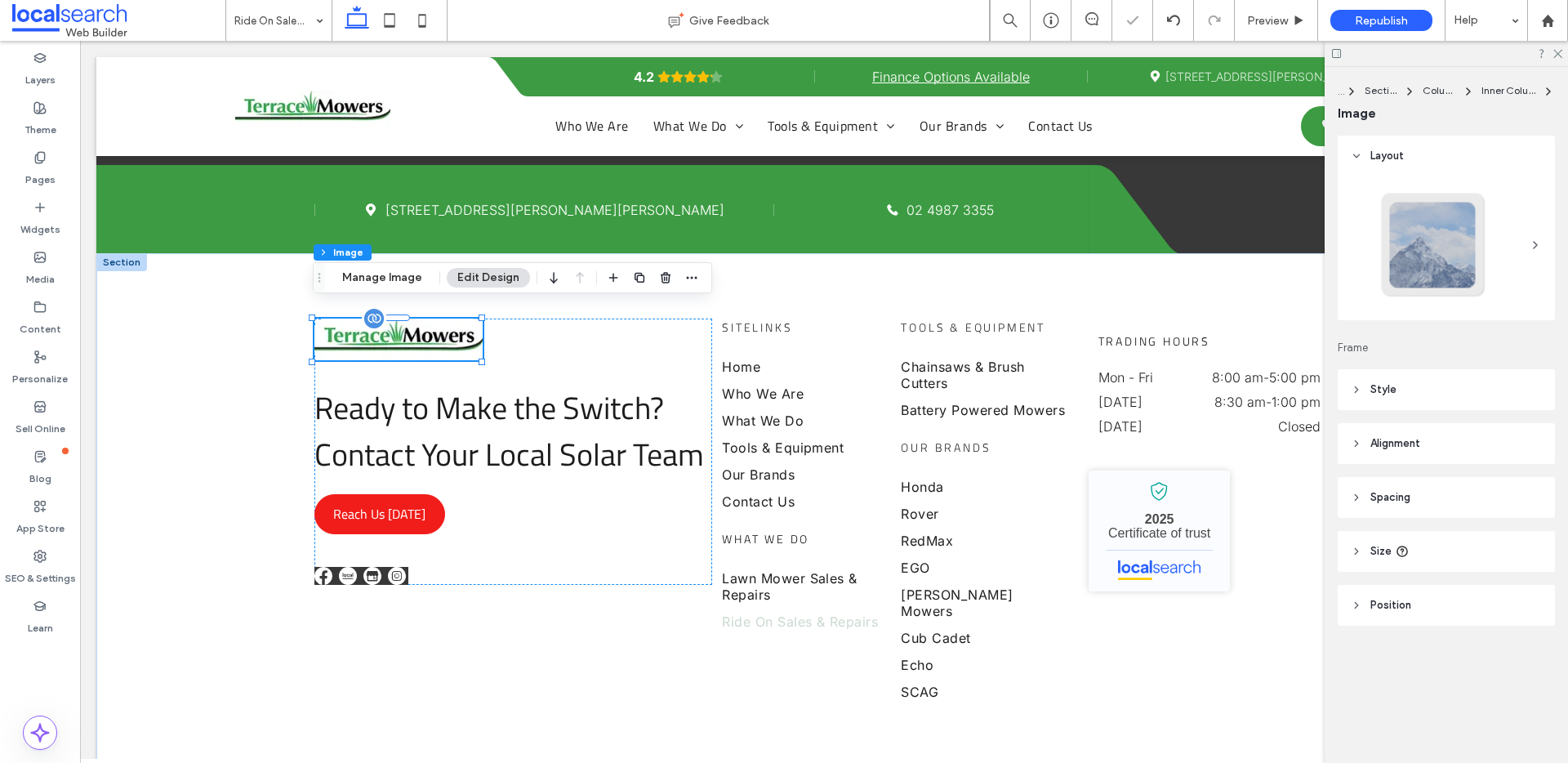
type input "**"
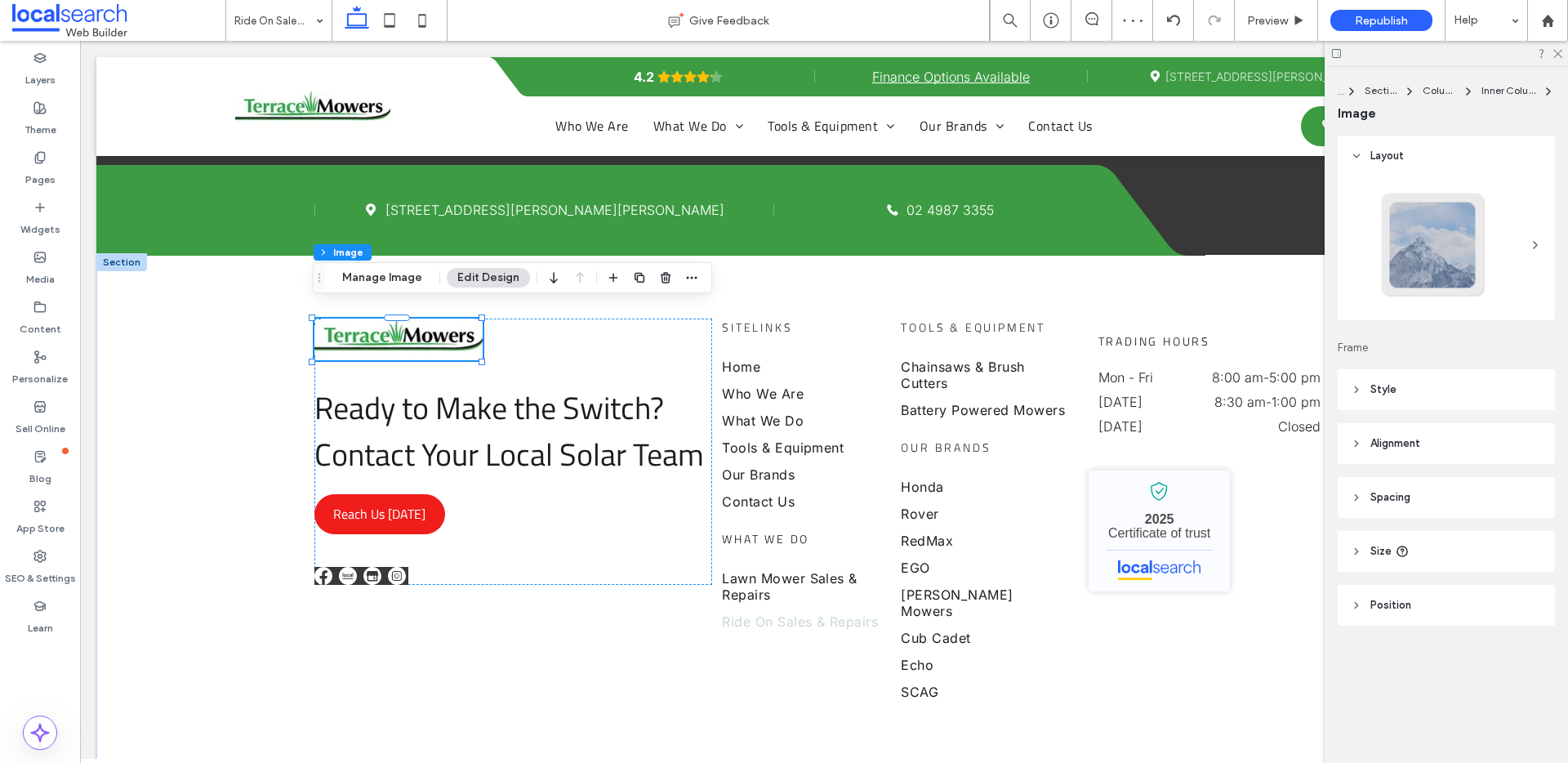
click at [1347, 392] on header "Style" at bounding box center [1445, 390] width 217 height 41
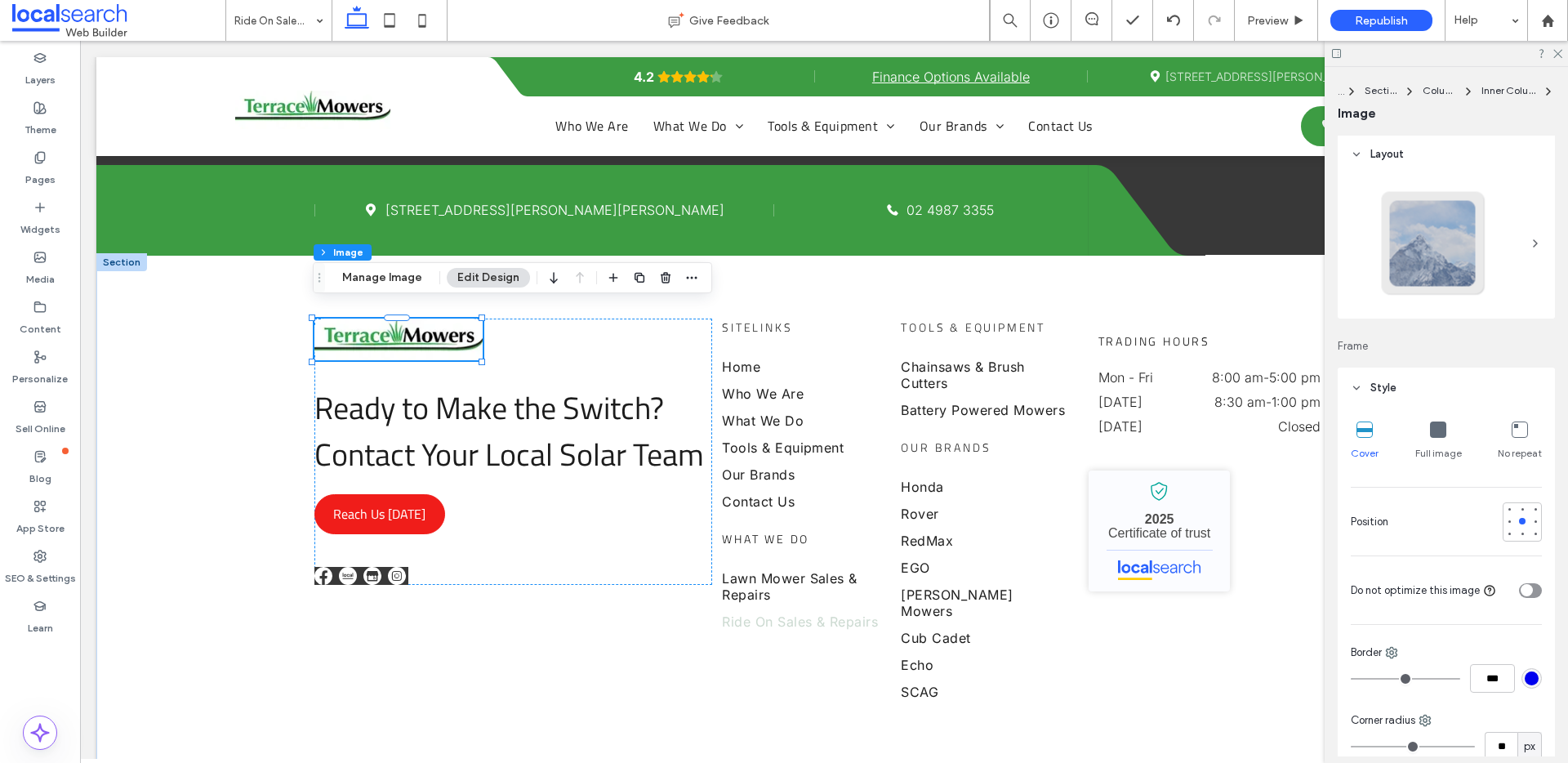
scroll to position [0, 0]
click at [1356, 383] on icon at bounding box center [1356, 389] width 11 height 11
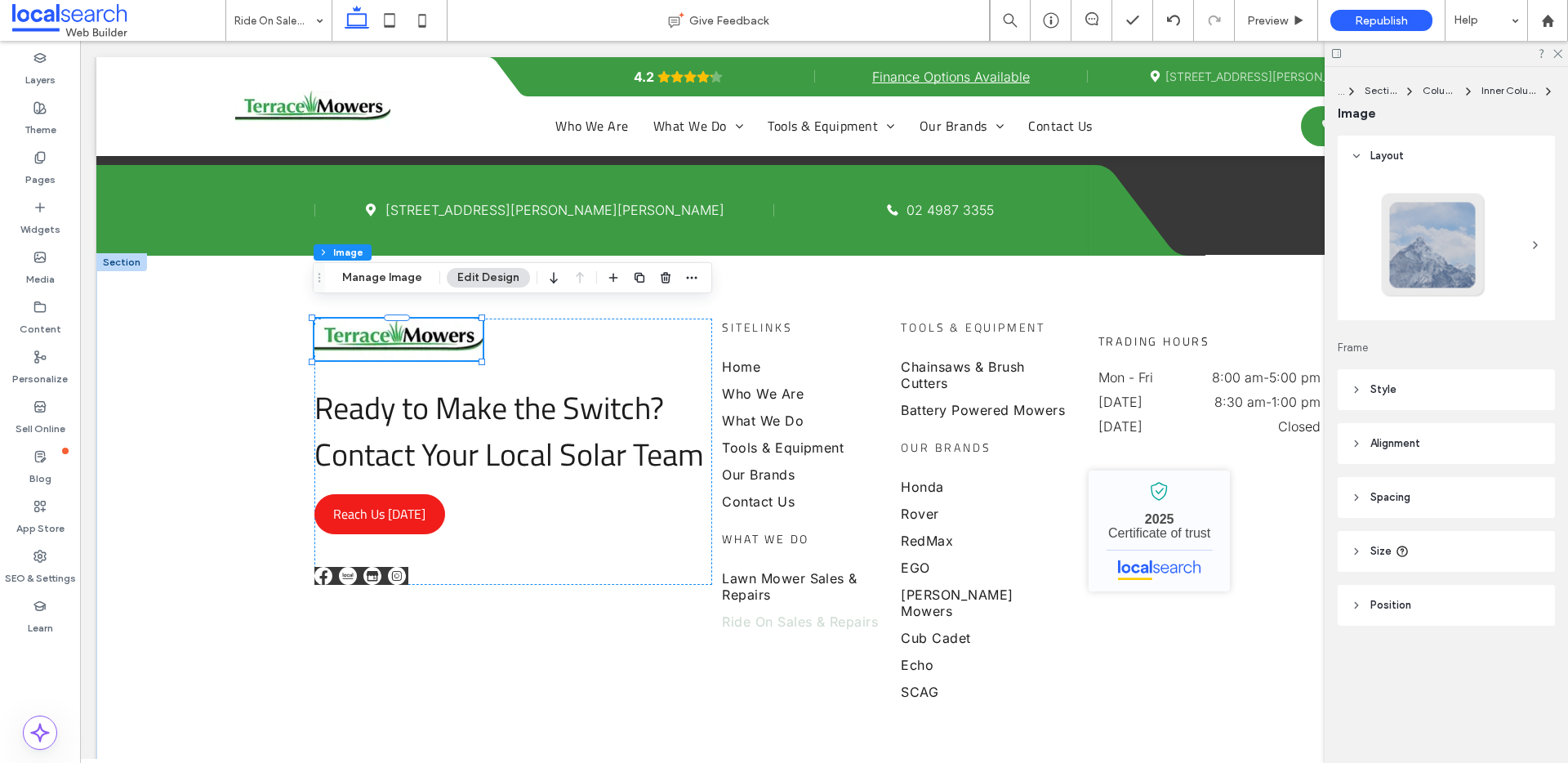
click at [1355, 552] on icon at bounding box center [1356, 551] width 11 height 11
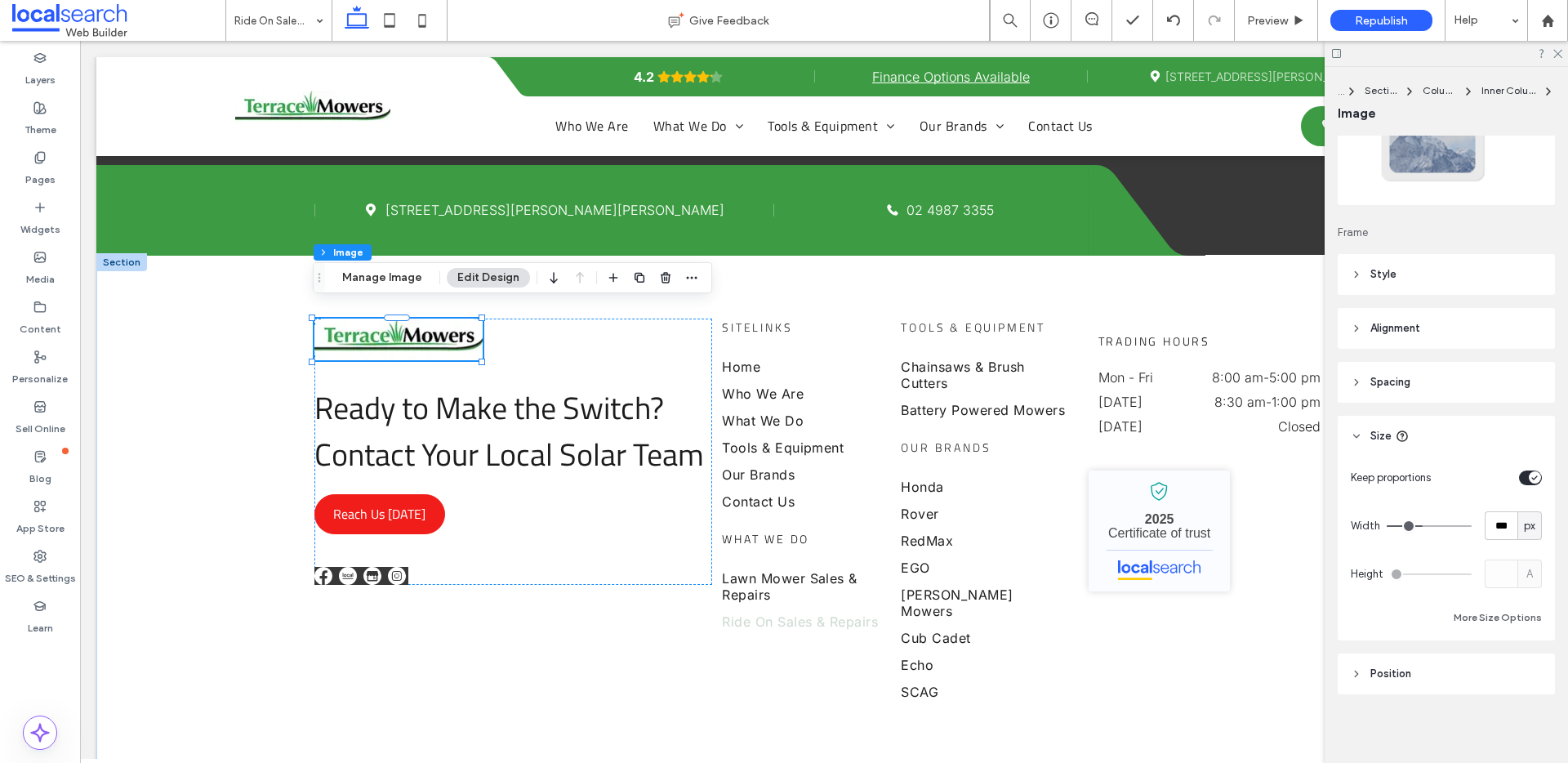
scroll to position [118, 0]
type input "***"
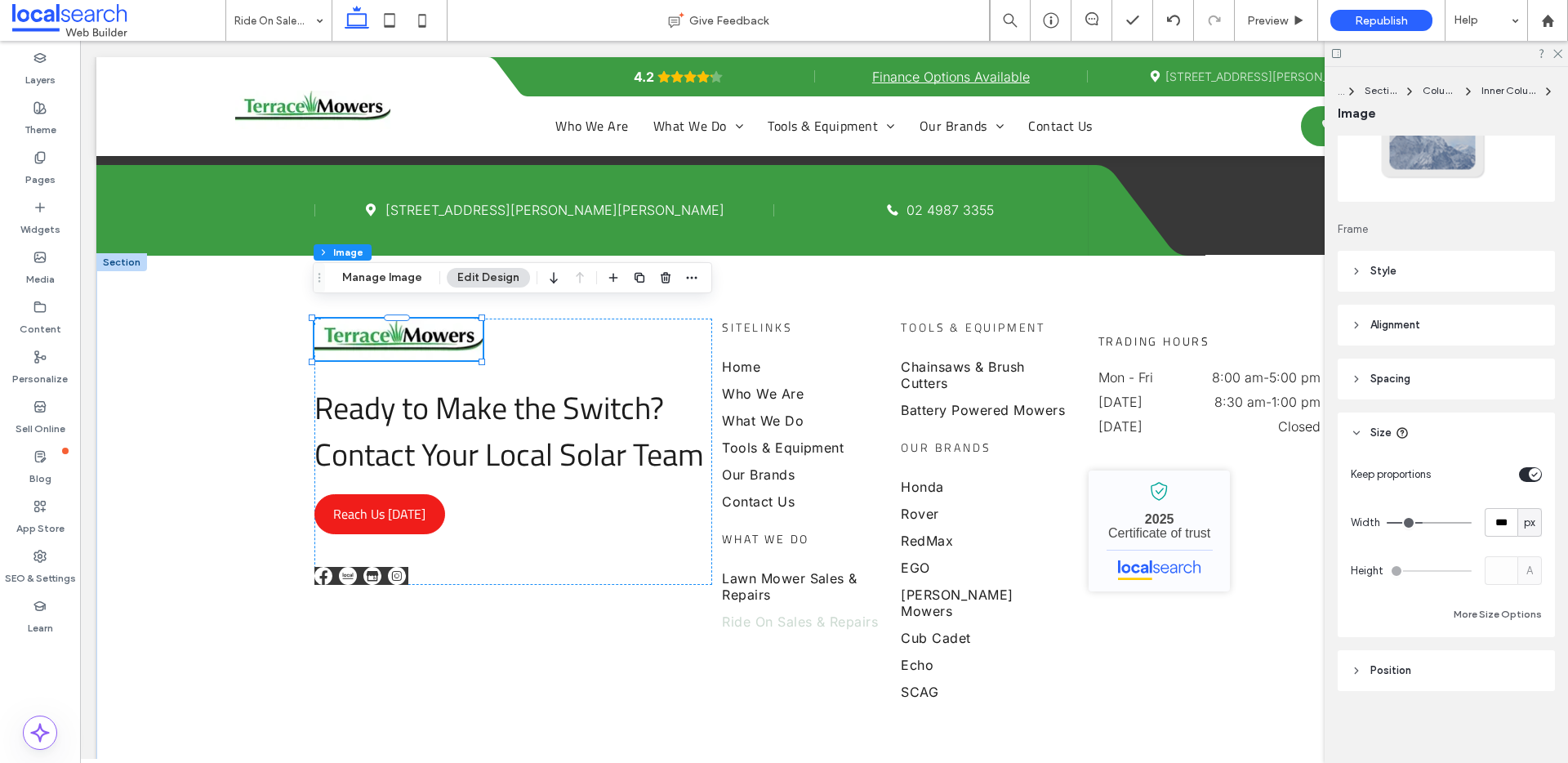
type input "***"
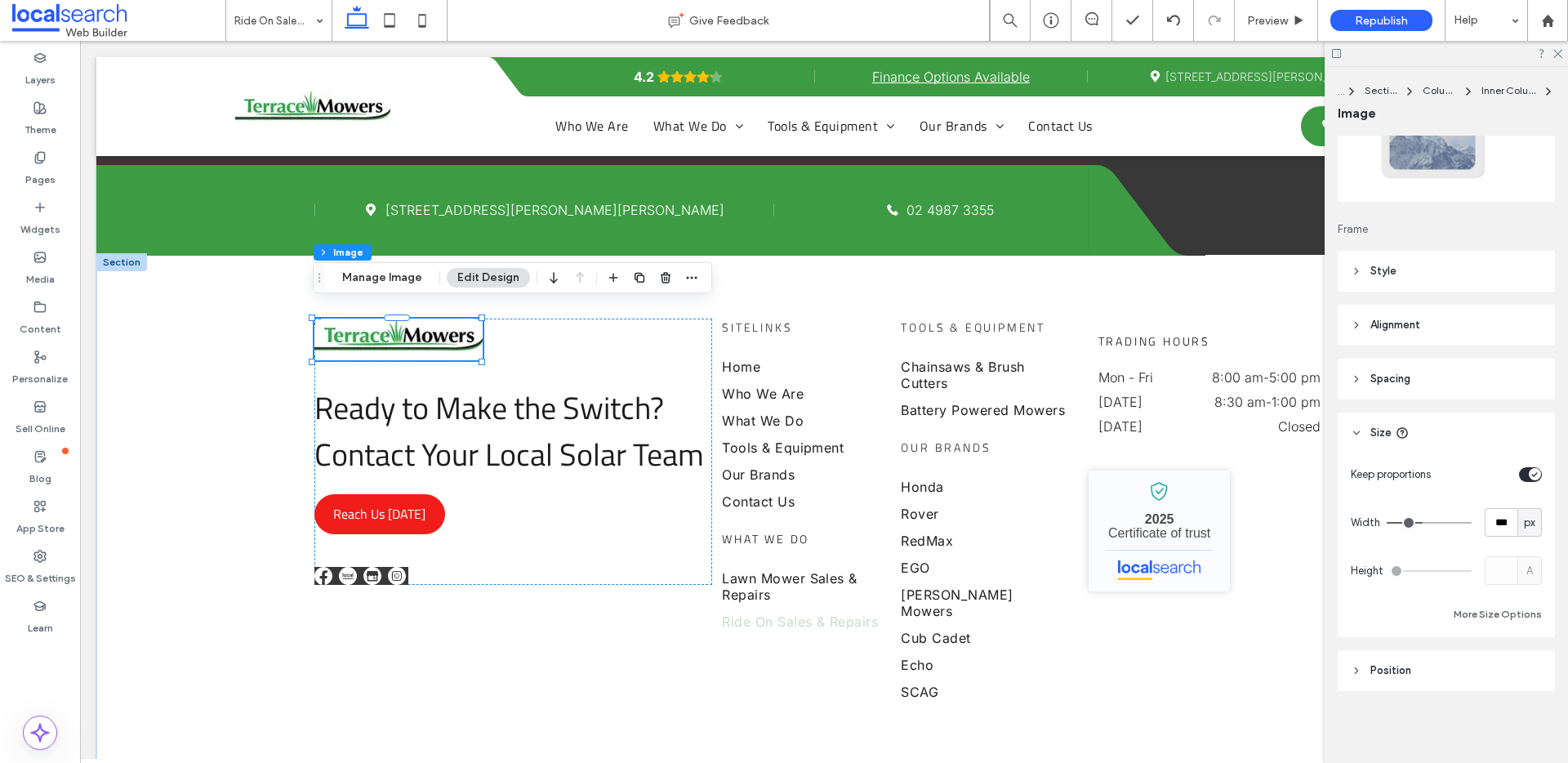
type input "***"
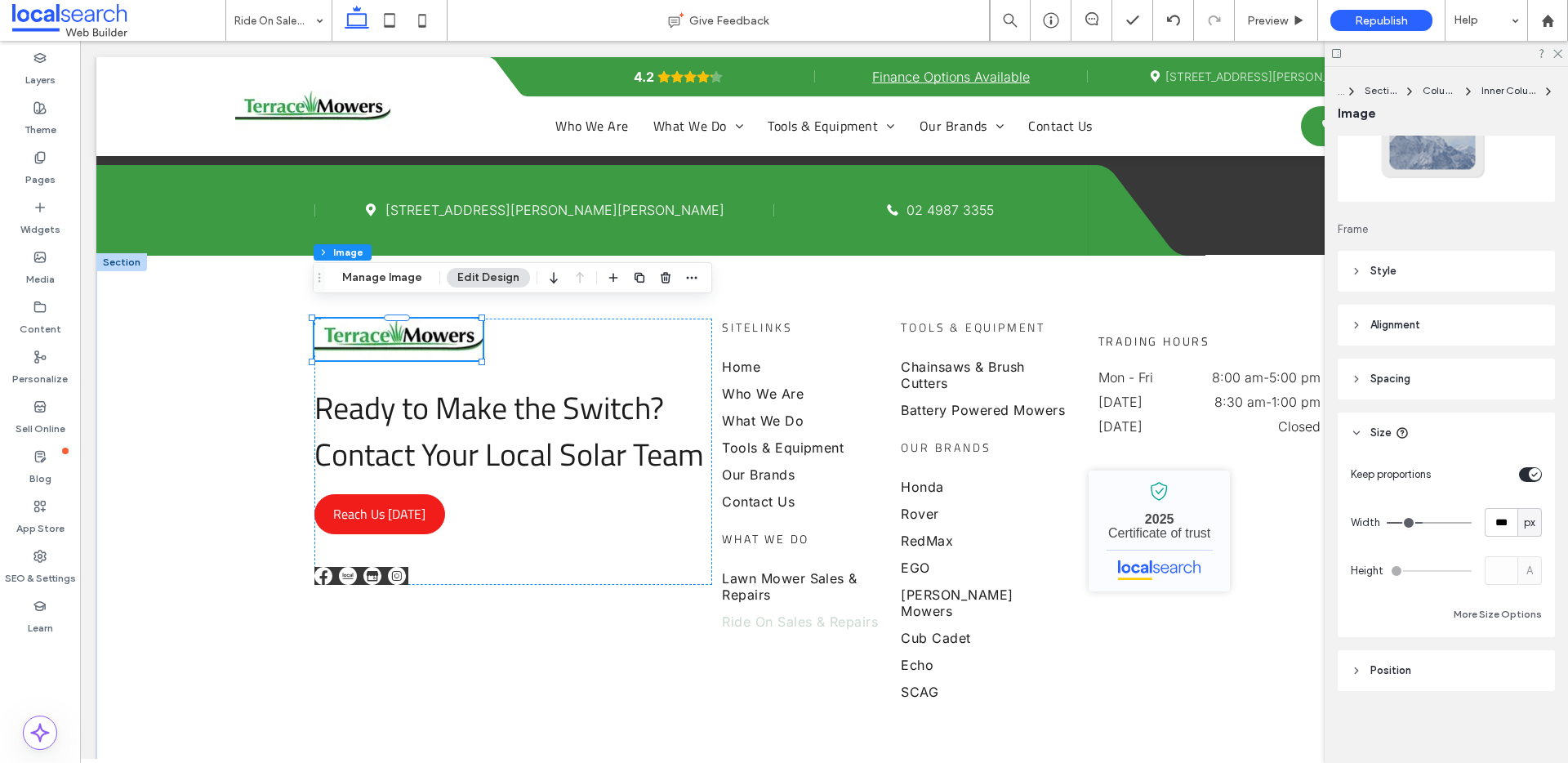
type input "***"
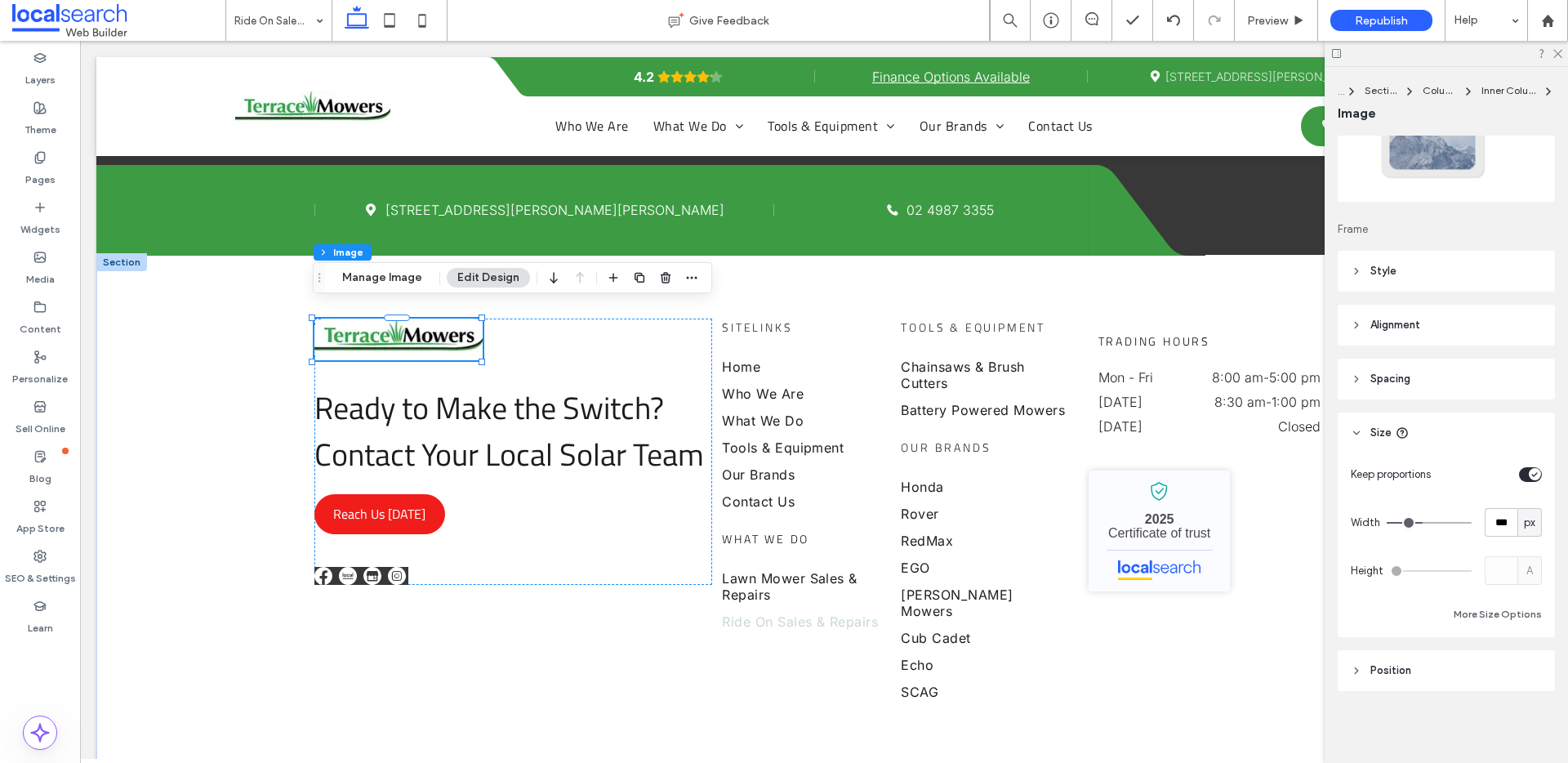
type input "***"
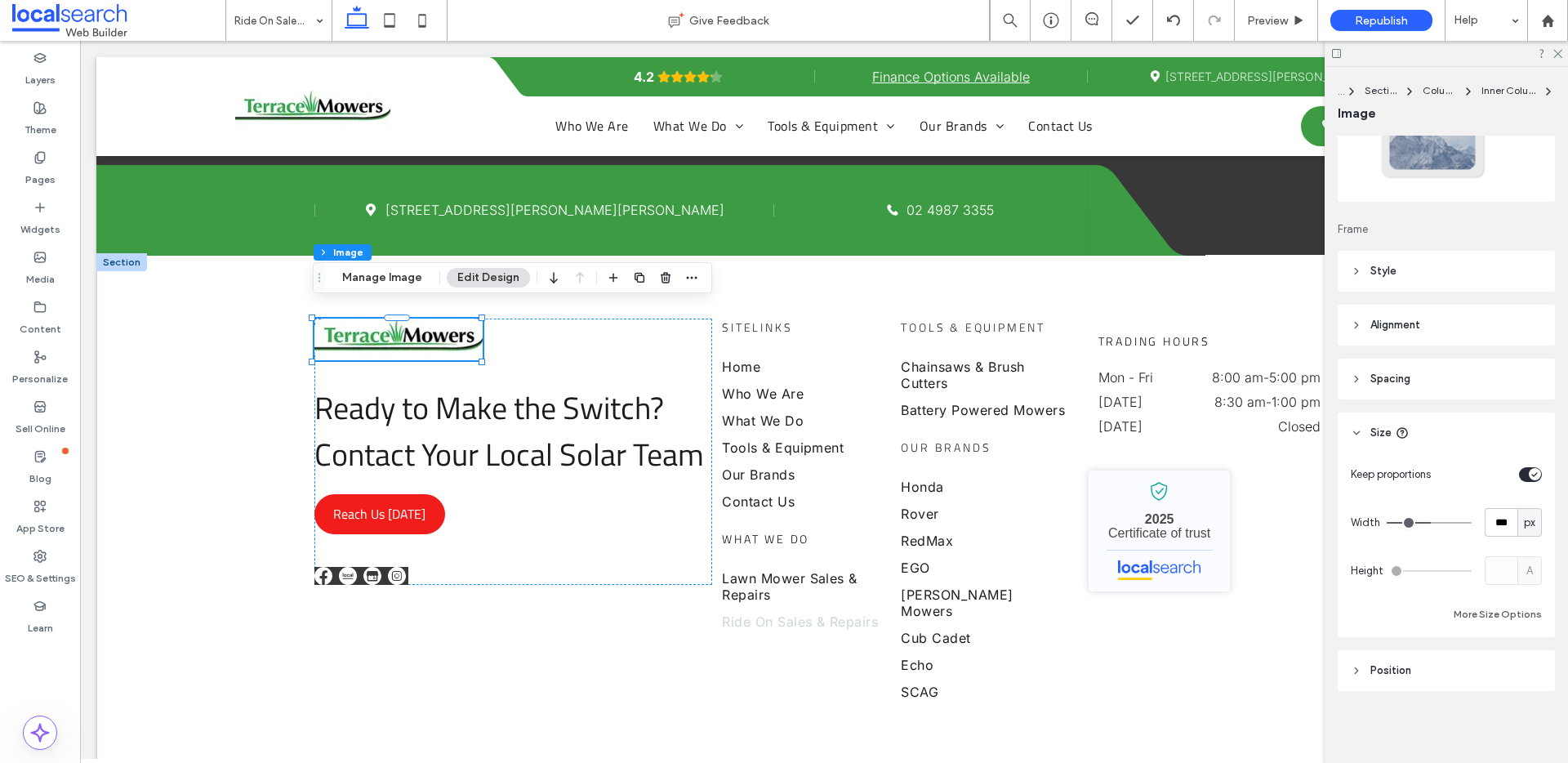
type input "***"
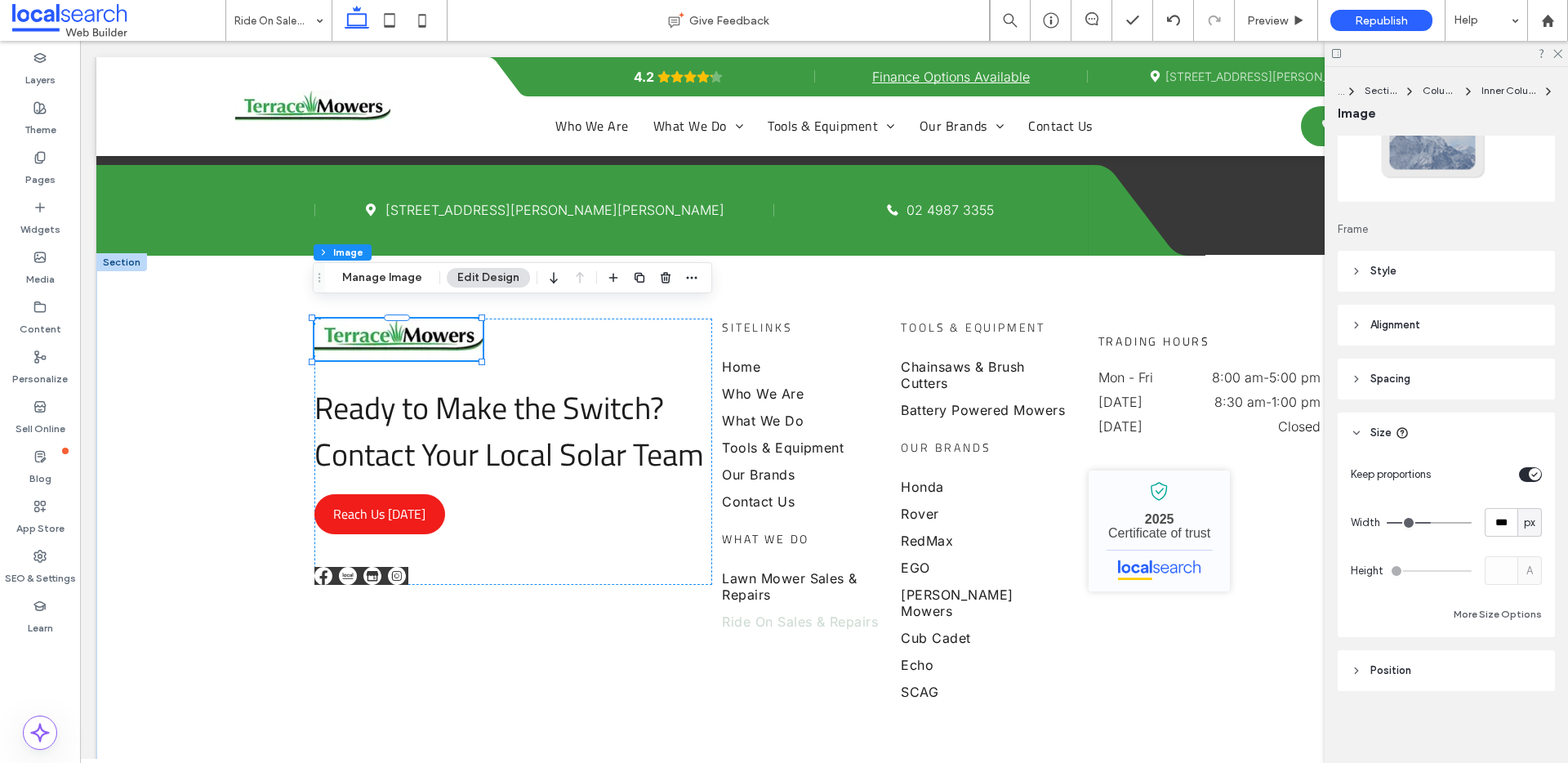
type input "***"
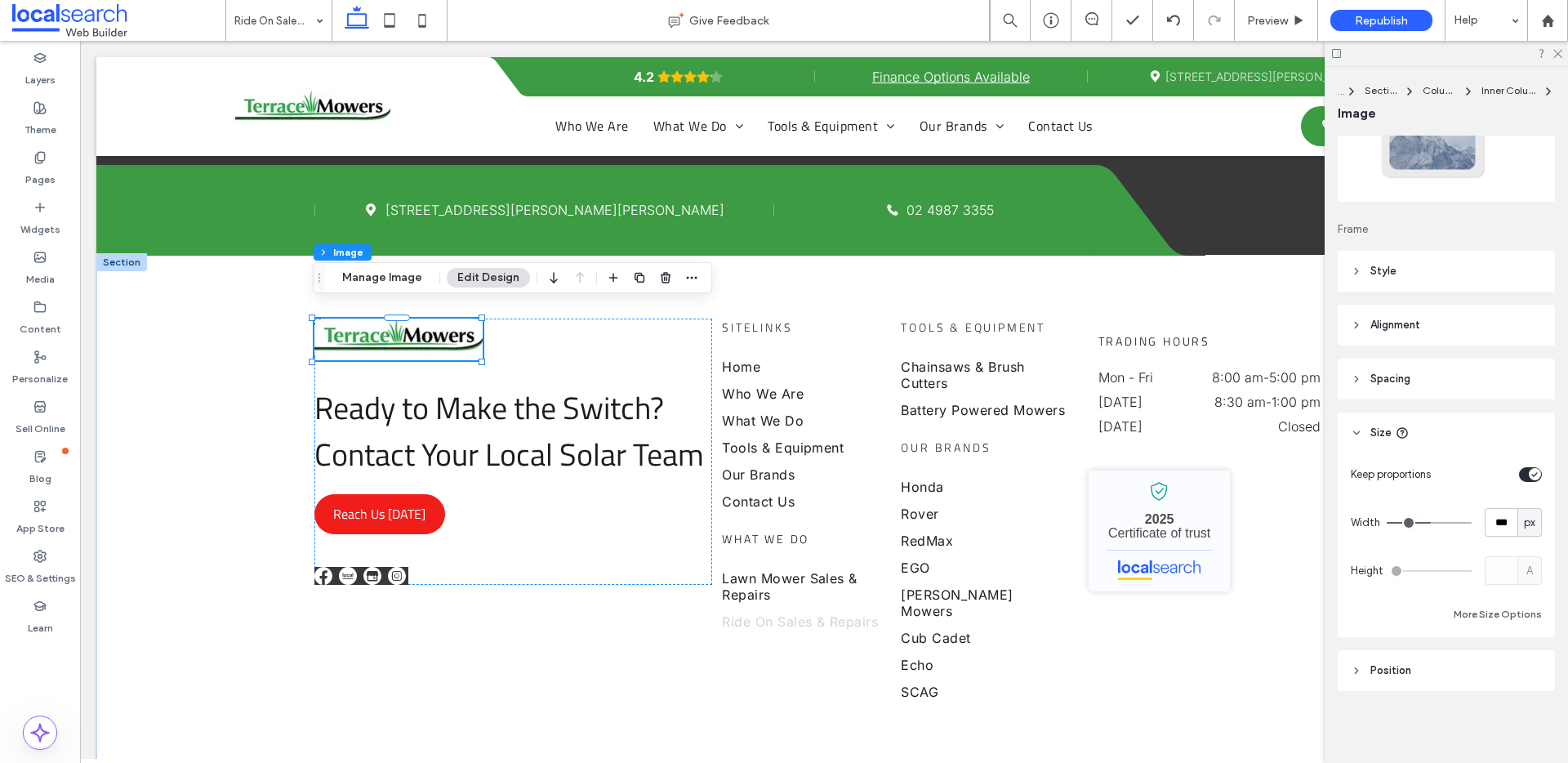
type input "***"
click at [1427, 522] on input "range" at bounding box center [1428, 523] width 85 height 2
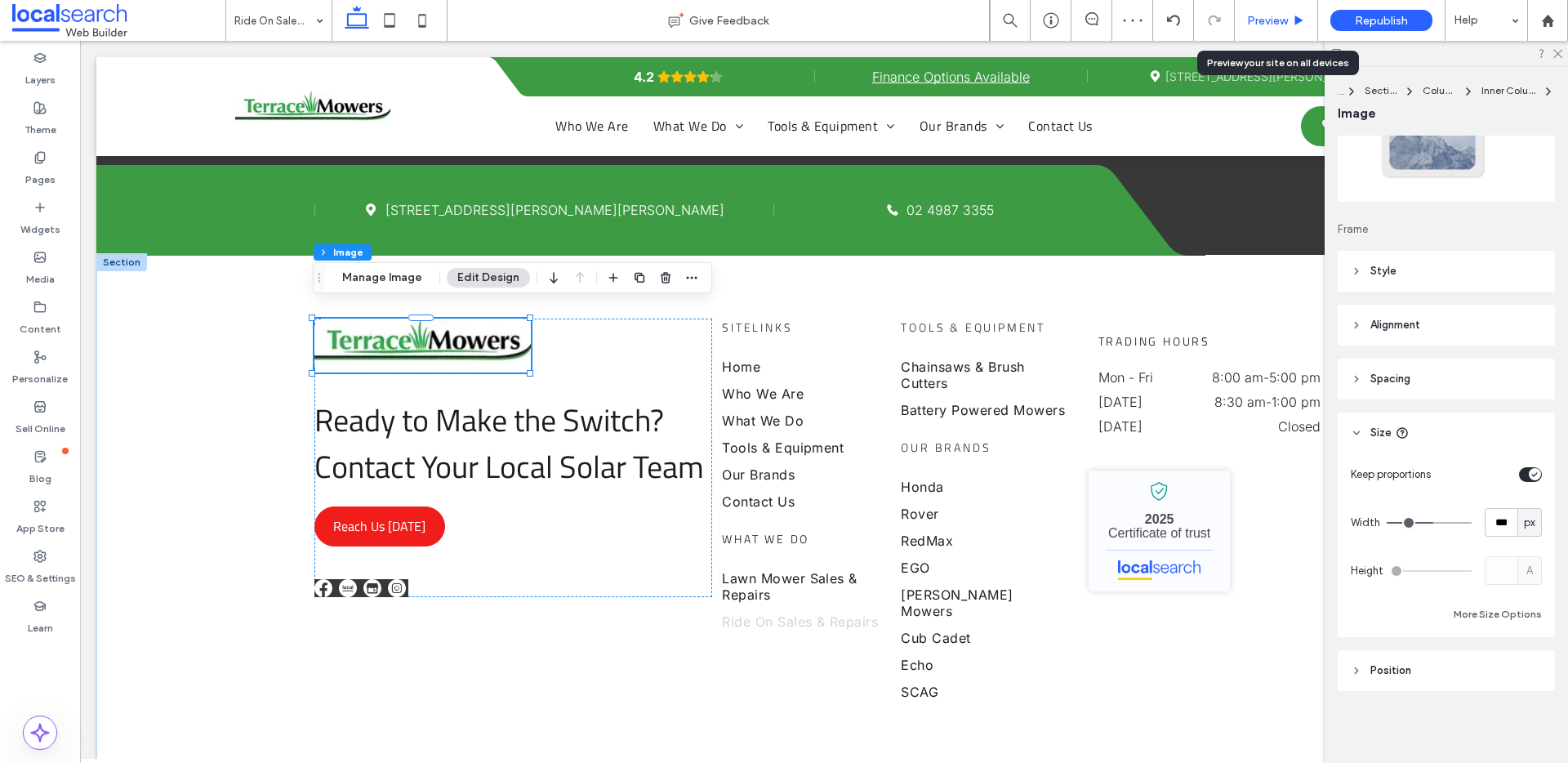
click at [1269, 25] on span "Preview" at bounding box center [1267, 20] width 41 height 14
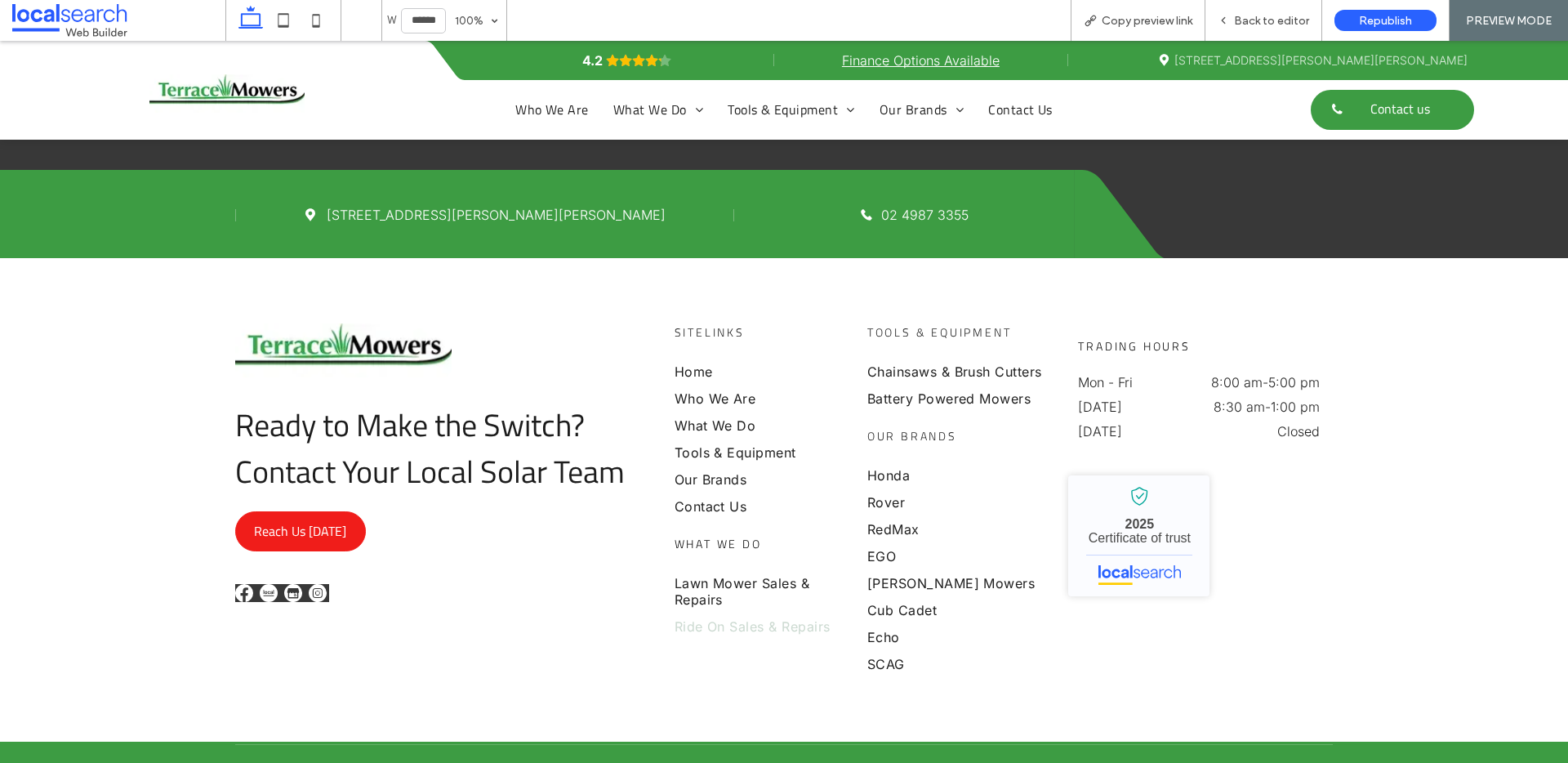
scroll to position [3450, 0]
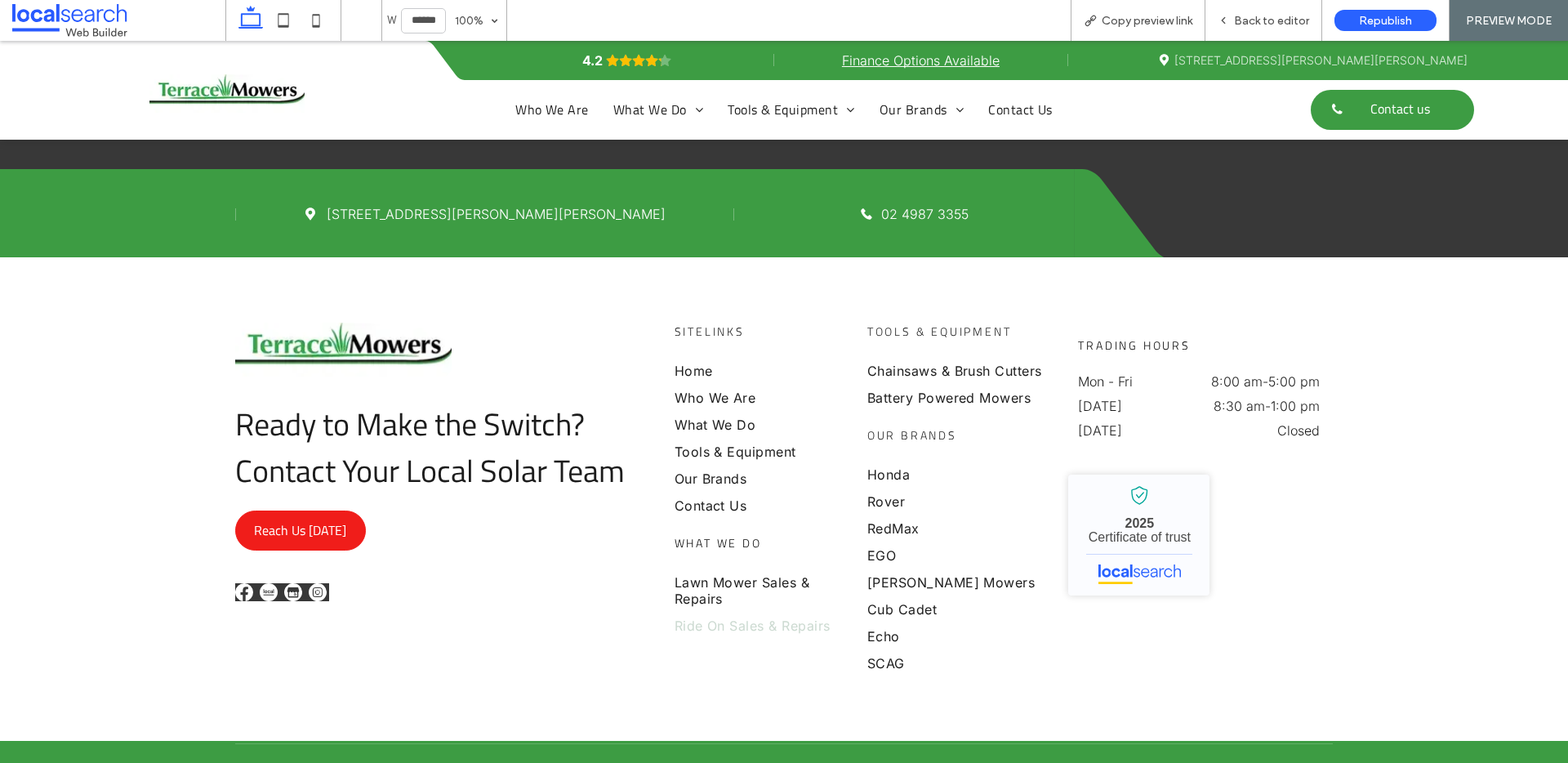
drag, startPoint x: 731, startPoint y: 608, endPoint x: 731, endPoint y: 649, distance: 41.0
click at [731, 617] on span "Ride On Sales & Repairs" at bounding box center [753, 625] width 156 height 17
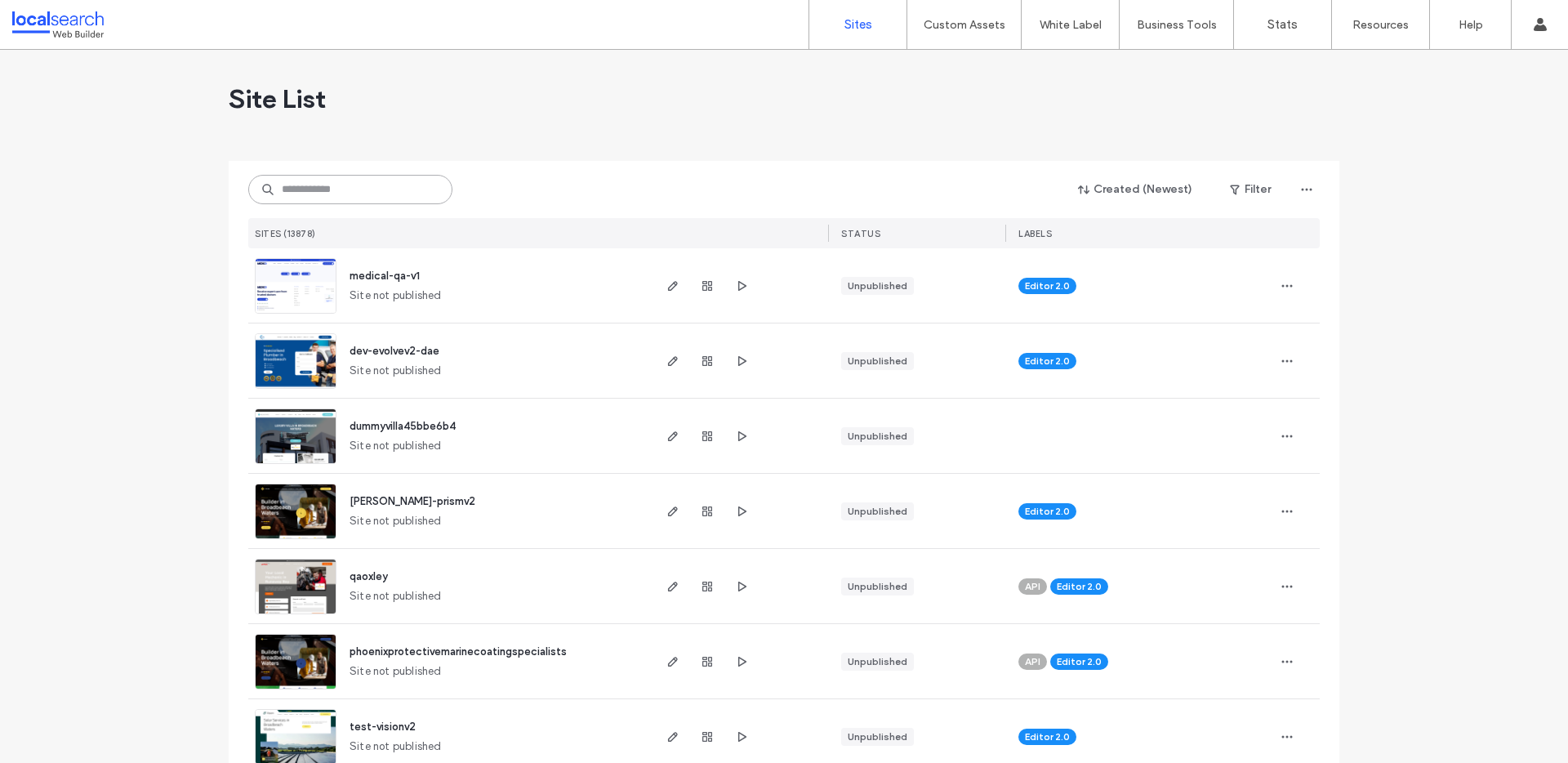
click at [353, 192] on input at bounding box center [350, 190] width 204 height 30
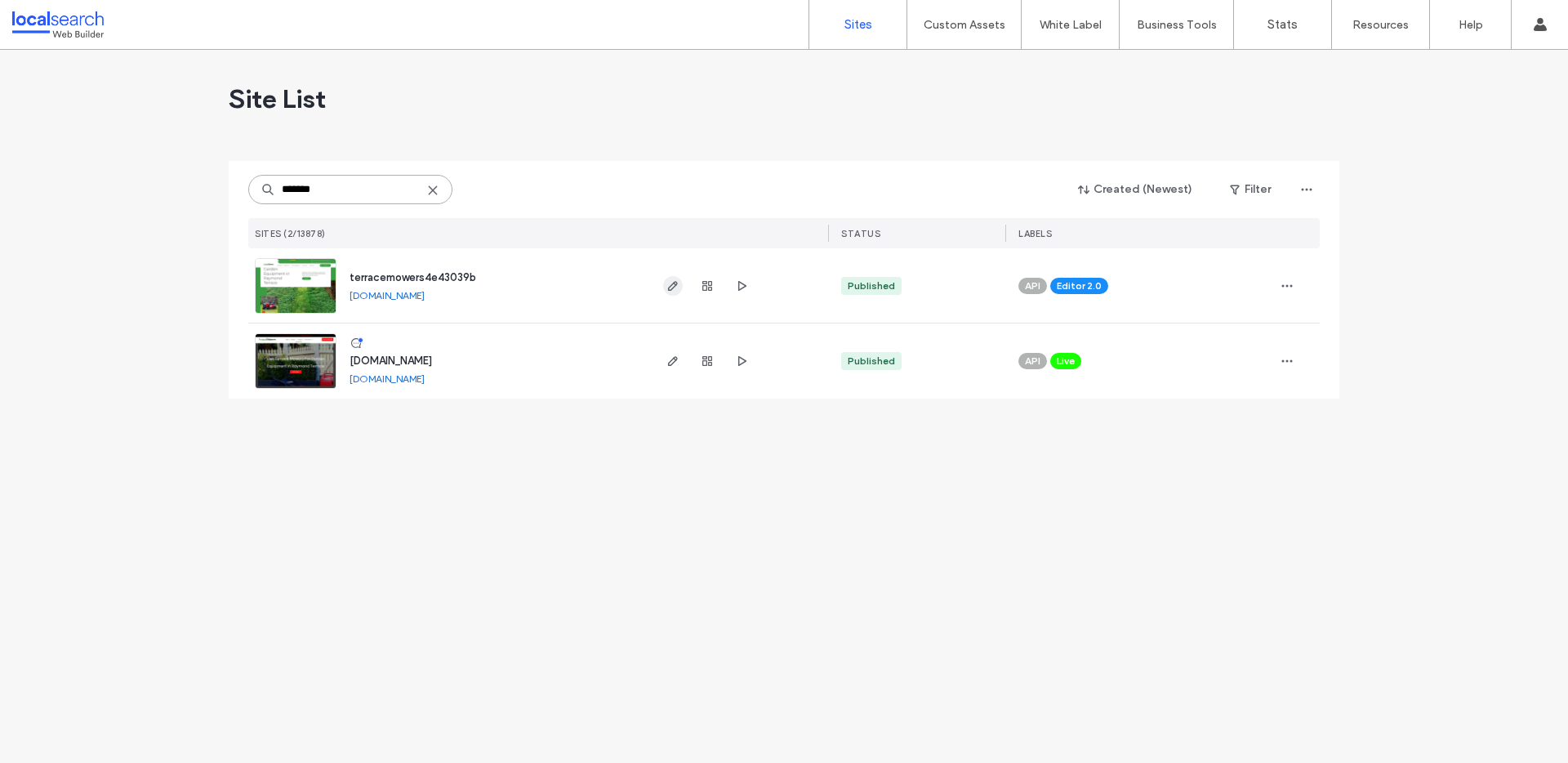
type input "*******"
click at [673, 288] on use "button" at bounding box center [673, 286] width 10 height 10
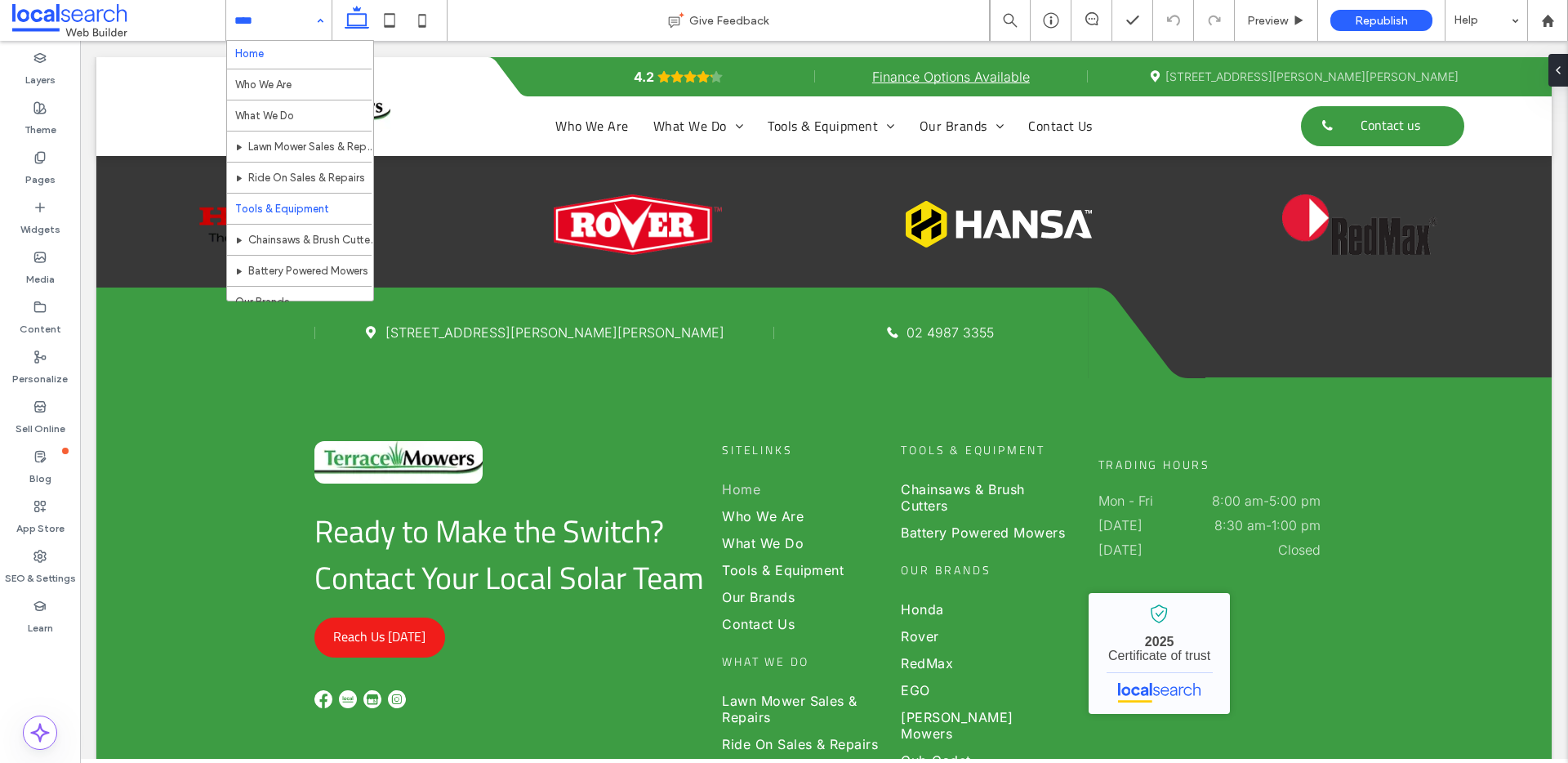
scroll to position [4, 0]
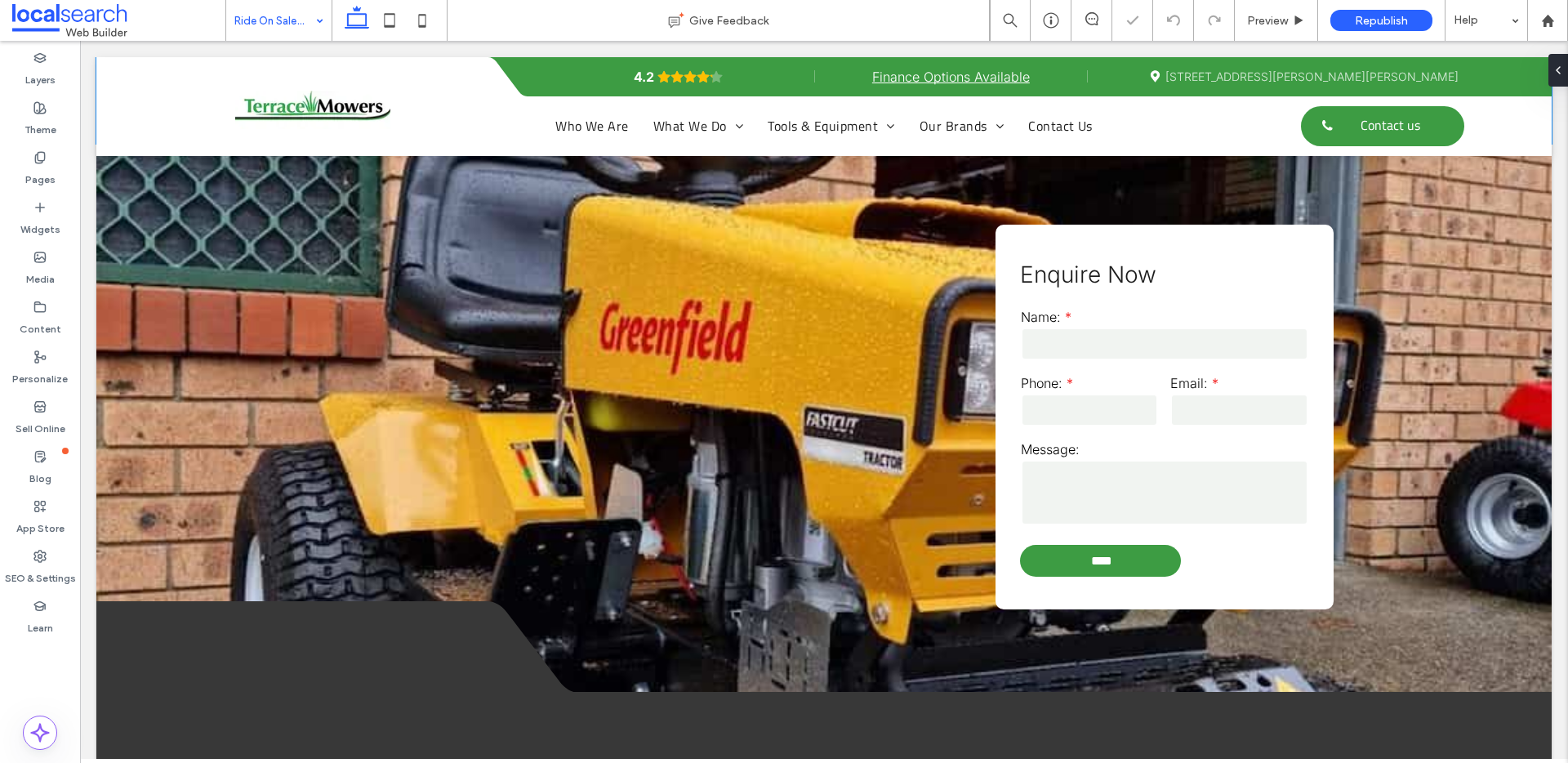
scroll to position [2202, 0]
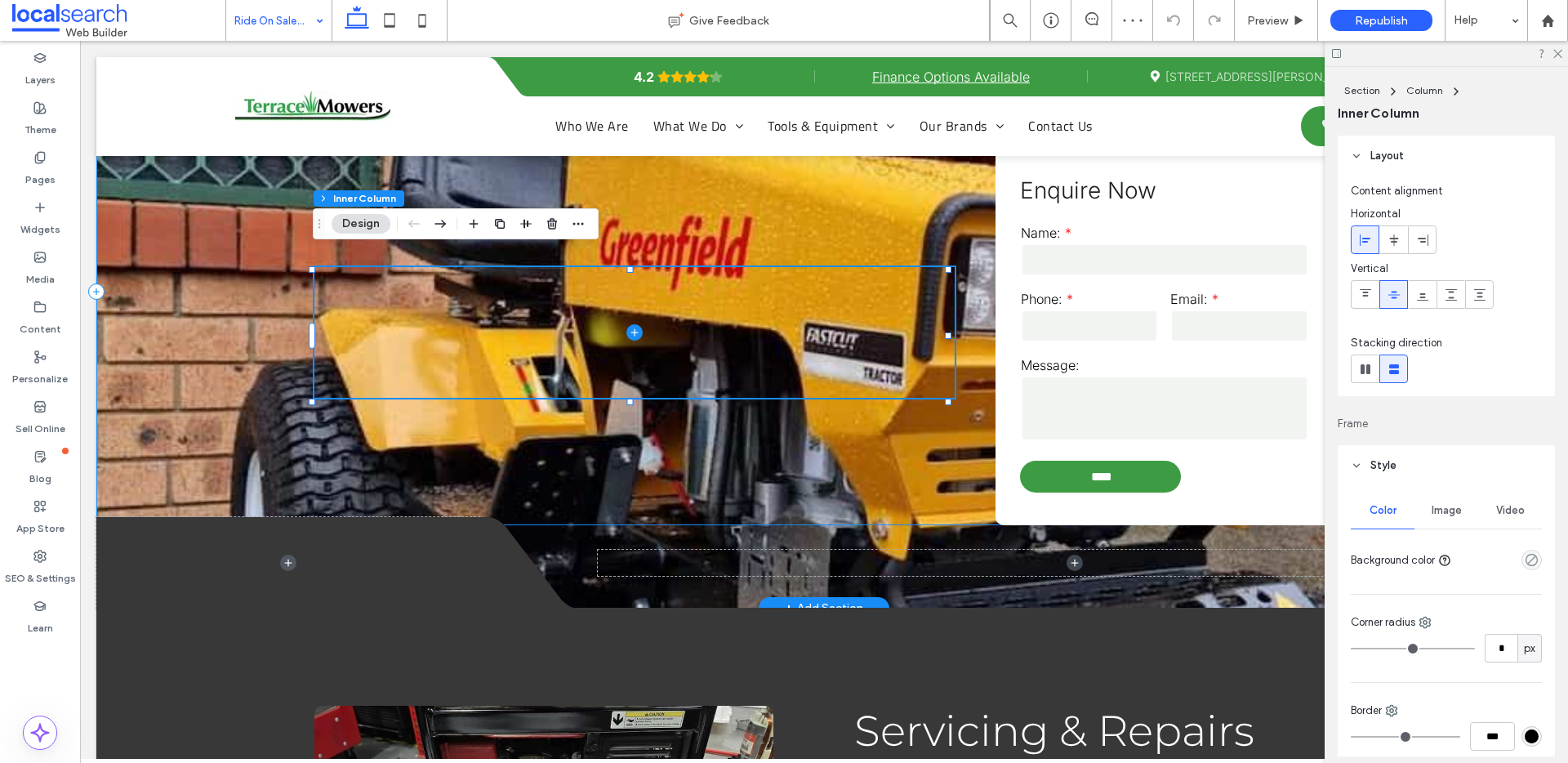
click at [258, 283] on div "Enquire Now Name: Phone: Email: Message: **** Thank you for contacting Terrace …" at bounding box center [824, 291] width 1455 height 466
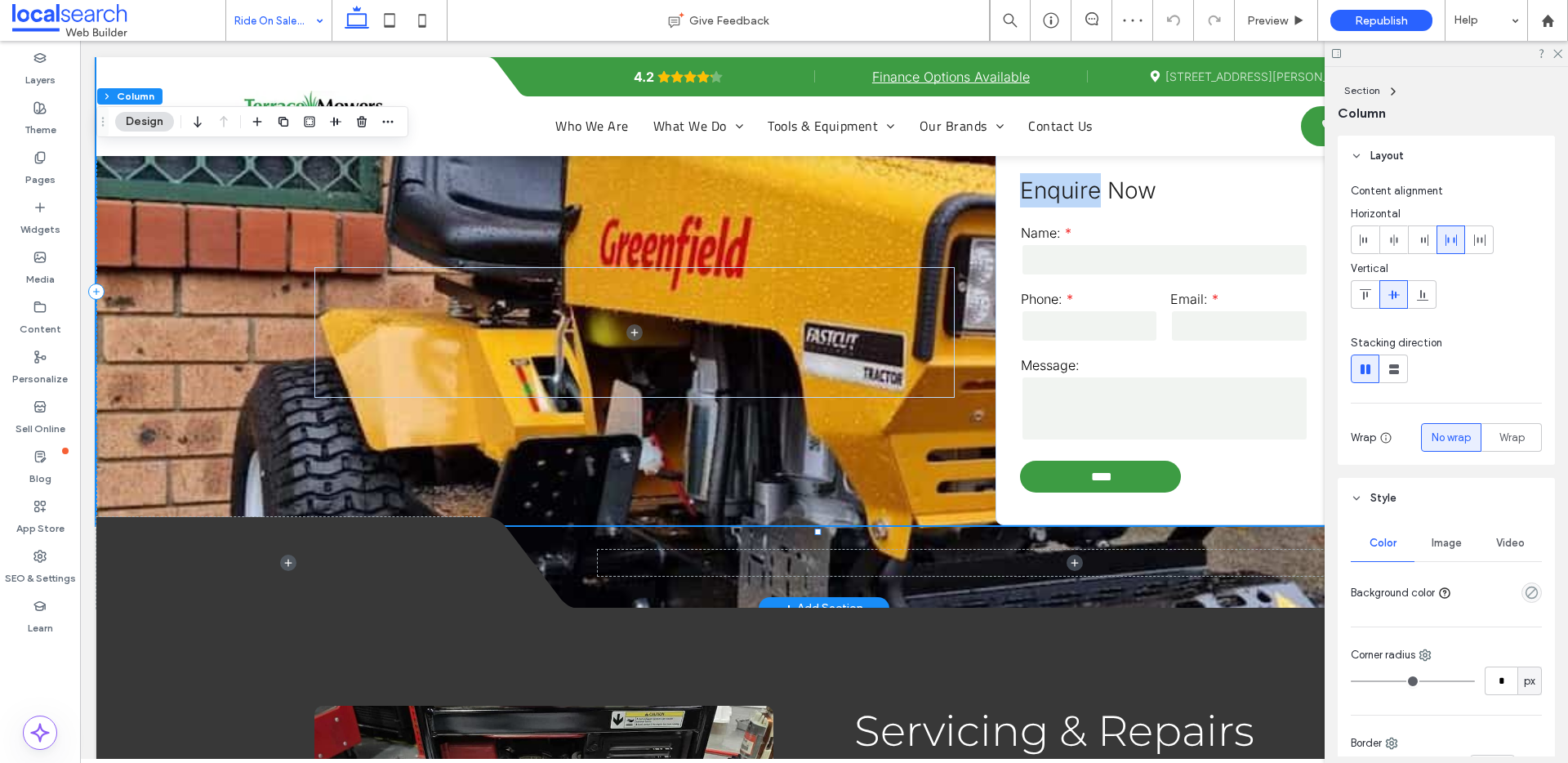
click at [258, 283] on div "Enquire Now Name: Phone: Email: Message: **** Thank you for contacting Terrace …" at bounding box center [824, 291] width 1455 height 466
click at [1454, 530] on div "Image" at bounding box center [1446, 542] width 63 height 36
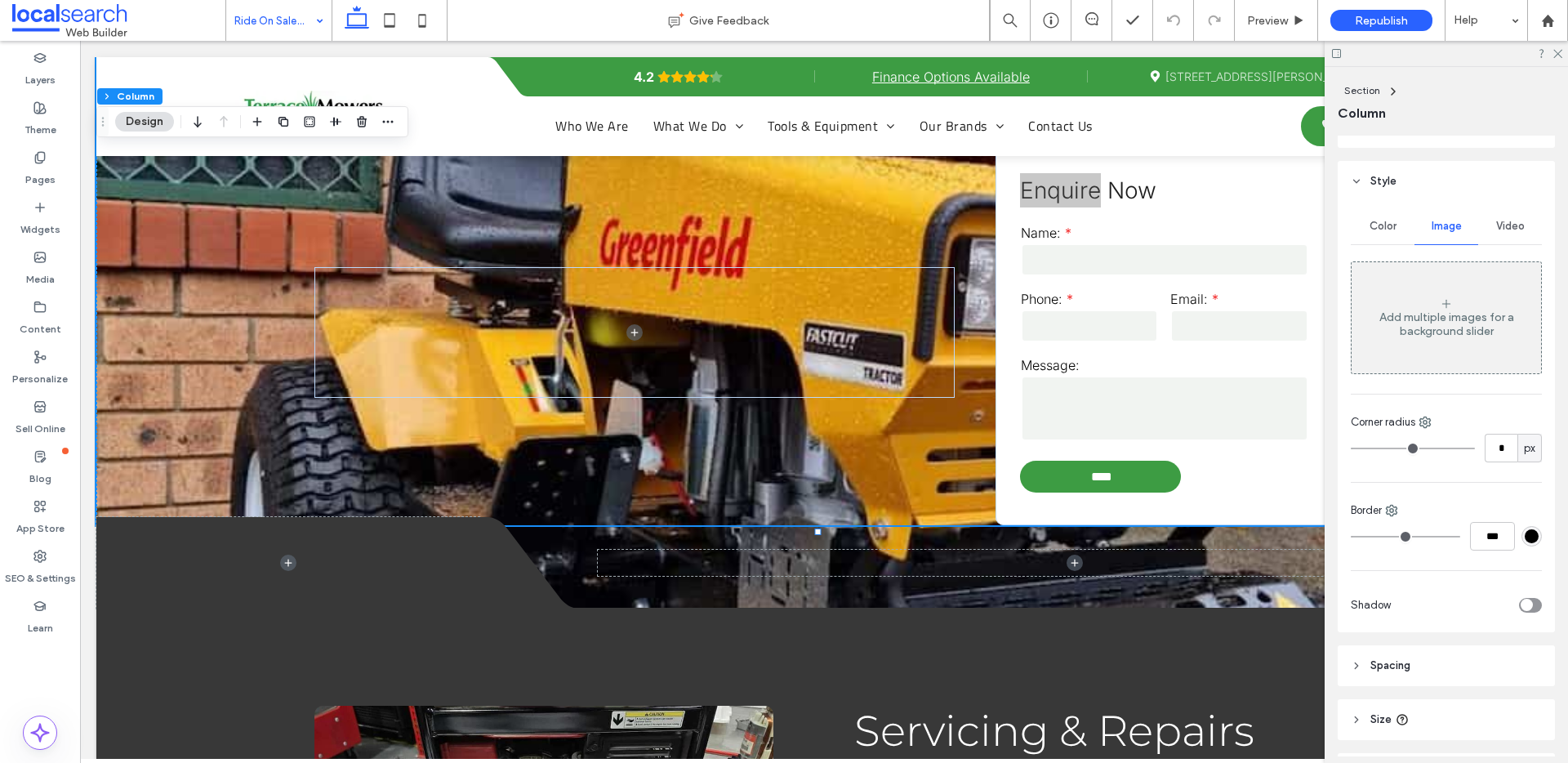
scroll to position [314, 0]
click at [132, 97] on button "Section" at bounding box center [122, 97] width 50 height 17
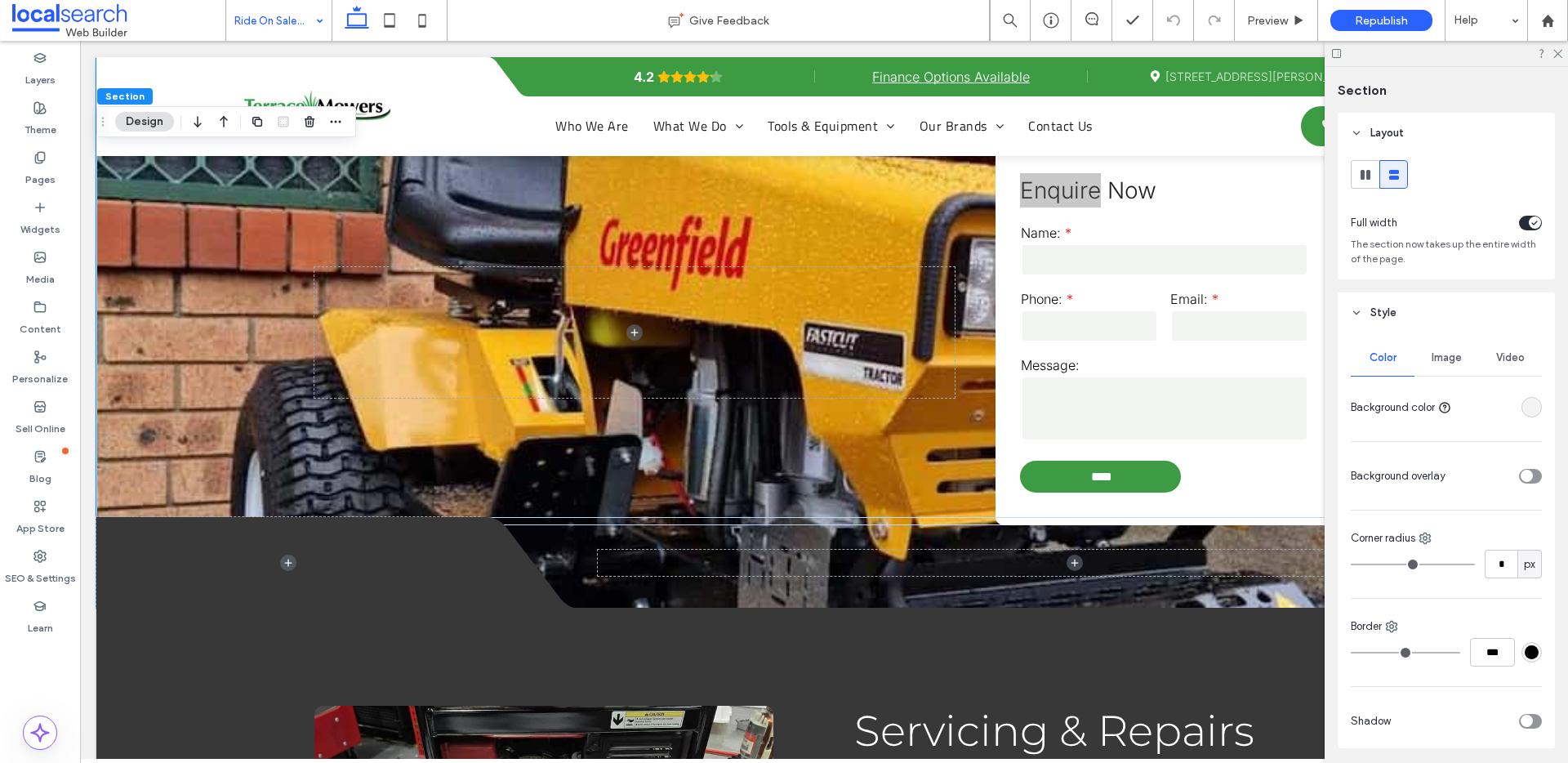
click at [1451, 355] on span "Image" at bounding box center [1446, 357] width 30 height 13
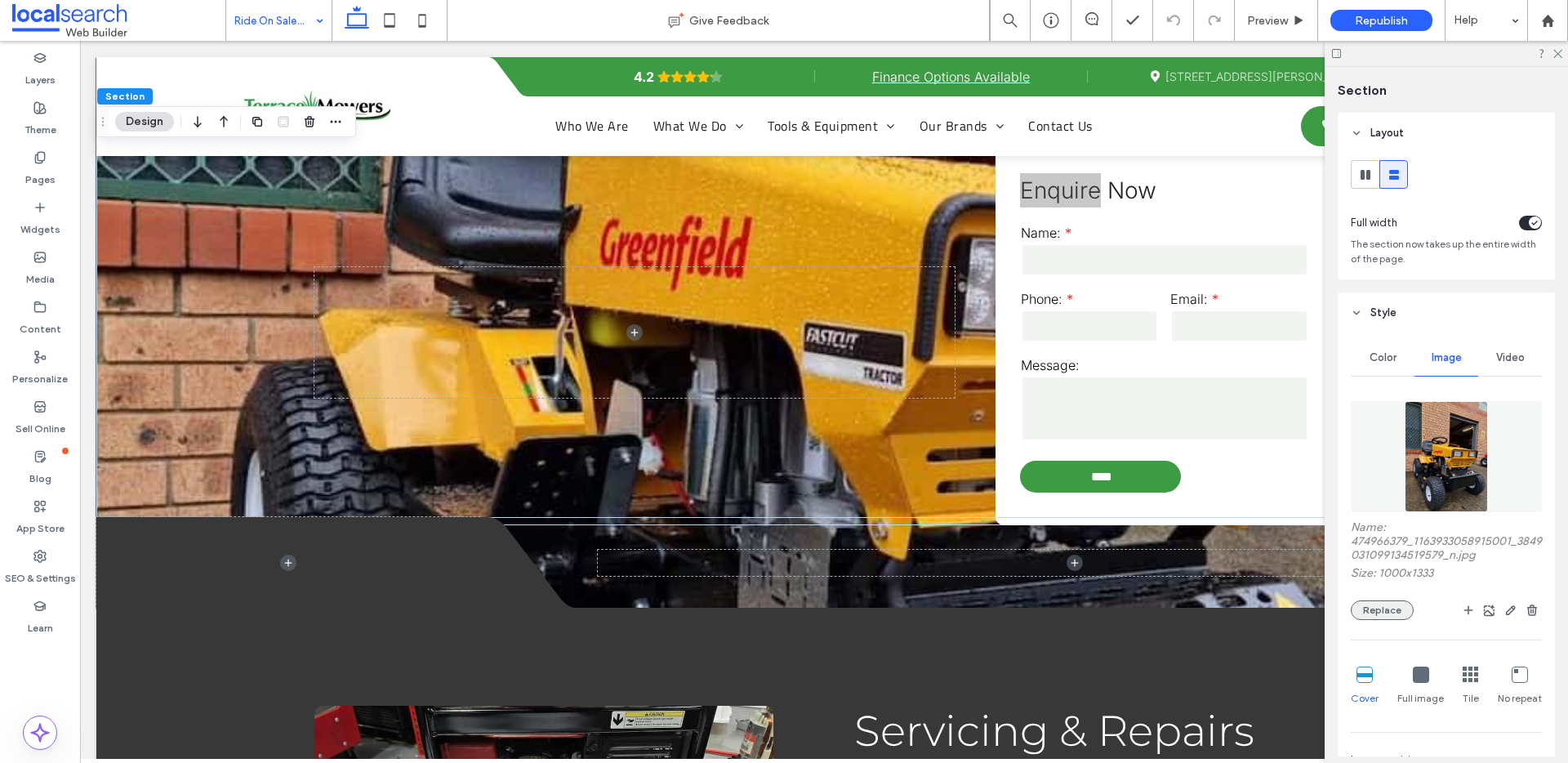
click at [1383, 607] on button "Replace" at bounding box center [1382, 609] width 63 height 20
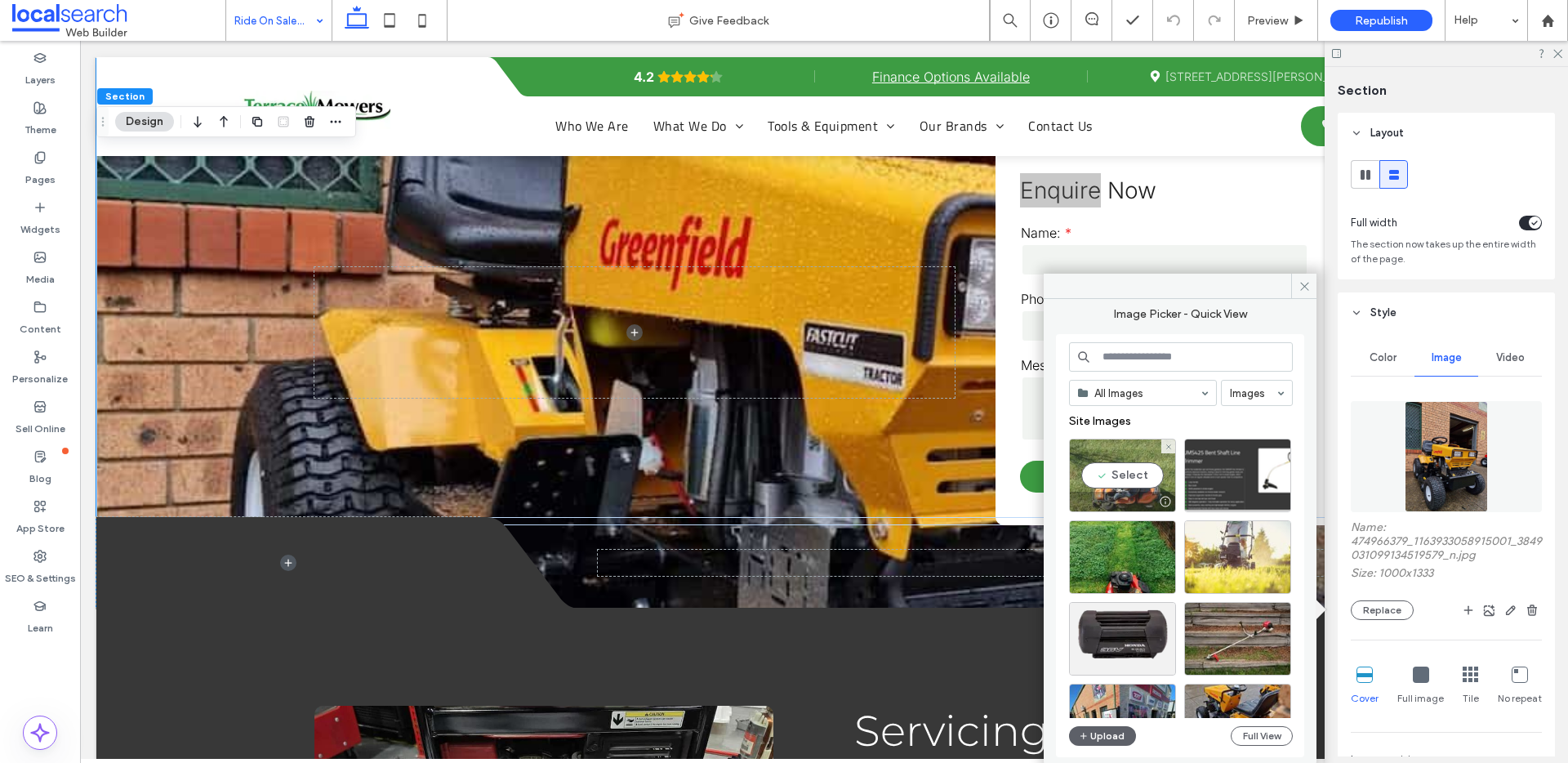
click at [1138, 456] on div "Select" at bounding box center [1122, 475] width 107 height 74
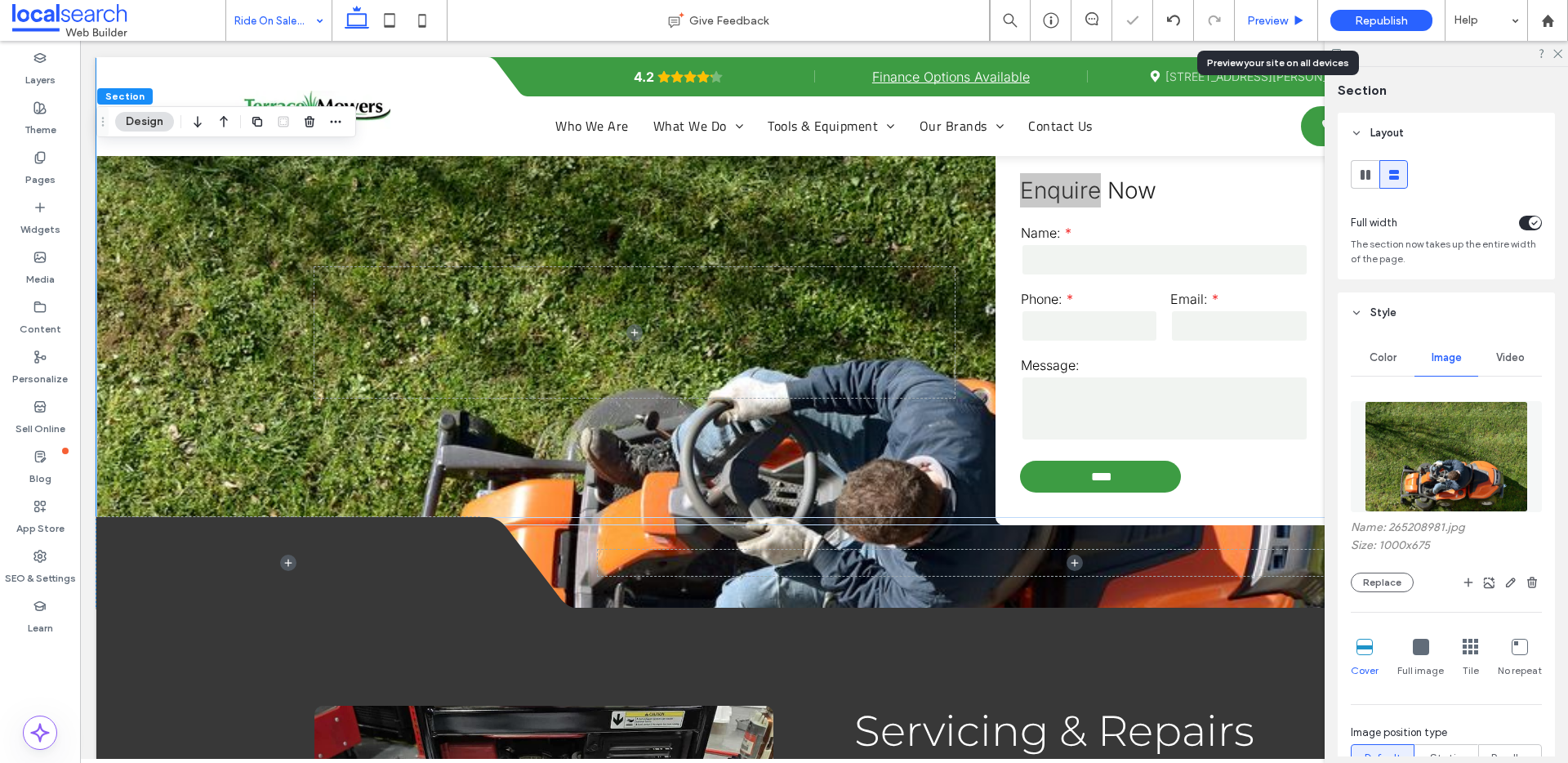
click at [1272, 14] on span "Preview" at bounding box center [1267, 20] width 41 height 14
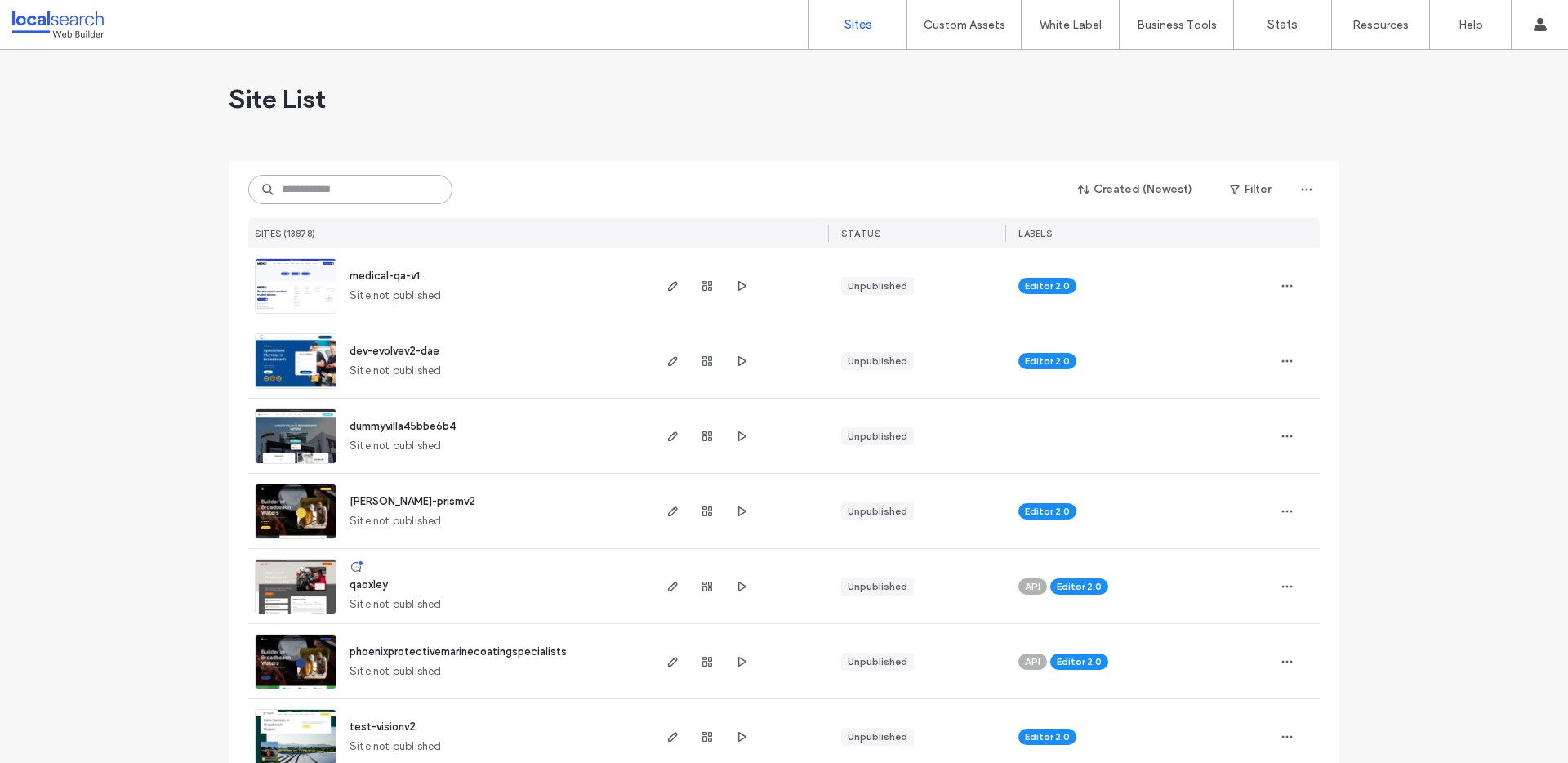
click at [333, 193] on input at bounding box center [350, 190] width 204 height 30
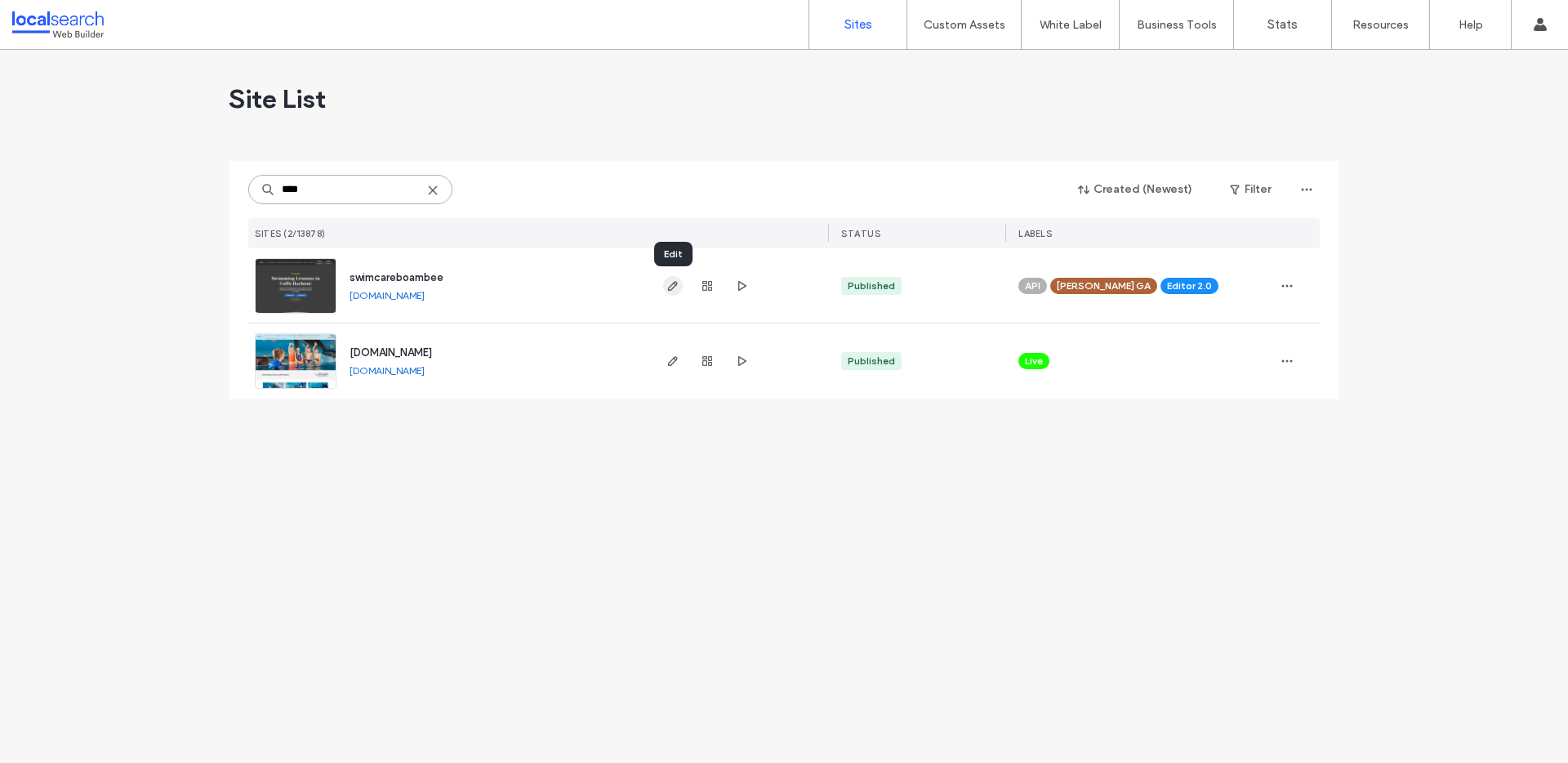
type input "****"
click at [677, 286] on icon "button" at bounding box center [673, 286] width 13 height 13
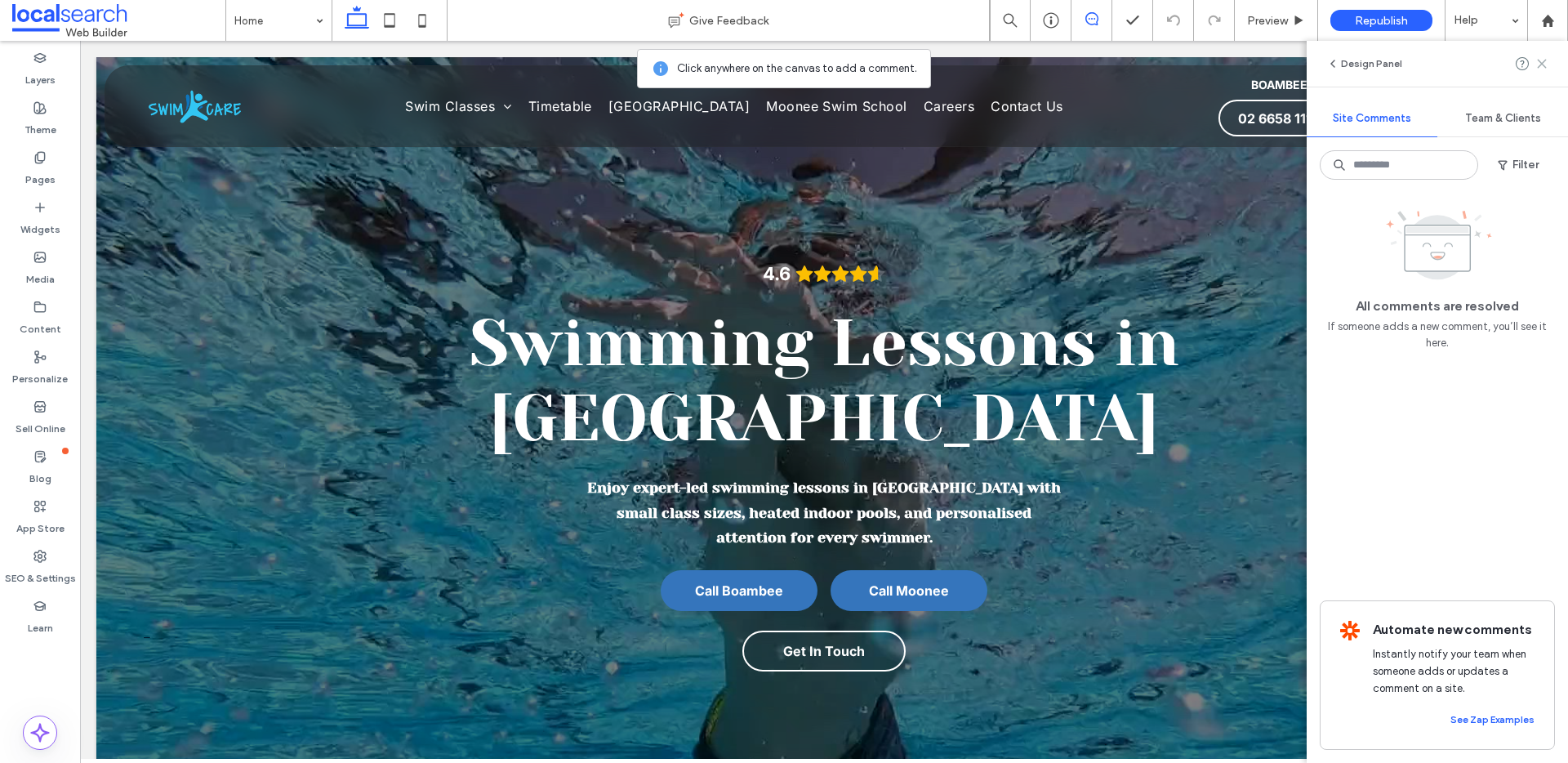
click at [1543, 67] on icon at bounding box center [1542, 63] width 13 height 13
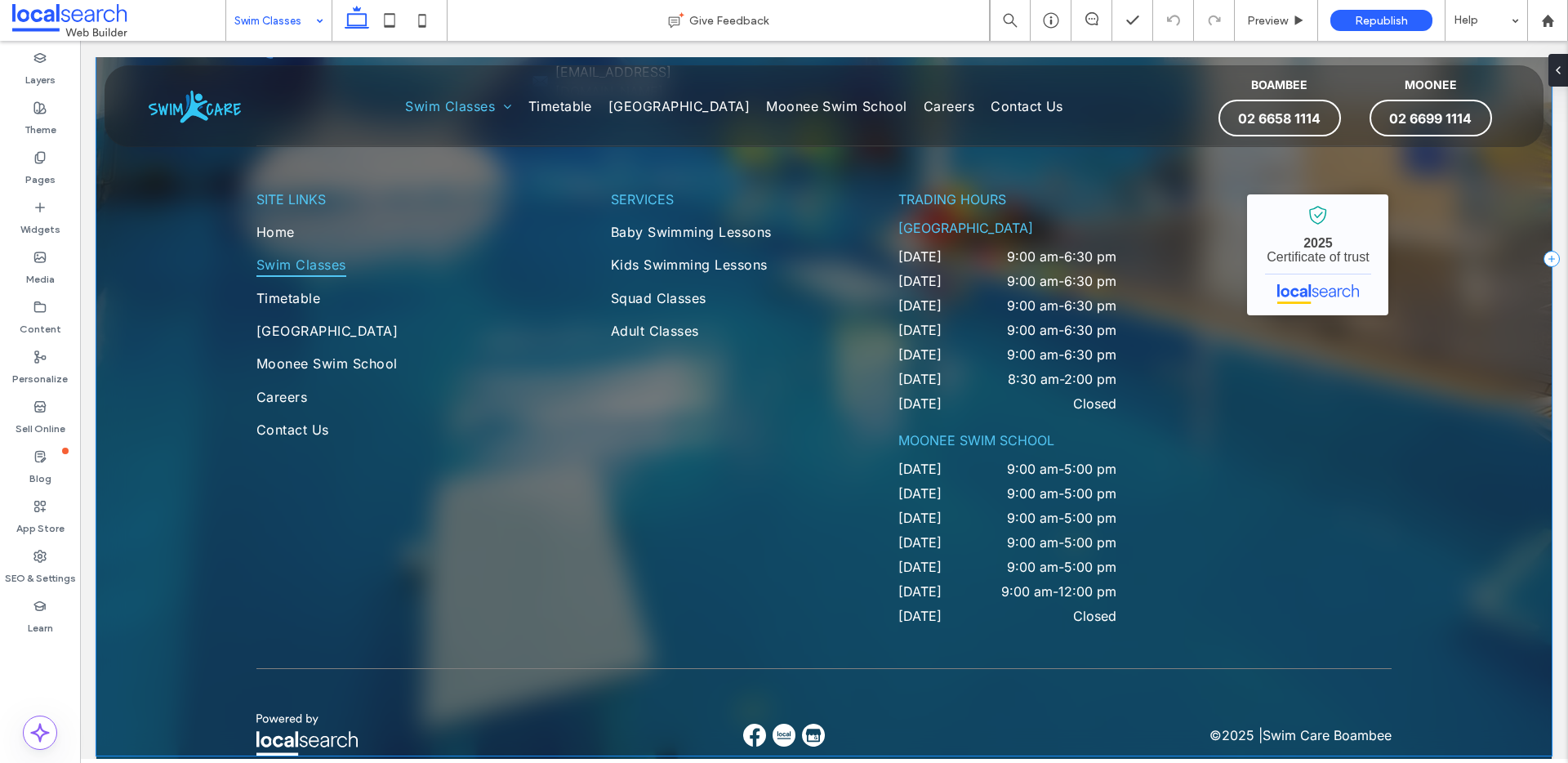
scroll to position [2904, 0]
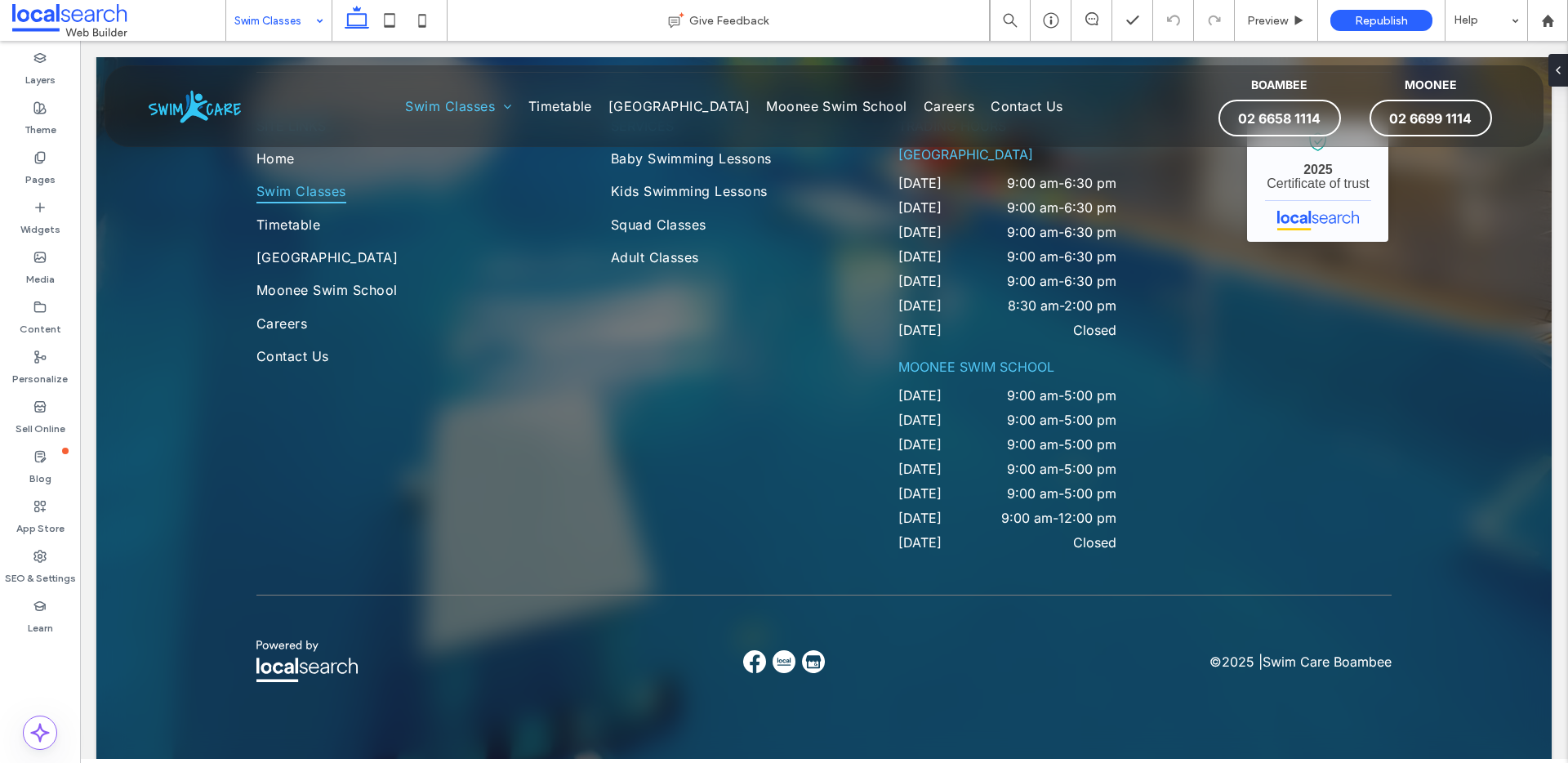
click at [280, 20] on input at bounding box center [275, 20] width 81 height 41
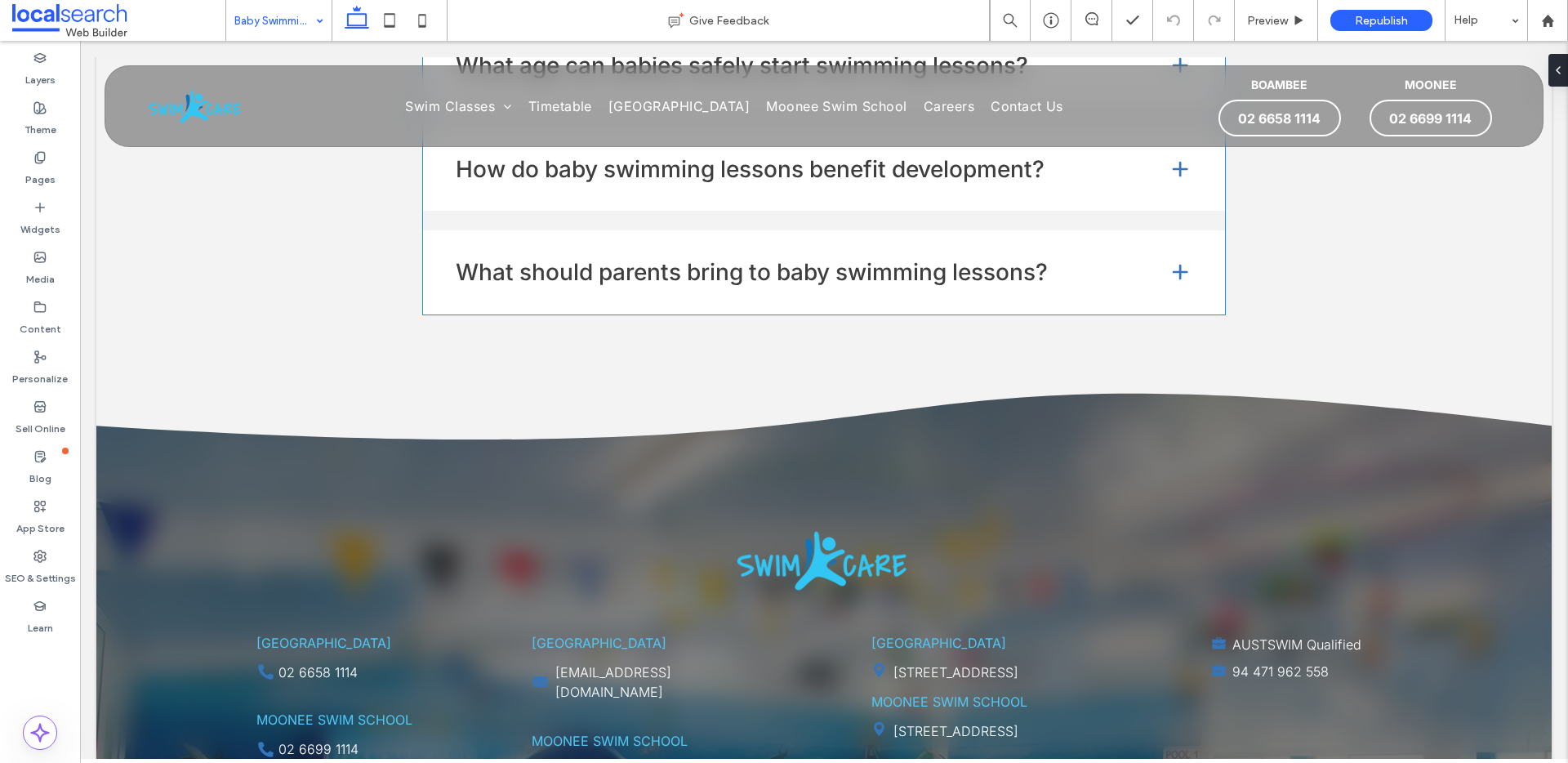
scroll to position [3308, 0]
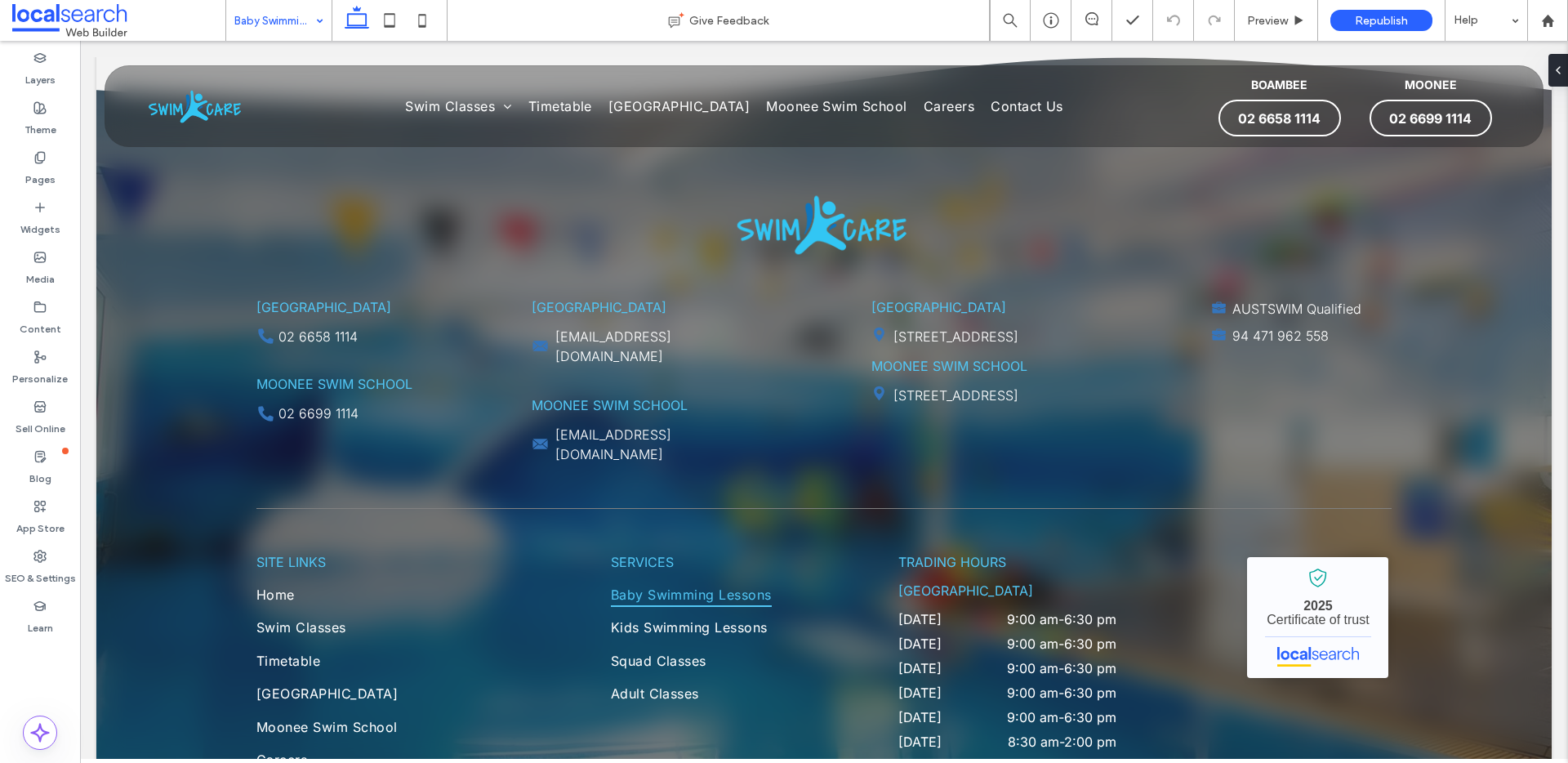
click at [309, 17] on div "Baby Swimming Lessons" at bounding box center [278, 20] width 105 height 41
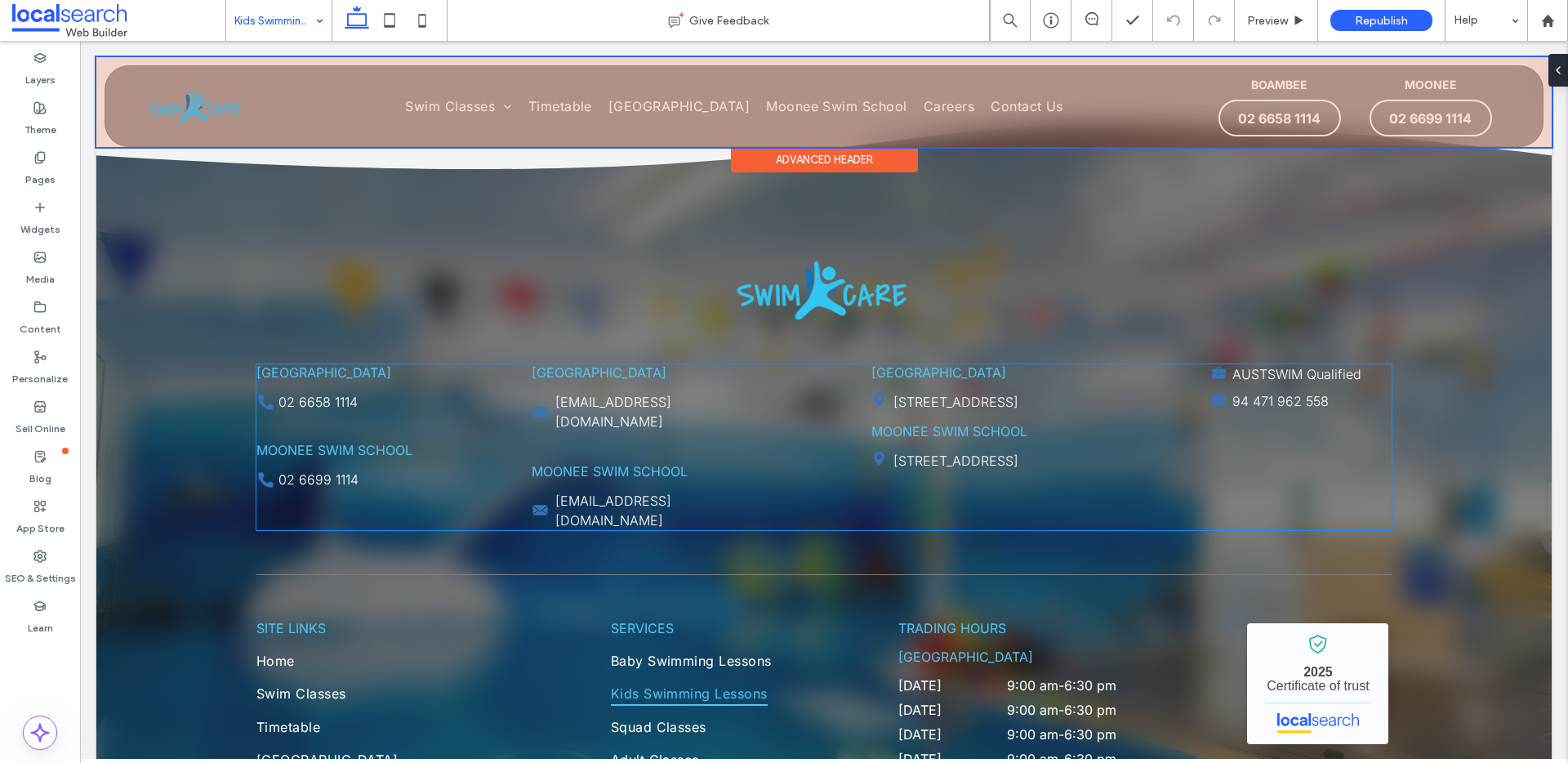
scroll to position [3487, 0]
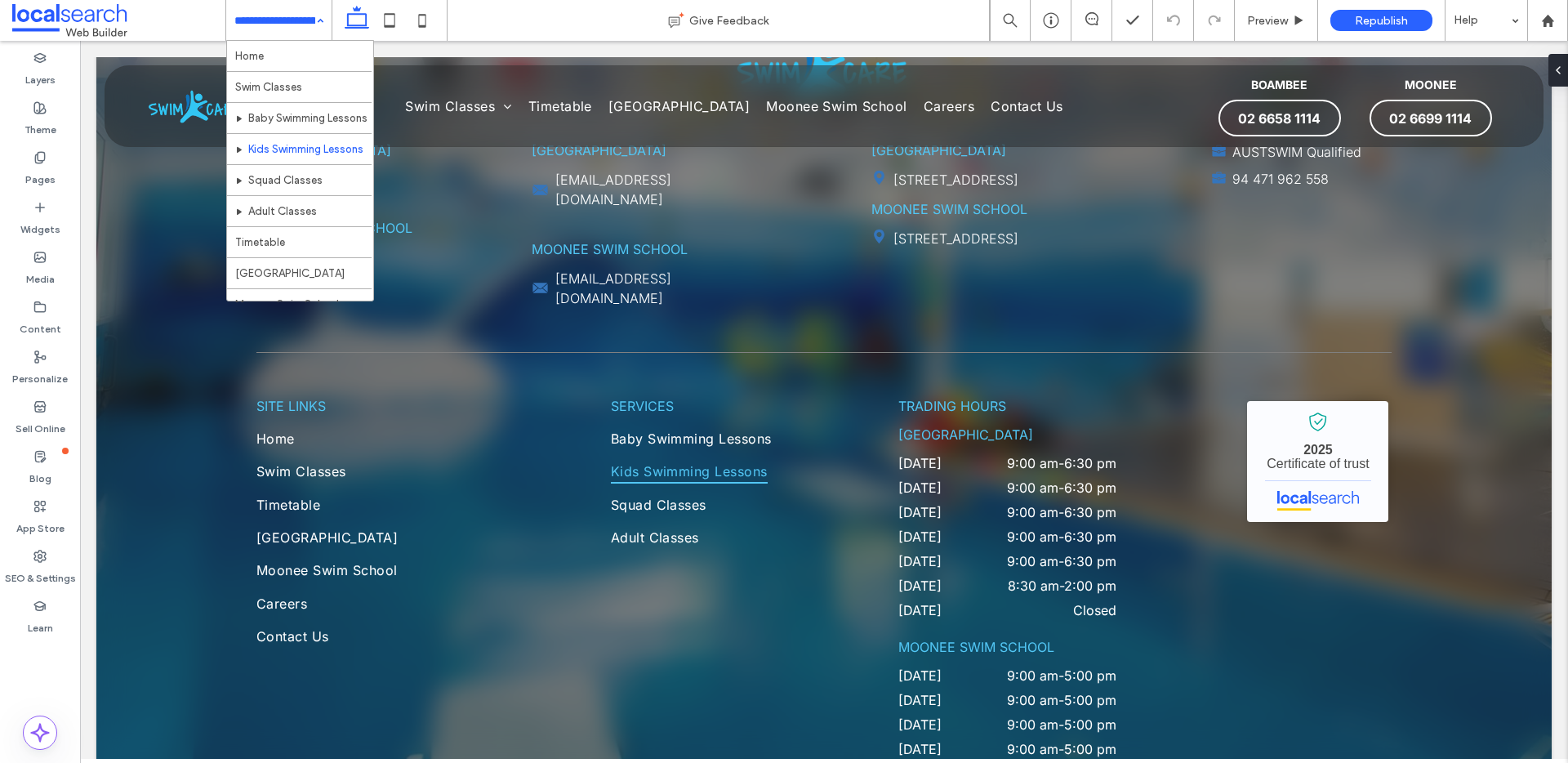
click at [286, 23] on input at bounding box center [275, 20] width 81 height 41
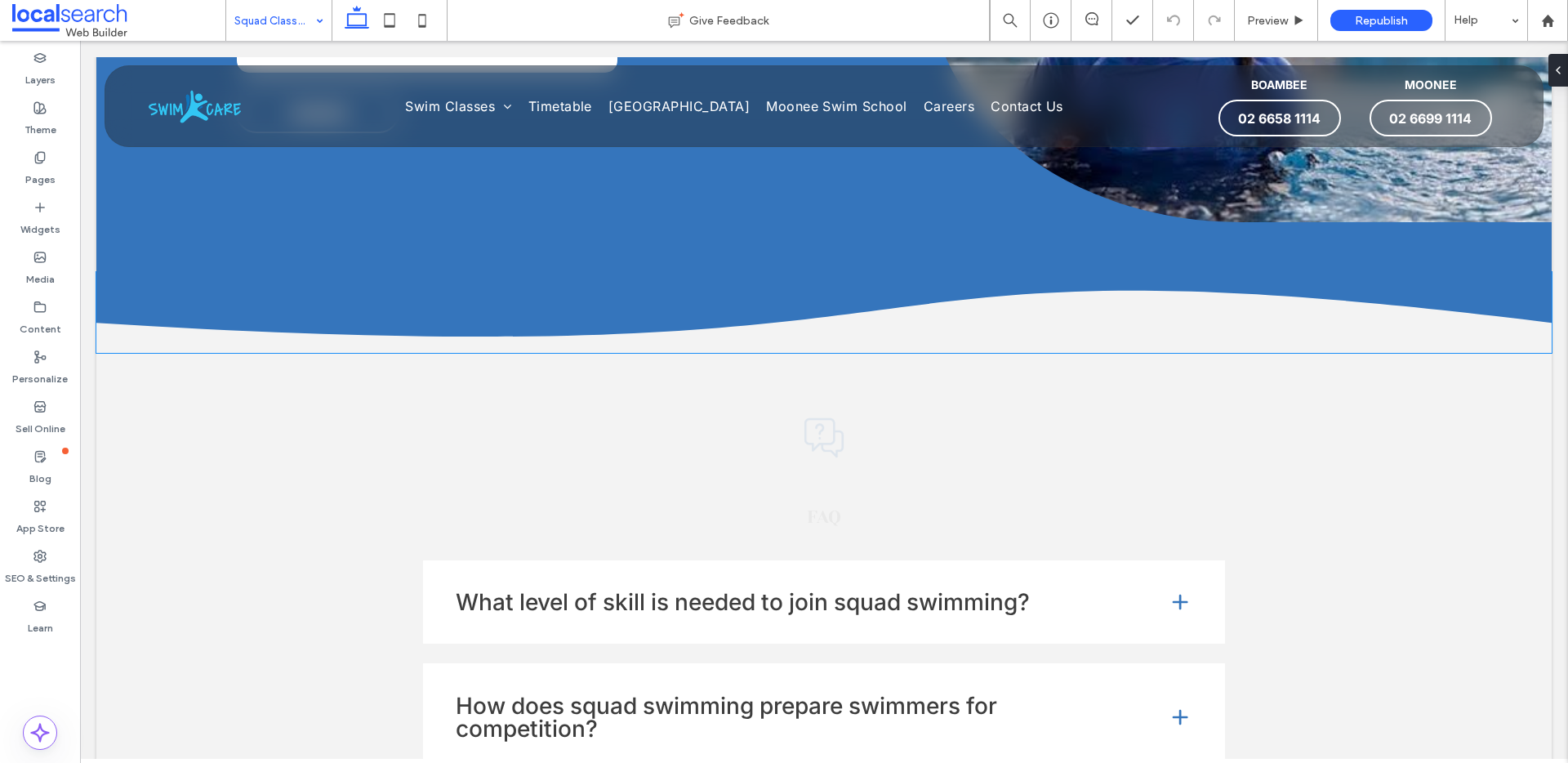
scroll to position [2599, 0]
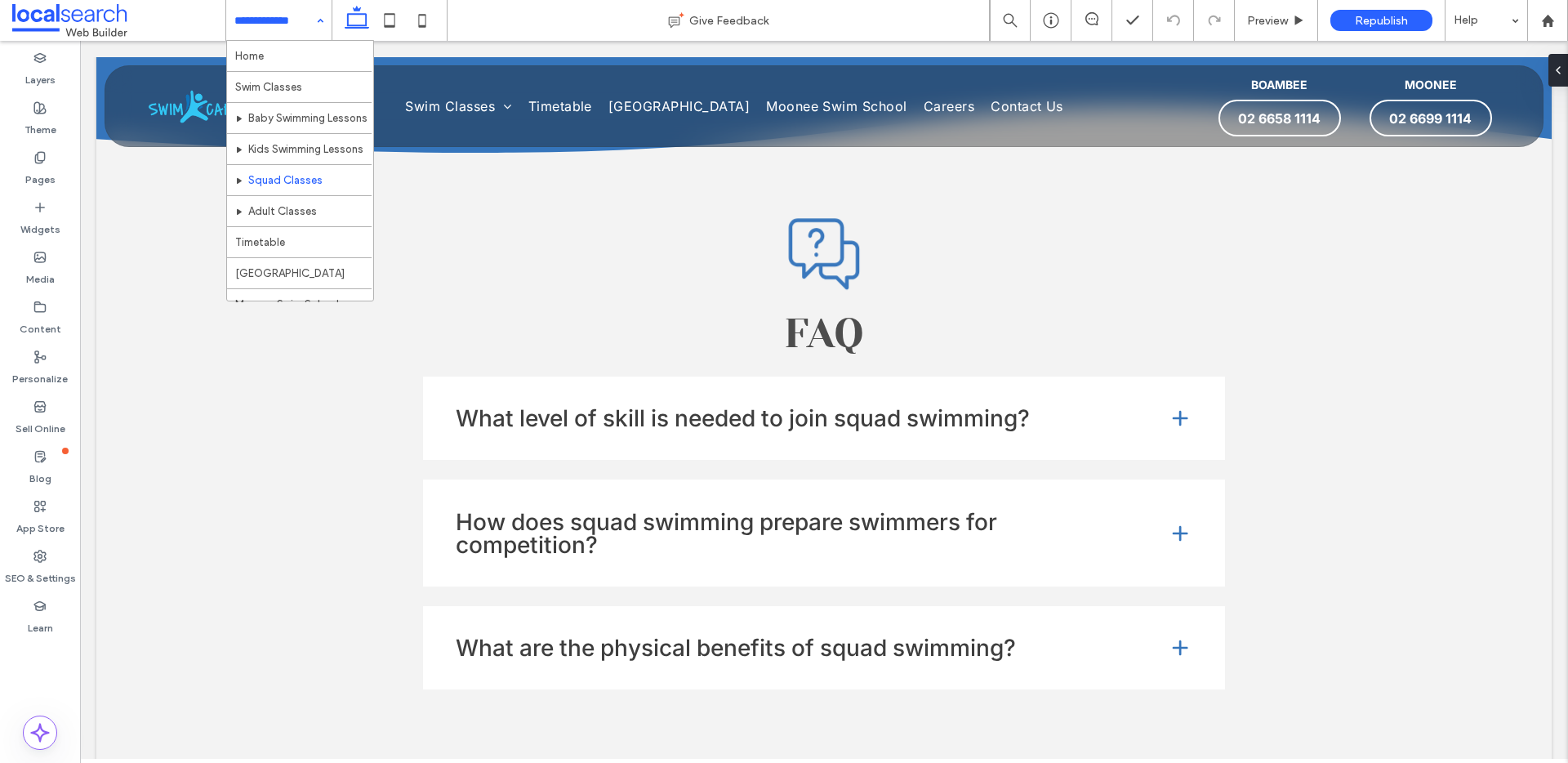
click at [237, 12] on input at bounding box center [275, 20] width 81 height 41
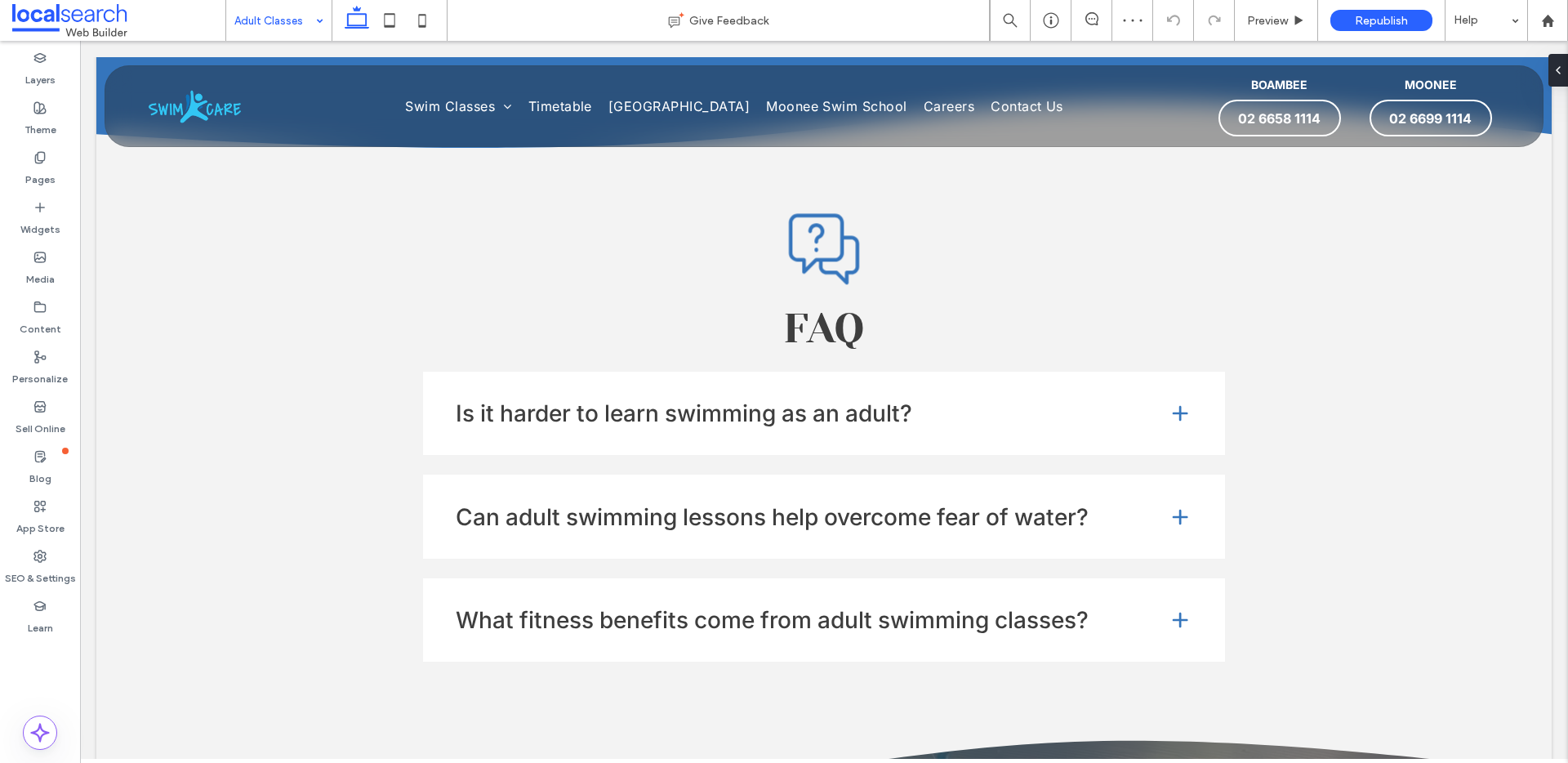
scroll to position [2710, 0]
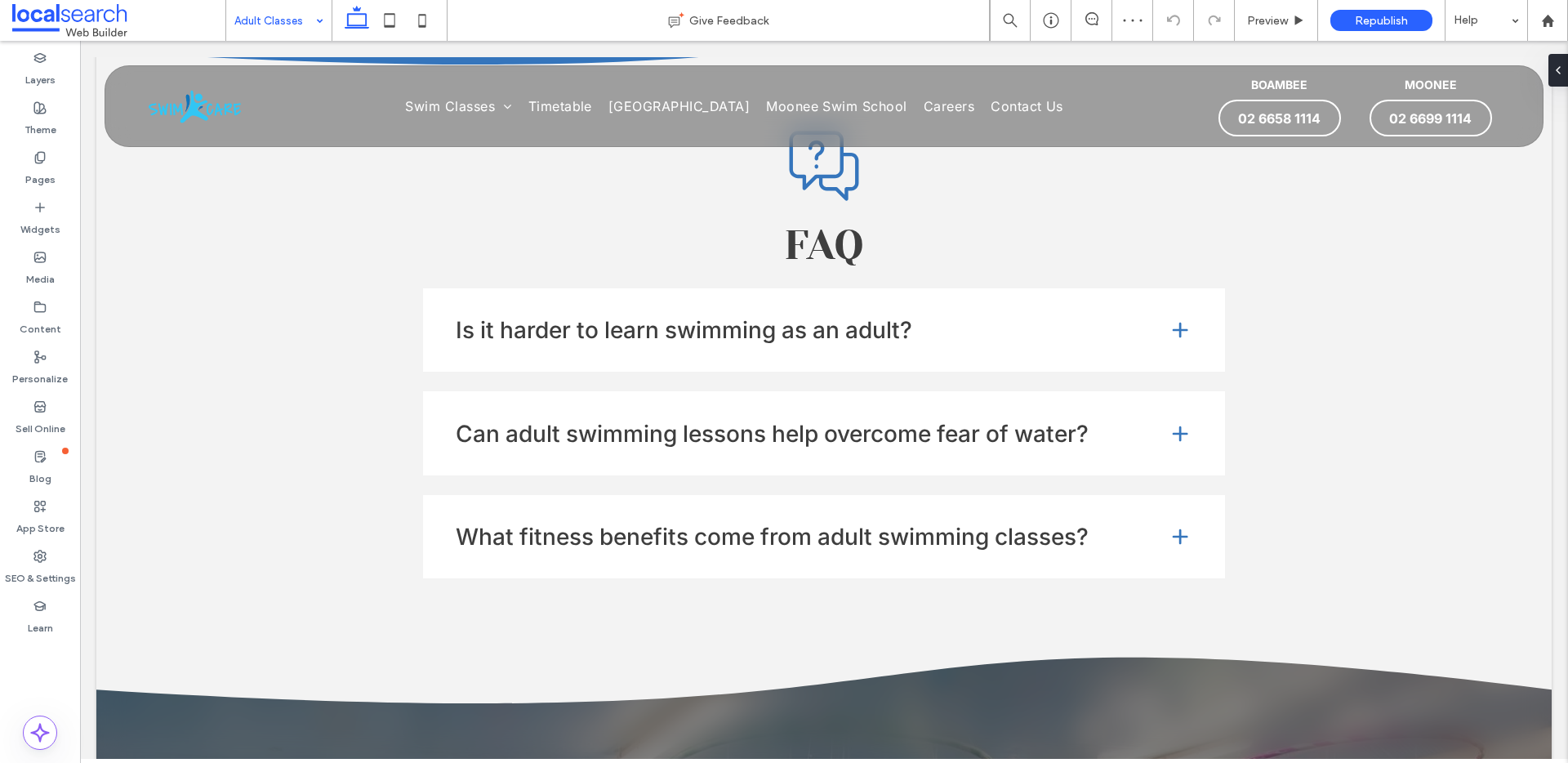
click at [278, 20] on input at bounding box center [275, 20] width 81 height 41
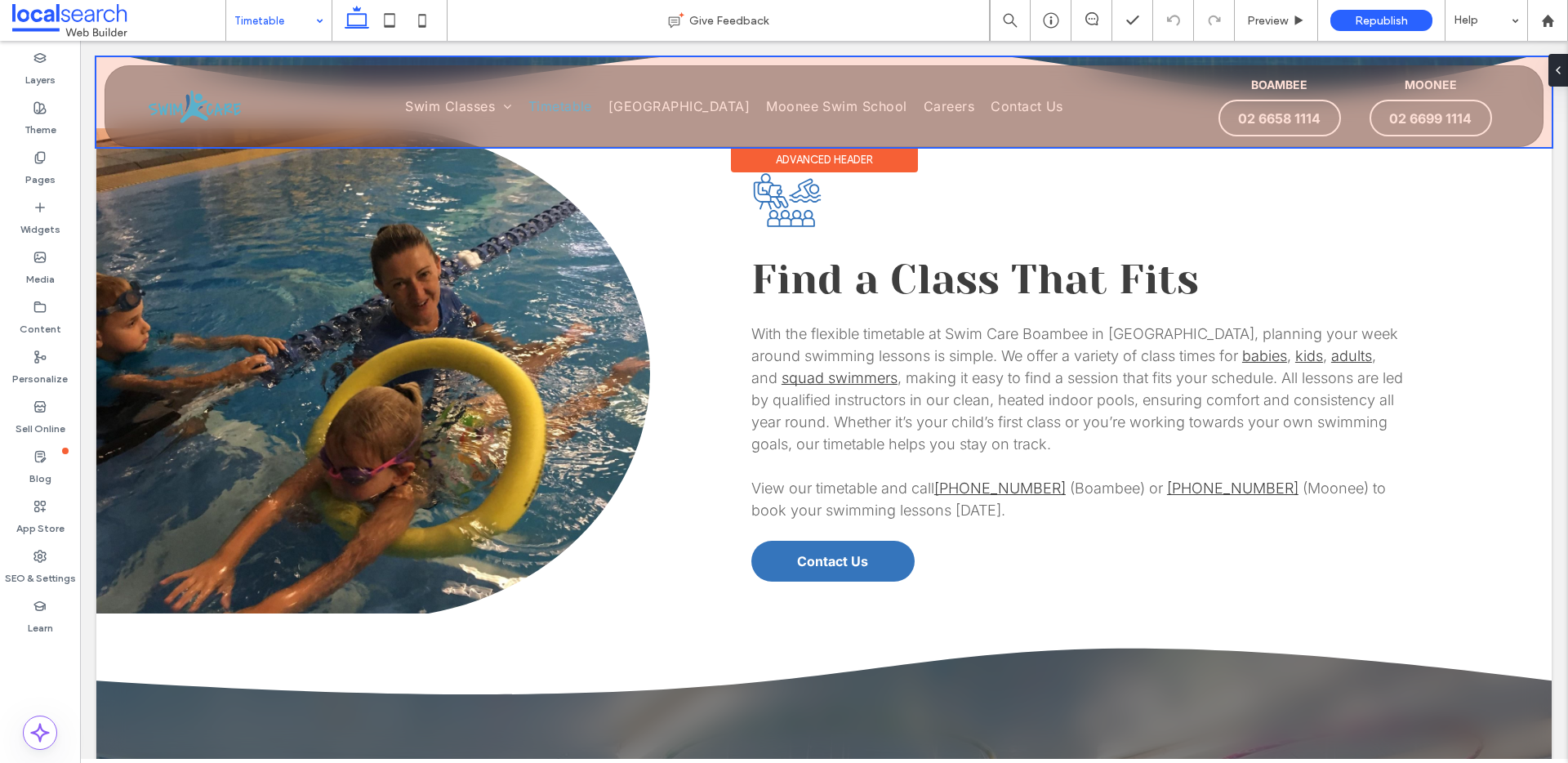
scroll to position [450, 0]
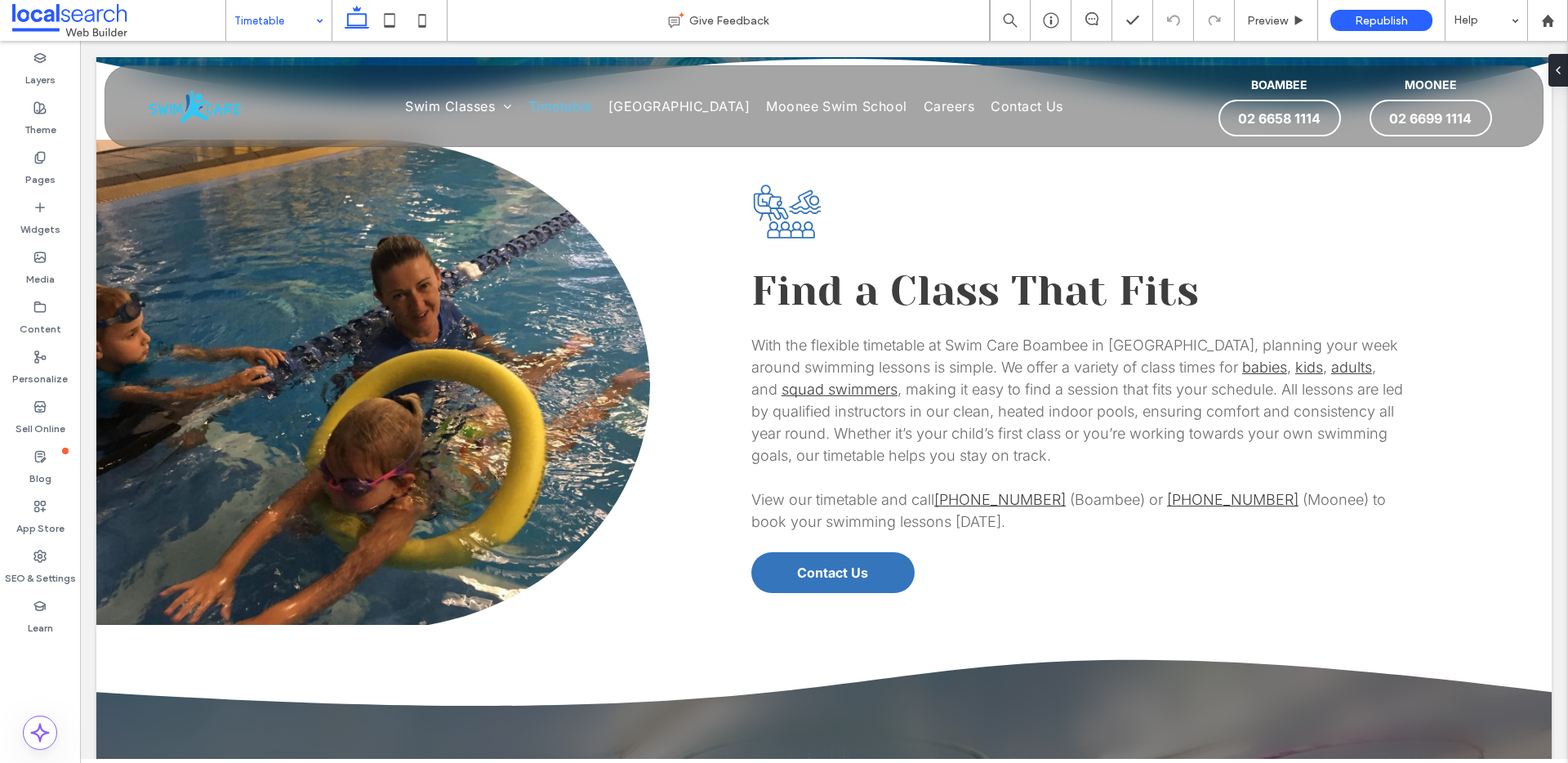
click at [275, 22] on input at bounding box center [275, 20] width 81 height 41
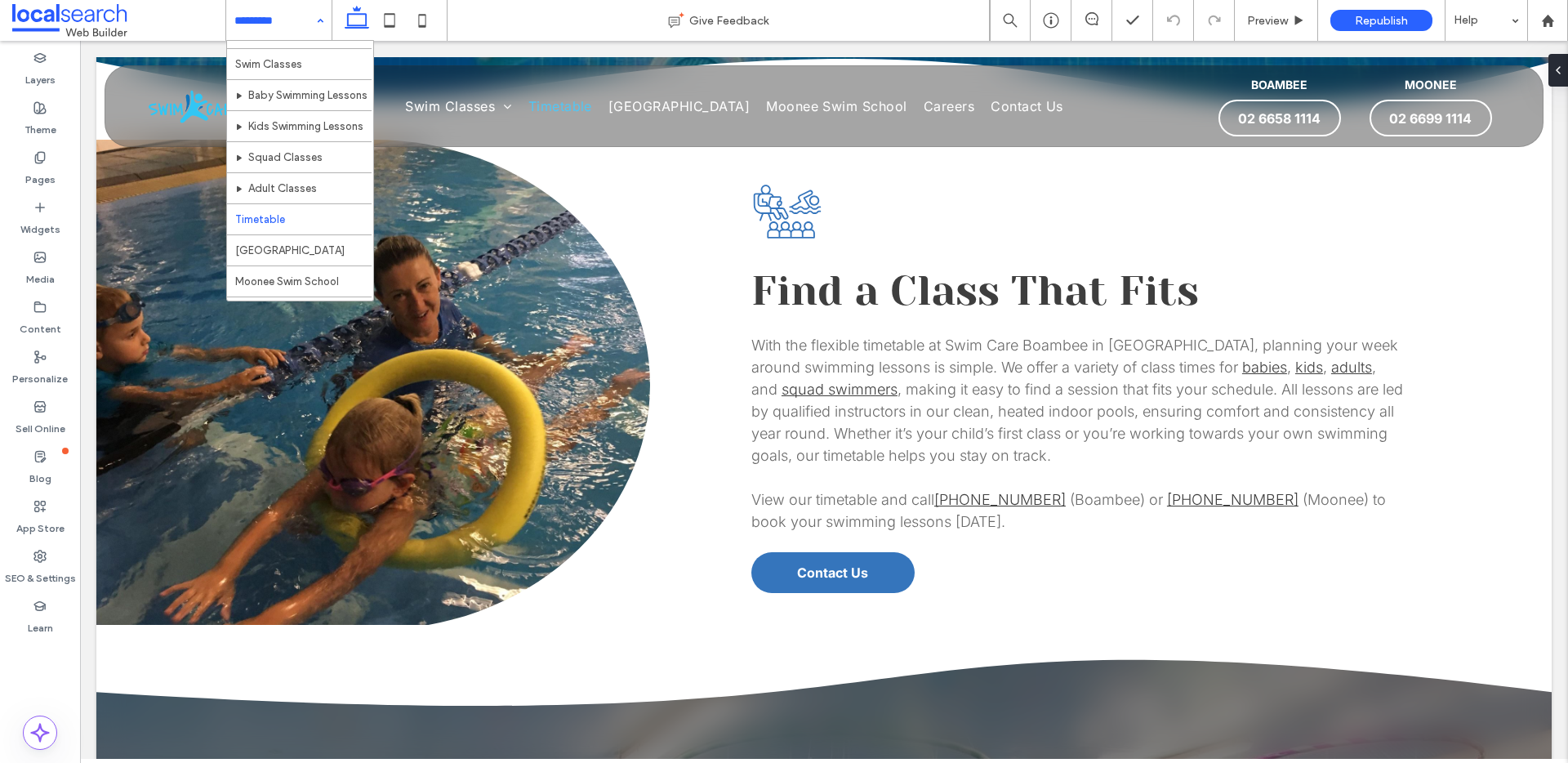
scroll to position [25, 0]
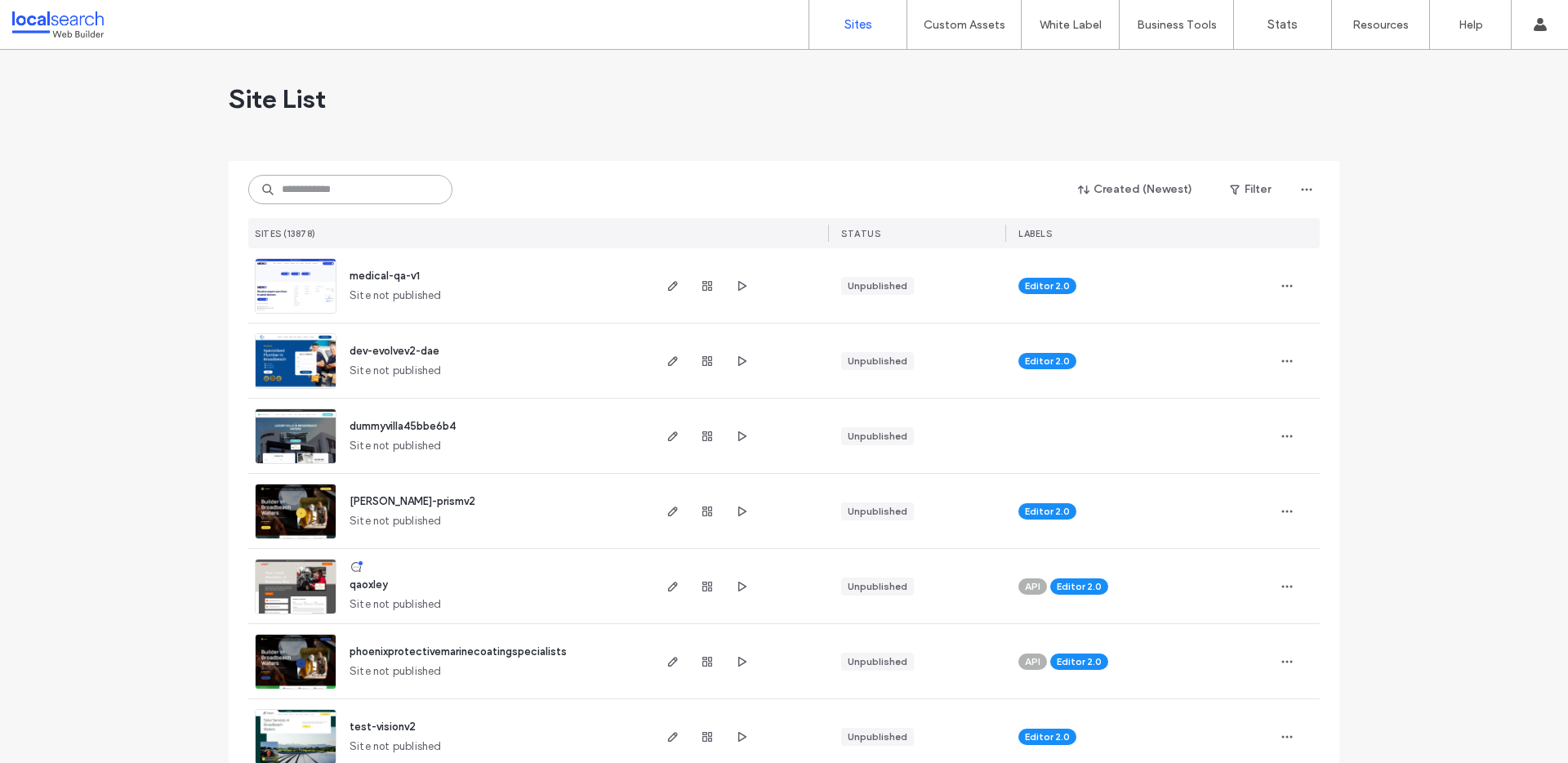
click at [301, 190] on input at bounding box center [350, 190] width 204 height 30
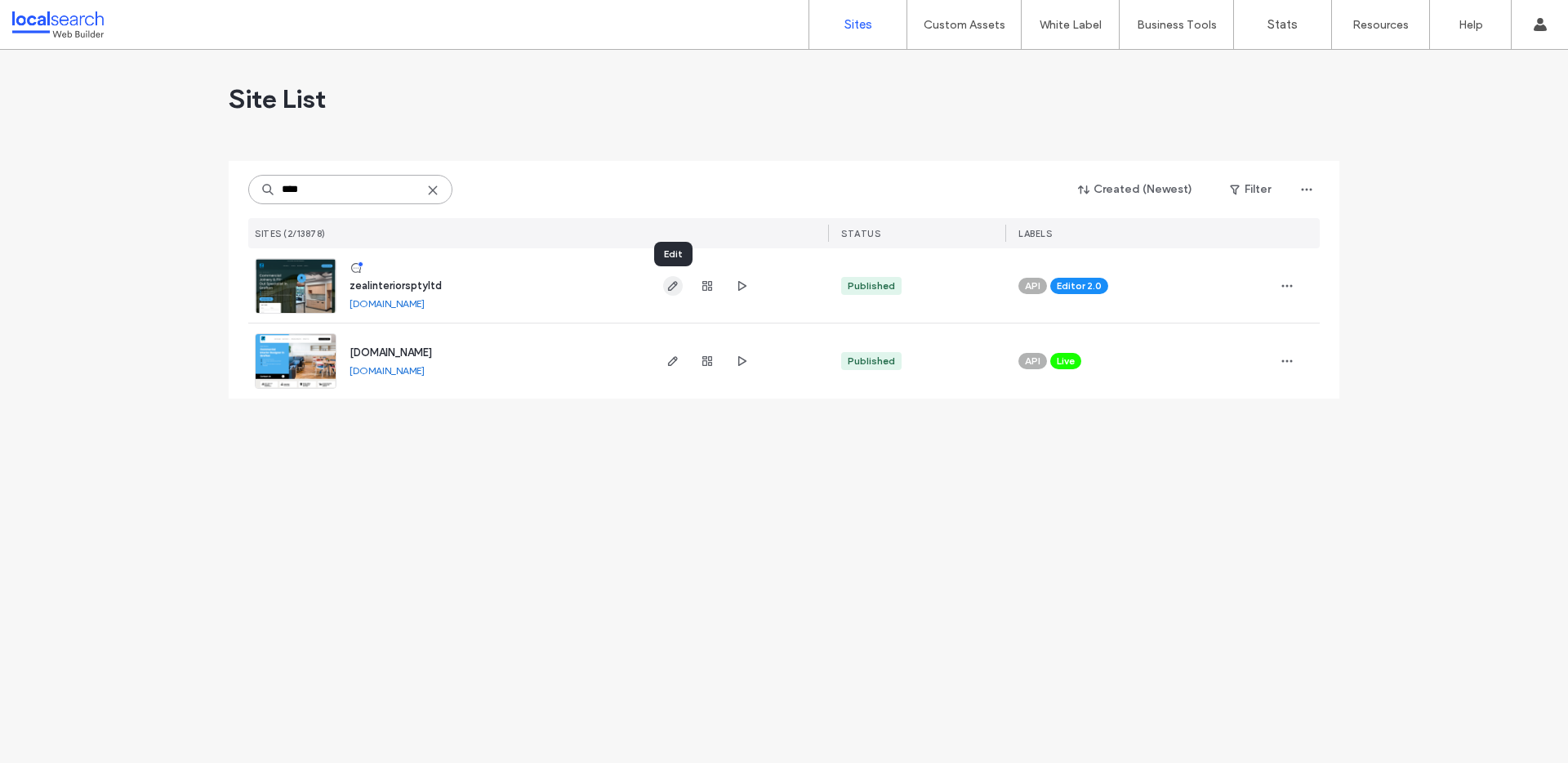
type input "****"
click at [675, 287] on icon "button" at bounding box center [673, 286] width 13 height 13
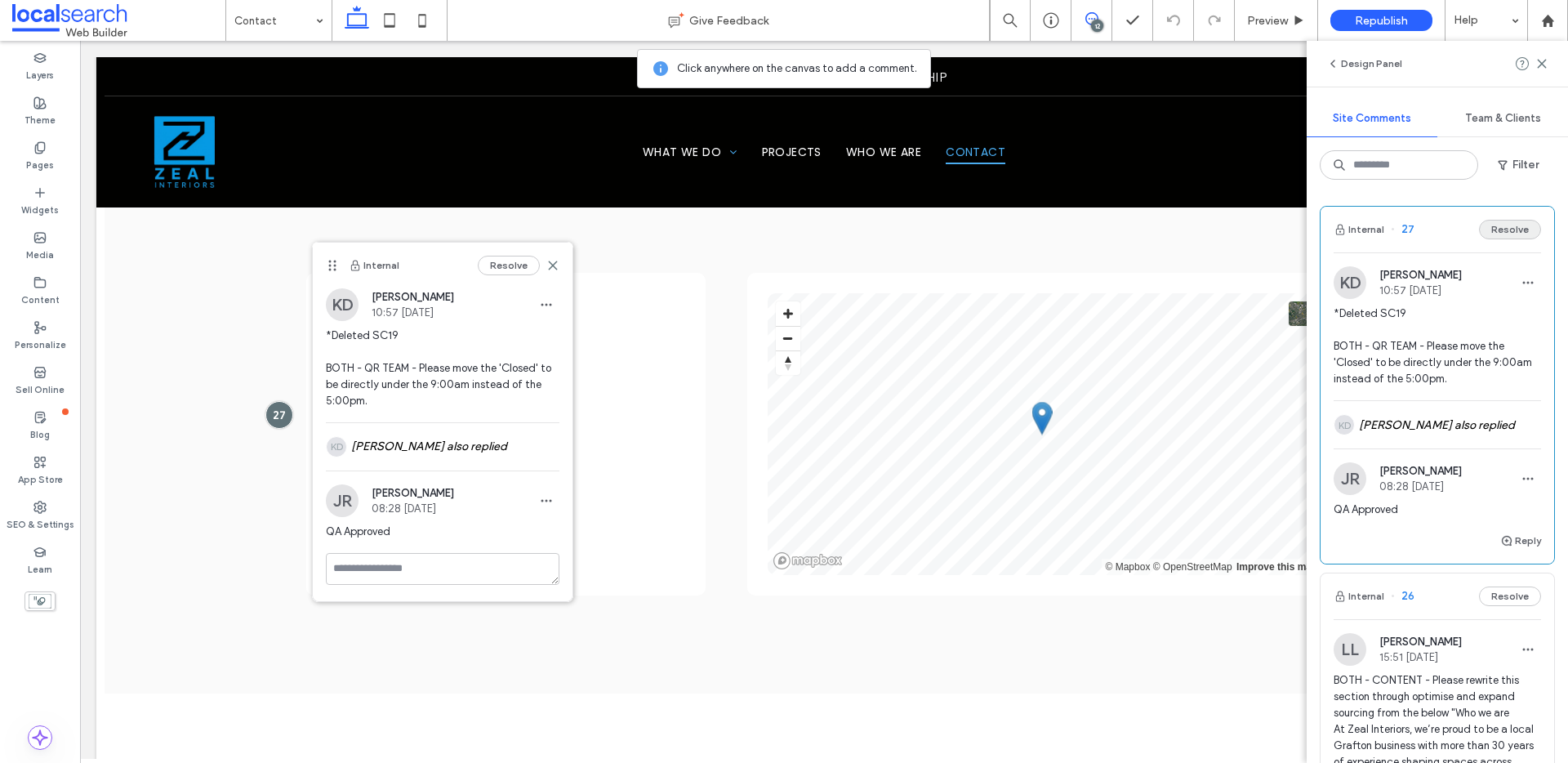
click at [1494, 234] on button "Resolve" at bounding box center [1509, 229] width 62 height 20
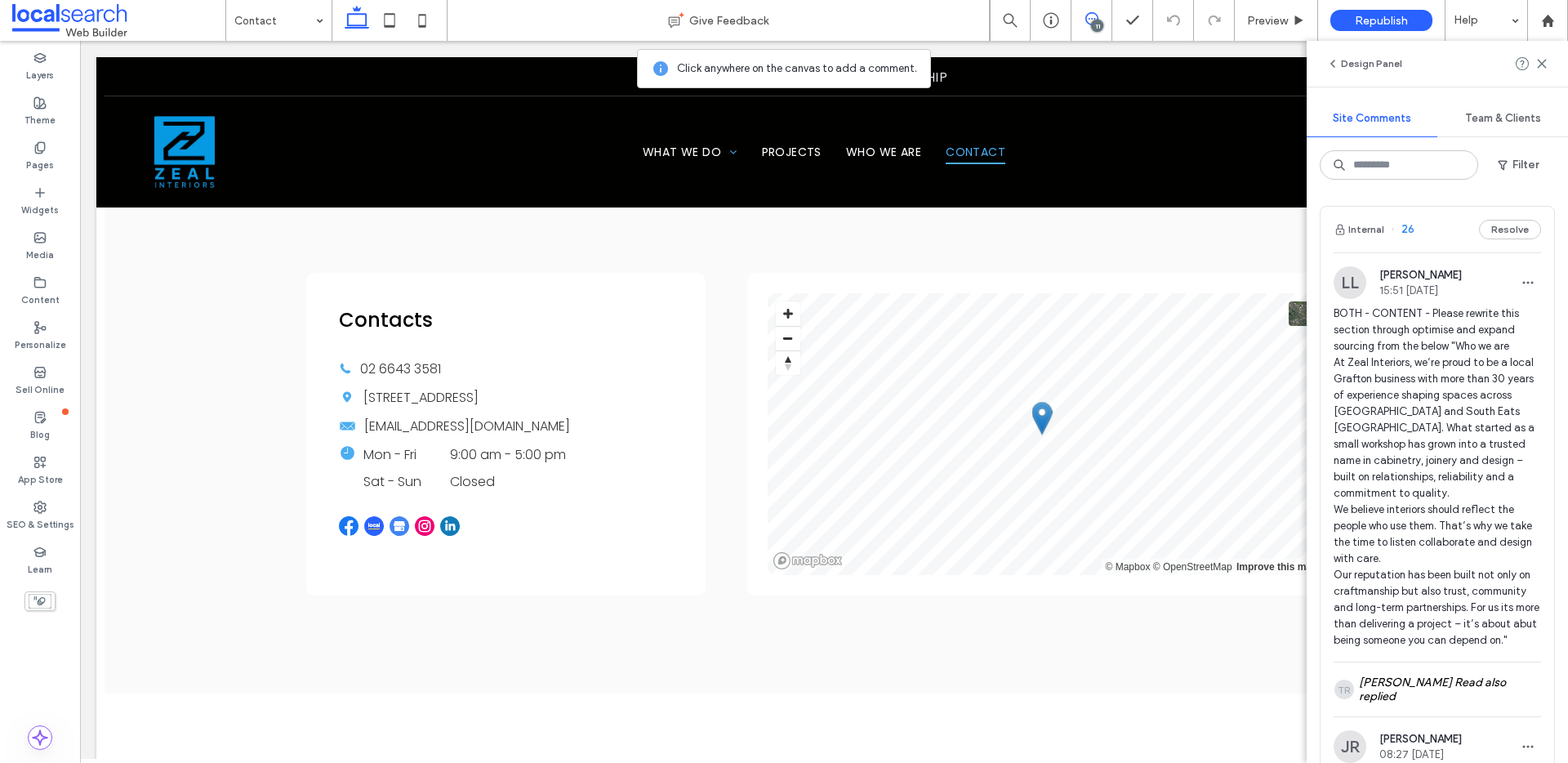
click at [1404, 230] on span "26" at bounding box center [1401, 230] width 23 height 17
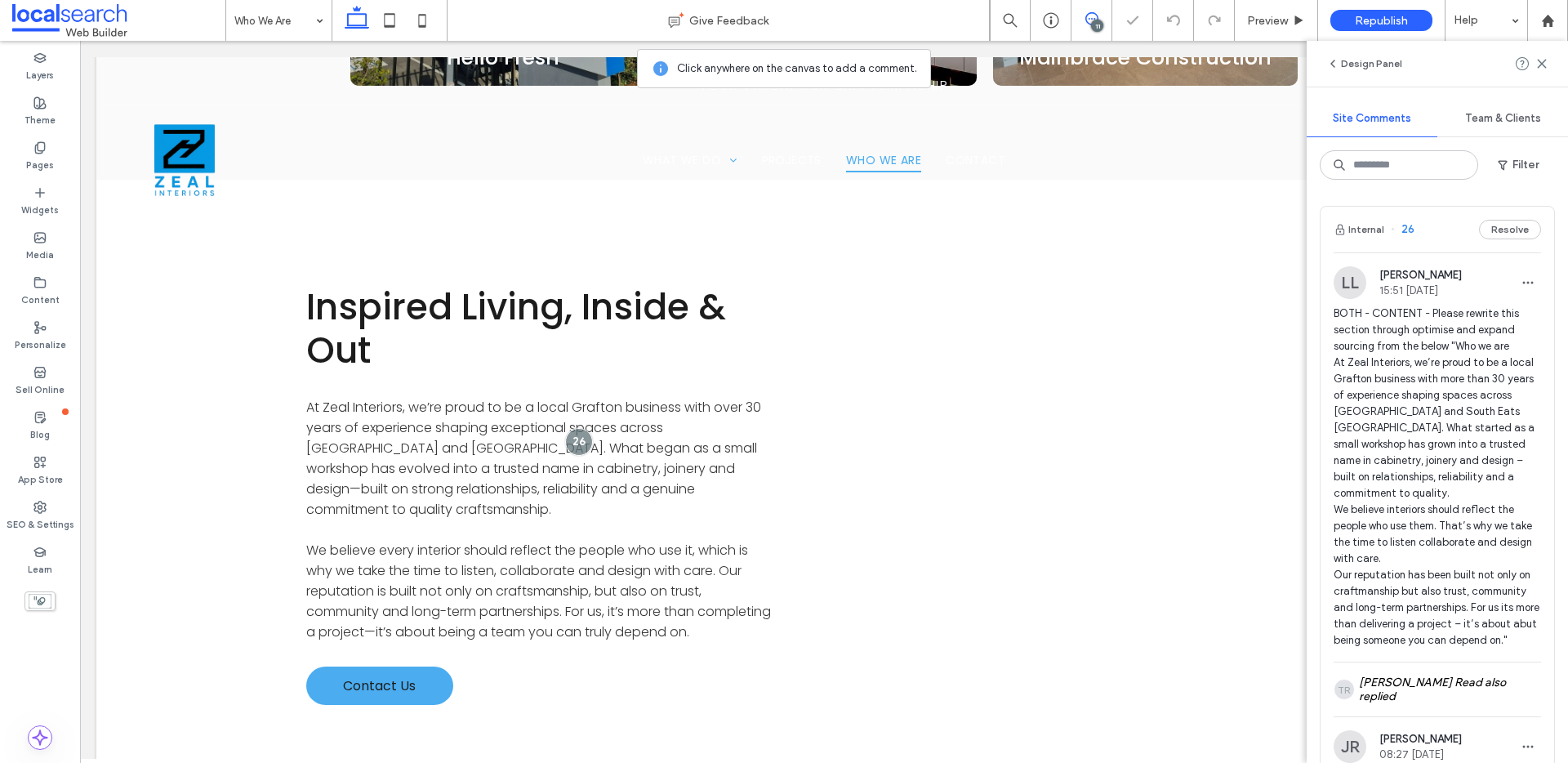
scroll to position [976, 0]
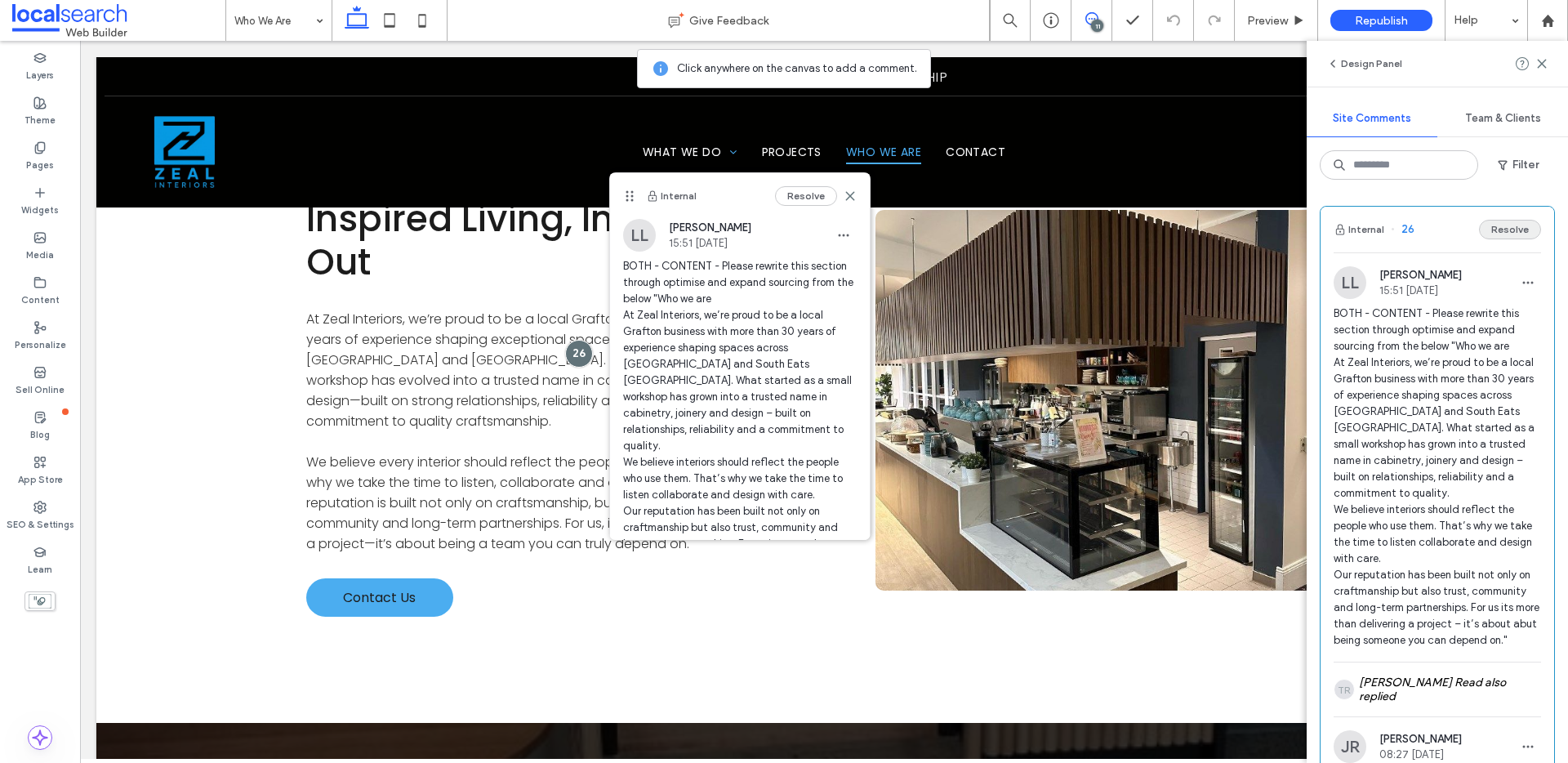
click at [1486, 229] on button "Resolve" at bounding box center [1509, 229] width 62 height 20
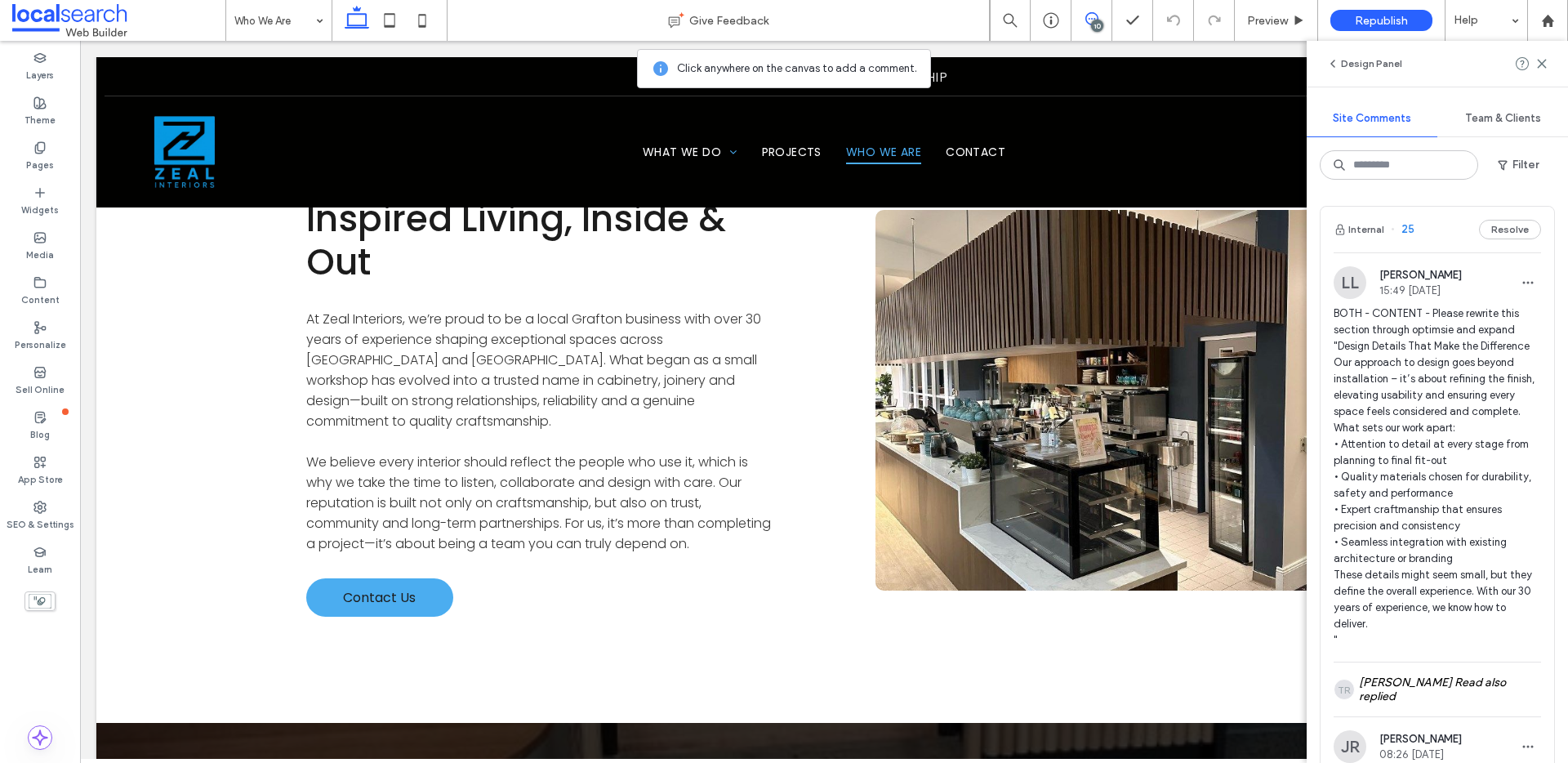
click at [1403, 227] on span "25" at bounding box center [1401, 230] width 23 height 17
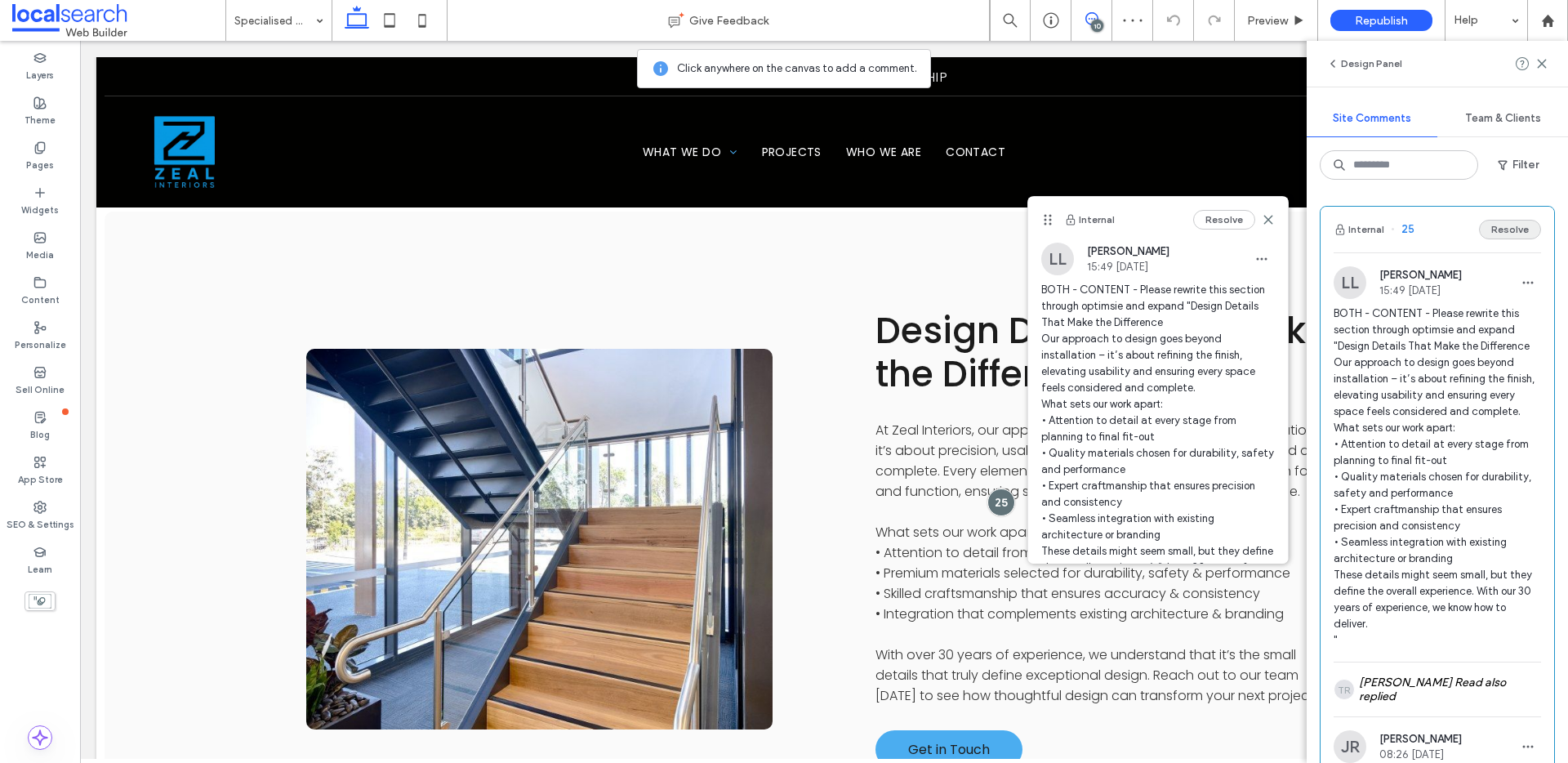
click at [1490, 232] on button "Resolve" at bounding box center [1509, 229] width 62 height 20
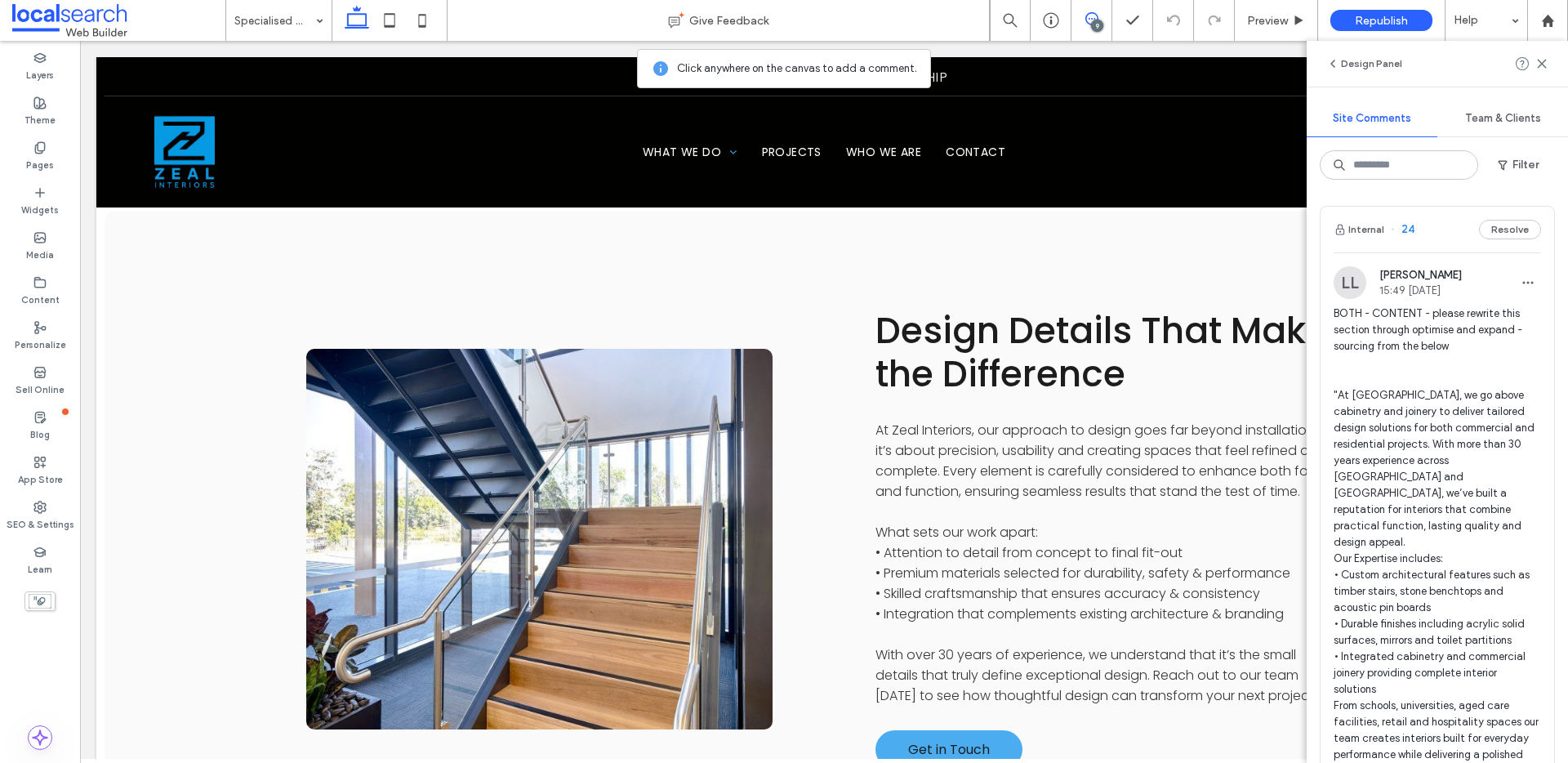
click at [1408, 230] on span "24" at bounding box center [1401, 230] width 23 height 17
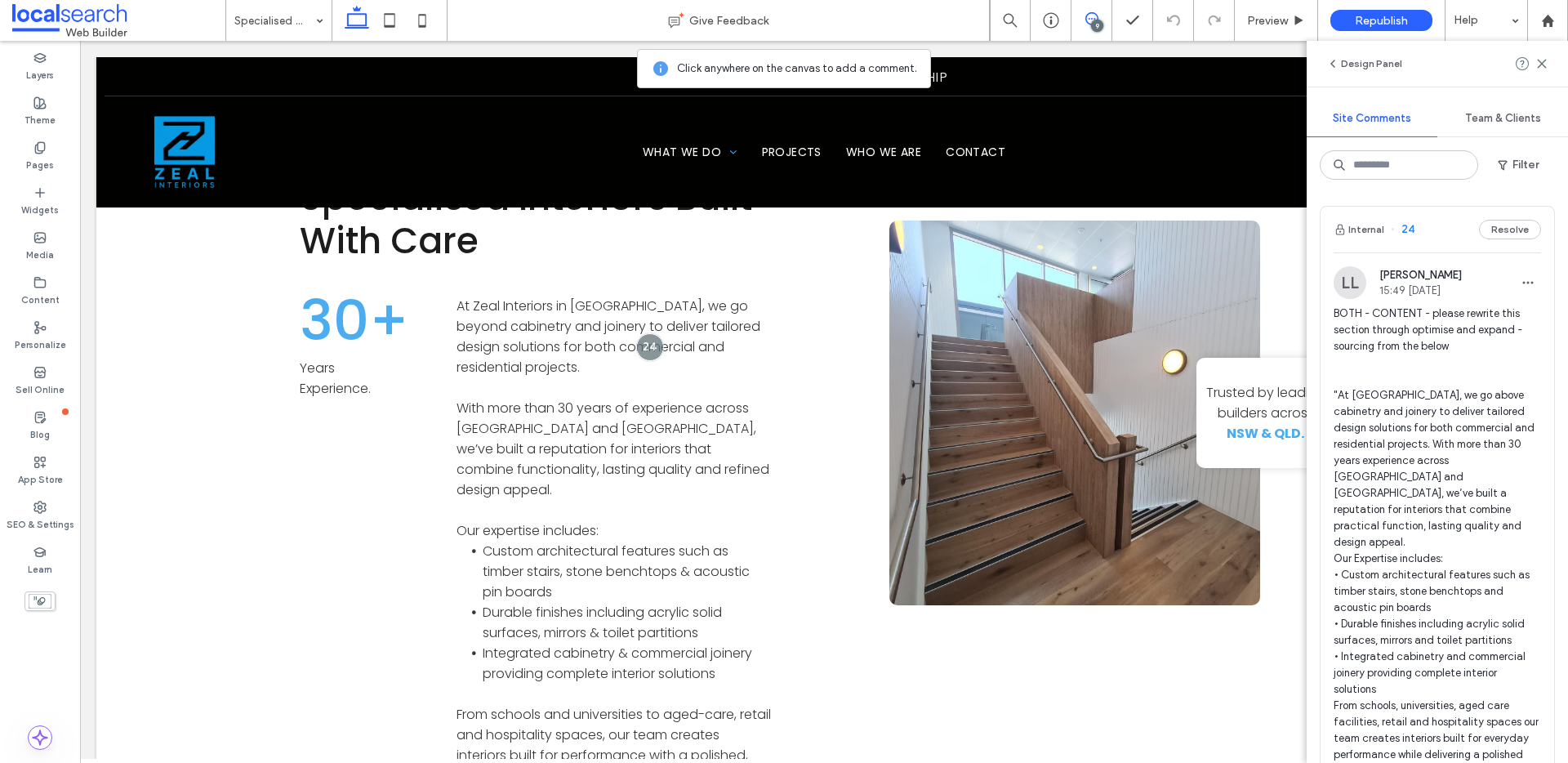
scroll to position [1481, 0]
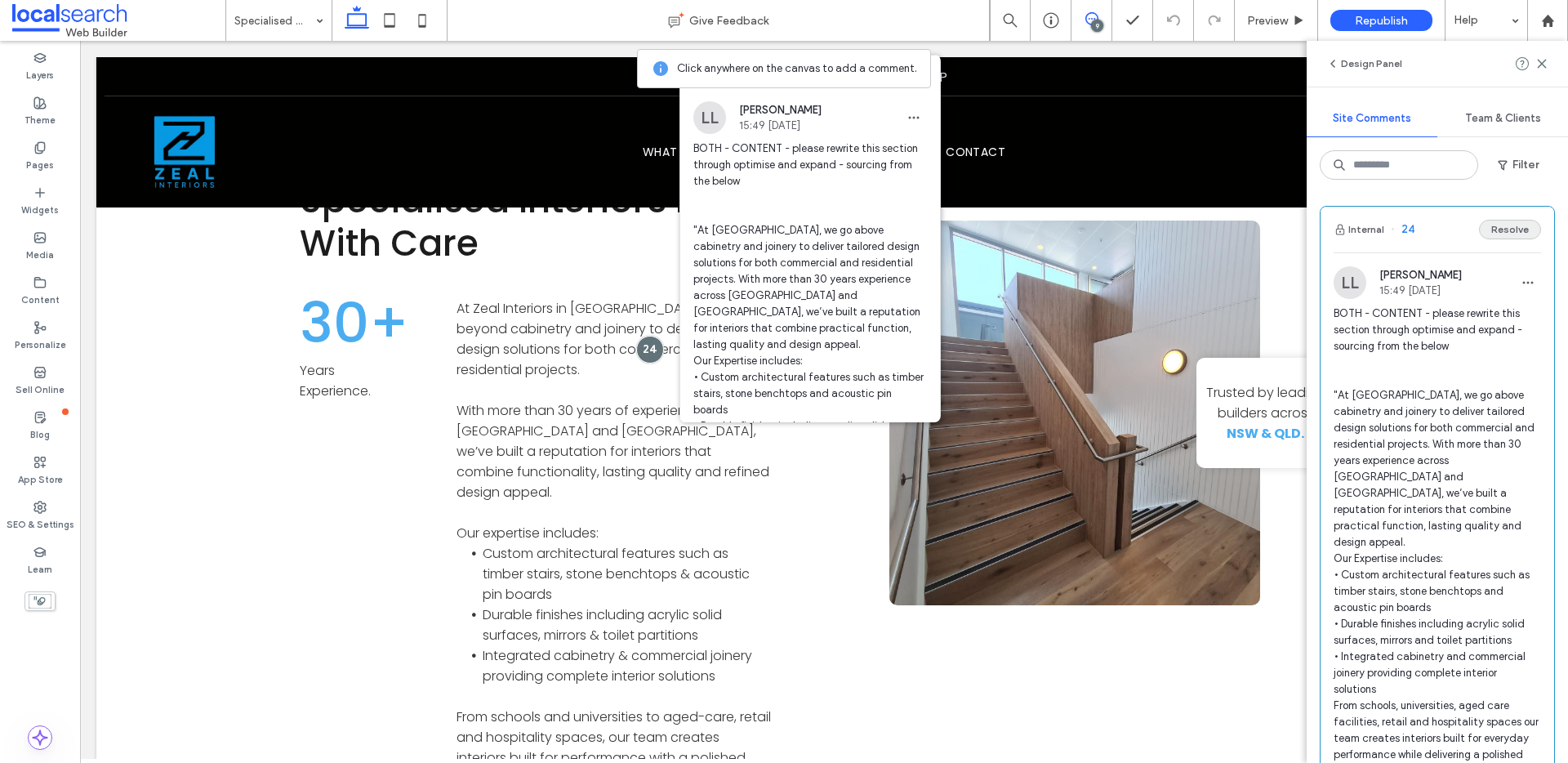
click at [1511, 230] on button "Resolve" at bounding box center [1509, 229] width 62 height 20
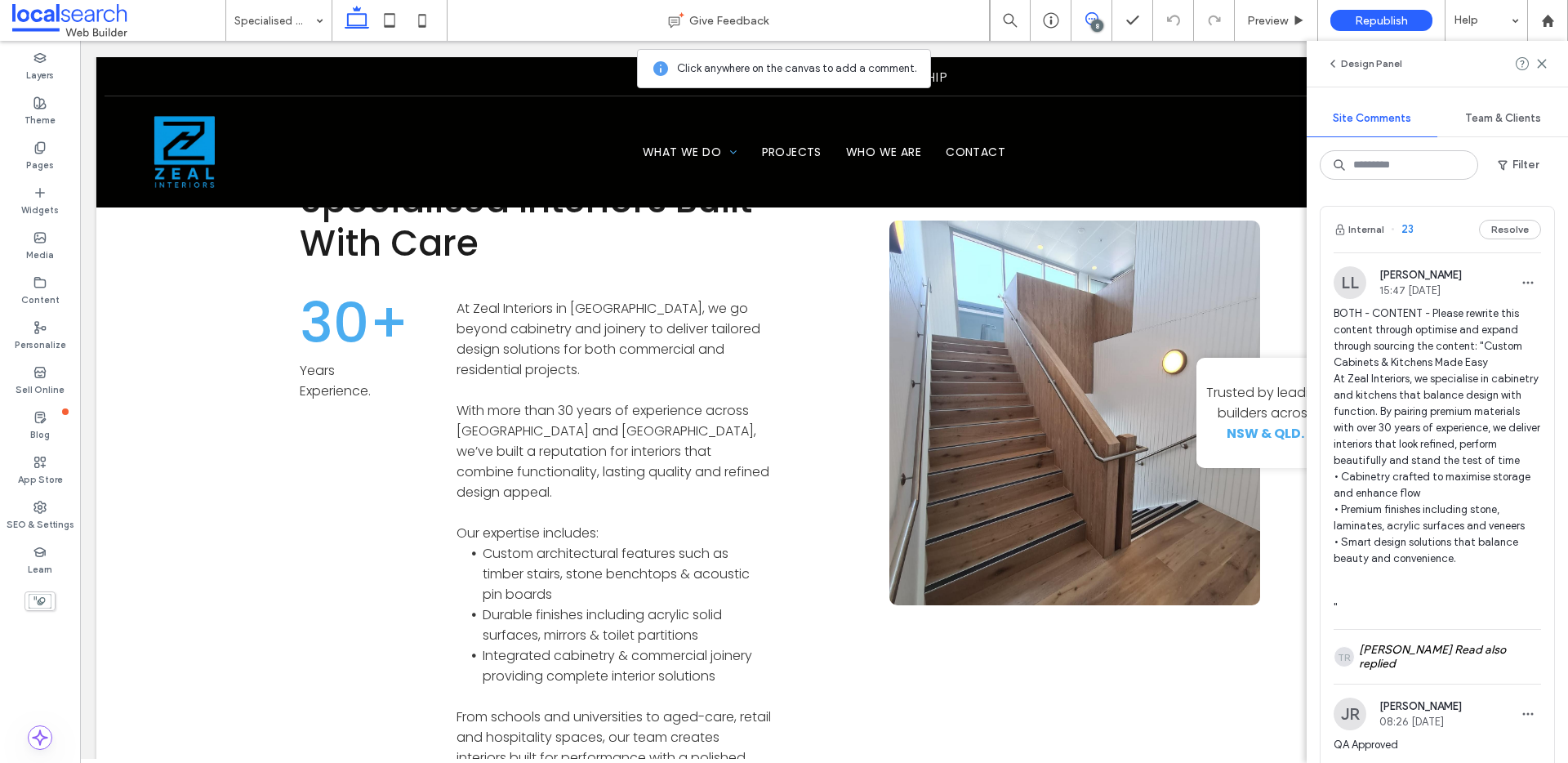
click at [1404, 229] on span "23" at bounding box center [1401, 230] width 23 height 17
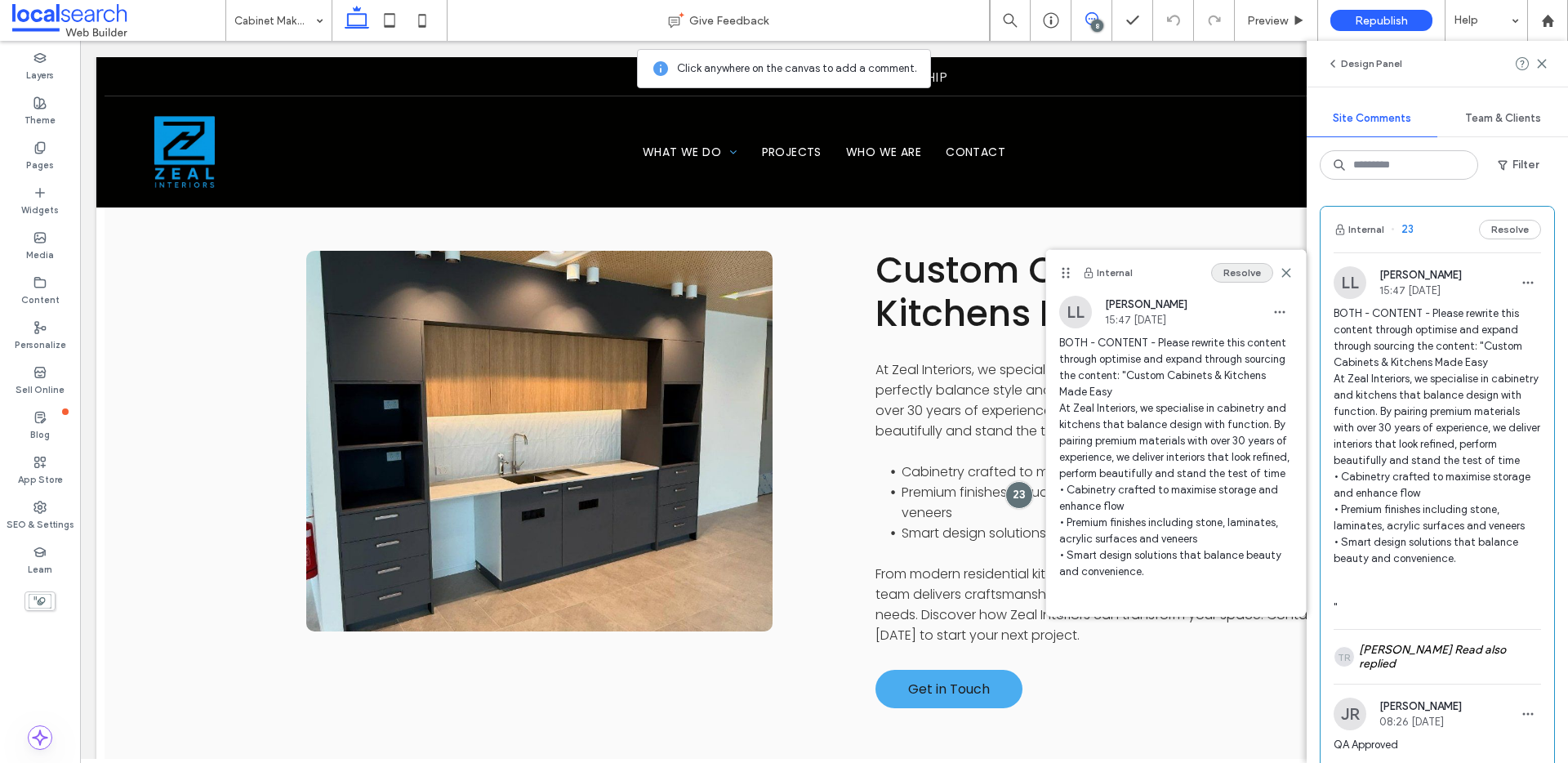
click at [1223, 270] on button "Resolve" at bounding box center [1241, 273] width 62 height 20
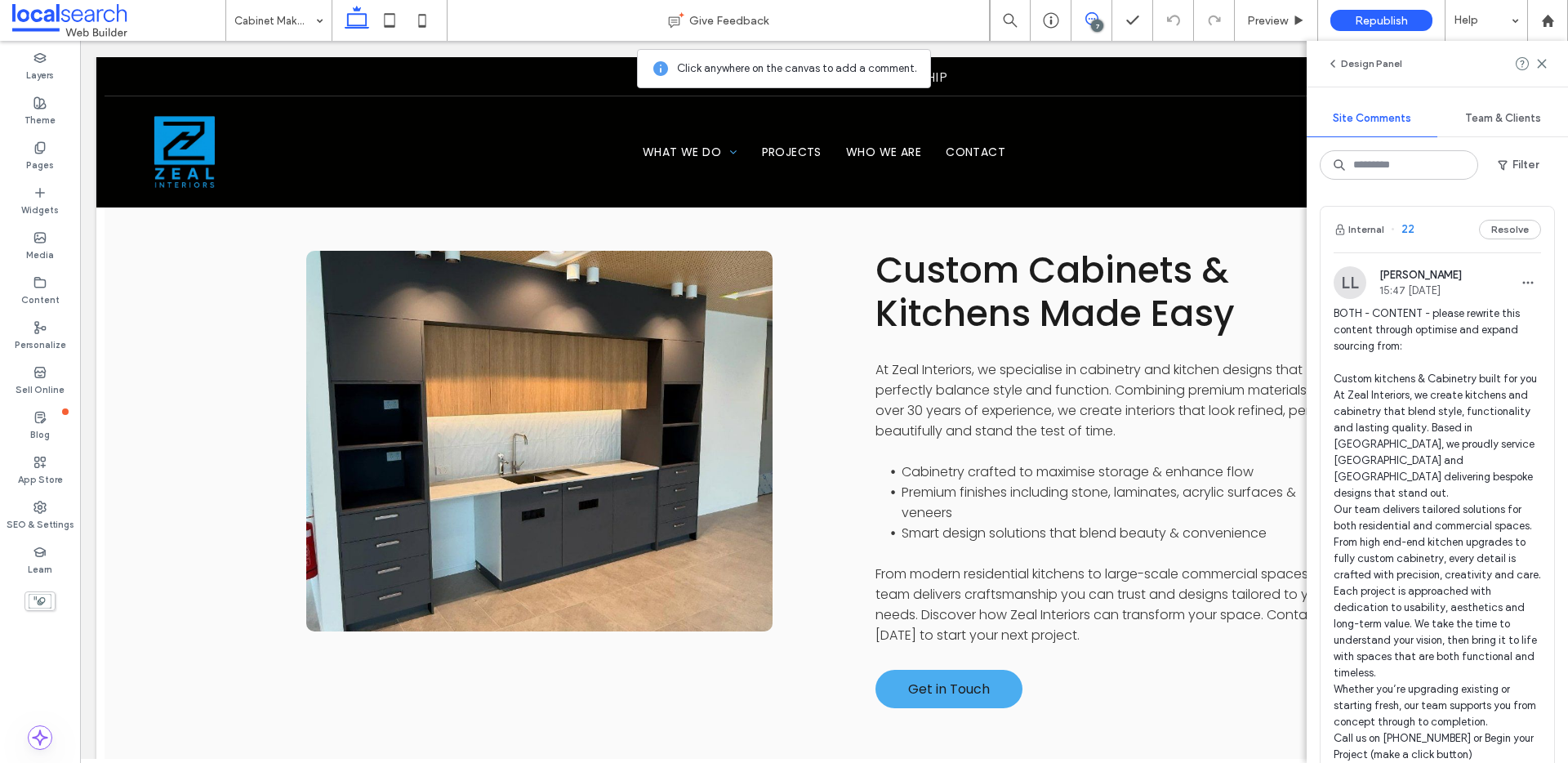
click at [1411, 223] on span "22" at bounding box center [1401, 230] width 23 height 17
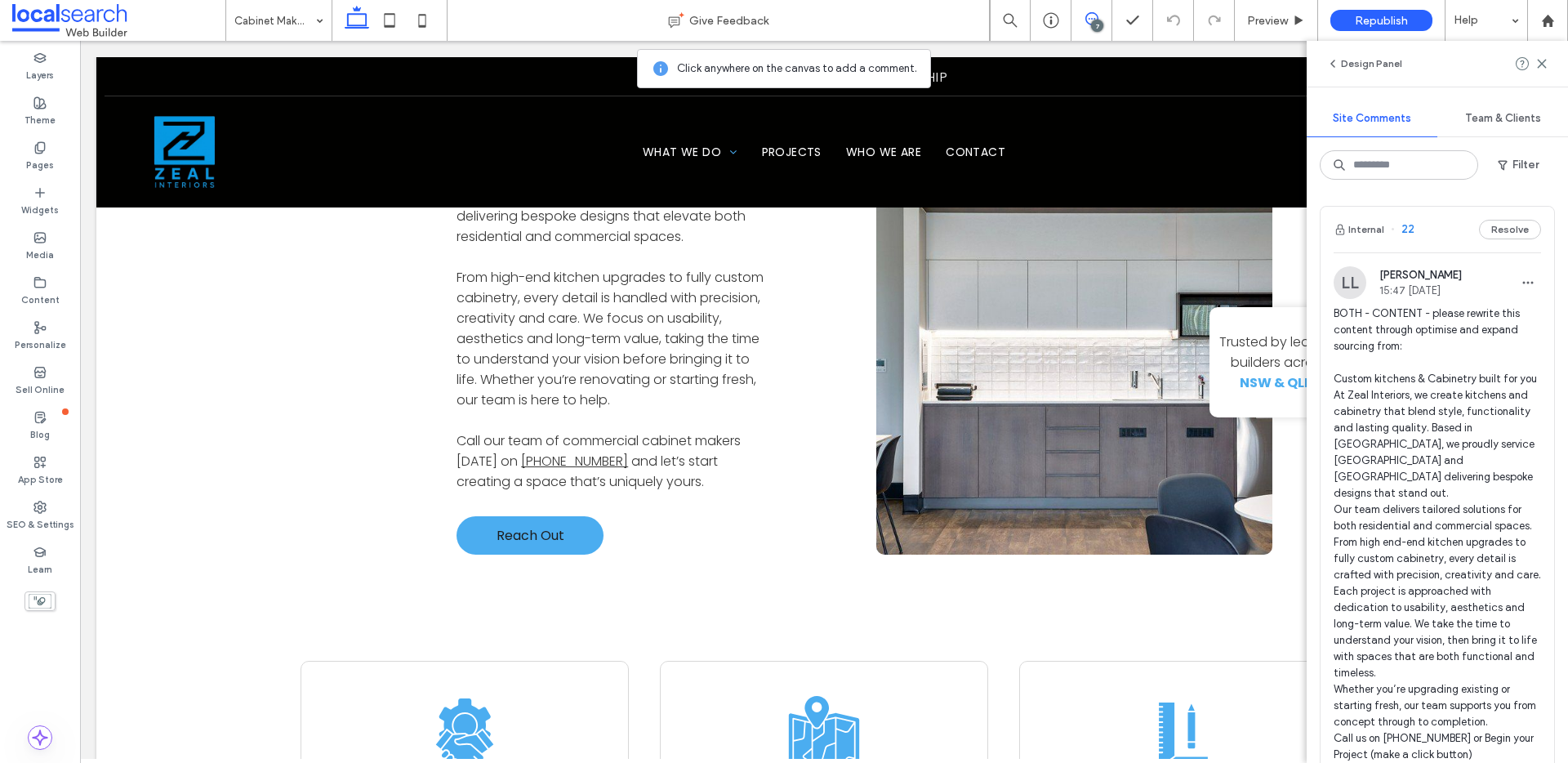
scroll to position [1470, 0]
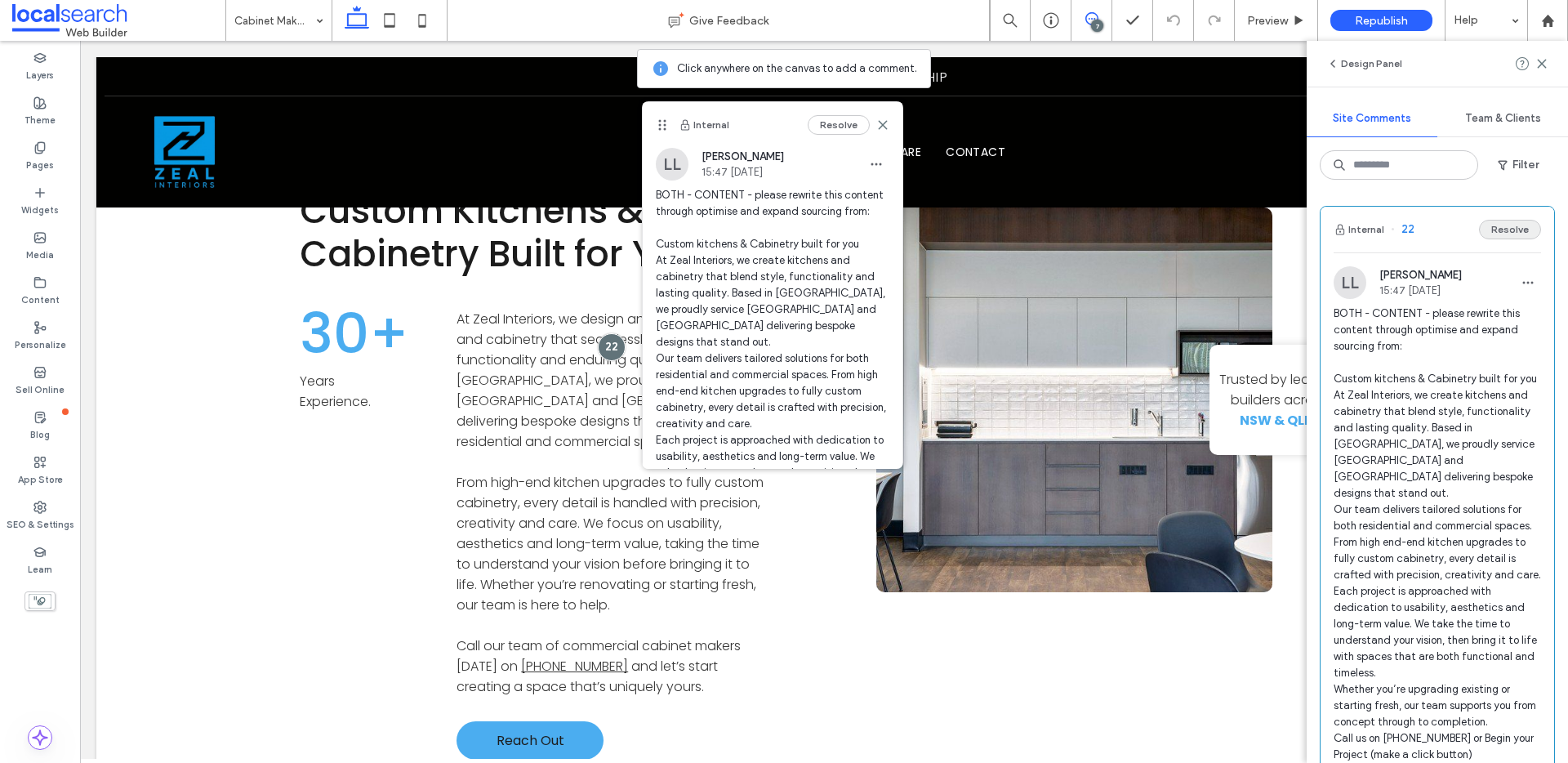
click at [1497, 225] on button "Resolve" at bounding box center [1509, 229] width 62 height 20
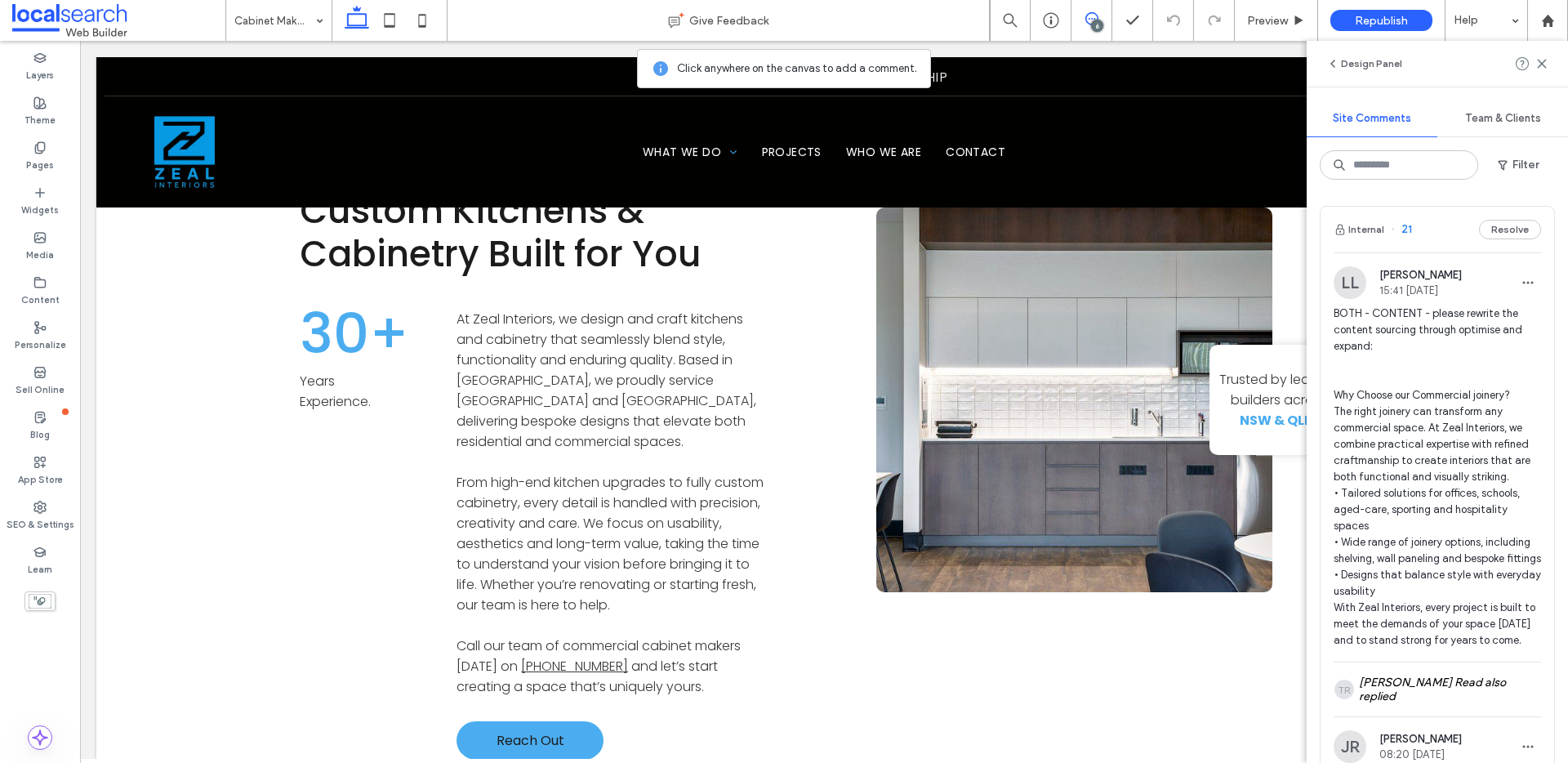
click at [1407, 229] on span "21" at bounding box center [1400, 230] width 21 height 17
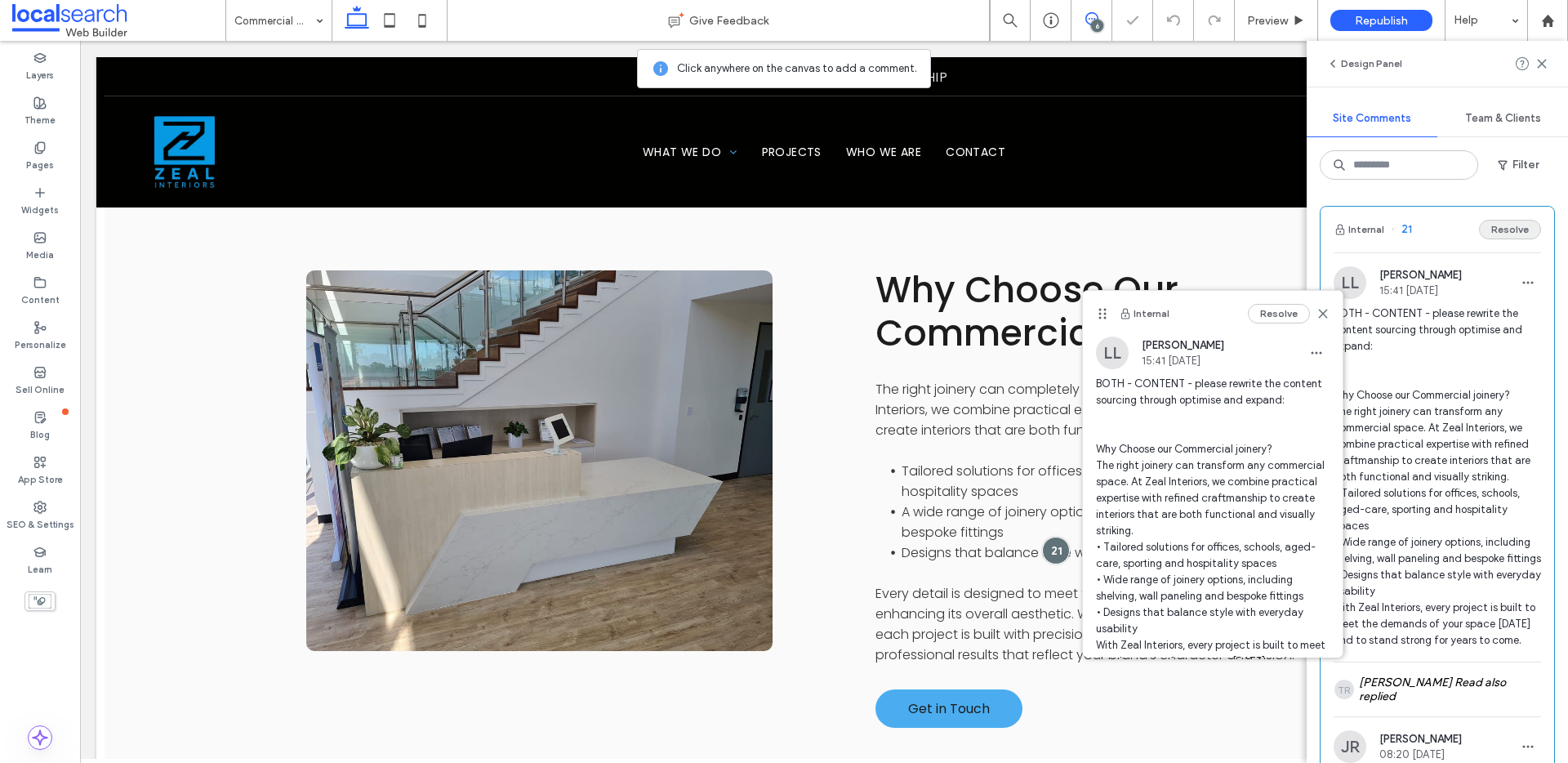
click at [1498, 229] on button "Resolve" at bounding box center [1509, 229] width 62 height 20
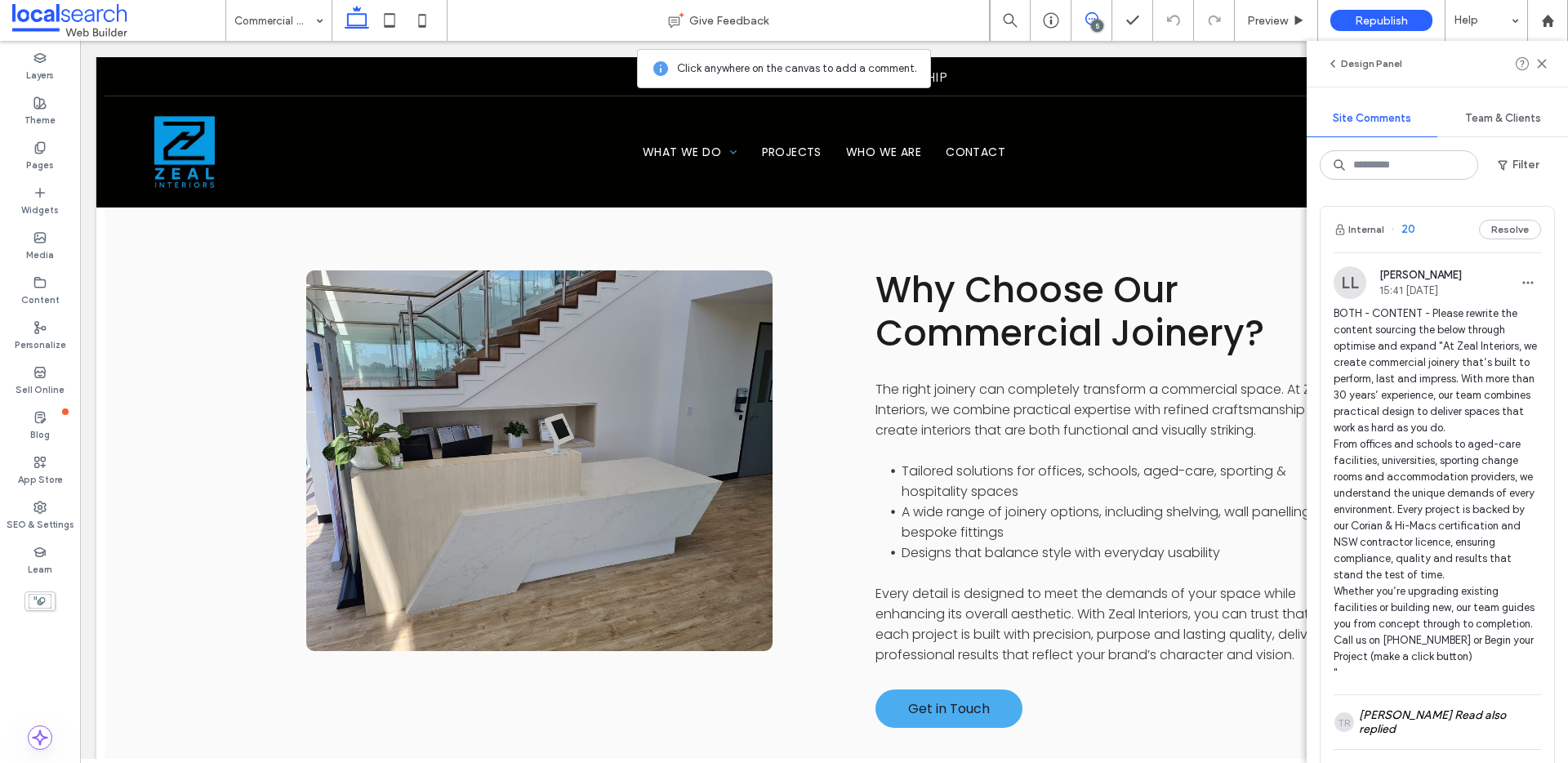
click at [1400, 230] on span "20" at bounding box center [1402, 230] width 24 height 17
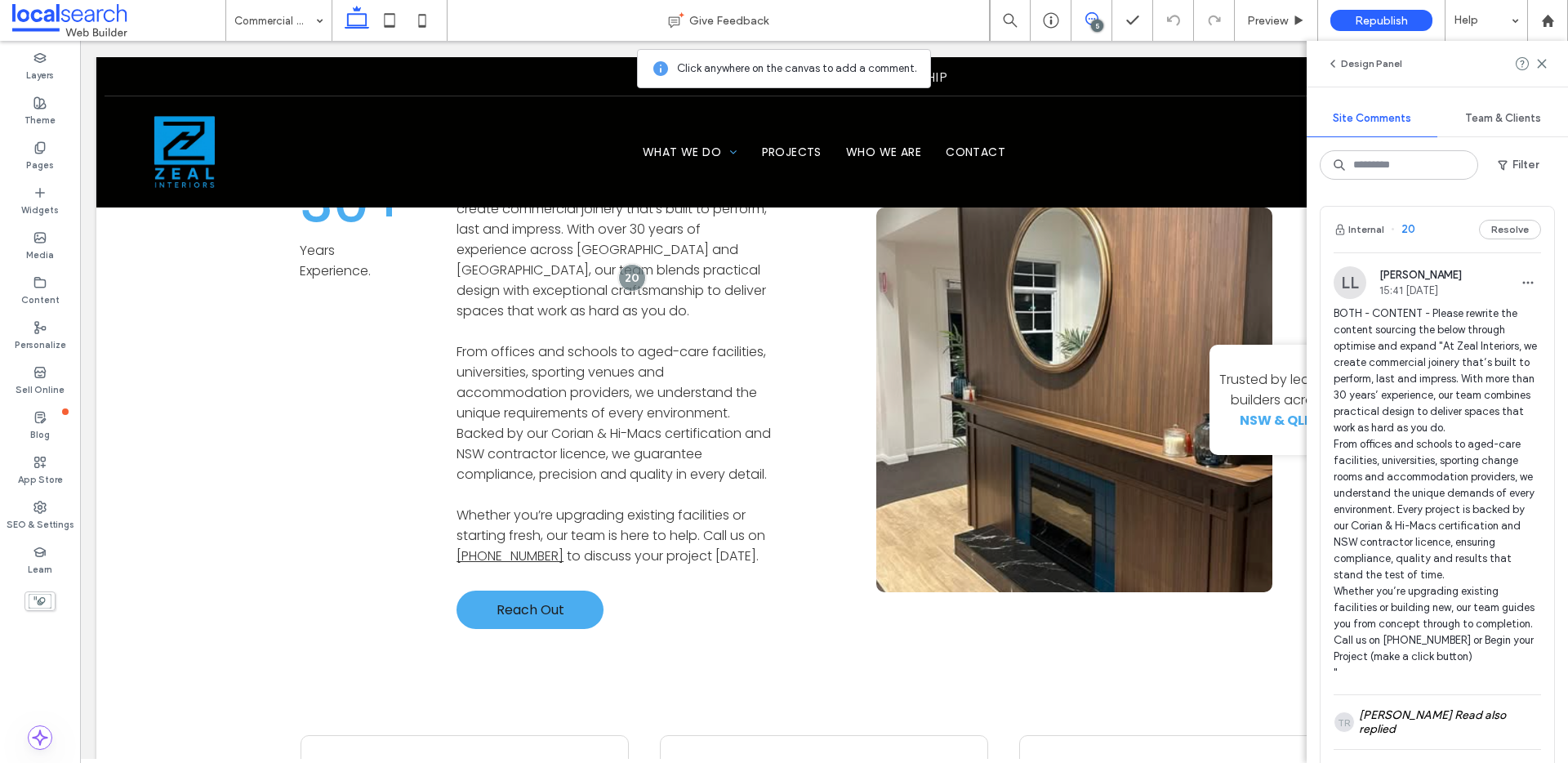
scroll to position [1420, 0]
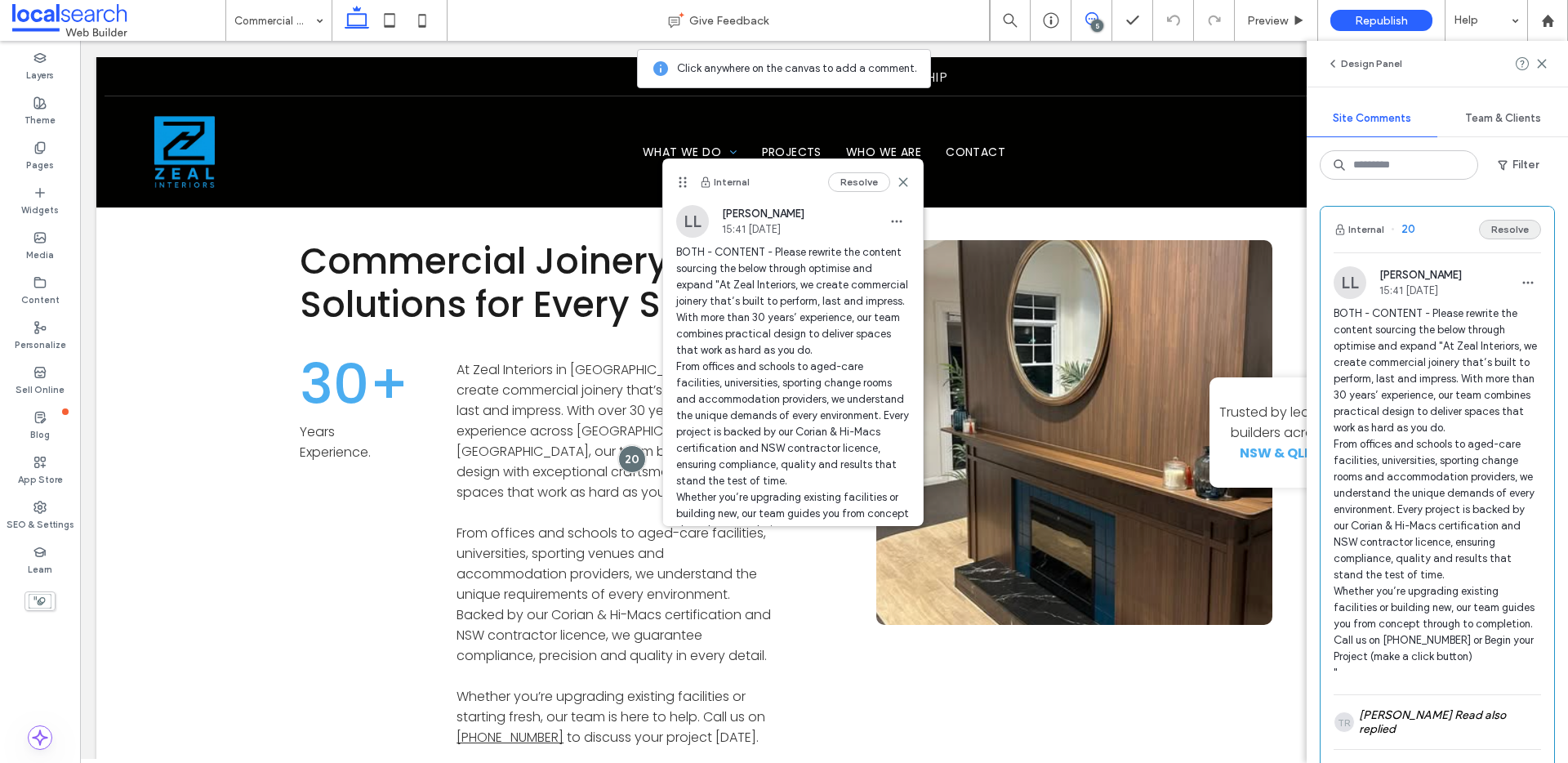
click at [1489, 223] on button "Resolve" at bounding box center [1509, 229] width 62 height 20
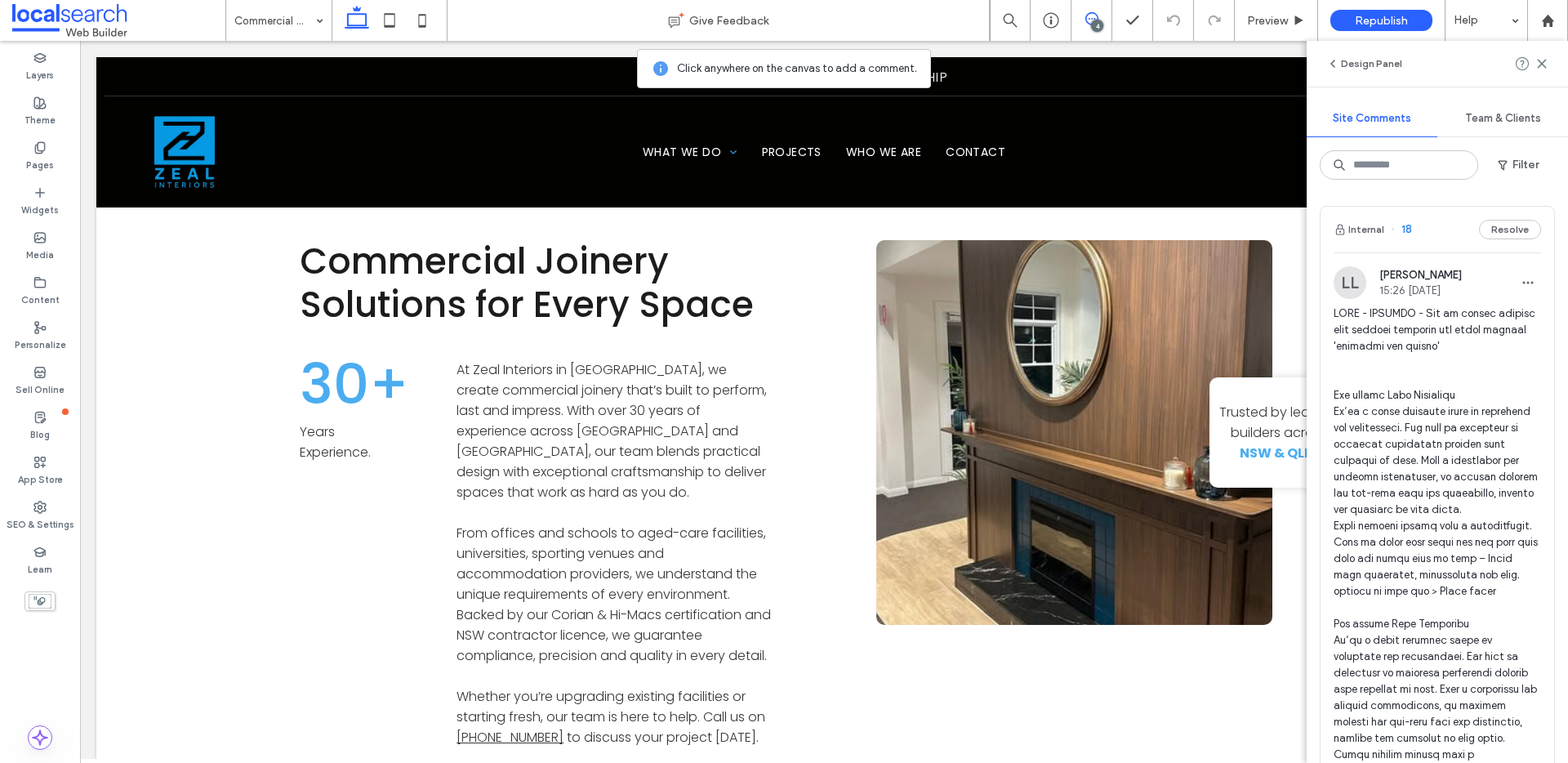
click at [1406, 226] on span "18" at bounding box center [1400, 230] width 21 height 17
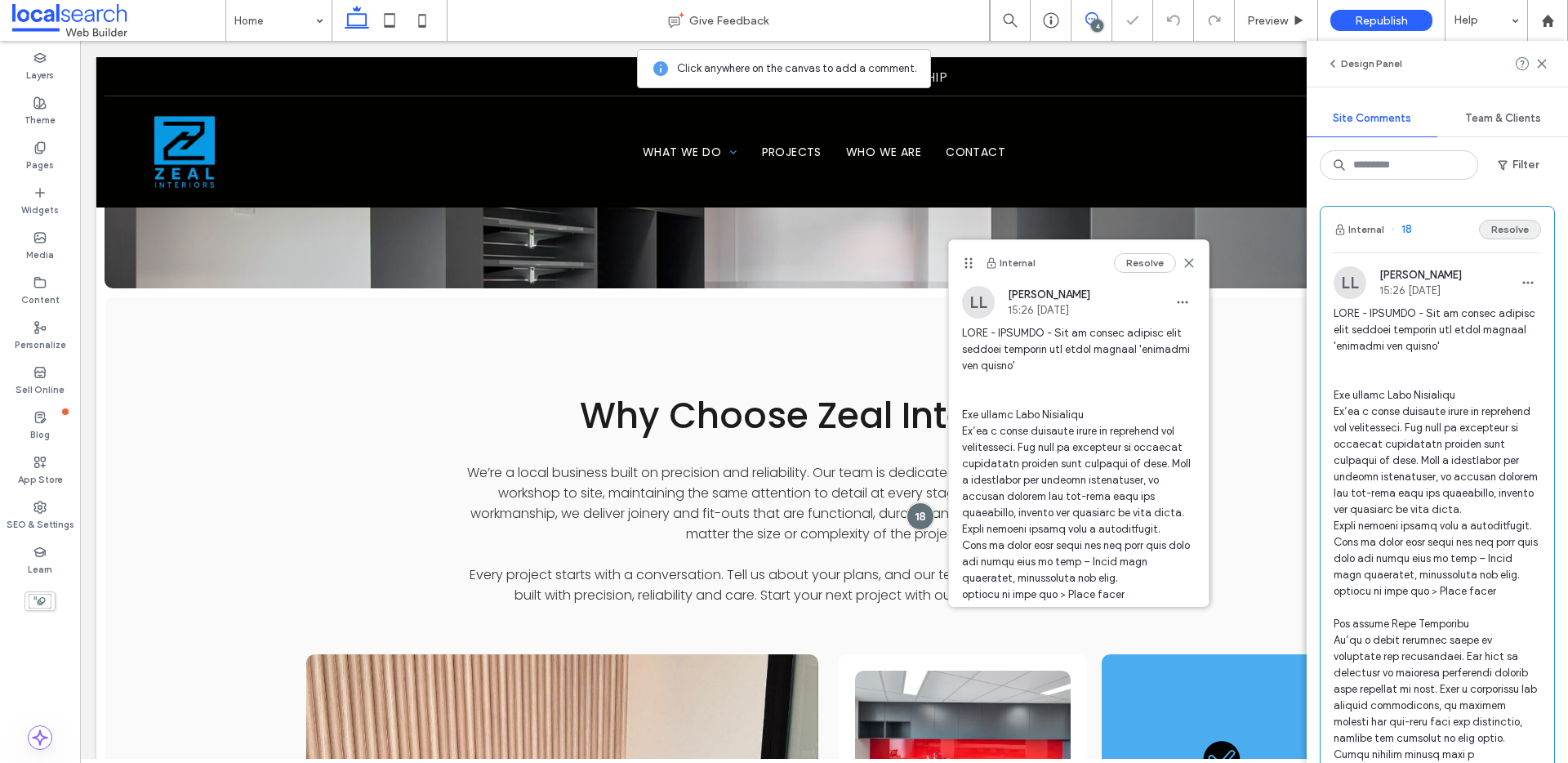
click at [1494, 229] on button "Resolve" at bounding box center [1509, 229] width 62 height 20
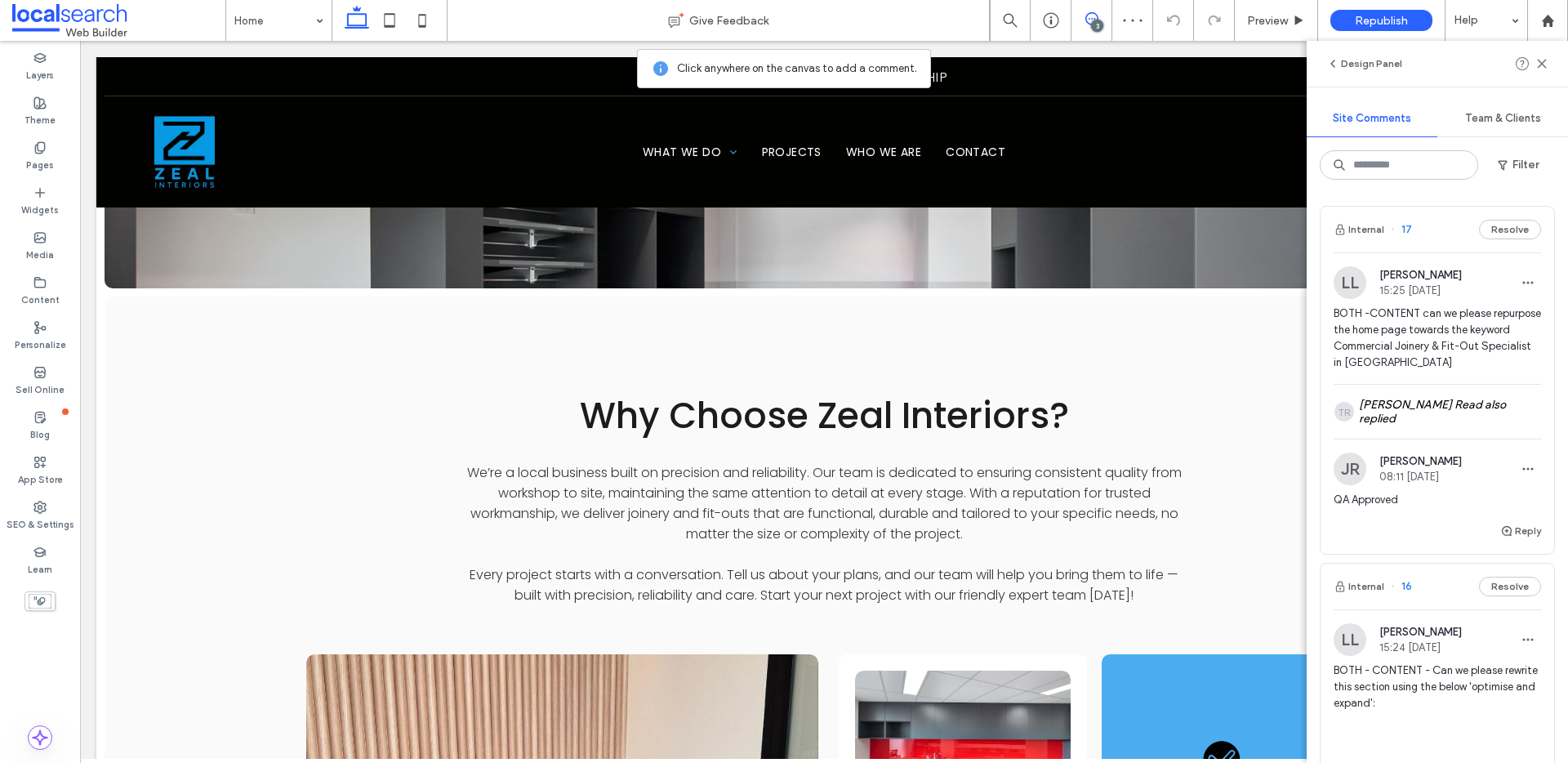
click at [1406, 229] on span "17" at bounding box center [1400, 230] width 21 height 17
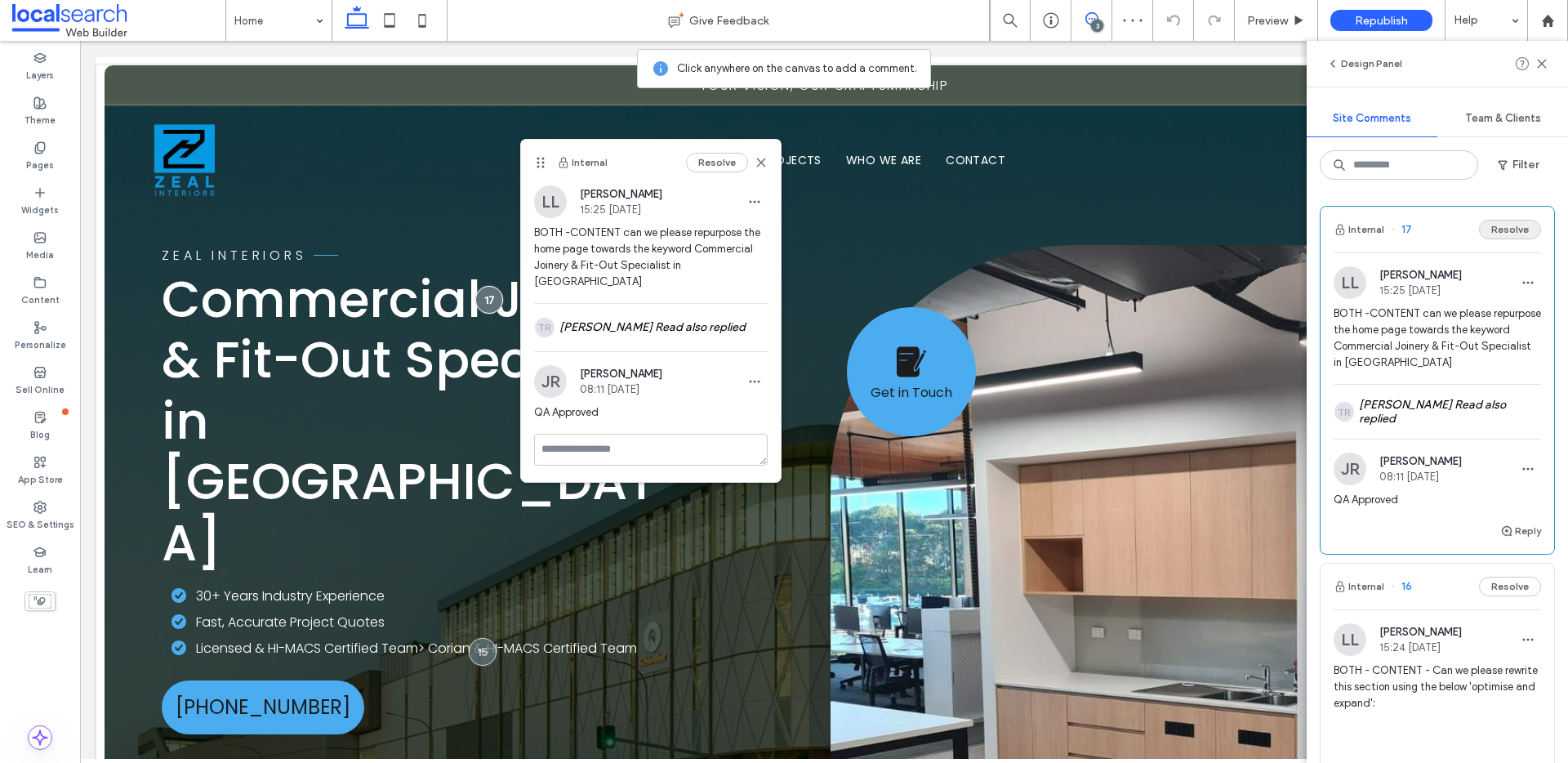
click at [1492, 231] on button "Resolve" at bounding box center [1509, 229] width 62 height 20
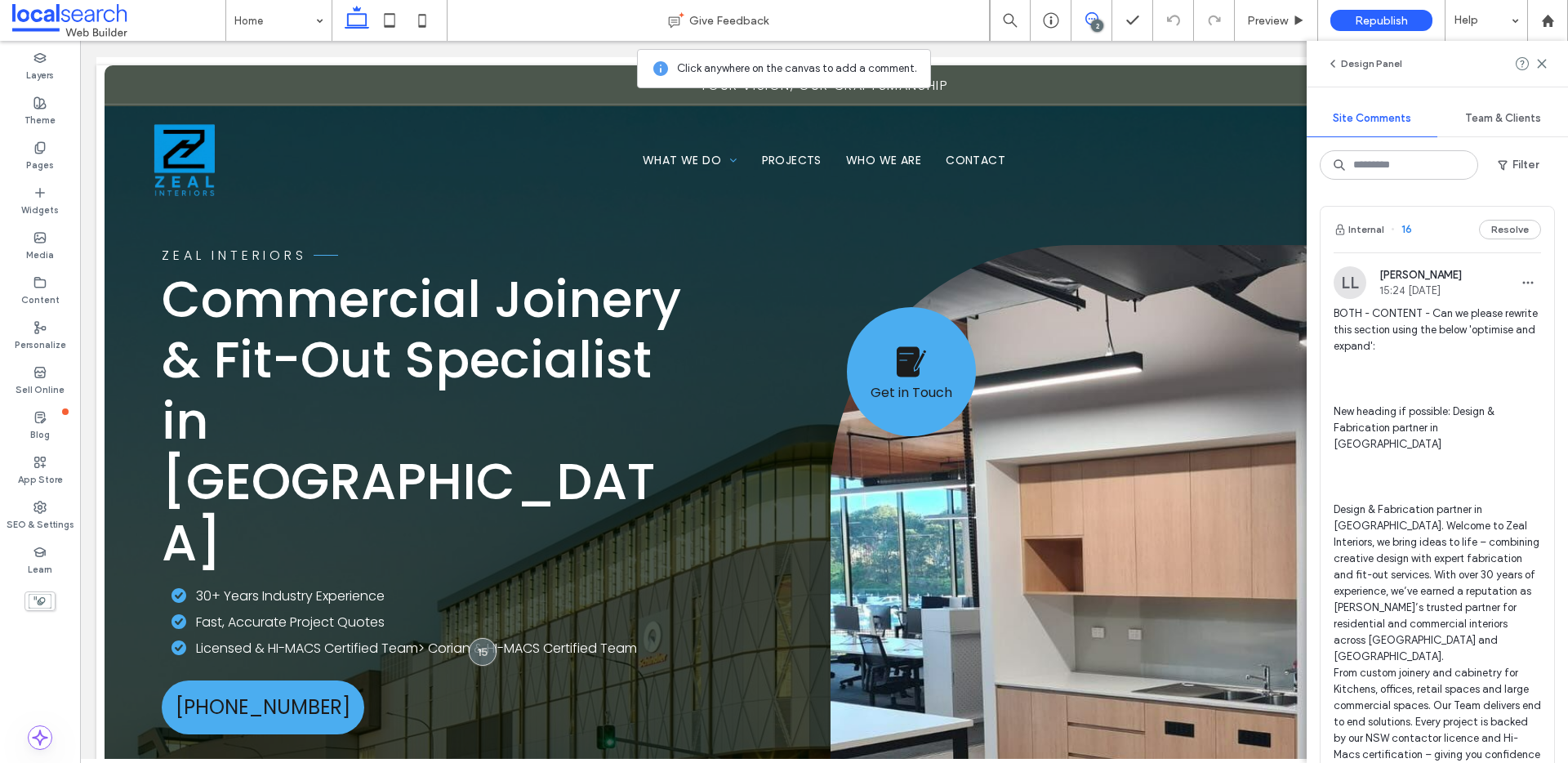
click at [1404, 229] on span "16" at bounding box center [1400, 230] width 21 height 17
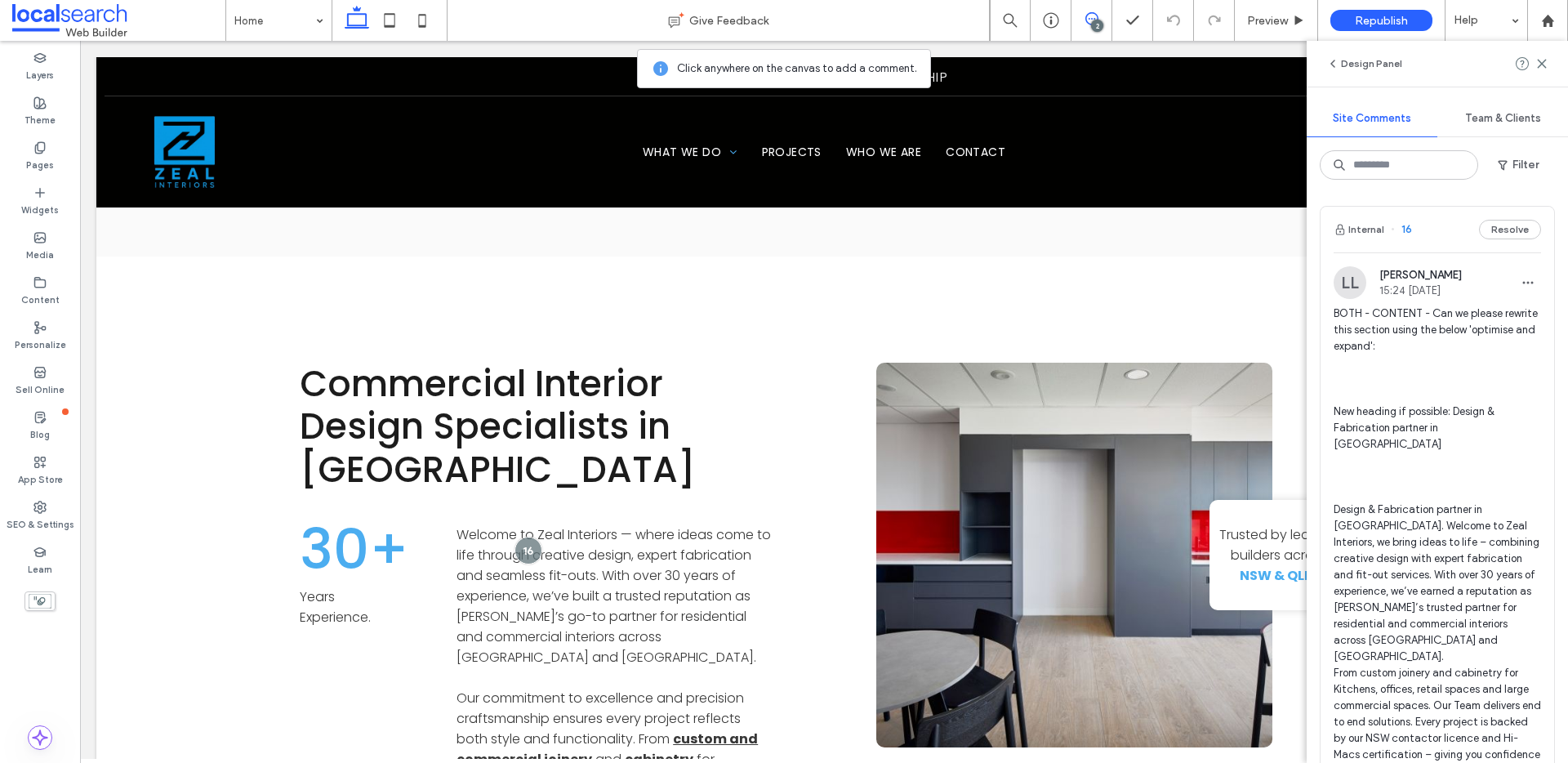
scroll to position [1629, 0]
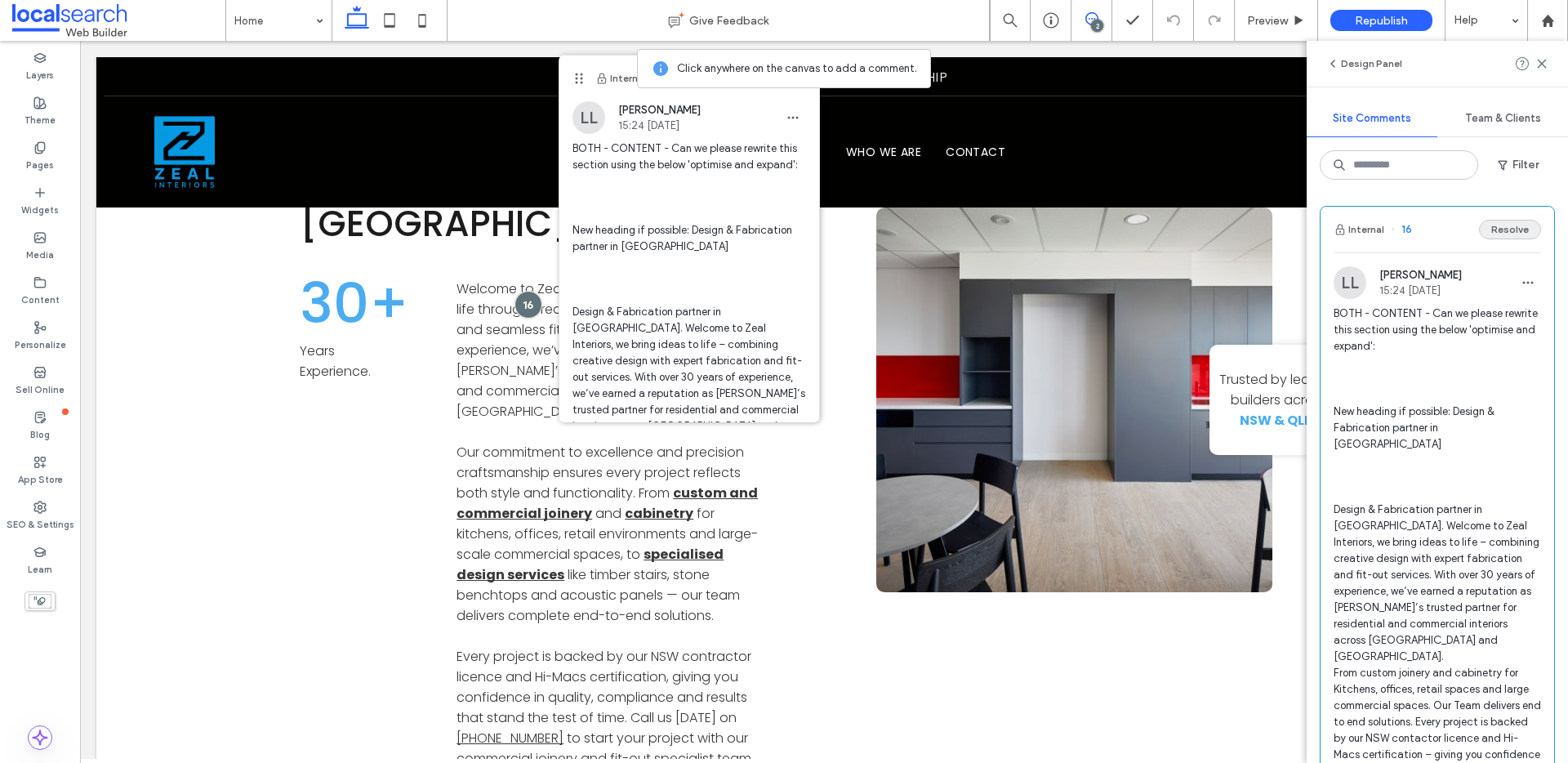
click at [1486, 227] on button "Resolve" at bounding box center [1509, 229] width 62 height 20
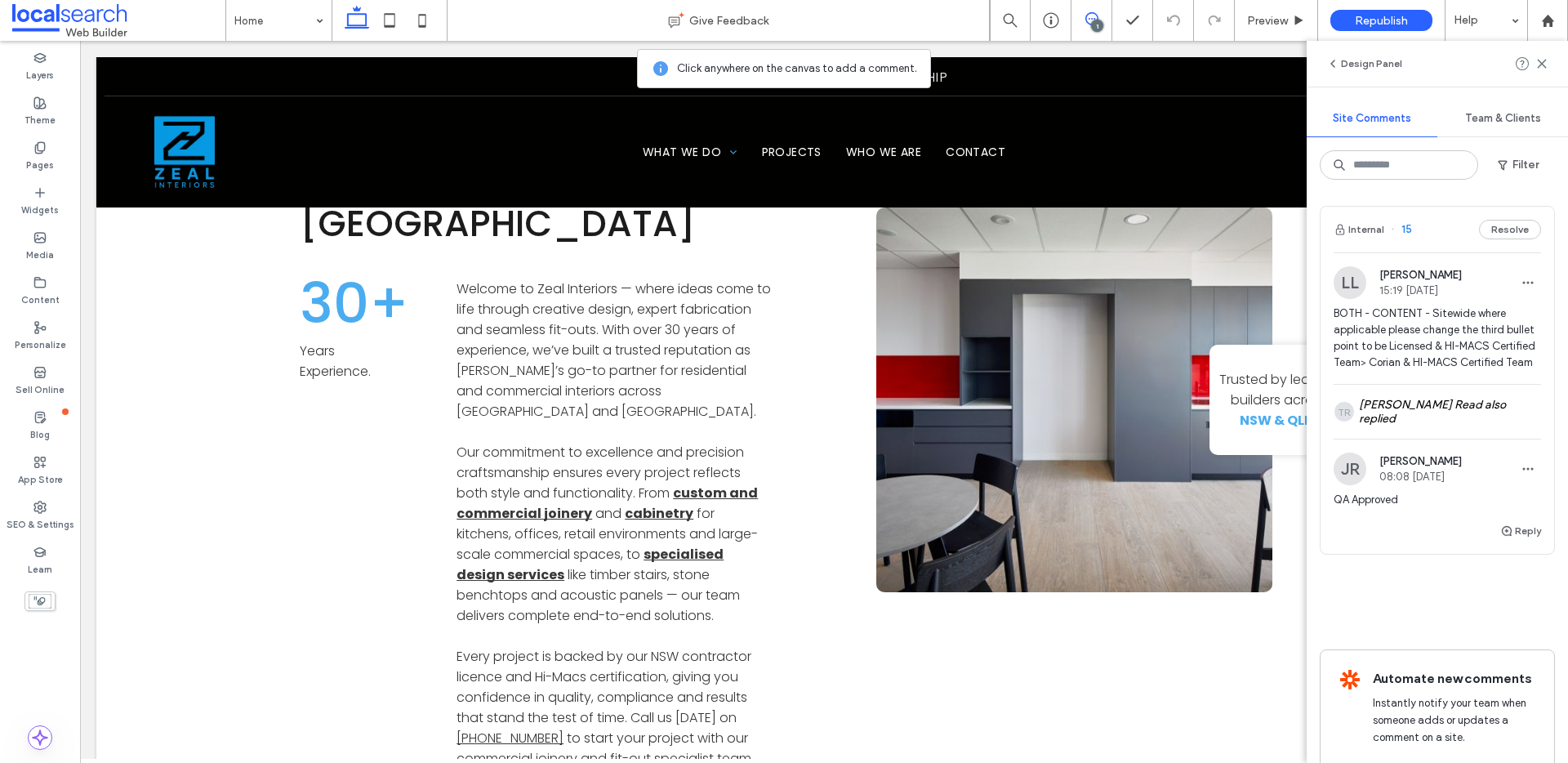
click at [1406, 228] on span "15" at bounding box center [1400, 230] width 21 height 17
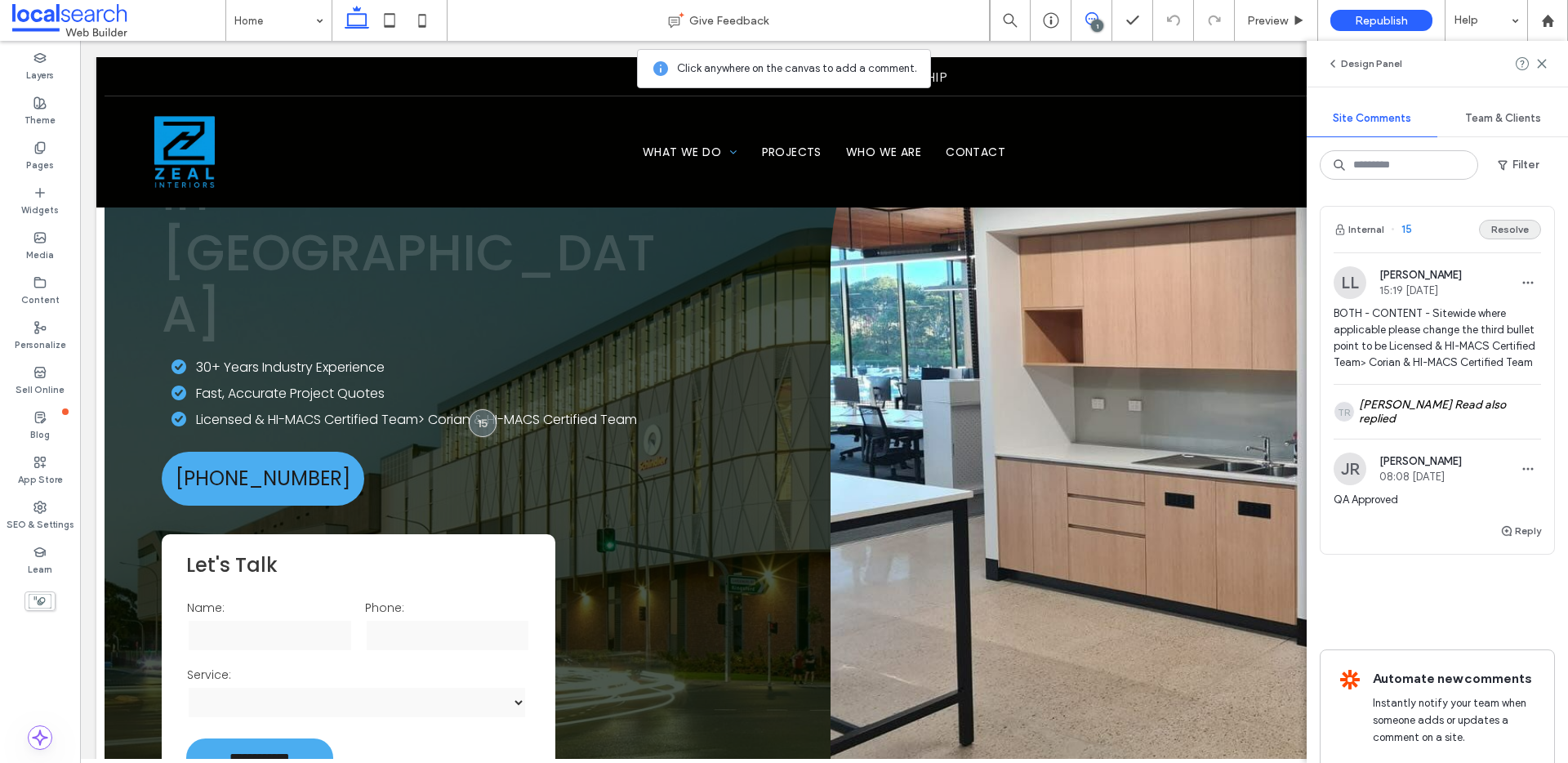
scroll to position [74, 0]
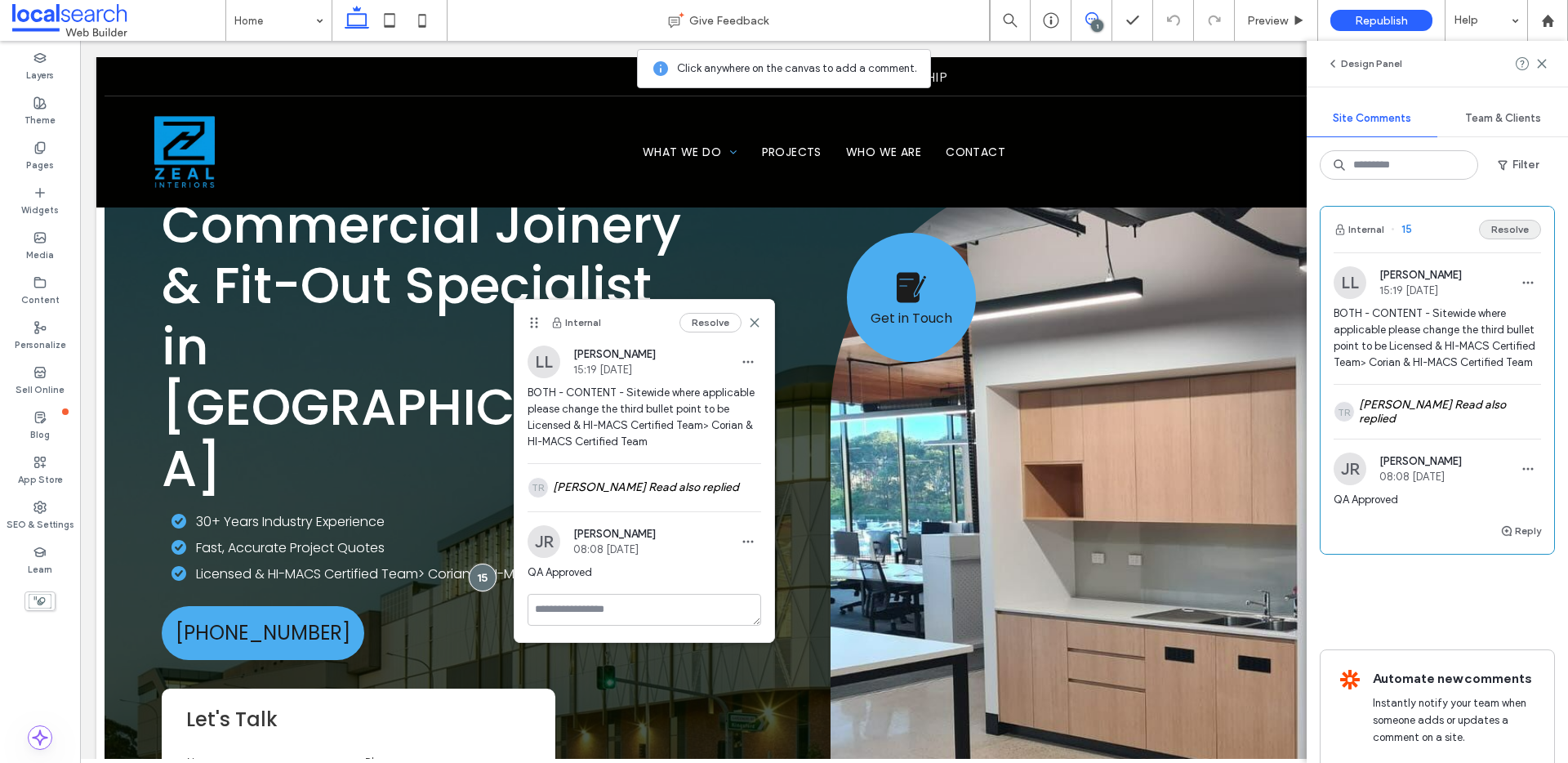
click at [1503, 223] on button "Resolve" at bounding box center [1509, 229] width 62 height 20
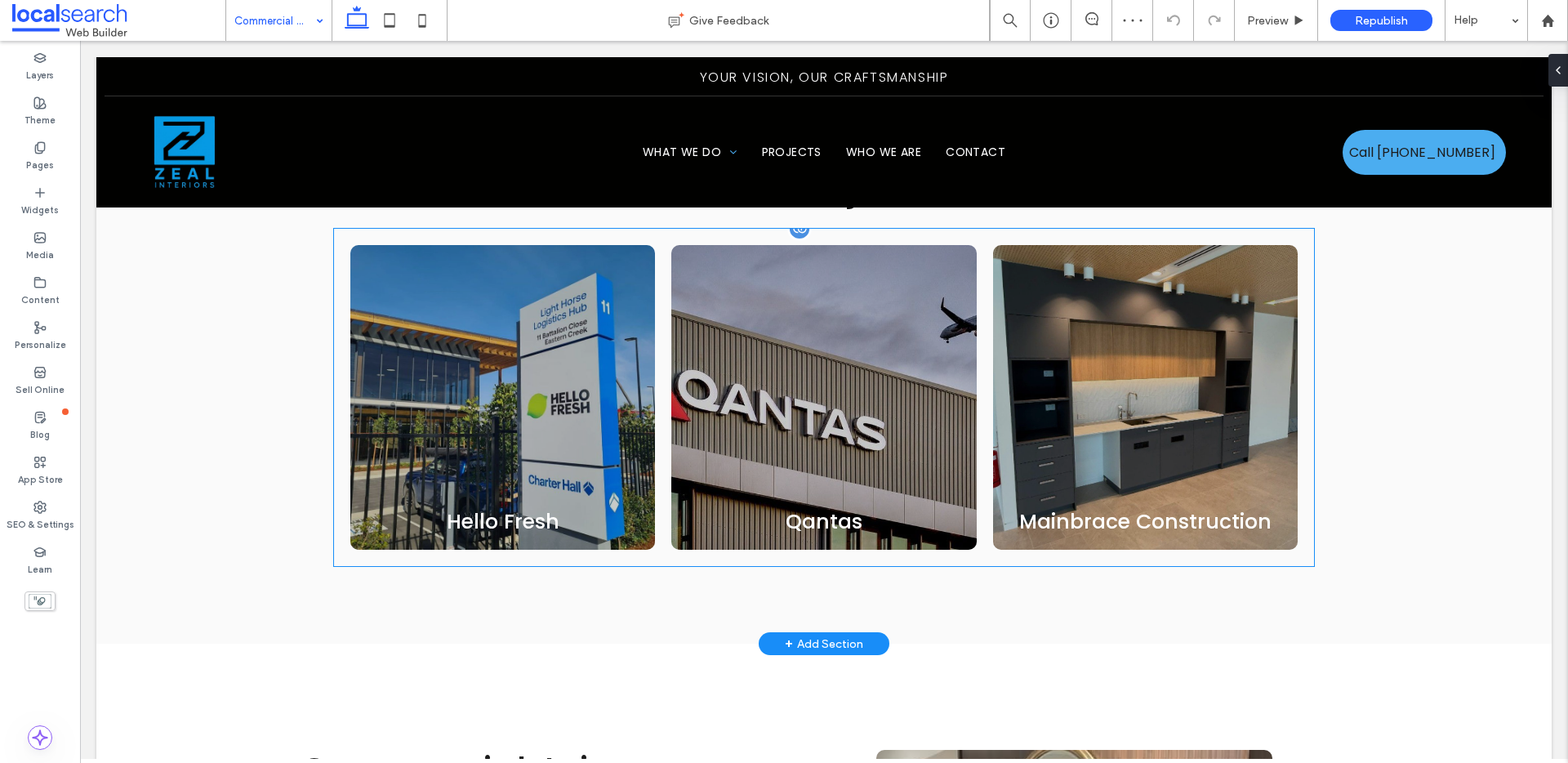
scroll to position [1279, 0]
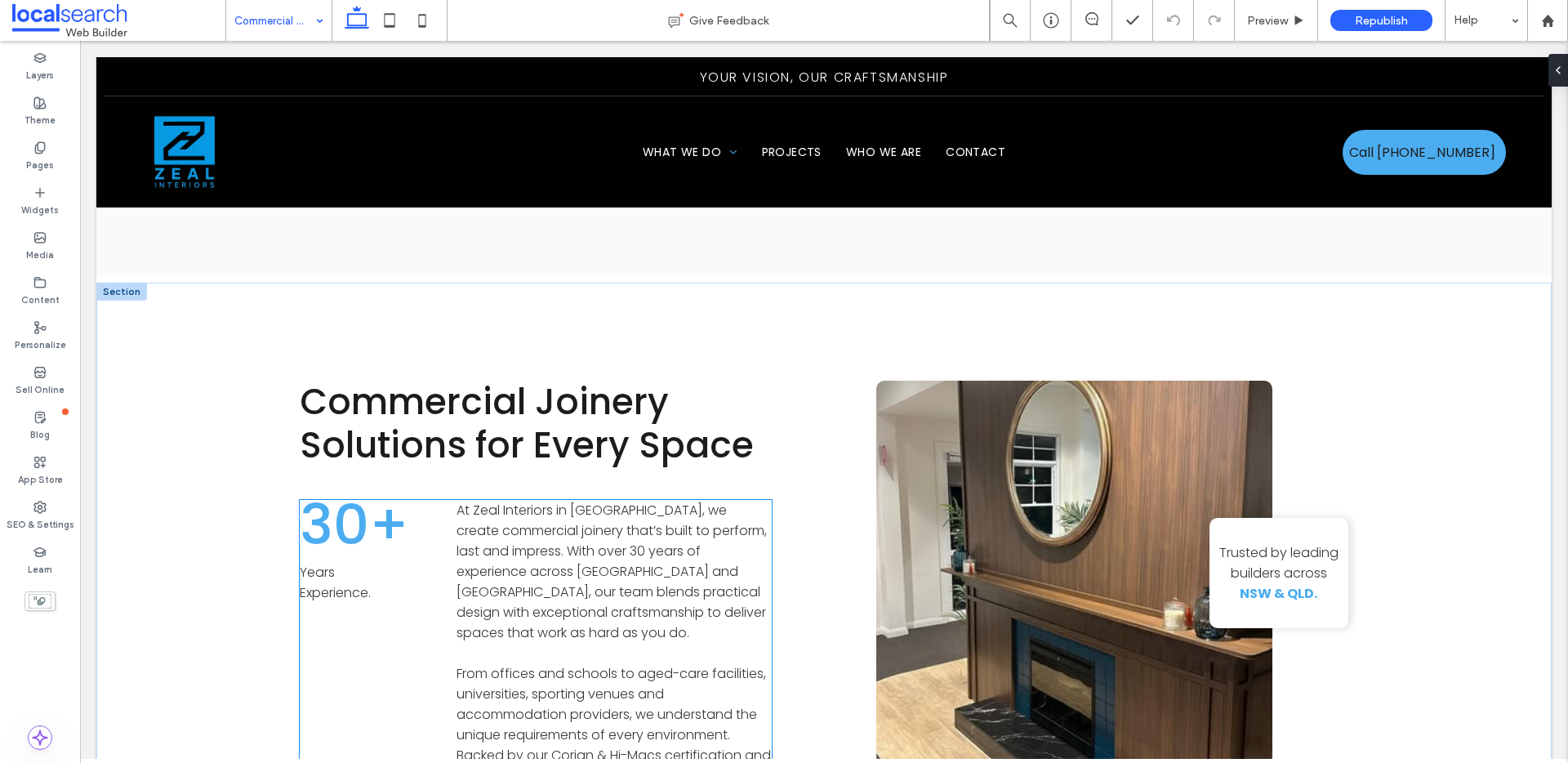
click at [556, 501] on span "At Zeal Interiors in Grafton, we create commercial joinery that’s built to perf…" at bounding box center [611, 571] width 310 height 141
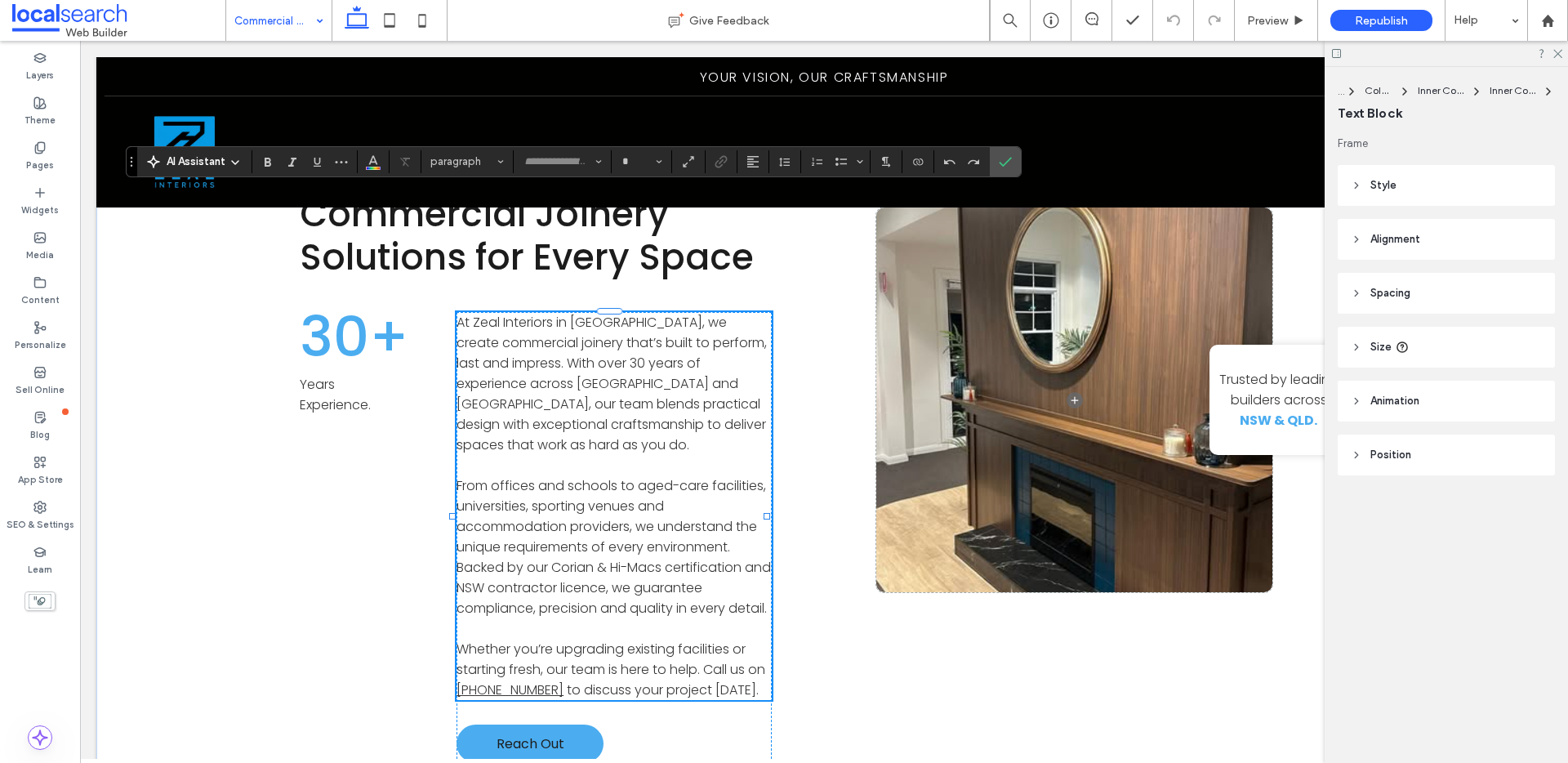
type input "*******"
type input "**"
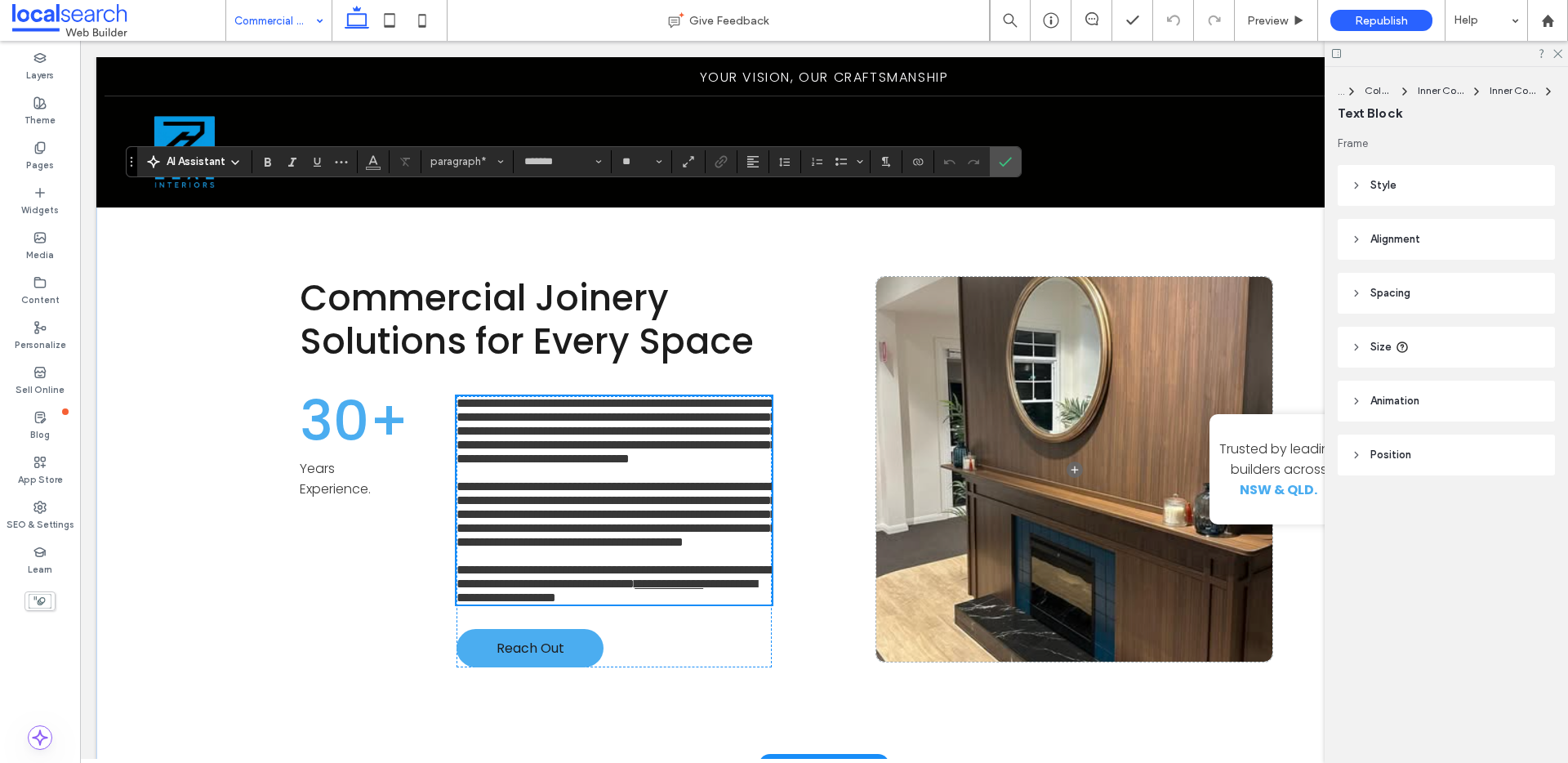
scroll to position [1153, 0]
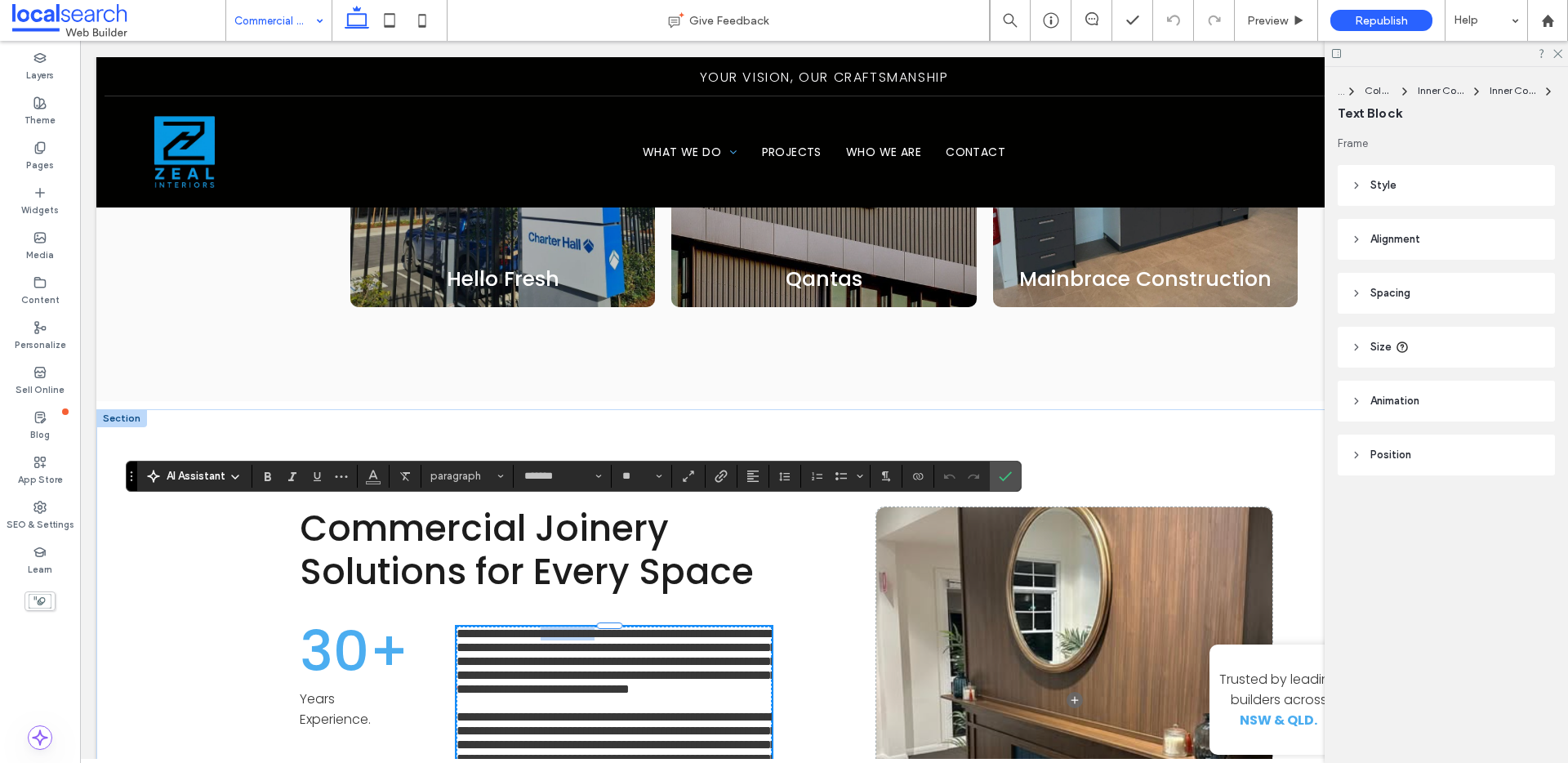
drag, startPoint x: 619, startPoint y: 517, endPoint x: 553, endPoint y: 514, distance: 66.1
click at [553, 627] on span "**********" at bounding box center [617, 661] width 320 height 68
drag, startPoint x: 1002, startPoint y: 485, endPoint x: 897, endPoint y: 431, distance: 118.1
click at [1002, 485] on span "Confirm" at bounding box center [1002, 476] width 7 height 30
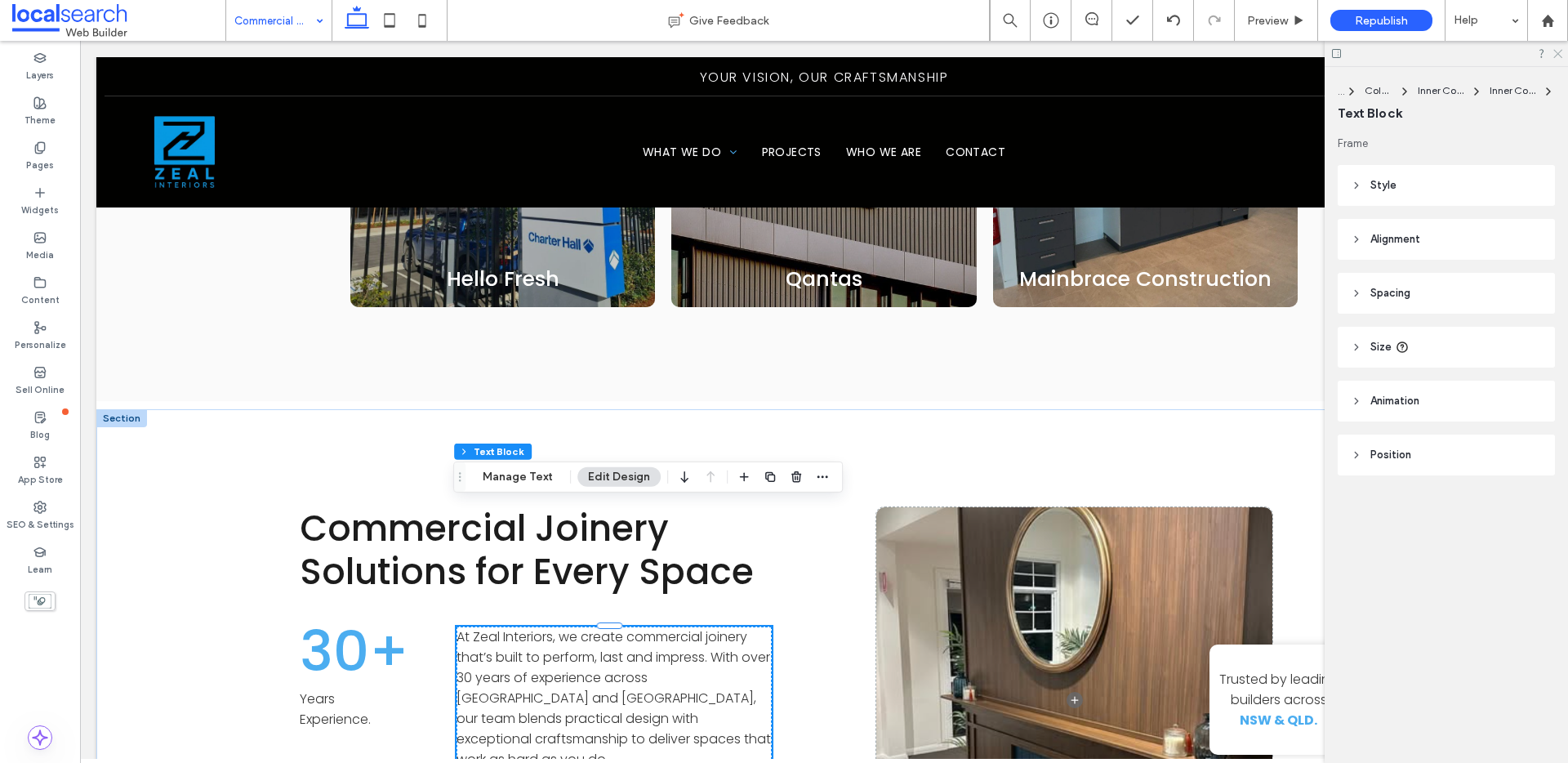
click at [1561, 54] on icon at bounding box center [1556, 52] width 10 height 10
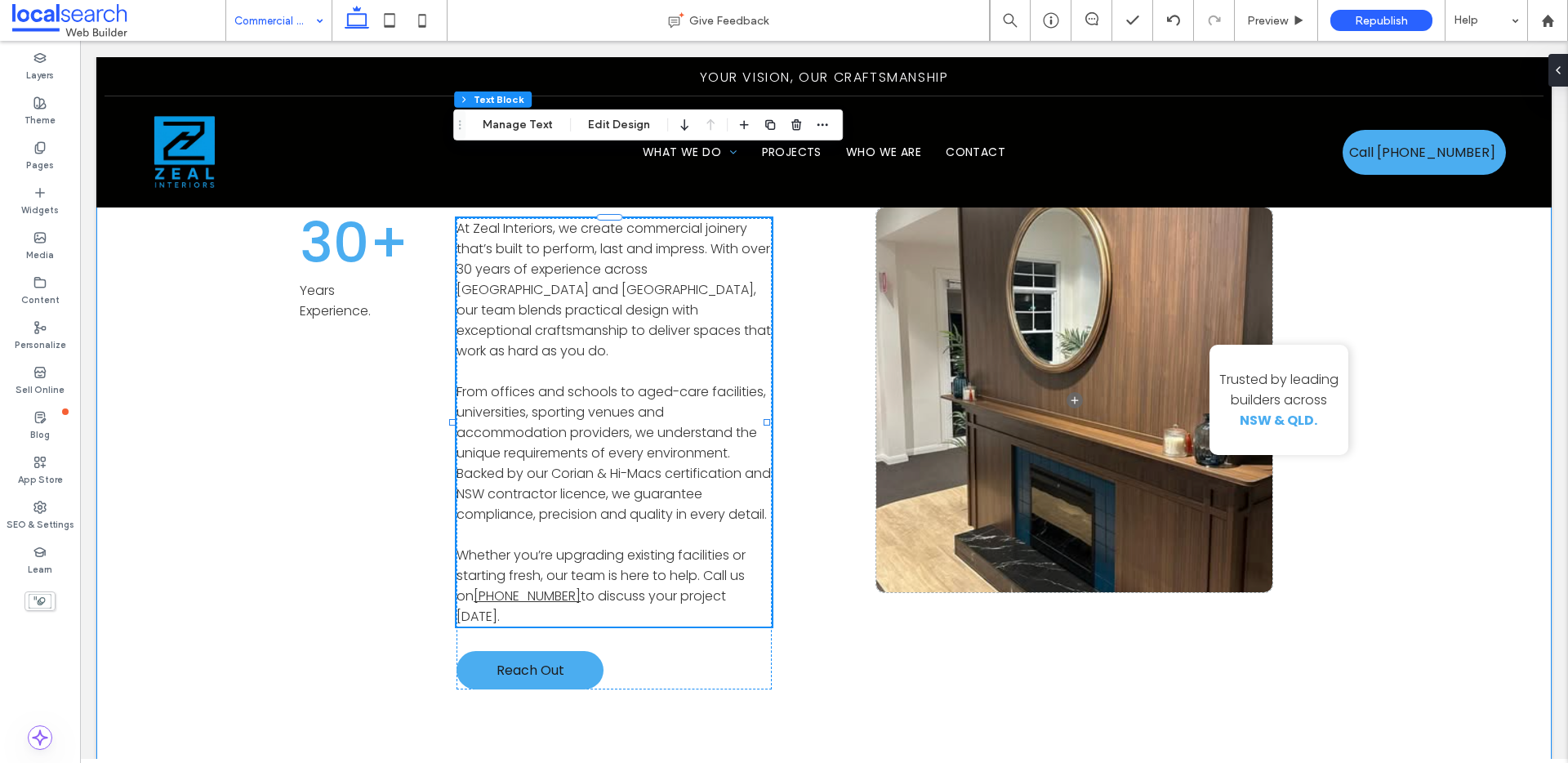
scroll to position [1639, 0]
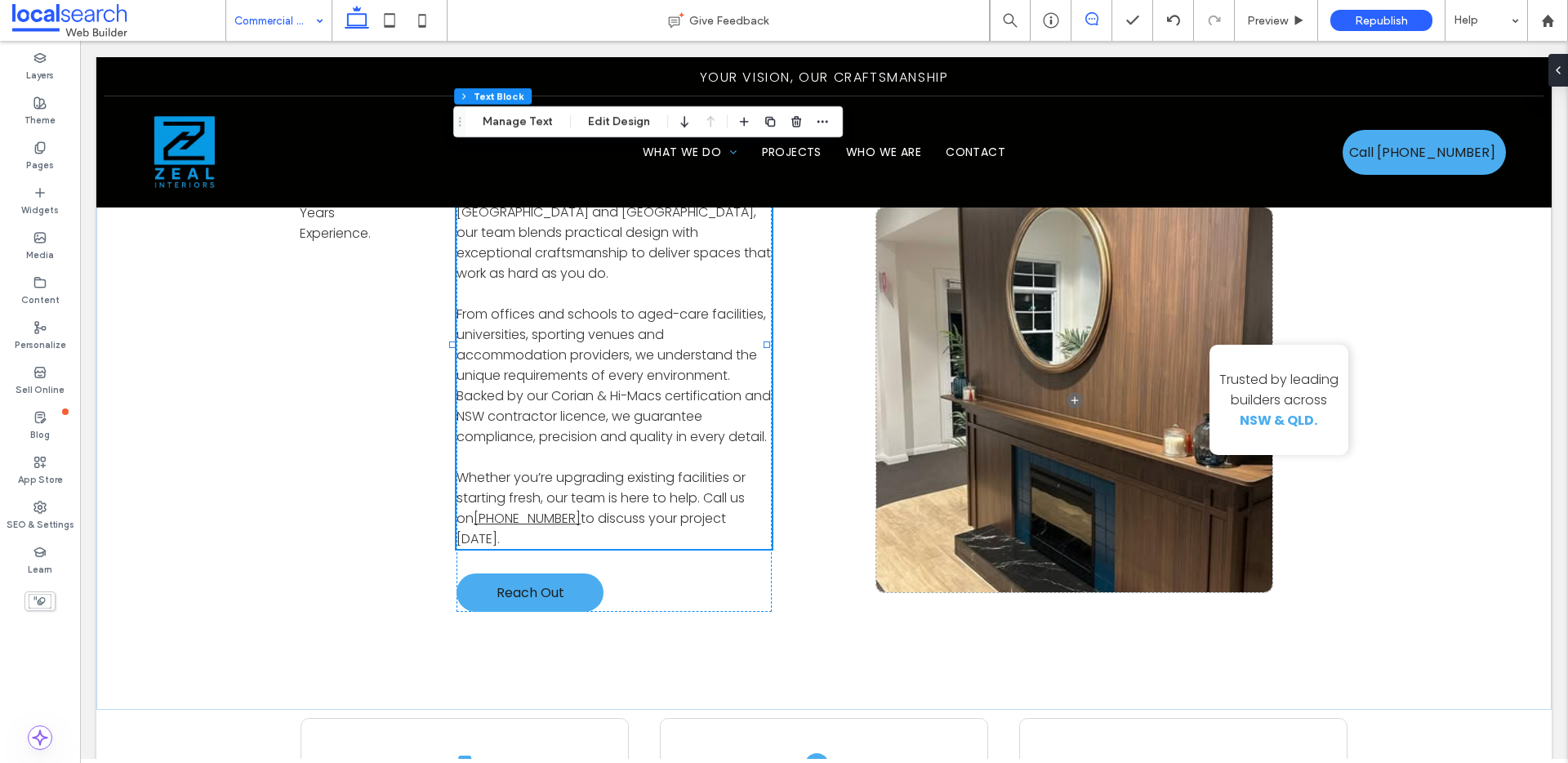
click at [1097, 20] on span at bounding box center [1091, 19] width 40 height 13
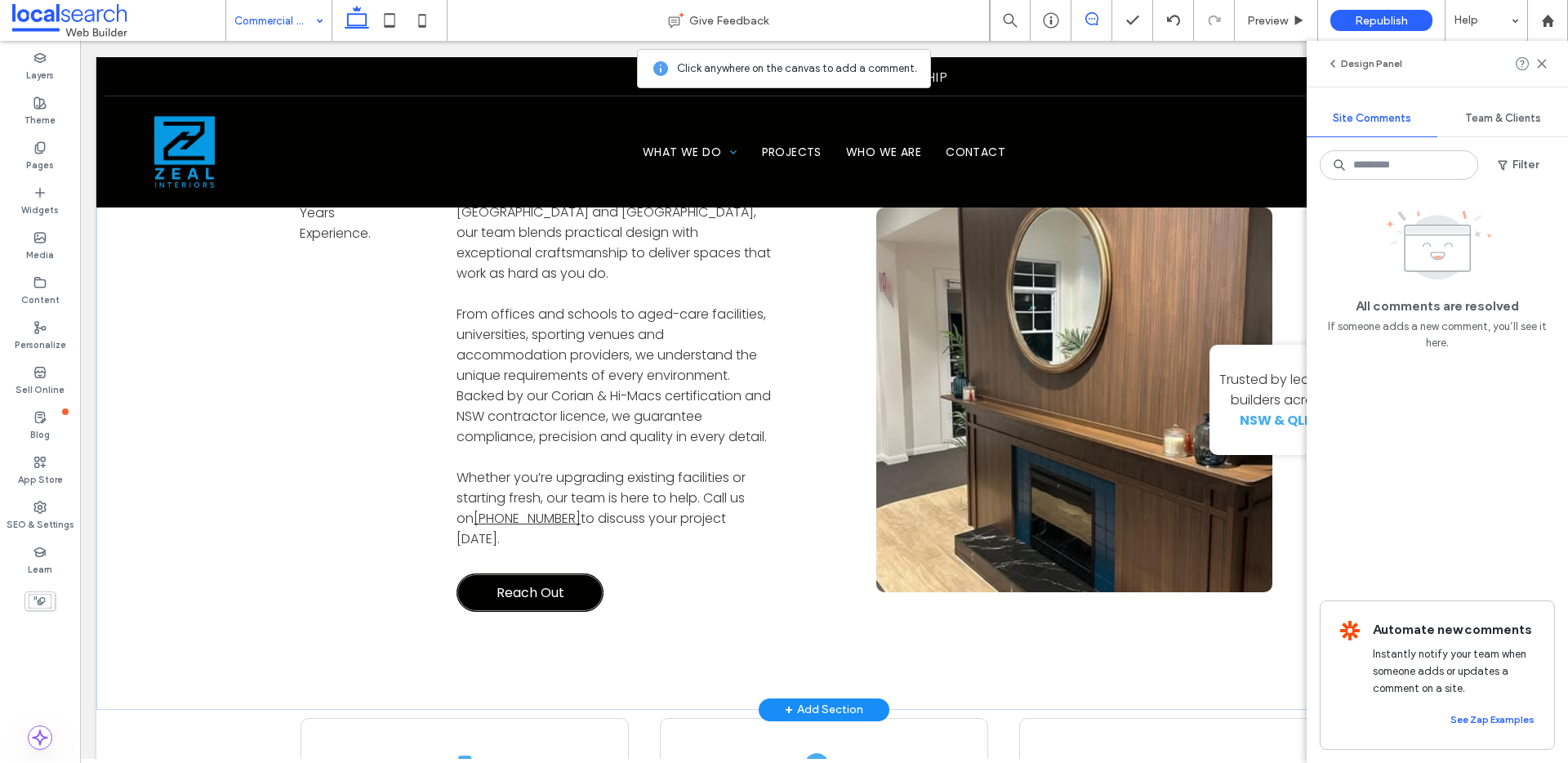
click at [590, 573] on link "Reach Out" at bounding box center [530, 592] width 147 height 38
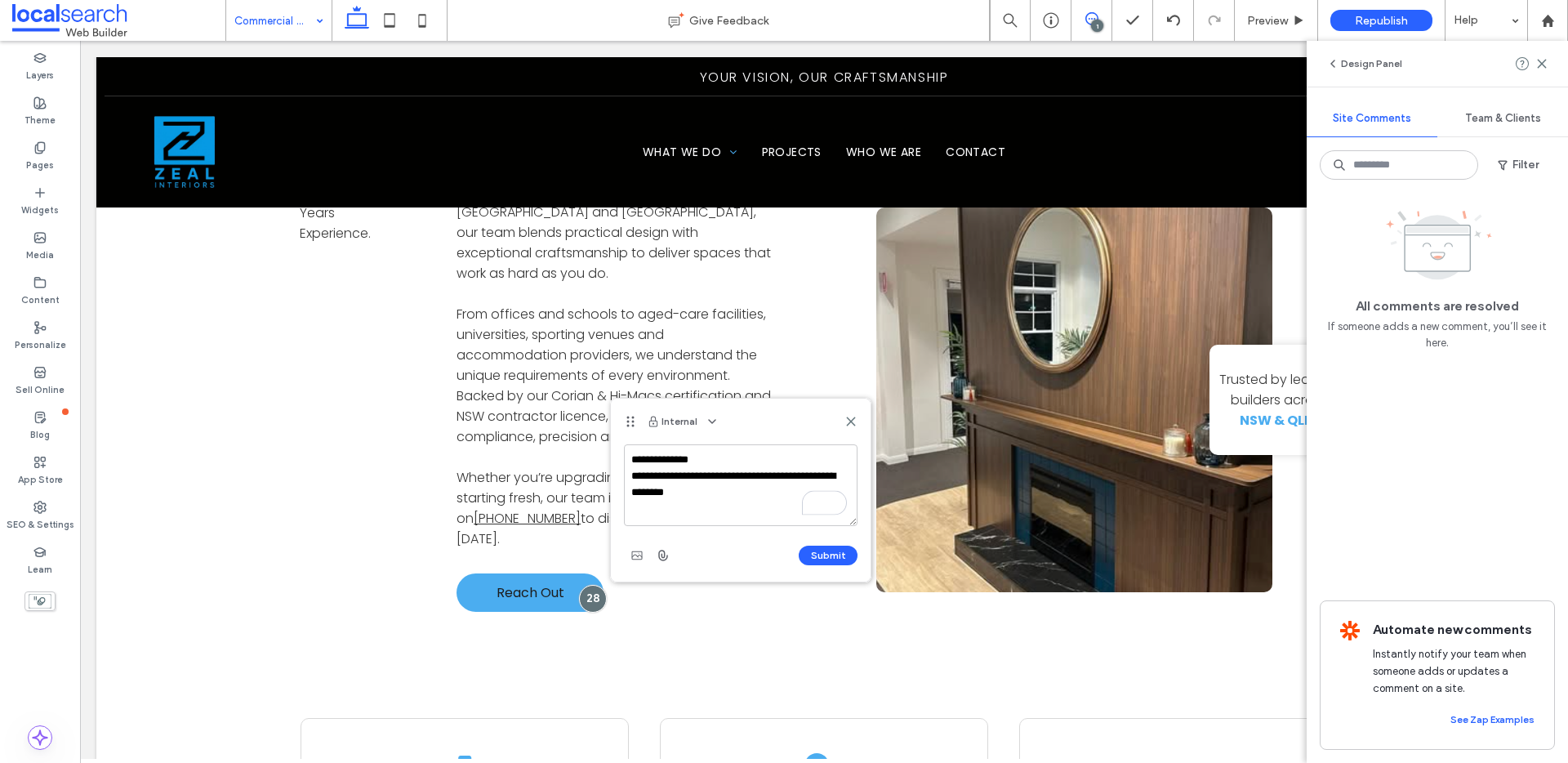
click at [707, 473] on textarea "**********" at bounding box center [740, 485] width 234 height 82
click at [743, 477] on textarea "**********" at bounding box center [740, 485] width 234 height 82
click at [753, 475] on textarea "**********" at bounding box center [740, 485] width 234 height 82
click at [705, 475] on textarea "**********" at bounding box center [740, 485] width 234 height 82
type textarea "**********"
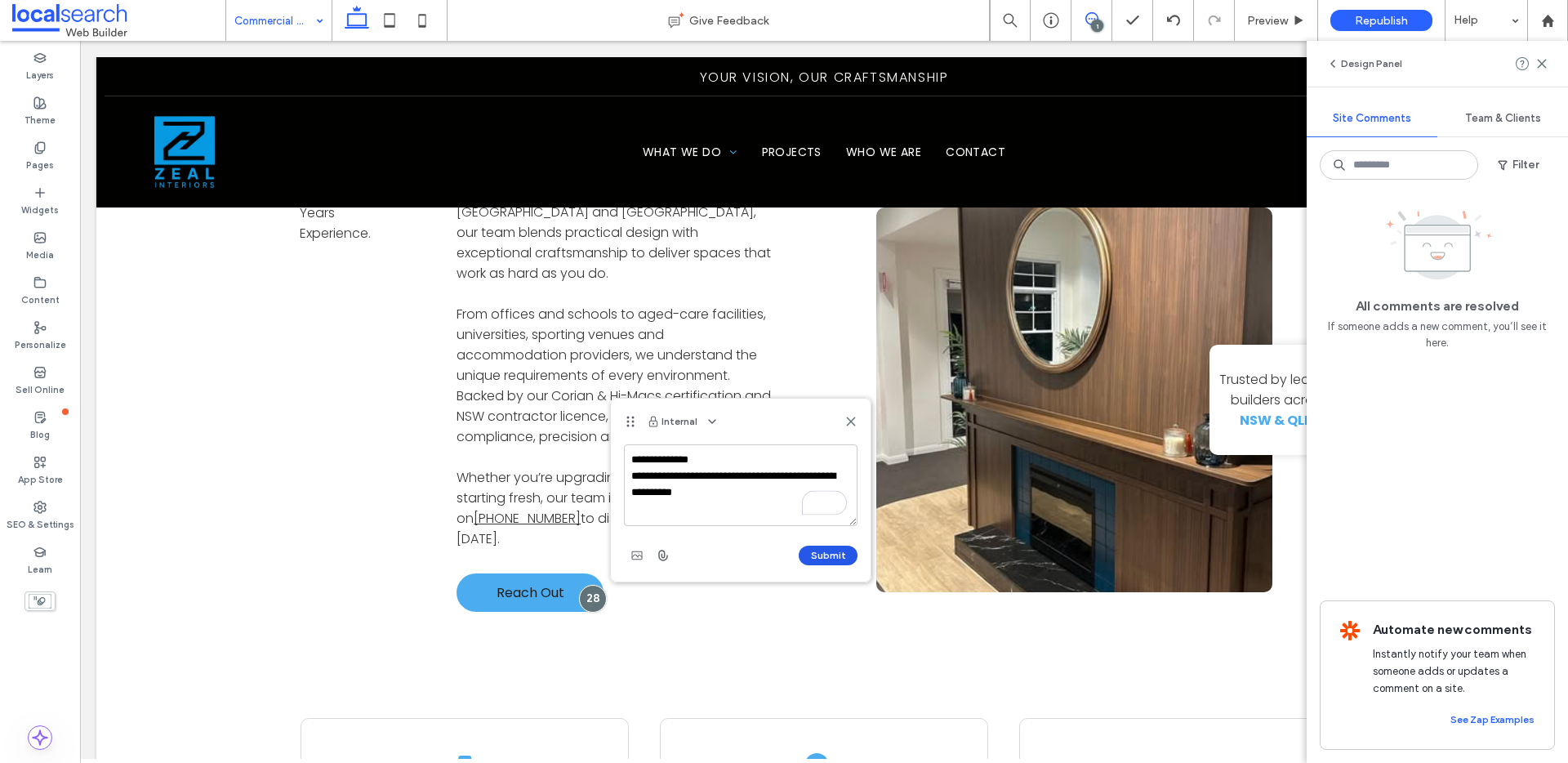
click at [831, 555] on button "Submit" at bounding box center [827, 555] width 59 height 20
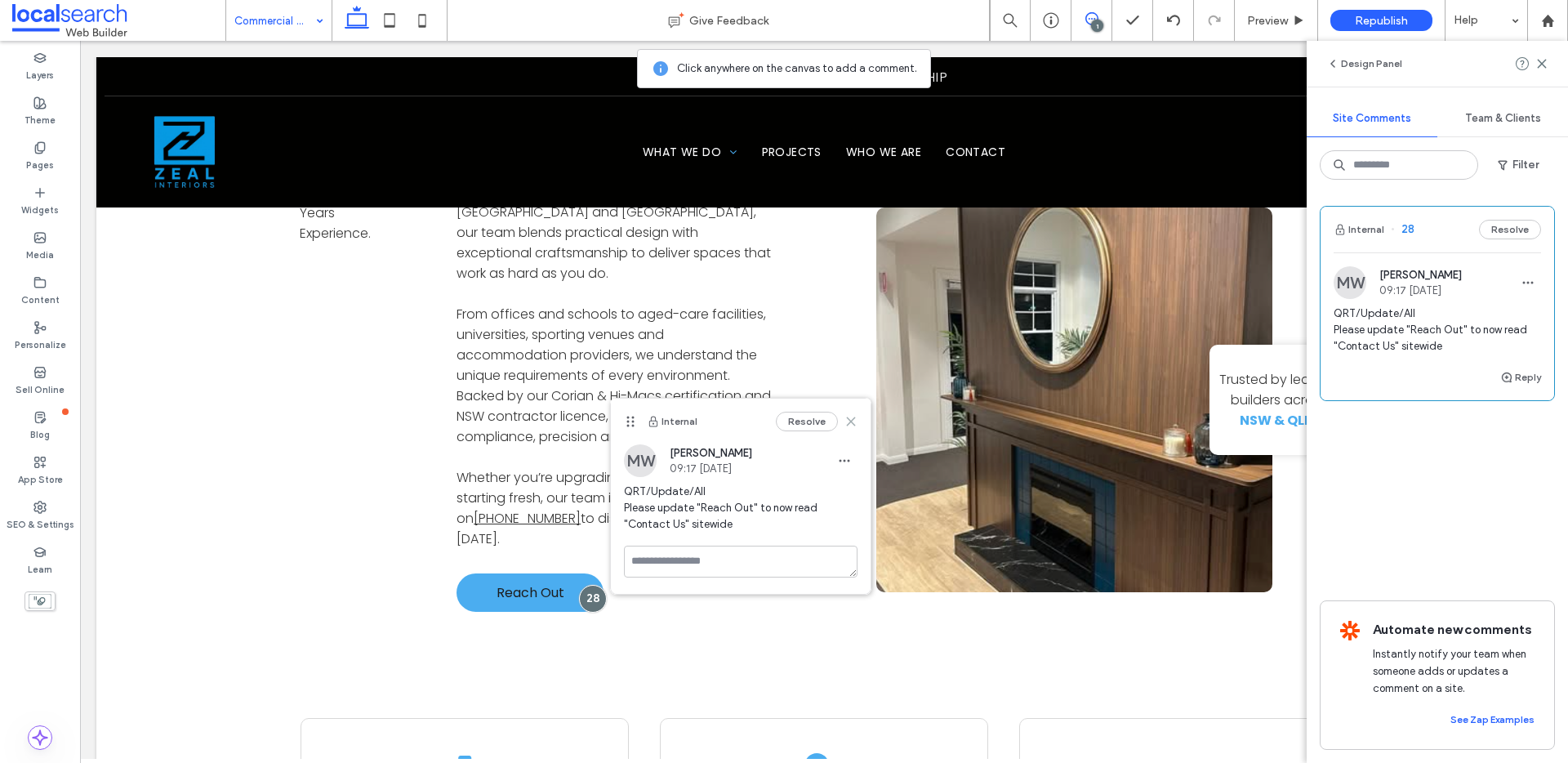
click at [850, 426] on icon at bounding box center [851, 422] width 13 height 13
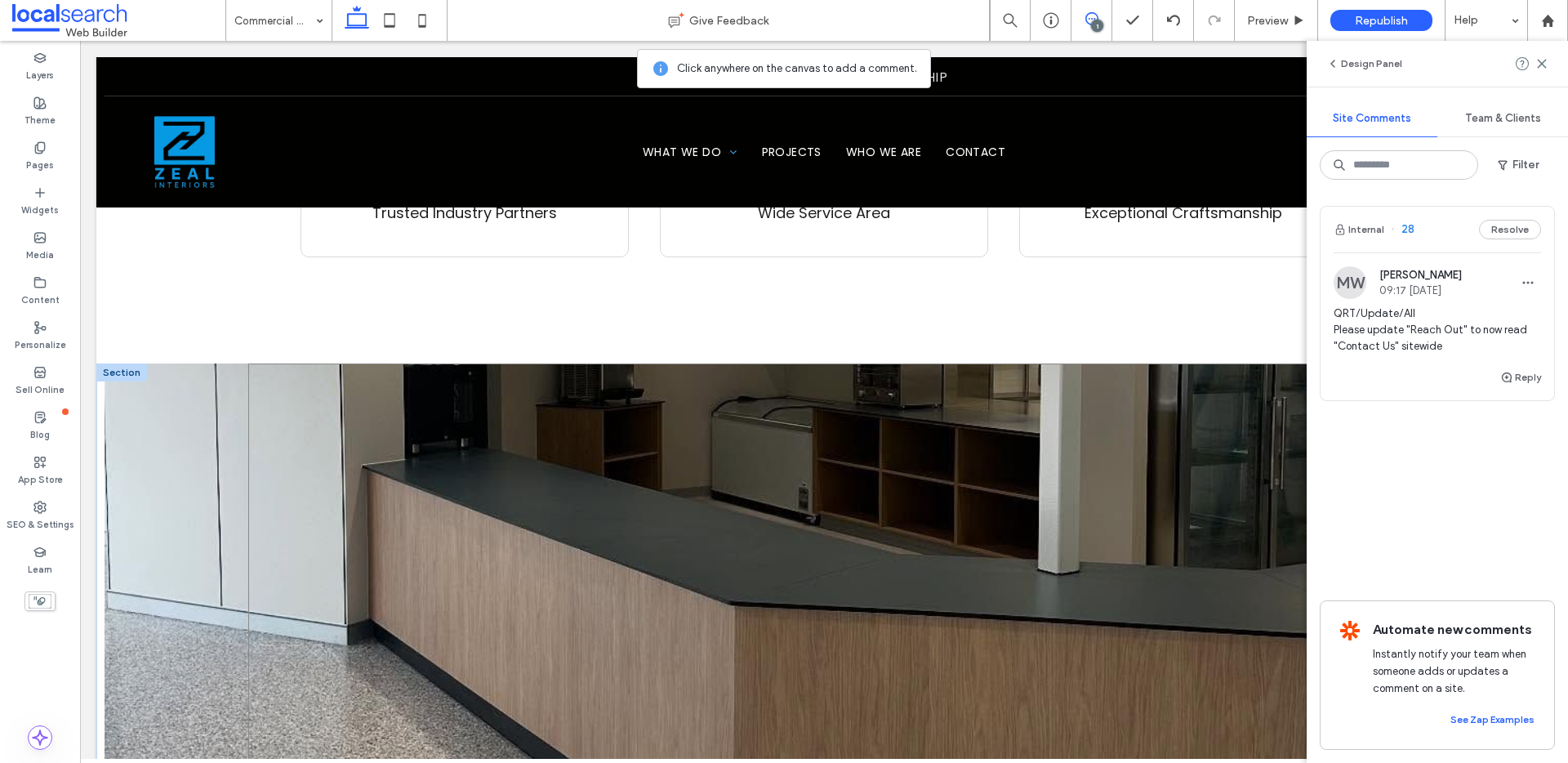
scroll to position [2313, 0]
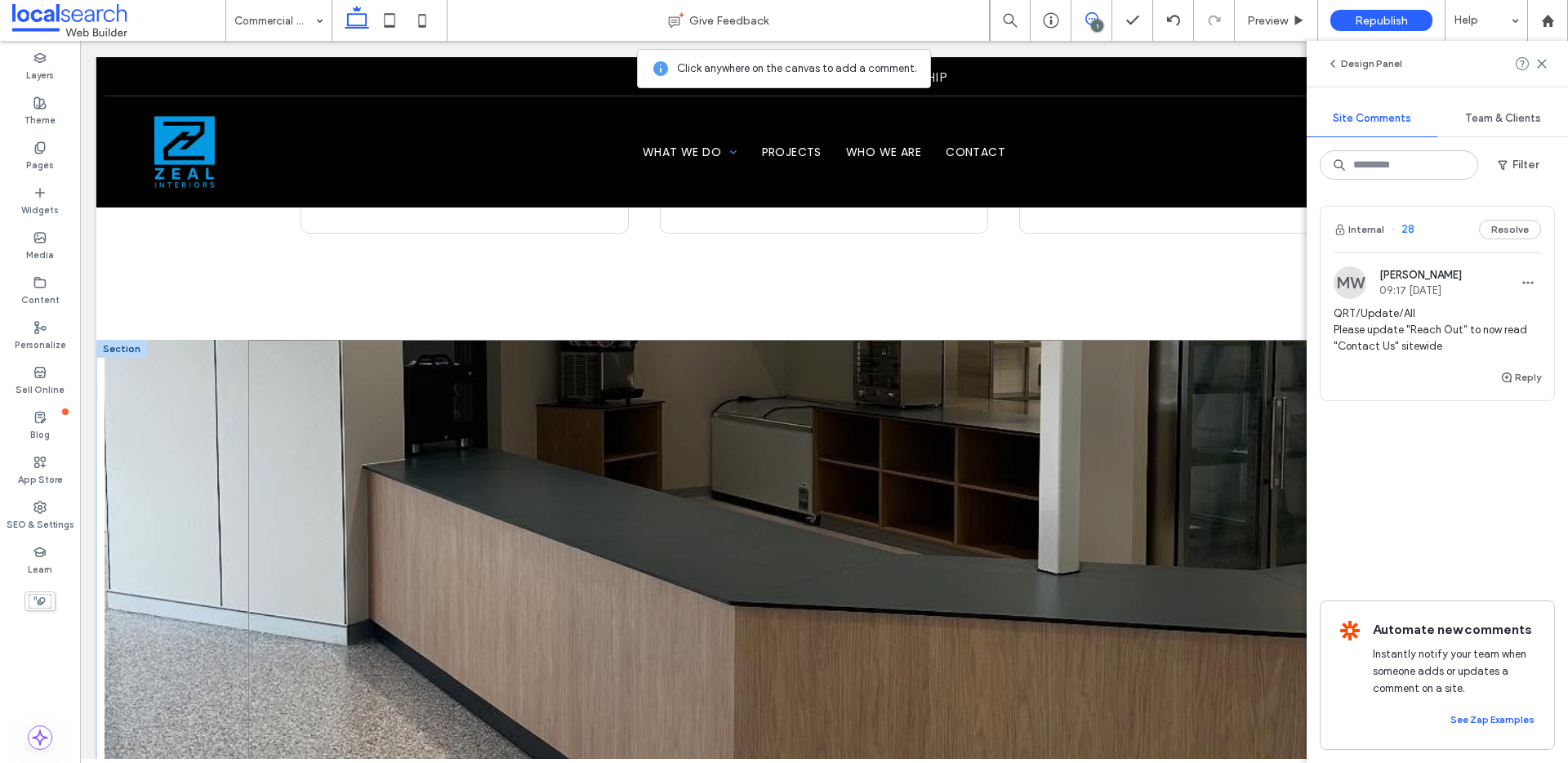
click at [579, 382] on div at bounding box center [824, 584] width 1151 height 489
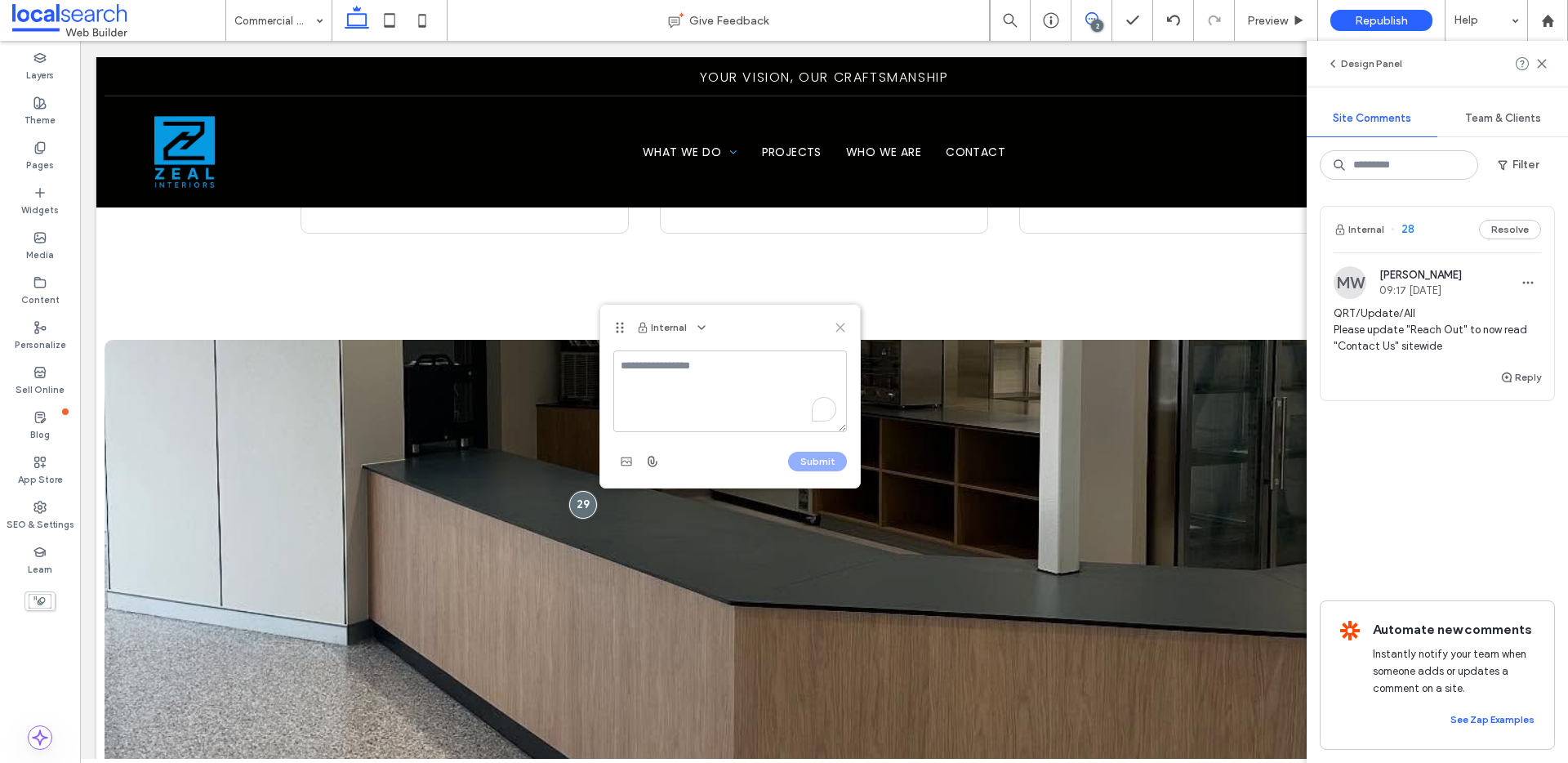
click at [843, 323] on icon at bounding box center [840, 328] width 13 height 13
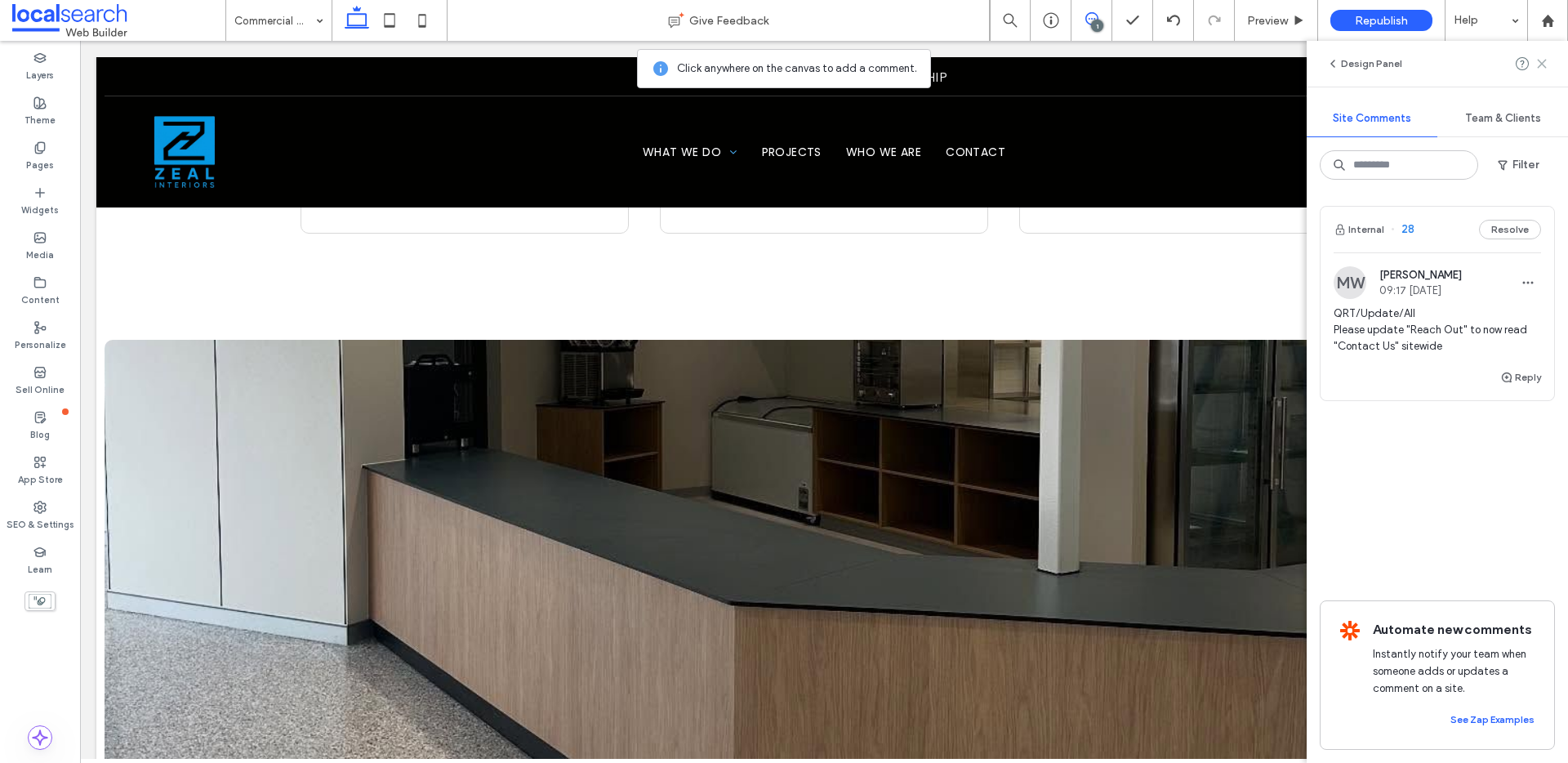
click at [1543, 66] on icon at bounding box center [1542, 63] width 13 height 13
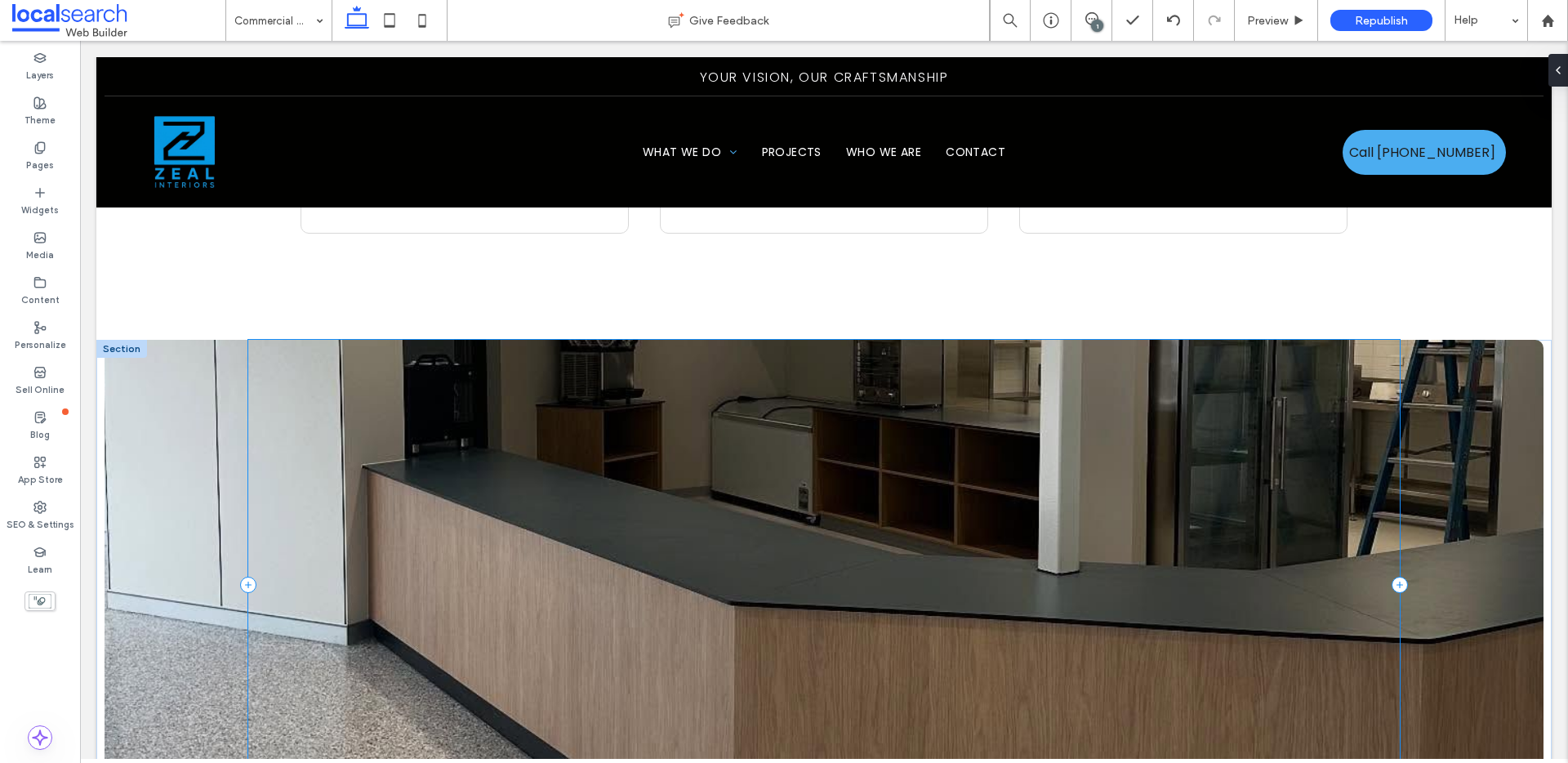
click at [475, 430] on div at bounding box center [824, 584] width 1151 height 489
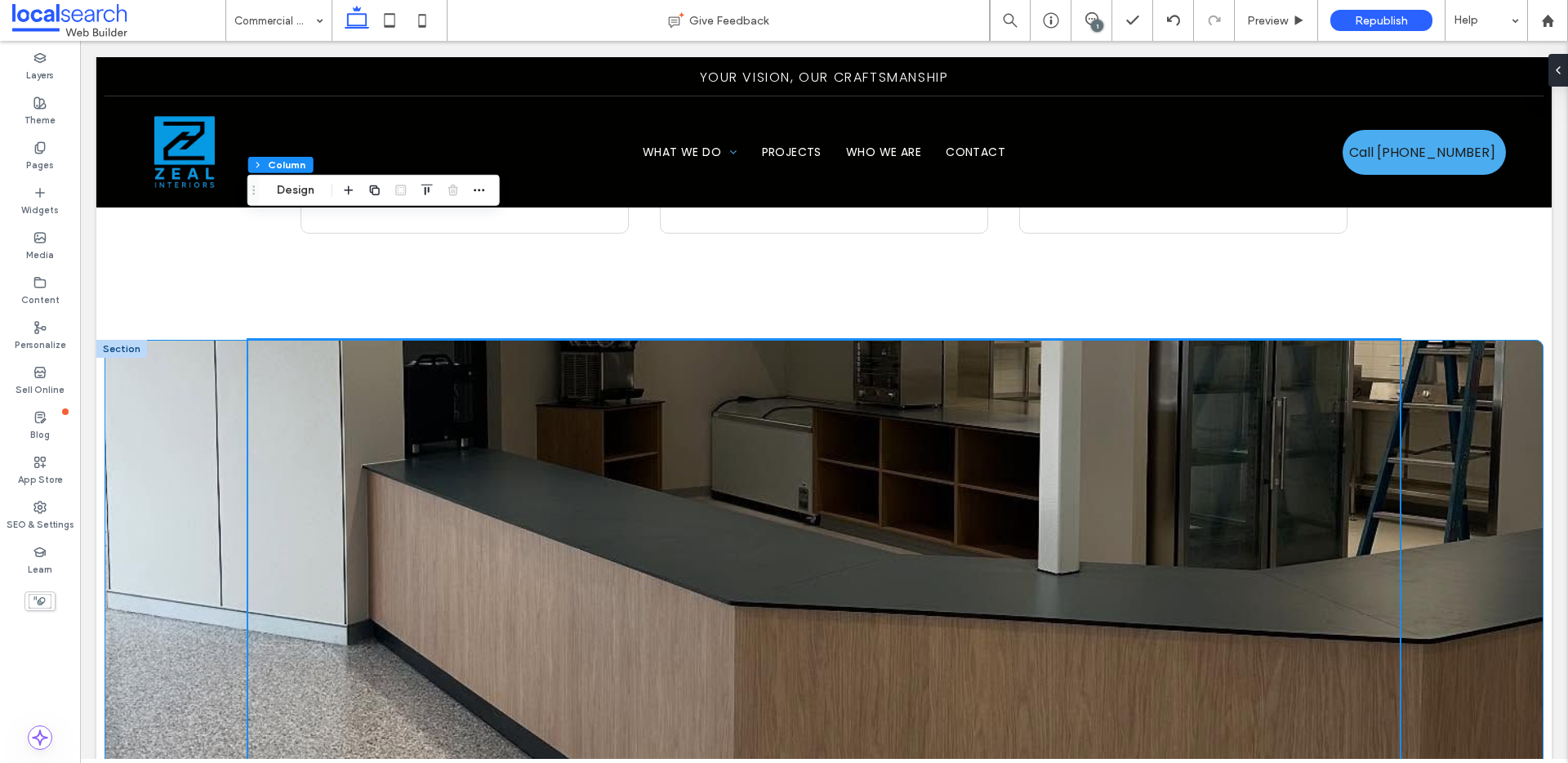
click at [184, 383] on div at bounding box center [824, 584] width 1439 height 489
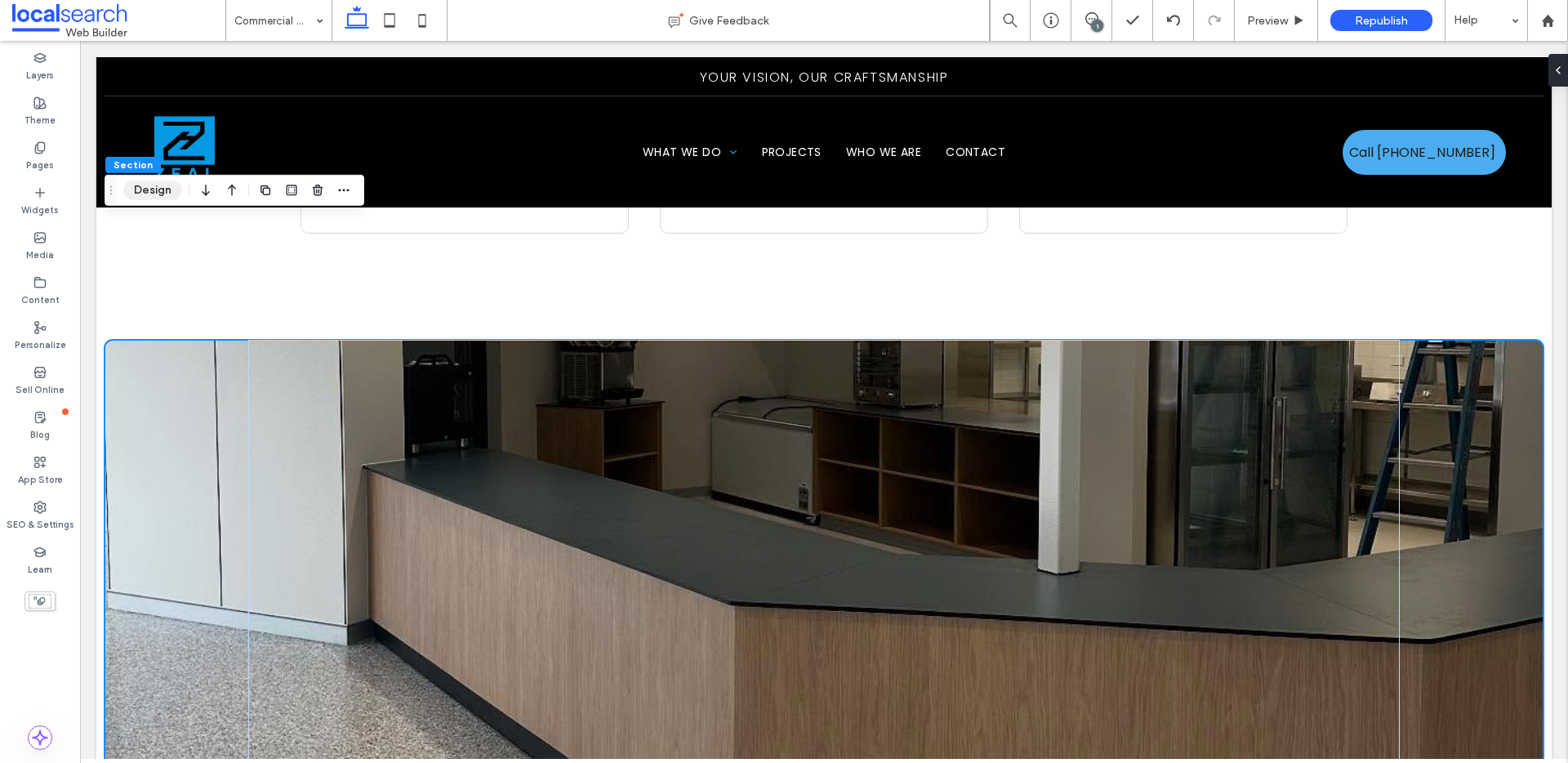
click at [164, 188] on button "Design" at bounding box center [153, 190] width 59 height 20
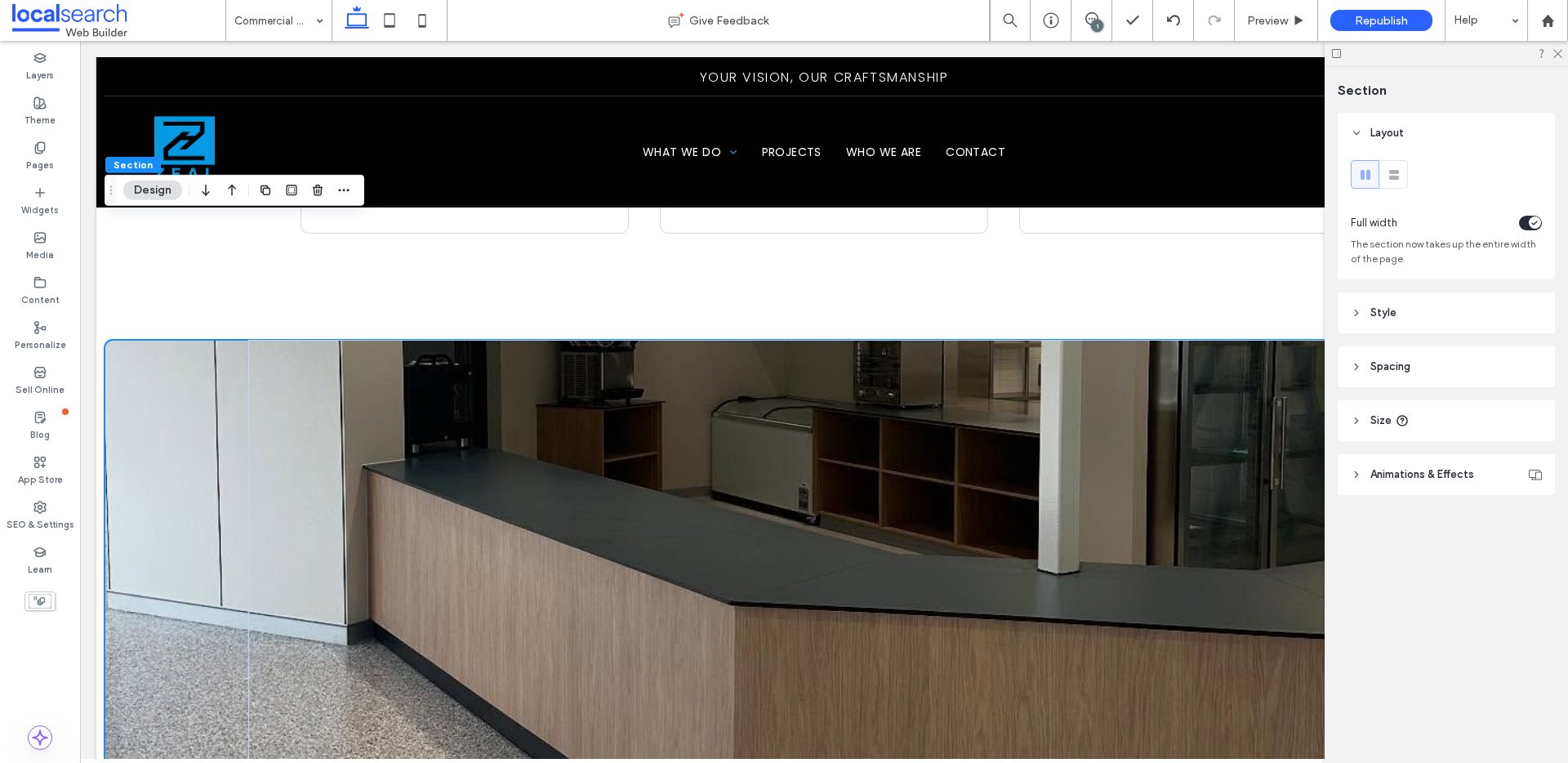
click at [1362, 313] on header "Style" at bounding box center [1445, 313] width 217 height 41
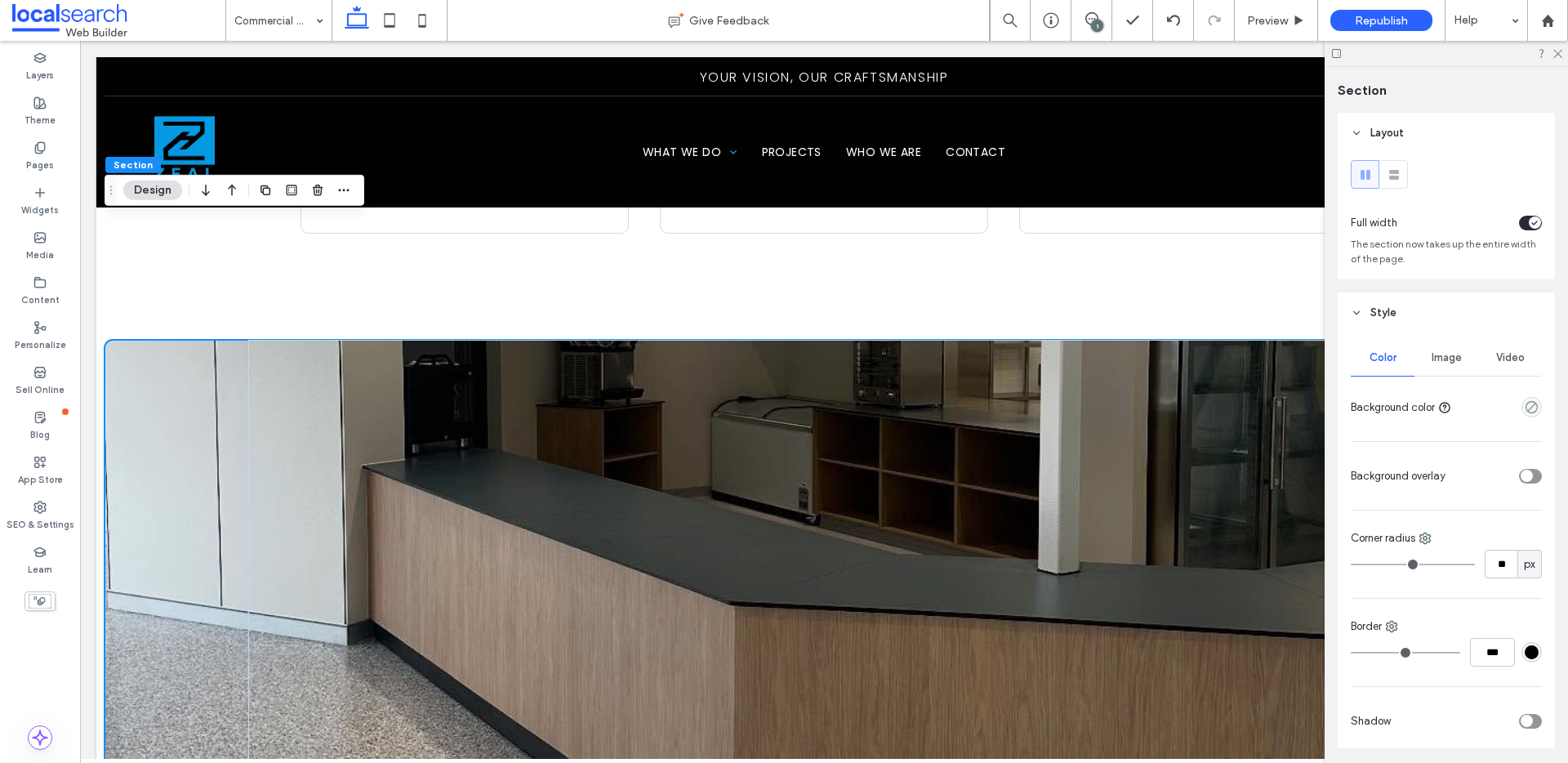
click at [1431, 354] on span "Image" at bounding box center [1446, 357] width 30 height 13
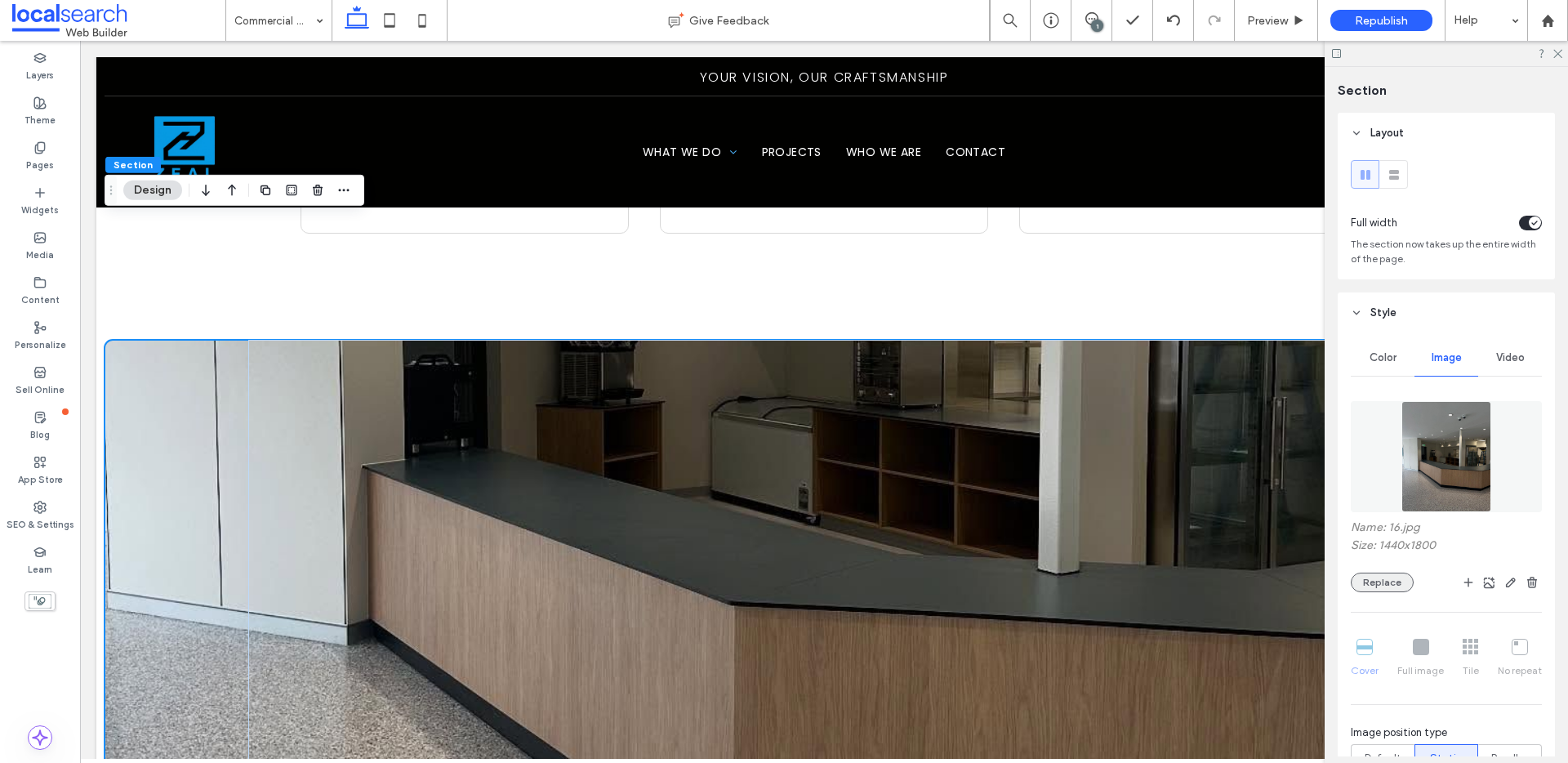
click at [1383, 590] on button "Replace" at bounding box center [1382, 582] width 63 height 20
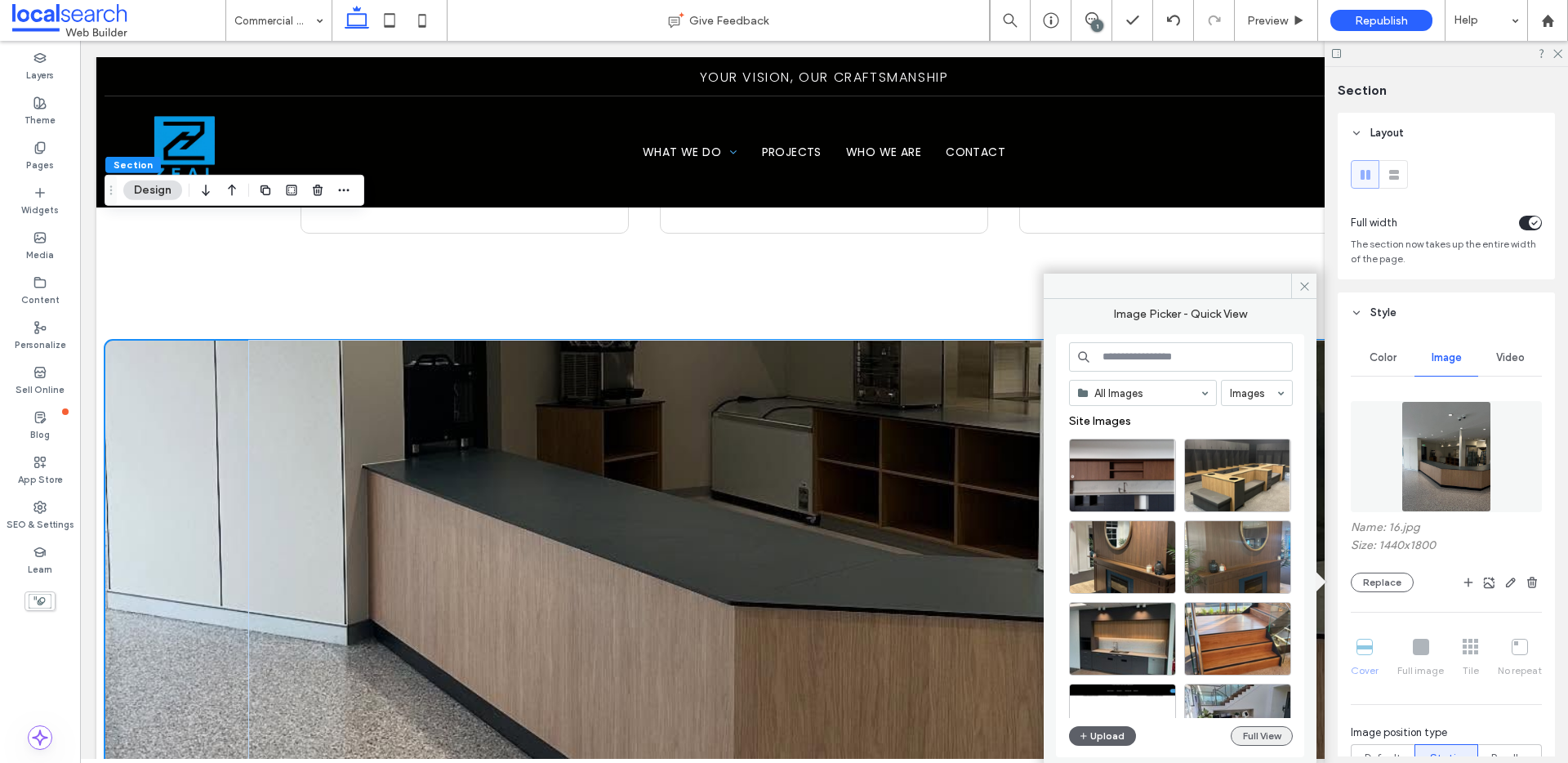
click at [1270, 736] on button "Full View" at bounding box center [1261, 735] width 62 height 20
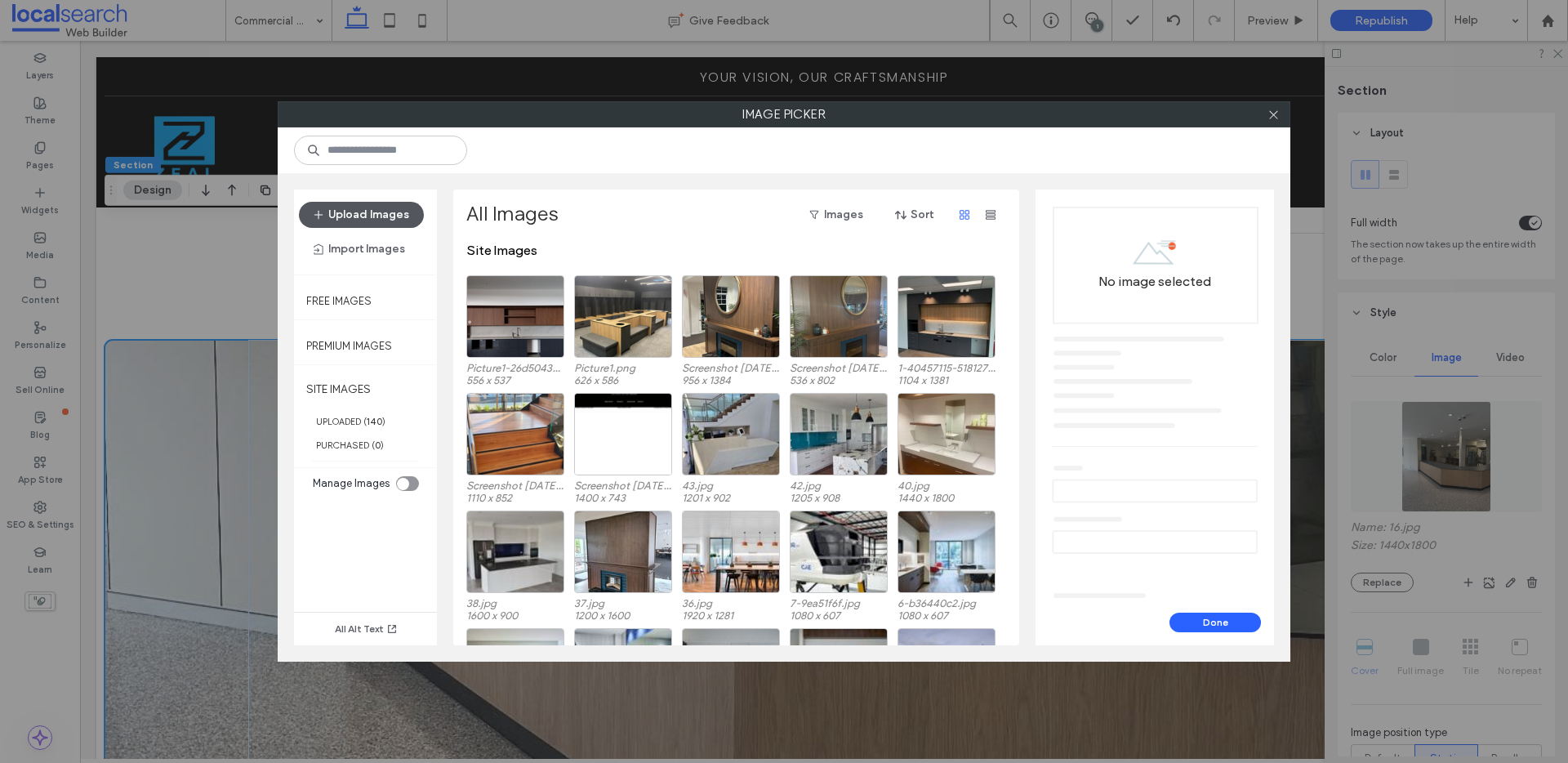
click at [356, 213] on button "Upload Images" at bounding box center [361, 215] width 125 height 26
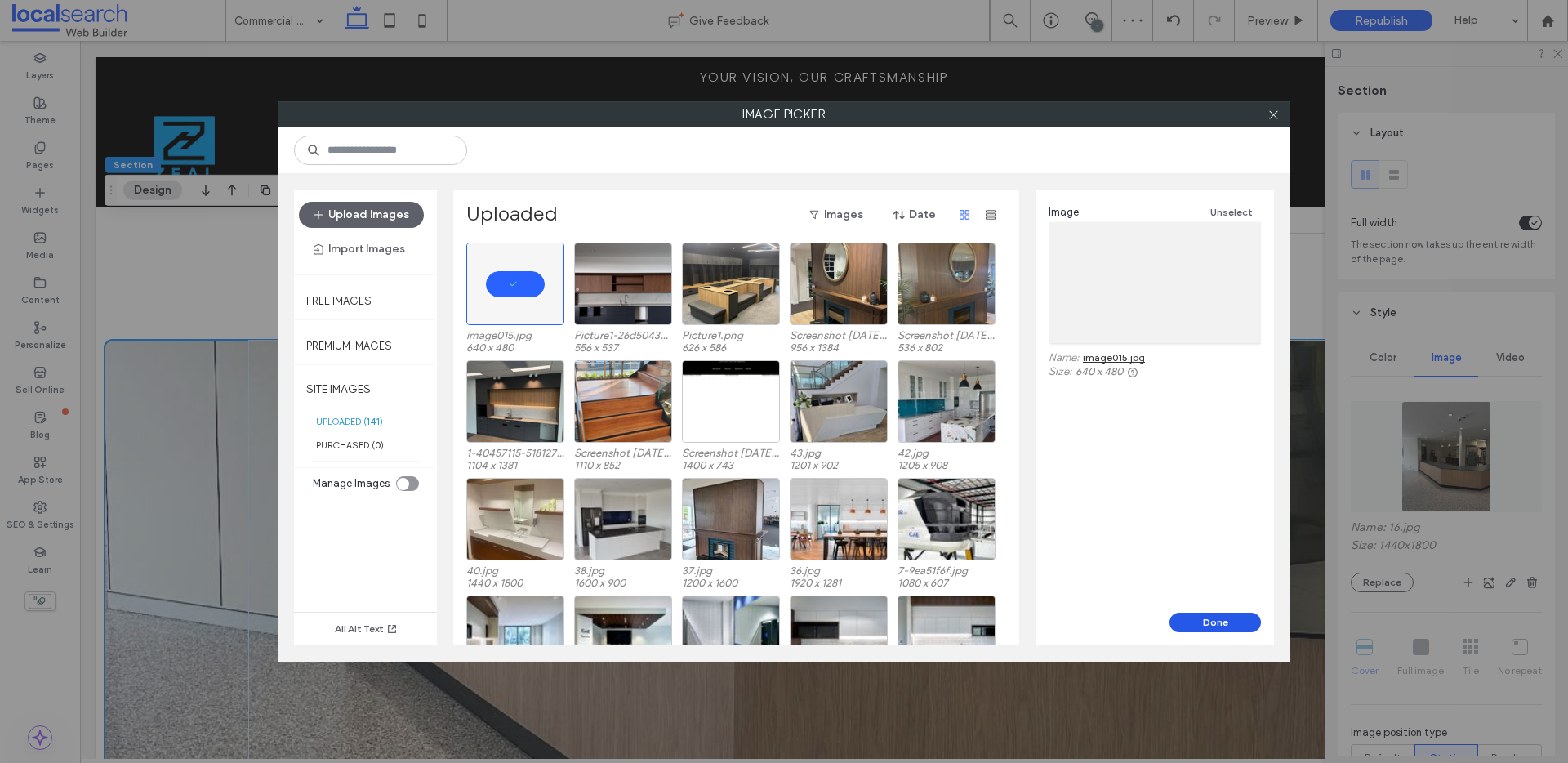
click at [1210, 620] on button "Done" at bounding box center [1215, 622] width 91 height 20
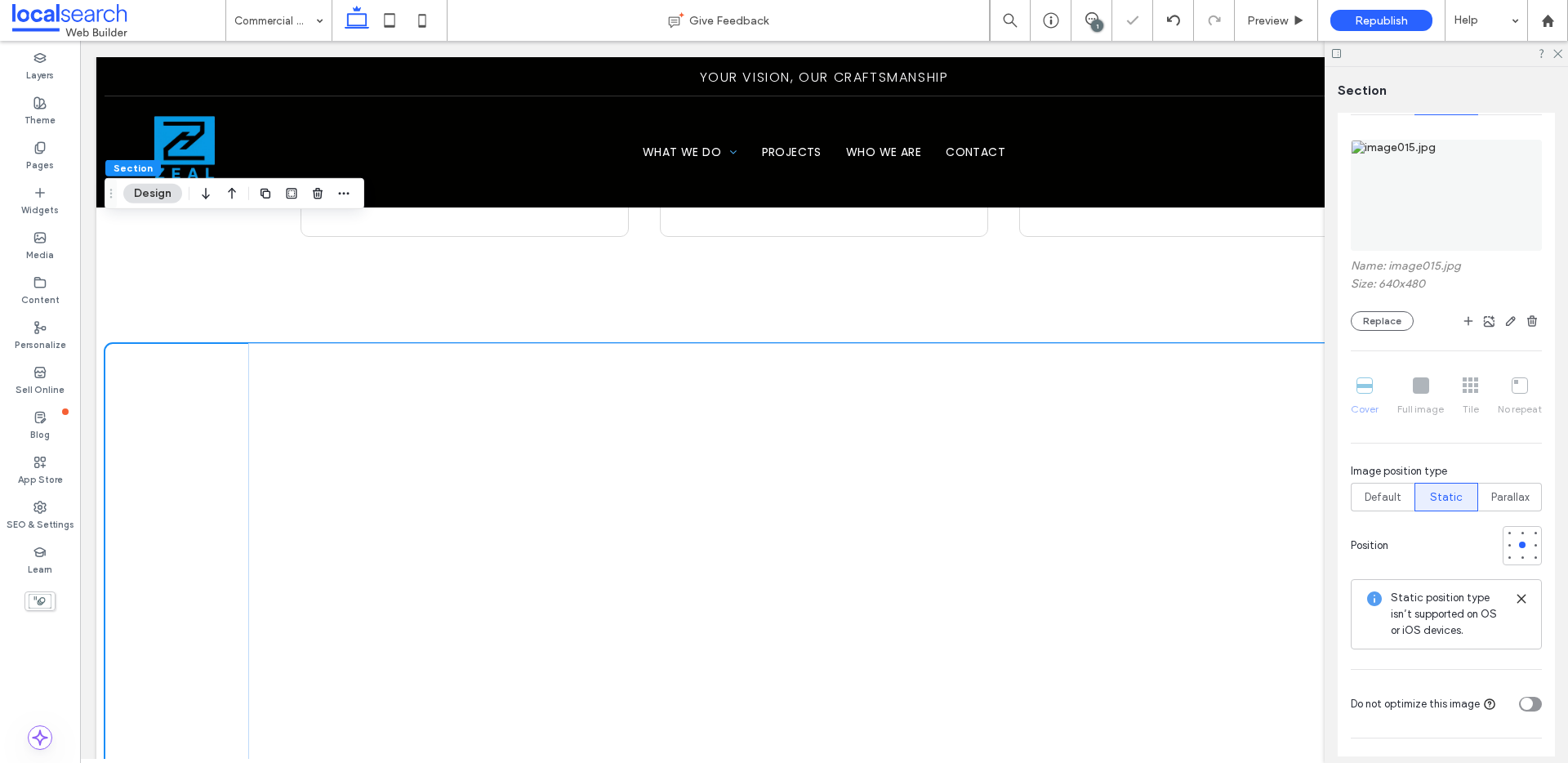
scroll to position [265, 0]
click at [1519, 527] on div at bounding box center [1521, 528] width 7 height 7
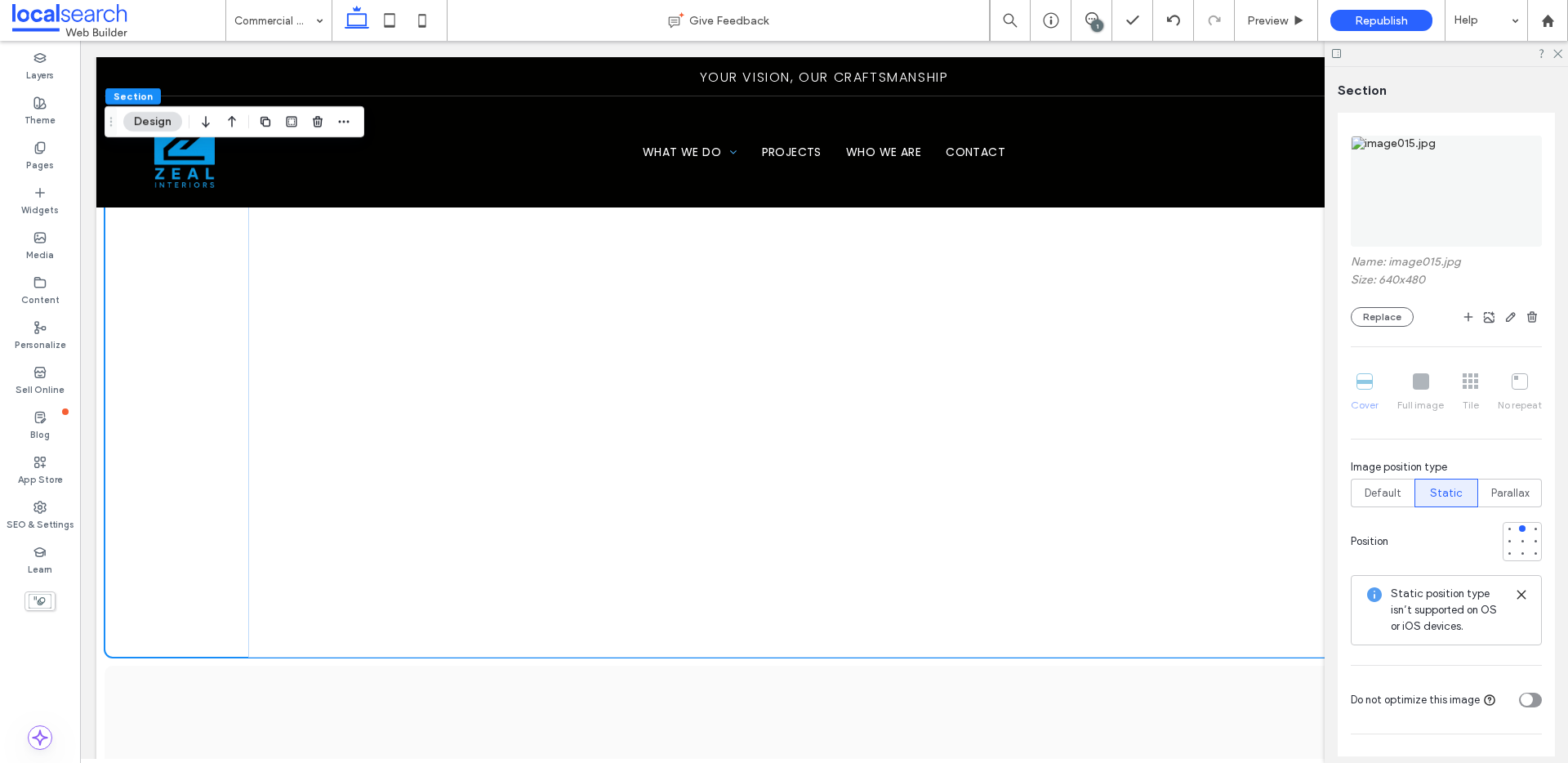
scroll to position [2330, 0]
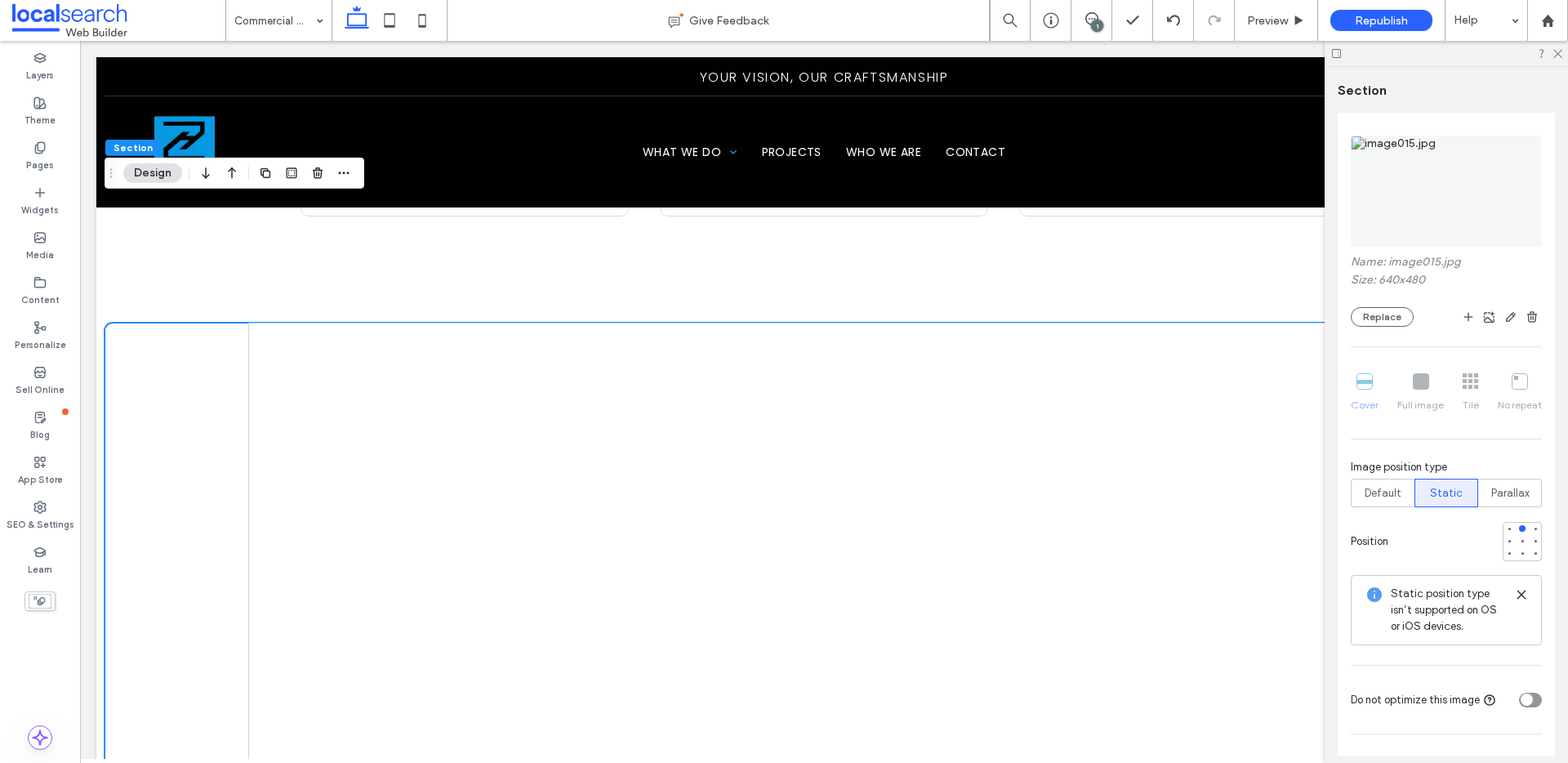
click at [1394, 328] on div "Name: image015.jpg Size: 640x480 Replace Cover Full image Tile No repeat Image …" at bounding box center [1445, 421] width 191 height 586
click at [1395, 319] on button "Replace" at bounding box center [1382, 316] width 63 height 20
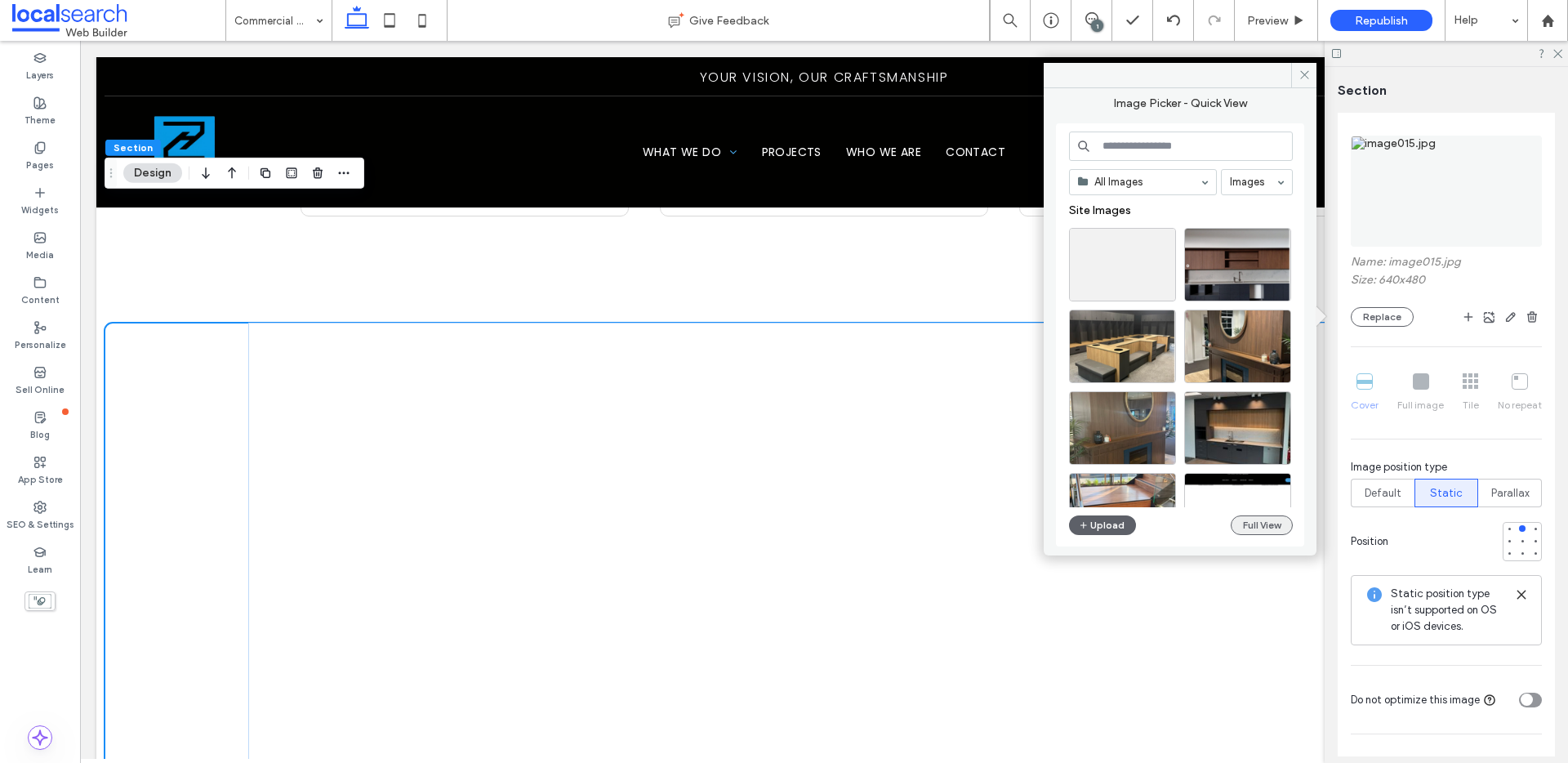
click at [1243, 525] on button "Full View" at bounding box center [1261, 525] width 62 height 20
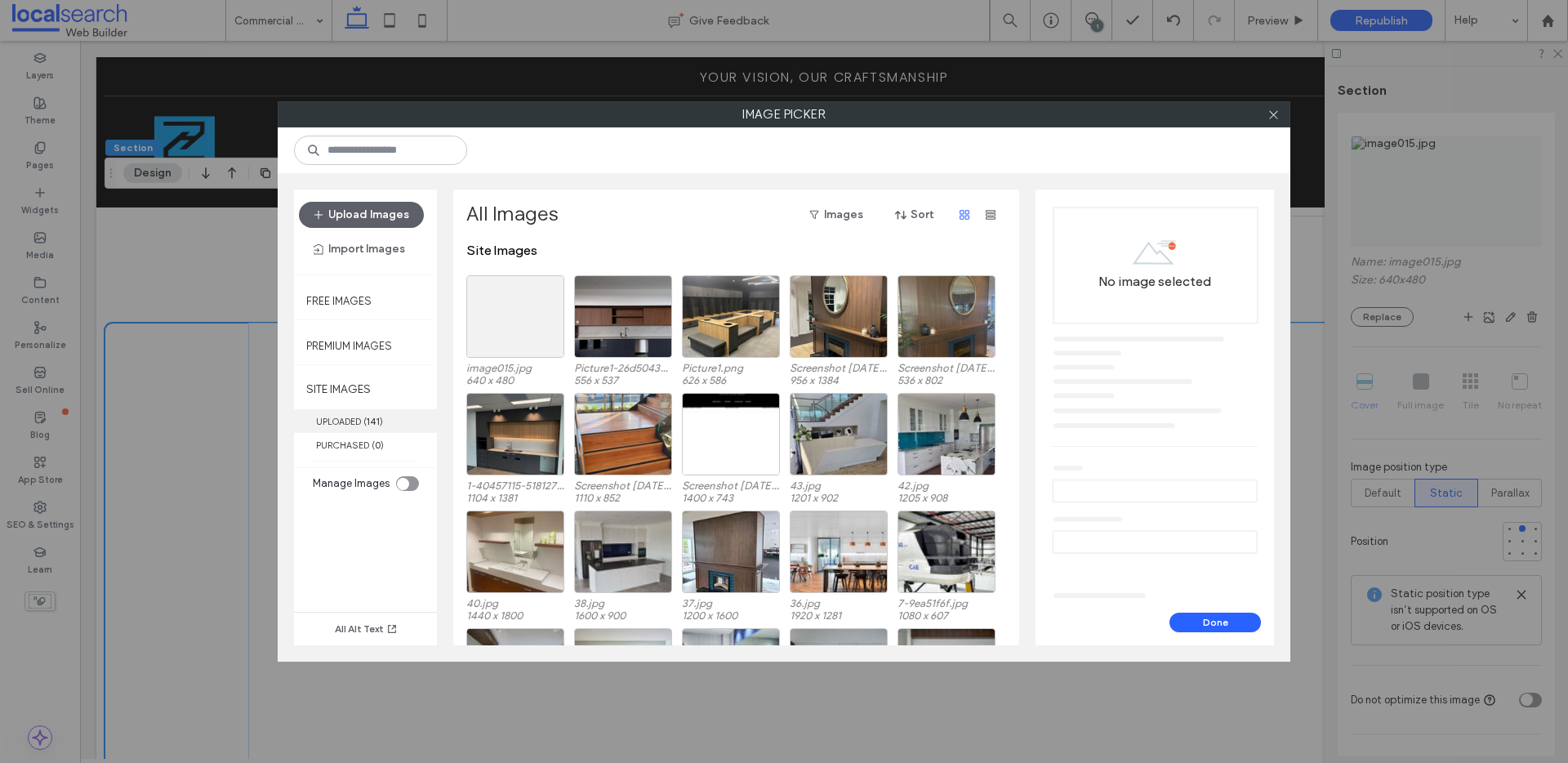
click at [366, 416] on span "( 141 )" at bounding box center [372, 422] width 20 height 11
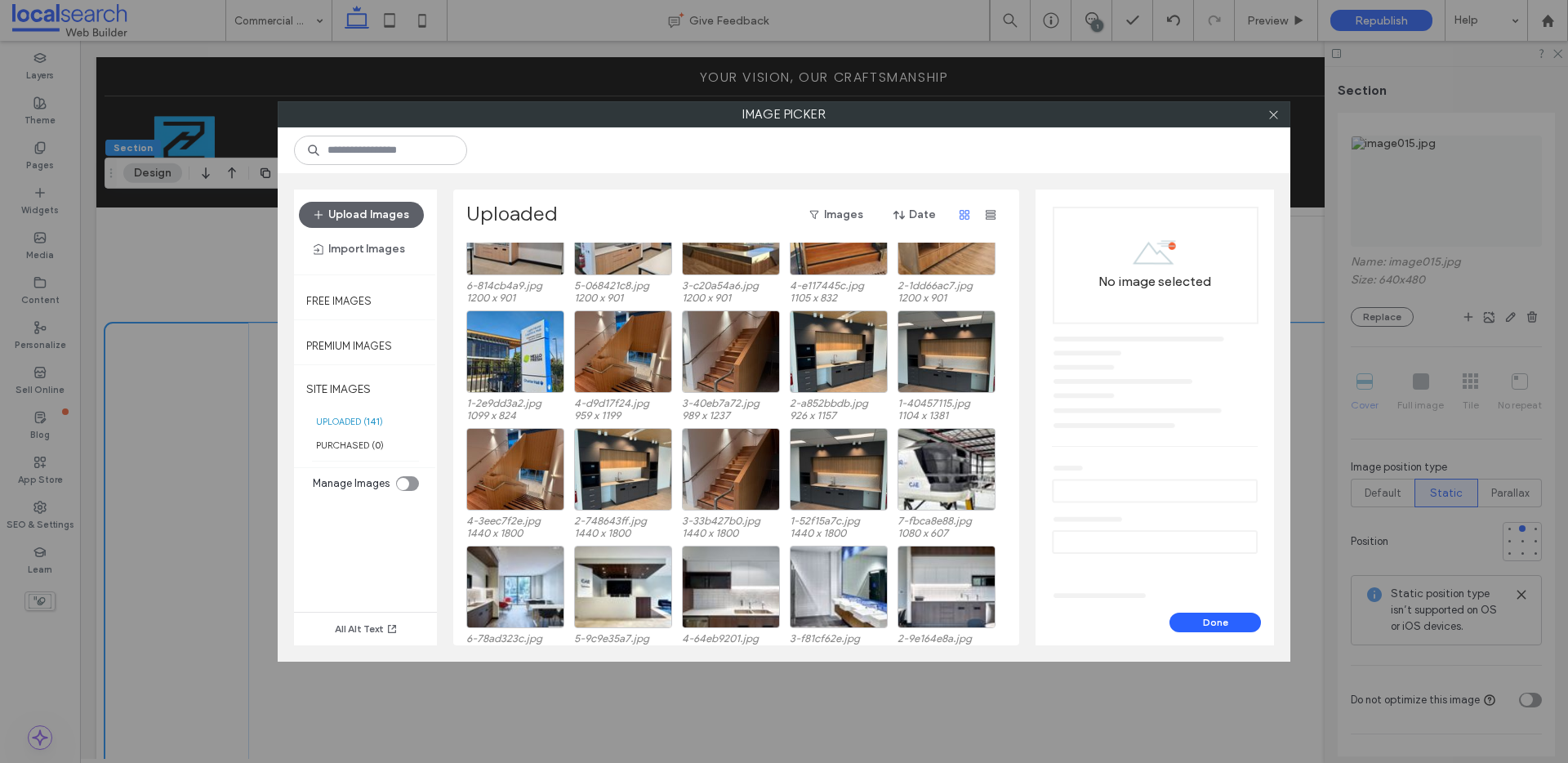
scroll to position [632, 0]
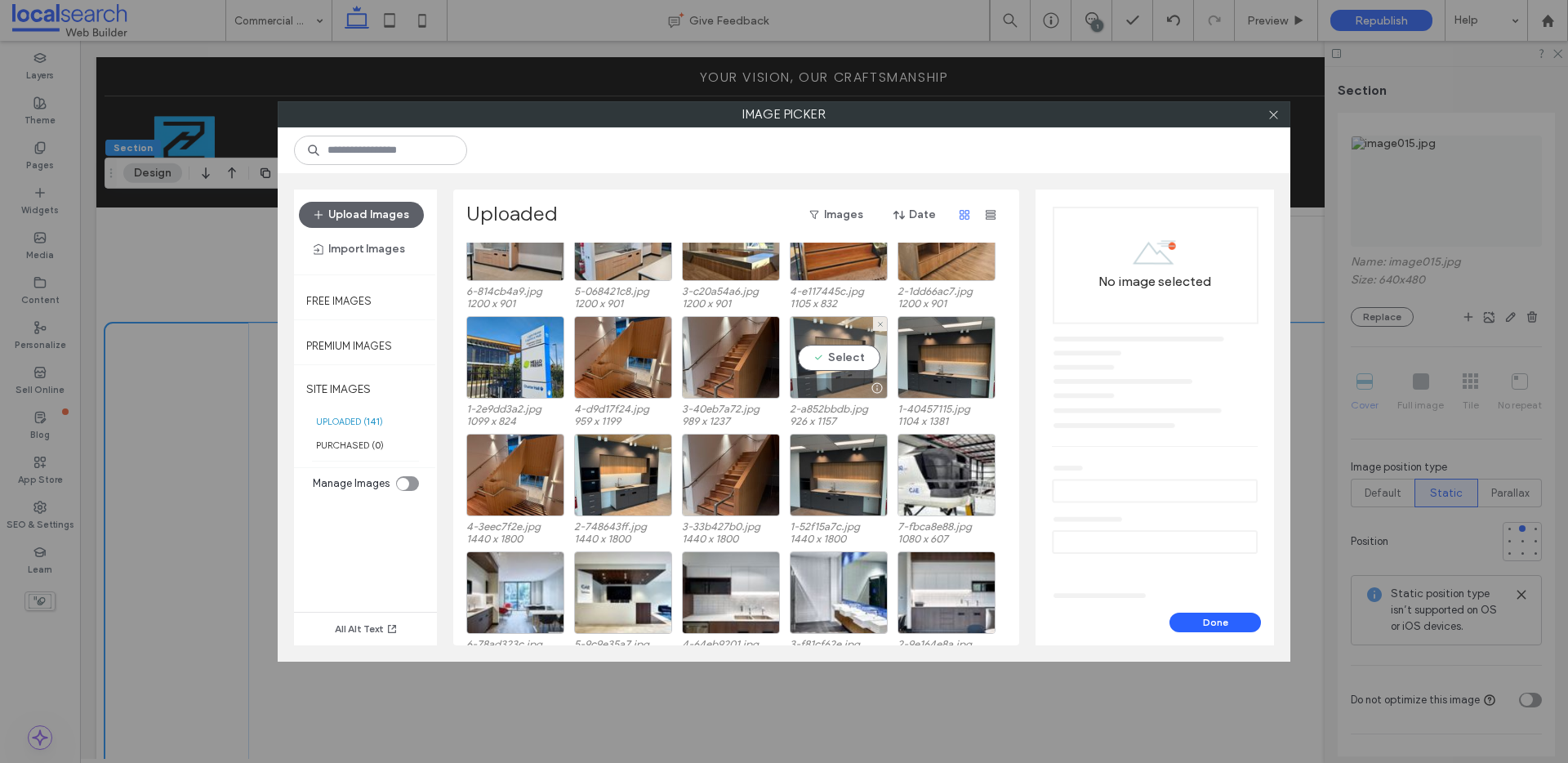
click at [829, 328] on div "Select" at bounding box center [838, 357] width 98 height 83
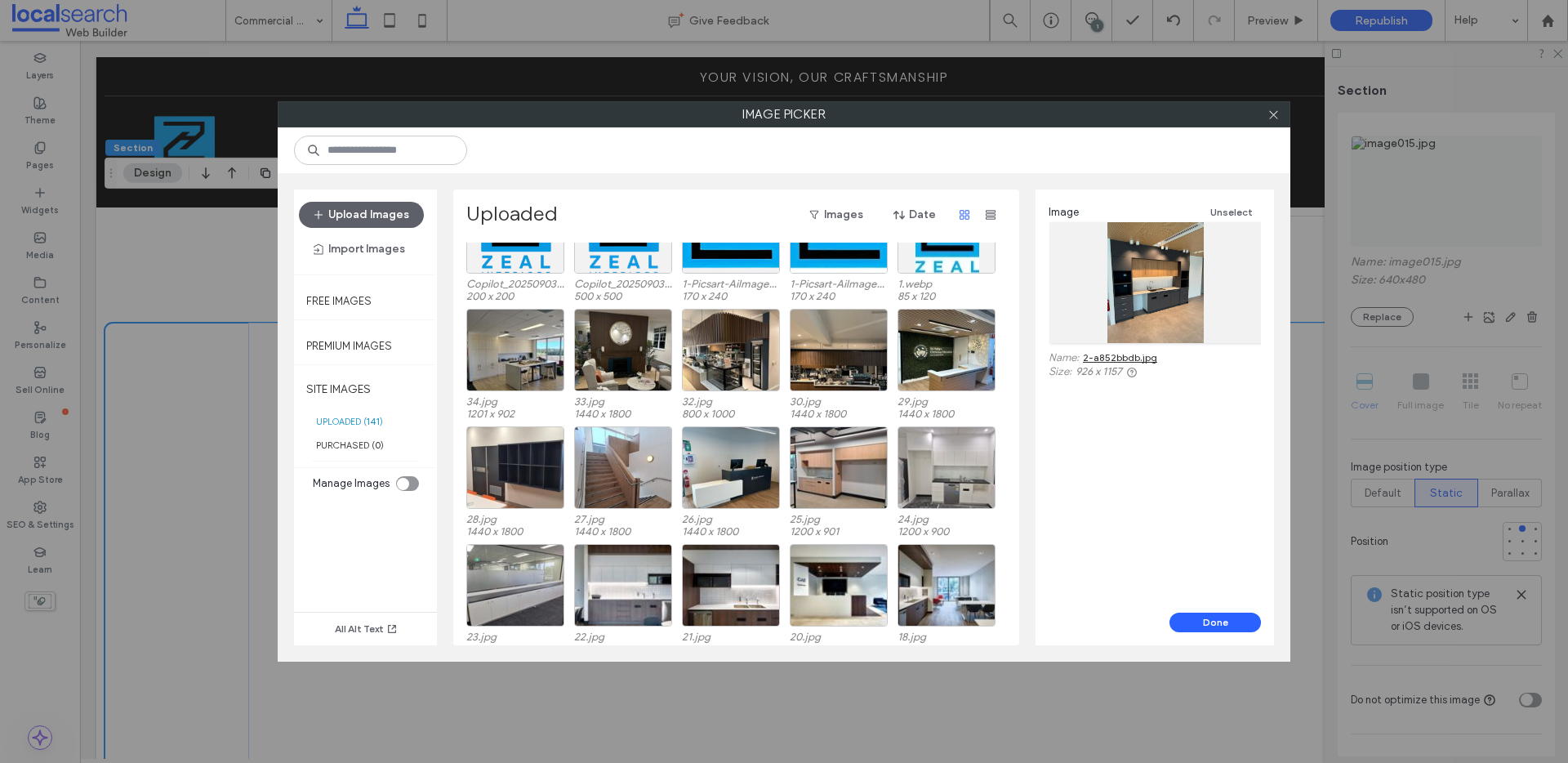
scroll to position [1936, 0]
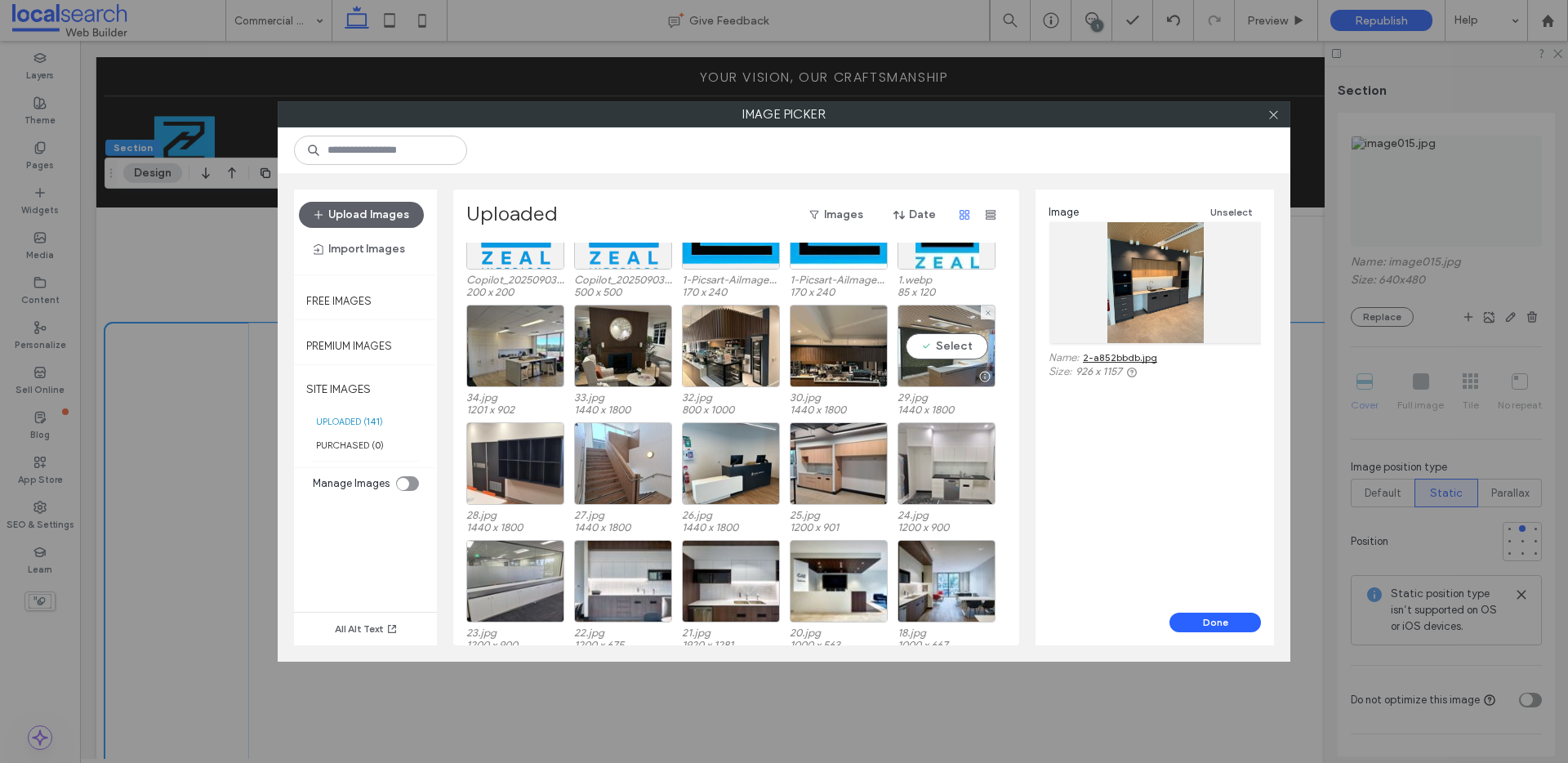
click at [954, 315] on div "Select" at bounding box center [945, 345] width 98 height 83
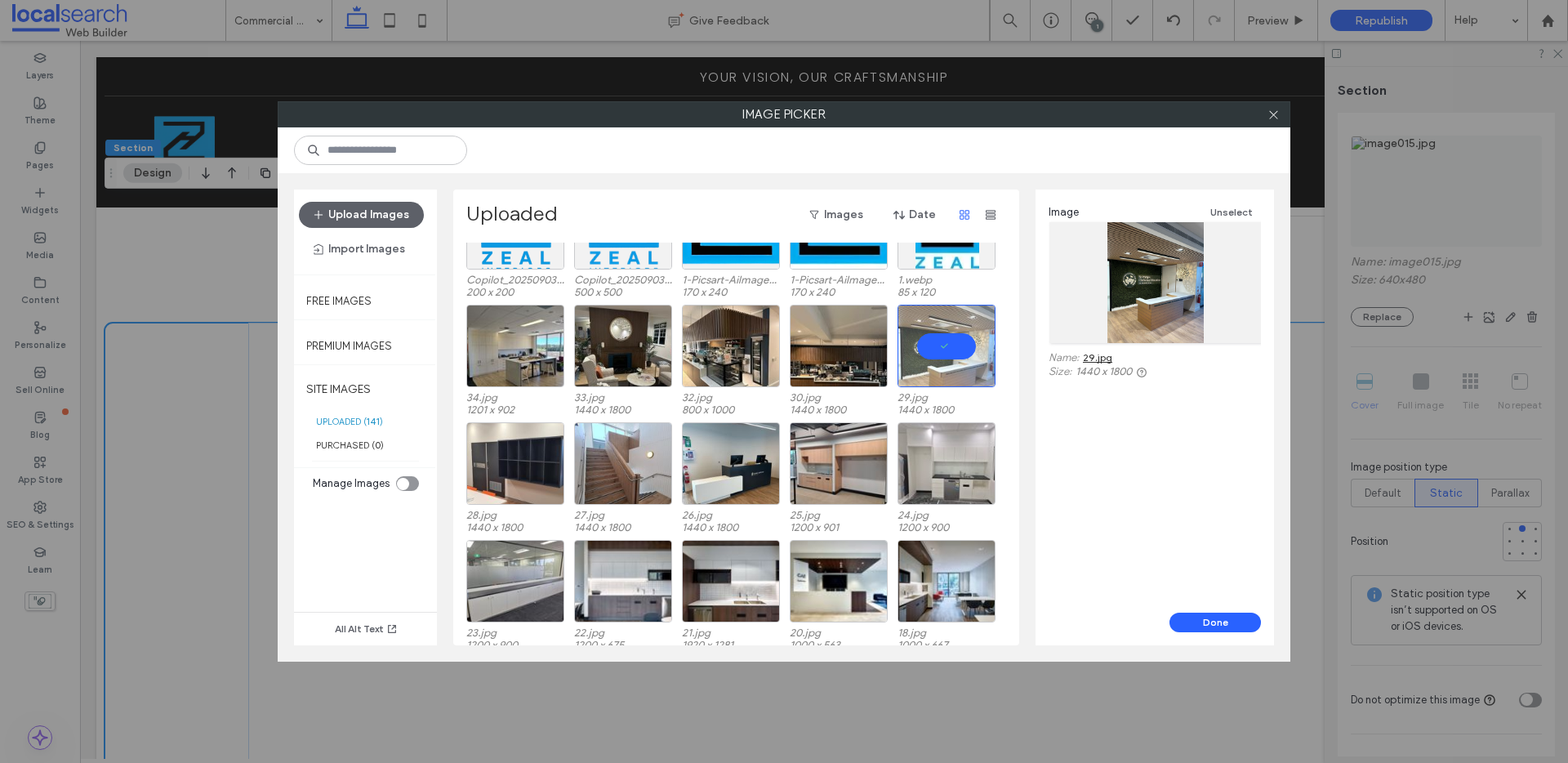
click at [1096, 357] on link "29.jpg" at bounding box center [1098, 356] width 30 height 12
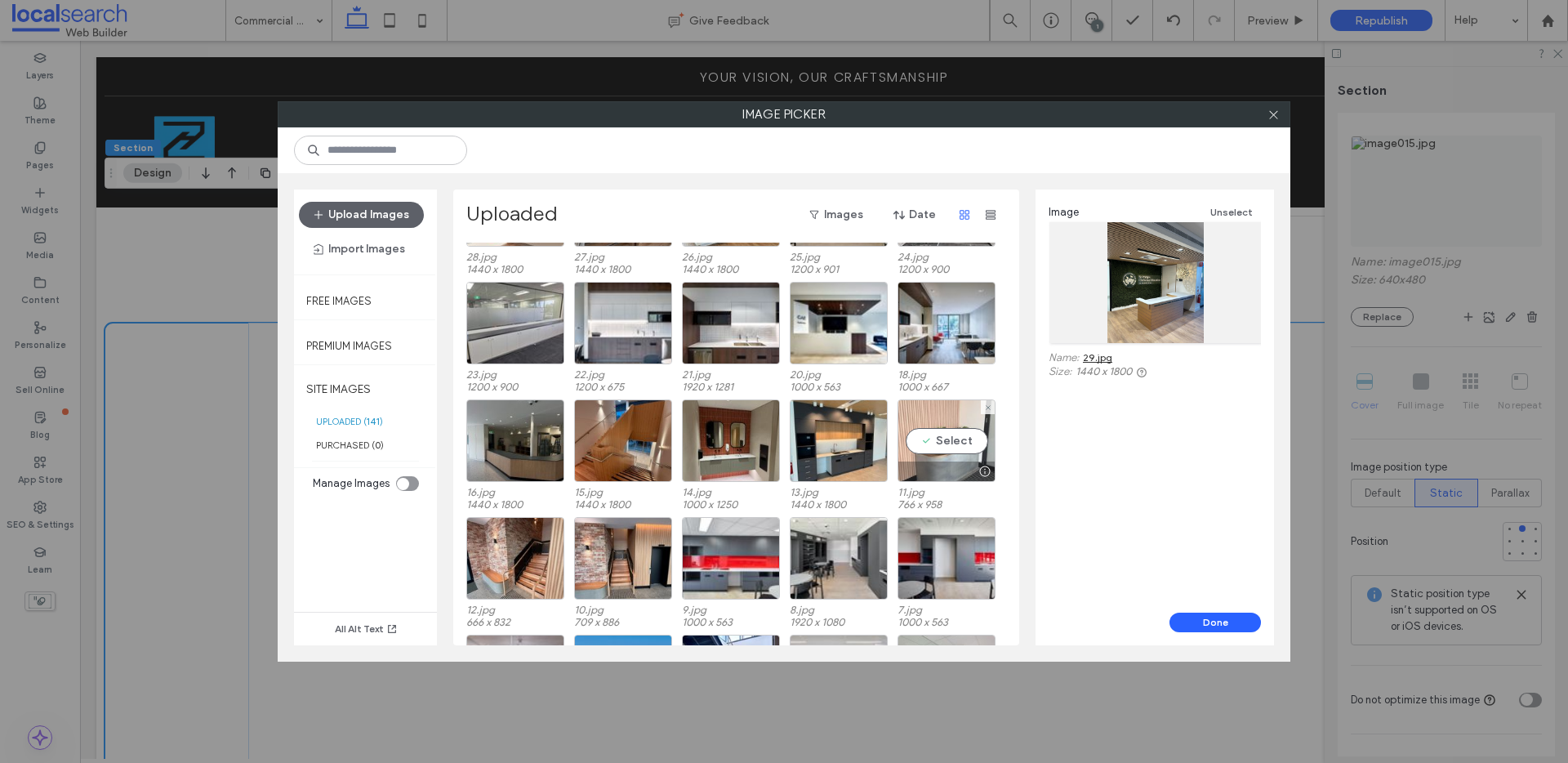
scroll to position [2201, 0]
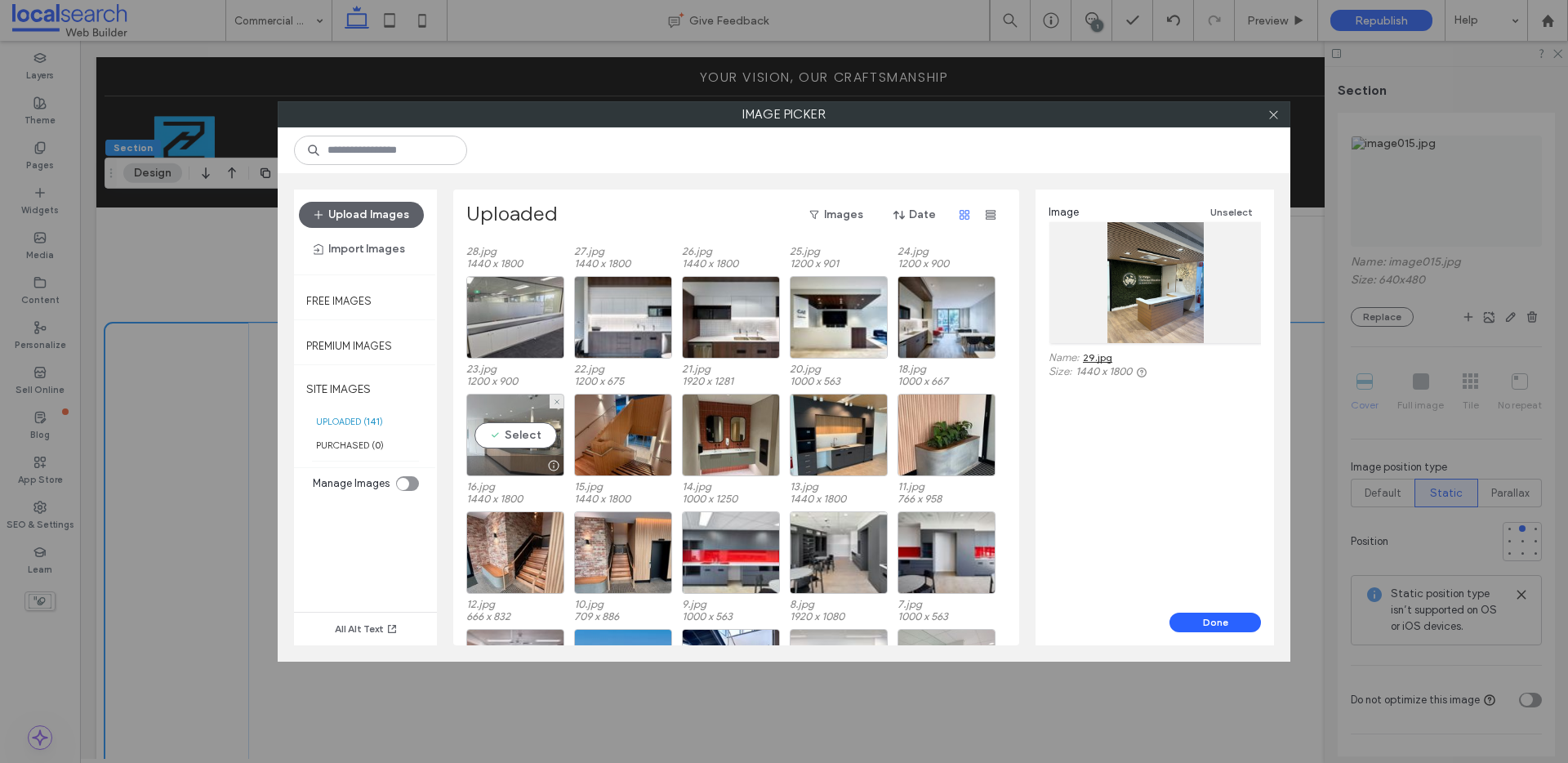
click at [516, 421] on div "Select" at bounding box center [515, 435] width 98 height 83
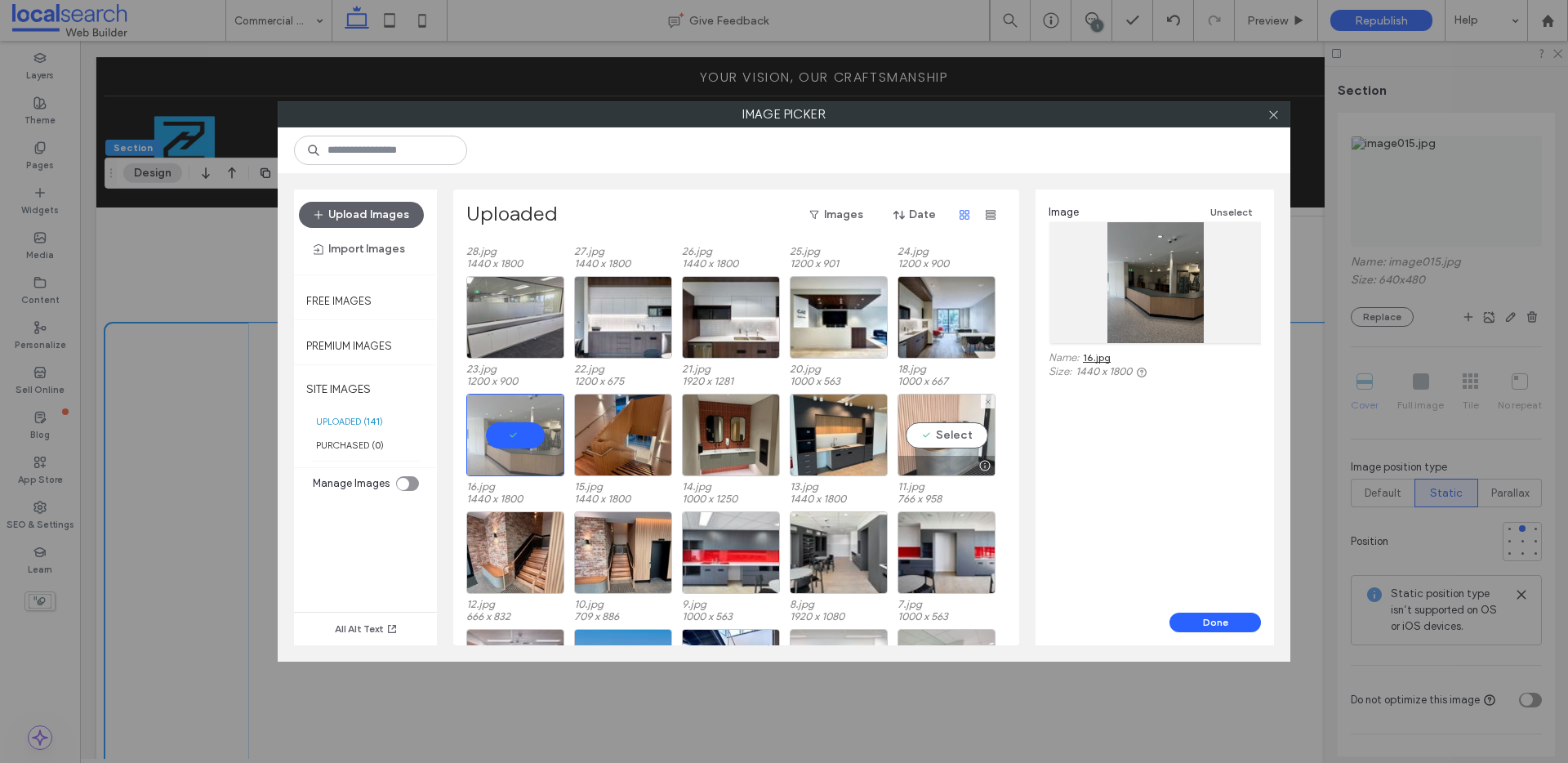
click at [935, 407] on div "Select" at bounding box center [945, 435] width 98 height 83
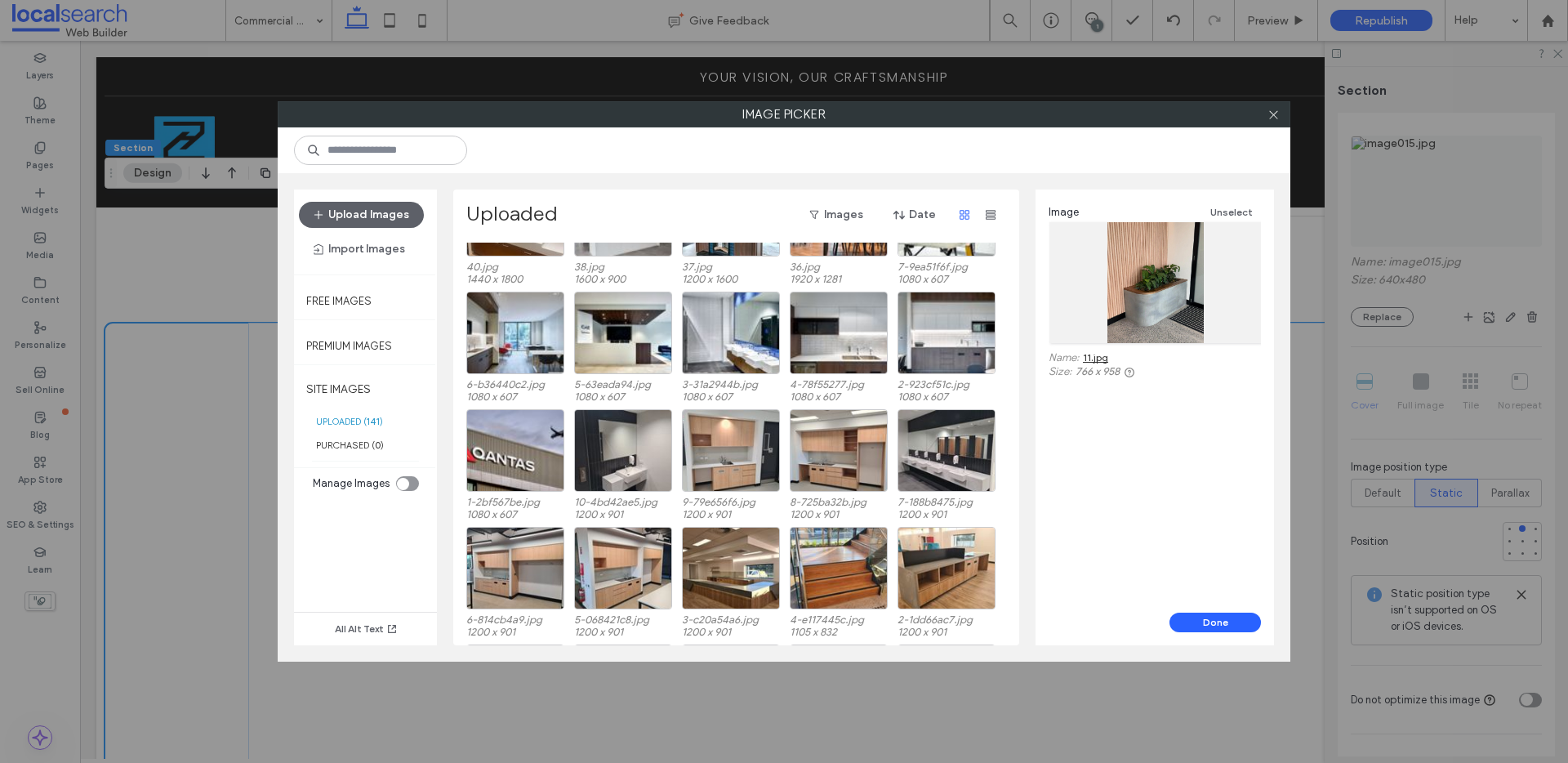
scroll to position [0, 0]
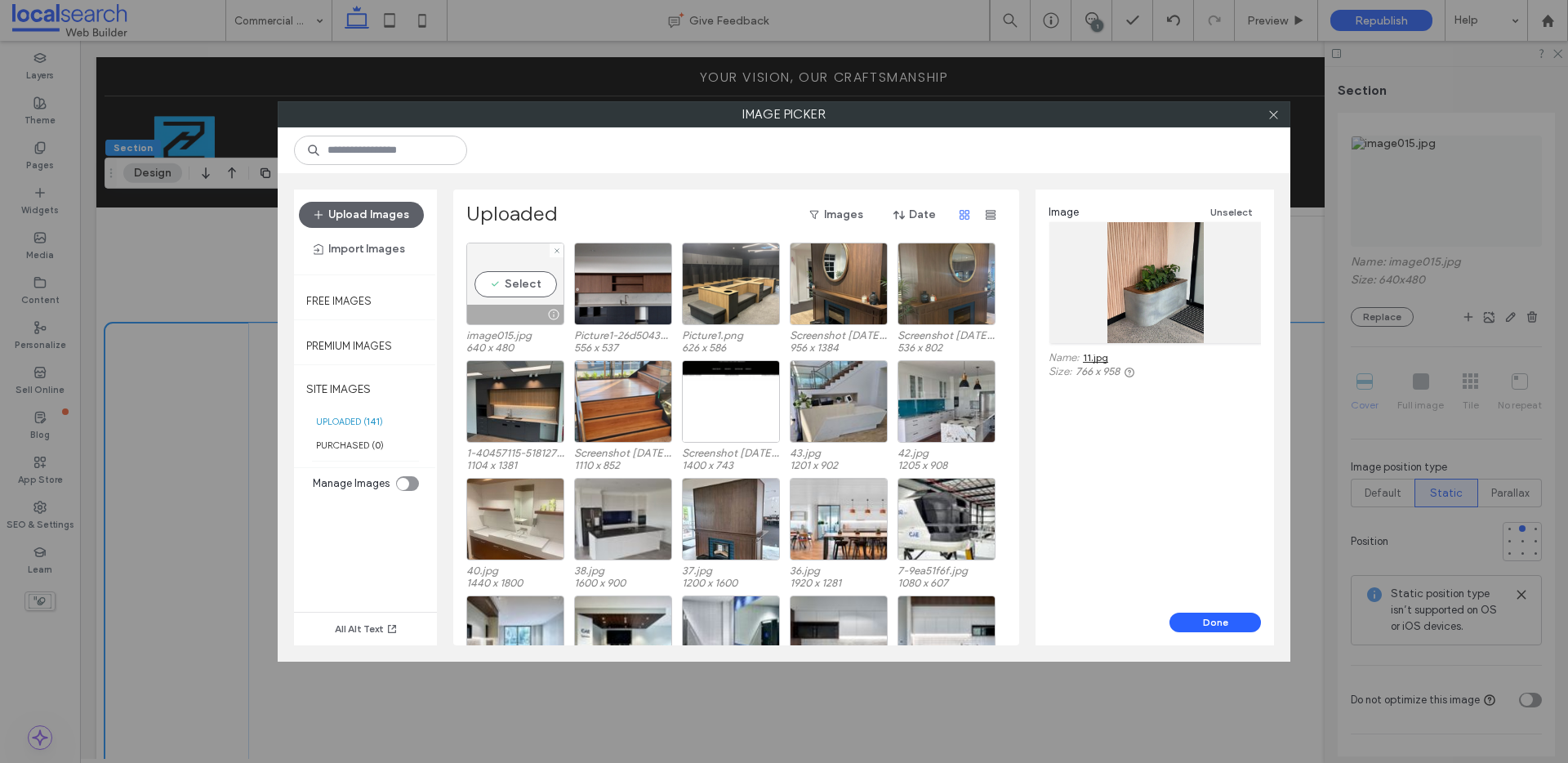
click at [550, 248] on div at bounding box center [556, 249] width 14 height 14
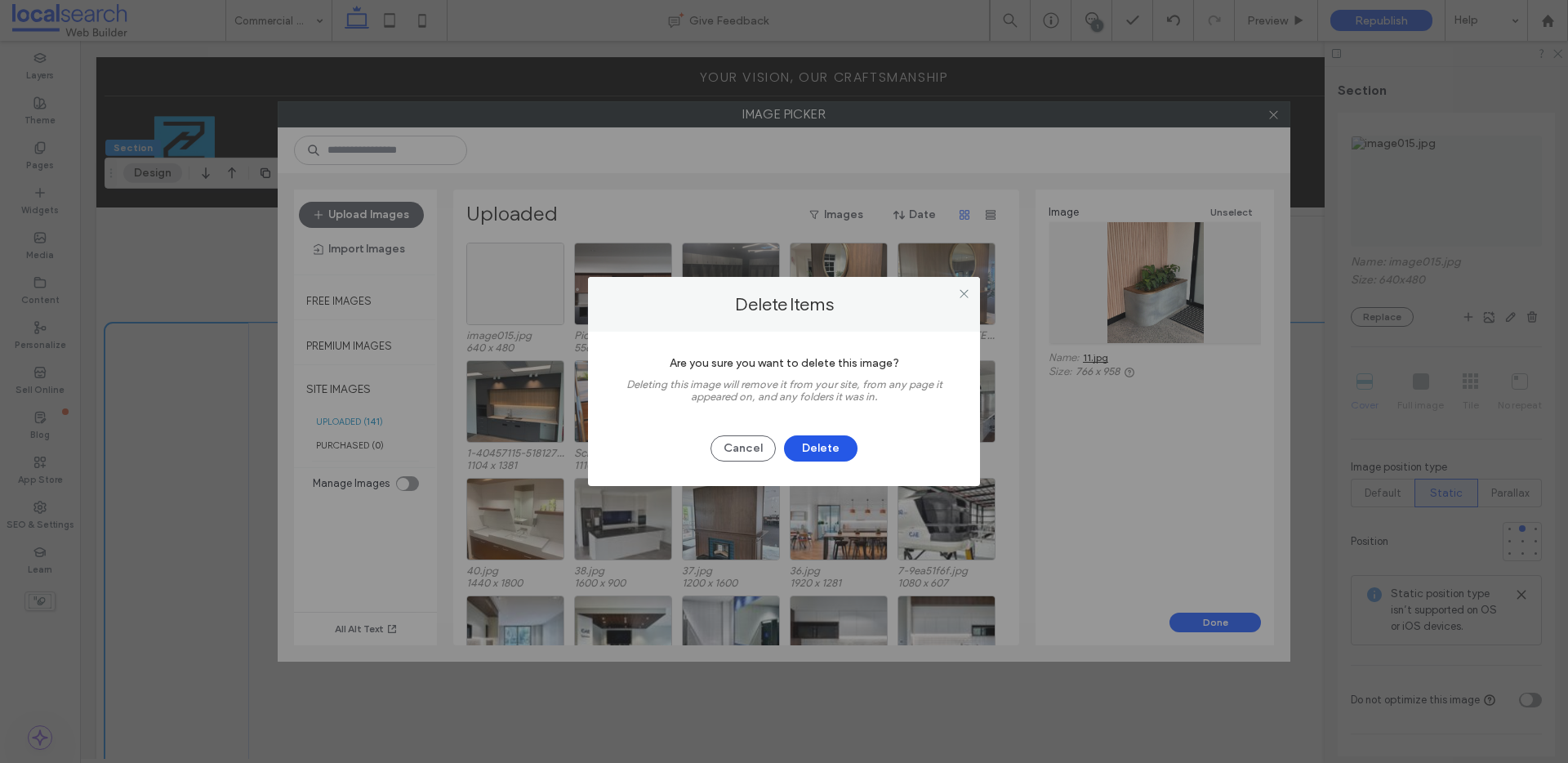
click at [834, 439] on button "Delete" at bounding box center [820, 448] width 74 height 26
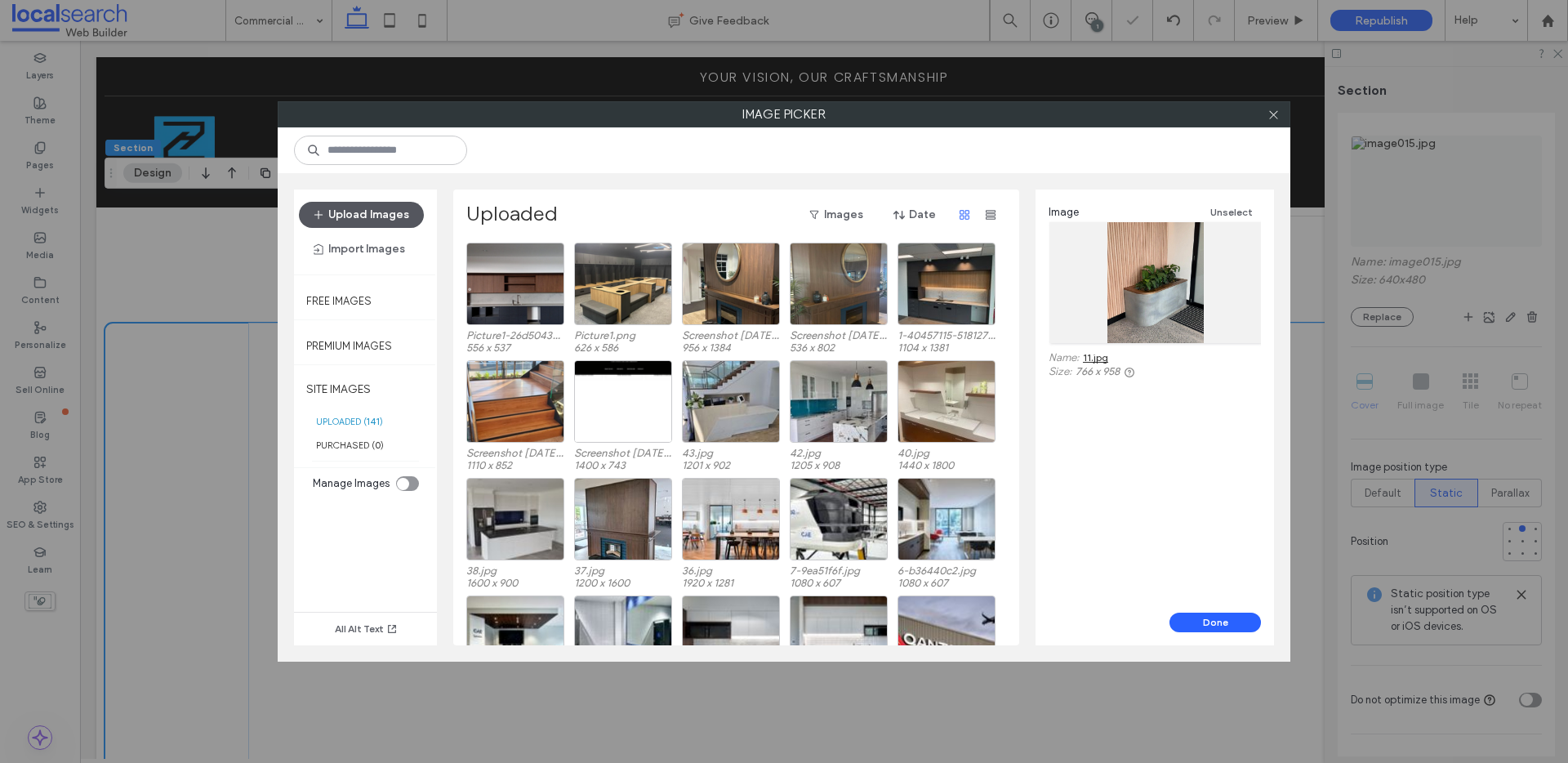
click at [355, 213] on button "Upload Images" at bounding box center [361, 215] width 125 height 26
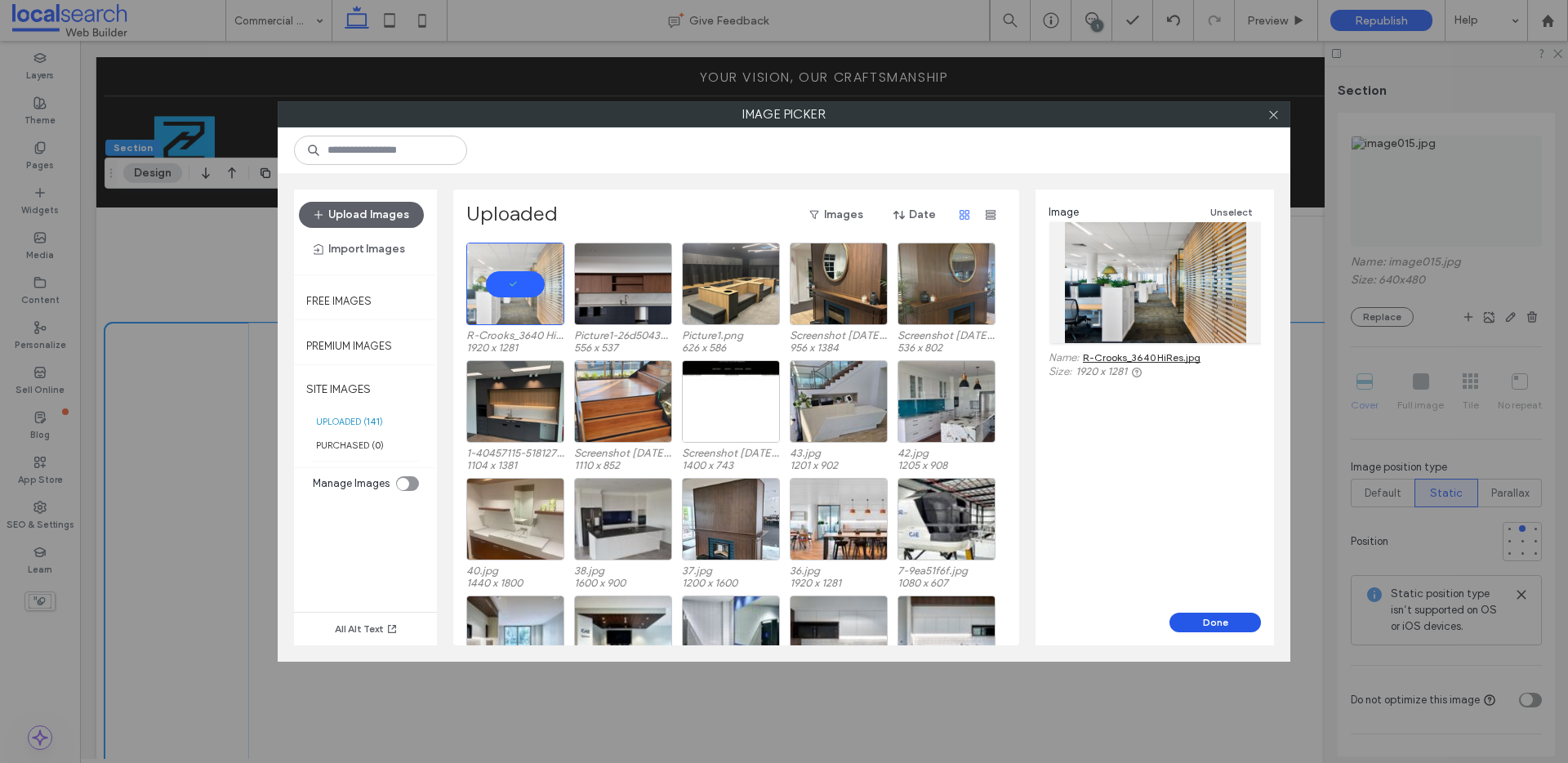
click at [1231, 626] on button "Done" at bounding box center [1215, 622] width 91 height 20
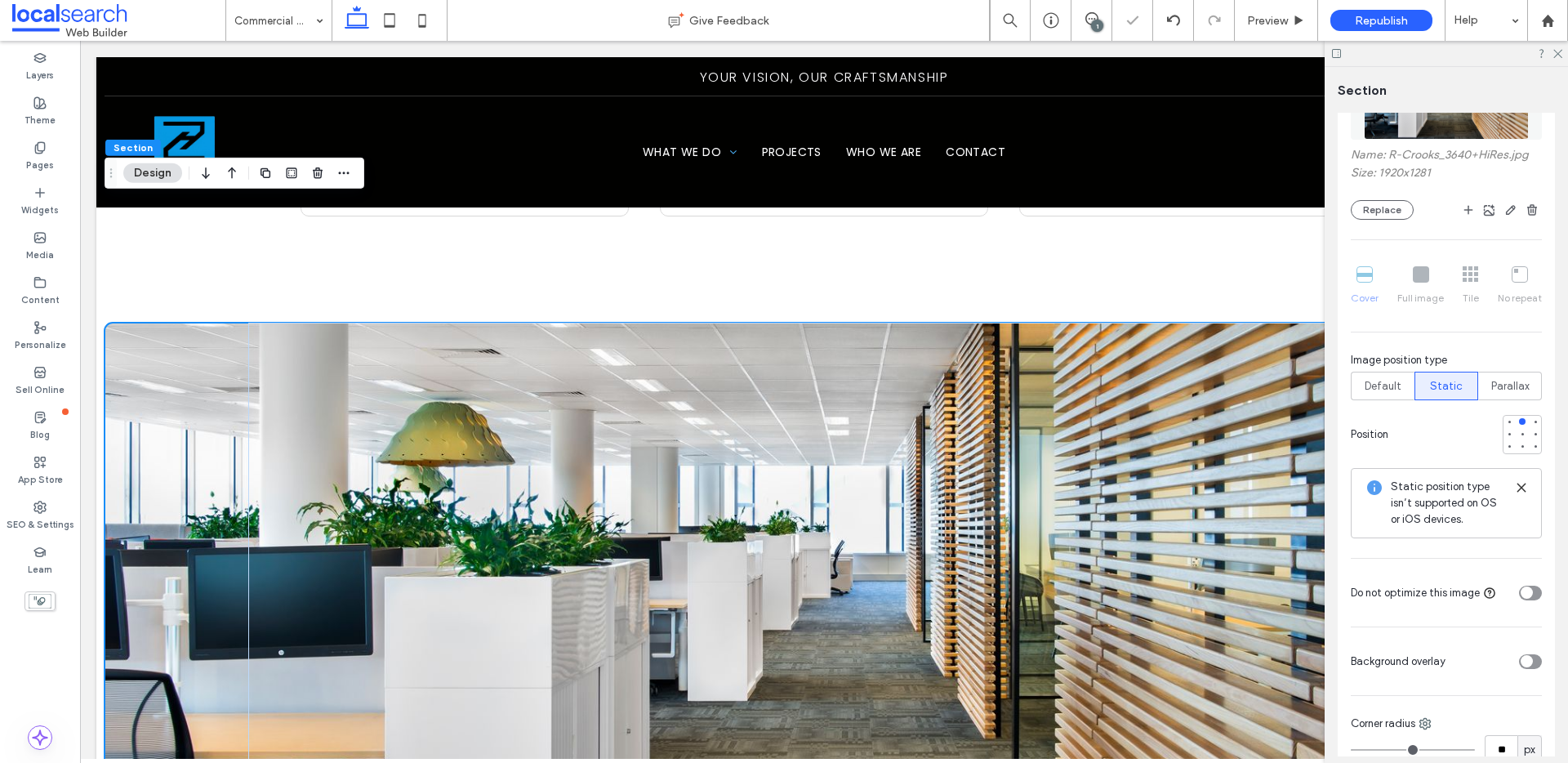
scroll to position [382, 0]
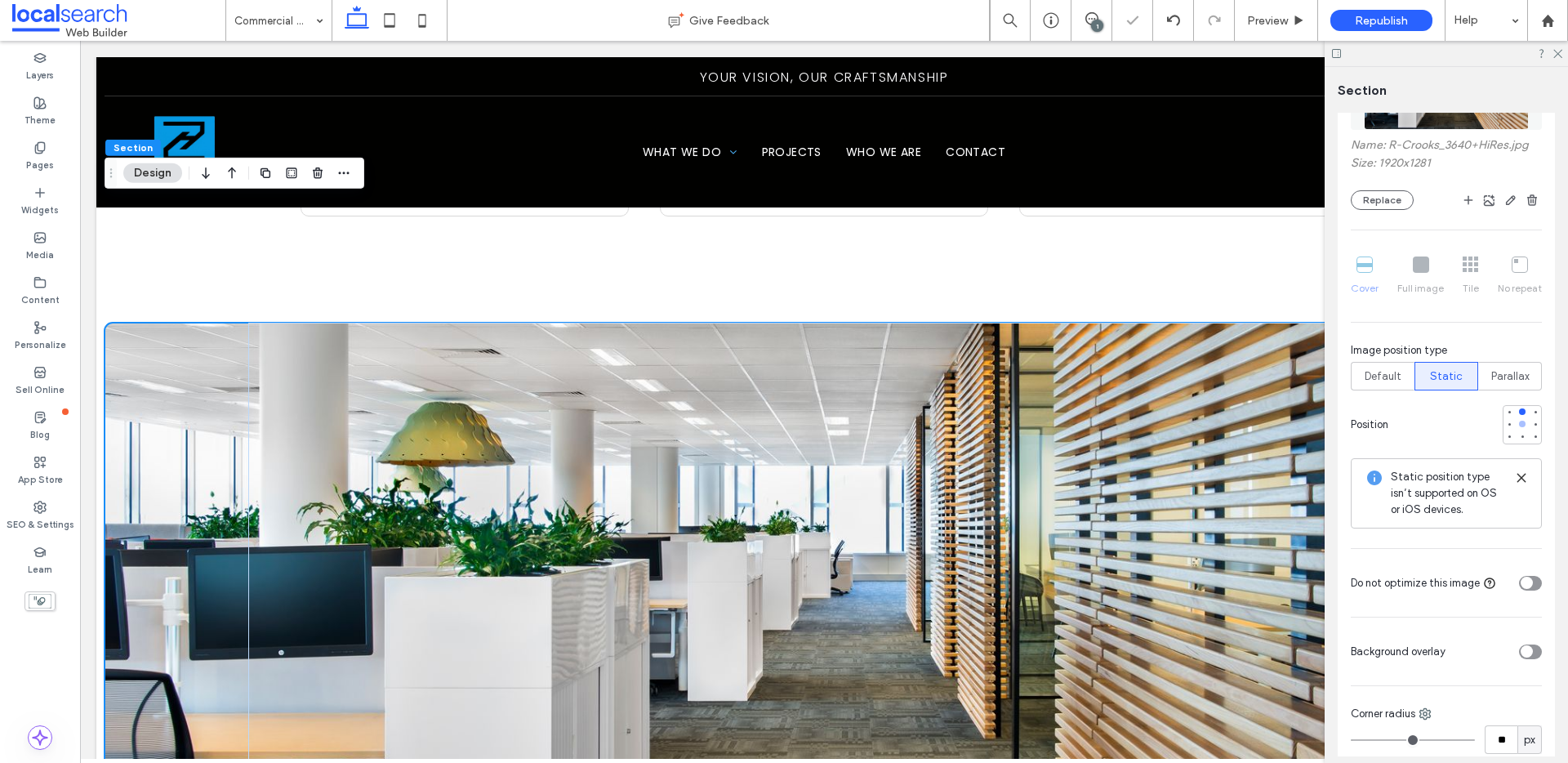
click at [1517, 423] on div at bounding box center [1522, 423] width 11 height 11
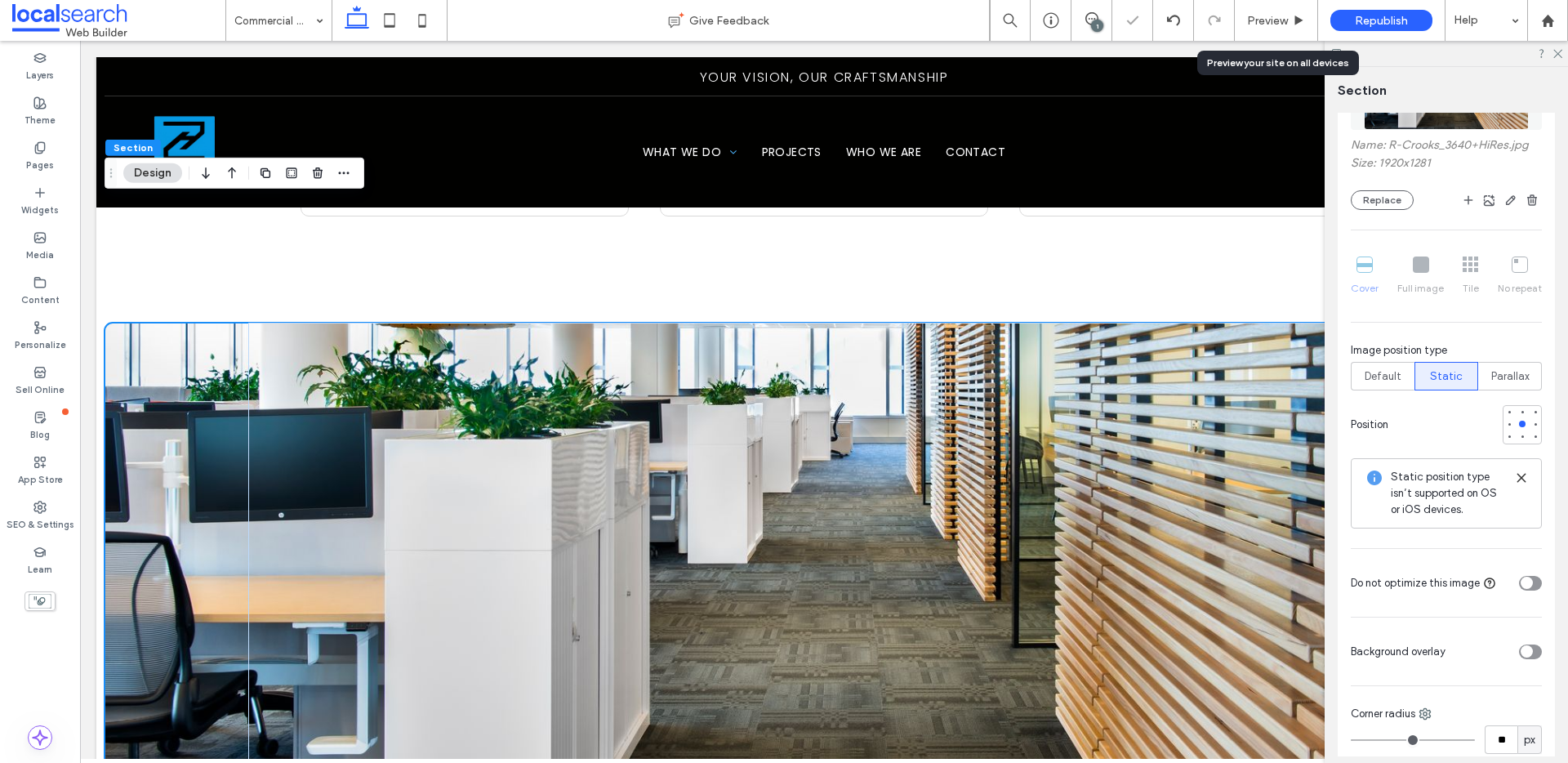
drag, startPoint x: 1271, startPoint y: 25, endPoint x: 1236, endPoint y: 67, distance: 54.7
click at [1272, 25] on span "Preview" at bounding box center [1267, 20] width 41 height 14
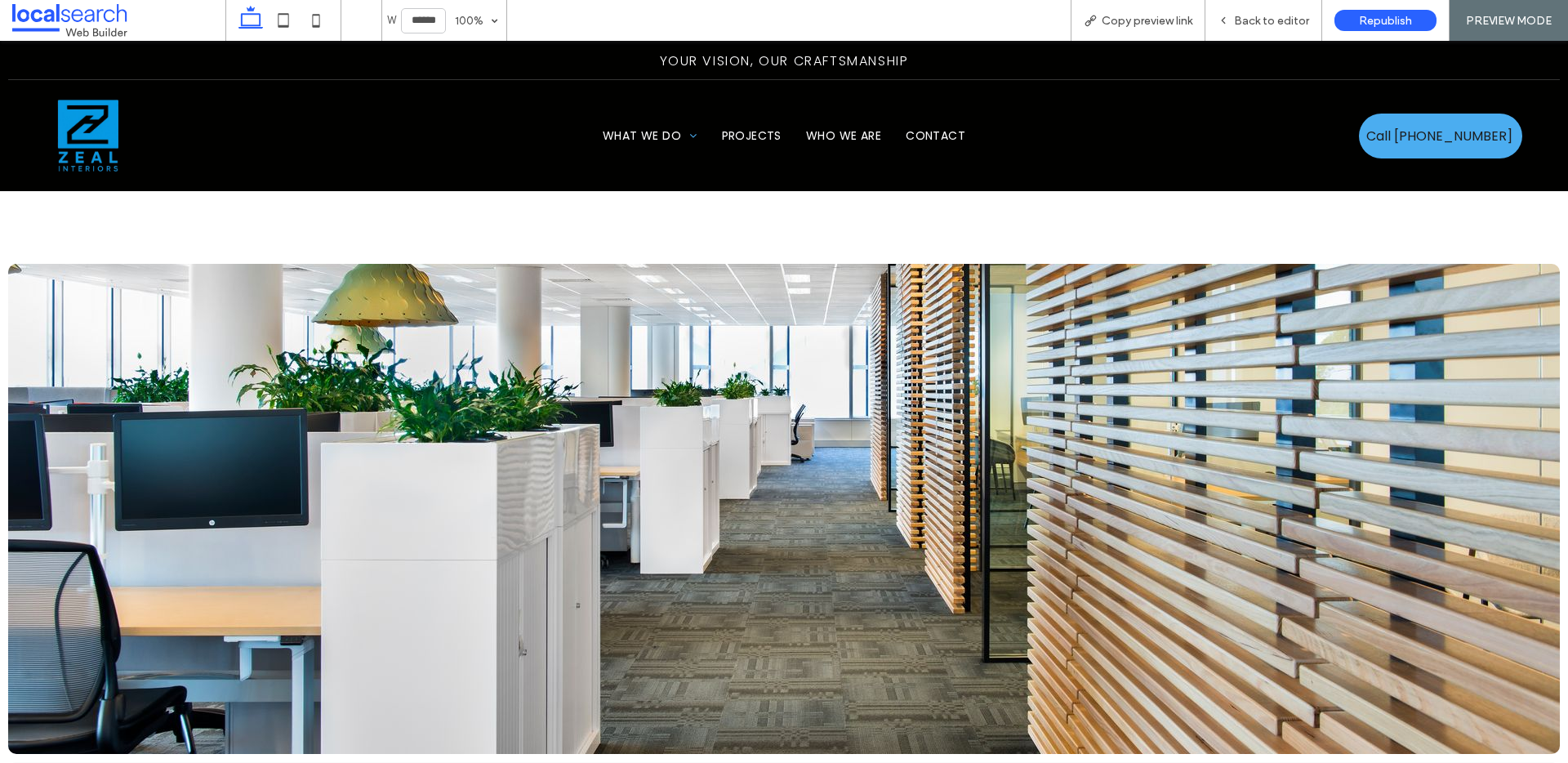
scroll to position [2282, 0]
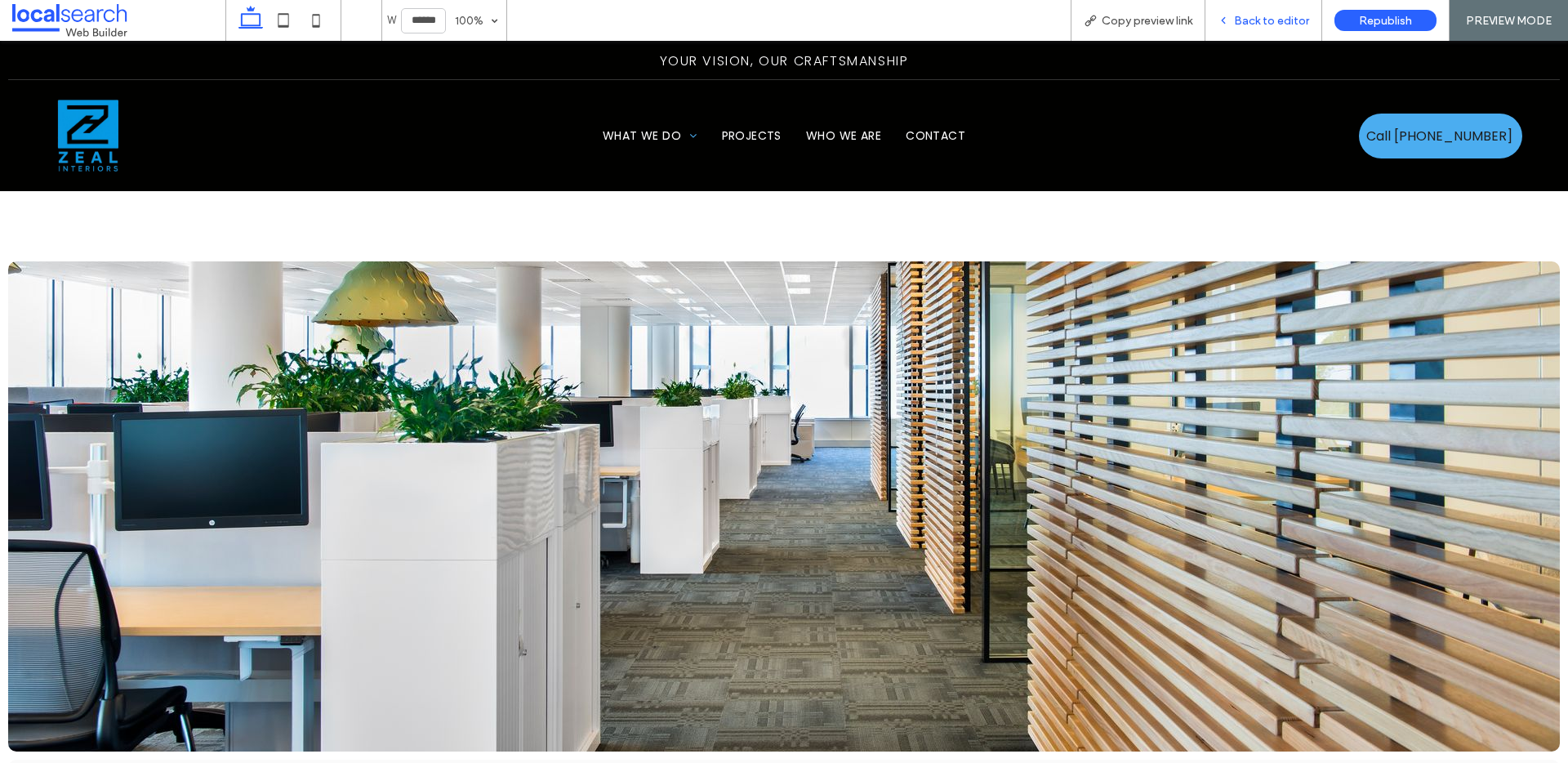
click at [1251, 21] on span "Back to editor" at bounding box center [1271, 20] width 75 height 14
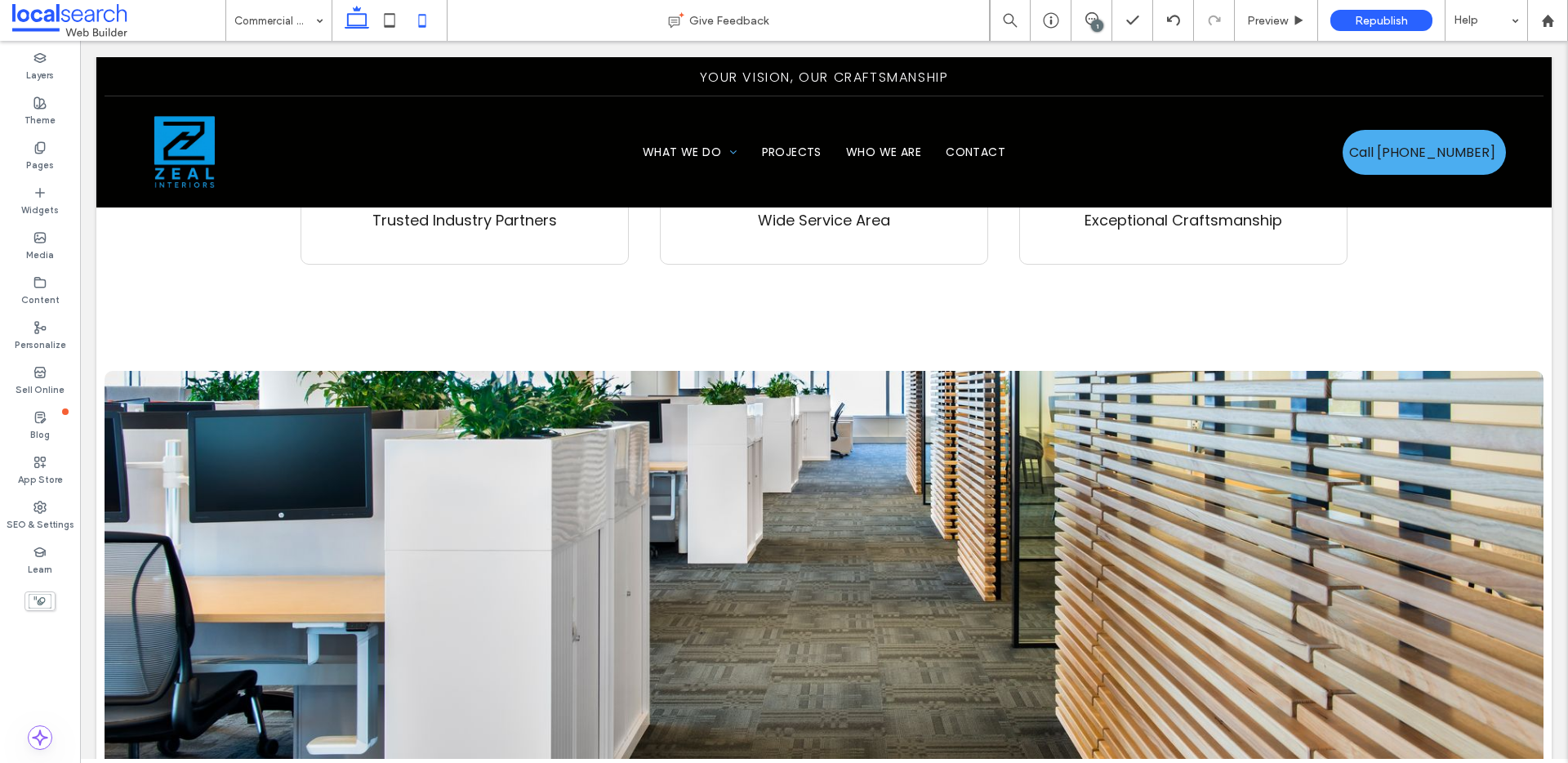
scroll to position [2330, 0]
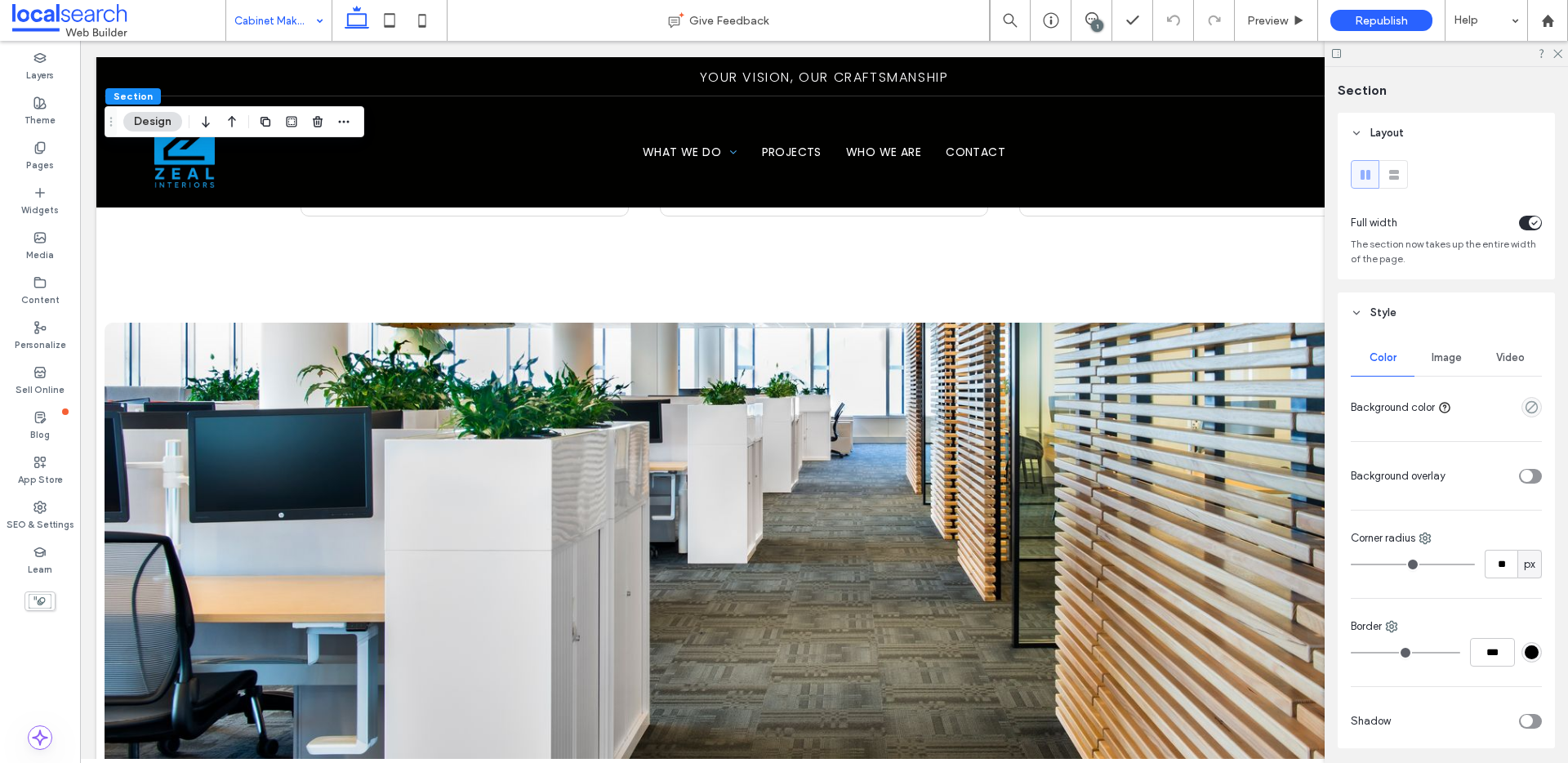
click at [1446, 353] on span "Image" at bounding box center [1446, 357] width 30 height 13
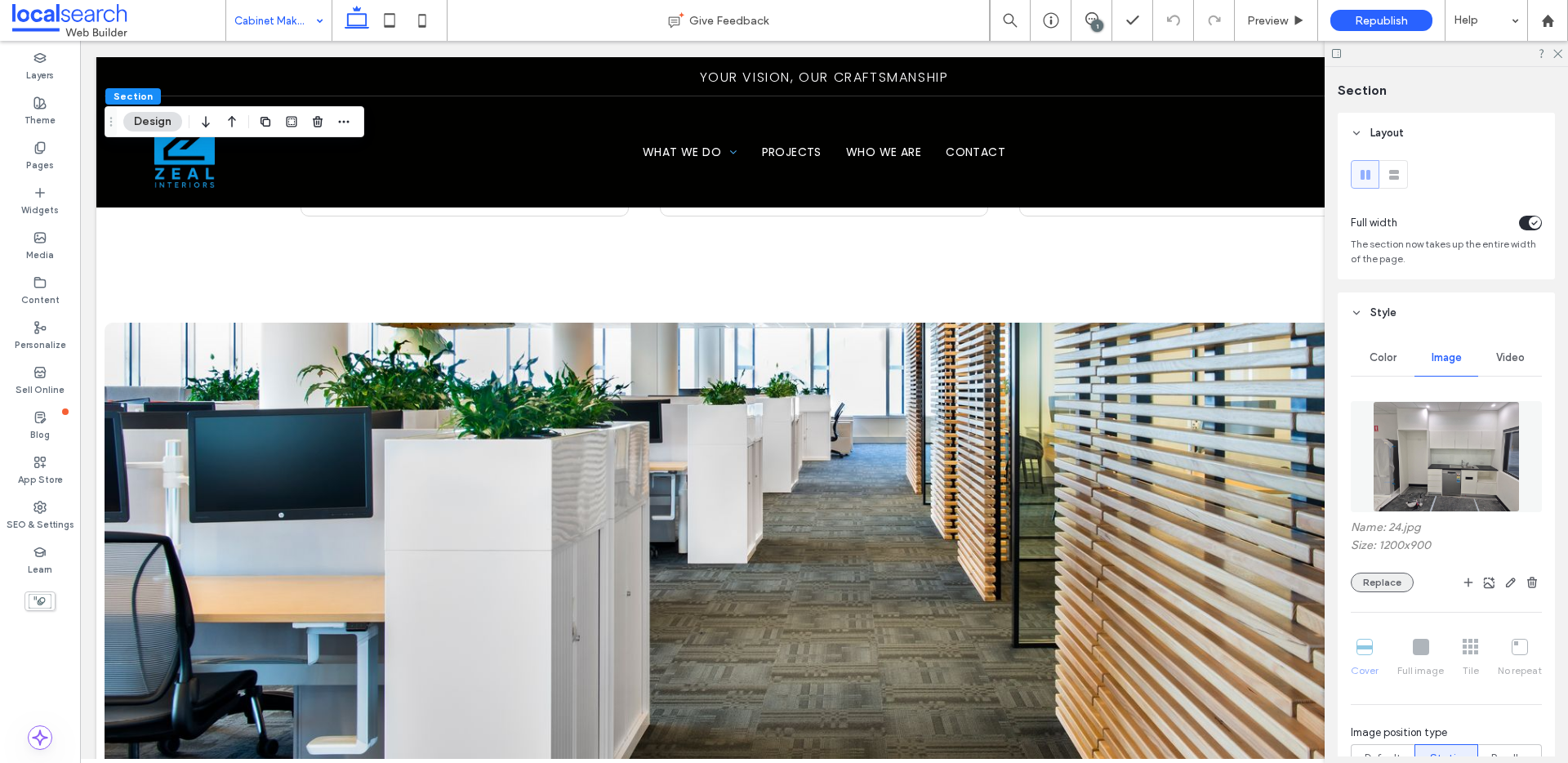
click at [1388, 589] on button "Replace" at bounding box center [1382, 582] width 63 height 20
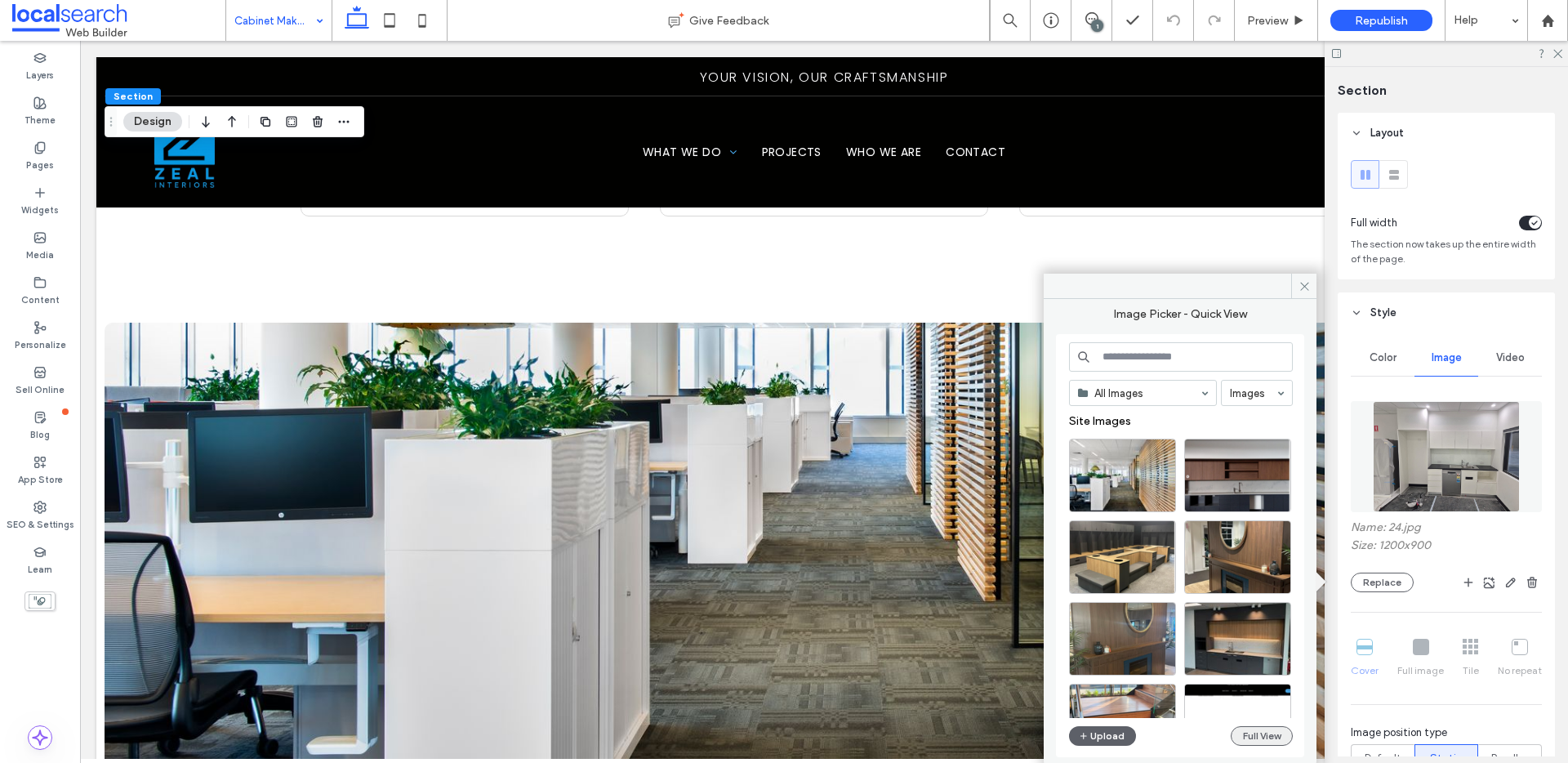
click at [1254, 739] on button "Full View" at bounding box center [1261, 735] width 62 height 20
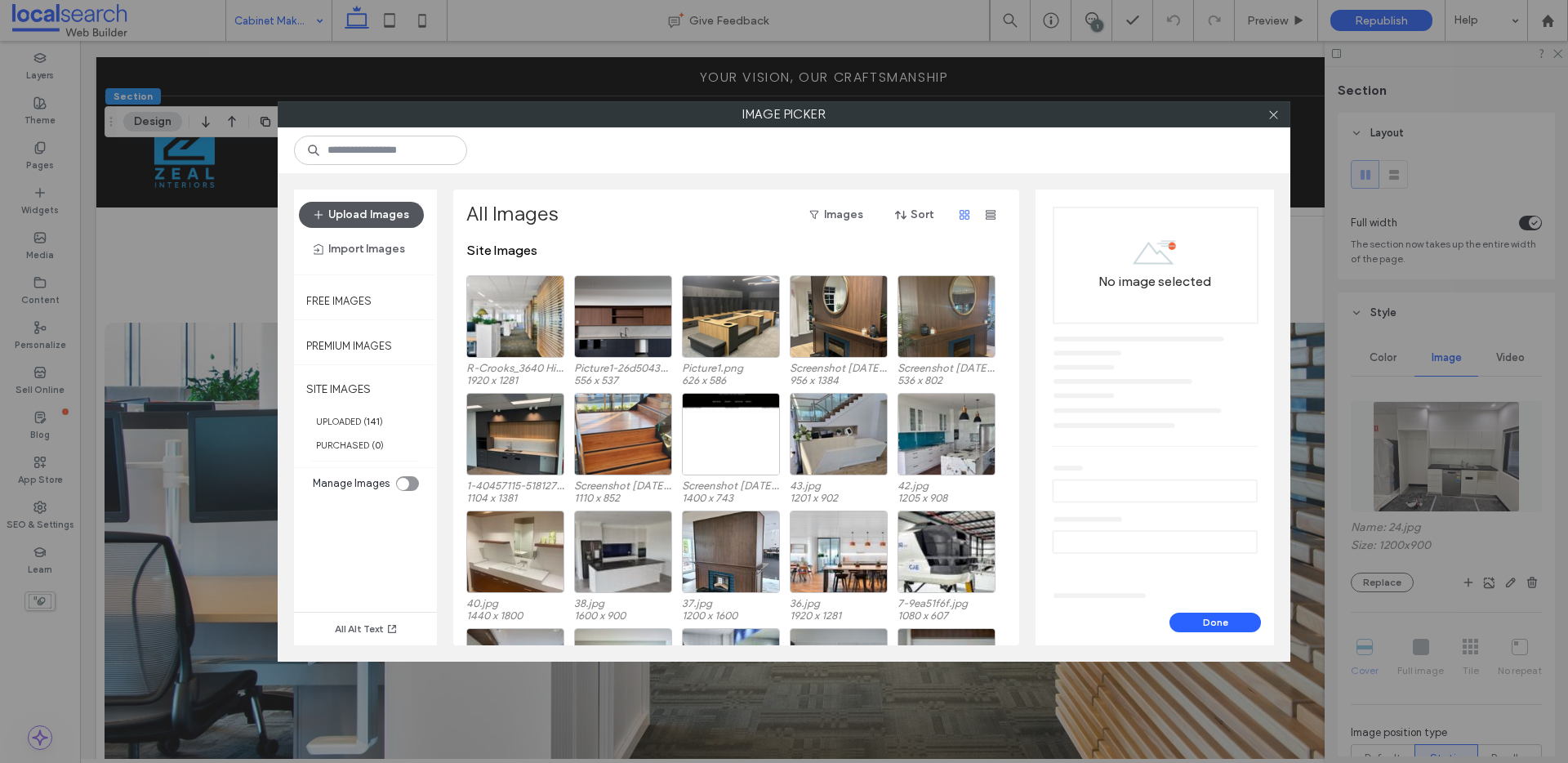
click at [390, 213] on button "Upload Images" at bounding box center [361, 215] width 125 height 26
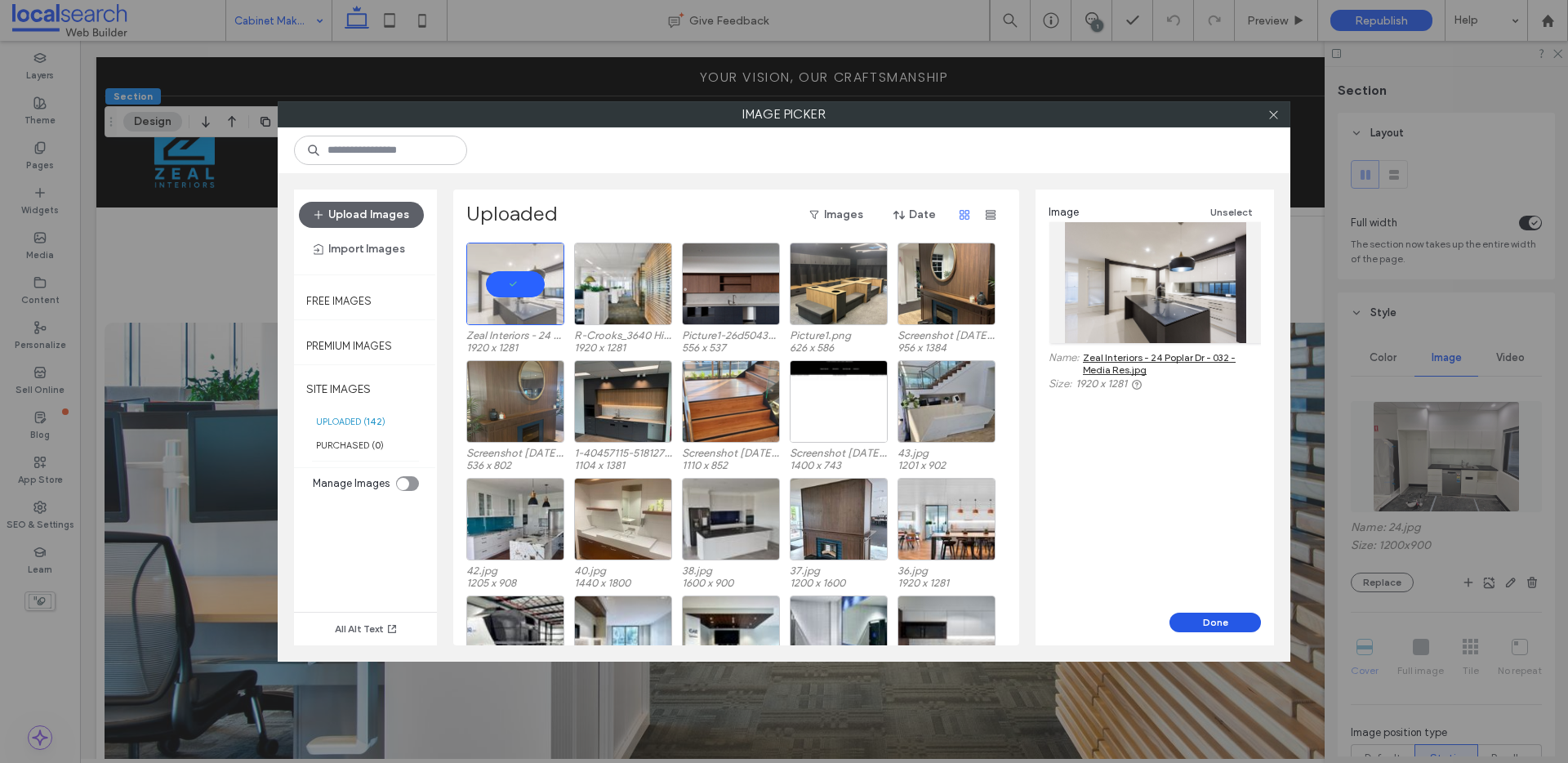
click at [1233, 624] on button "Done" at bounding box center [1215, 622] width 91 height 20
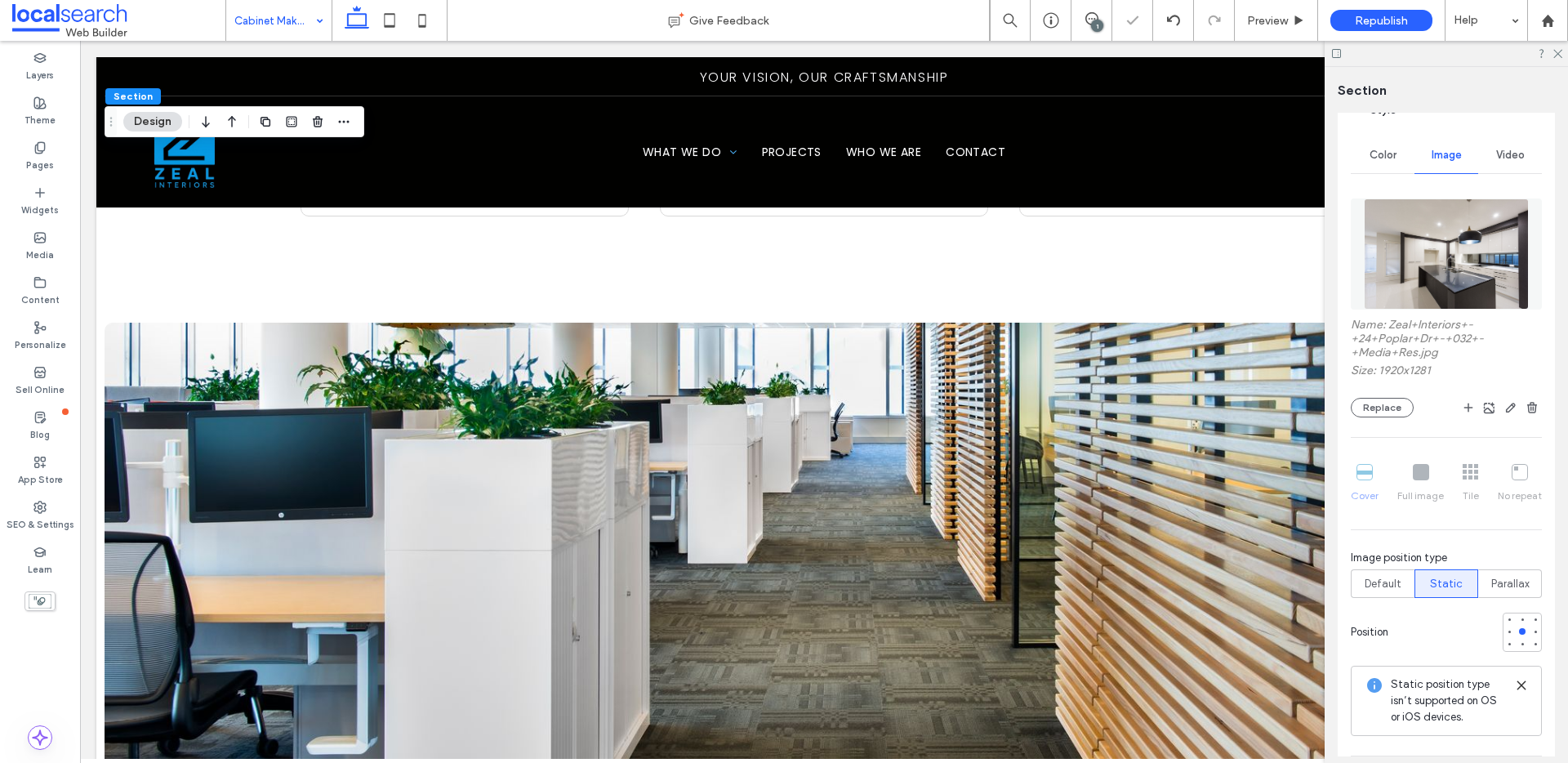
scroll to position [346, 0]
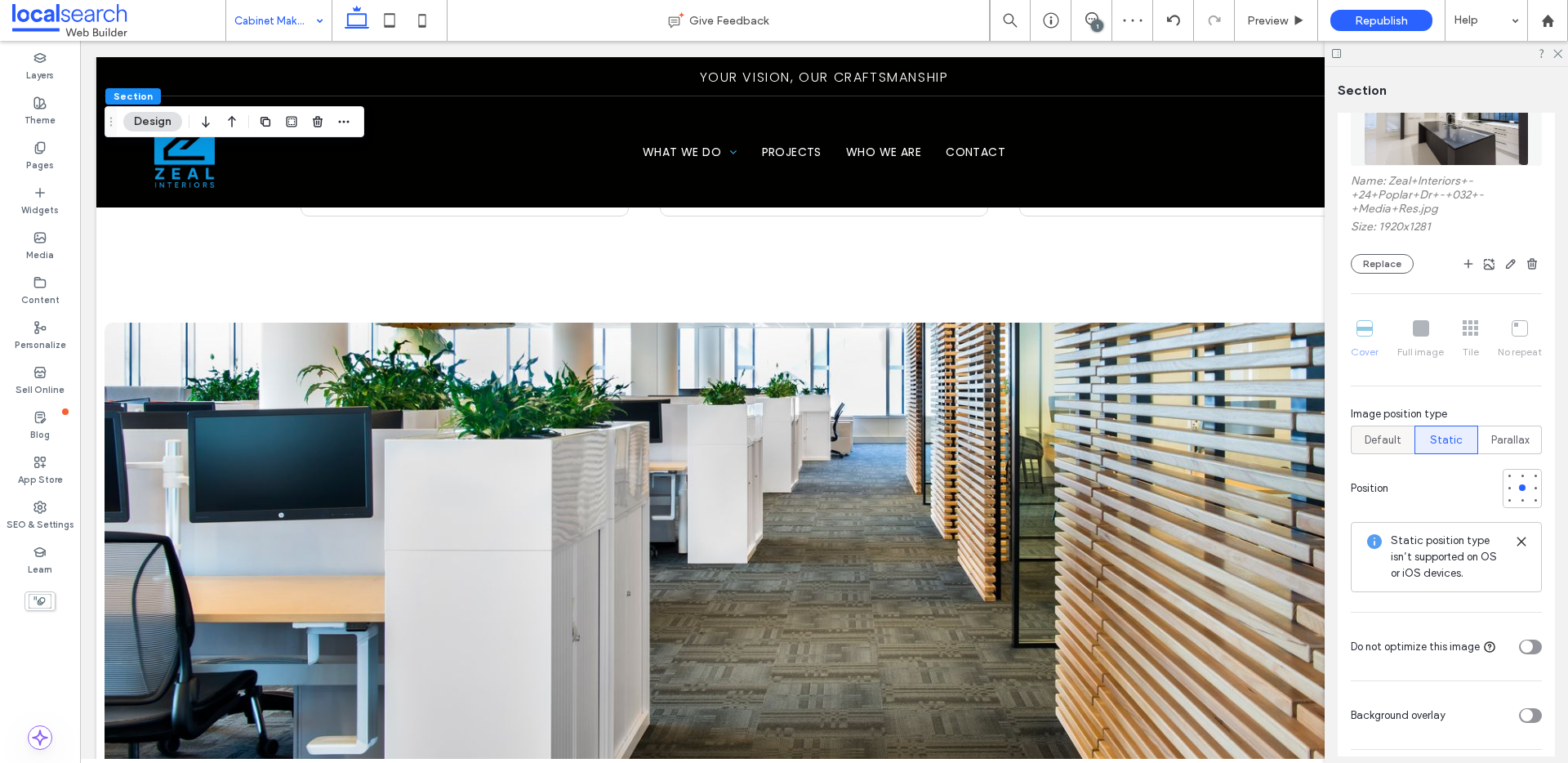
click at [1372, 439] on span "Default" at bounding box center [1382, 440] width 36 height 17
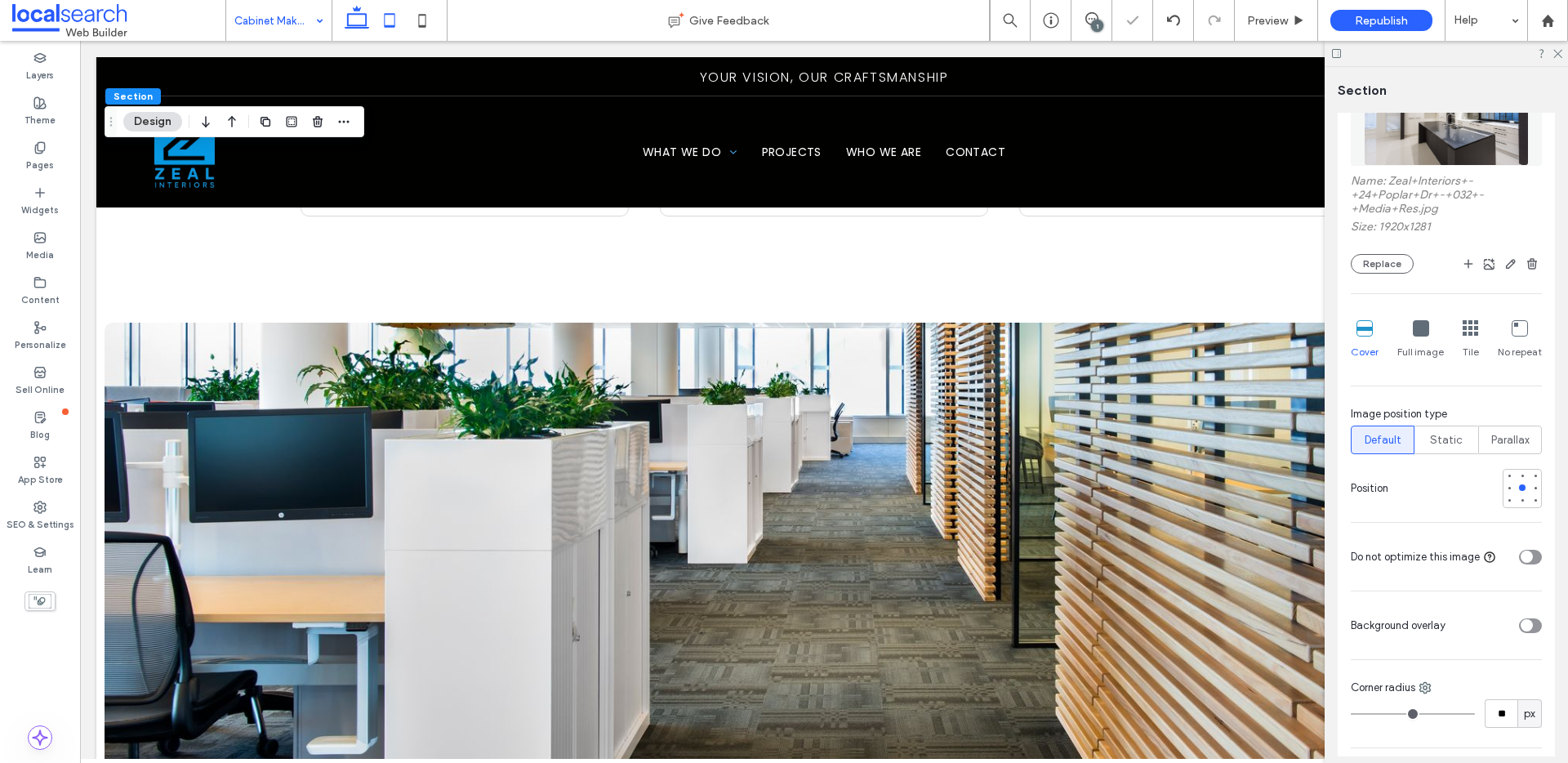
click at [387, 18] on icon at bounding box center [389, 20] width 33 height 33
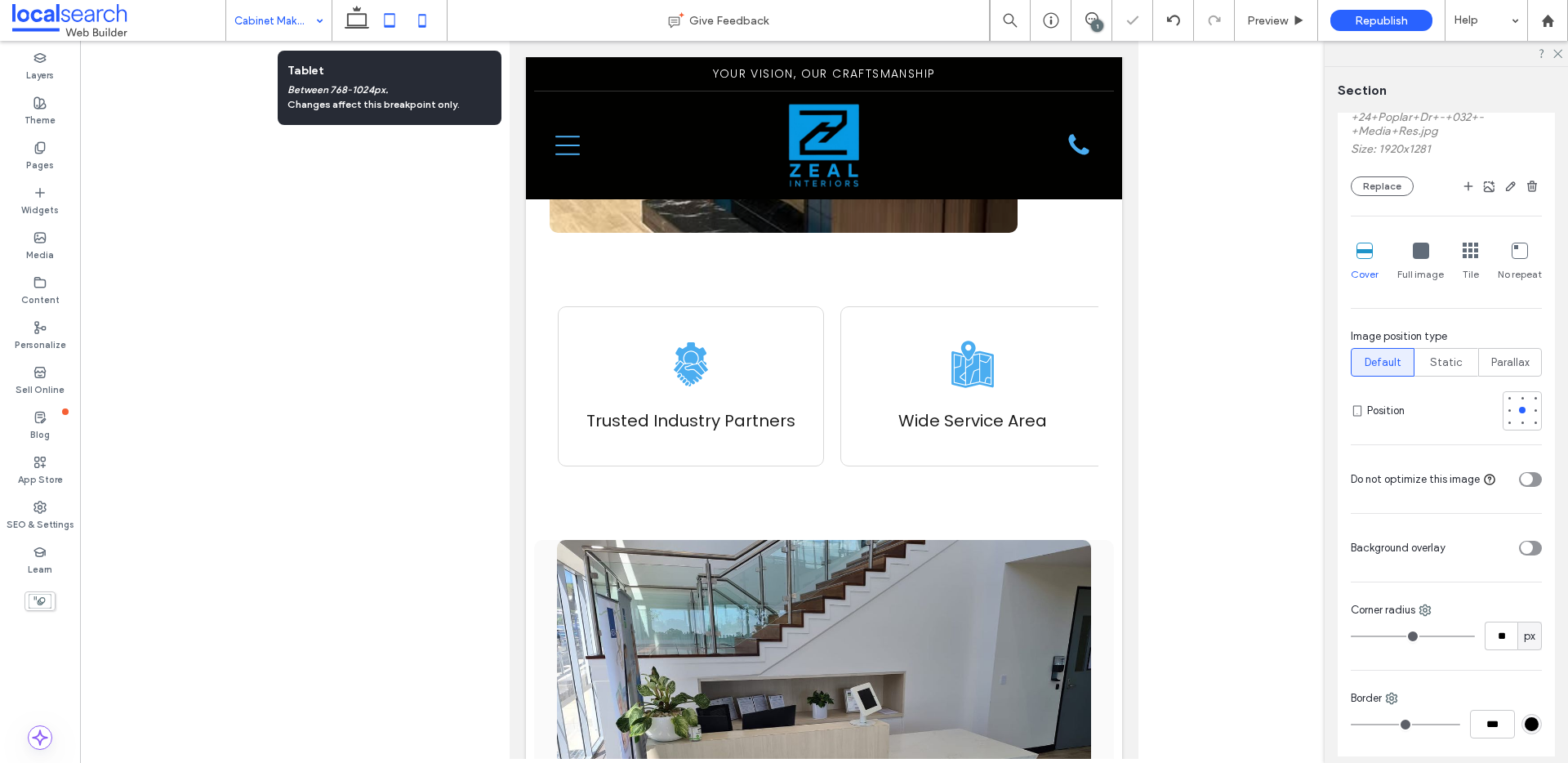
scroll to position [269, 0]
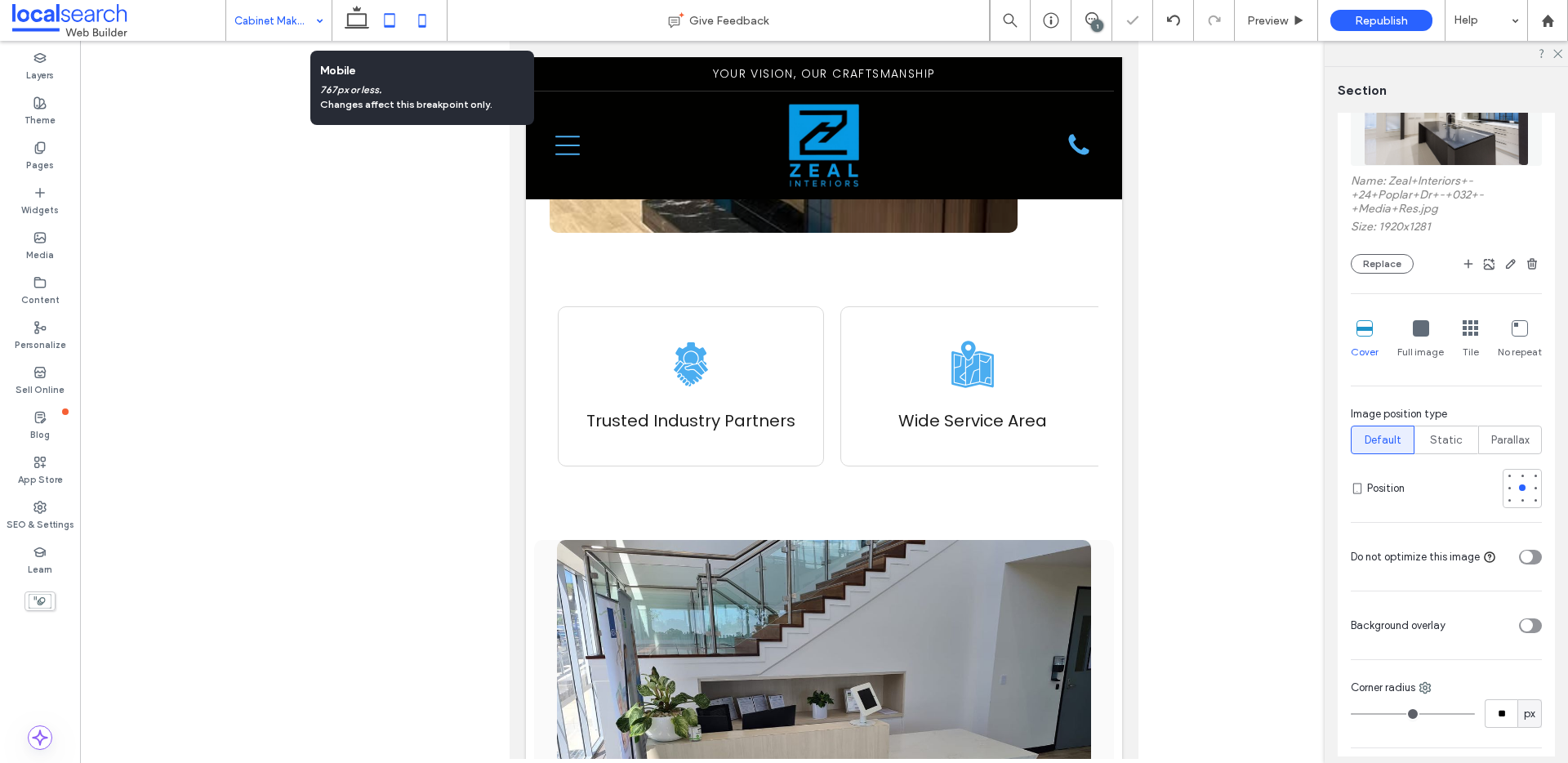
click at [417, 17] on icon at bounding box center [422, 20] width 33 height 33
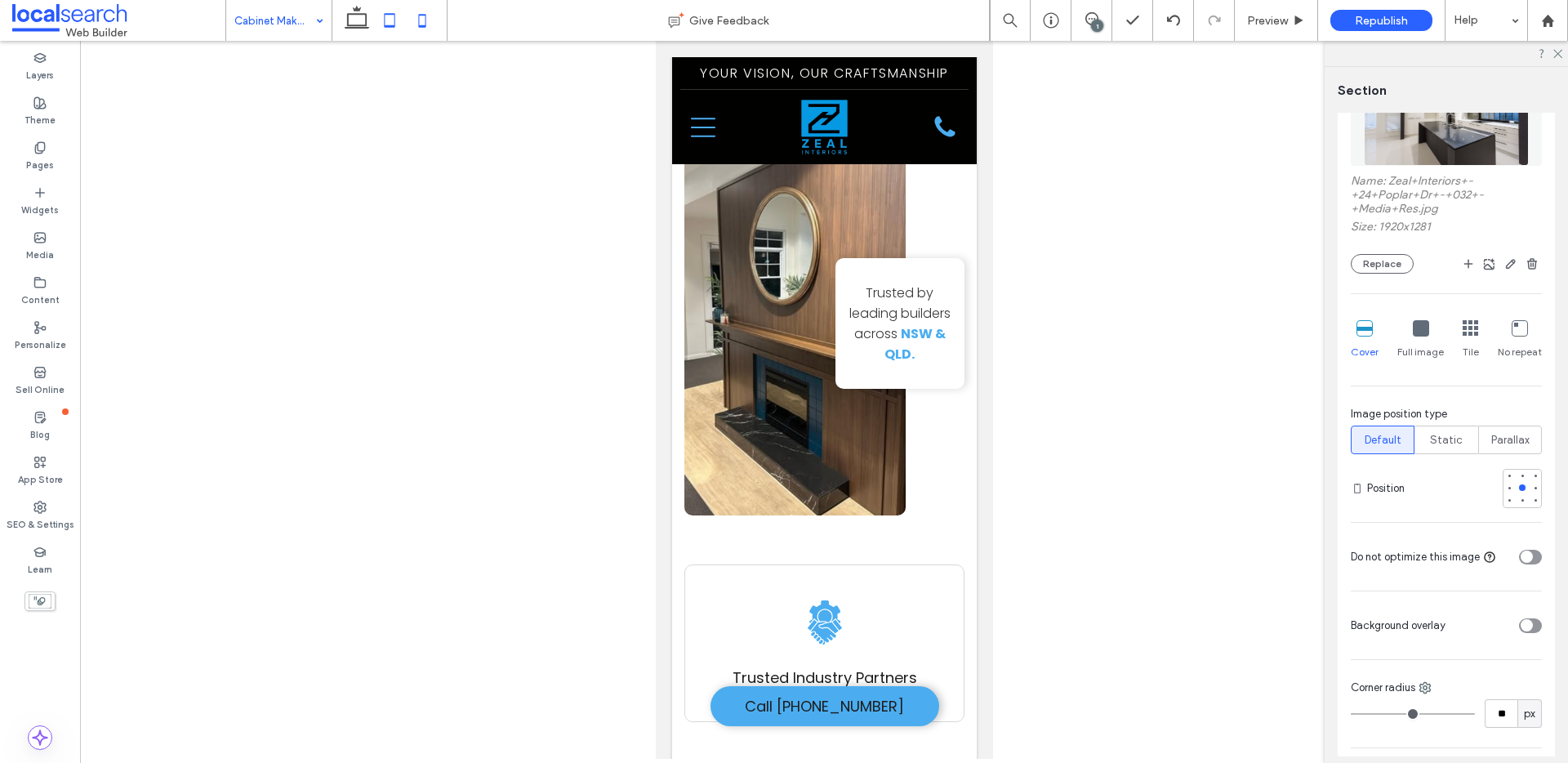
click at [382, 25] on icon at bounding box center [389, 20] width 33 height 33
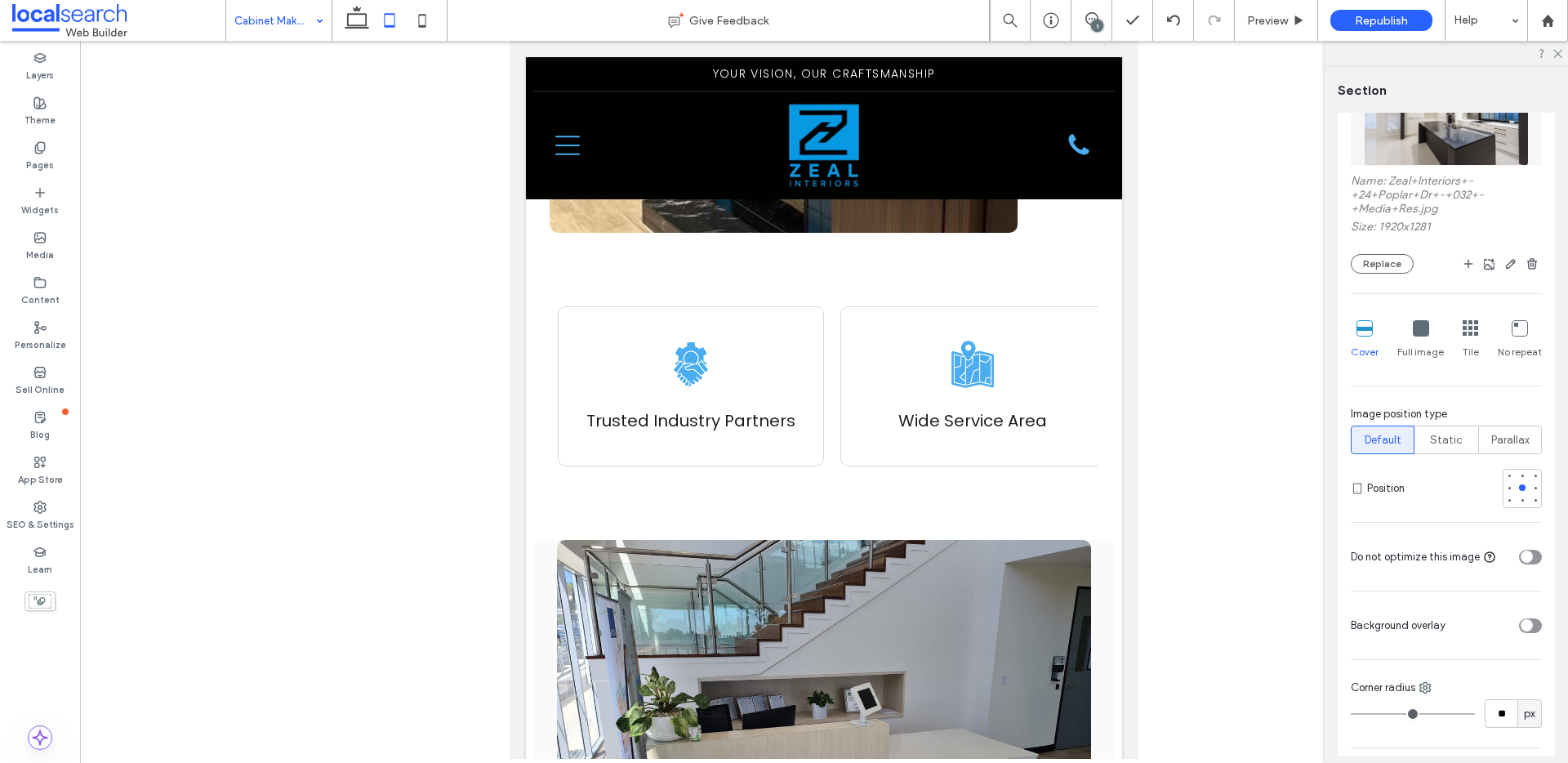
click at [336, 18] on div at bounding box center [389, 20] width 116 height 41
click at [343, 17] on icon at bounding box center [356, 20] width 33 height 33
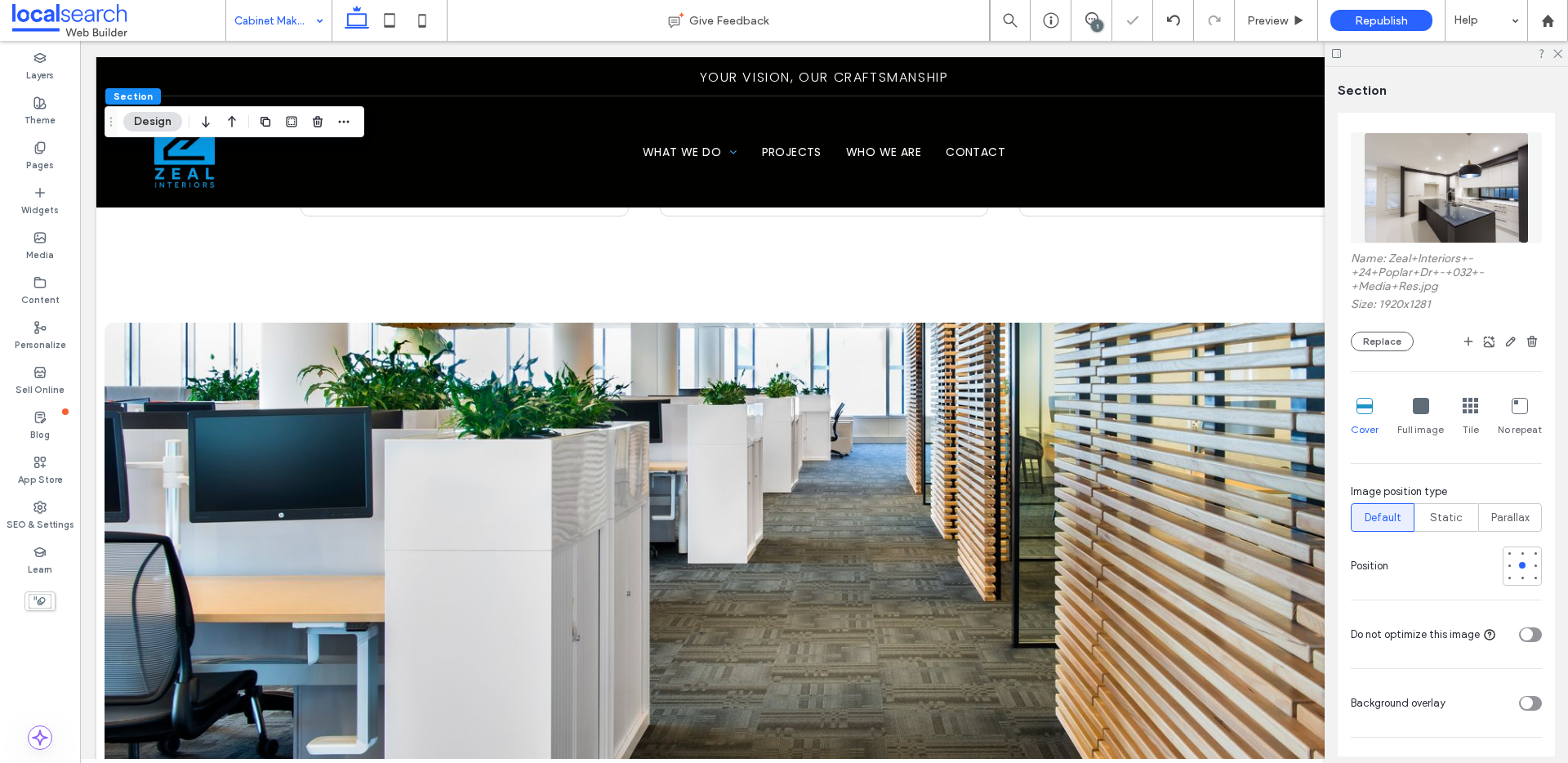
scroll to position [346, 0]
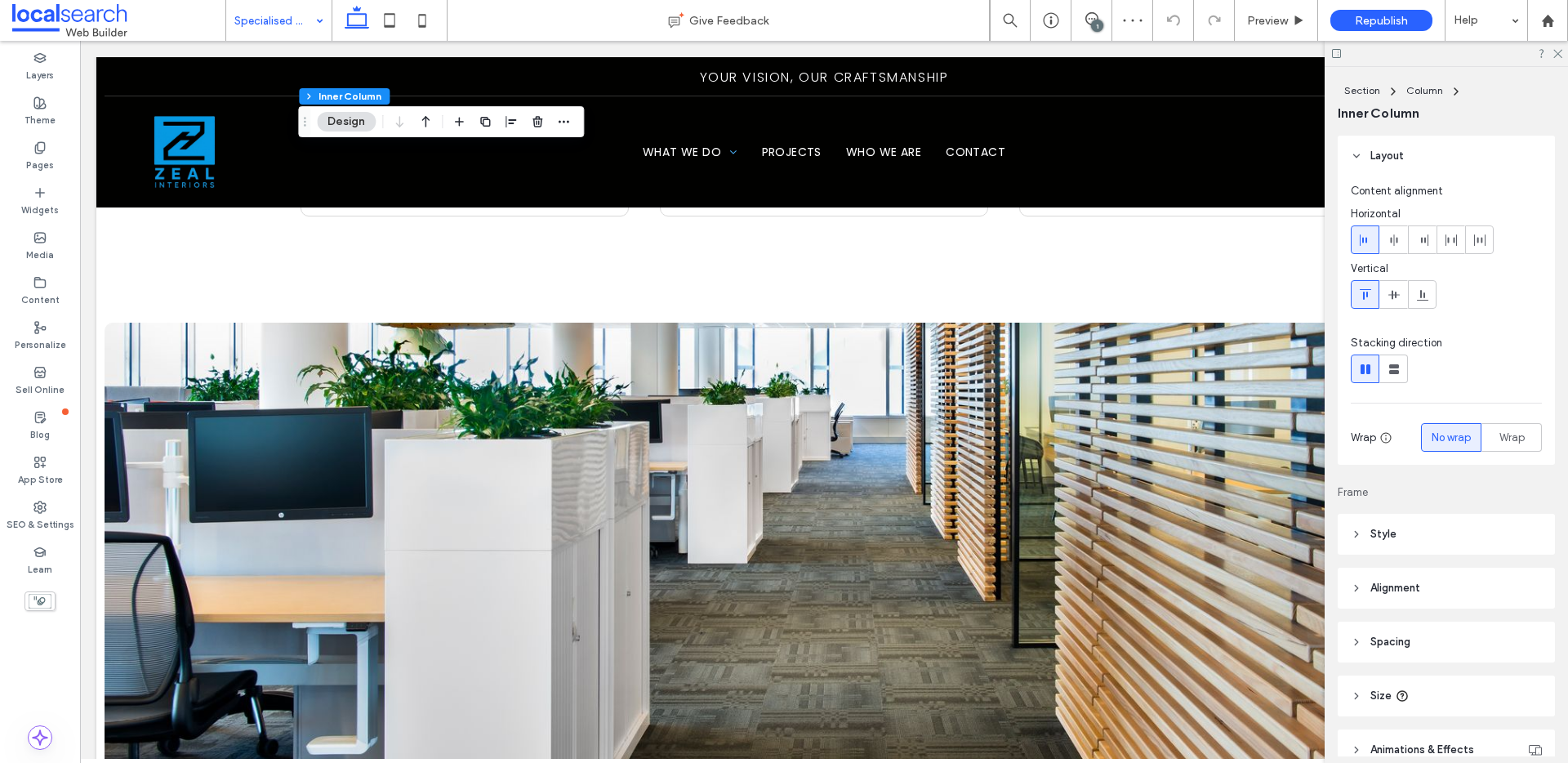
type input "*******"
type input "**"
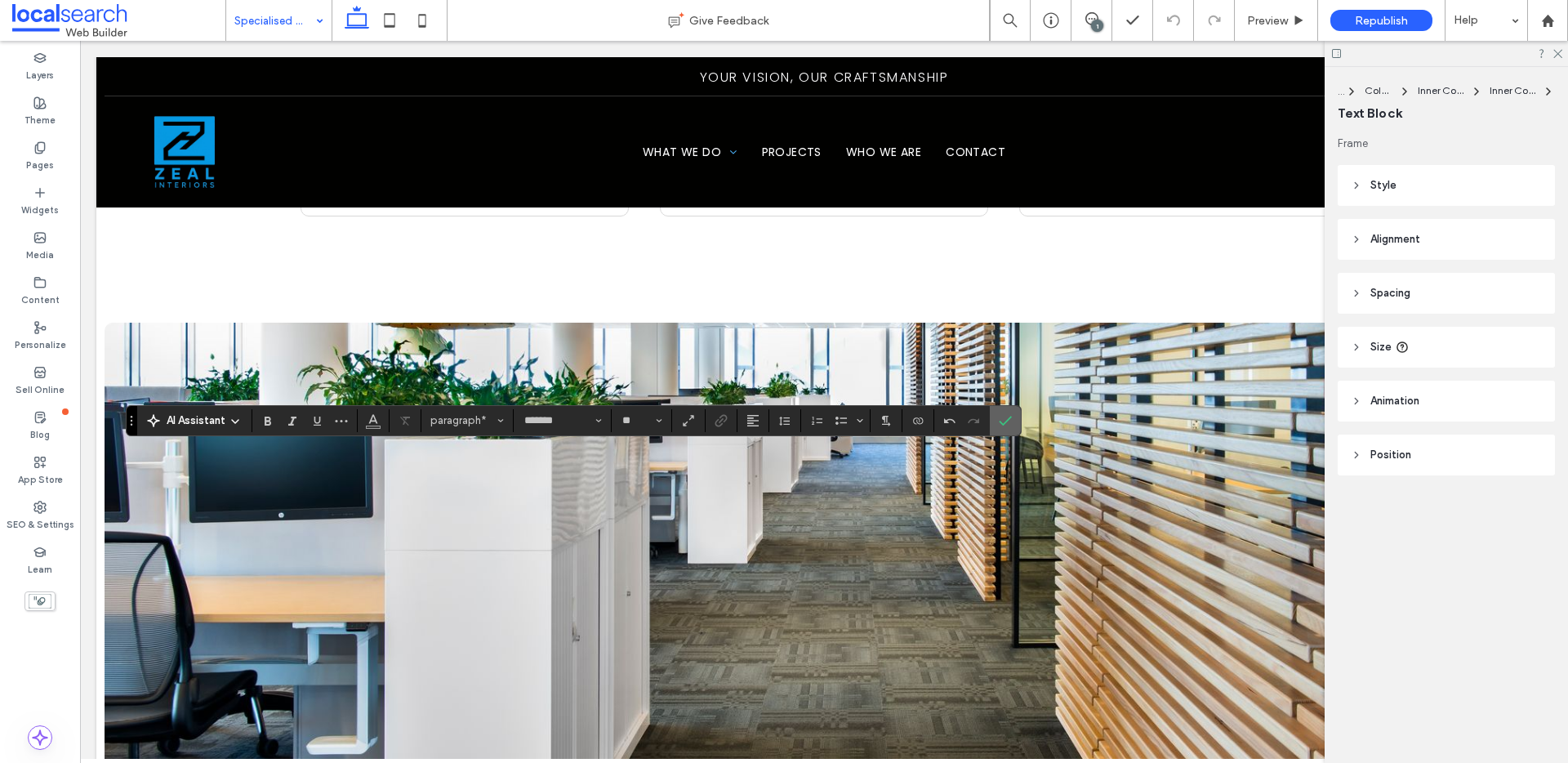
click at [1003, 423] on icon "Confirm" at bounding box center [1005, 421] width 13 height 13
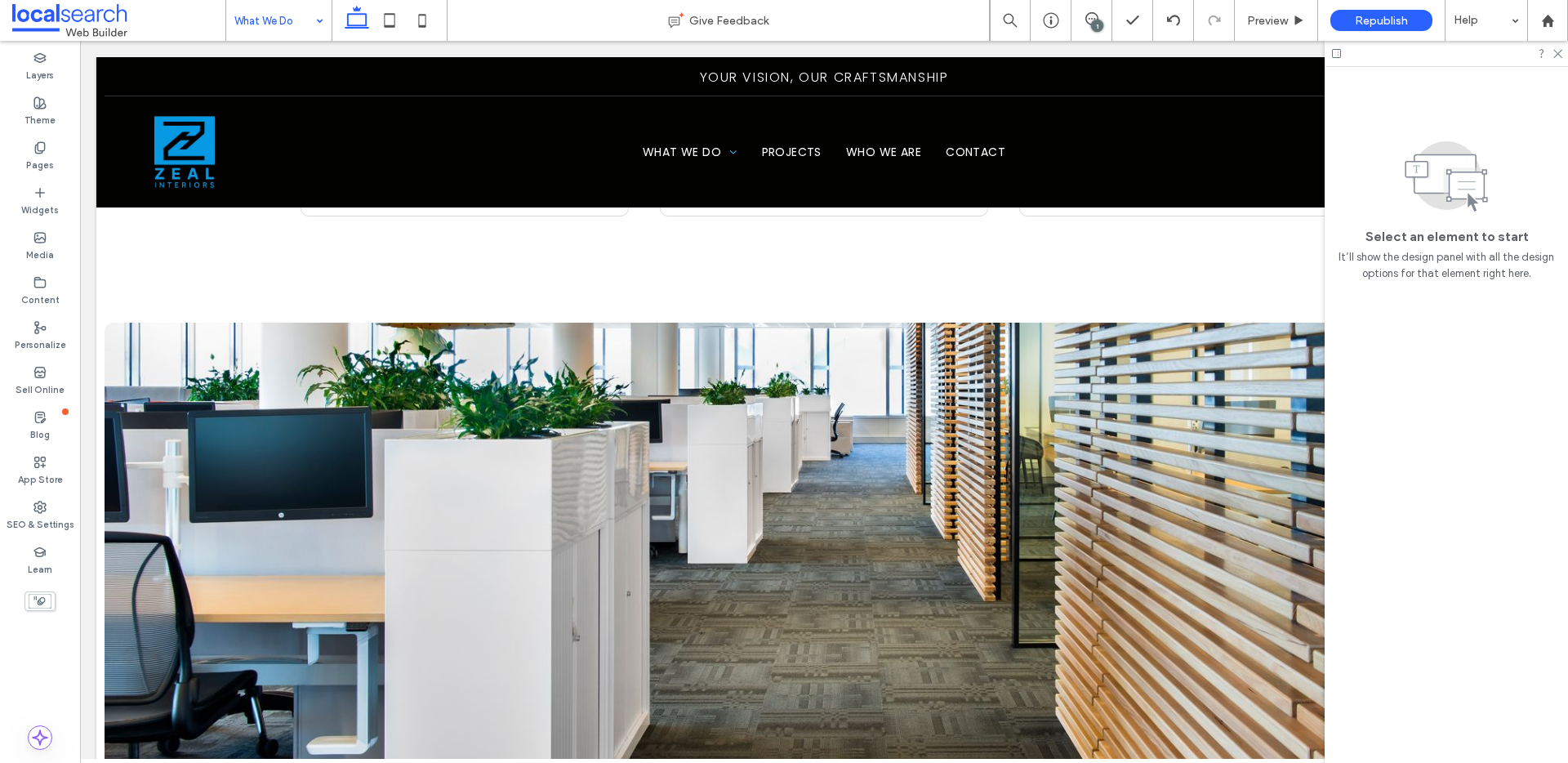
click at [296, 17] on div at bounding box center [784, 382] width 1568 height 763
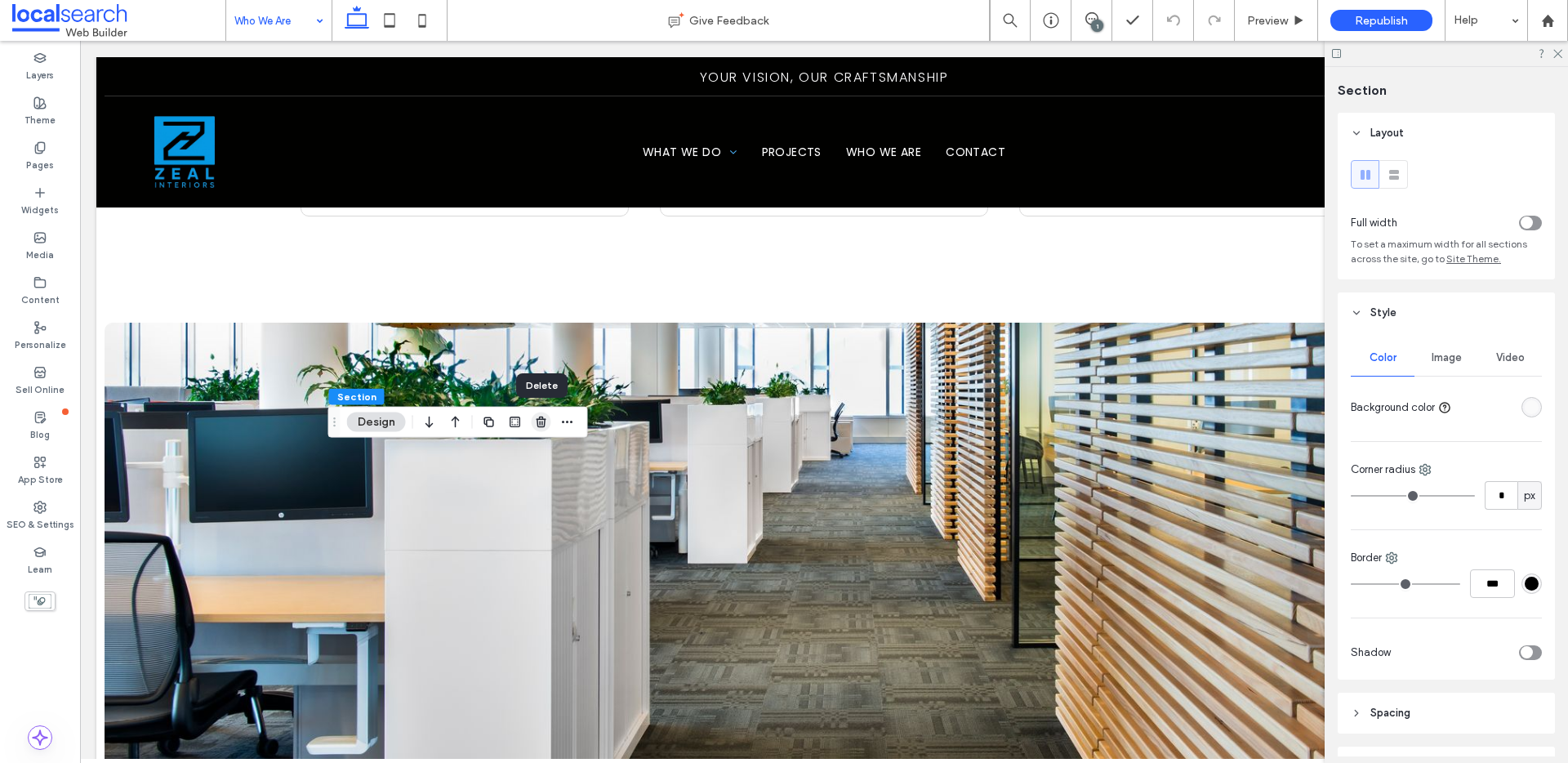
click at [538, 422] on icon "button" at bounding box center [542, 422] width 13 height 13
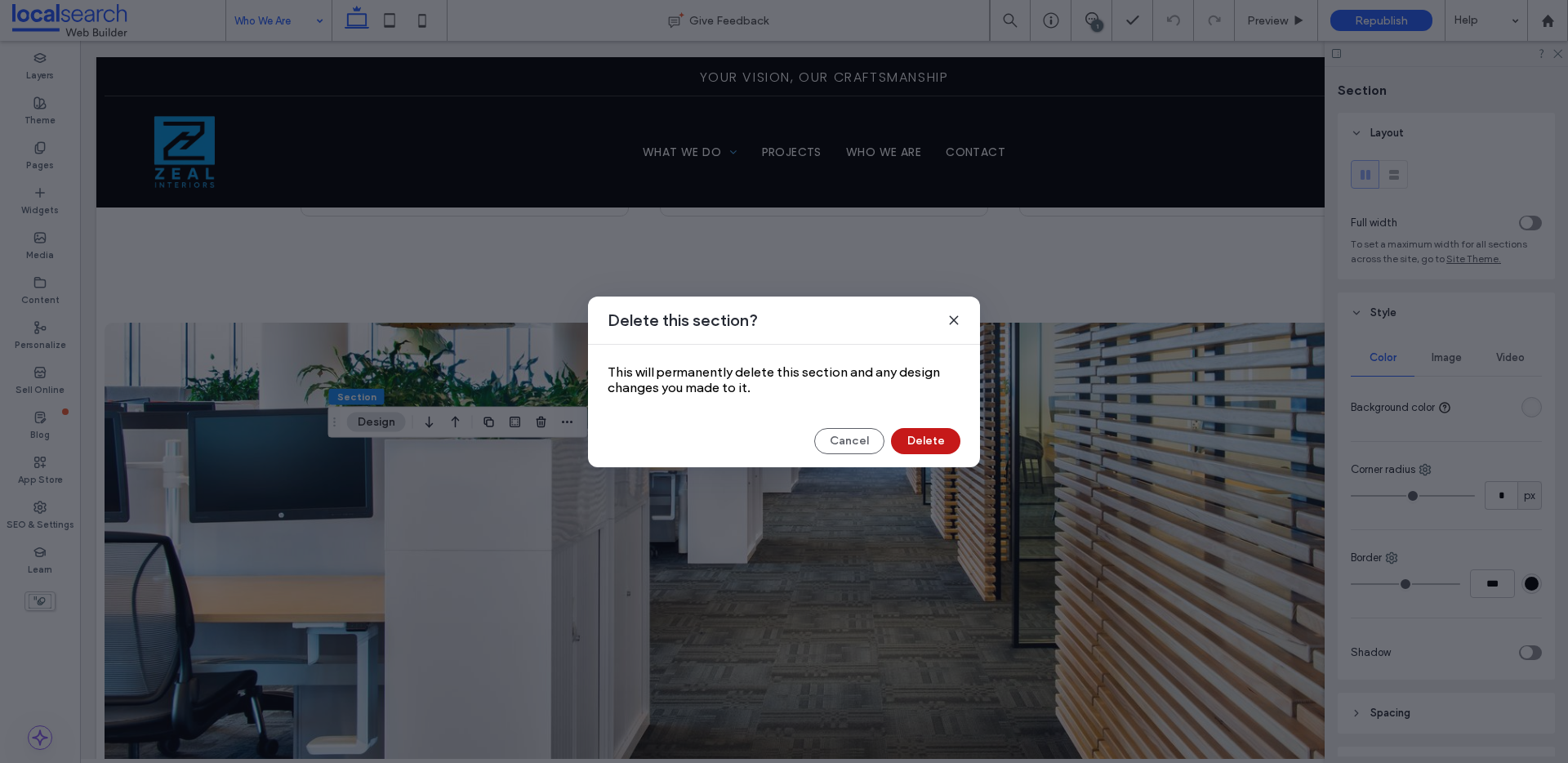
click at [910, 434] on button "Delete" at bounding box center [925, 441] width 70 height 26
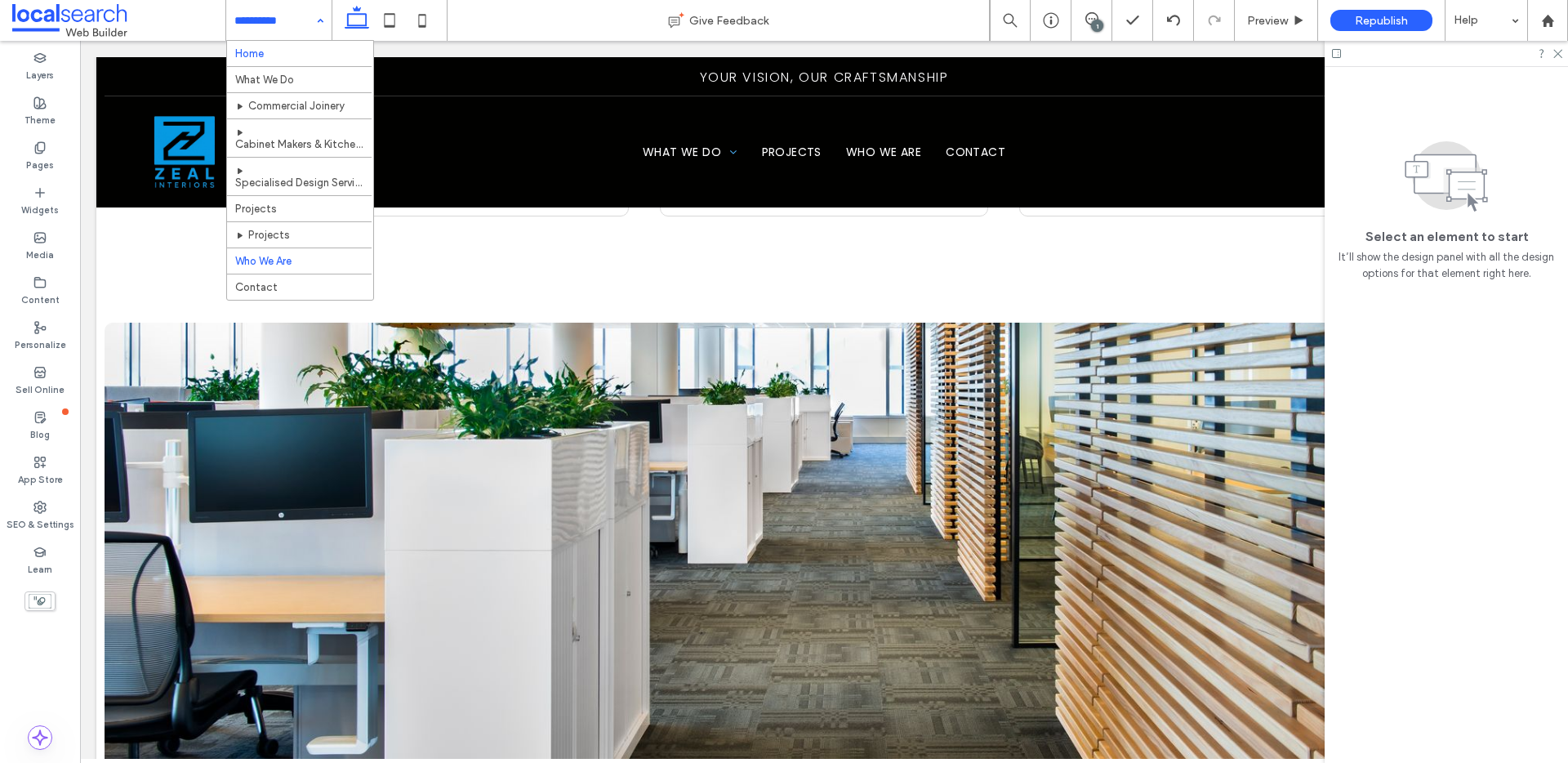
click at [288, 64] on div "Home" at bounding box center [300, 54] width 146 height 26
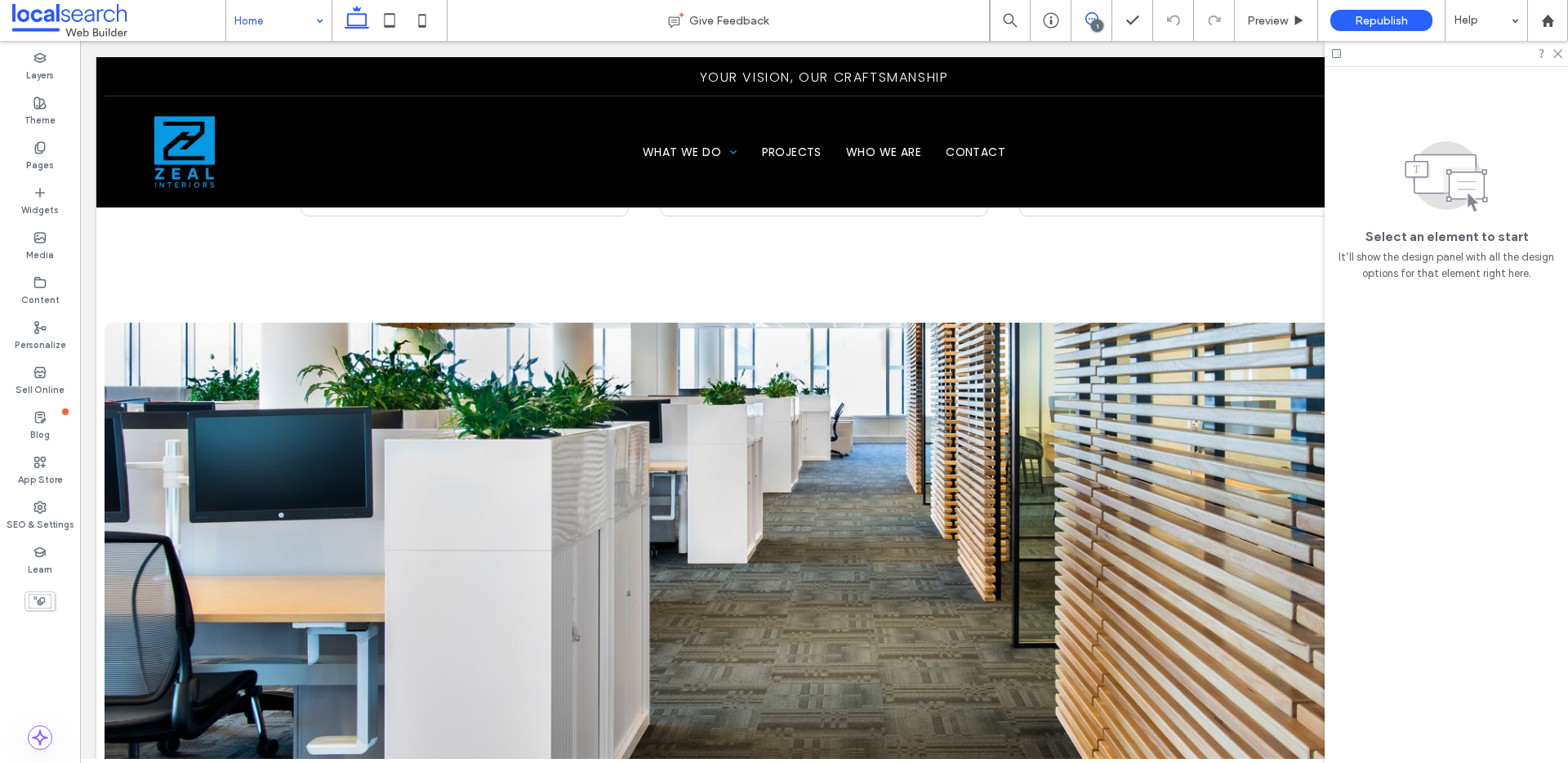
click at [1091, 14] on icon at bounding box center [1092, 19] width 13 height 13
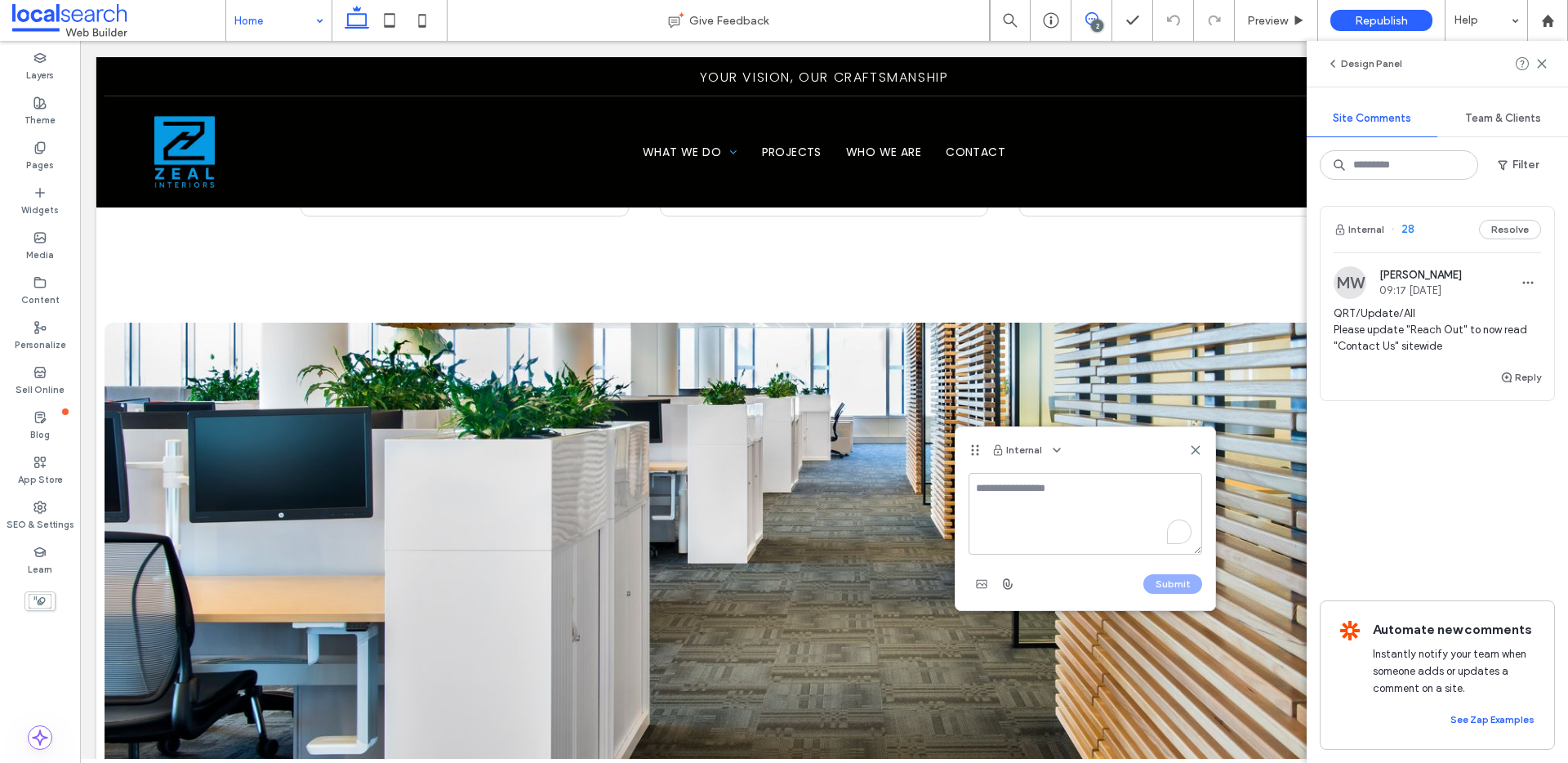
type textarea "*"
type textarea "**********"
click at [1168, 581] on button "Submit" at bounding box center [1172, 583] width 59 height 20
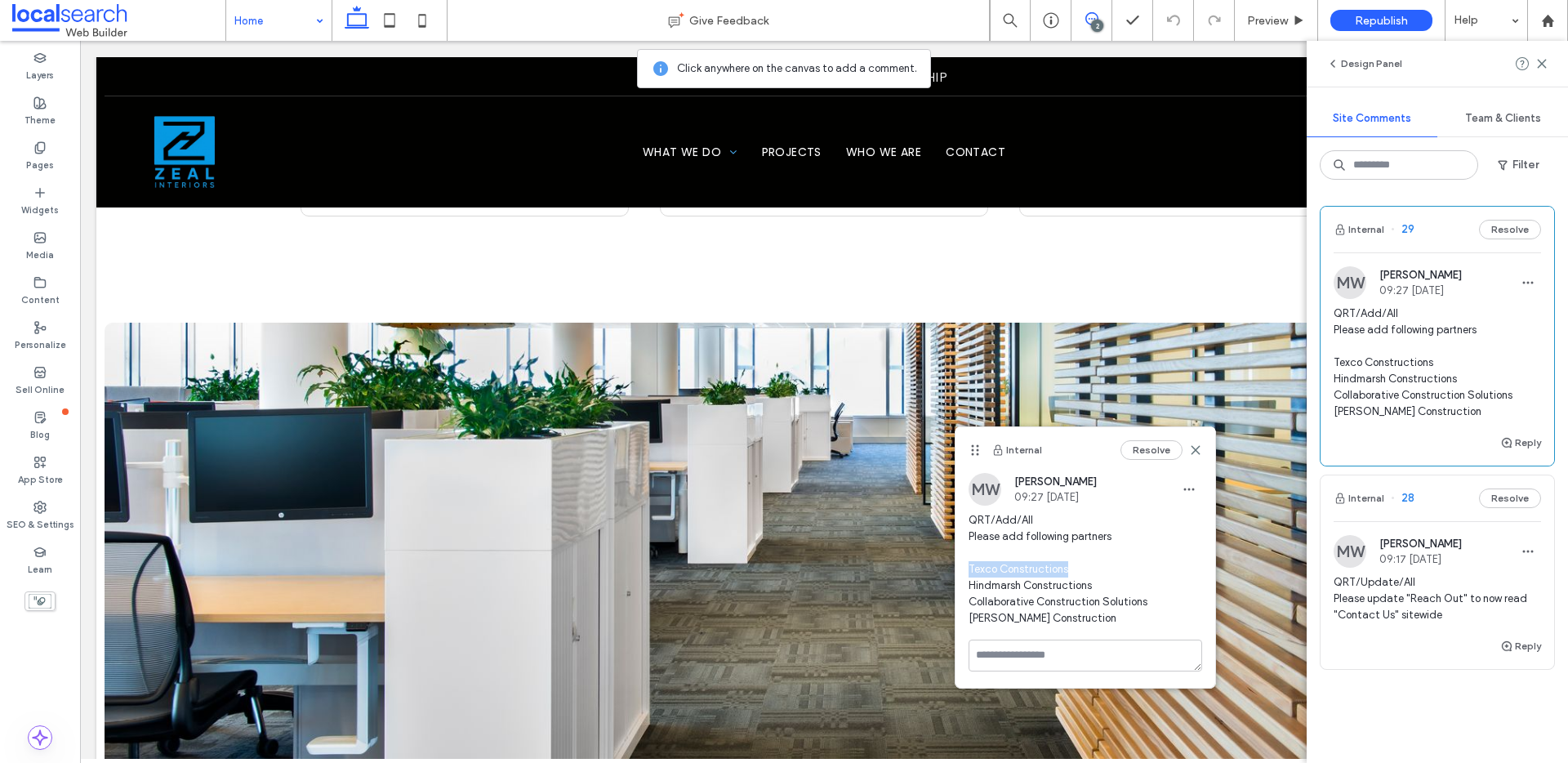
click at [966, 568] on div "MW Monique Windust 09:27 Oct 16 2025 QRT/Add/All Please add following partners …" at bounding box center [1085, 556] width 260 height 167
click at [1189, 489] on use "button" at bounding box center [1188, 489] width 10 height 3
click at [1195, 537] on span "Edit" at bounding box center [1200, 531] width 20 height 17
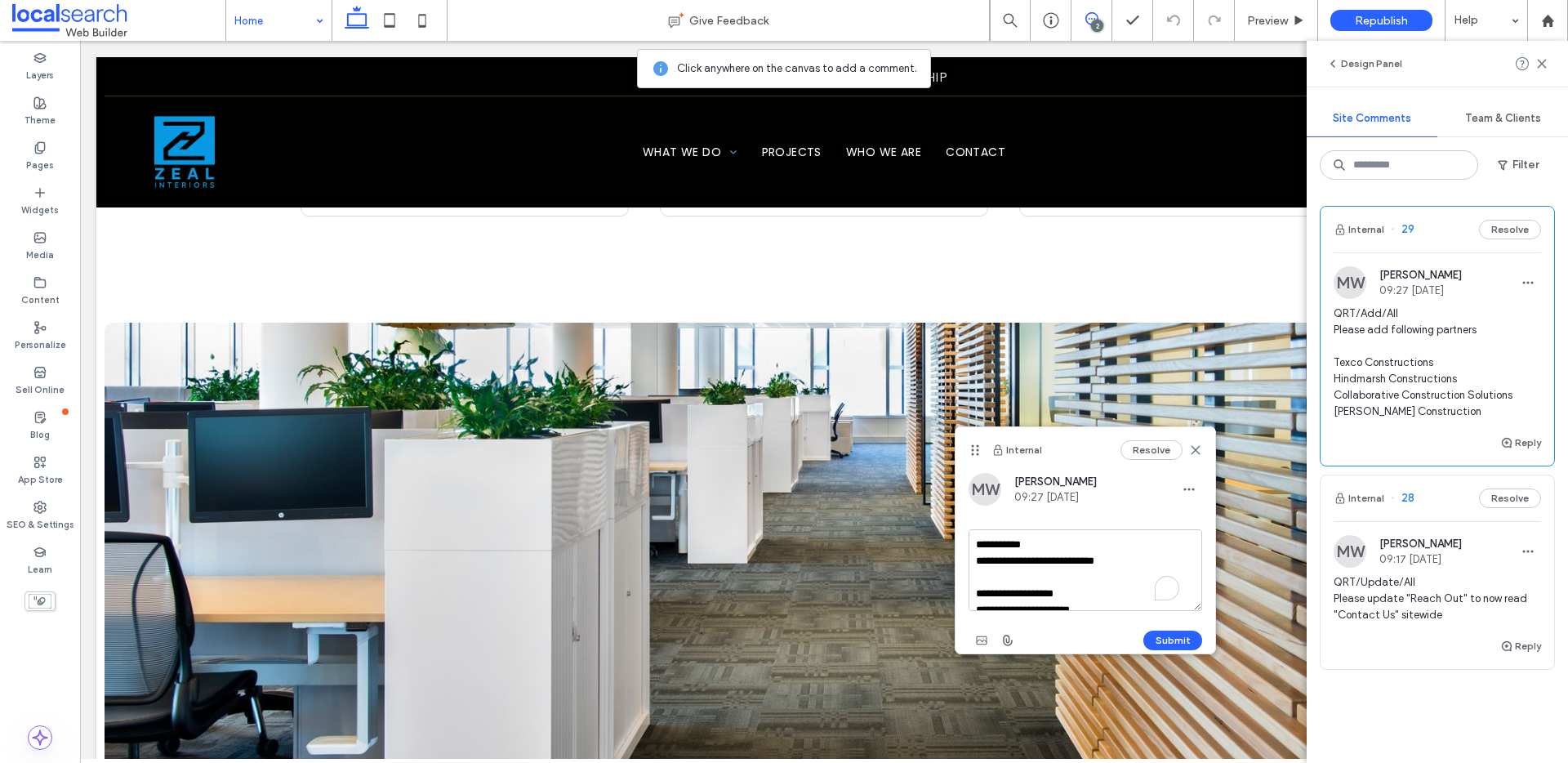
click at [1094, 593] on textarea "**********" at bounding box center [1085, 570] width 234 height 82
drag, startPoint x: 1106, startPoint y: 561, endPoint x: 963, endPoint y: 561, distance: 143.0
click at [963, 561] on div "**********" at bounding box center [1085, 563] width 260 height 181
type textarea "**********"
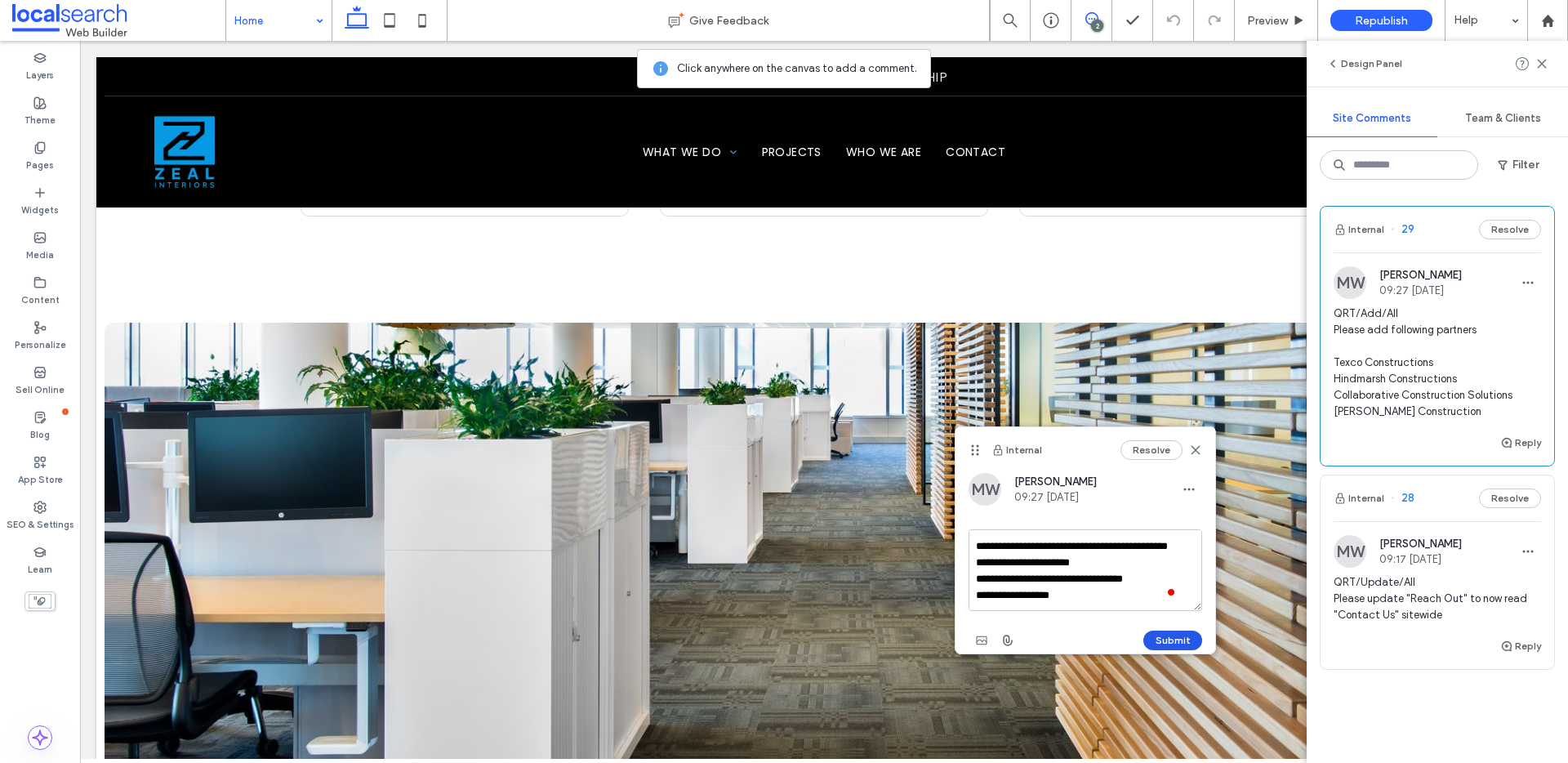
click at [1152, 629] on div "Submit" at bounding box center [1085, 640] width 234 height 26
click at [1161, 638] on button "Submit" at bounding box center [1172, 639] width 59 height 20
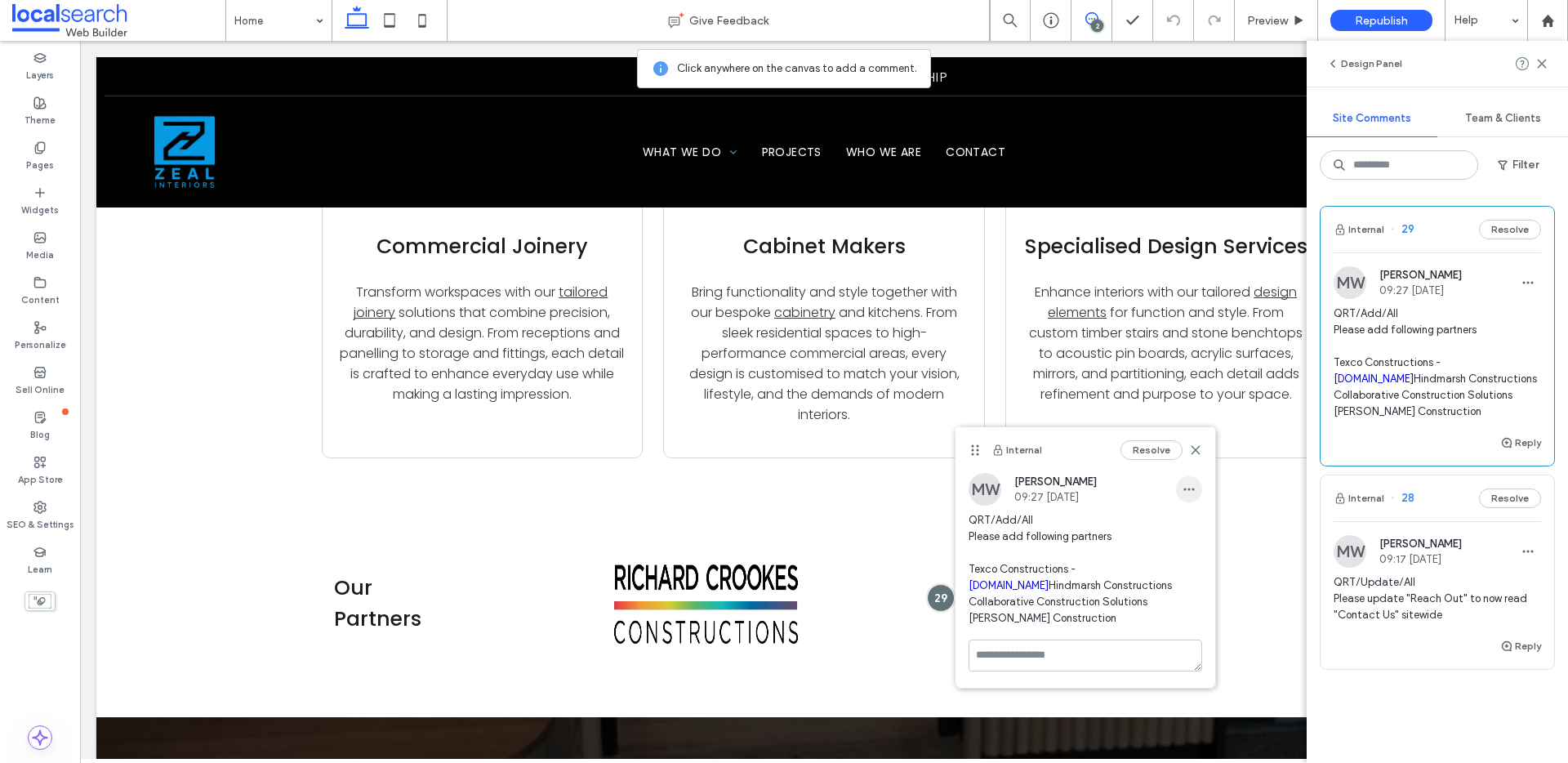
click at [1188, 492] on icon "button" at bounding box center [1189, 489] width 13 height 13
click at [1197, 529] on span "Edit" at bounding box center [1200, 531] width 20 height 17
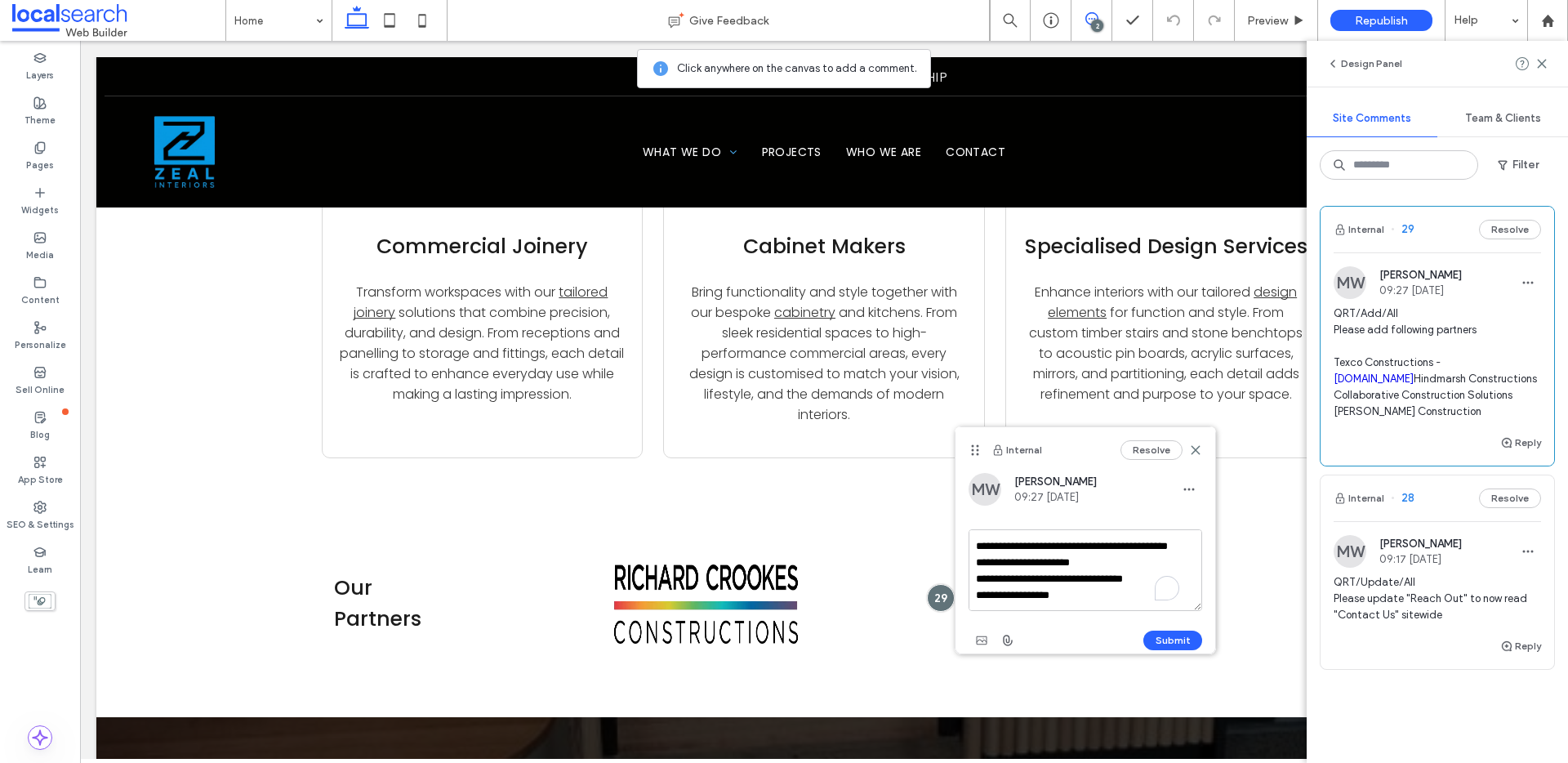
scroll to position [63, 0]
click at [1106, 568] on textarea "**********" at bounding box center [1085, 570] width 234 height 82
drag, startPoint x: 976, startPoint y: 577, endPoint x: 1184, endPoint y: 576, distance: 208.0
click at [1184, 576] on textarea "**********" at bounding box center [1085, 570] width 234 height 82
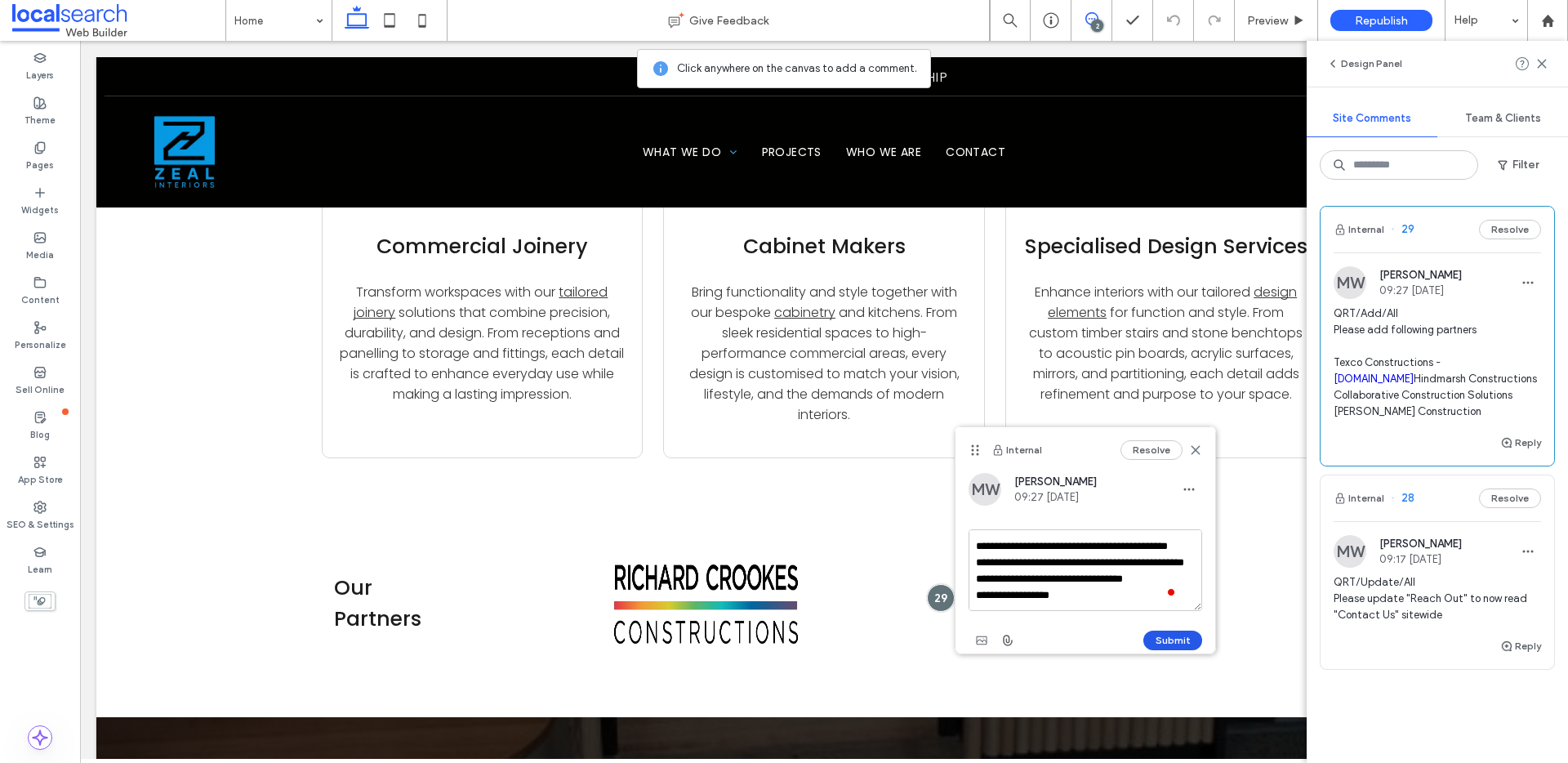
type textarea "**********"
click at [1165, 638] on button "Submit" at bounding box center [1172, 639] width 59 height 20
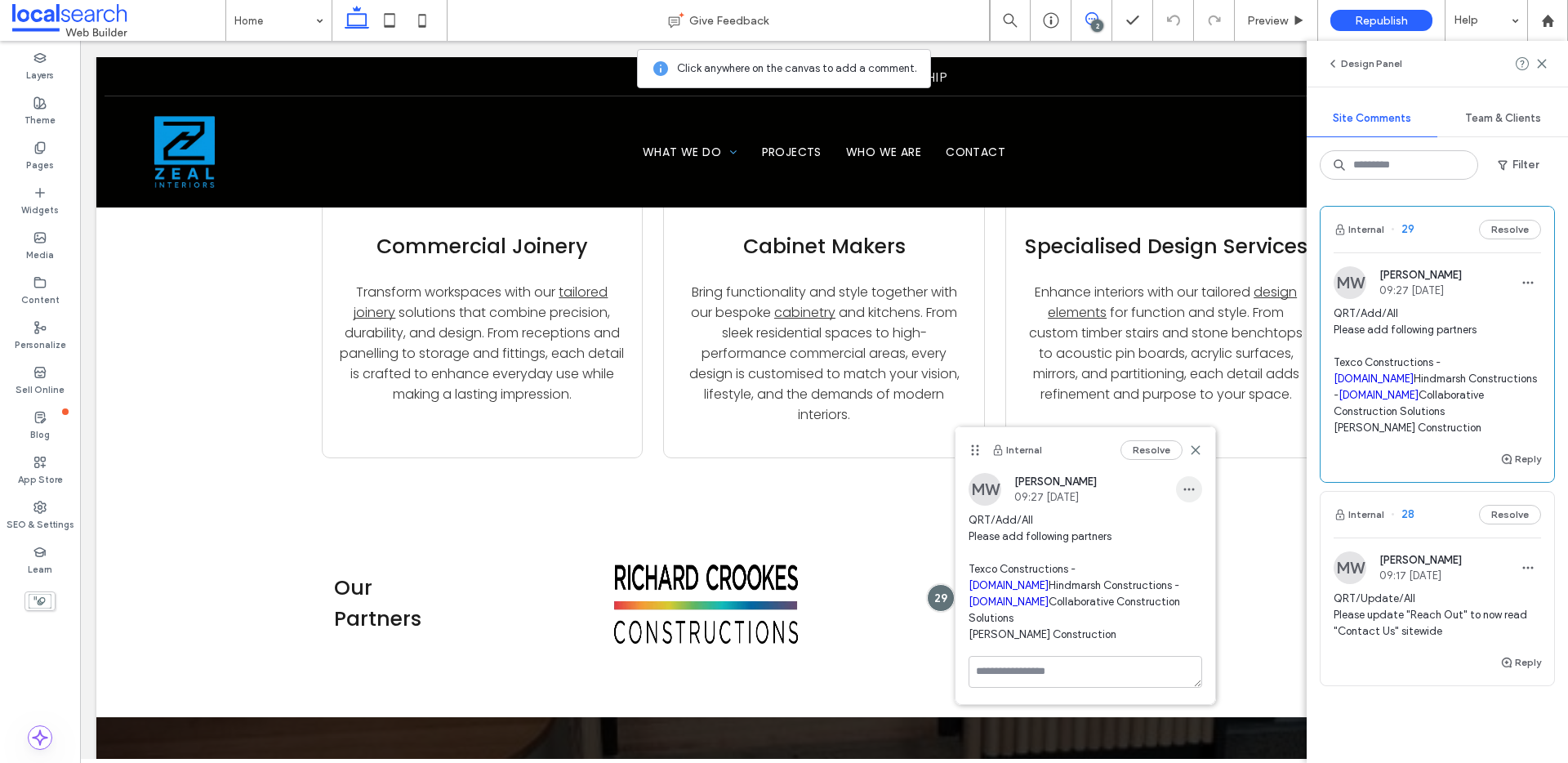
click at [1184, 489] on use "button" at bounding box center [1188, 489] width 10 height 3
click at [1210, 529] on div "Edit" at bounding box center [1249, 531] width 145 height 31
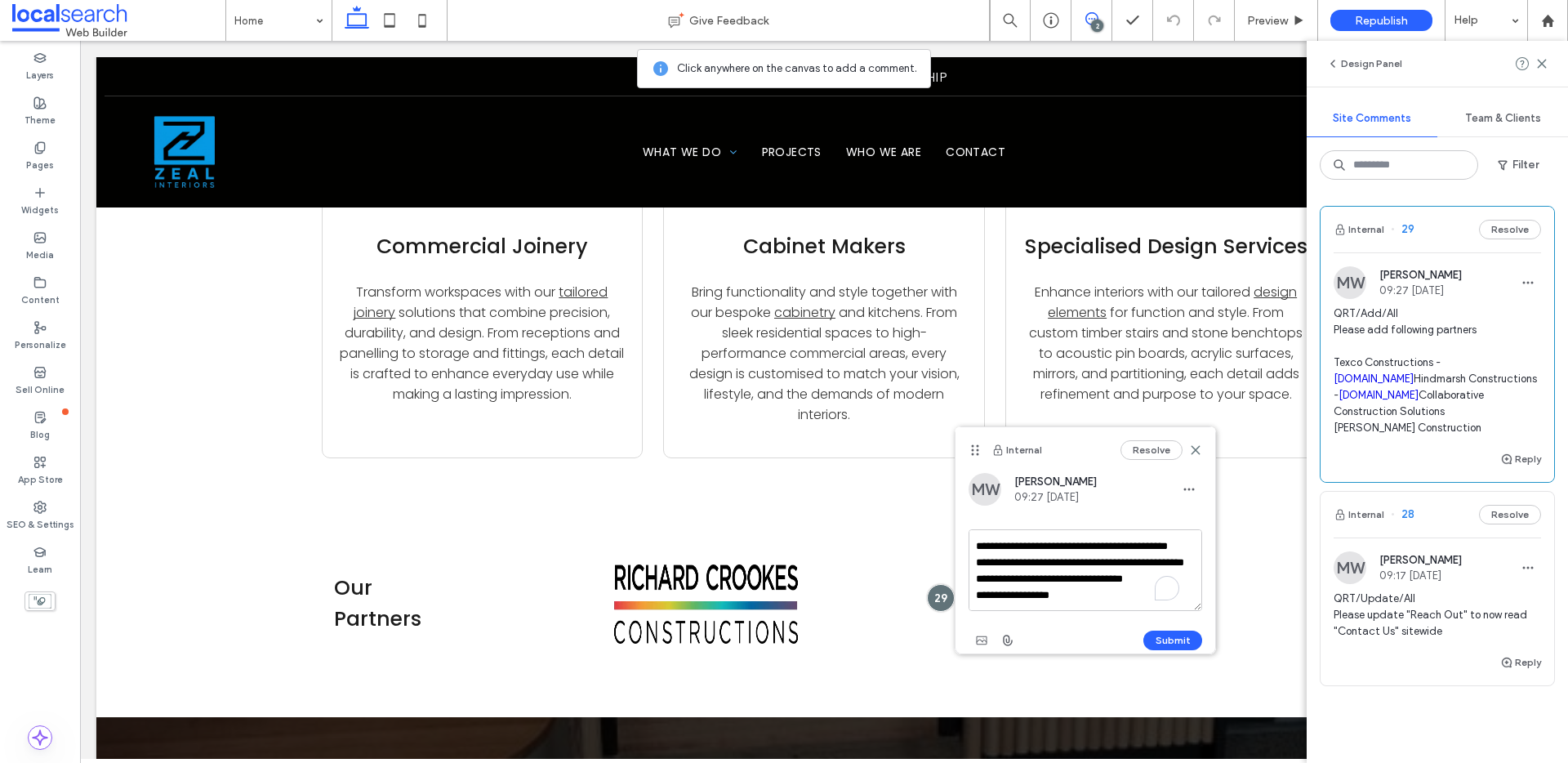
scroll to position [0, 0]
click at [1134, 577] on textarea "**********" at bounding box center [1085, 570] width 234 height 82
drag, startPoint x: 1082, startPoint y: 592, endPoint x: 972, endPoint y: 596, distance: 110.1
click at [972, 596] on textarea "**********" at bounding box center [1085, 570] width 234 height 82
type textarea "**********"
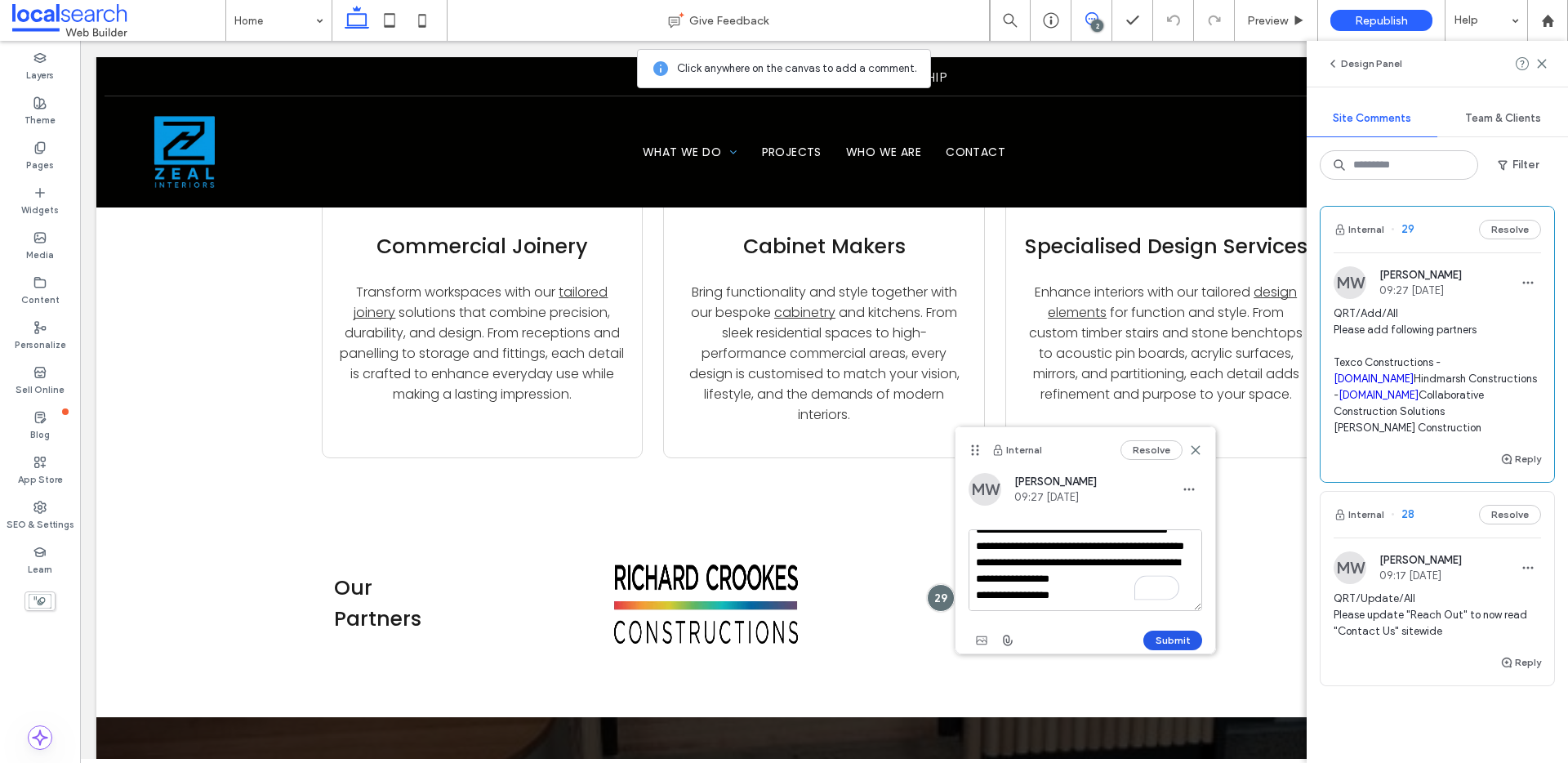
click at [1160, 632] on button "Submit" at bounding box center [1172, 639] width 59 height 20
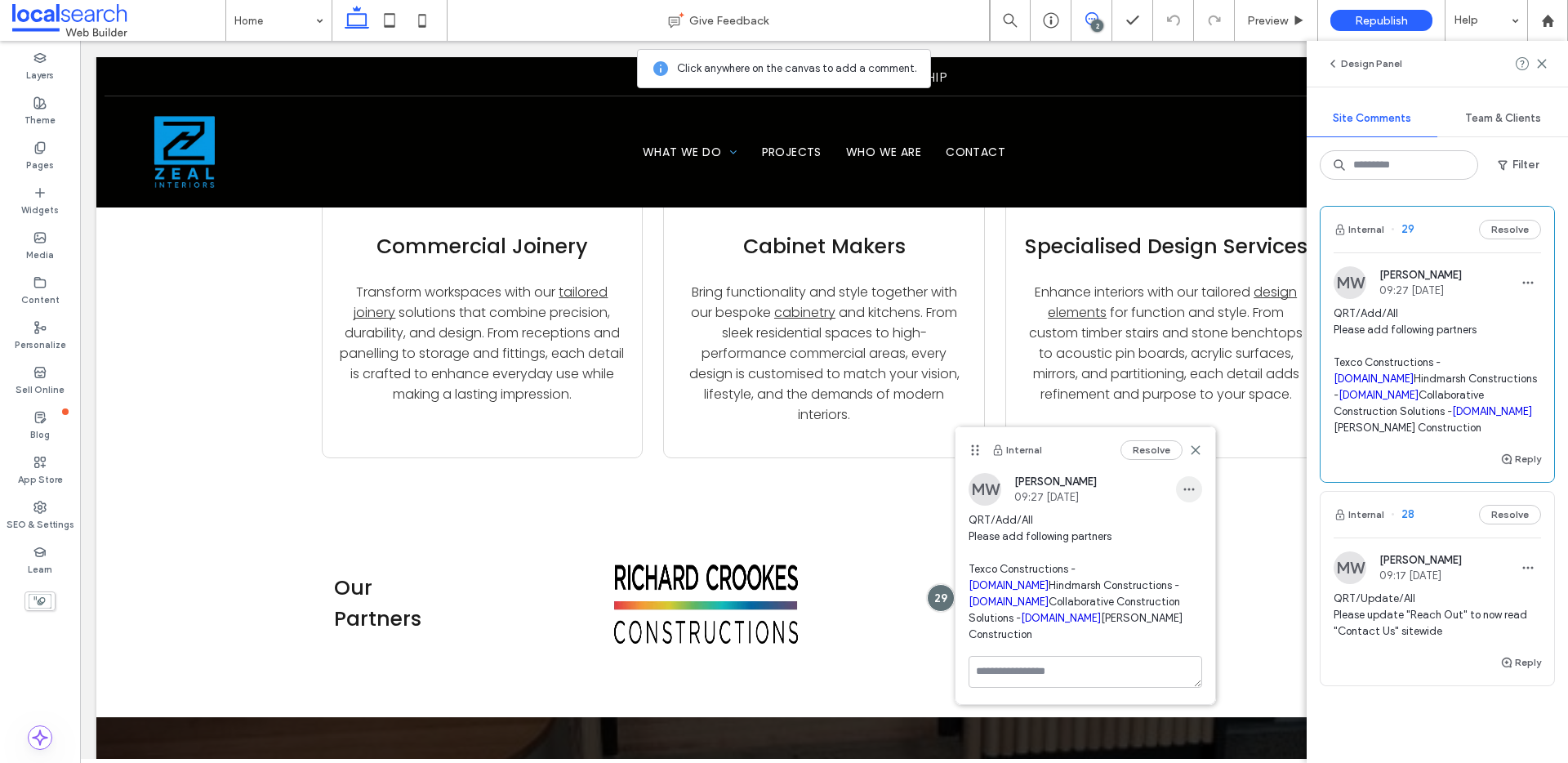
click at [1190, 492] on icon "button" at bounding box center [1189, 489] width 13 height 13
click at [1190, 527] on span "Edit" at bounding box center [1200, 531] width 20 height 17
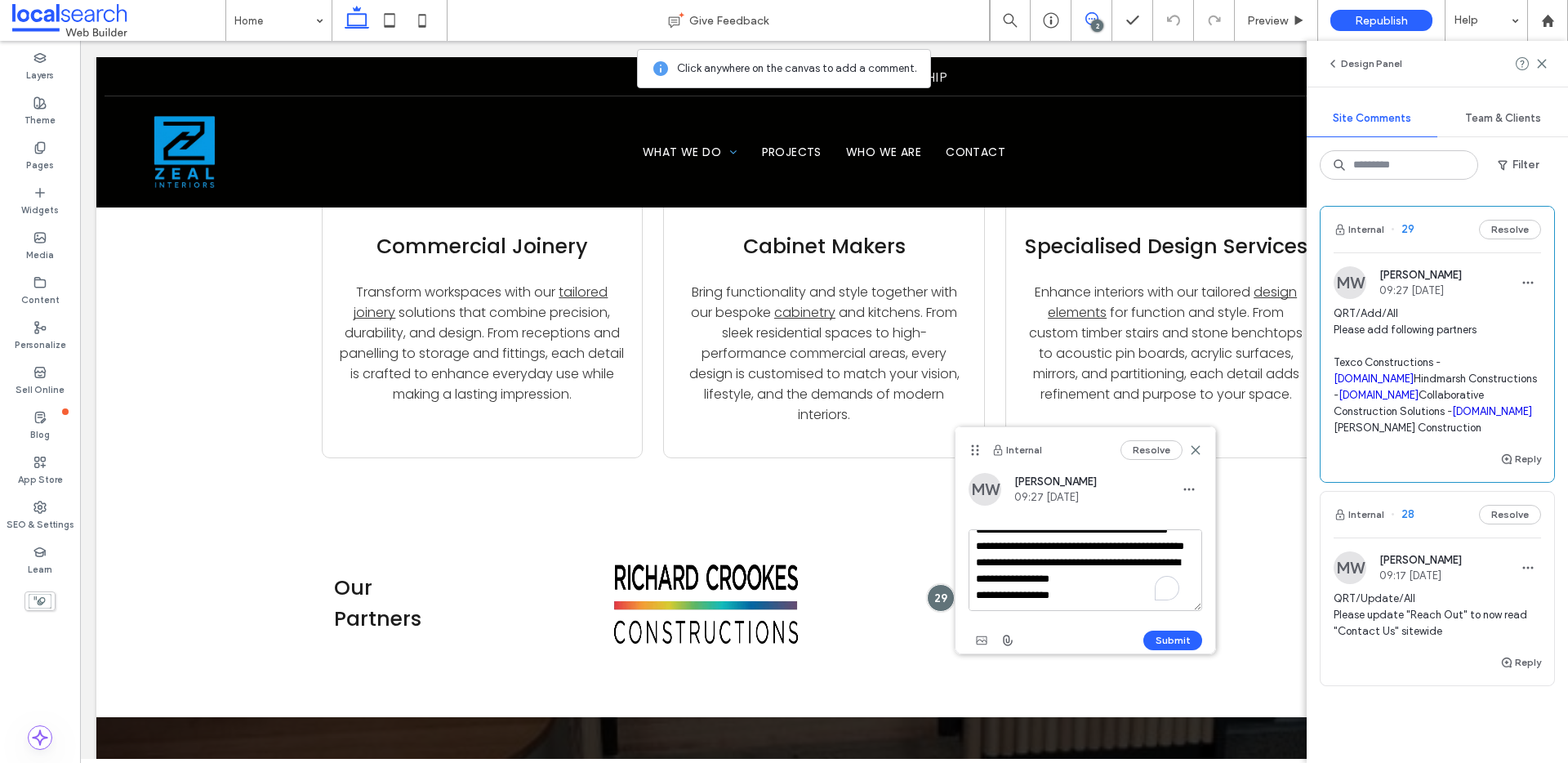
click at [1095, 596] on textarea "**********" at bounding box center [1085, 570] width 234 height 82
type textarea "**********"
click at [1154, 641] on button "Submit" at bounding box center [1172, 639] width 59 height 20
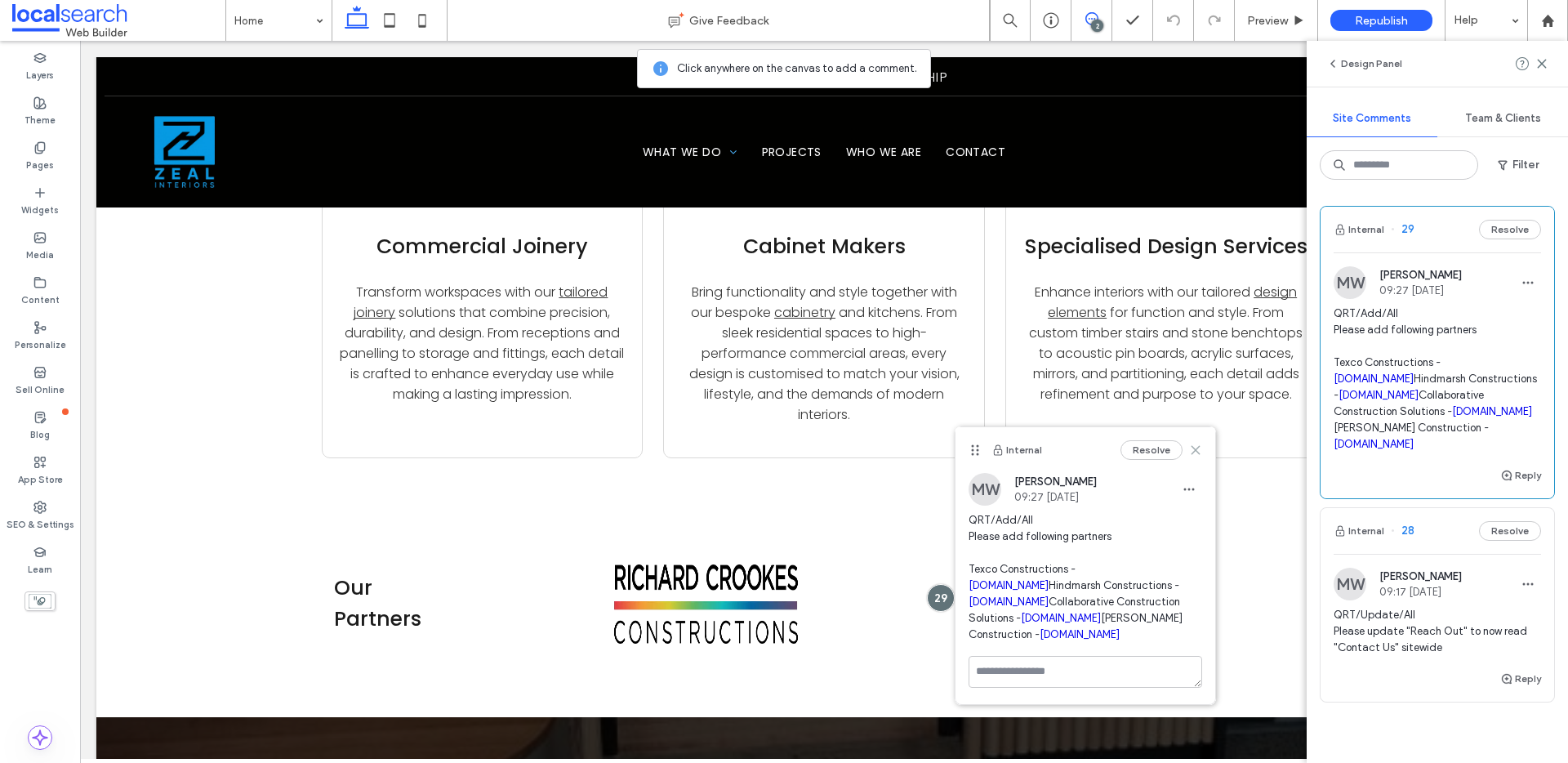
drag, startPoint x: 1195, startPoint y: 450, endPoint x: 1115, endPoint y: 409, distance: 89.9
click at [1195, 450] on use at bounding box center [1195, 449] width 7 height 7
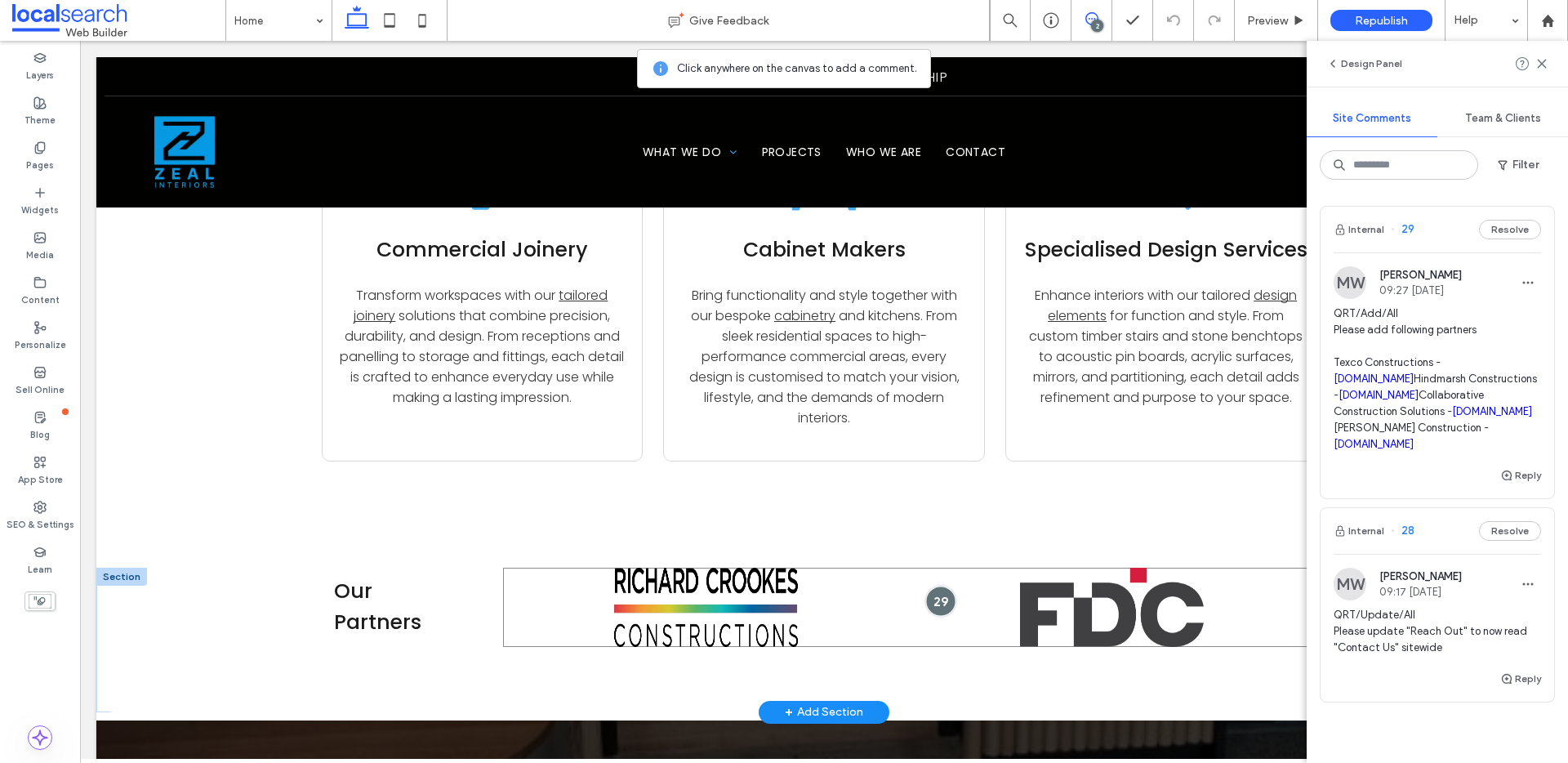
click at [941, 585] on div at bounding box center [940, 600] width 30 height 30
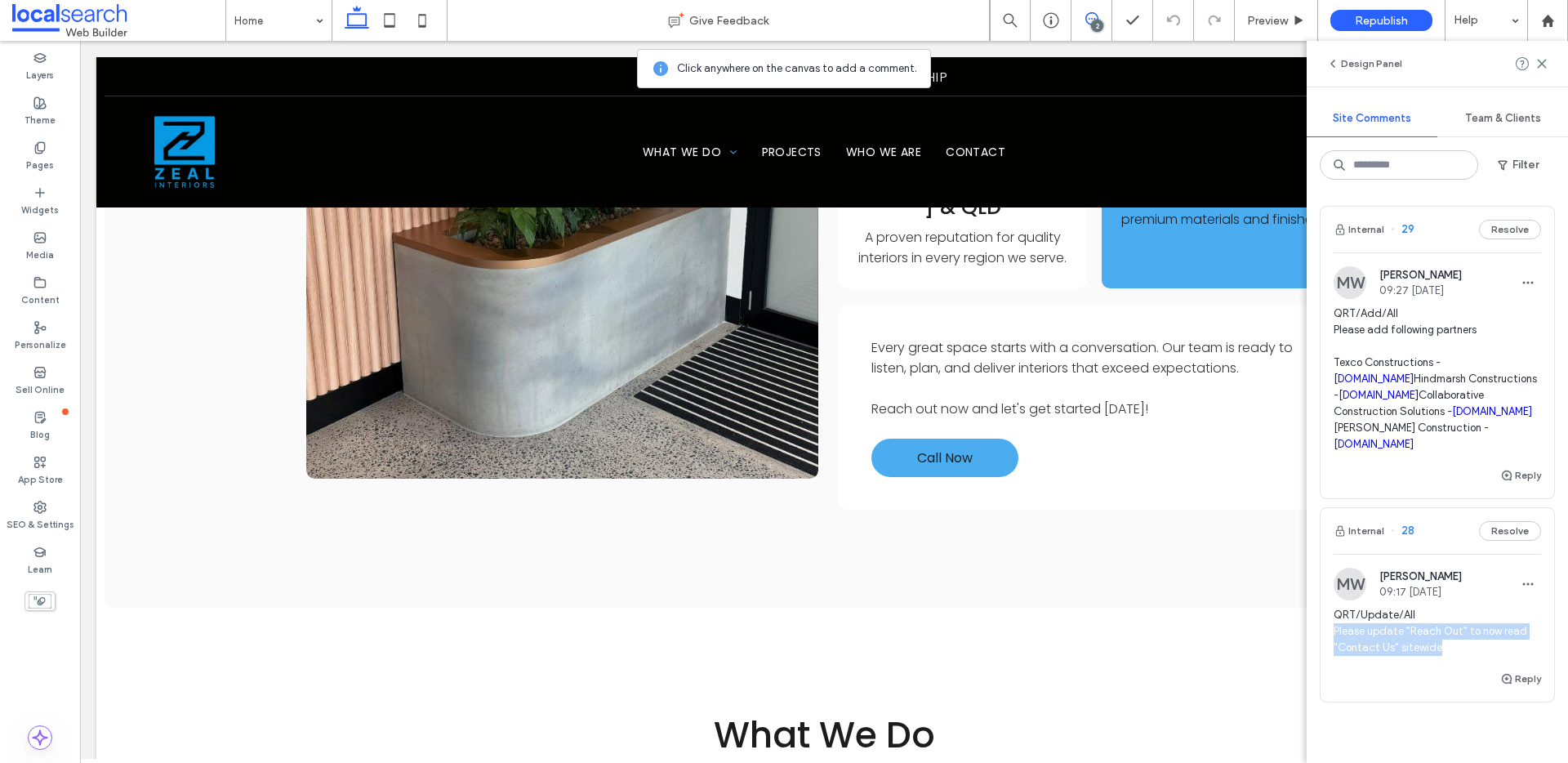
drag, startPoint x: 1445, startPoint y: 667, endPoint x: 1326, endPoint y: 646, distance: 120.8
click at [1326, 646] on div "MW Monique Windust 09:17 Oct 16 2025 QRT/Update/All Please update "Reach Out" t…" at bounding box center [1437, 618] width 234 height 101
copy span "Please update "Reach Out" to now read "Contact Us" sitewide"
click at [1521, 590] on icon "button" at bounding box center [1528, 583] width 13 height 13
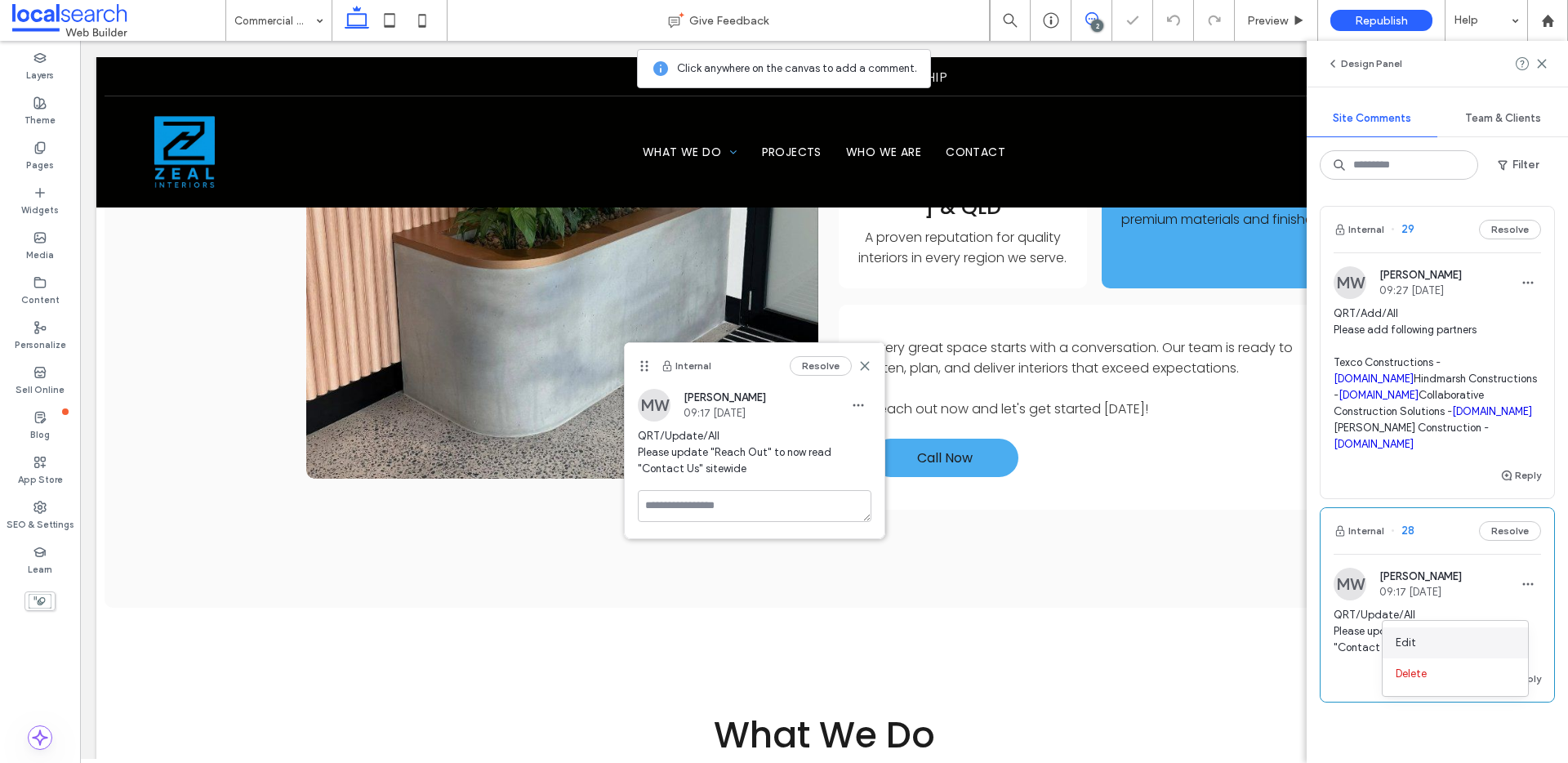
click at [1419, 643] on div "Edit" at bounding box center [1455, 642] width 145 height 31
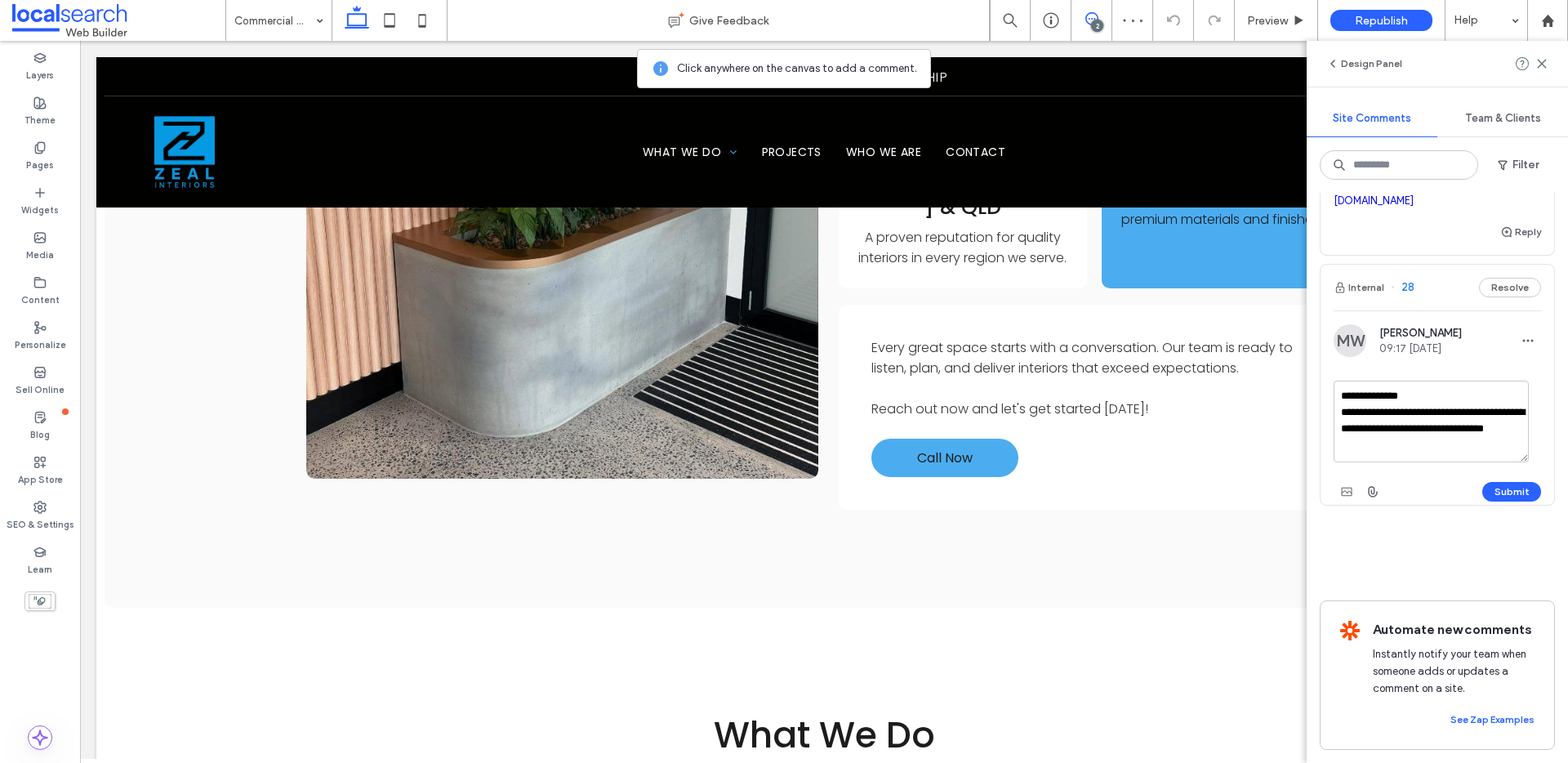
drag, startPoint x: 1466, startPoint y: 428, endPoint x: 1548, endPoint y: 426, distance: 82.0
click at [1548, 426] on div "**********" at bounding box center [1437, 477] width 261 height 569
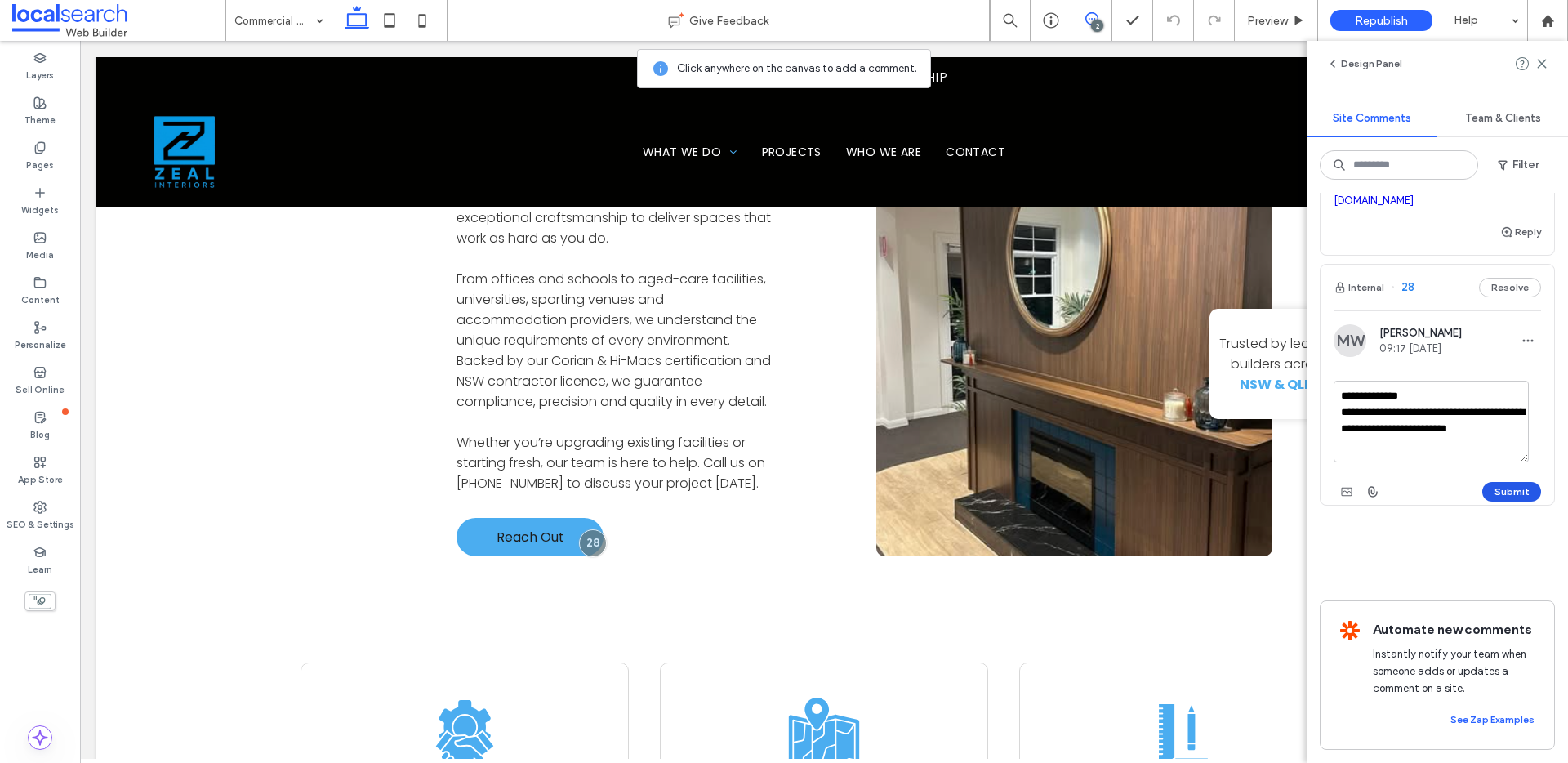
type textarea "**********"
click at [1493, 482] on button "Submit" at bounding box center [1511, 491] width 59 height 20
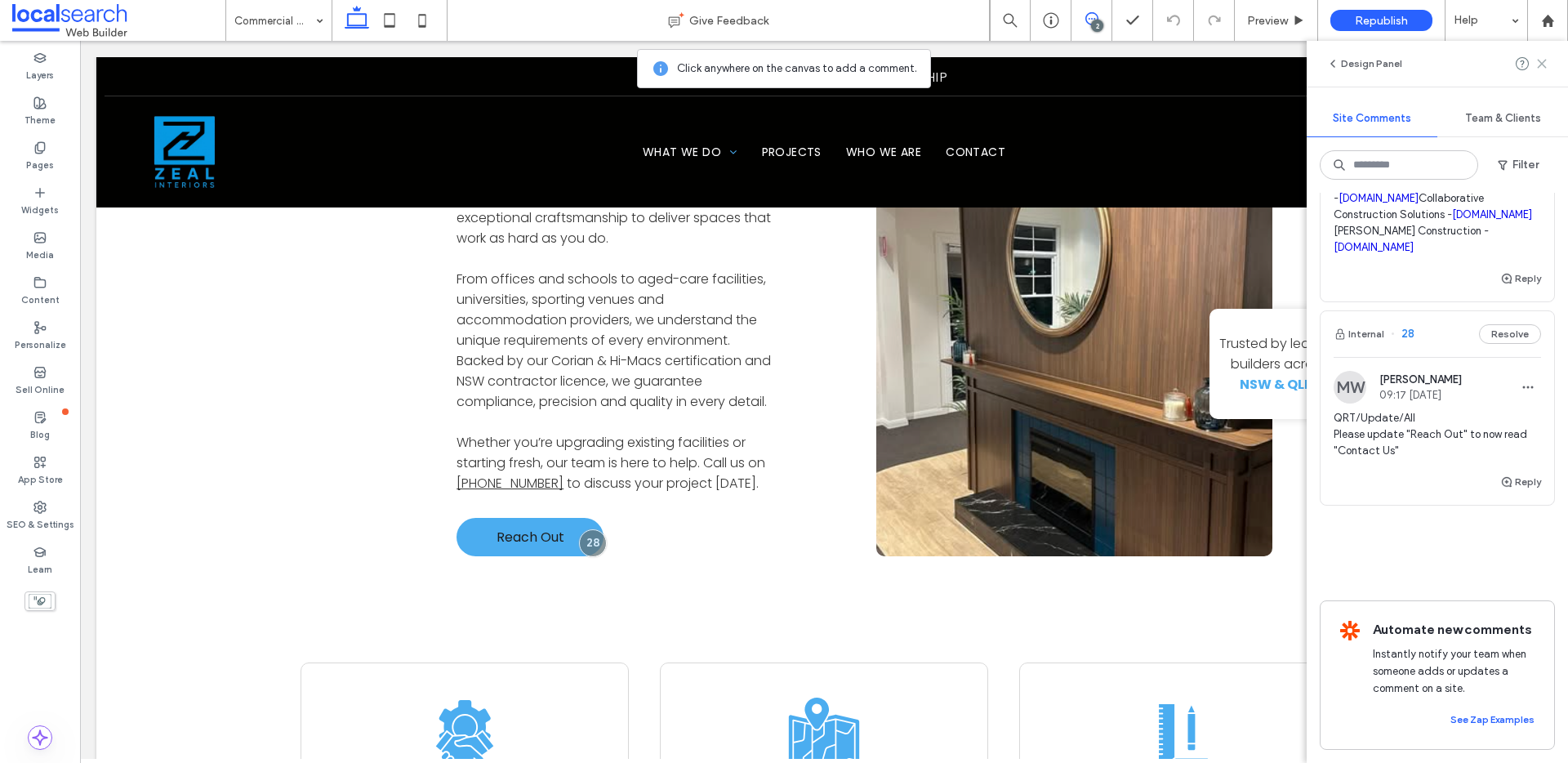
click at [1537, 61] on icon at bounding box center [1542, 63] width 13 height 13
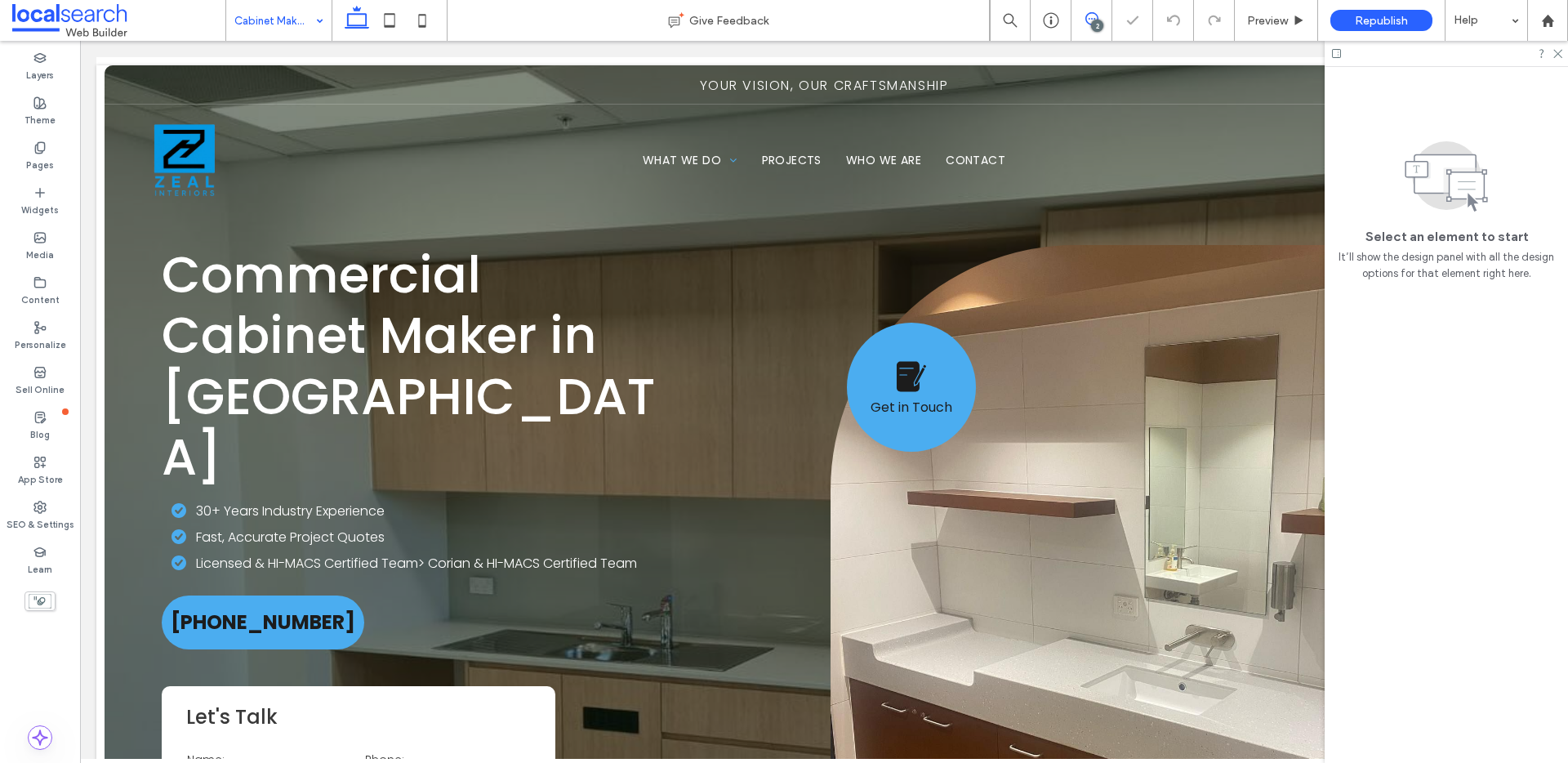
click at [1091, 13] on use at bounding box center [1092, 19] width 13 height 13
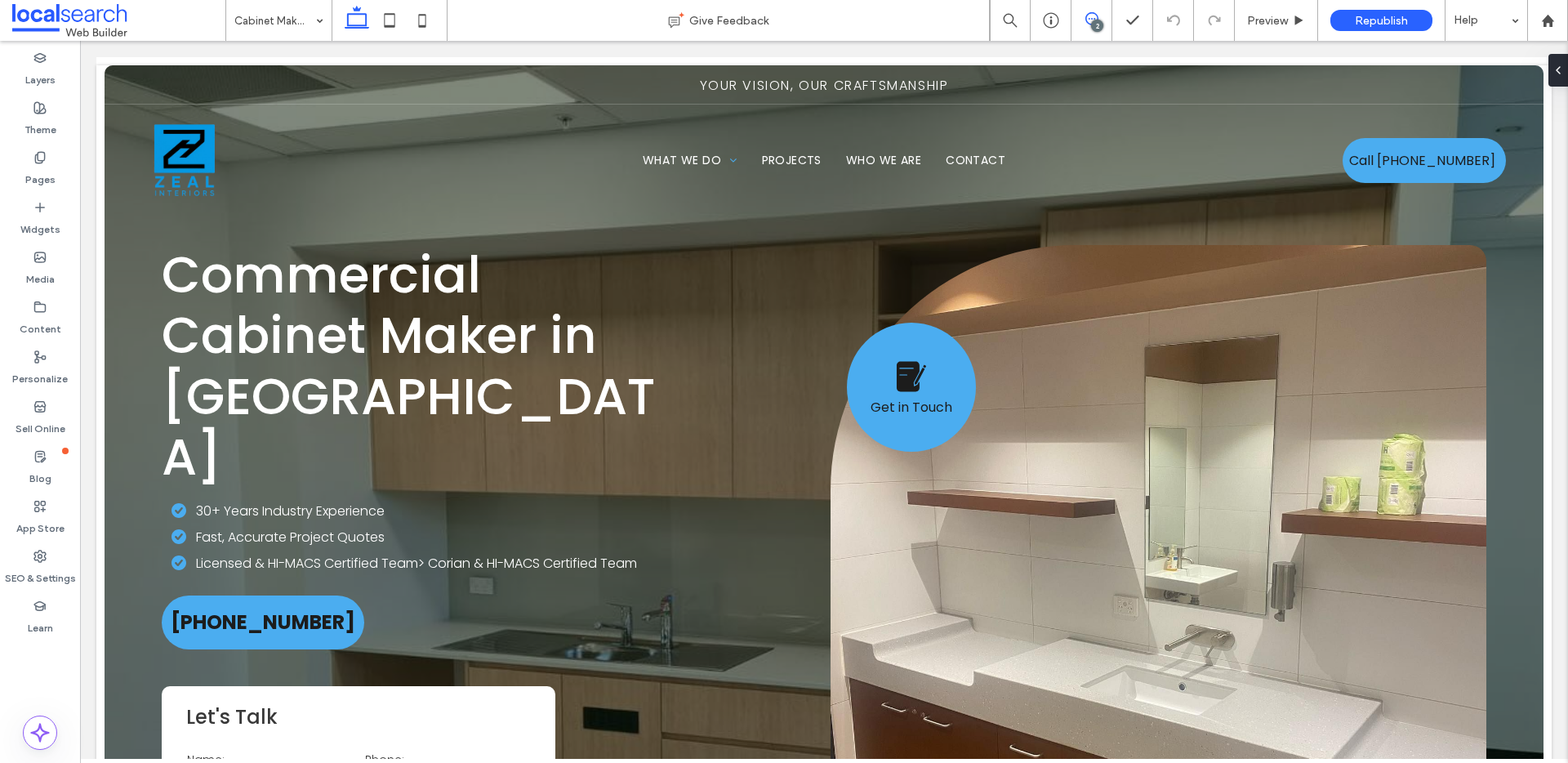
click at [1093, 16] on icon at bounding box center [1092, 19] width 13 height 13
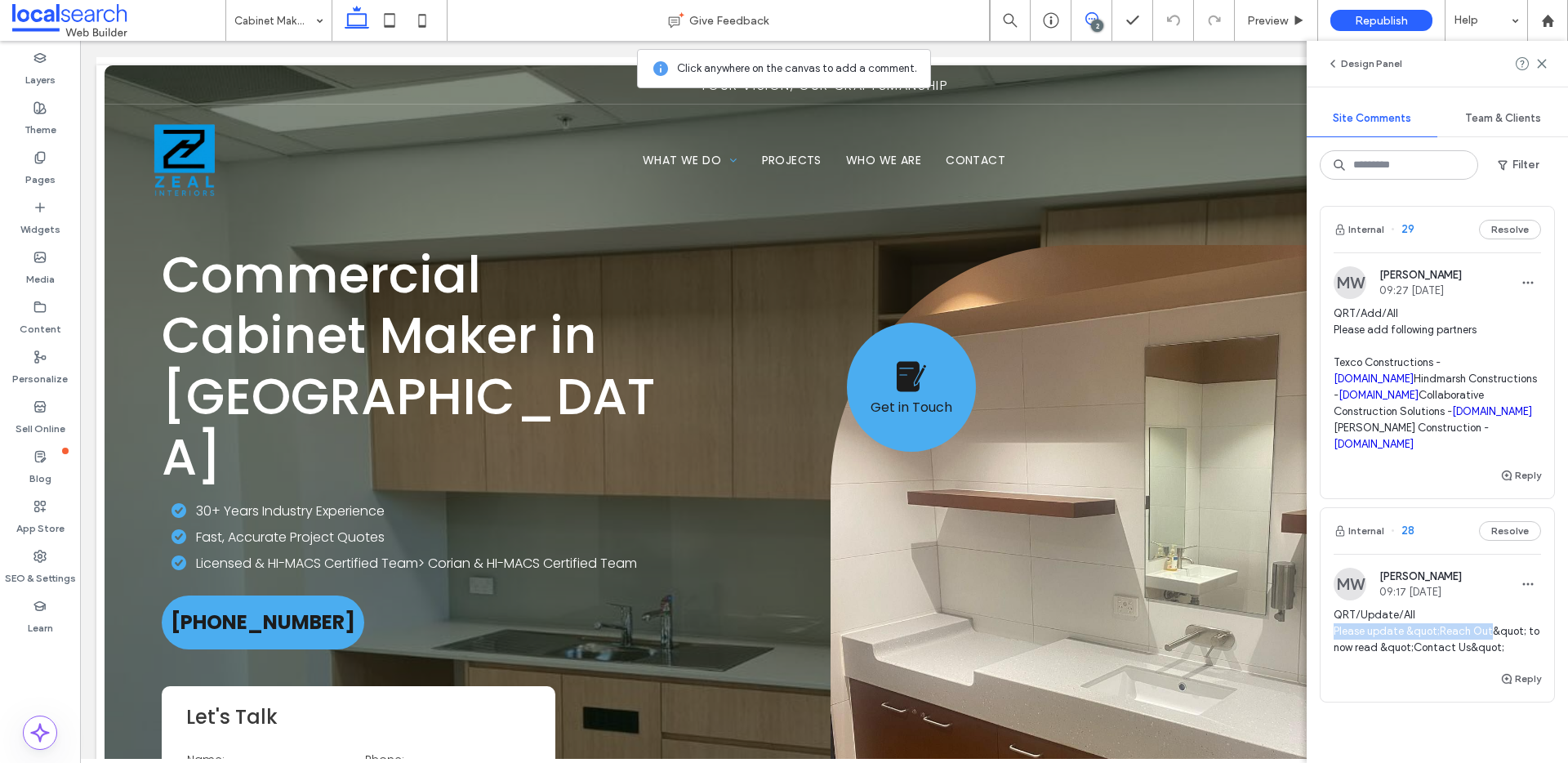
drag, startPoint x: 1334, startPoint y: 648, endPoint x: 1493, endPoint y: 643, distance: 159.1
click at [1493, 643] on span "QRT/Update/All Please update &quot;Reach Out&quot; to now read &quot;Contact Us…" at bounding box center [1437, 631] width 208 height 49
click at [1336, 625] on div at bounding box center [784, 382] width 1568 height 763
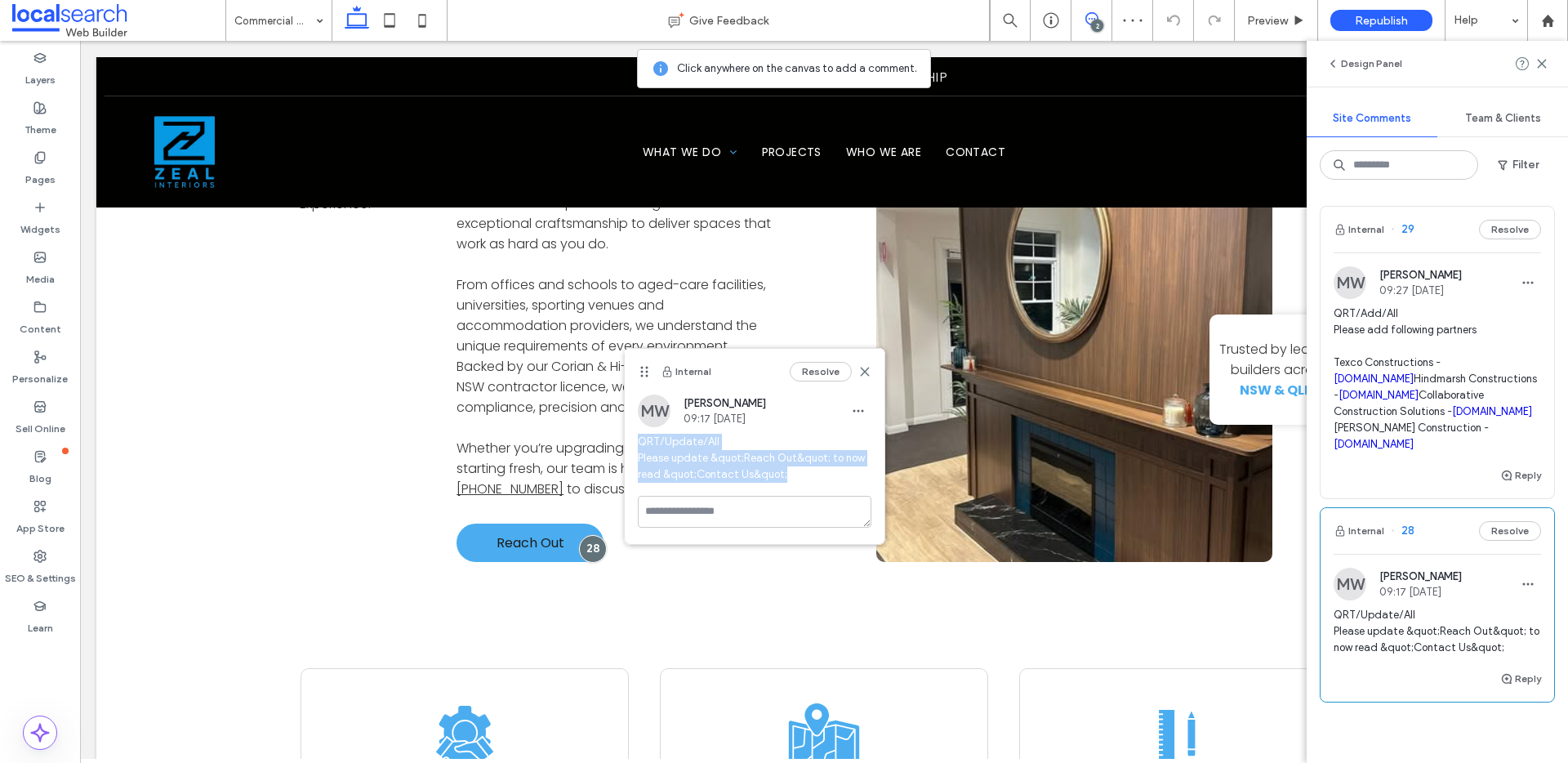
drag, startPoint x: 805, startPoint y: 475, endPoint x: 637, endPoint y: 436, distance: 172.5
click at [637, 436] on div "MW [PERSON_NAME] 09:17 [DATE] QRT/Update/All Please update &quot;Reach Out&quot…" at bounding box center [754, 445] width 260 height 101
copy span "QRT/Update/All Please update &quot;Reach Out&quot; to now read &quot;Contact Us…"
click at [864, 368] on icon at bounding box center [864, 371] width 13 height 13
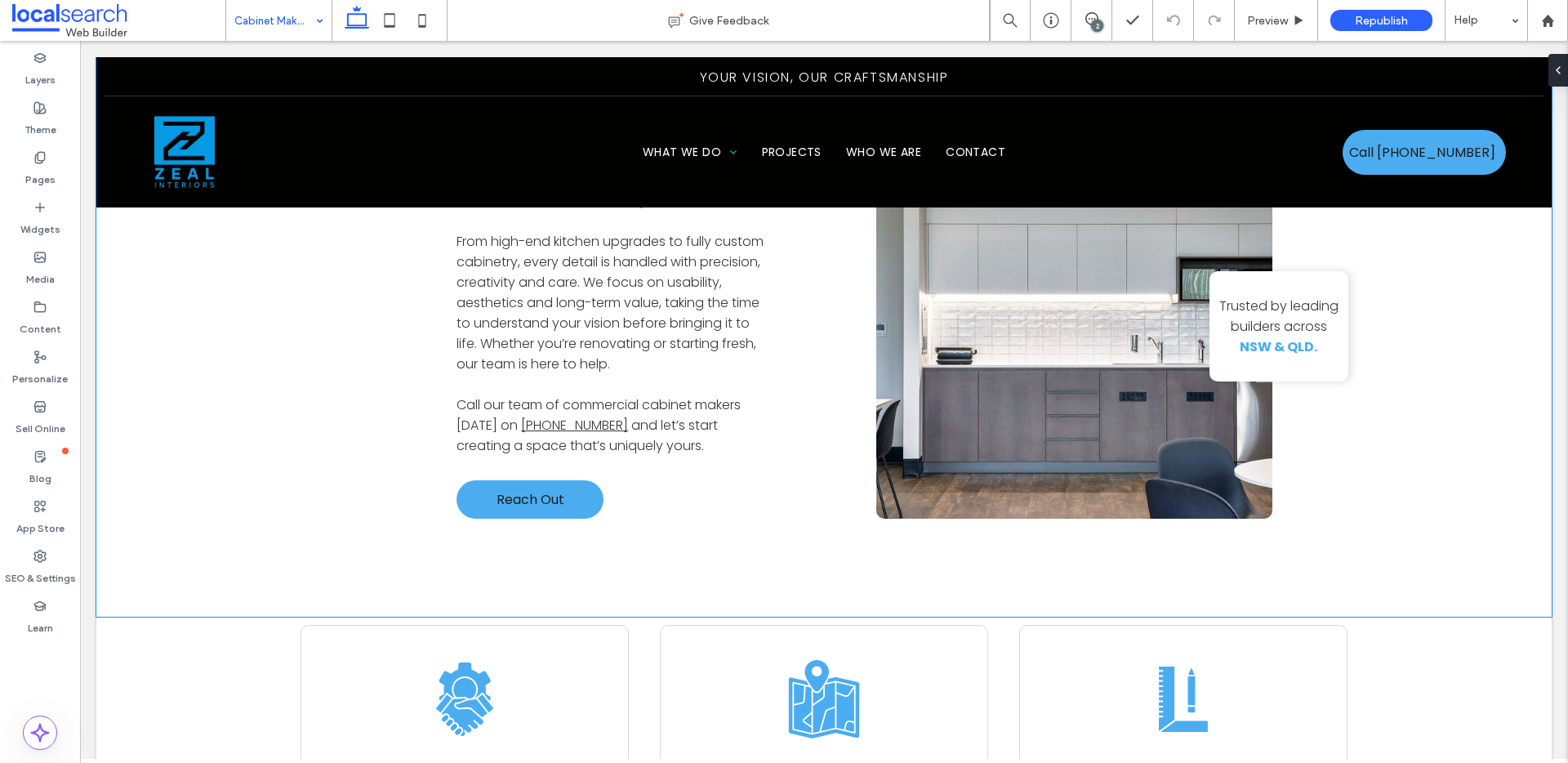
scroll to position [1786, 0]
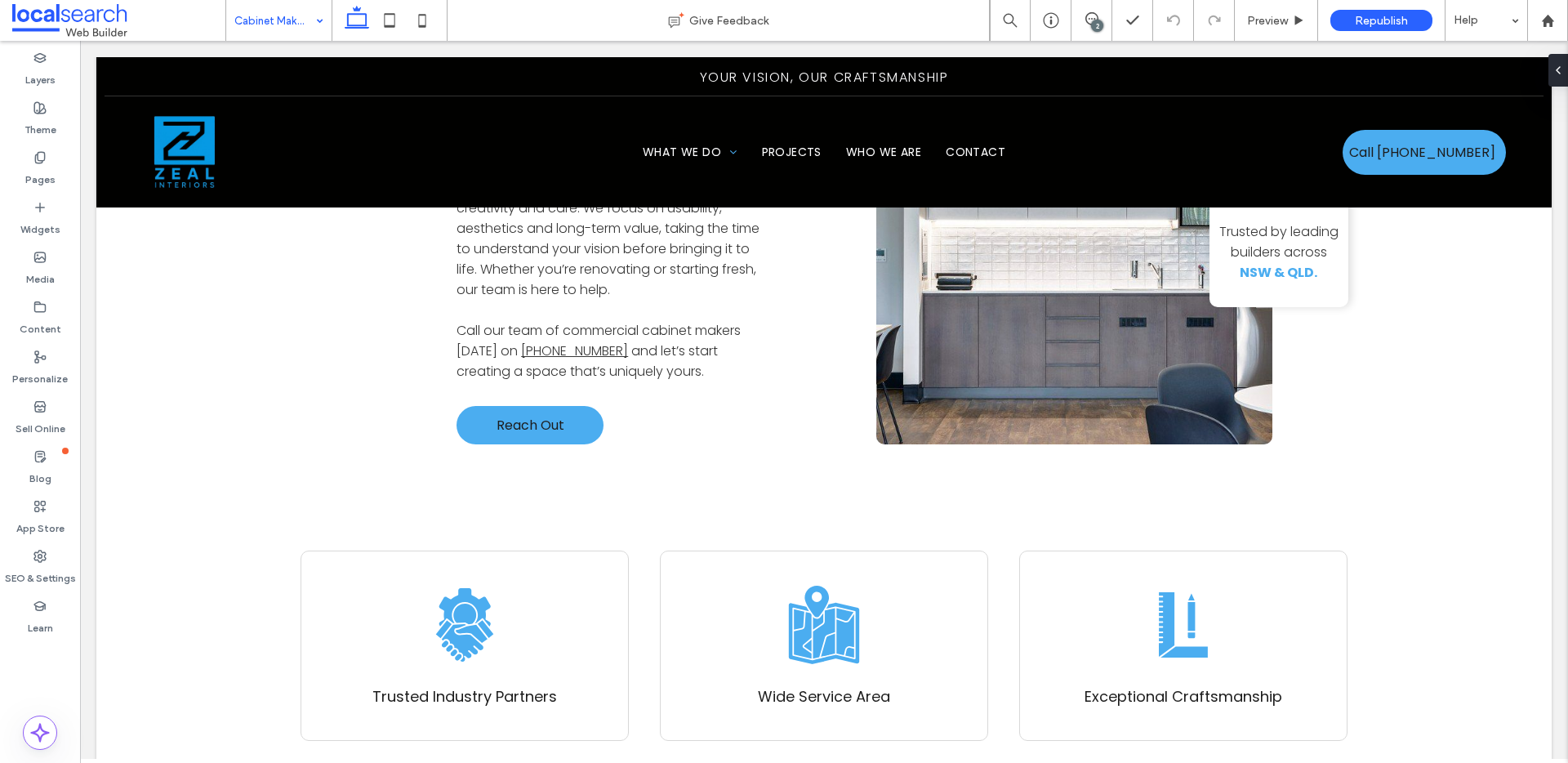
click at [1095, 21] on div "2" at bounding box center [1096, 25] width 12 height 12
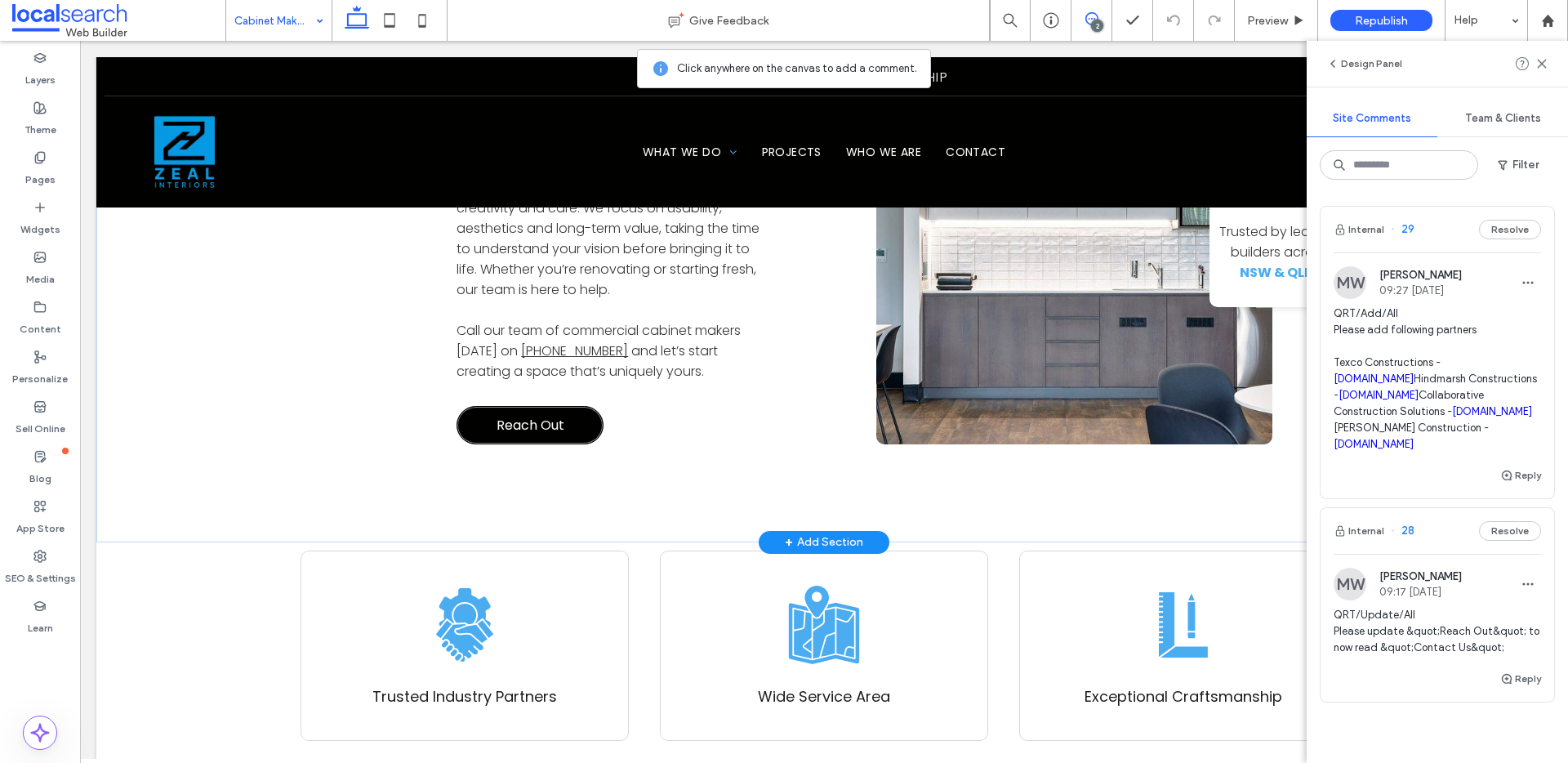
click at [594, 406] on link "Reach Out" at bounding box center [530, 424] width 147 height 38
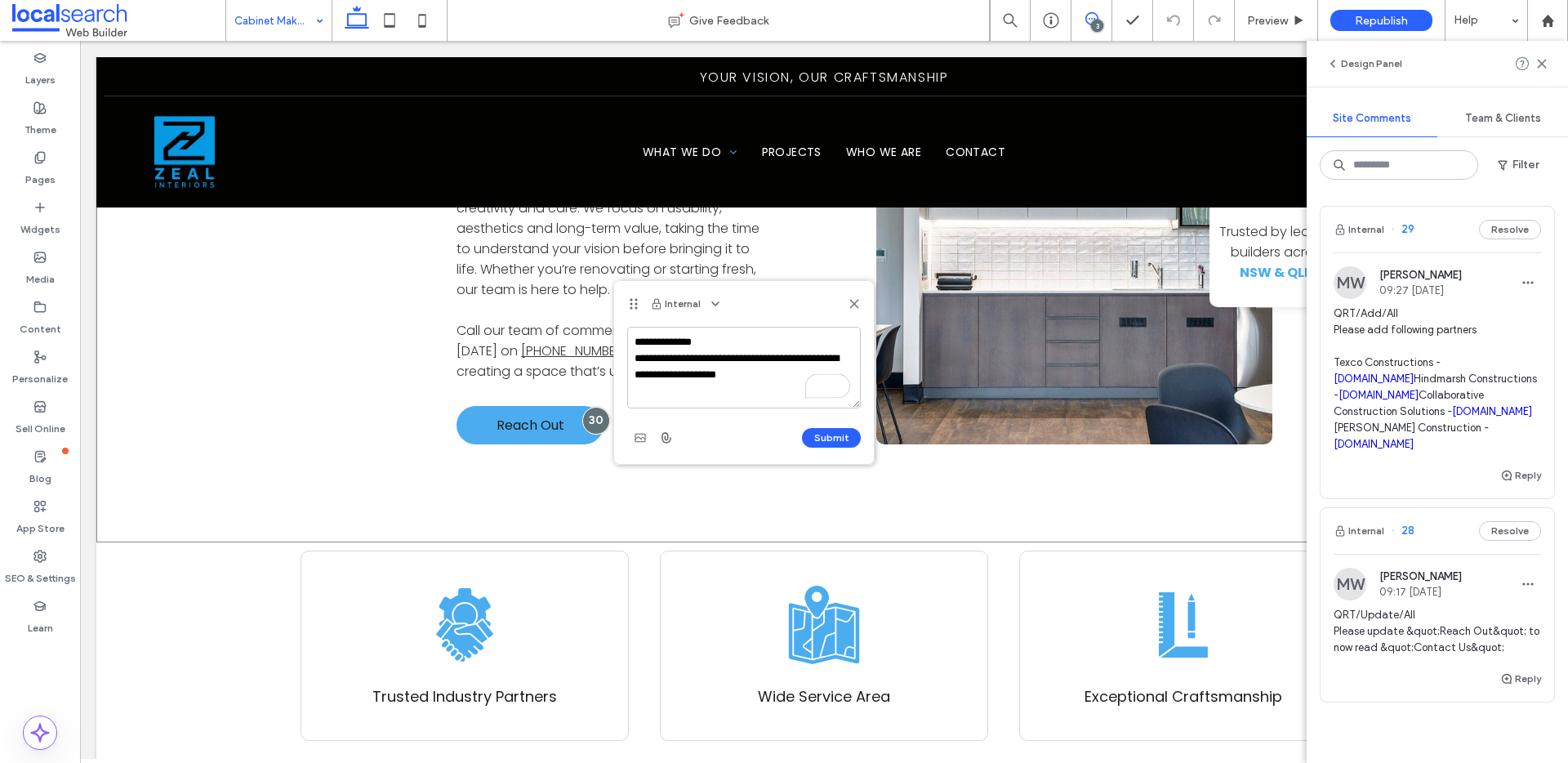
type textarea "**********"
click at [837, 436] on button "Submit" at bounding box center [831, 437] width 59 height 20
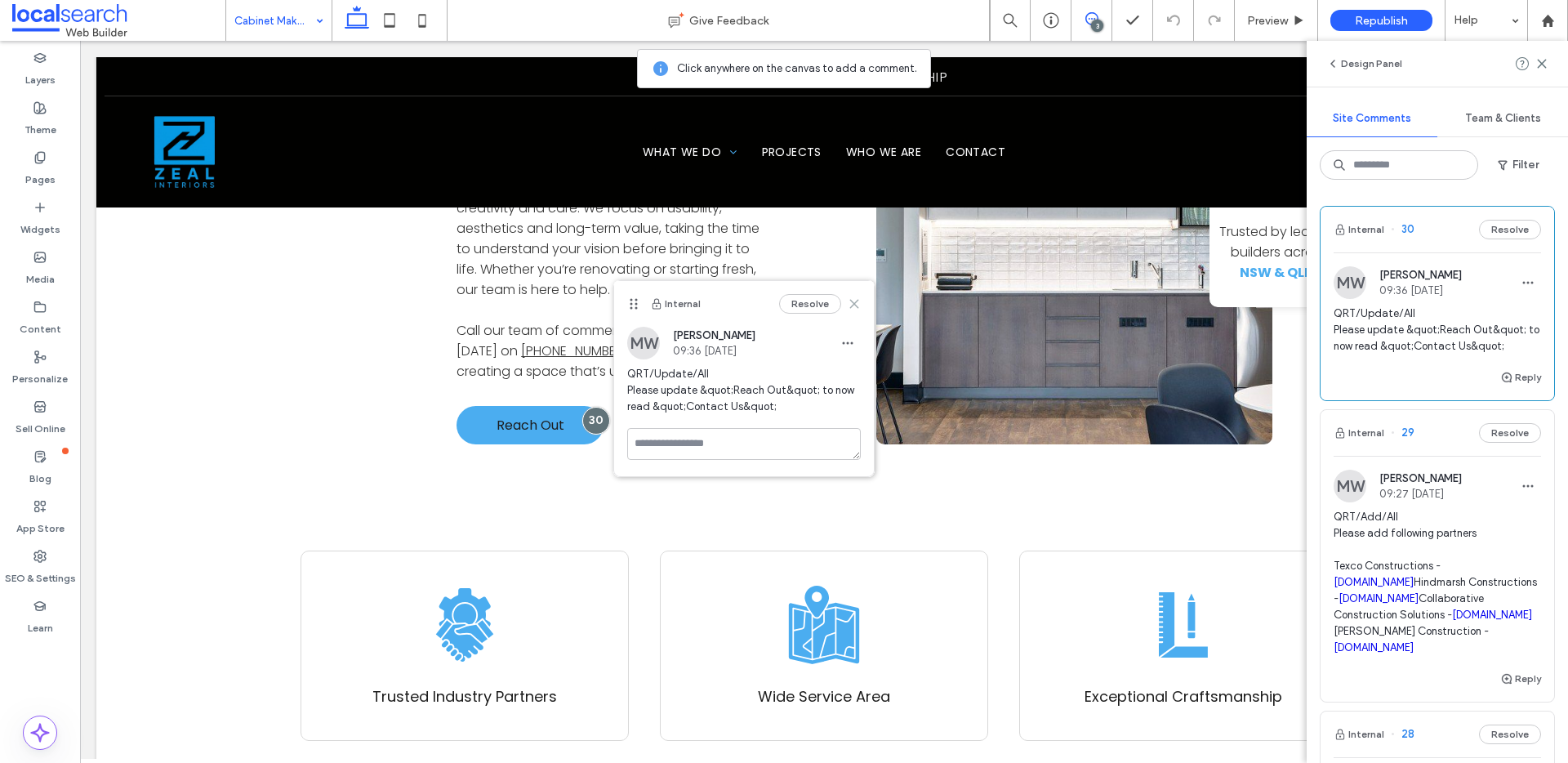
click at [850, 299] on icon at bounding box center [854, 303] width 13 height 13
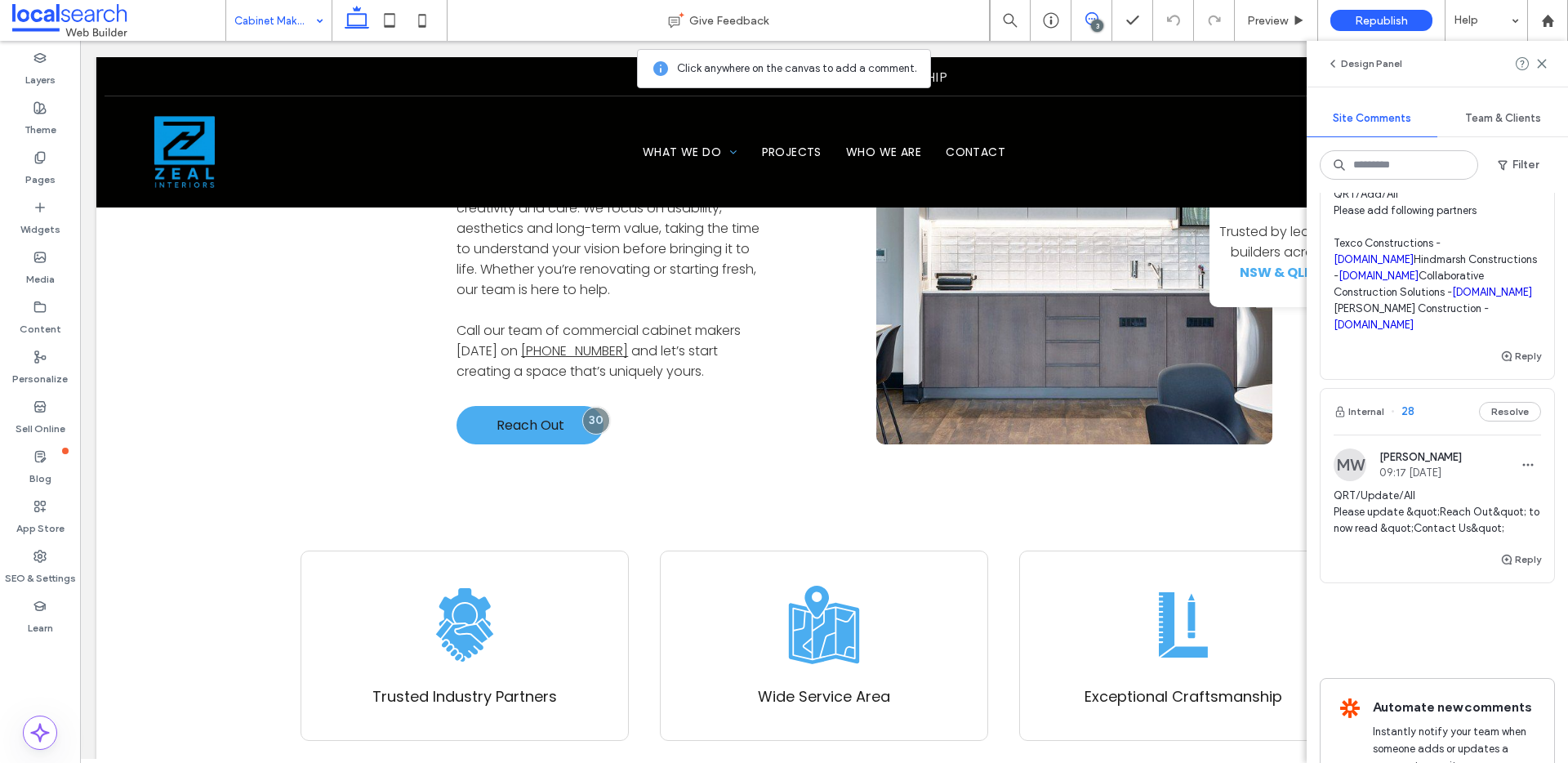
scroll to position [0, 0]
